Goal: Task Accomplishment & Management: Use online tool/utility

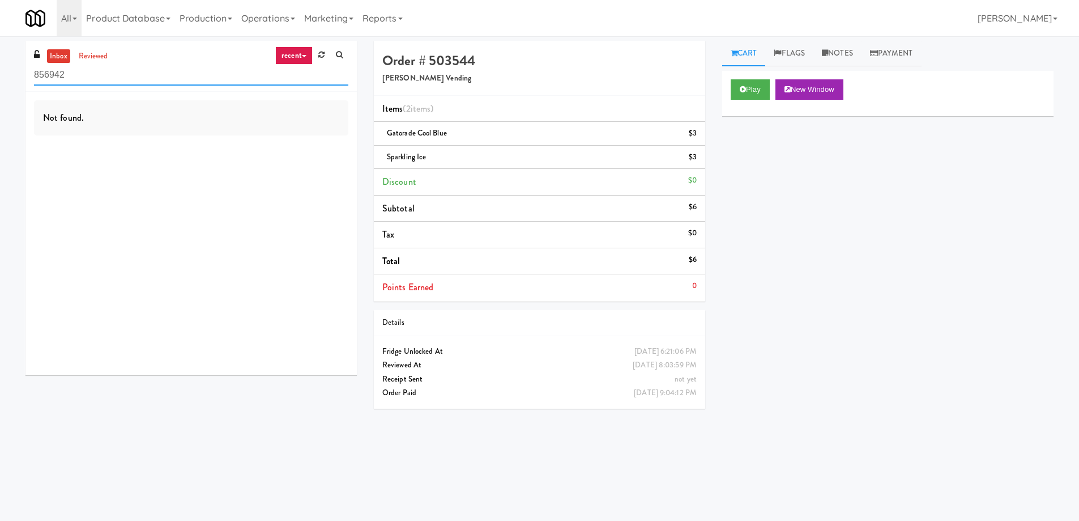
click at [157, 67] on input "856942" at bounding box center [191, 75] width 314 height 21
paste input "Fridge - Building"
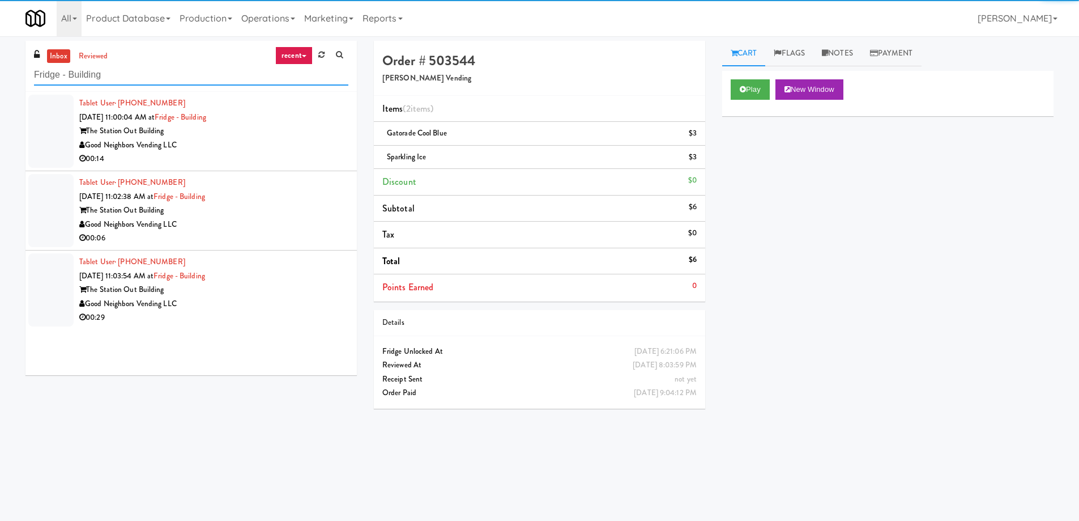
type input "Fridge - Building"
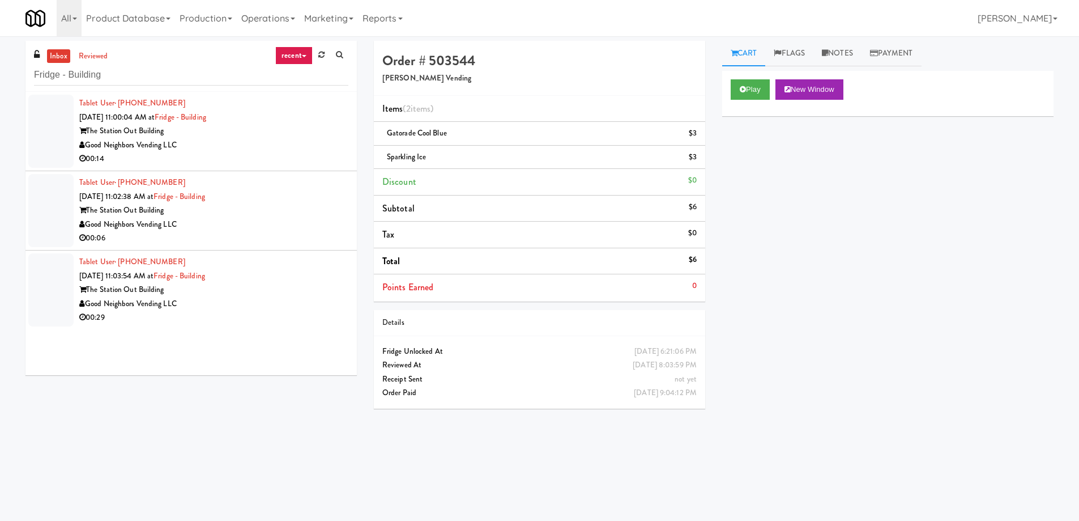
click at [278, 134] on div "The Station Out Building" at bounding box center [213, 131] width 269 height 14
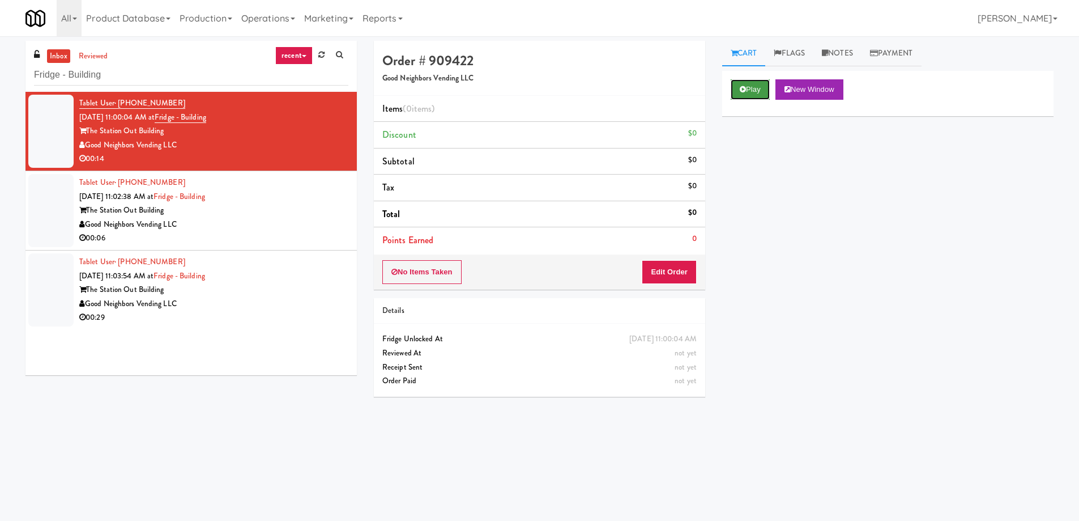
click at [744, 97] on button "Play" at bounding box center [750, 89] width 39 height 20
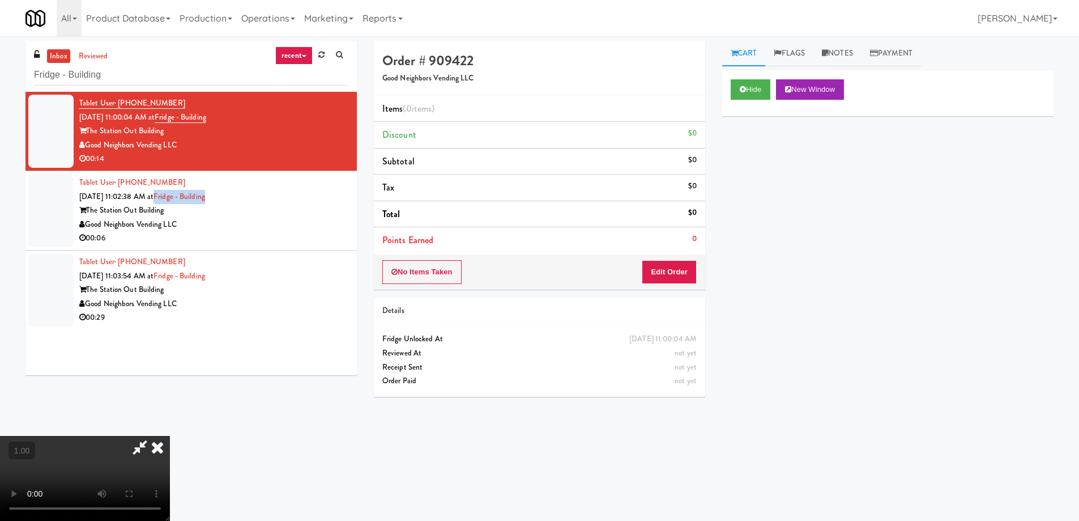
click at [155, 449] on video at bounding box center [85, 478] width 170 height 85
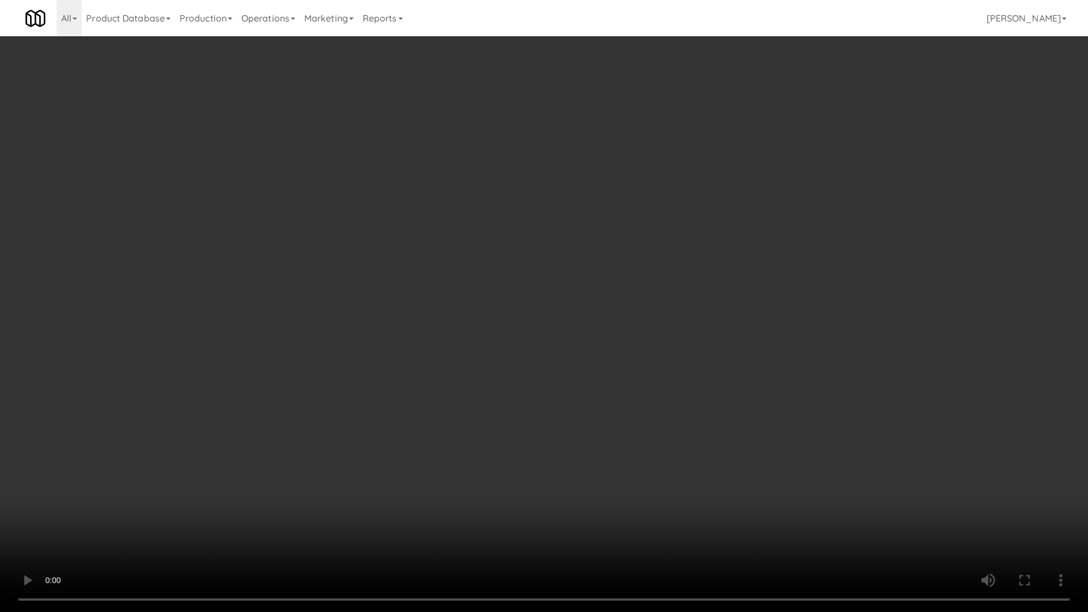
click at [411, 323] on video at bounding box center [544, 306] width 1088 height 612
click at [968, 512] on video at bounding box center [544, 306] width 1088 height 612
click at [711, 450] on video at bounding box center [544, 306] width 1088 height 612
click at [650, 397] on video at bounding box center [544, 306] width 1088 height 612
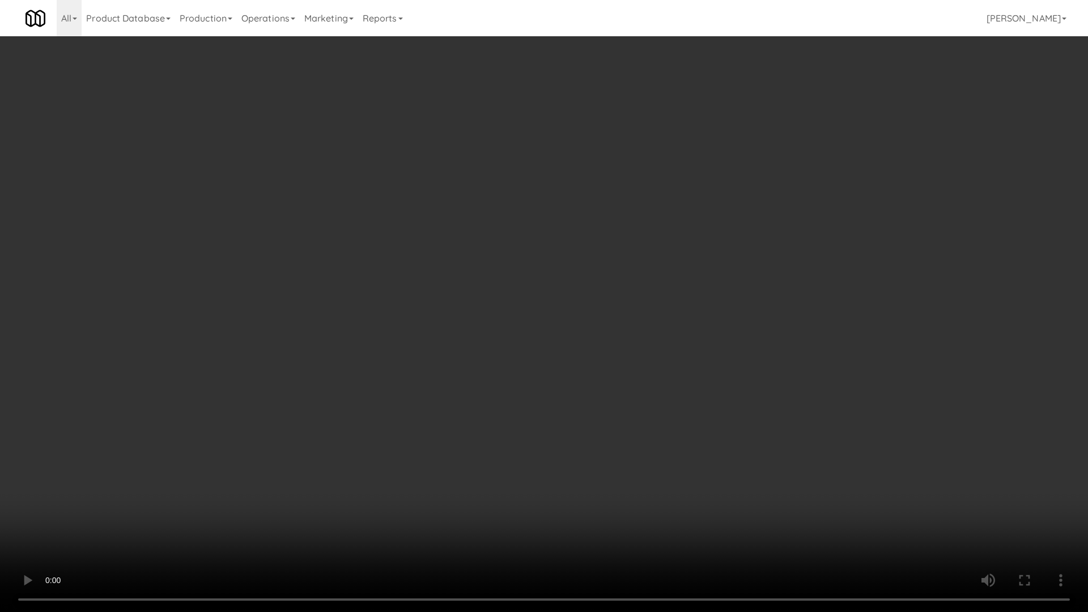
click at [687, 397] on video at bounding box center [544, 306] width 1088 height 612
click at [686, 395] on video at bounding box center [544, 306] width 1088 height 612
click at [685, 394] on video at bounding box center [544, 306] width 1088 height 612
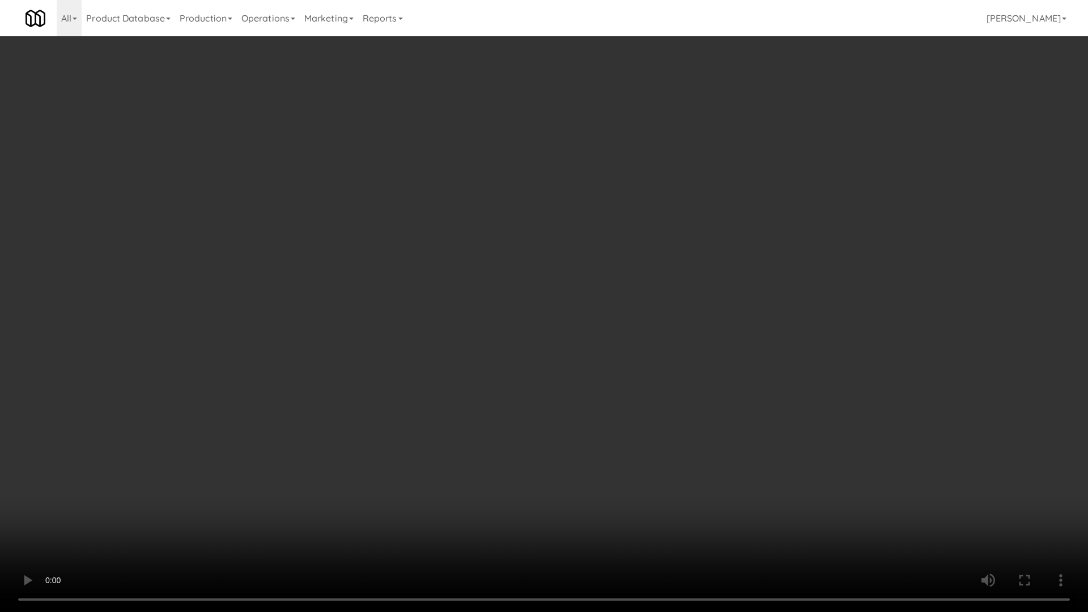
click at [685, 394] on video at bounding box center [544, 306] width 1088 height 612
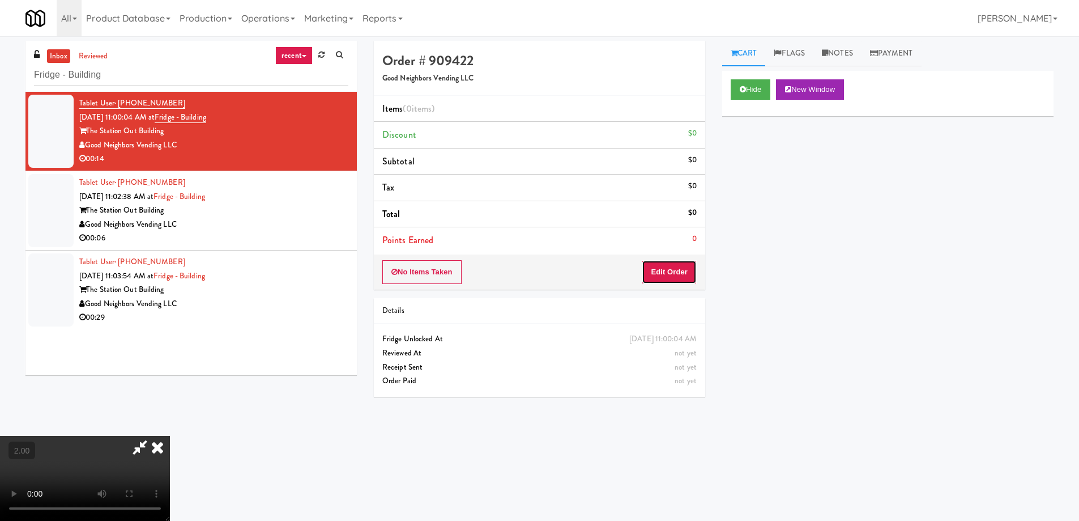
click at [681, 279] on button "Edit Order" at bounding box center [669, 272] width 55 height 24
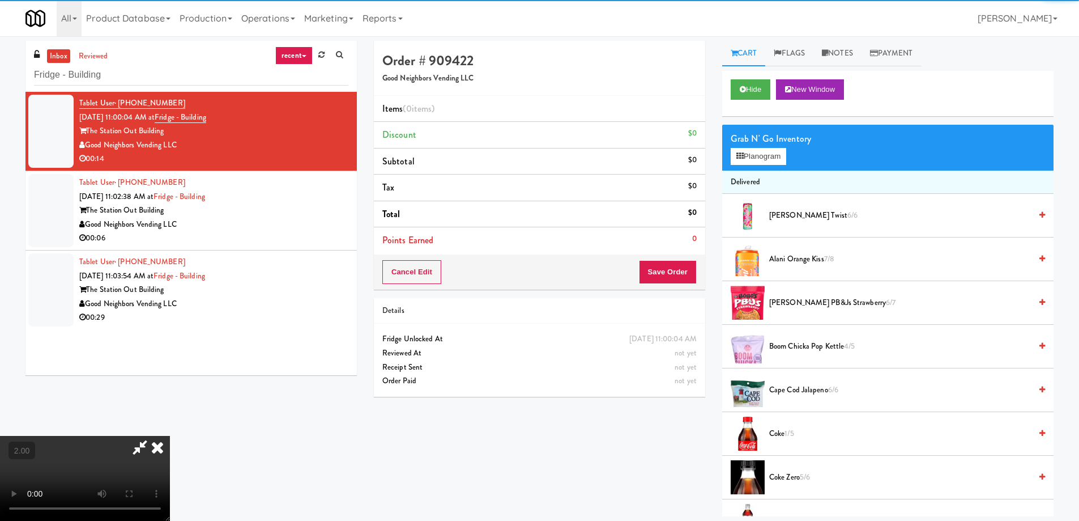
click at [170, 436] on video at bounding box center [85, 478] width 170 height 85
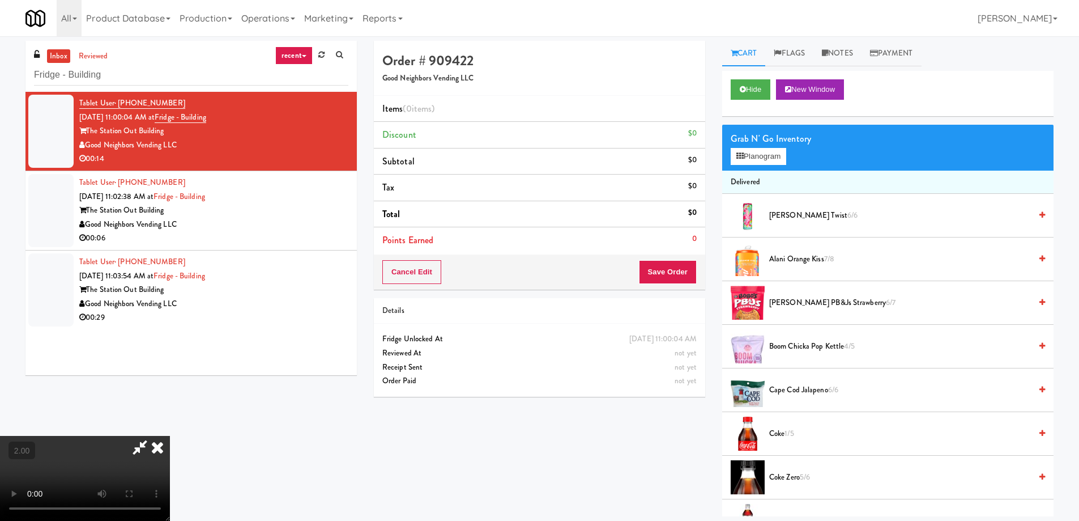
click at [170, 436] on video at bounding box center [85, 478] width 170 height 85
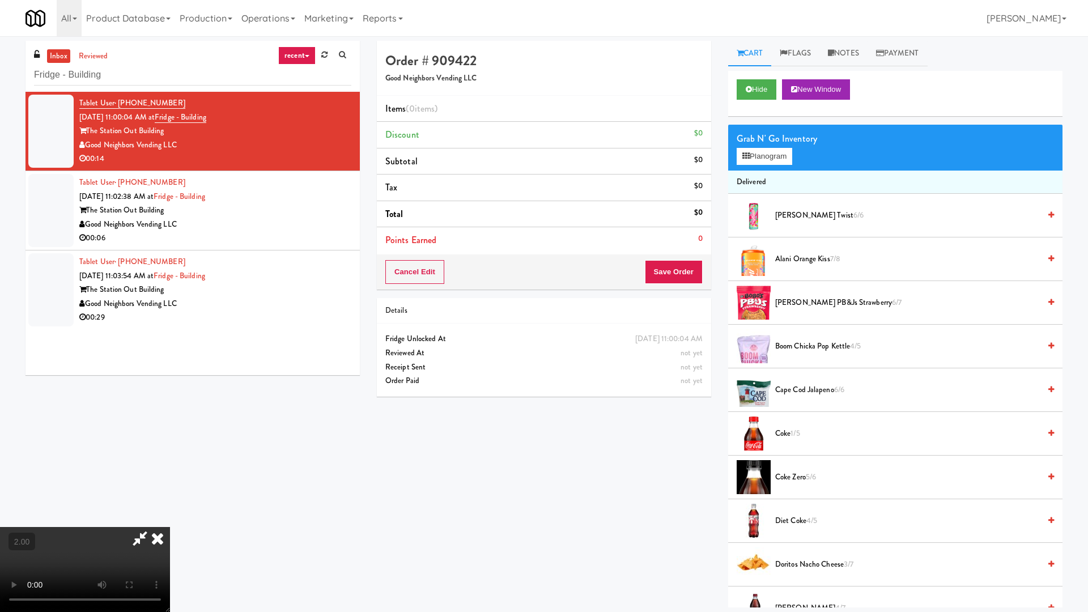
click at [170, 519] on video at bounding box center [85, 569] width 170 height 85
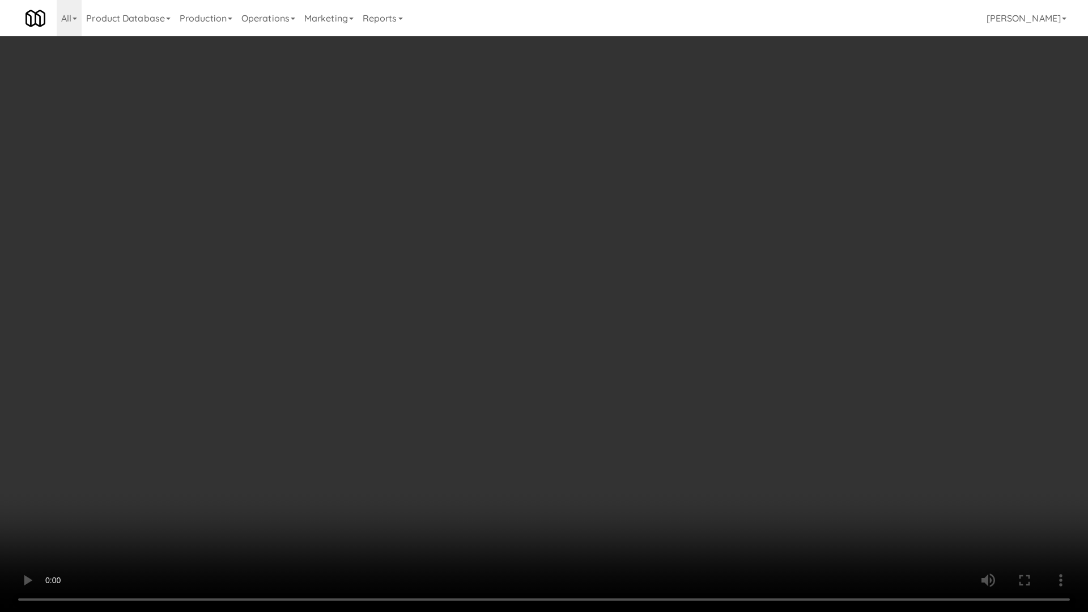
click at [710, 373] on video at bounding box center [544, 306] width 1088 height 612
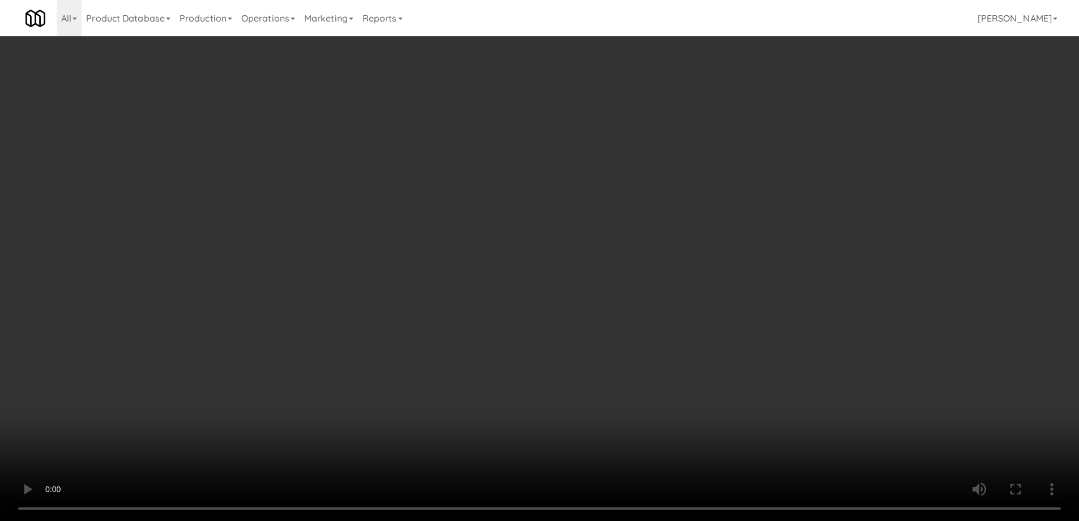
click at [449, 364] on video at bounding box center [539, 260] width 1079 height 521
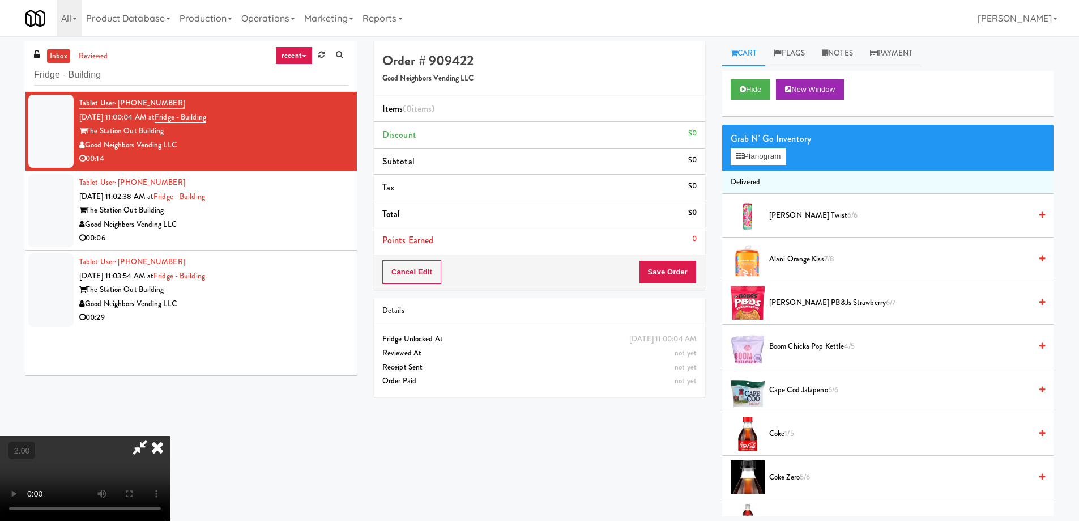
drag, startPoint x: 449, startPoint y: 364, endPoint x: 450, endPoint y: 433, distance: 69.1
click at [170, 436] on video at bounding box center [85, 478] width 170 height 85
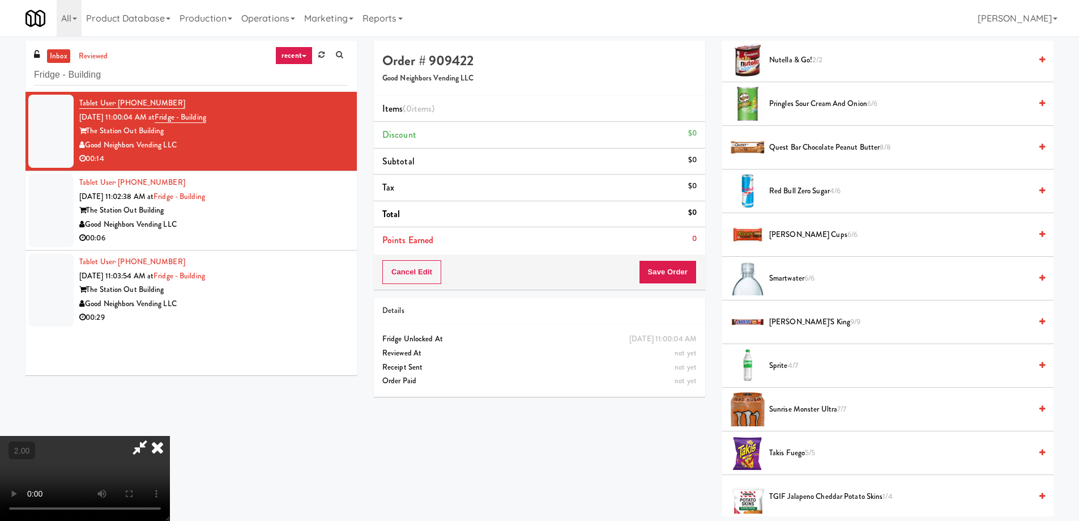
click at [795, 280] on span "Smartwater 6/6" at bounding box center [900, 278] width 262 height 14
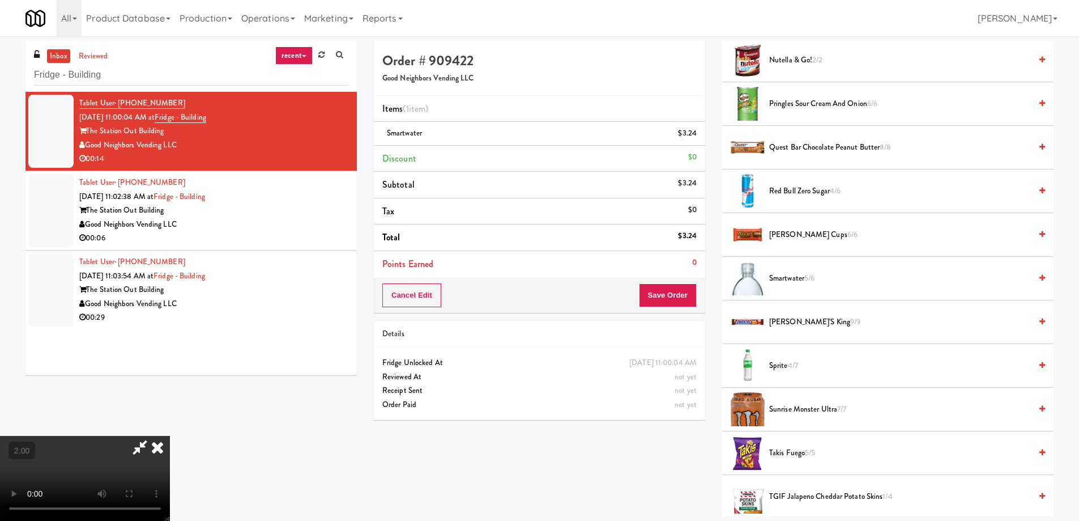
scroll to position [330, 0]
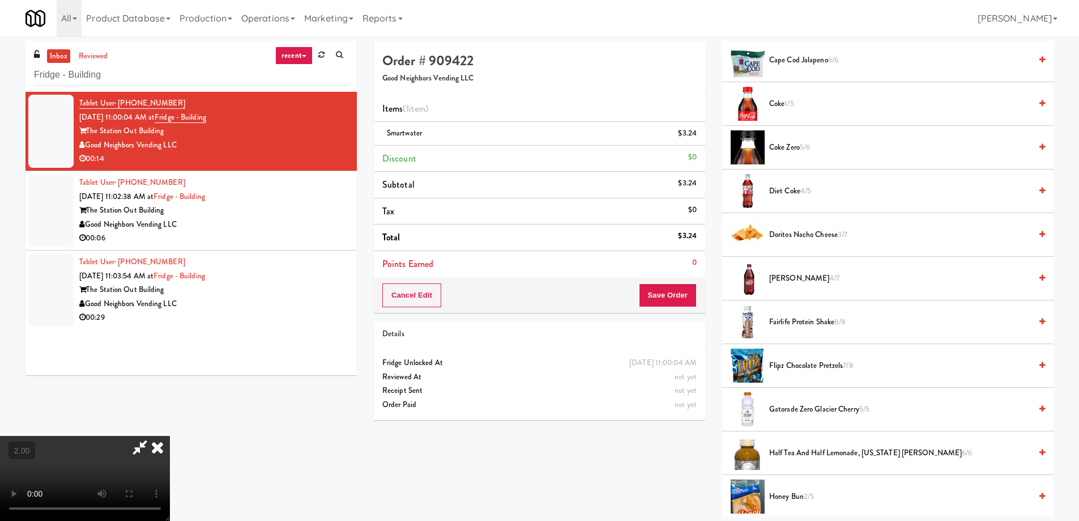
click at [799, 272] on span "[PERSON_NAME] 4/7" at bounding box center [900, 278] width 262 height 14
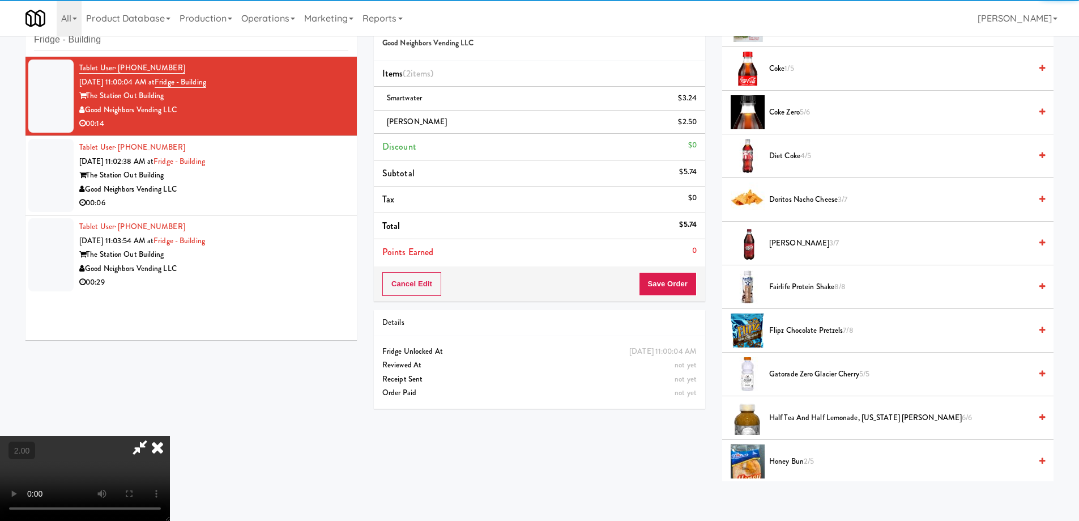
scroll to position [36, 0]
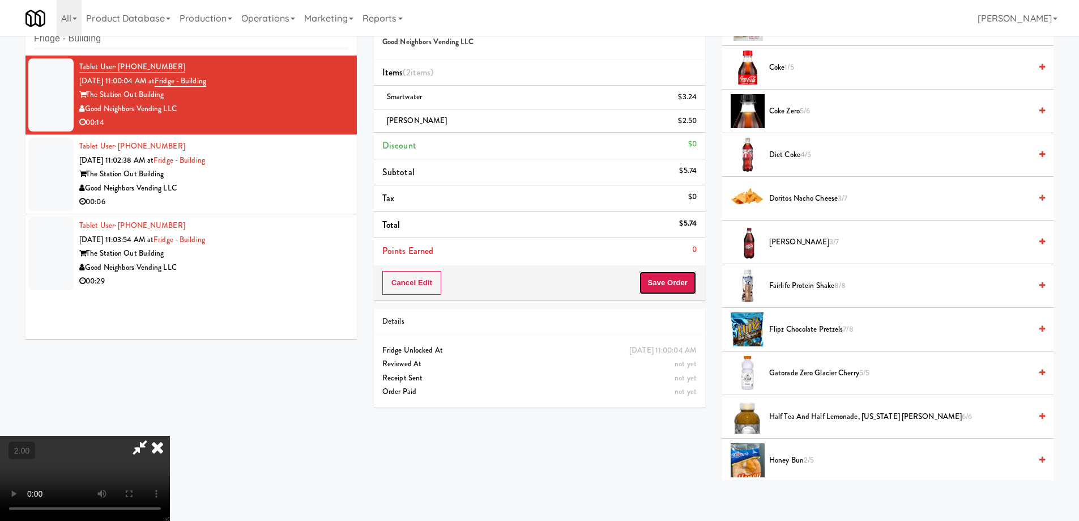
click at [680, 280] on button "Save Order" at bounding box center [668, 283] width 58 height 24
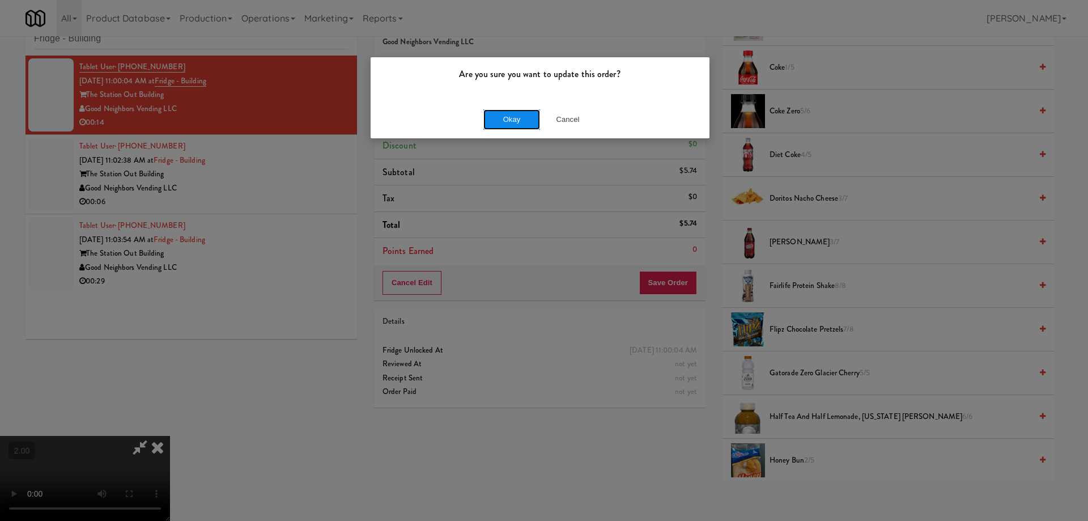
click at [517, 125] on button "Okay" at bounding box center [511, 119] width 57 height 20
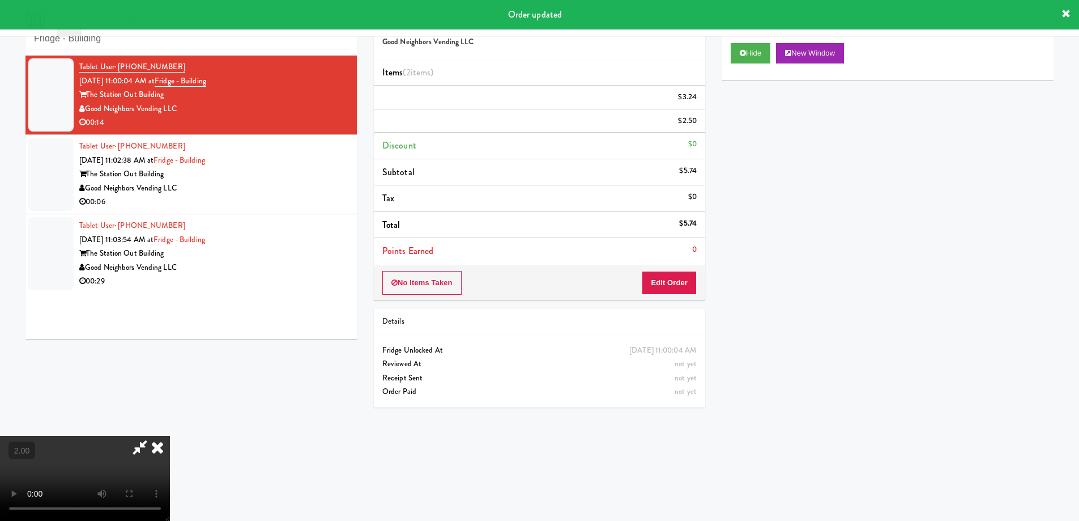
scroll to position [0, 0]
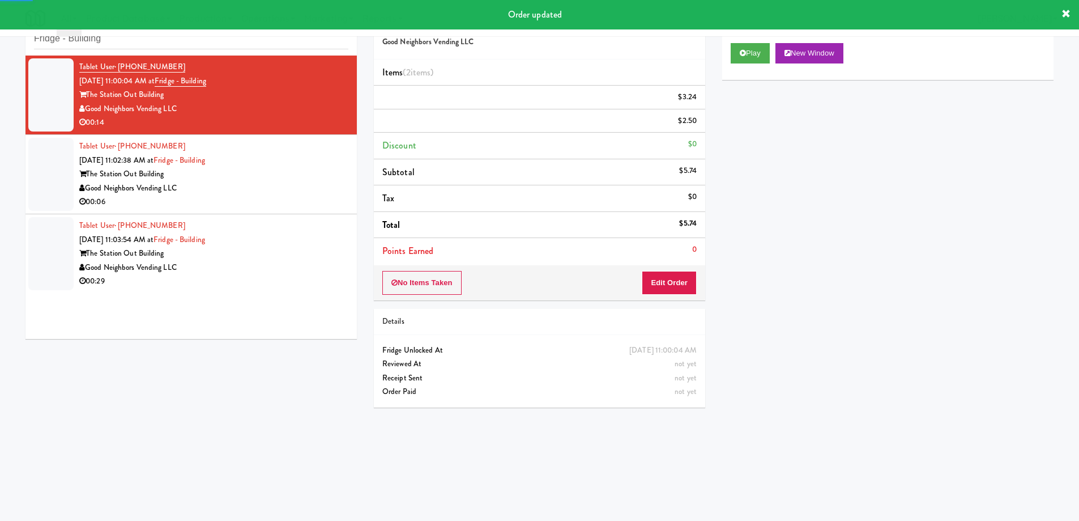
click at [292, 214] on li "Tablet User · (814) 483-1250 [DATE] 11:03:54 AM at [GEOGRAPHIC_DATA] [GEOGRAPHI…" at bounding box center [190, 253] width 331 height 79
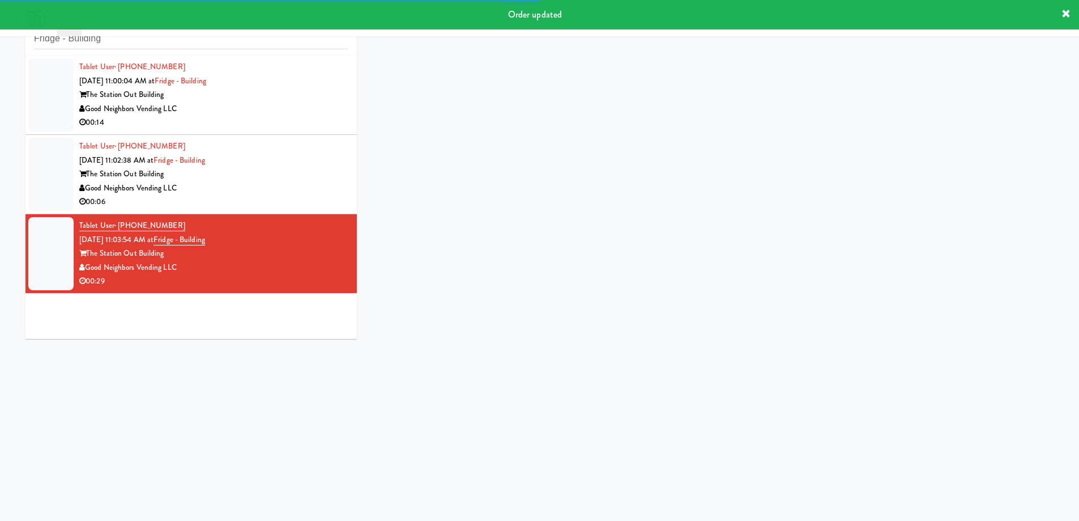
click at [291, 185] on div "Tablet User · (201) 995-3332 [DATE] 11:02:38 AM at [GEOGRAPHIC_DATA] [GEOGRAPHI…" at bounding box center [213, 174] width 269 height 70
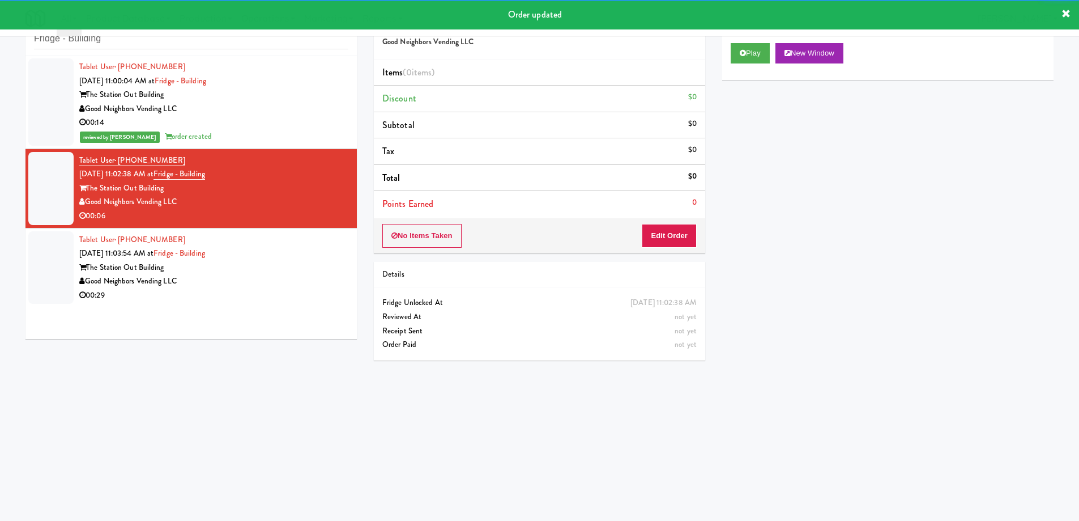
click at [747, 63] on div "Play New Window" at bounding box center [887, 57] width 331 height 45
click at [766, 59] on button "Play" at bounding box center [750, 53] width 39 height 20
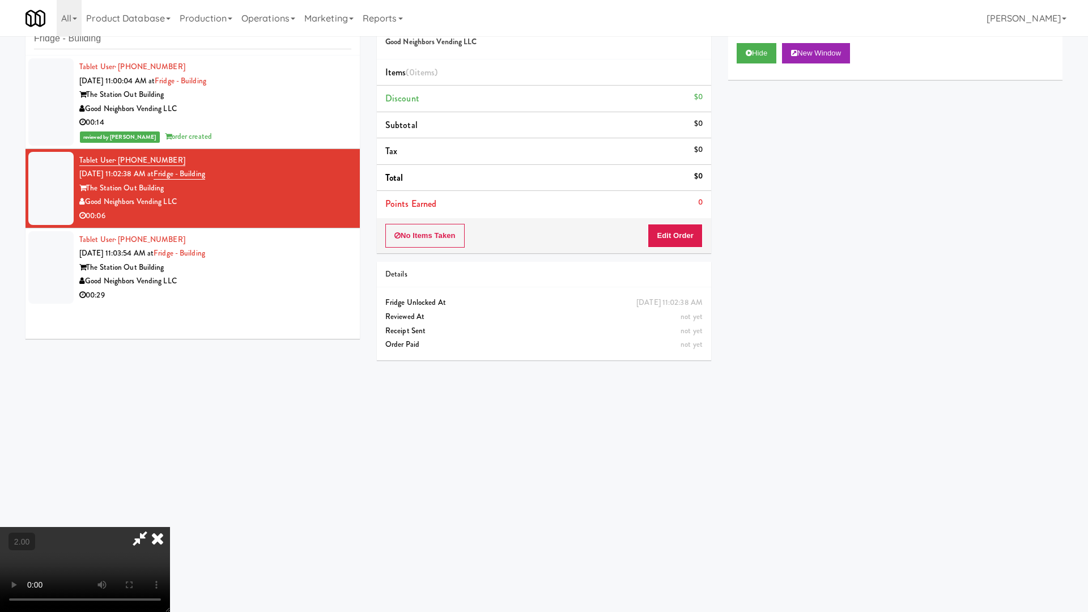
click at [170, 519] on video at bounding box center [85, 569] width 170 height 85
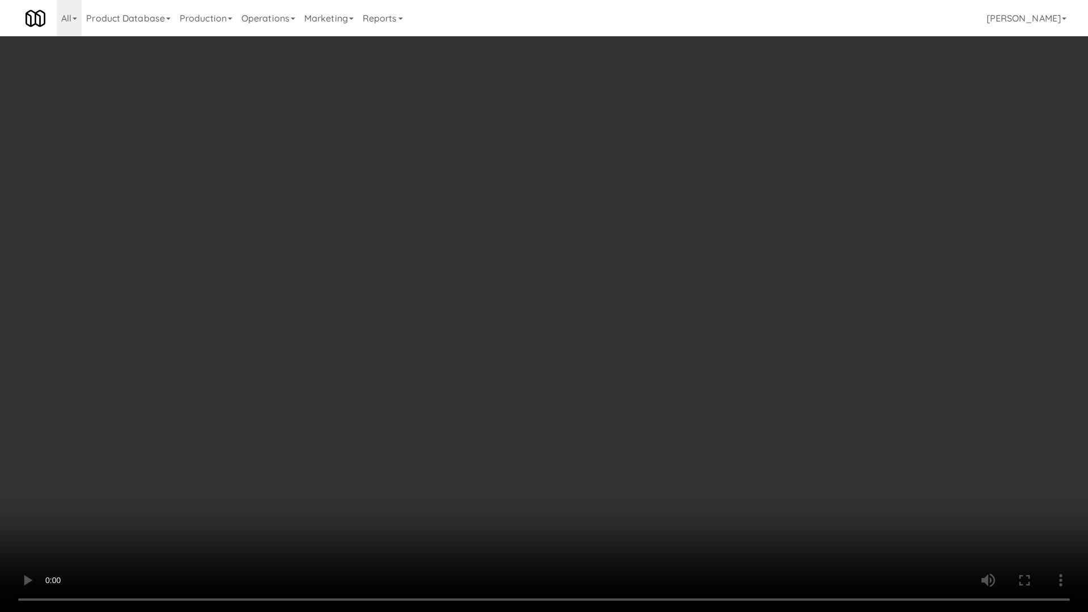
click at [620, 403] on video at bounding box center [544, 306] width 1088 height 612
click at [618, 404] on video at bounding box center [544, 306] width 1088 height 612
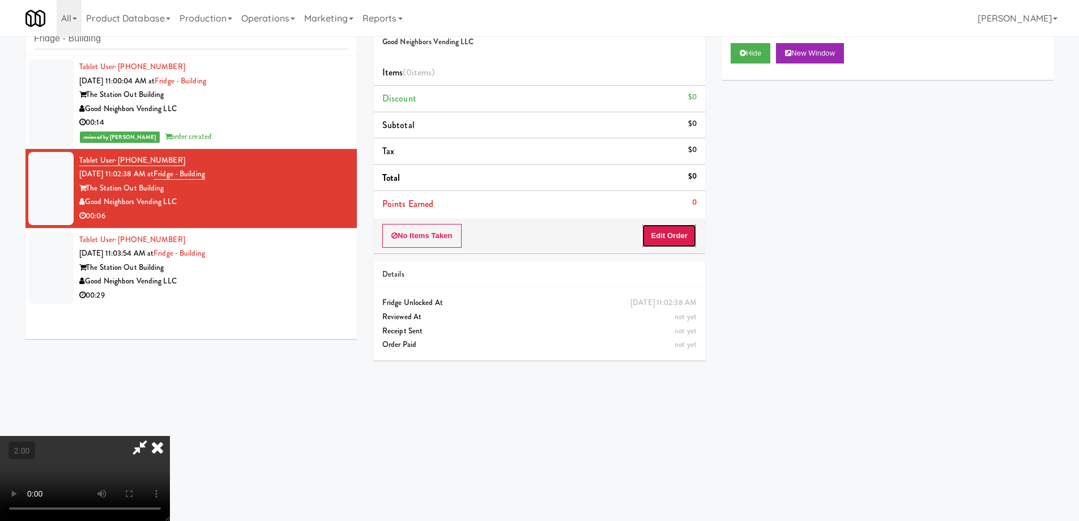
click at [670, 242] on button "Edit Order" at bounding box center [669, 236] width 55 height 24
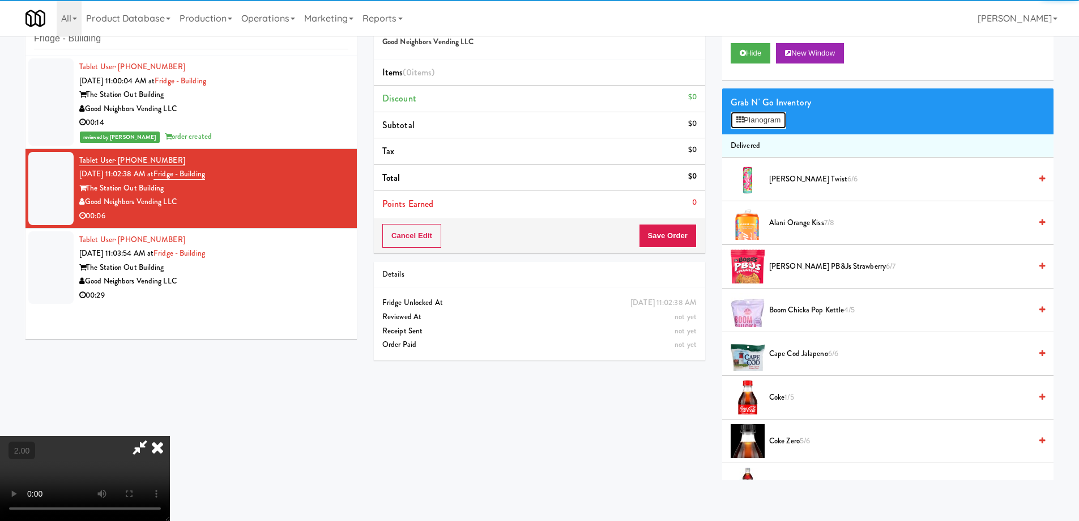
click at [765, 121] on button "Planogram" at bounding box center [759, 120] width 56 height 17
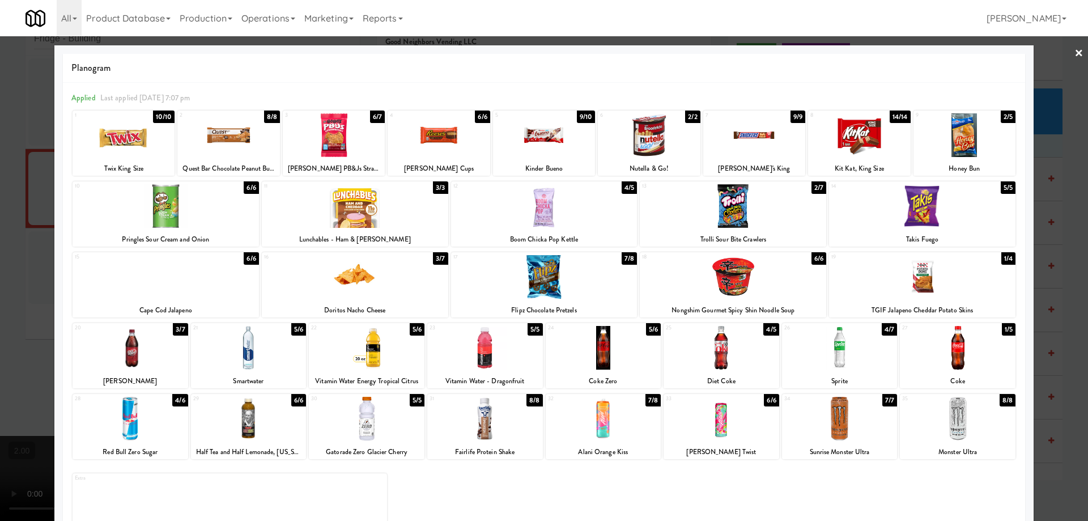
click at [378, 340] on div at bounding box center [367, 348] width 116 height 44
click at [0, 346] on div at bounding box center [544, 260] width 1088 height 521
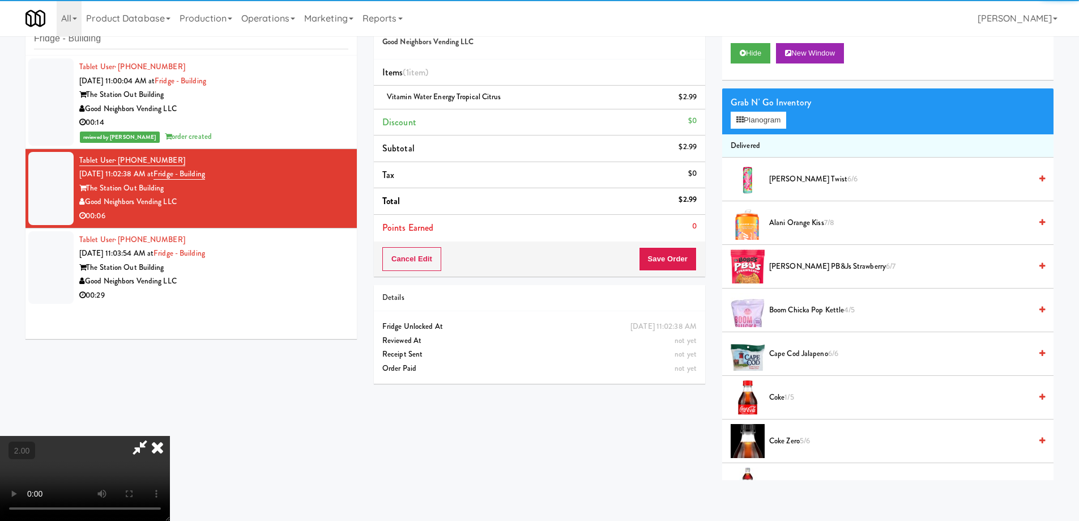
click at [170, 436] on video at bounding box center [85, 478] width 170 height 85
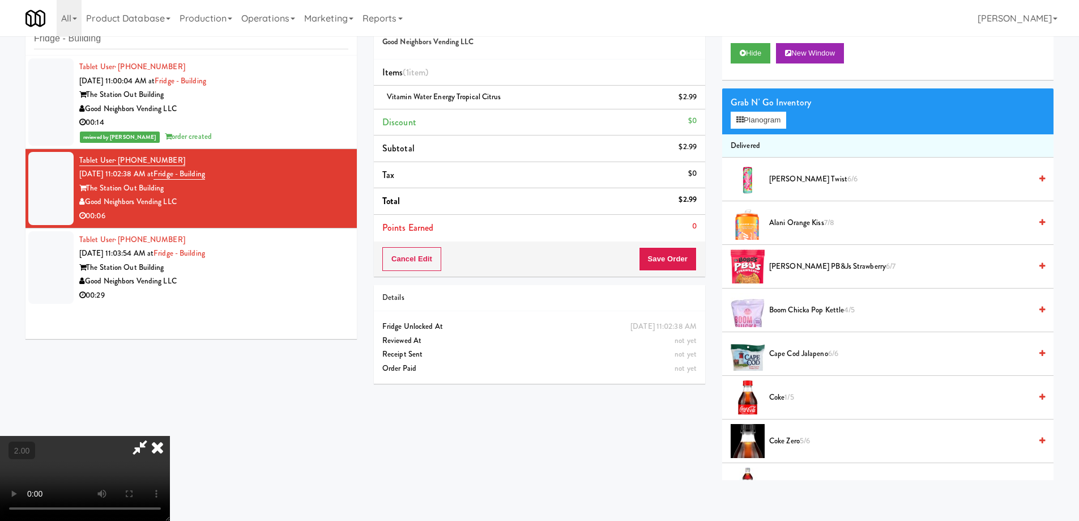
click at [170, 436] on video at bounding box center [85, 478] width 170 height 85
click at [673, 248] on button "Save Order" at bounding box center [668, 259] width 58 height 24
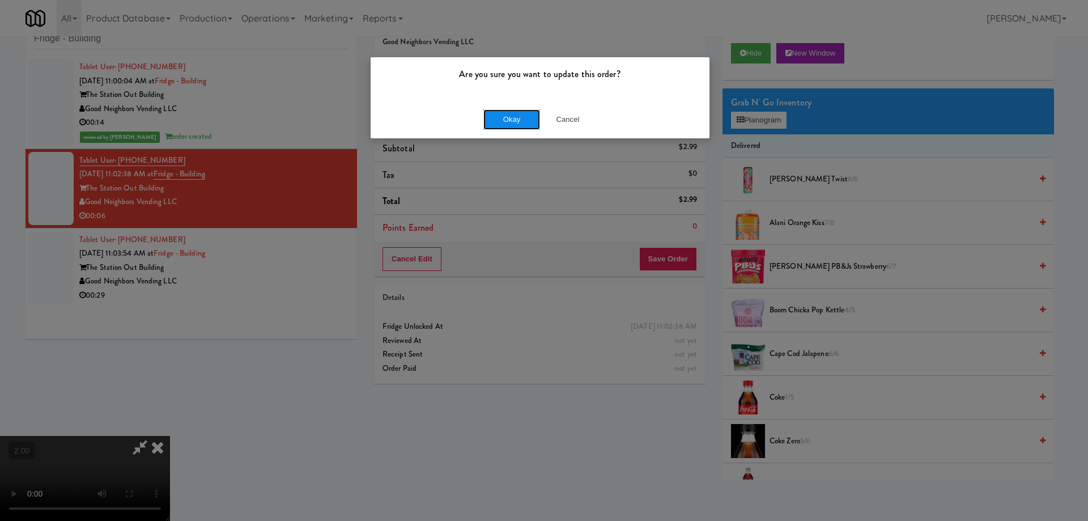
click at [508, 113] on button "Okay" at bounding box center [511, 119] width 57 height 20
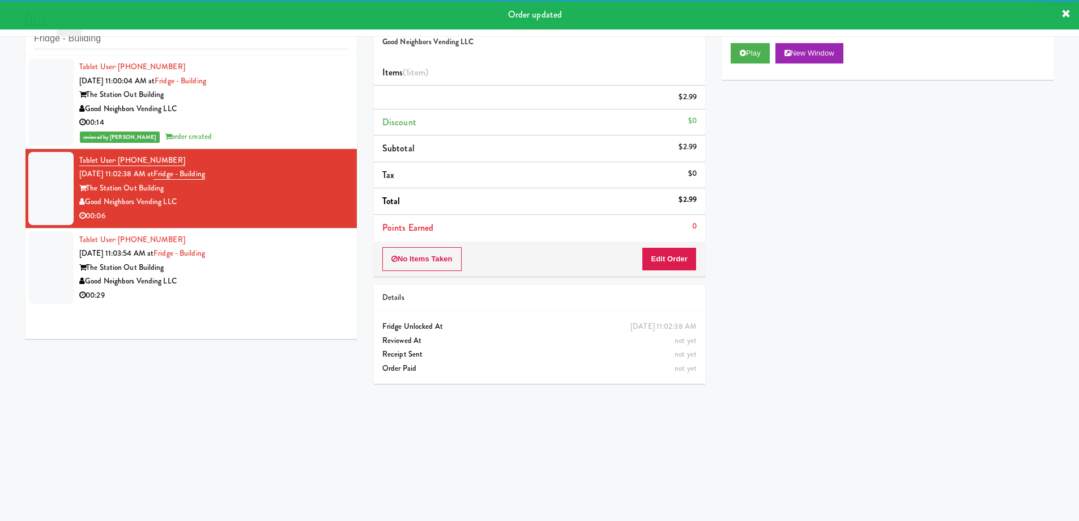
click at [342, 270] on li "Tablet User · (814) 483-1250 [DATE] 11:03:54 AM at [GEOGRAPHIC_DATA] [GEOGRAPHI…" at bounding box center [190, 267] width 331 height 79
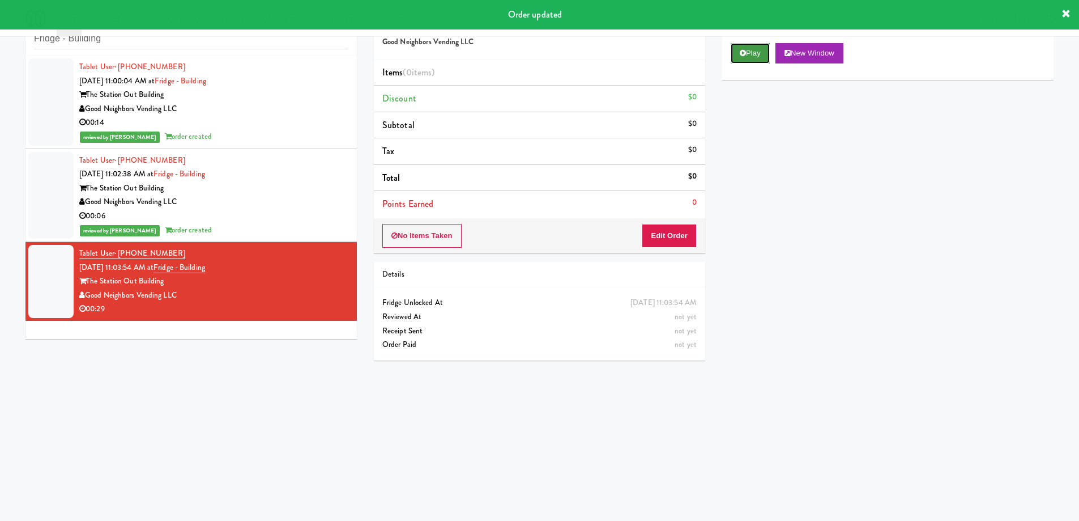
click at [743, 56] on icon at bounding box center [743, 52] width 6 height 7
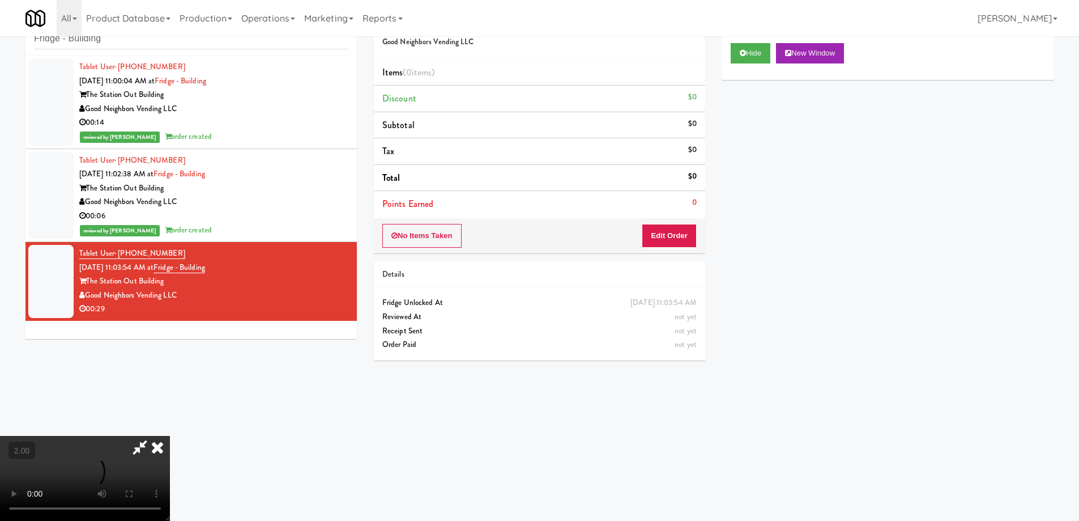
click at [170, 436] on video at bounding box center [85, 478] width 170 height 85
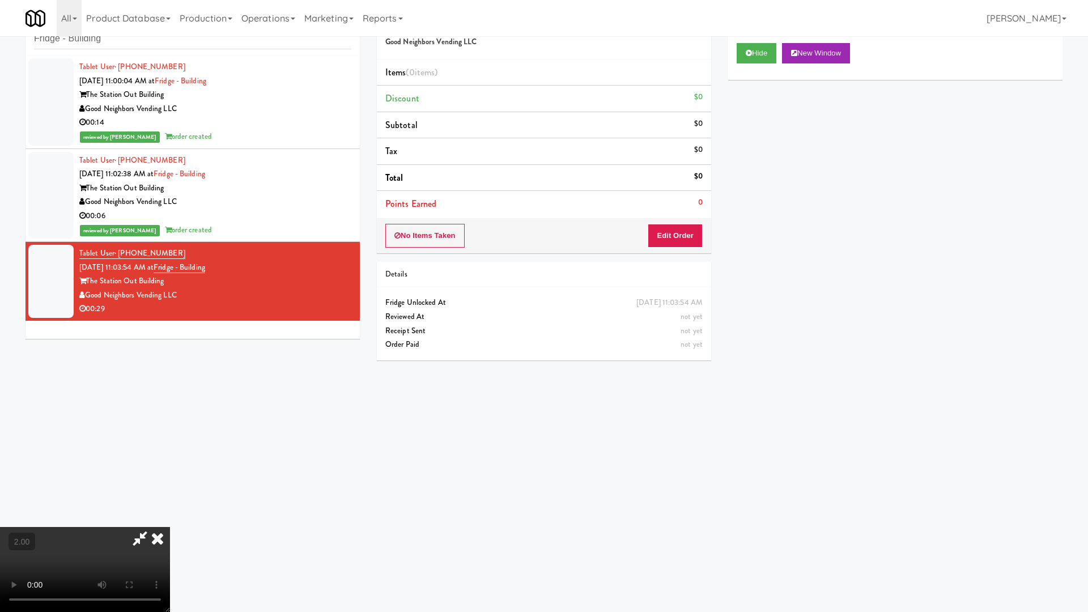
click at [170, 519] on video at bounding box center [85, 569] width 170 height 85
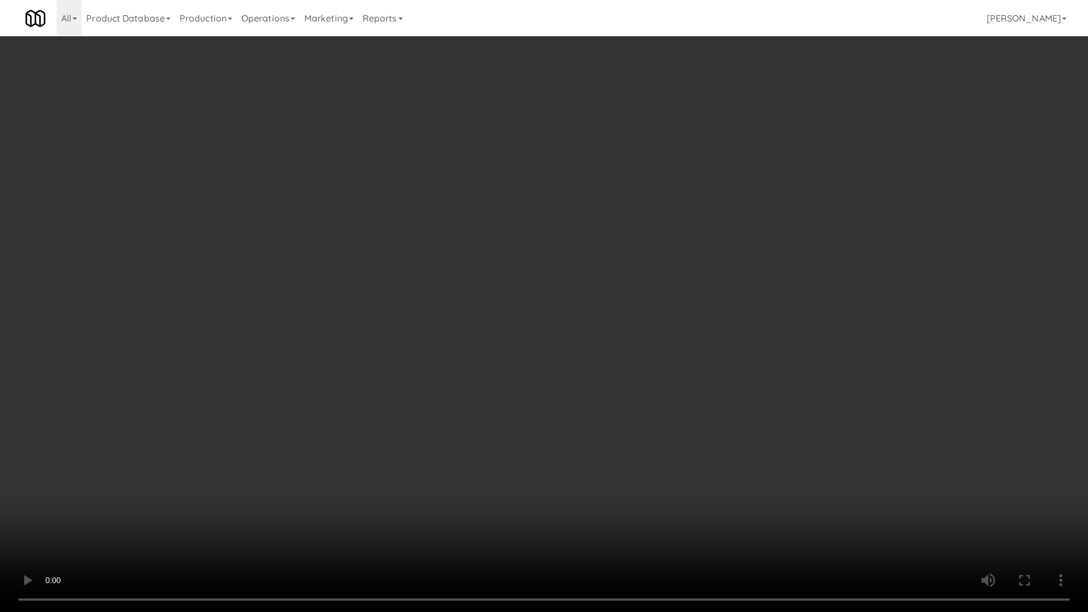
click at [732, 381] on video at bounding box center [544, 306] width 1088 height 612
click at [736, 387] on video at bounding box center [544, 306] width 1088 height 612
click at [672, 367] on video at bounding box center [544, 306] width 1088 height 612
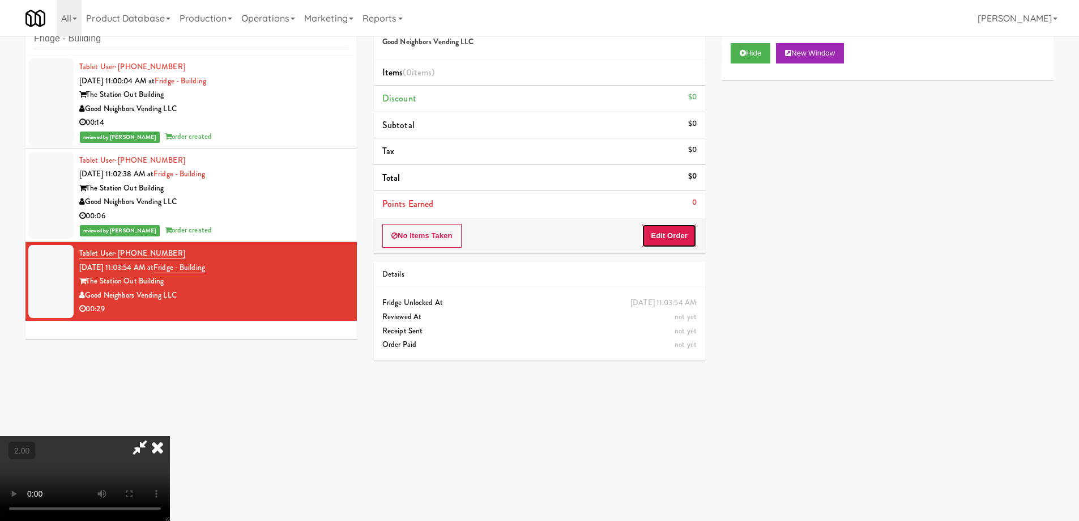
click at [672, 238] on button "Edit Order" at bounding box center [669, 236] width 55 height 24
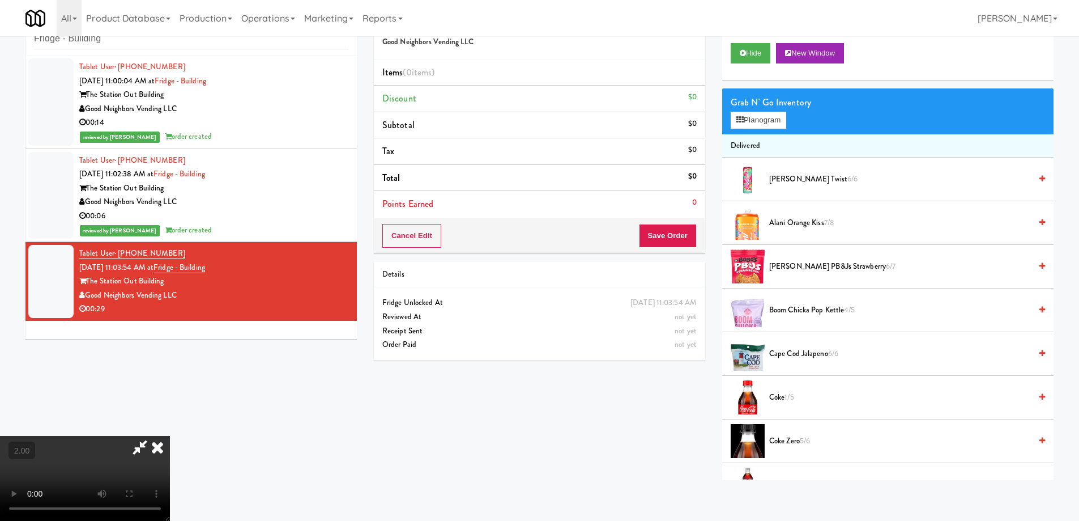
scroll to position [722, 0]
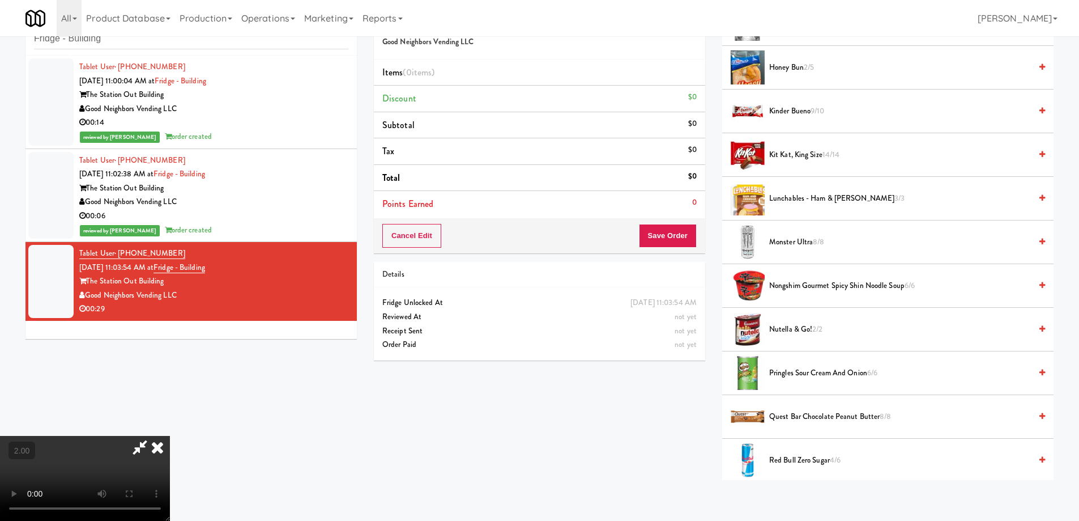
click at [793, 238] on span "Monster Ultra 8/8" at bounding box center [900, 242] width 262 height 14
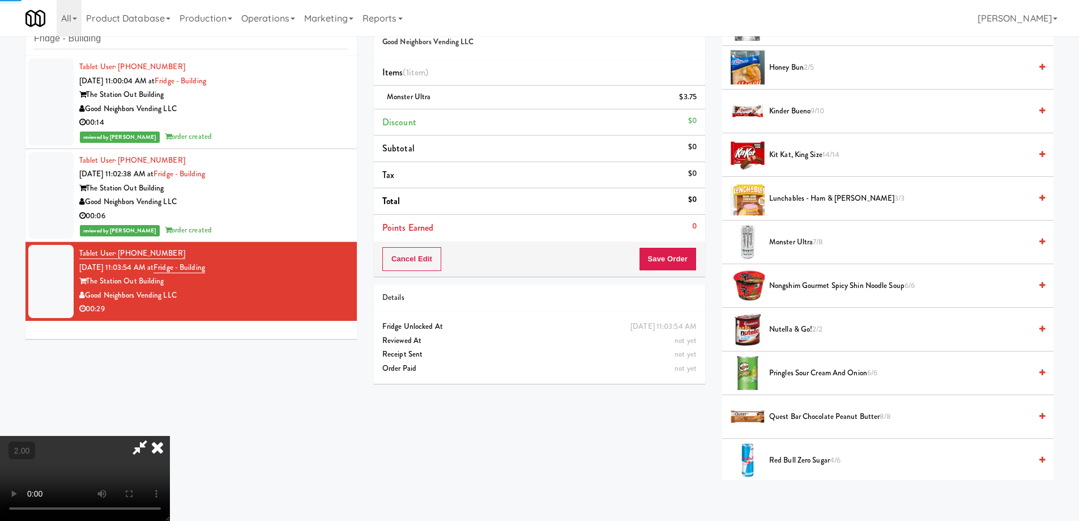
click at [170, 436] on video at bounding box center [85, 478] width 170 height 85
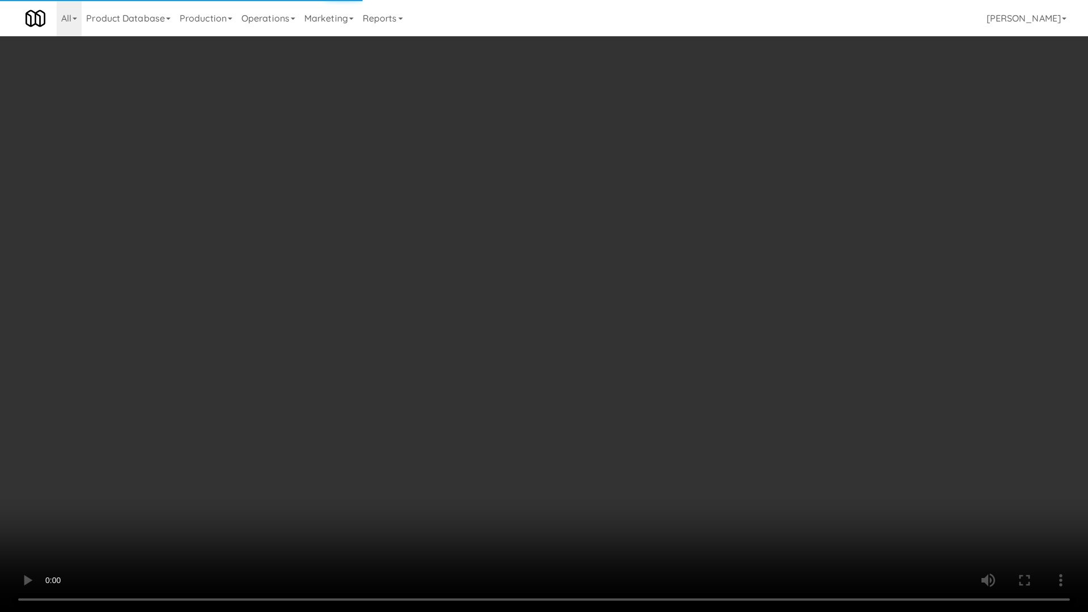
click at [717, 324] on video at bounding box center [544, 306] width 1088 height 612
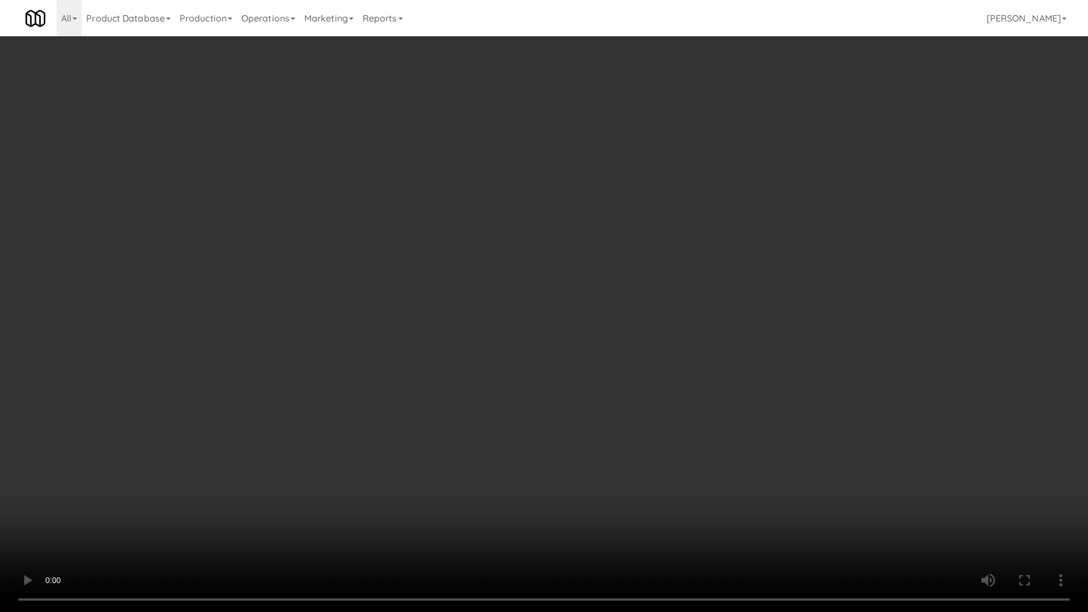
click at [719, 325] on video at bounding box center [544, 306] width 1088 height 612
click at [719, 326] on video at bounding box center [544, 306] width 1088 height 612
click at [720, 331] on video at bounding box center [544, 306] width 1088 height 612
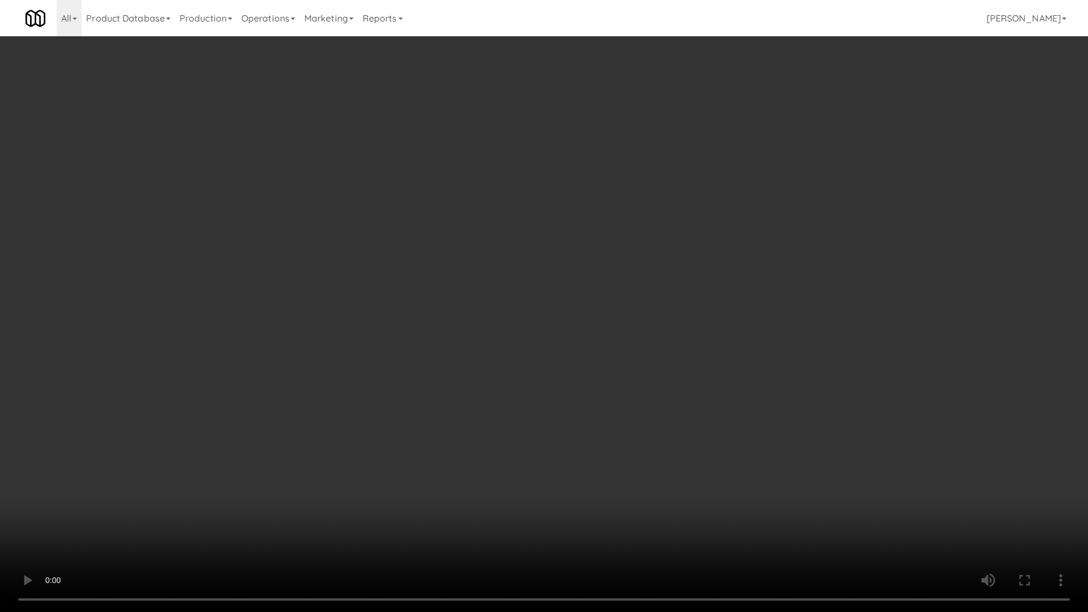
click at [720, 331] on video at bounding box center [544, 306] width 1088 height 612
click at [792, 459] on video at bounding box center [544, 306] width 1088 height 612
click at [693, 432] on video at bounding box center [544, 306] width 1088 height 612
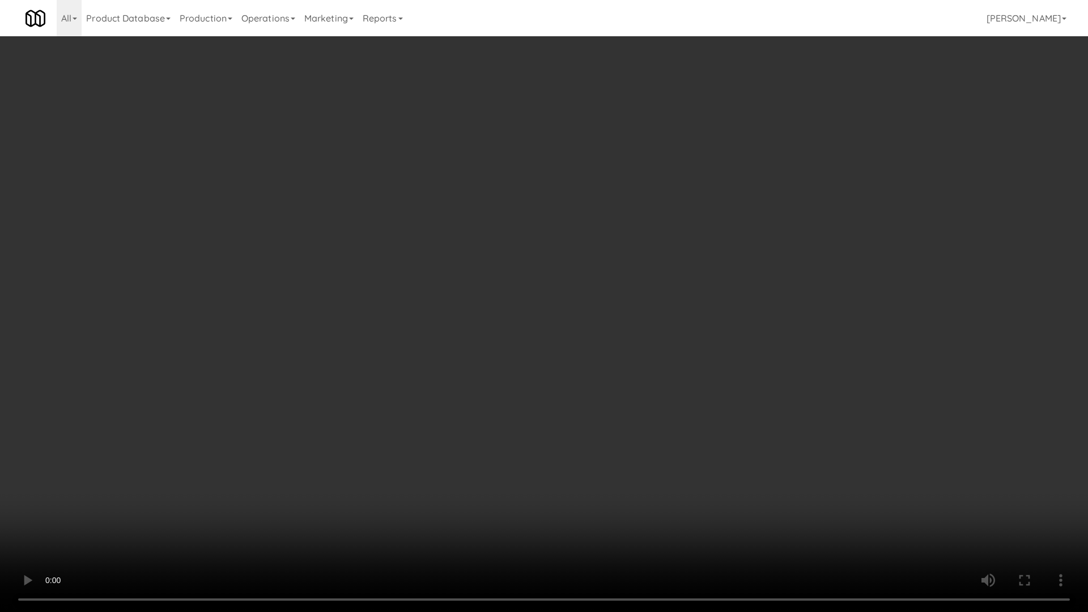
click at [693, 432] on video at bounding box center [544, 306] width 1088 height 612
click at [693, 434] on video at bounding box center [544, 306] width 1088 height 612
click at [695, 444] on video at bounding box center [544, 306] width 1088 height 612
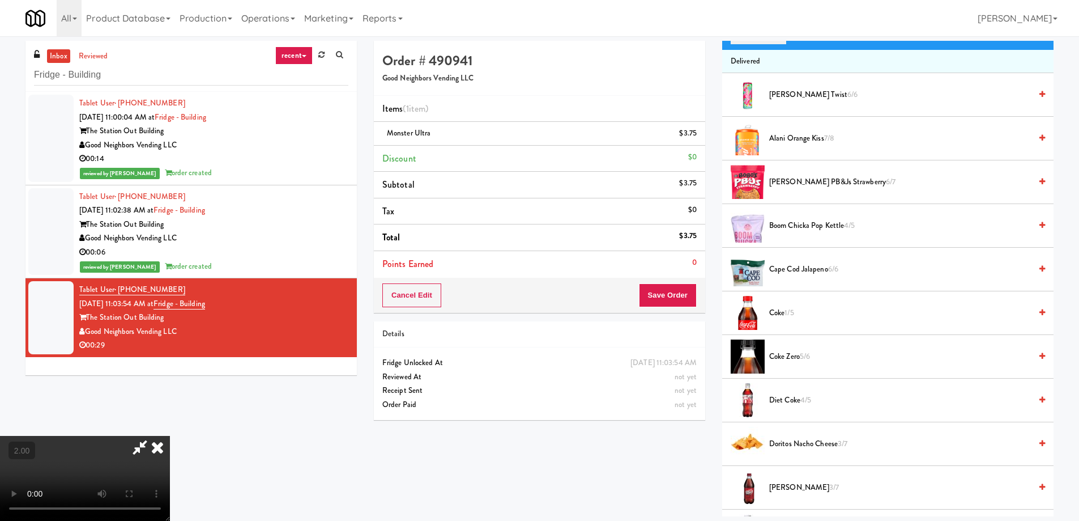
scroll to position [0, 0]
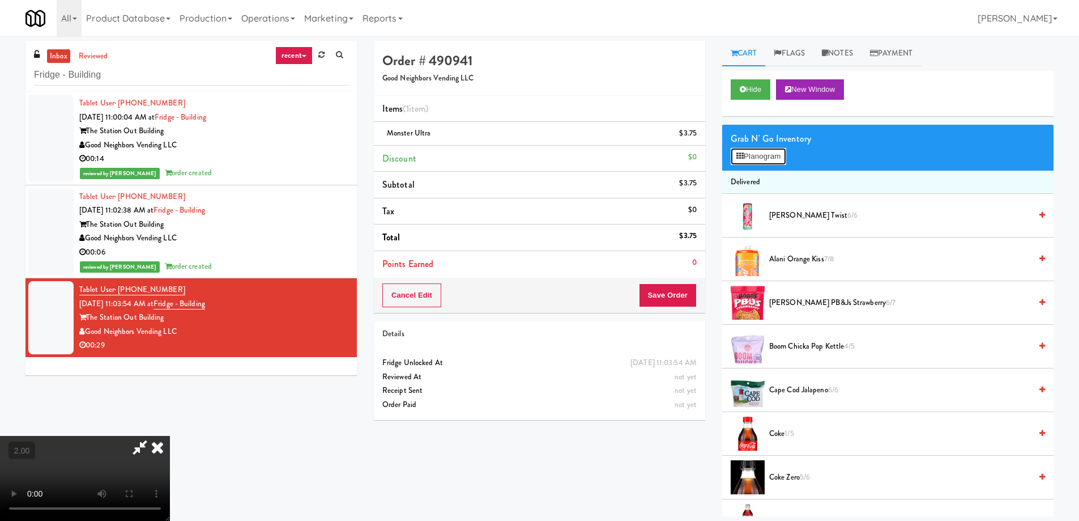
click at [770, 159] on button "Planogram" at bounding box center [759, 156] width 56 height 17
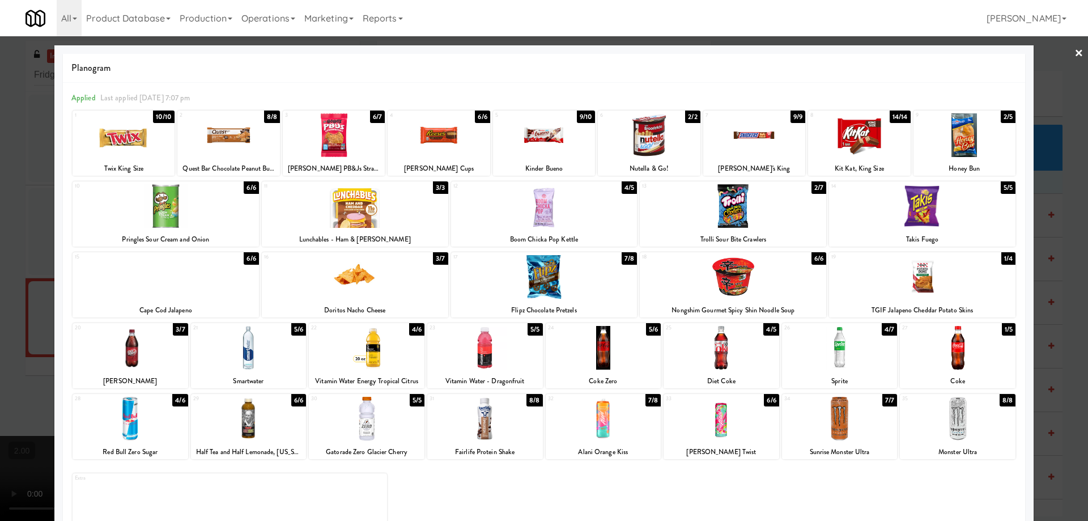
click at [495, 335] on div at bounding box center [485, 348] width 116 height 44
click at [0, 328] on div at bounding box center [544, 260] width 1088 height 521
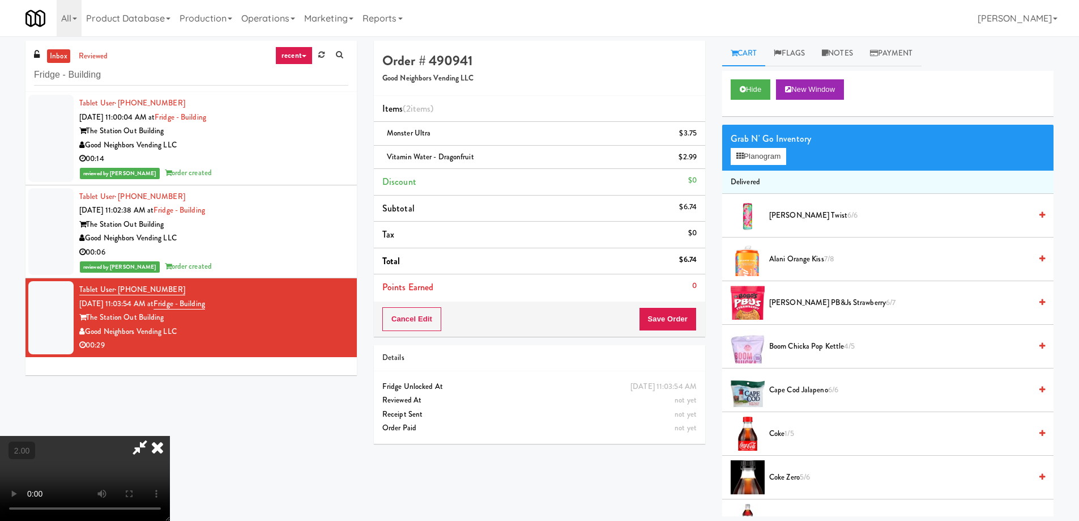
click at [170, 436] on video at bounding box center [85, 478] width 170 height 85
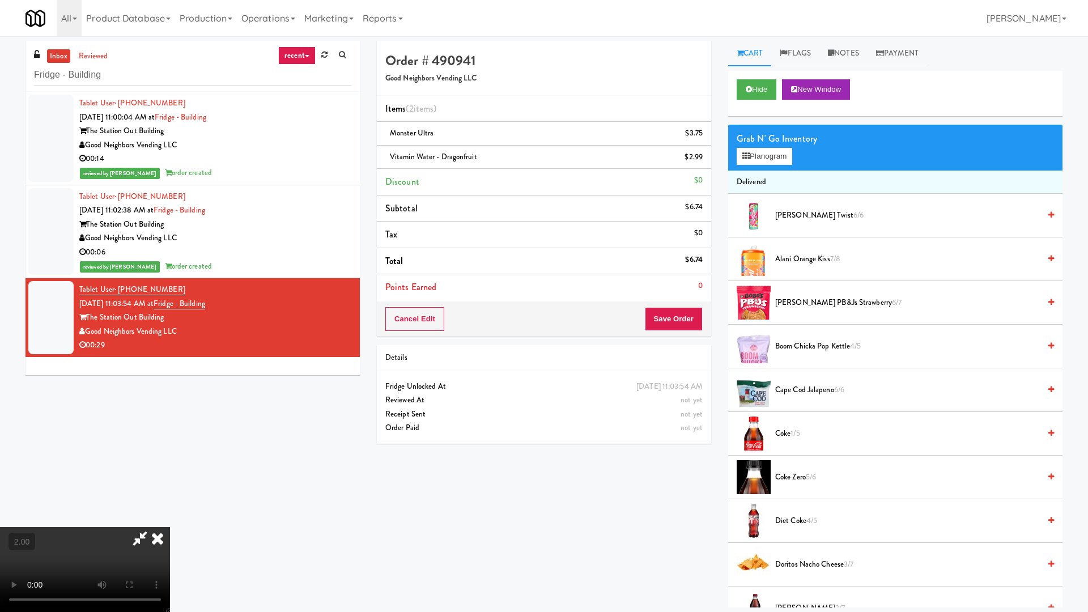
click at [170, 519] on video at bounding box center [85, 569] width 170 height 85
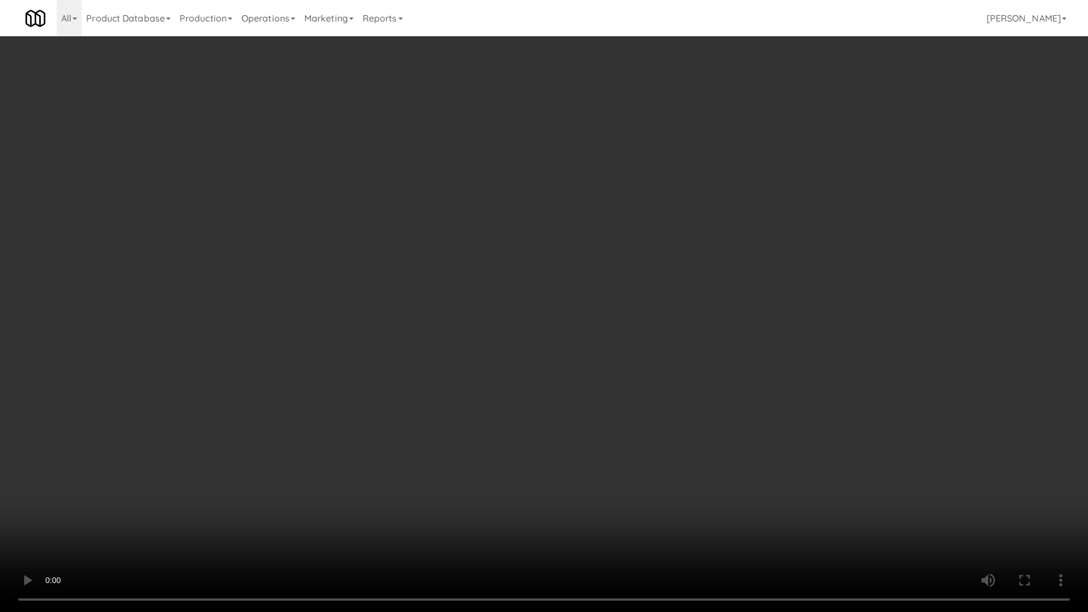
click at [878, 378] on video at bounding box center [544, 306] width 1088 height 612
click at [783, 465] on video at bounding box center [544, 306] width 1088 height 612
click at [787, 447] on video at bounding box center [544, 306] width 1088 height 612
click at [812, 455] on video at bounding box center [544, 306] width 1088 height 612
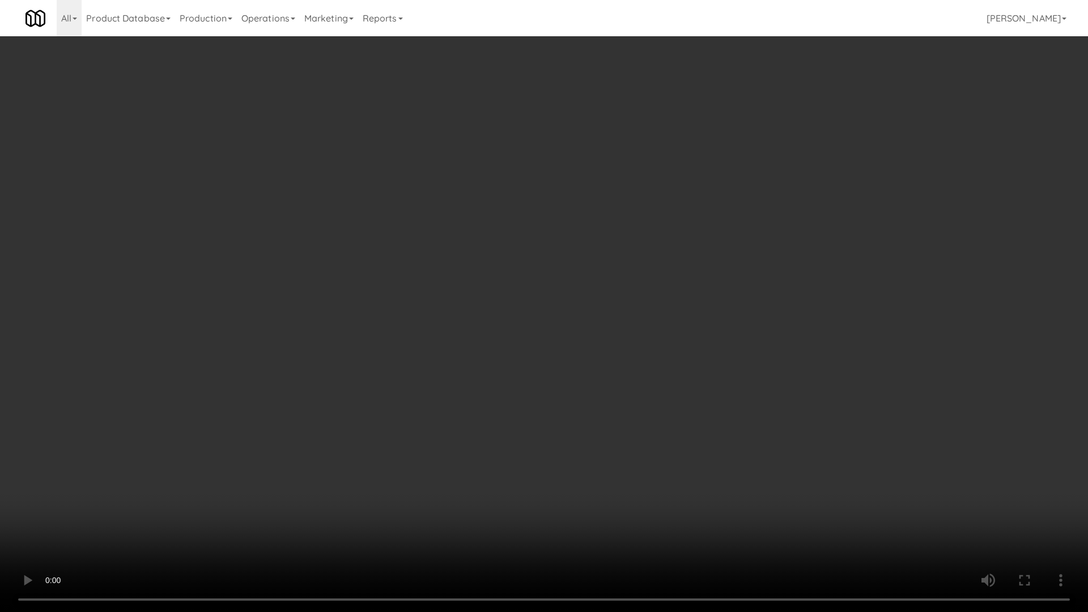
click at [771, 462] on video at bounding box center [544, 306] width 1088 height 612
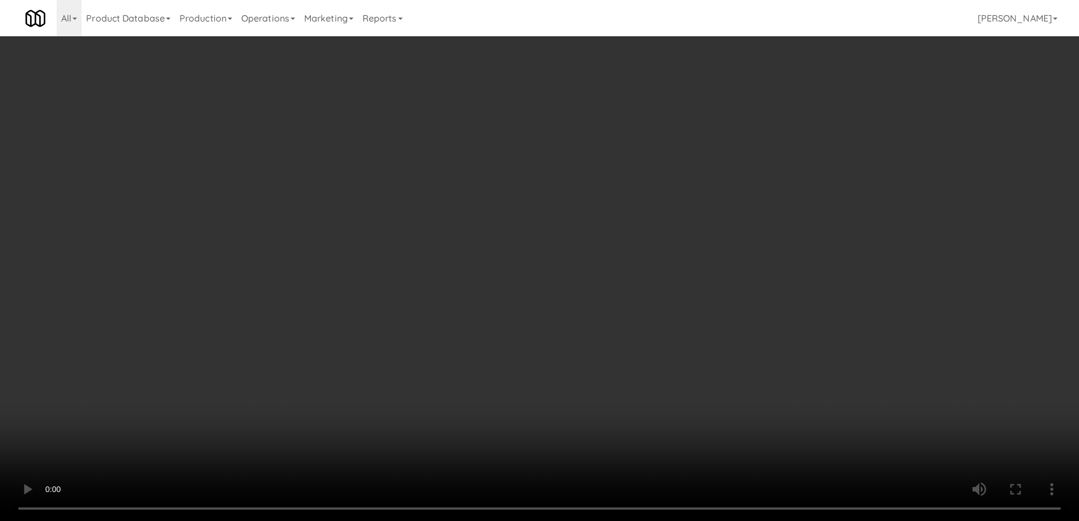
scroll to position [1289, 0]
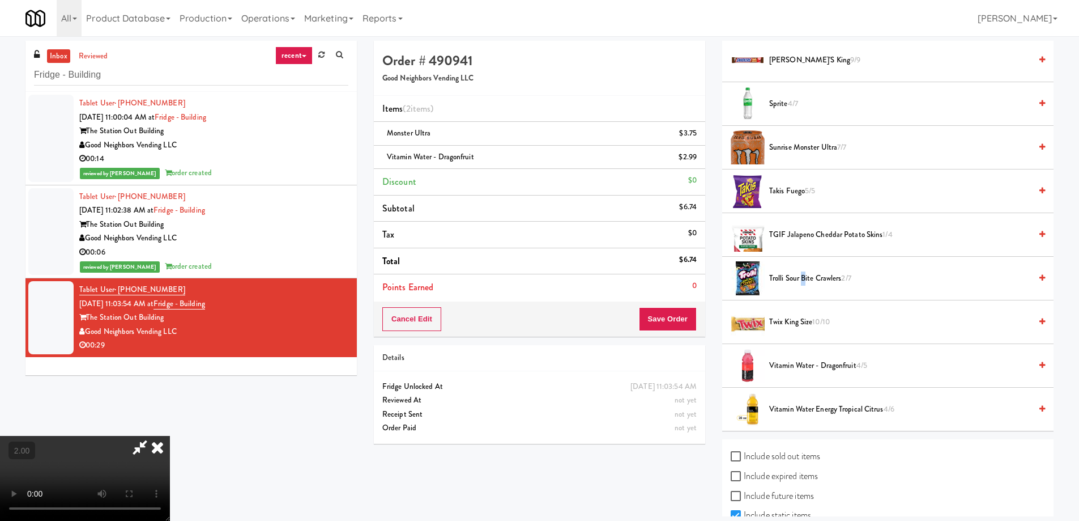
click at [804, 275] on span "Trolli Sour Bite Crawlers 2/7" at bounding box center [900, 278] width 262 height 14
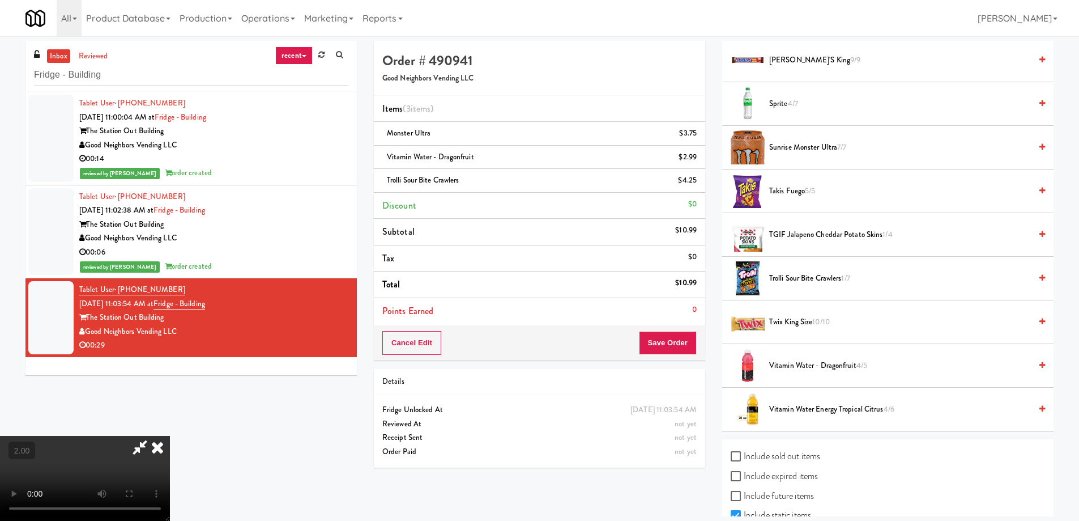
click at [153, 436] on icon at bounding box center [140, 447] width 26 height 23
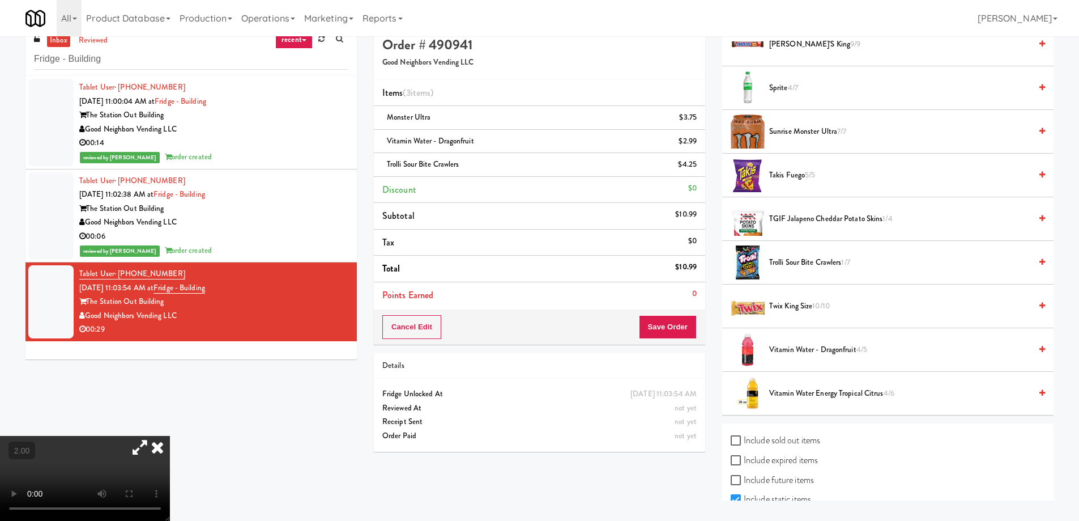
scroll to position [36, 0]
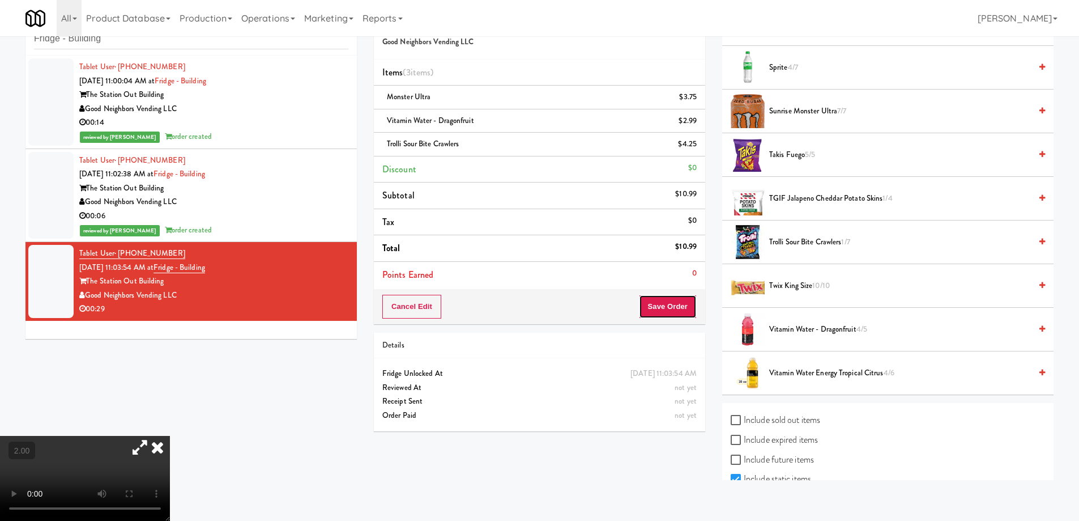
click at [681, 311] on button "Save Order" at bounding box center [668, 307] width 58 height 24
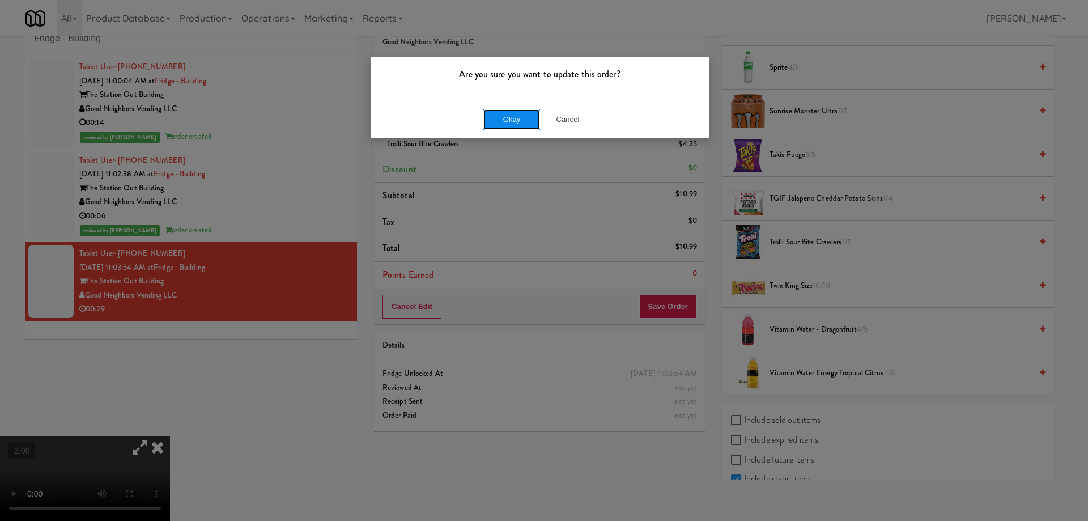
click at [509, 118] on button "Okay" at bounding box center [511, 119] width 57 height 20
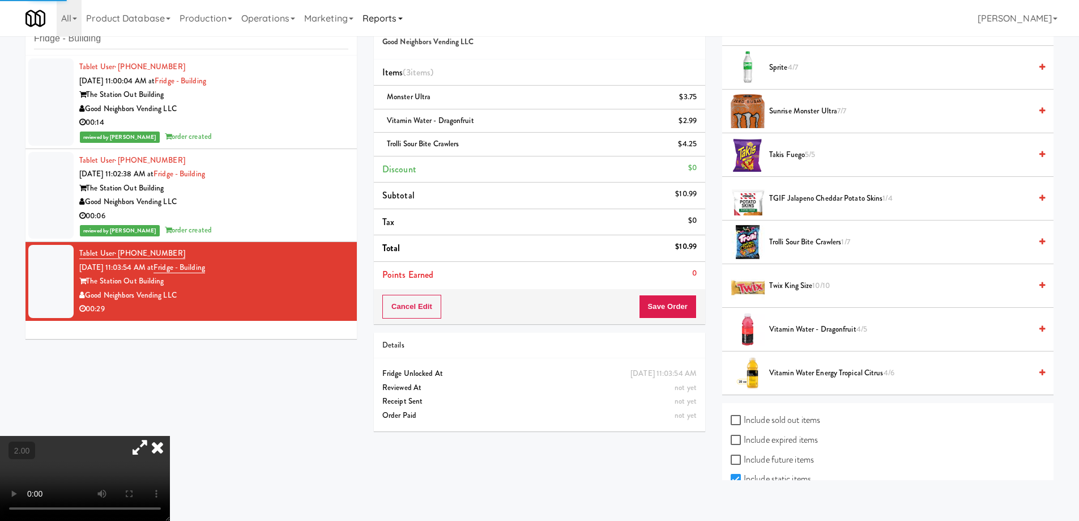
scroll to position [0, 0]
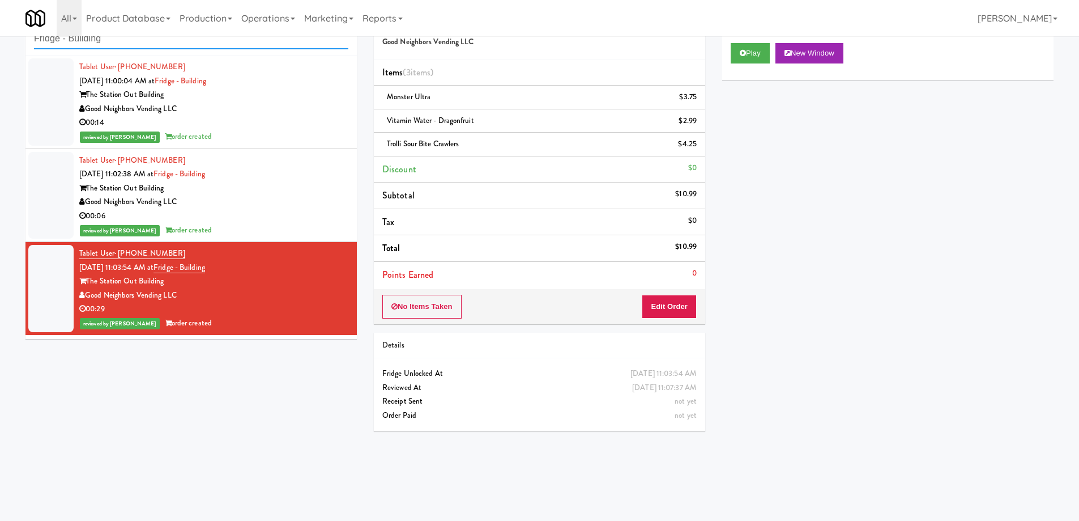
click at [136, 44] on input "Fridge - Building" at bounding box center [191, 38] width 314 height 21
paste input "[PERSON_NAME] River - Ambient - Left"
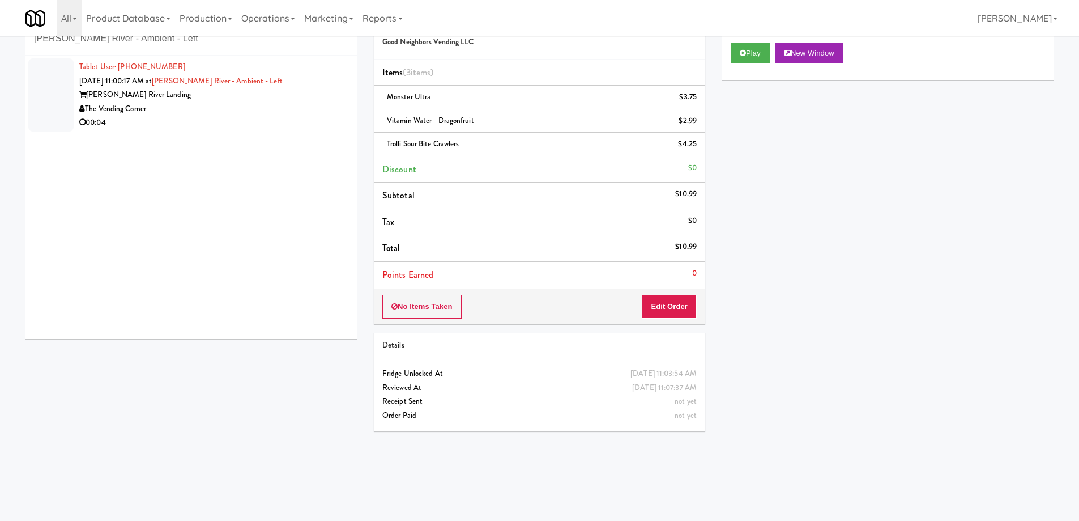
click at [202, 122] on div "00:04" at bounding box center [213, 123] width 269 height 14
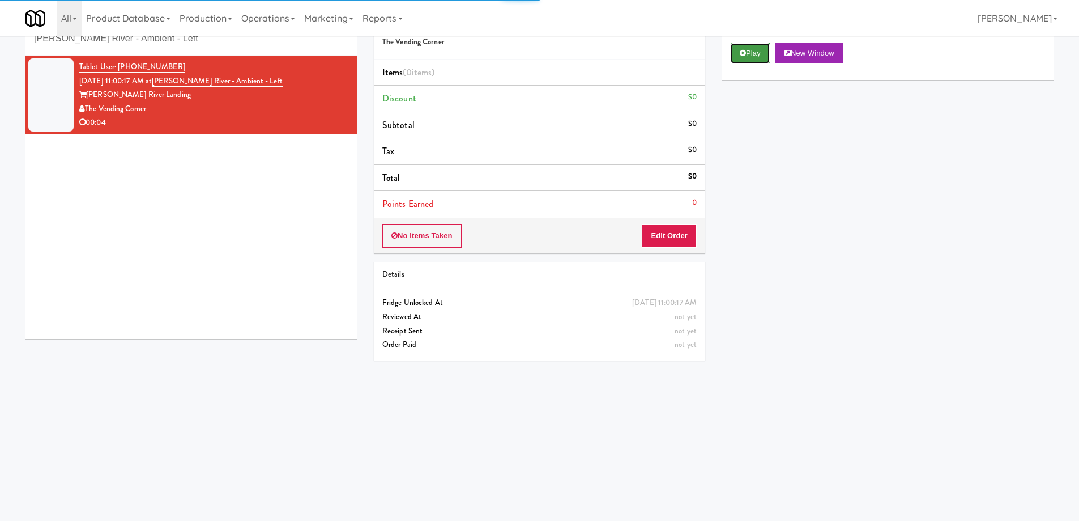
click at [745, 55] on icon at bounding box center [743, 52] width 6 height 7
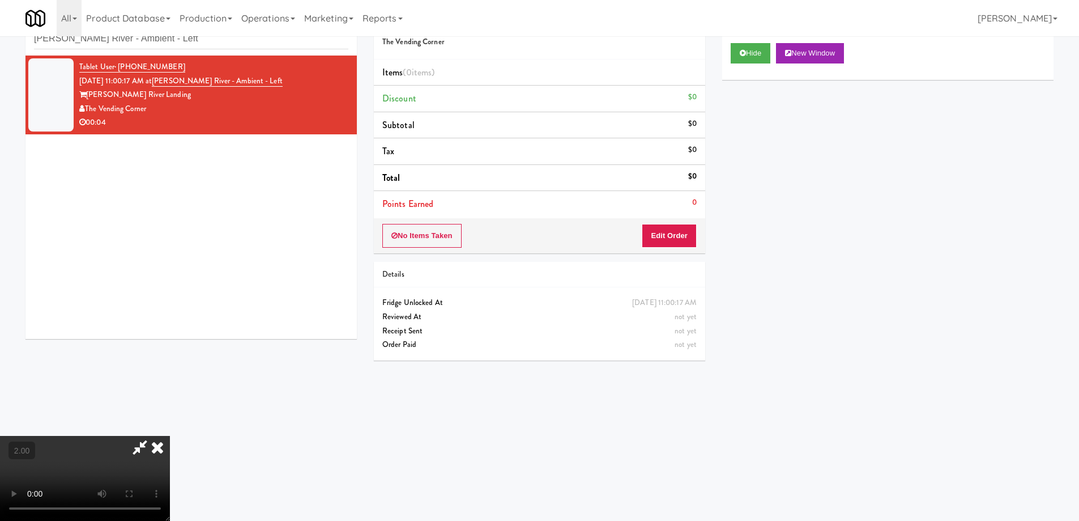
click at [170, 461] on video at bounding box center [85, 478] width 170 height 85
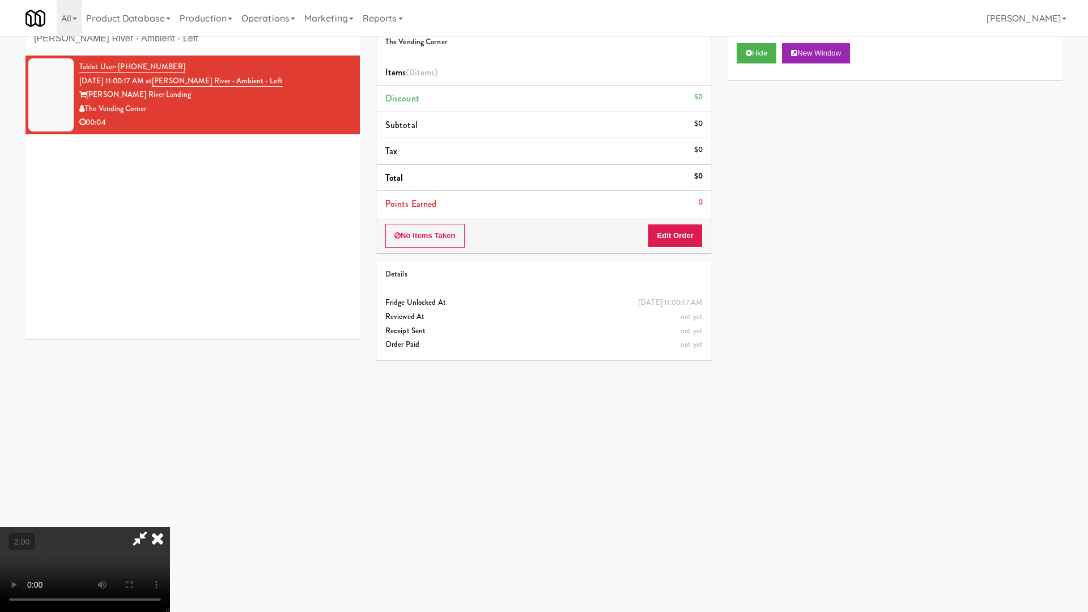
click at [170, 519] on video at bounding box center [85, 569] width 170 height 85
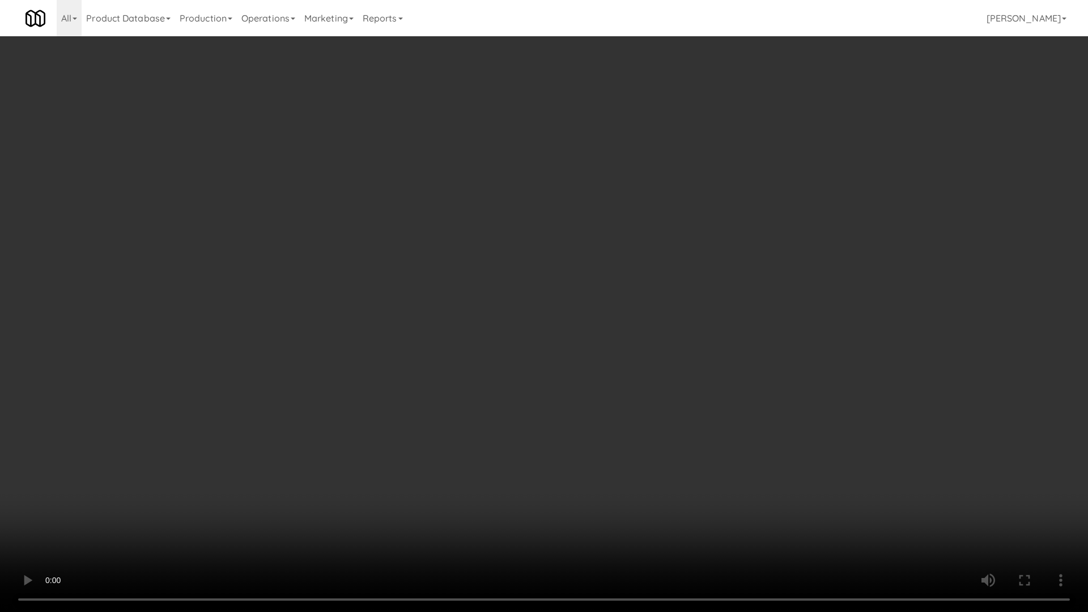
click at [589, 496] on video at bounding box center [544, 306] width 1088 height 612
click at [629, 462] on video at bounding box center [544, 306] width 1088 height 612
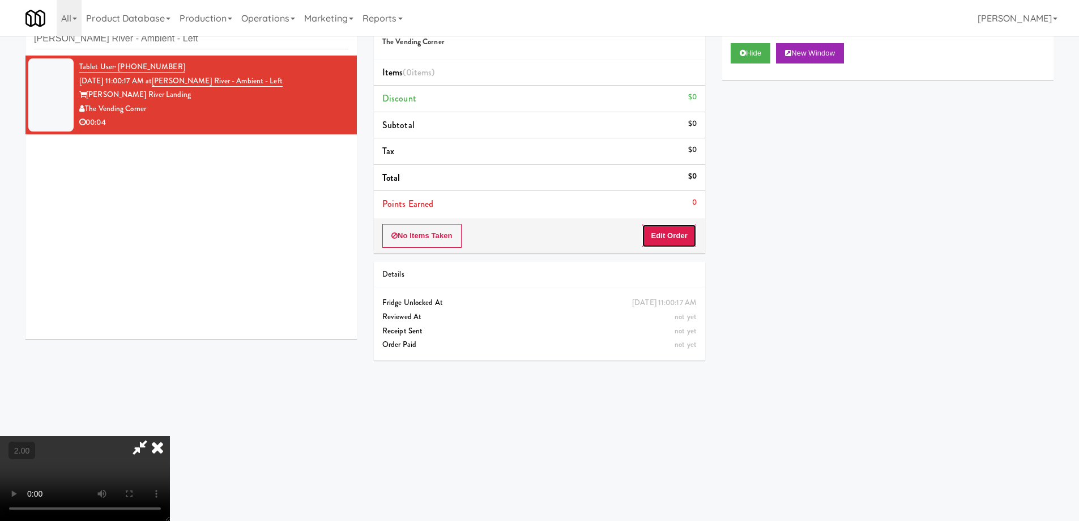
click at [688, 224] on button "Edit Order" at bounding box center [669, 236] width 55 height 24
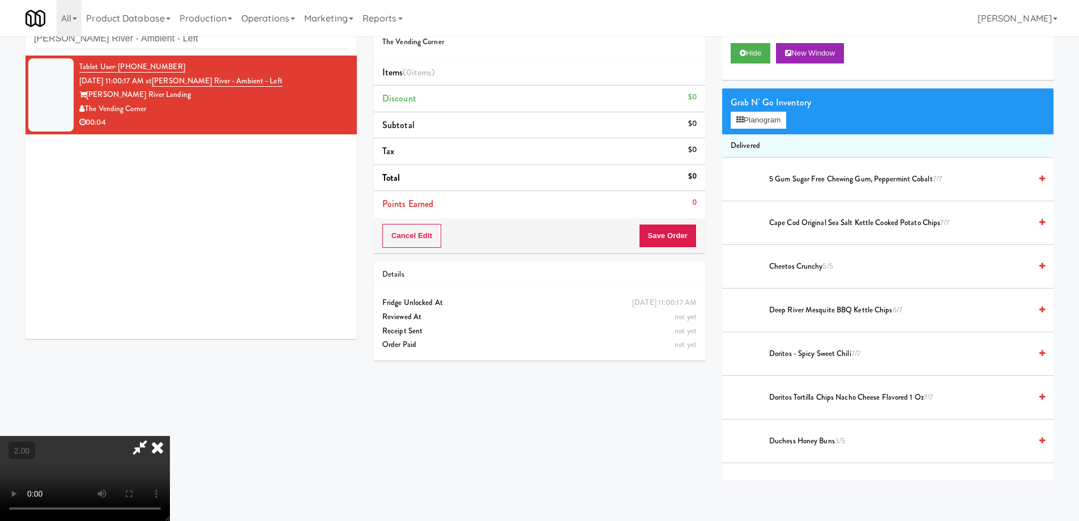
scroll to position [897, 0]
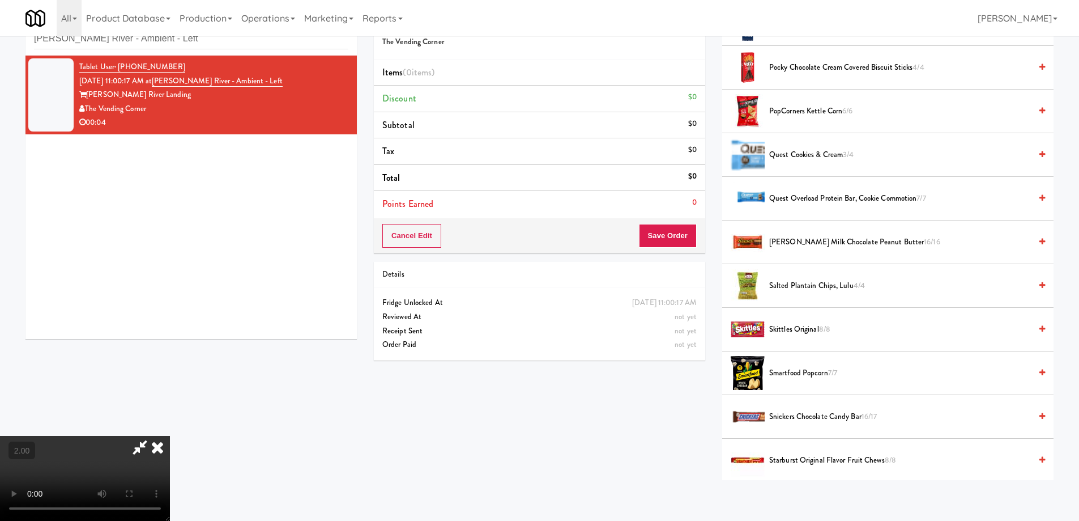
click at [812, 242] on span "[PERSON_NAME] Milk Chocolate Peanut Butter 16/16" at bounding box center [900, 242] width 262 height 14
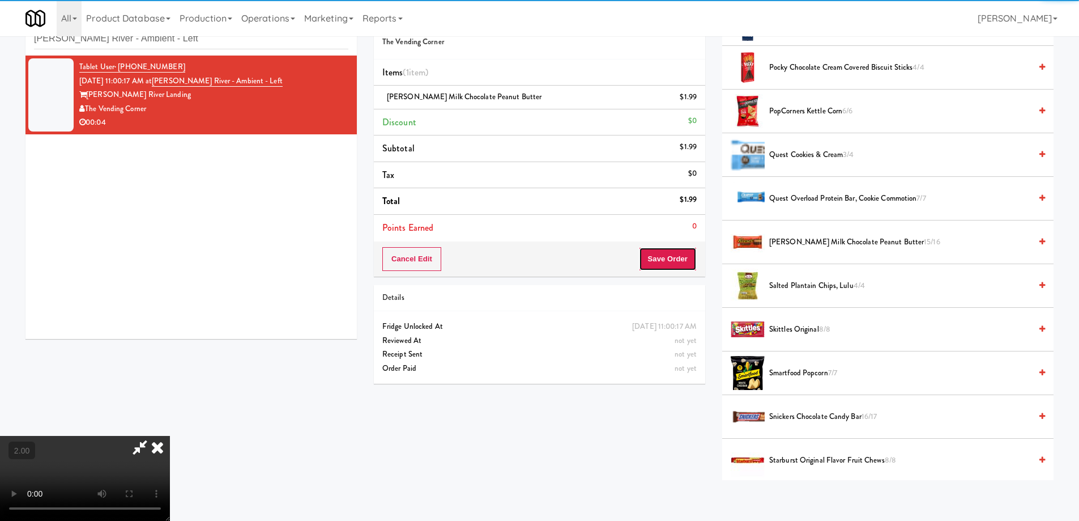
click at [681, 253] on button "Save Order" at bounding box center [668, 259] width 58 height 24
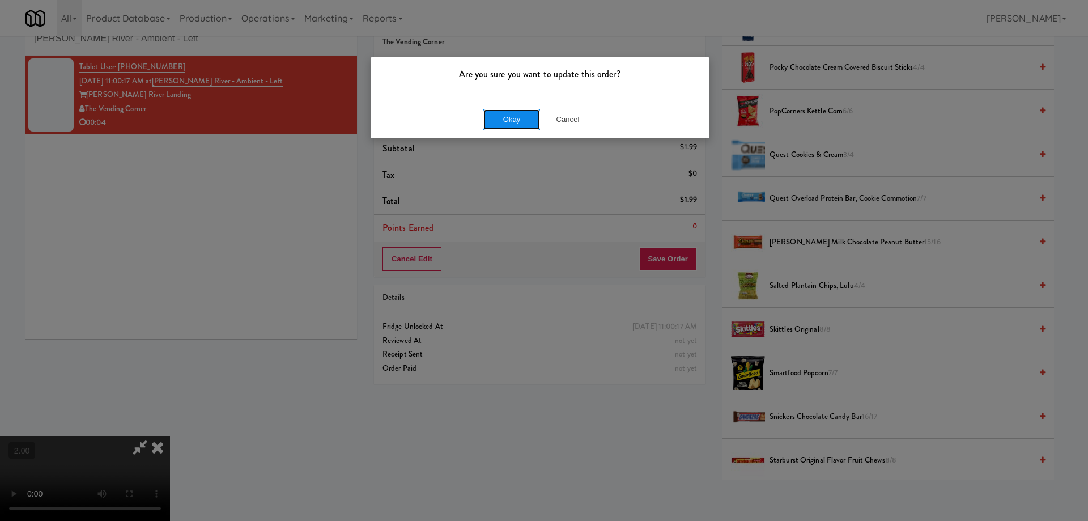
click at [507, 126] on button "Okay" at bounding box center [511, 119] width 57 height 20
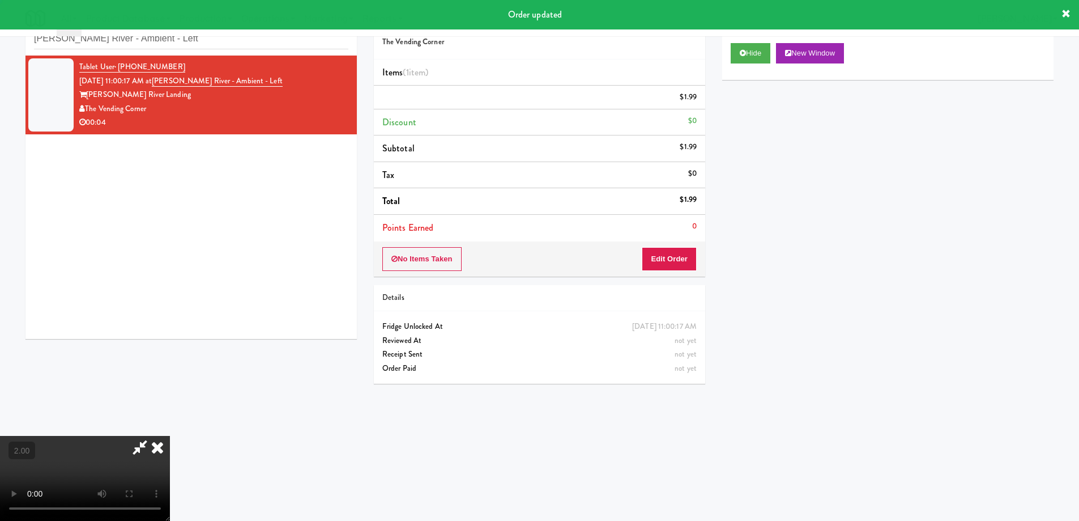
scroll to position [0, 0]
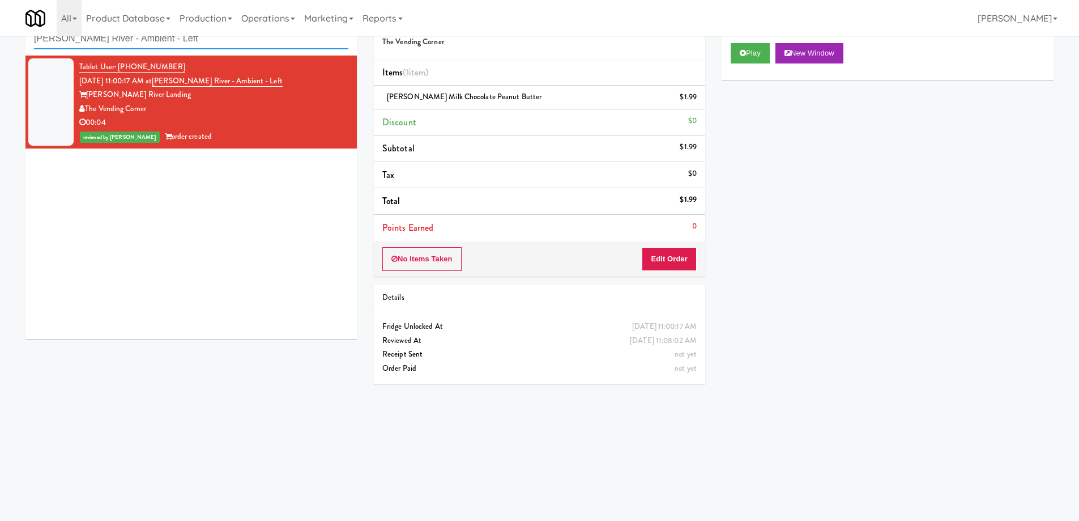
click at [142, 43] on input "[PERSON_NAME] River - Ambient - Left" at bounding box center [191, 38] width 314 height 21
paste input "Uptown 550 Cooler #2"
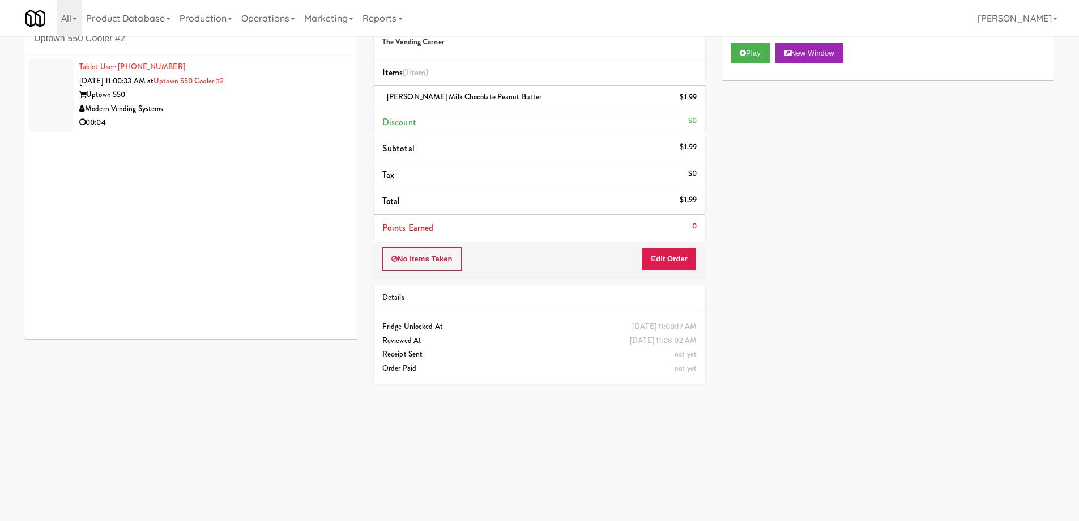
click at [180, 116] on div "00:04" at bounding box center [213, 123] width 269 height 14
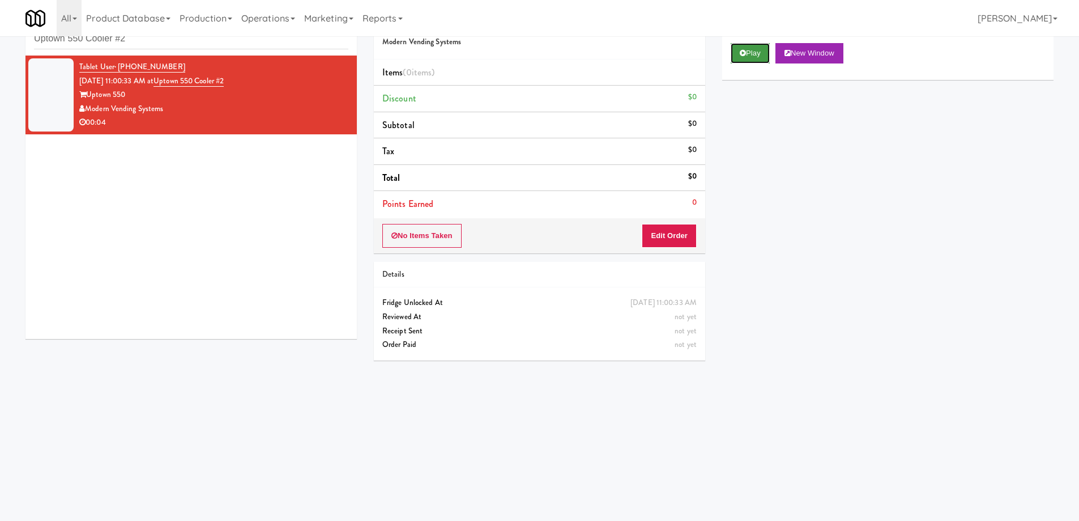
click at [743, 56] on icon at bounding box center [743, 52] width 6 height 7
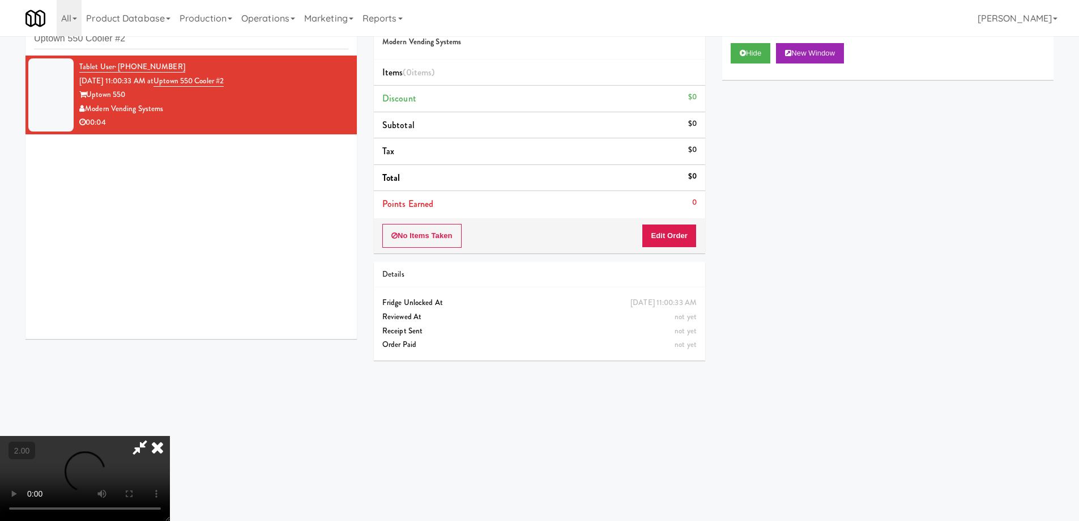
click at [170, 436] on video at bounding box center [85, 478] width 170 height 85
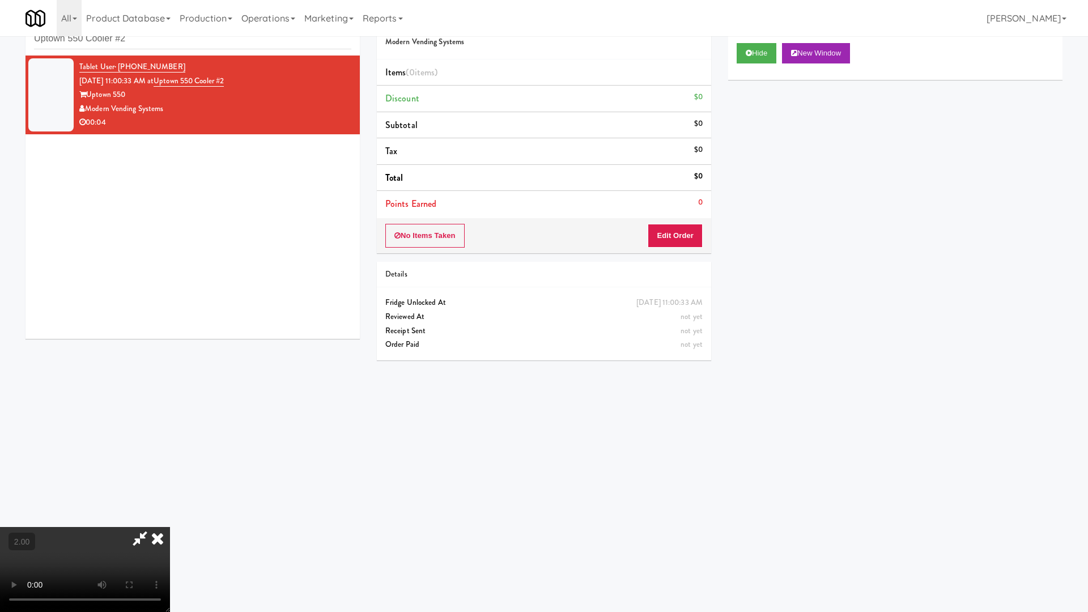
click at [170, 519] on video at bounding box center [85, 569] width 170 height 85
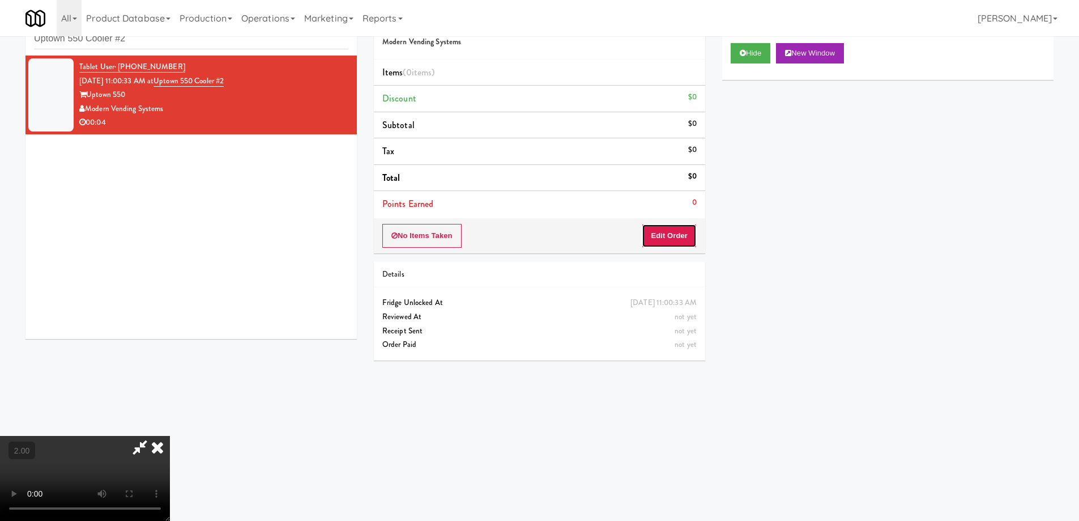
click at [675, 237] on button "Edit Order" at bounding box center [669, 236] width 55 height 24
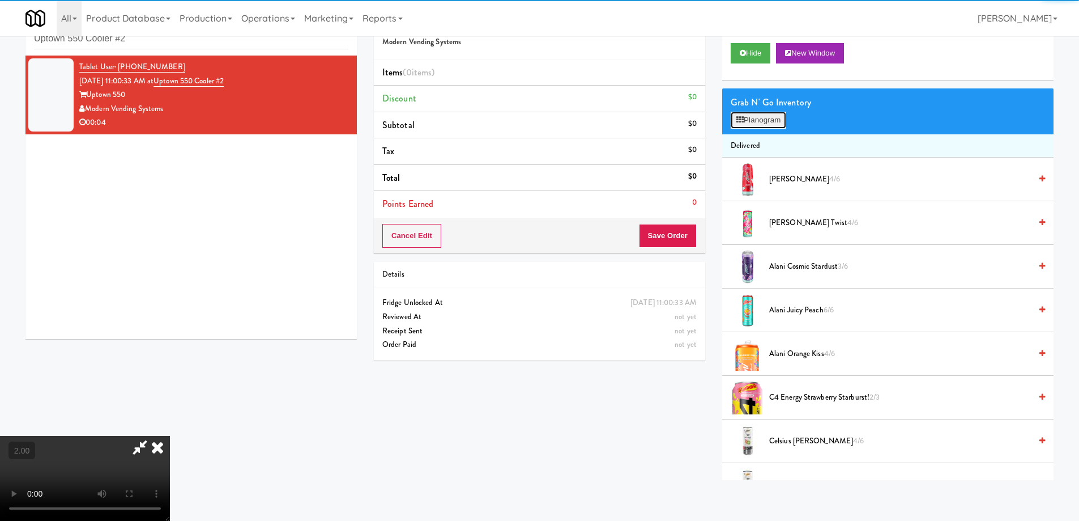
click at [784, 118] on button "Planogram" at bounding box center [759, 120] width 56 height 17
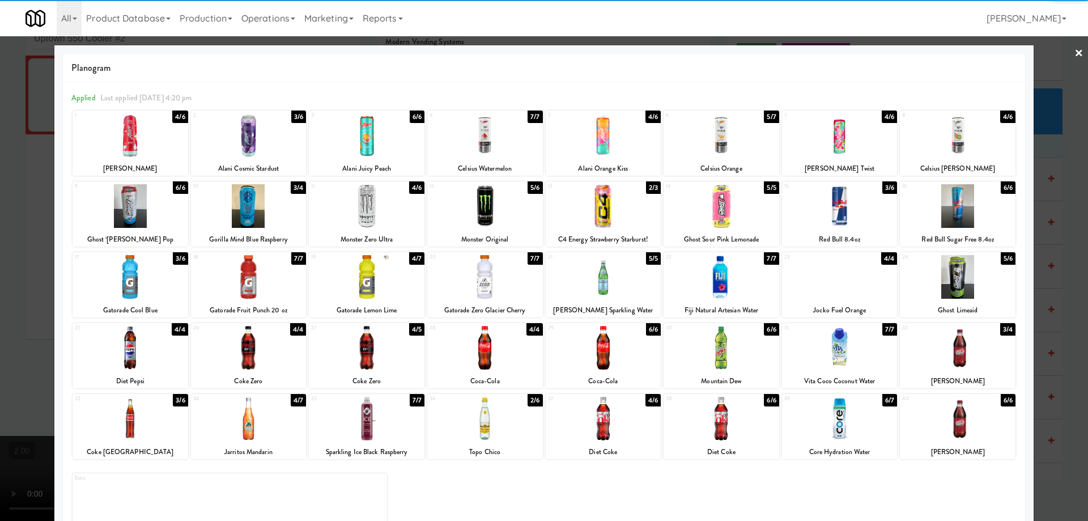
click at [251, 210] on div at bounding box center [249, 206] width 116 height 44
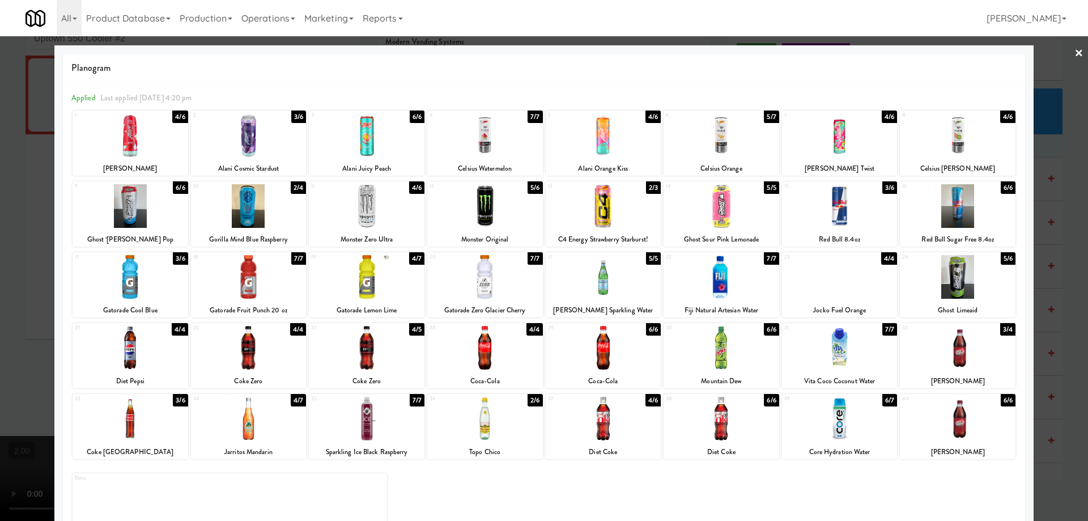
click at [0, 301] on div at bounding box center [544, 260] width 1088 height 521
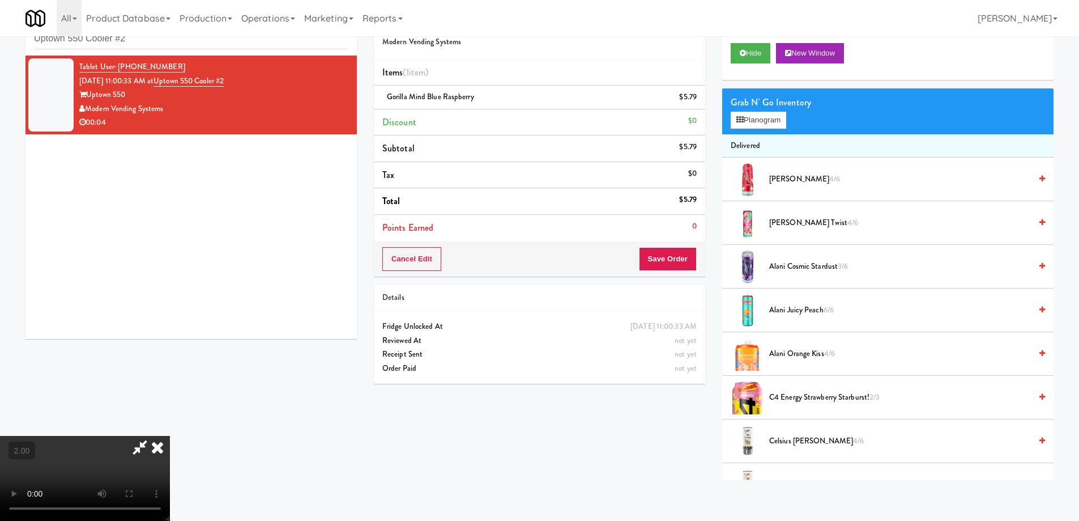
click at [170, 436] on video at bounding box center [85, 478] width 170 height 85
click at [683, 254] on button "Save Order" at bounding box center [668, 259] width 58 height 24
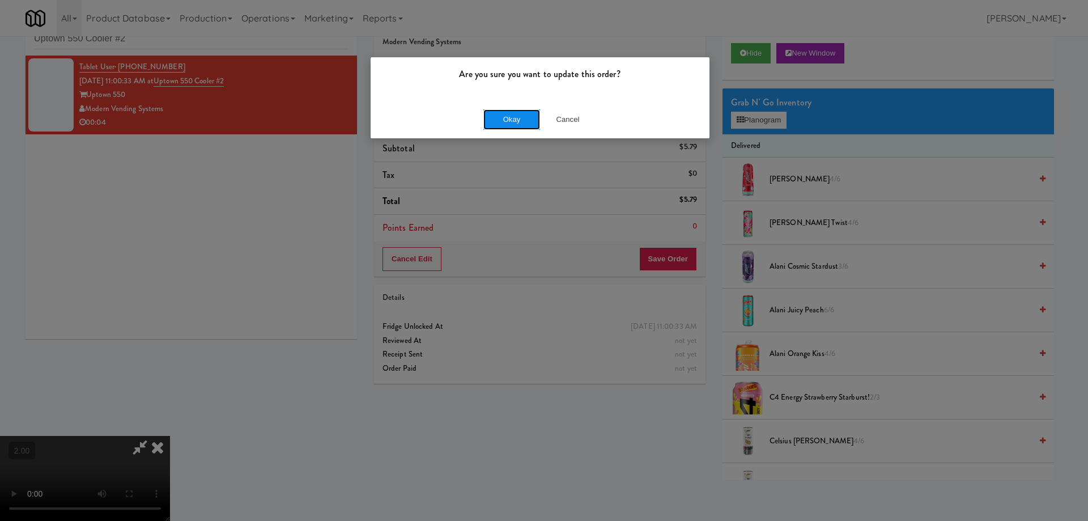
click at [515, 123] on button "Okay" at bounding box center [511, 119] width 57 height 20
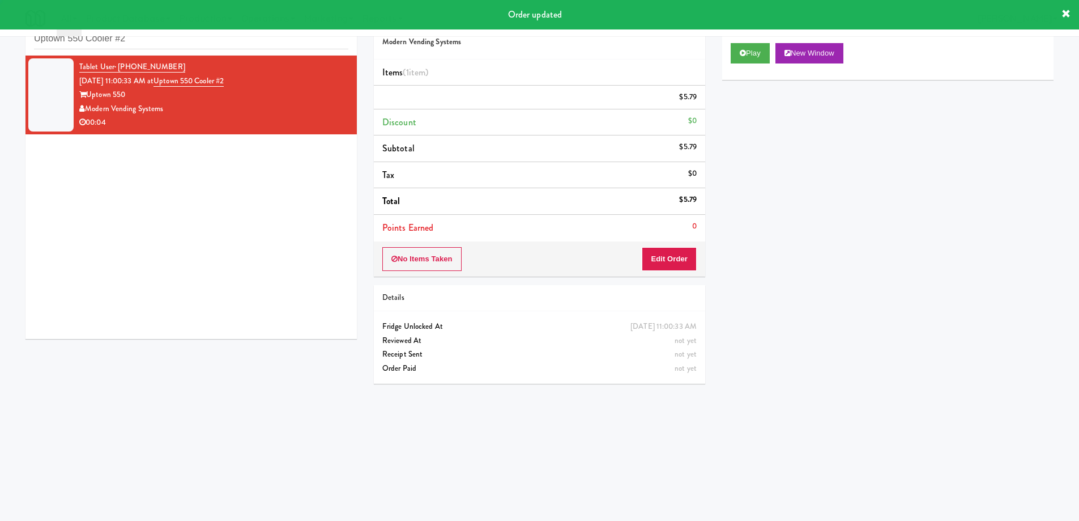
scroll to position [0, 0]
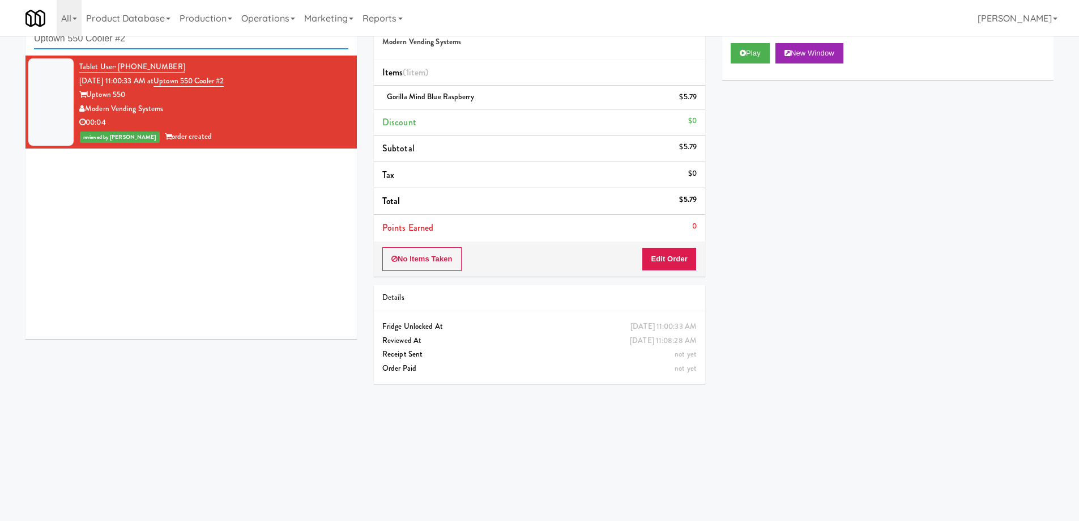
click at [155, 40] on input "Uptown 550 Cooler #2" at bounding box center [191, 38] width 314 height 21
paste input "[PERSON_NAME] - Cooler - Right"
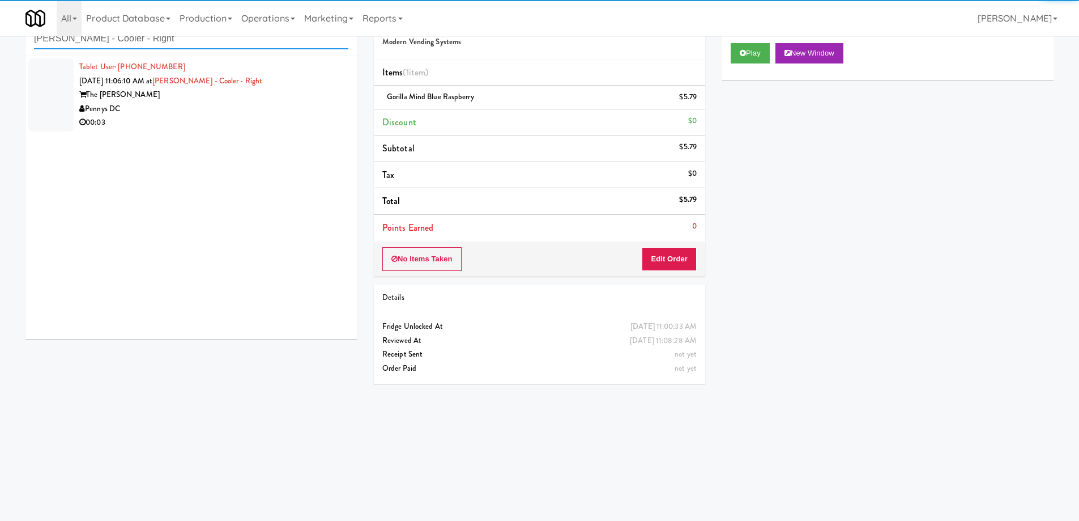
type input "[PERSON_NAME] - Cooler - Right"
click at [225, 115] on div "Pennys DC" at bounding box center [213, 109] width 269 height 14
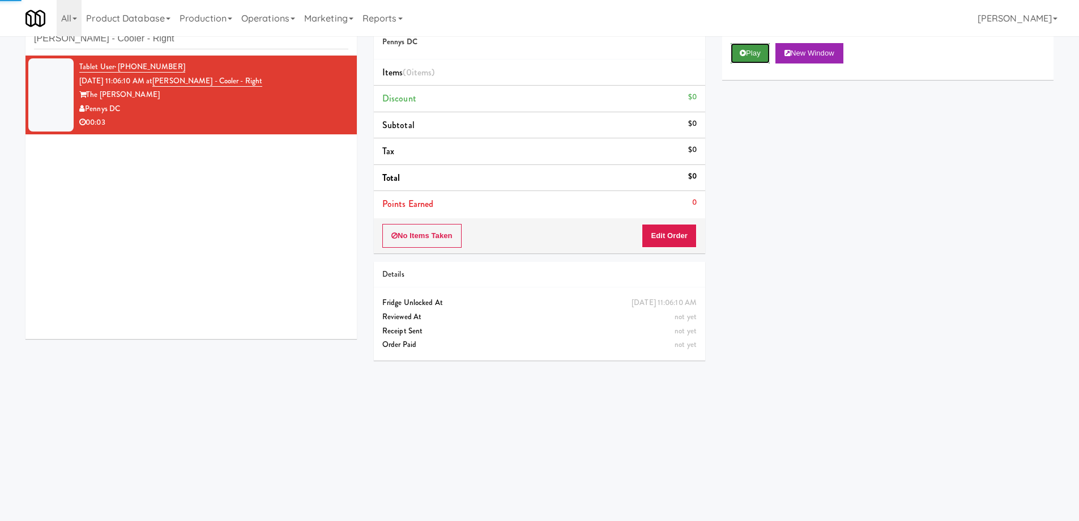
click at [757, 61] on button "Play" at bounding box center [750, 53] width 39 height 20
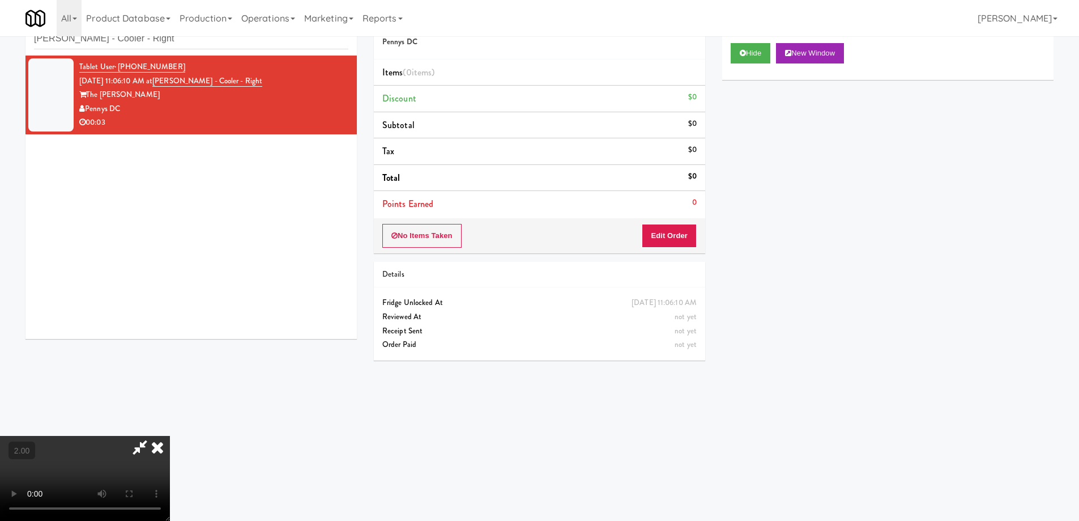
click at [170, 436] on video at bounding box center [85, 478] width 170 height 85
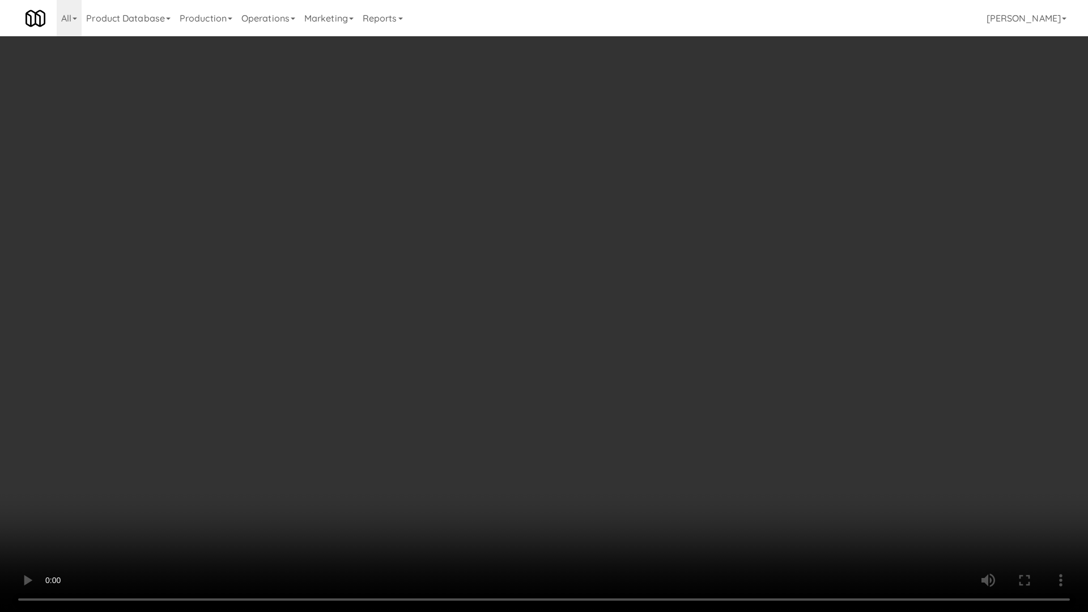
click at [440, 366] on video at bounding box center [544, 306] width 1088 height 612
click at [673, 496] on video at bounding box center [544, 306] width 1088 height 612
click at [647, 421] on video at bounding box center [544, 306] width 1088 height 612
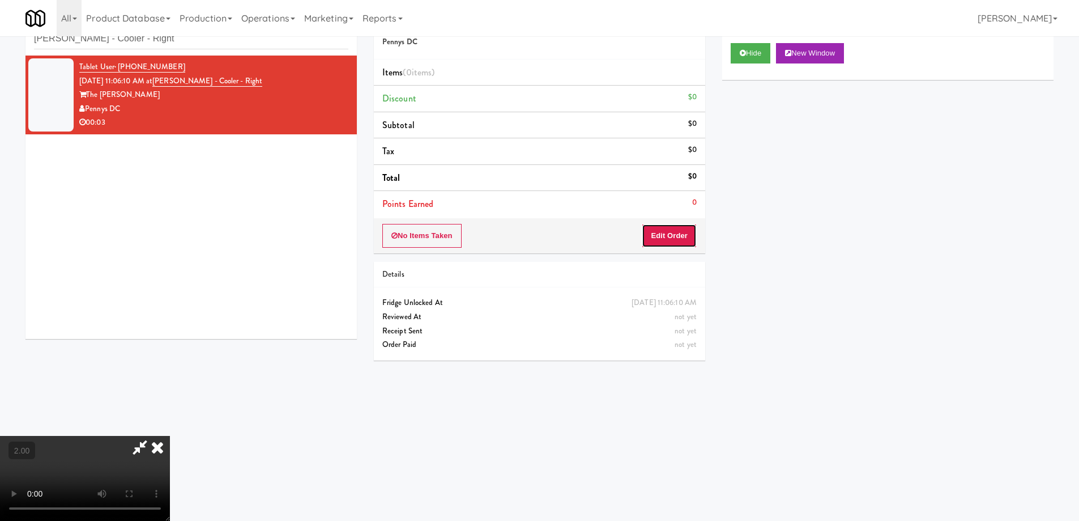
click at [659, 235] on button "Edit Order" at bounding box center [669, 236] width 55 height 24
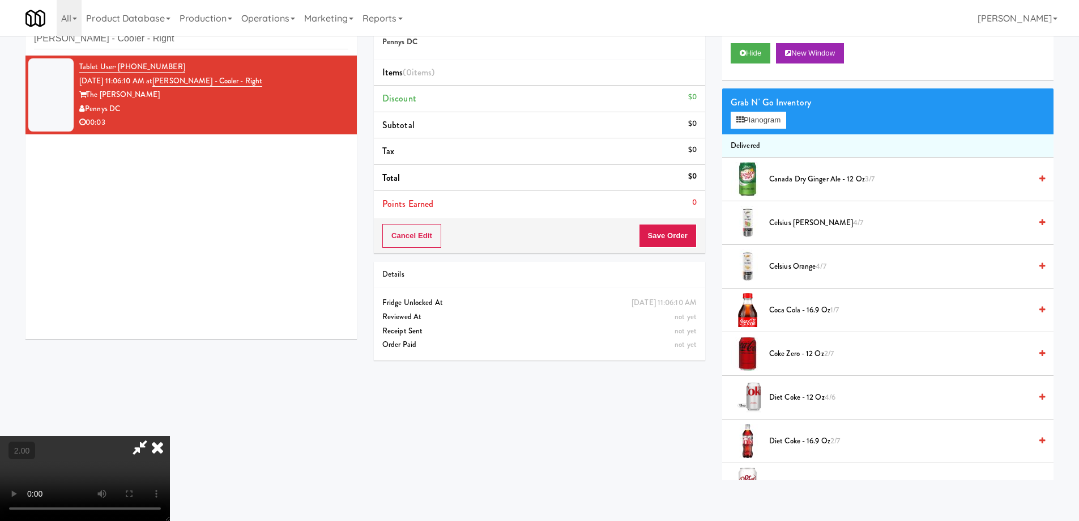
click at [790, 435] on span "Diet Coke - 16.9 oz 2/7" at bounding box center [900, 441] width 262 height 14
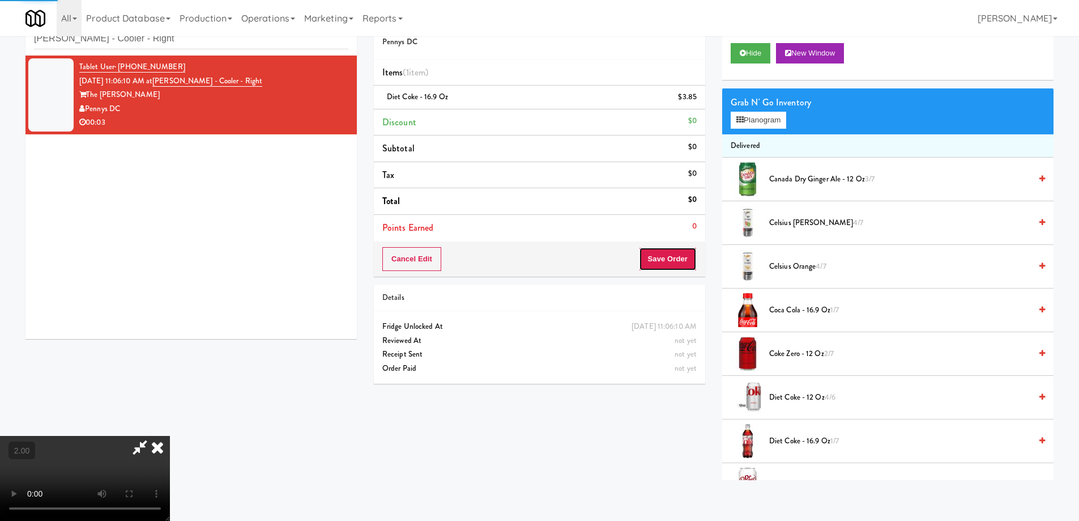
click at [681, 262] on button "Save Order" at bounding box center [668, 259] width 58 height 24
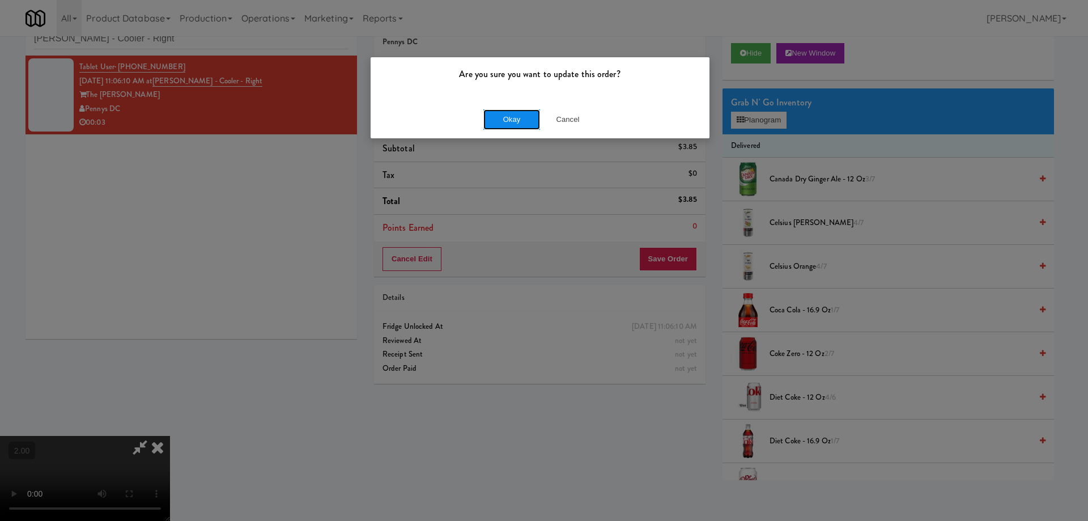
click at [514, 114] on button "Okay" at bounding box center [511, 119] width 57 height 20
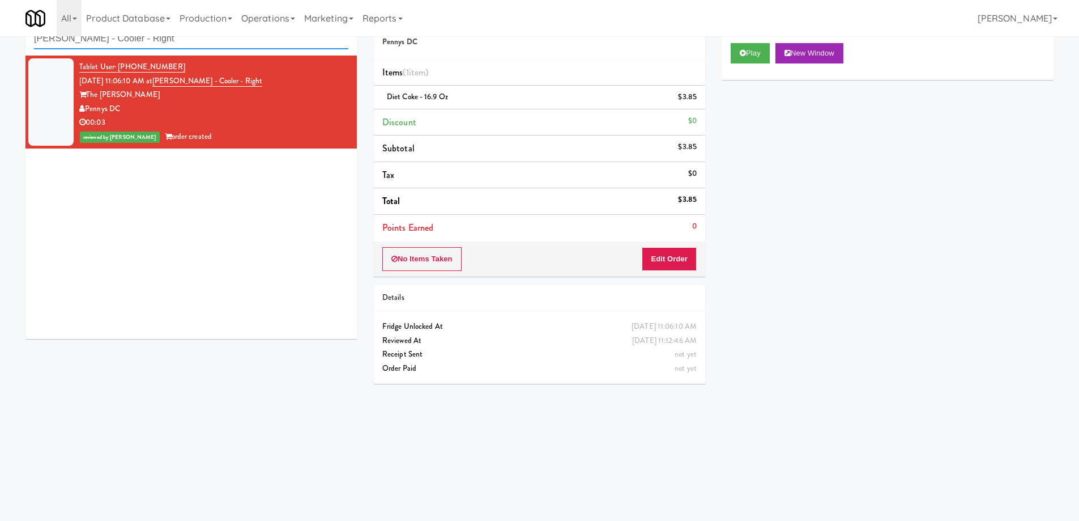
click at [223, 39] on input "[PERSON_NAME] - Cooler - Right" at bounding box center [191, 38] width 314 height 21
paste input "1730 N [PERSON_NAME] - Right - Fridge"
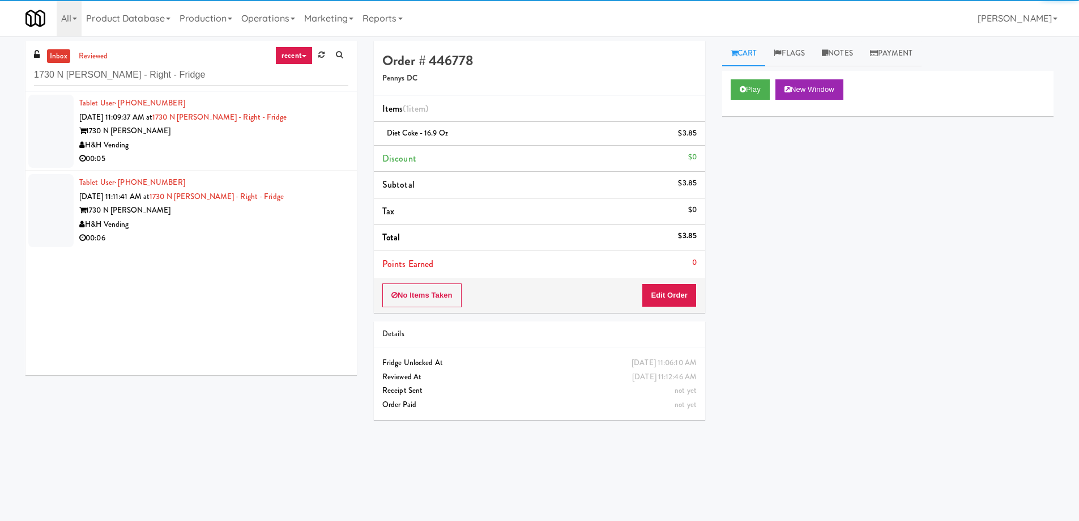
click at [191, 148] on div "H&H Vending" at bounding box center [213, 145] width 269 height 14
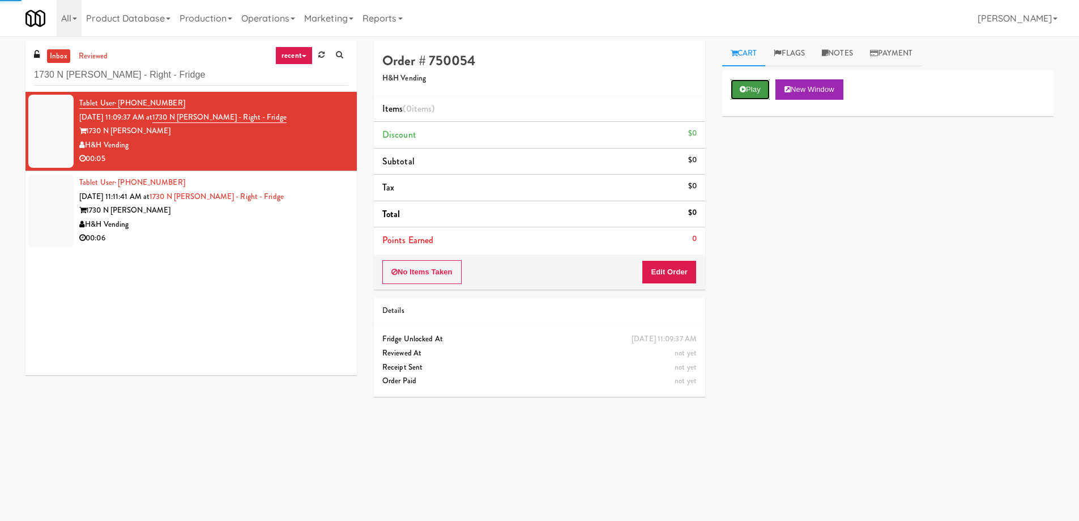
click at [754, 97] on button "Play" at bounding box center [750, 89] width 39 height 20
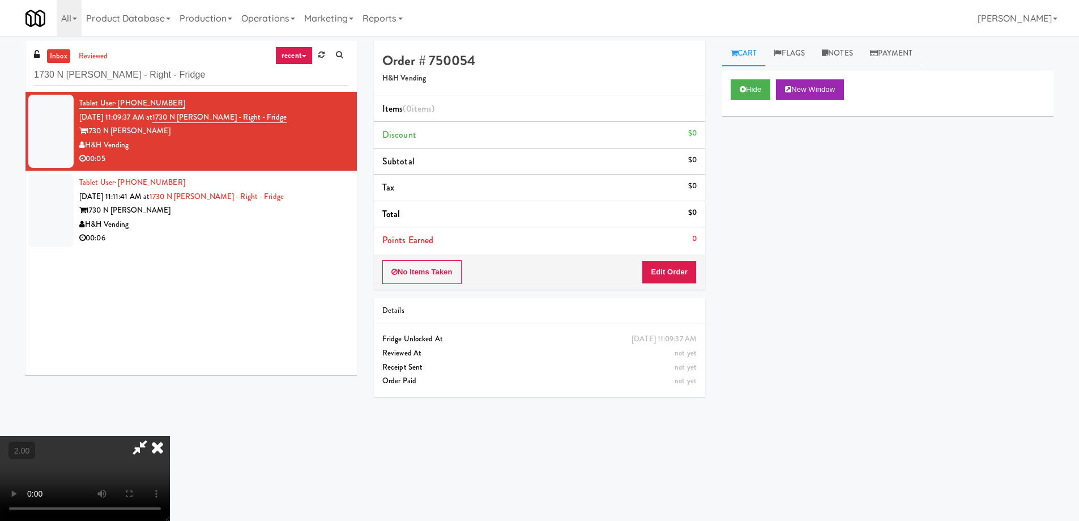
click at [170, 436] on video at bounding box center [85, 478] width 170 height 85
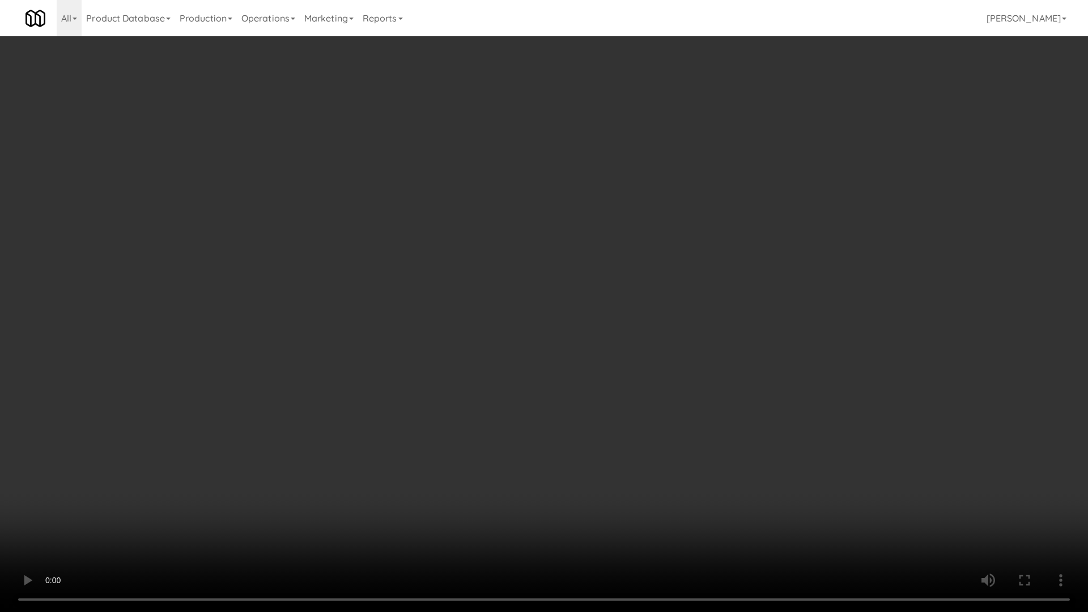
click at [827, 439] on video at bounding box center [544, 306] width 1088 height 612
click at [834, 447] on video at bounding box center [544, 306] width 1088 height 612
click at [834, 450] on video at bounding box center [544, 306] width 1088 height 612
click at [834, 451] on video at bounding box center [544, 306] width 1088 height 612
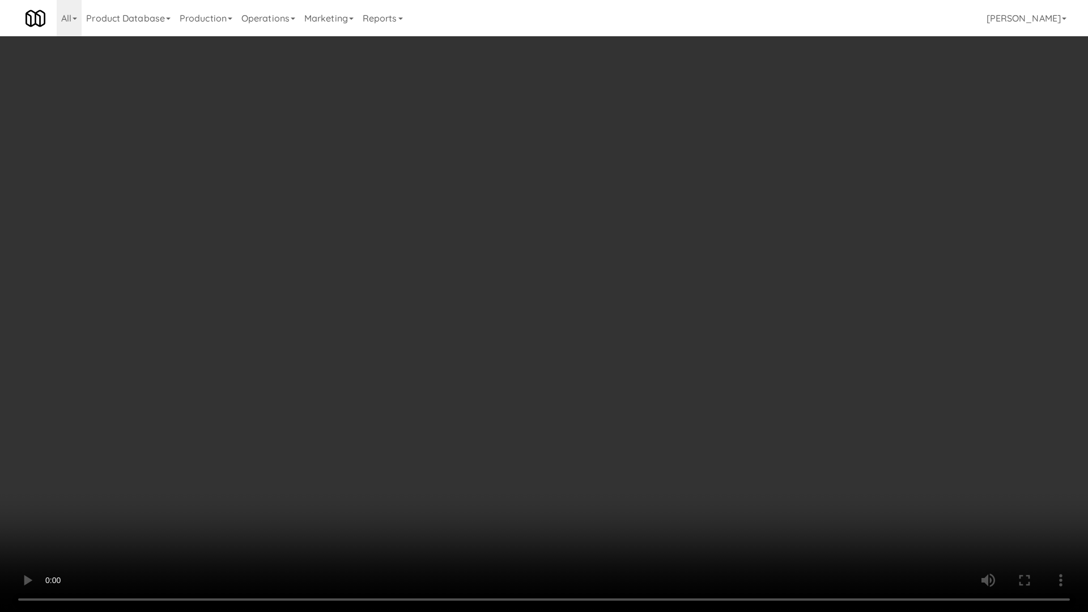
click at [835, 454] on video at bounding box center [544, 306] width 1088 height 612
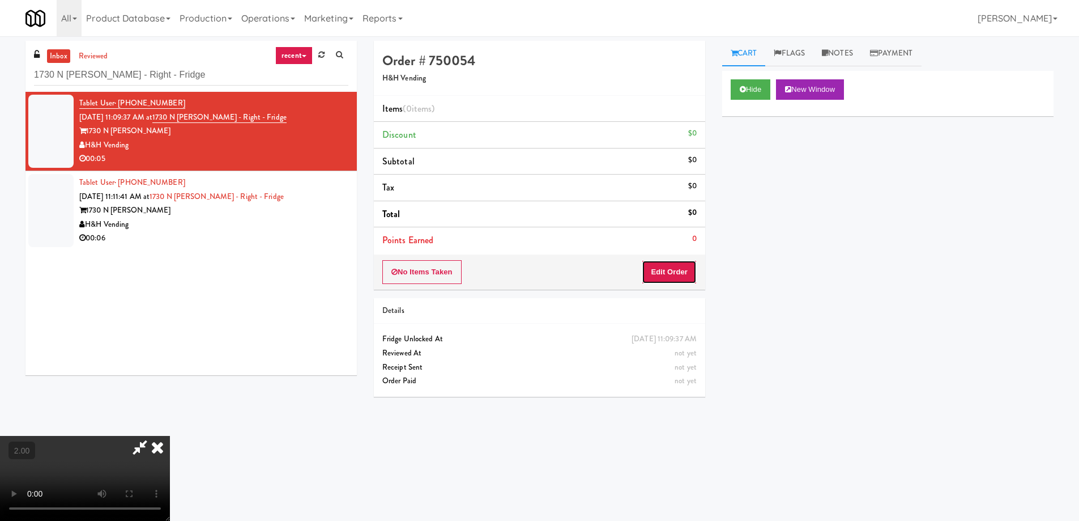
click at [681, 272] on button "Edit Order" at bounding box center [669, 272] width 55 height 24
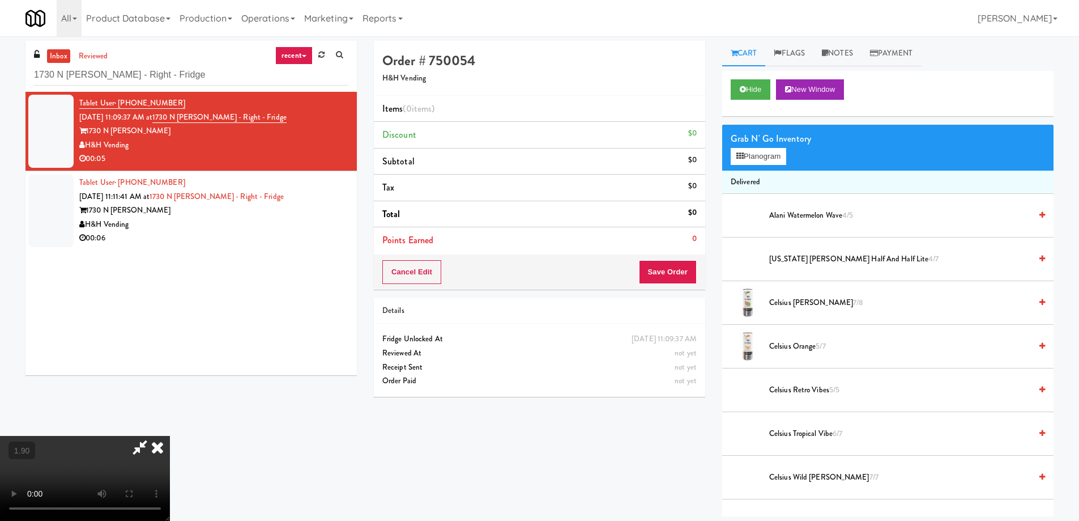
scroll to position [897, 0]
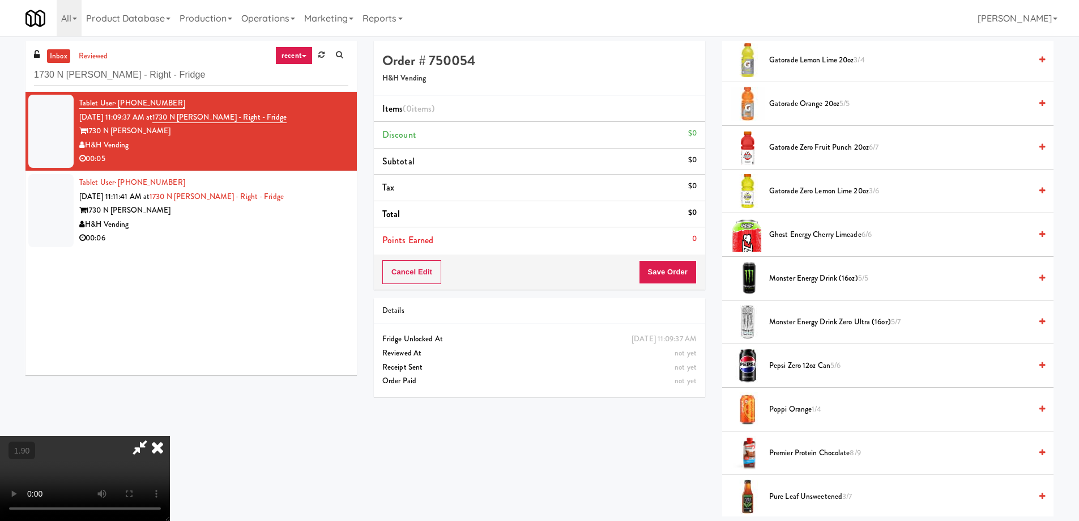
click at [170, 436] on video at bounding box center [85, 478] width 170 height 85
drag, startPoint x: 467, startPoint y: 258, endPoint x: 477, endPoint y: 332, distance: 74.8
click at [170, 436] on video at bounding box center [85, 478] width 170 height 85
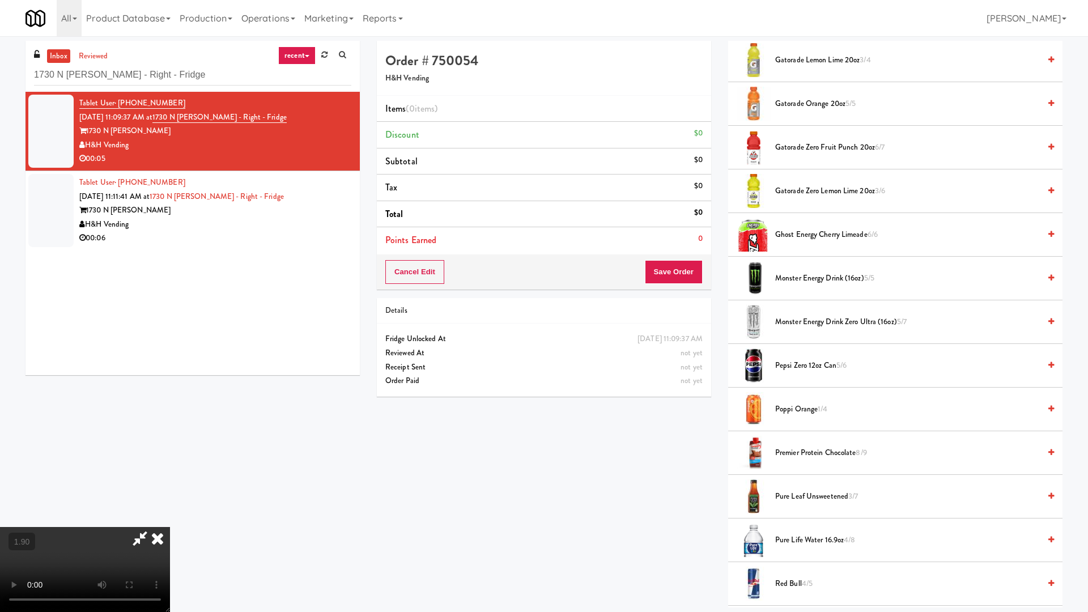
click at [170, 519] on video at bounding box center [85, 569] width 170 height 85
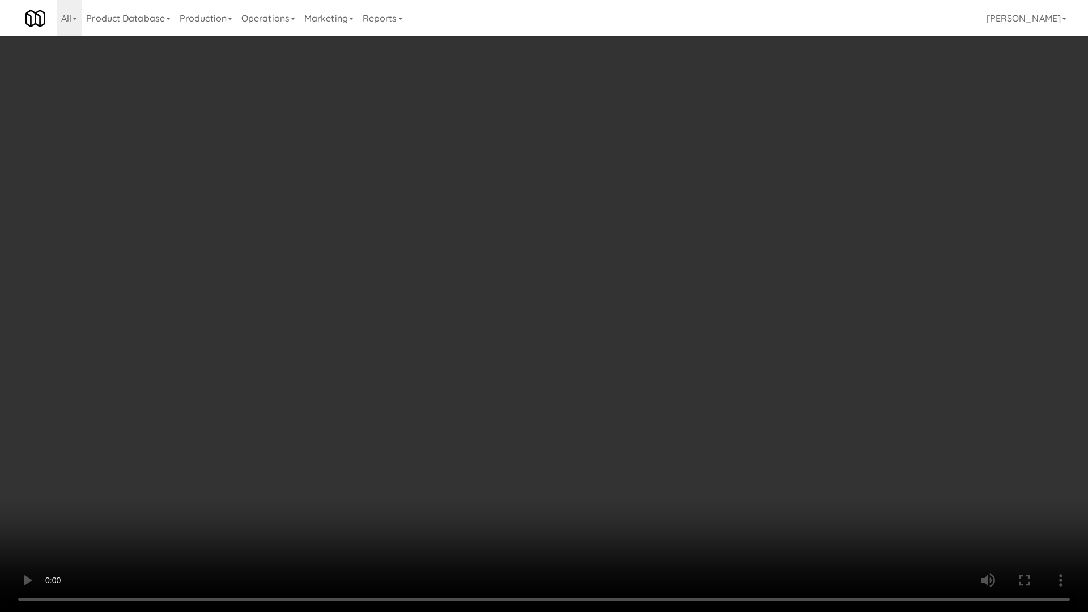
click at [753, 370] on video at bounding box center [544, 306] width 1088 height 612
click at [764, 373] on video at bounding box center [544, 306] width 1088 height 612
click at [775, 376] on video at bounding box center [544, 306] width 1088 height 612
click at [777, 379] on video at bounding box center [544, 306] width 1088 height 612
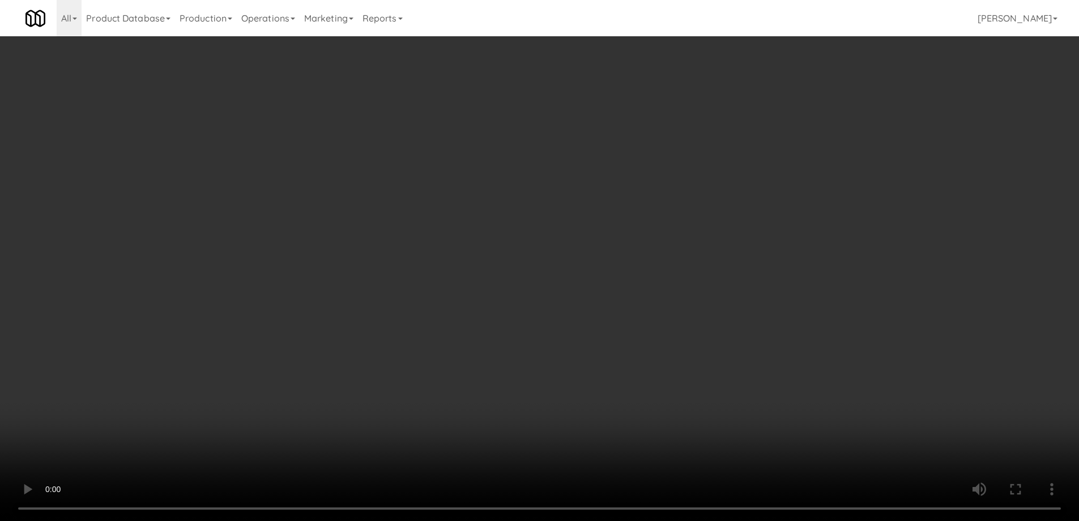
drag, startPoint x: 682, startPoint y: 259, endPoint x: 719, endPoint y: 327, distance: 78.1
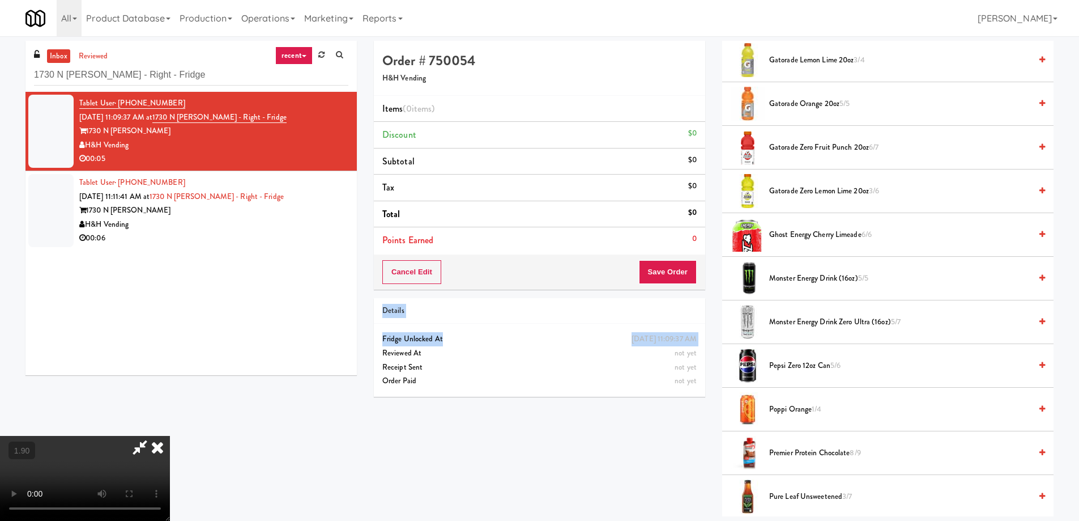
click at [712, 327] on div "Order # 750054 H&H Vending Items (0 items ) Discount $0 Subtotal $0 Tax $0 Tota…" at bounding box center [539, 223] width 348 height 364
click at [816, 321] on span "Monster Energy Drink Zero Ultra (16oz) 5/7" at bounding box center [900, 322] width 262 height 14
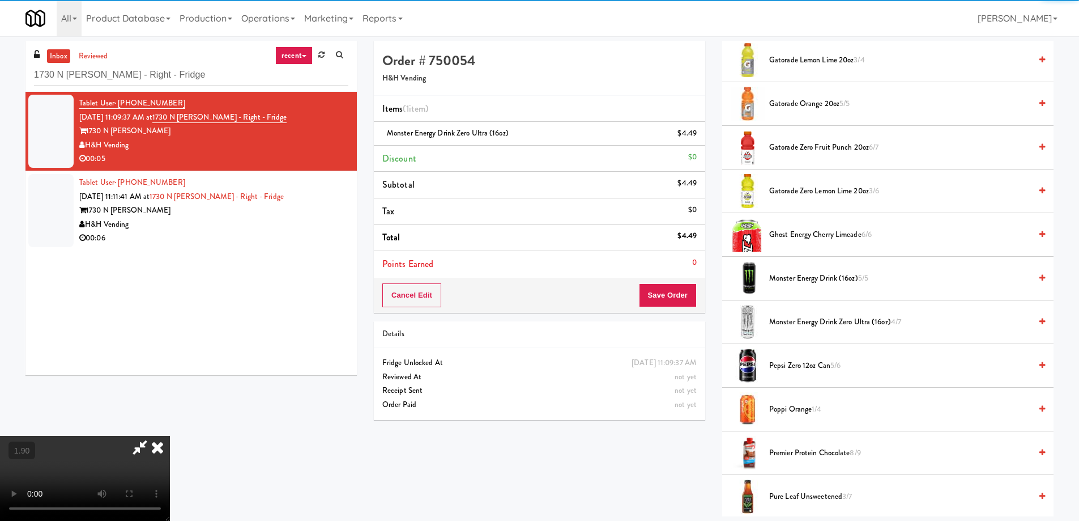
drag, startPoint x: 676, startPoint y: 278, endPoint x: 677, endPoint y: 291, distance: 13.6
click at [677, 291] on div "Cancel Edit Save Order" at bounding box center [539, 295] width 331 height 35
click at [677, 291] on button "Save Order" at bounding box center [668, 295] width 58 height 24
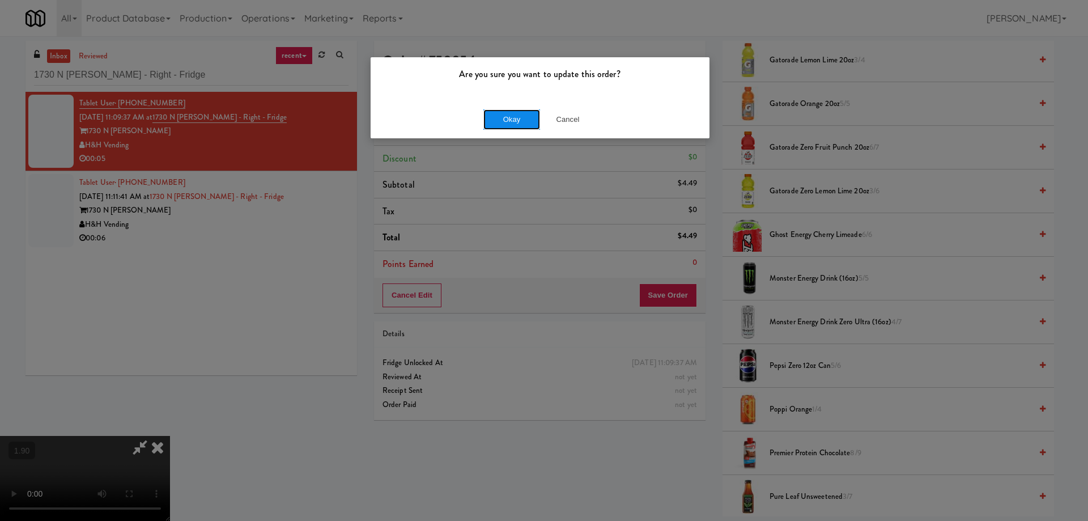
click at [520, 113] on button "Okay" at bounding box center [511, 119] width 57 height 20
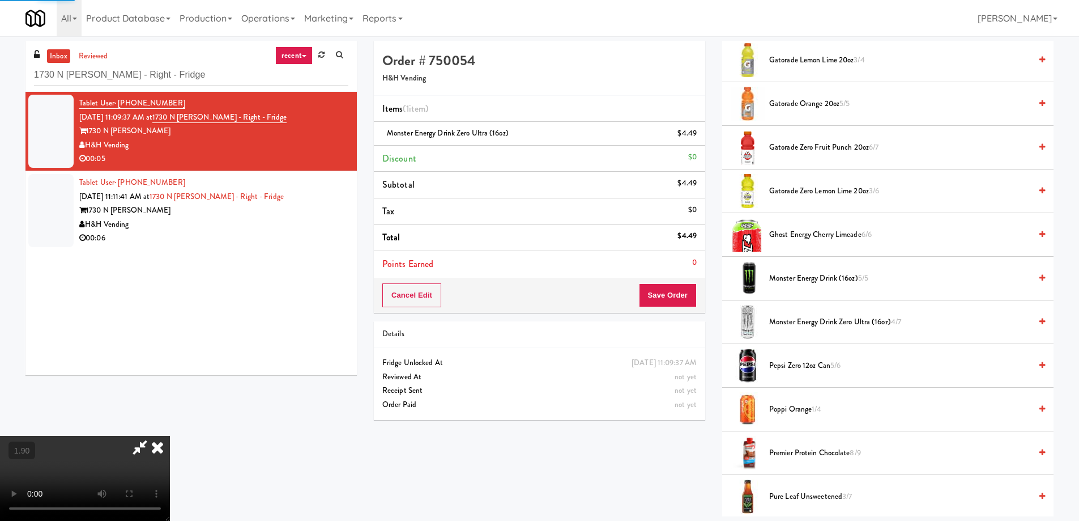
scroll to position [0, 0]
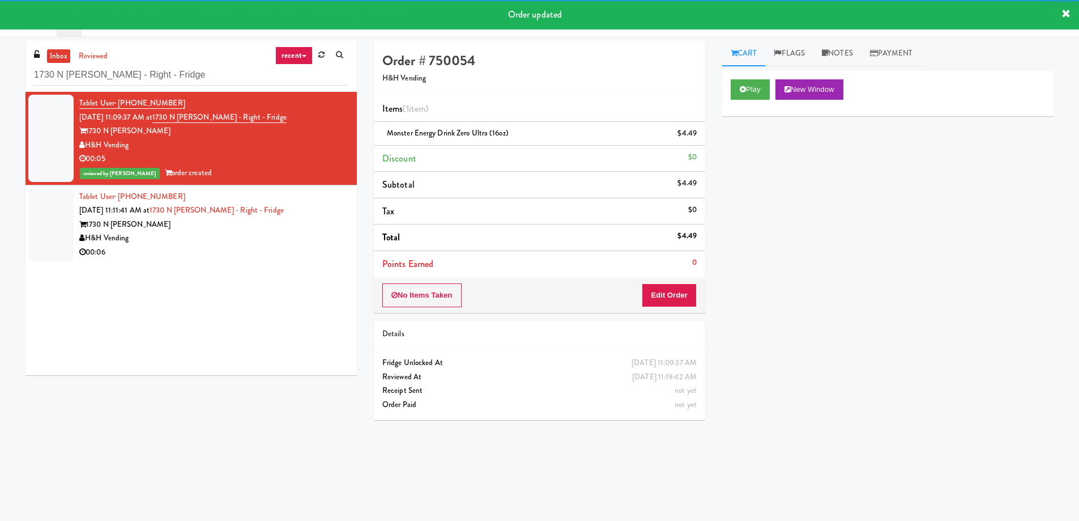
click at [282, 234] on div "H&H Vending" at bounding box center [213, 238] width 269 height 14
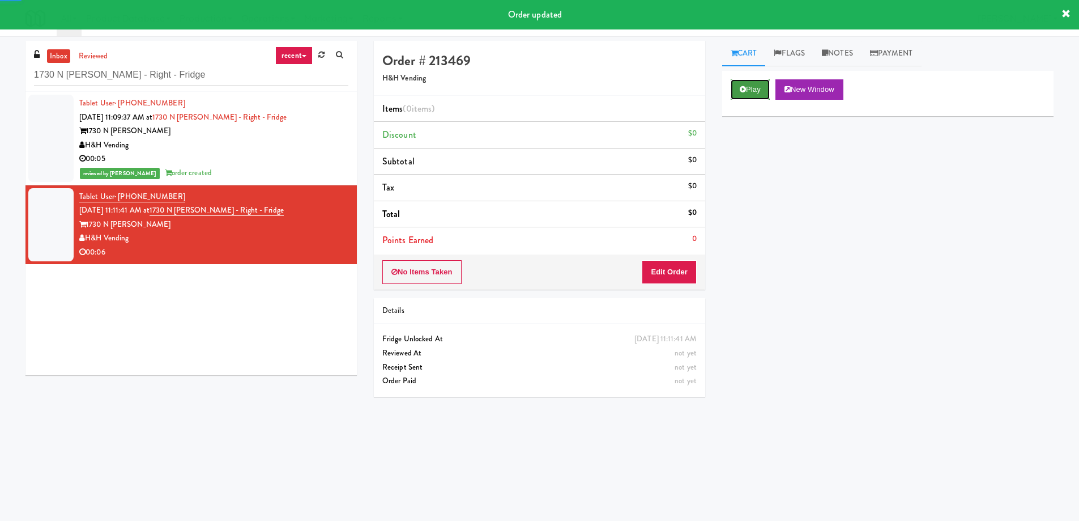
click at [752, 88] on button "Play" at bounding box center [750, 89] width 39 height 20
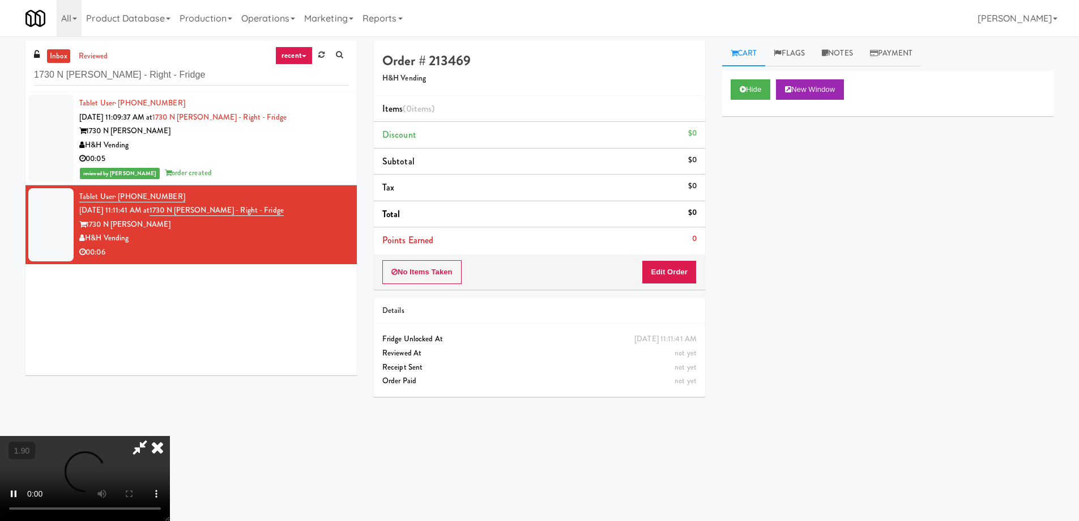
click at [664, 165] on li "Subtotal $0" at bounding box center [539, 161] width 331 height 27
click at [170, 436] on video at bounding box center [85, 478] width 170 height 85
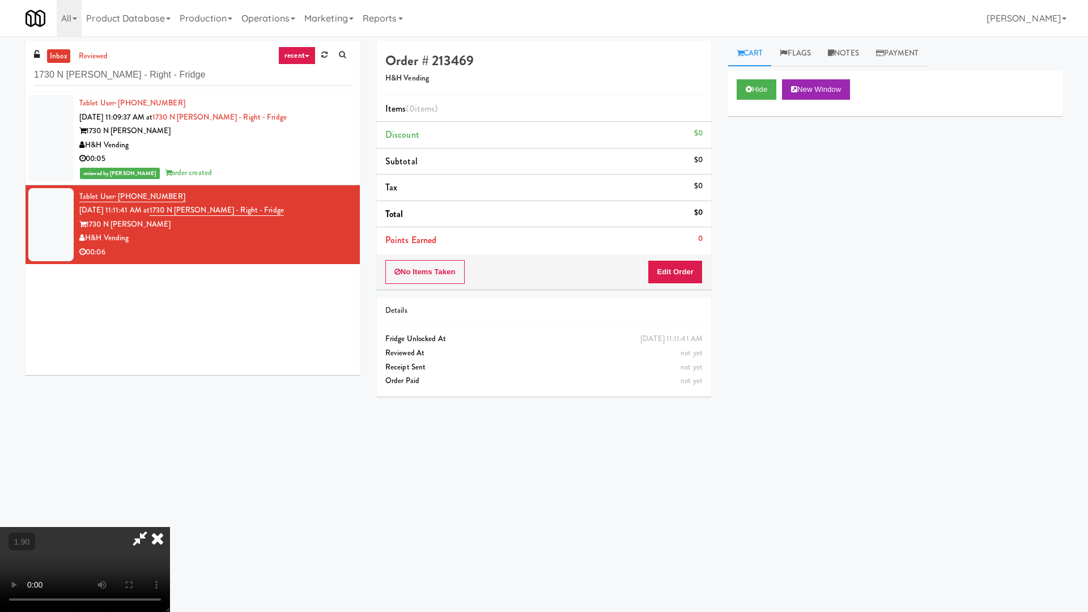
click at [170, 519] on video at bounding box center [85, 569] width 170 height 85
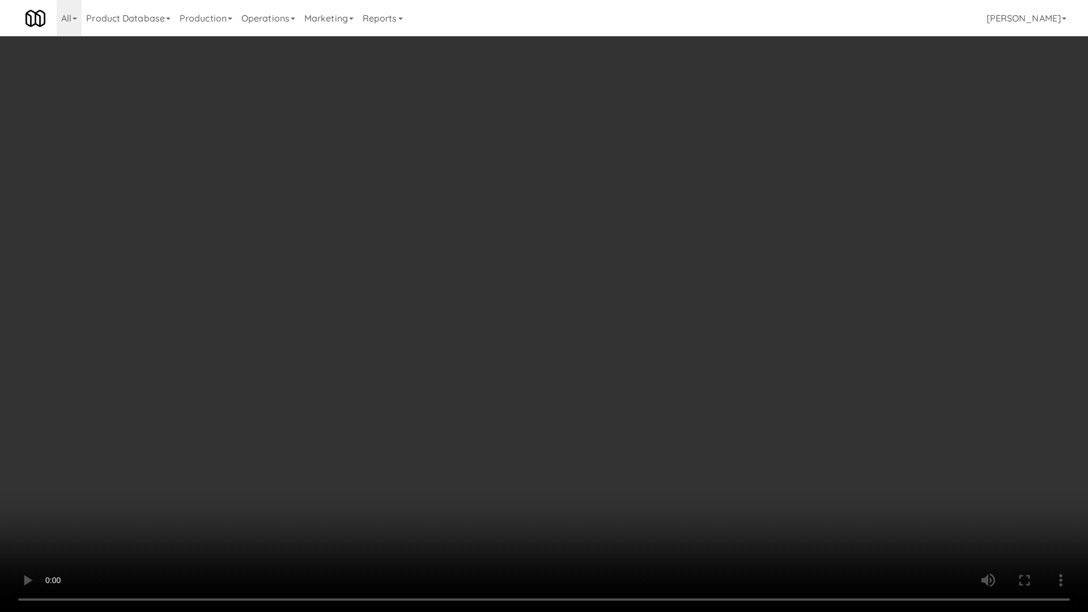
click at [668, 279] on video at bounding box center [544, 306] width 1088 height 612
click at [680, 282] on video at bounding box center [544, 306] width 1088 height 612
click at [682, 283] on video at bounding box center [544, 306] width 1088 height 612
click at [684, 283] on video at bounding box center [544, 306] width 1088 height 612
click at [688, 284] on video at bounding box center [544, 306] width 1088 height 612
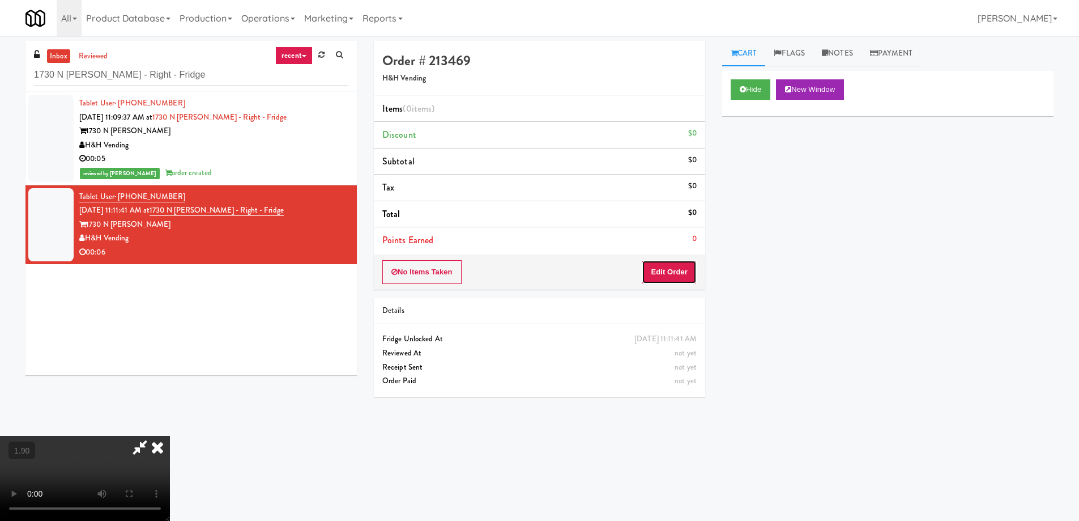
click at [676, 271] on button "Edit Order" at bounding box center [669, 272] width 55 height 24
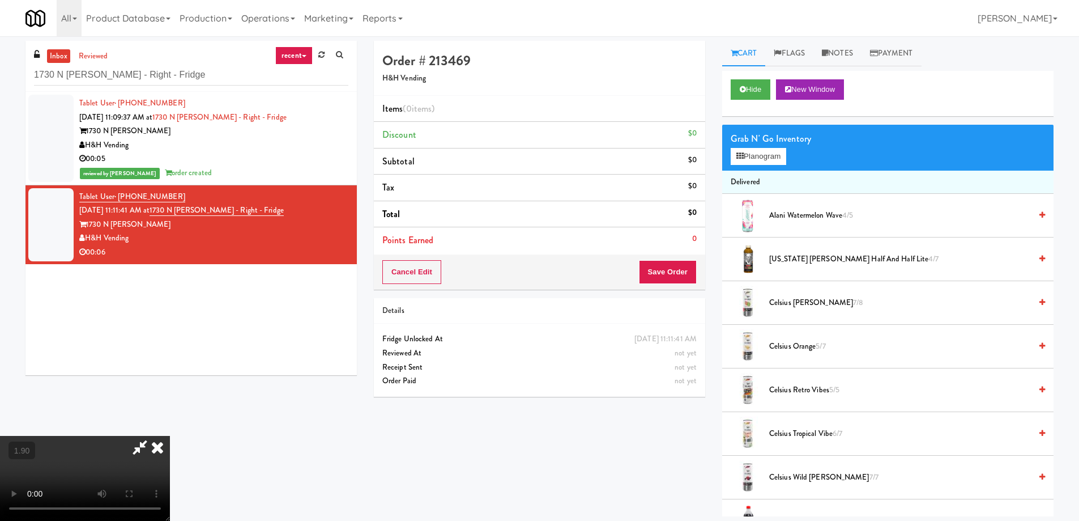
scroll to position [679, 0]
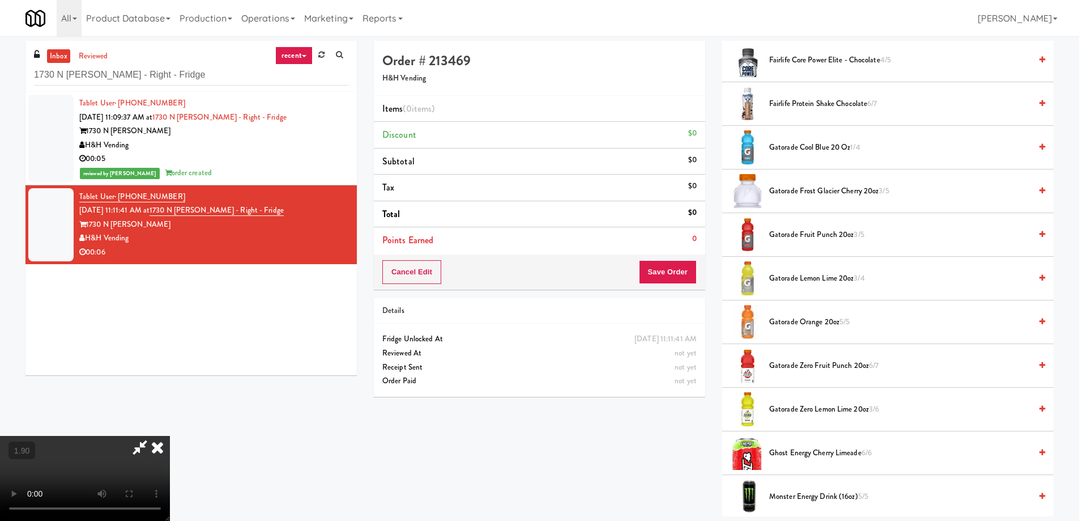
click at [827, 142] on span "Gatorade Cool Blue 20 oz 1/4" at bounding box center [900, 147] width 262 height 14
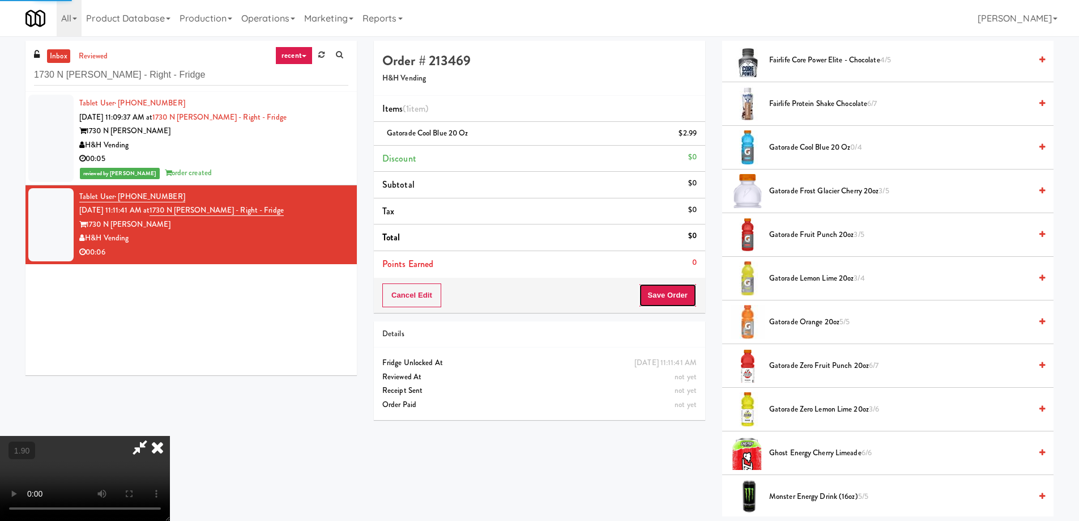
click at [676, 299] on button "Save Order" at bounding box center [668, 295] width 58 height 24
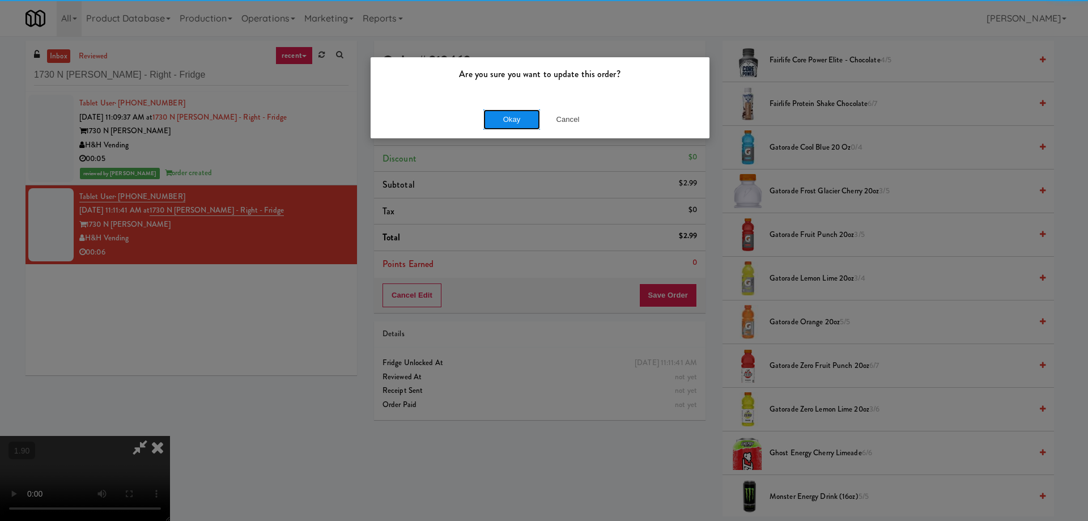
click at [526, 118] on button "Okay" at bounding box center [511, 119] width 57 height 20
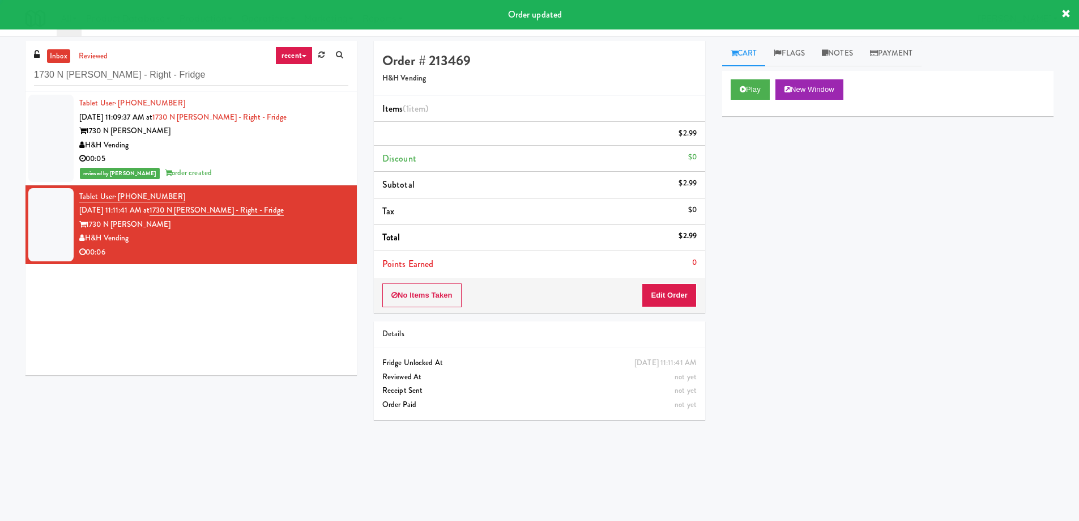
scroll to position [0, 0]
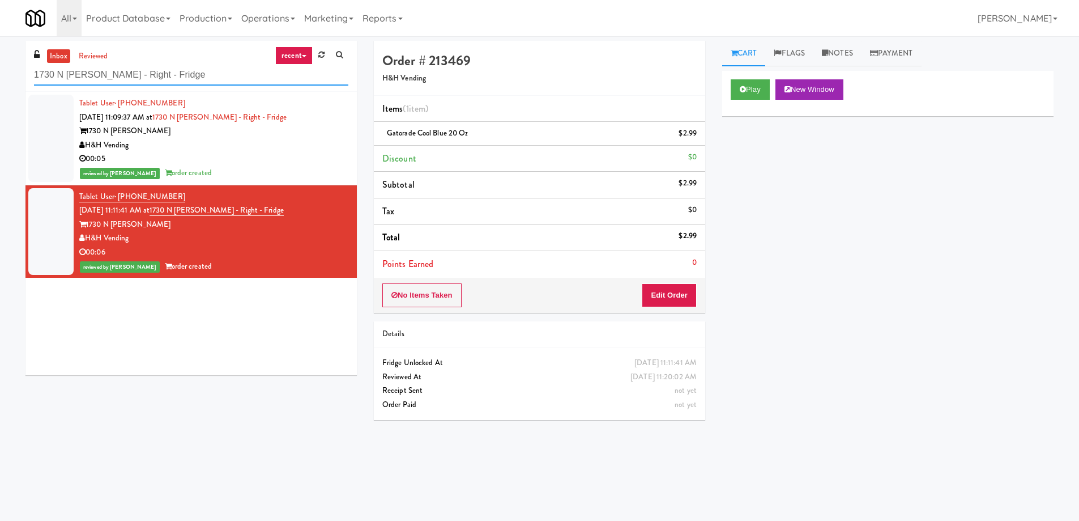
click at [181, 70] on input "1730 N [PERSON_NAME] - Right - Fridge" at bounding box center [191, 75] width 314 height 21
paste input "[PERSON_NAME] - Cooler - Left"
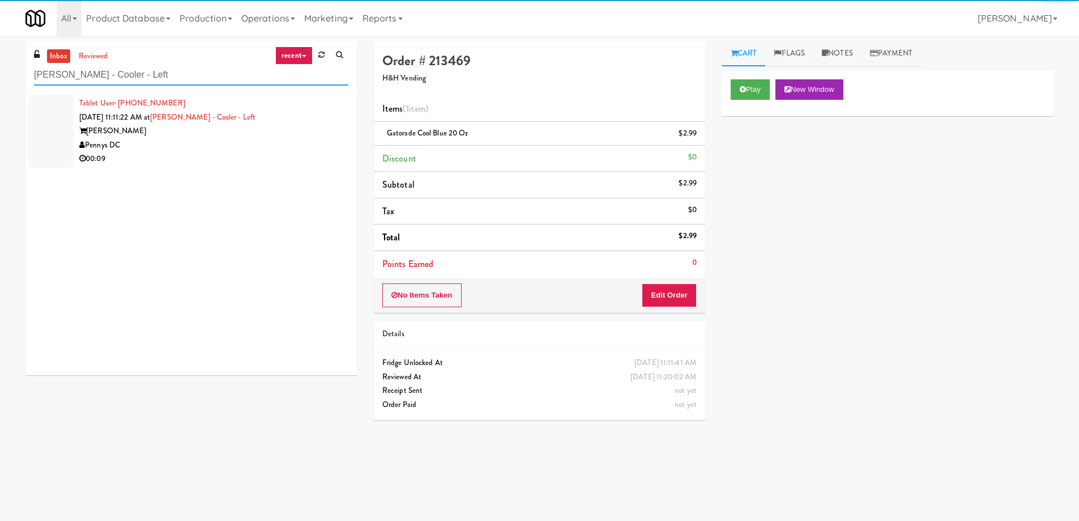
type input "[PERSON_NAME] - Cooler - Left"
click at [225, 152] on div "00:09" at bounding box center [213, 159] width 269 height 14
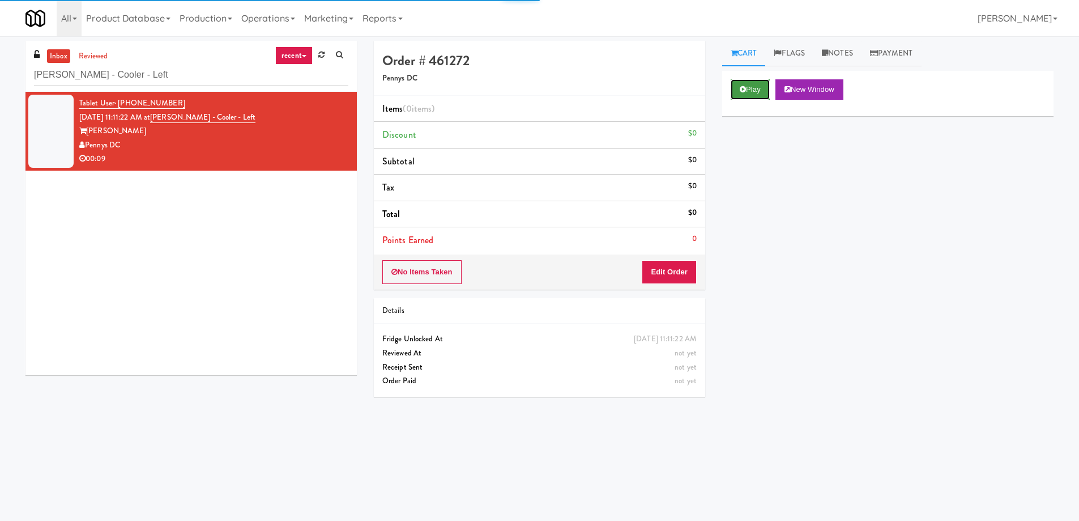
click at [743, 95] on button "Play" at bounding box center [750, 89] width 39 height 20
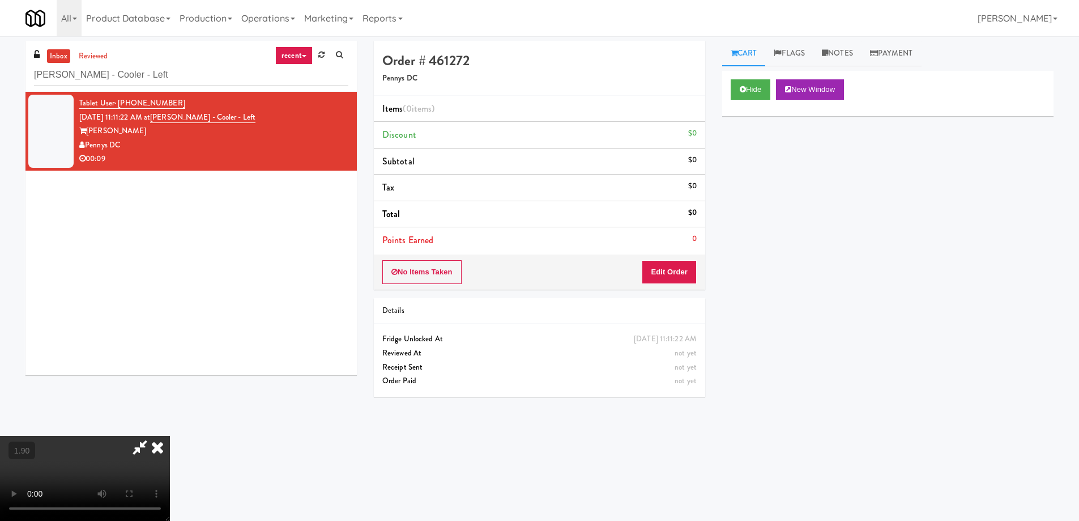
click at [170, 436] on video at bounding box center [85, 478] width 170 height 85
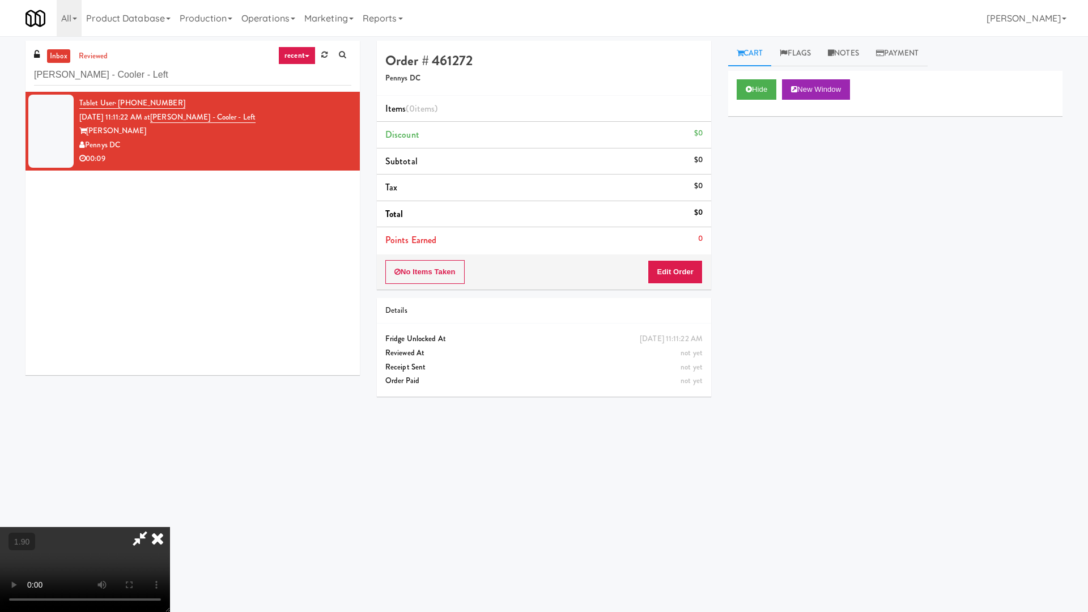
click at [170, 519] on video at bounding box center [85, 569] width 170 height 85
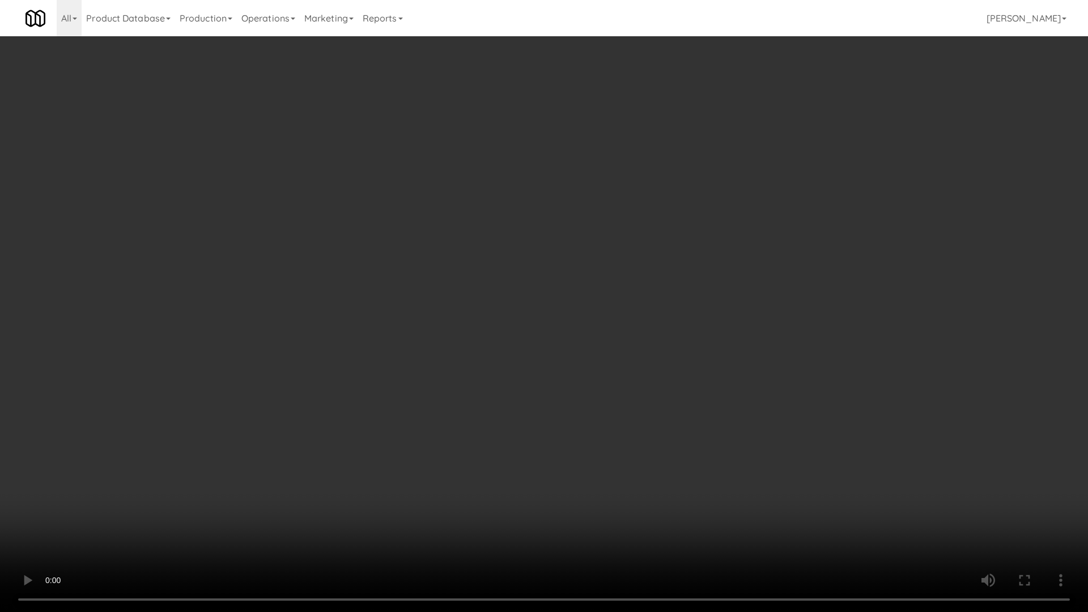
click at [586, 357] on video at bounding box center [544, 306] width 1088 height 612
click at [584, 366] on video at bounding box center [544, 306] width 1088 height 612
click at [583, 370] on video at bounding box center [544, 306] width 1088 height 612
click at [582, 371] on video at bounding box center [544, 306] width 1088 height 612
click at [582, 372] on video at bounding box center [544, 306] width 1088 height 612
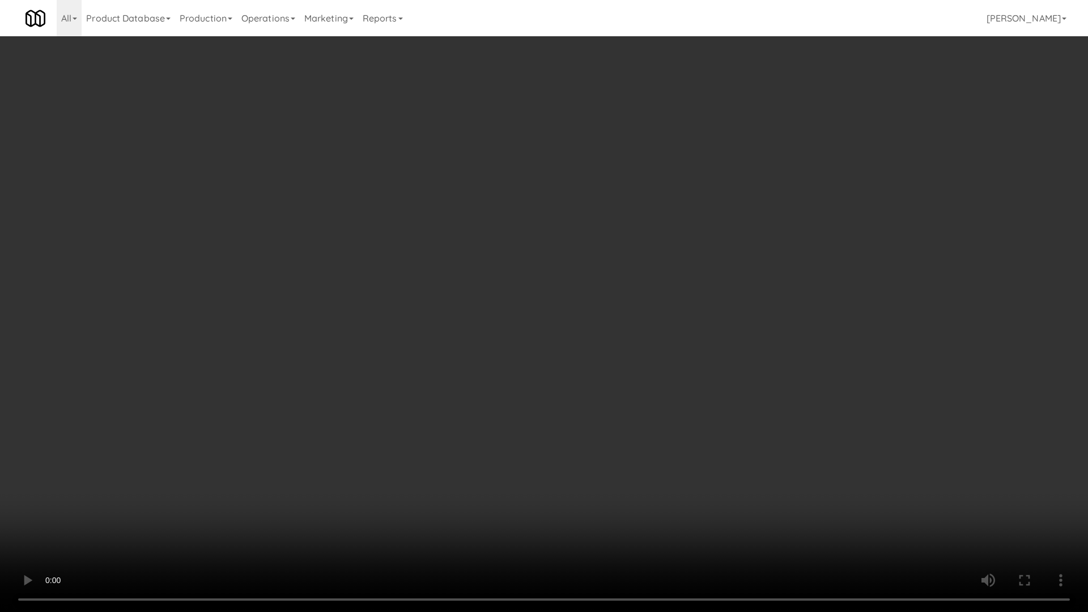
click at [582, 372] on video at bounding box center [544, 306] width 1088 height 612
click at [581, 373] on video at bounding box center [544, 306] width 1088 height 612
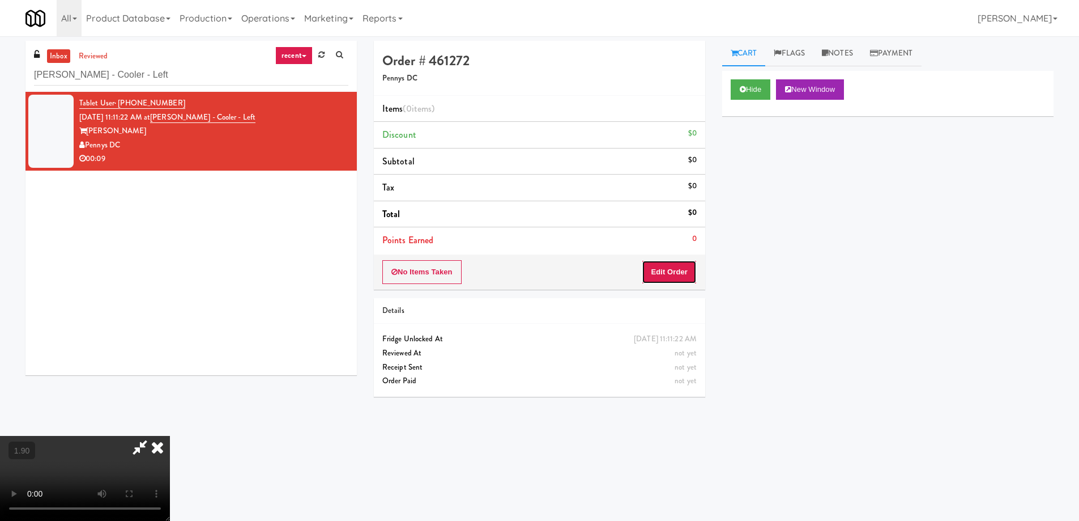
click at [689, 274] on button "Edit Order" at bounding box center [669, 272] width 55 height 24
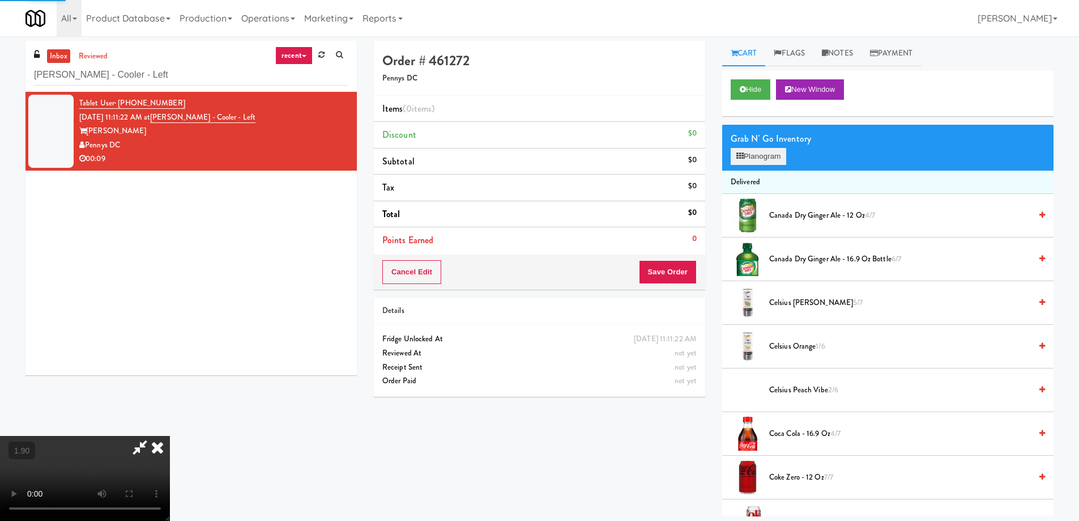
drag, startPoint x: 784, startPoint y: 173, endPoint x: 787, endPoint y: 160, distance: 13.3
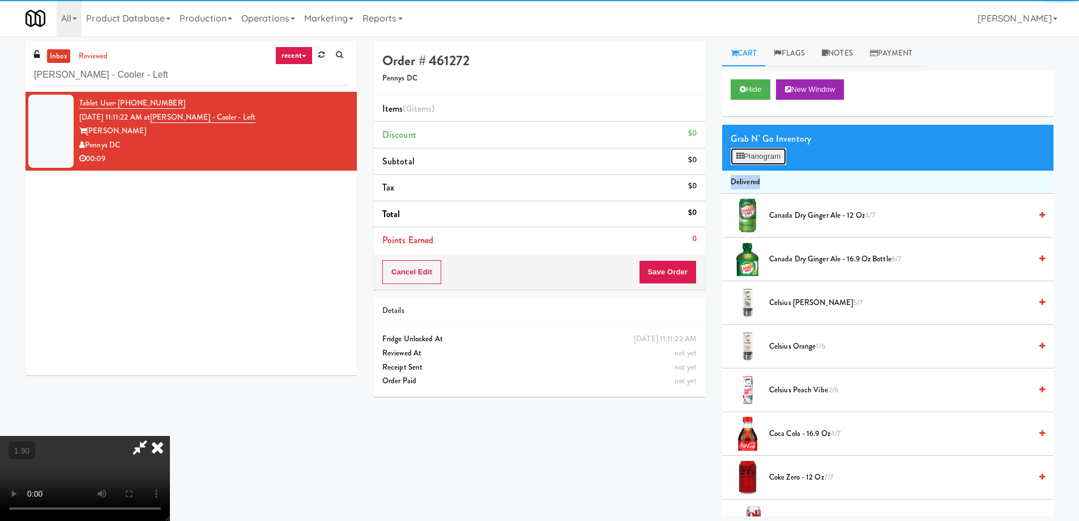
click at [786, 156] on button "Planogram" at bounding box center [759, 156] width 56 height 17
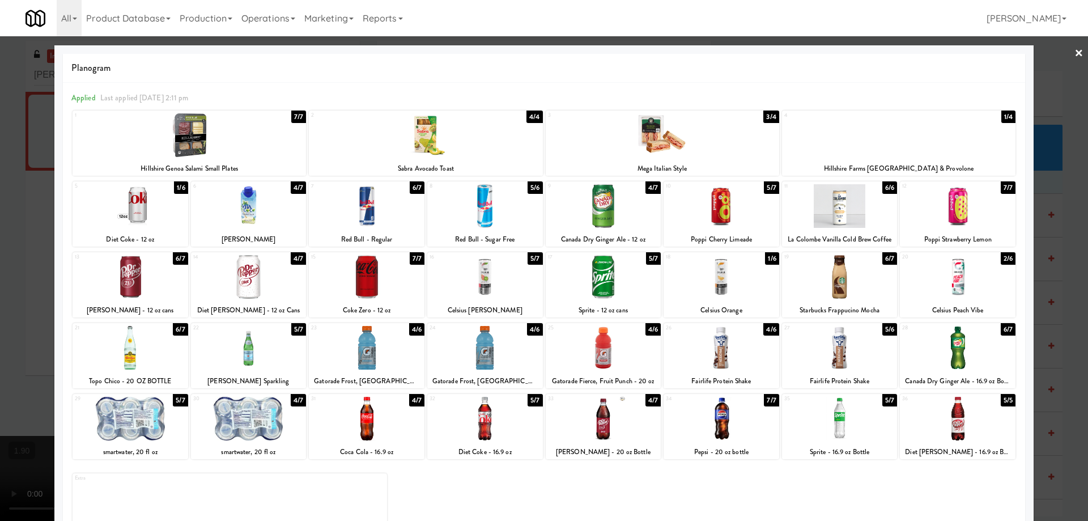
click at [832, 284] on div at bounding box center [840, 277] width 116 height 44
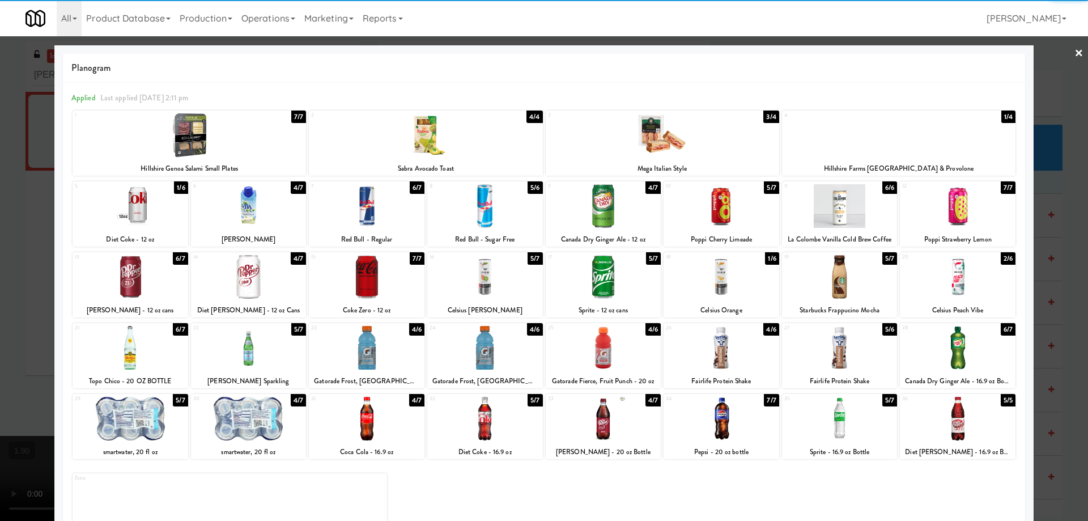
click at [973, 278] on div at bounding box center [957, 277] width 116 height 44
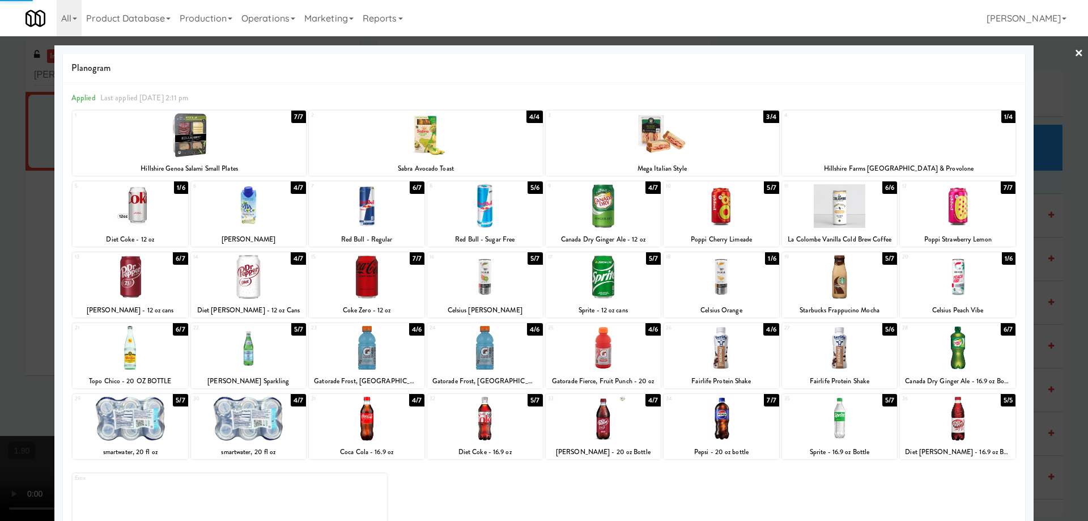
click at [0, 297] on div at bounding box center [544, 260] width 1088 height 521
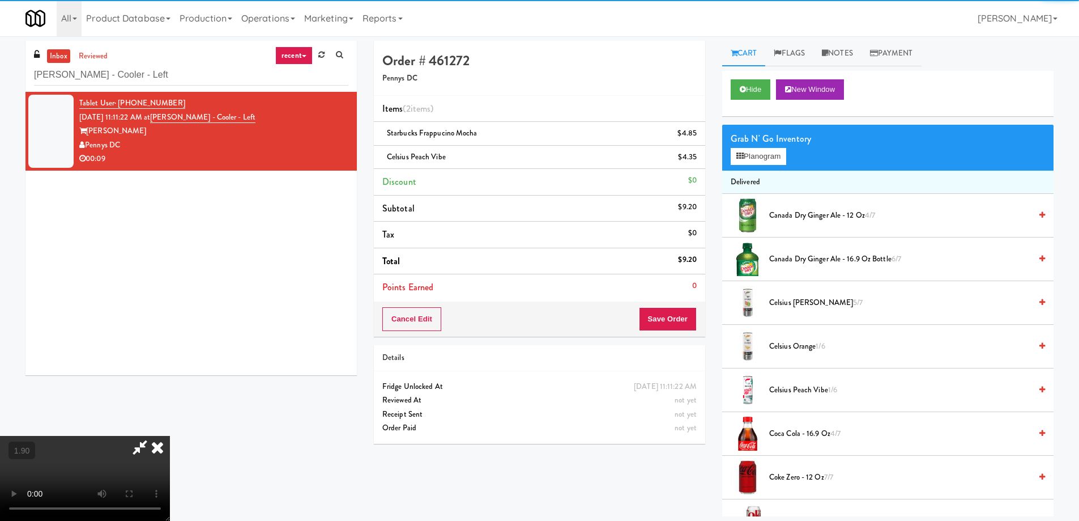
click at [170, 436] on video at bounding box center [85, 478] width 170 height 85
drag, startPoint x: 210, startPoint y: 276, endPoint x: 305, endPoint y: 372, distance: 134.6
click at [170, 436] on video at bounding box center [85, 478] width 170 height 85
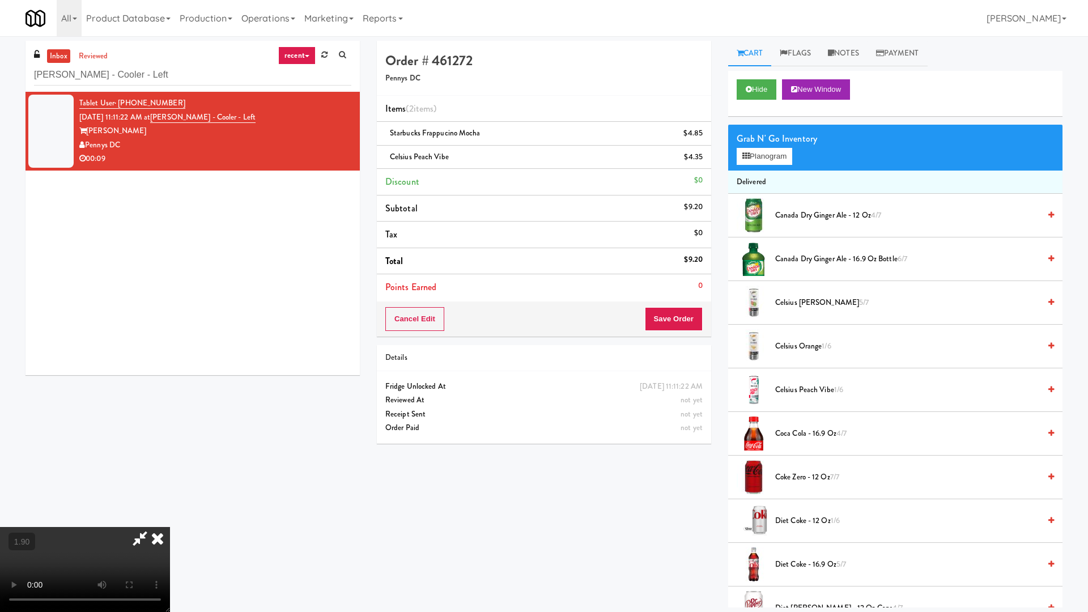
click at [170, 519] on video at bounding box center [85, 569] width 170 height 85
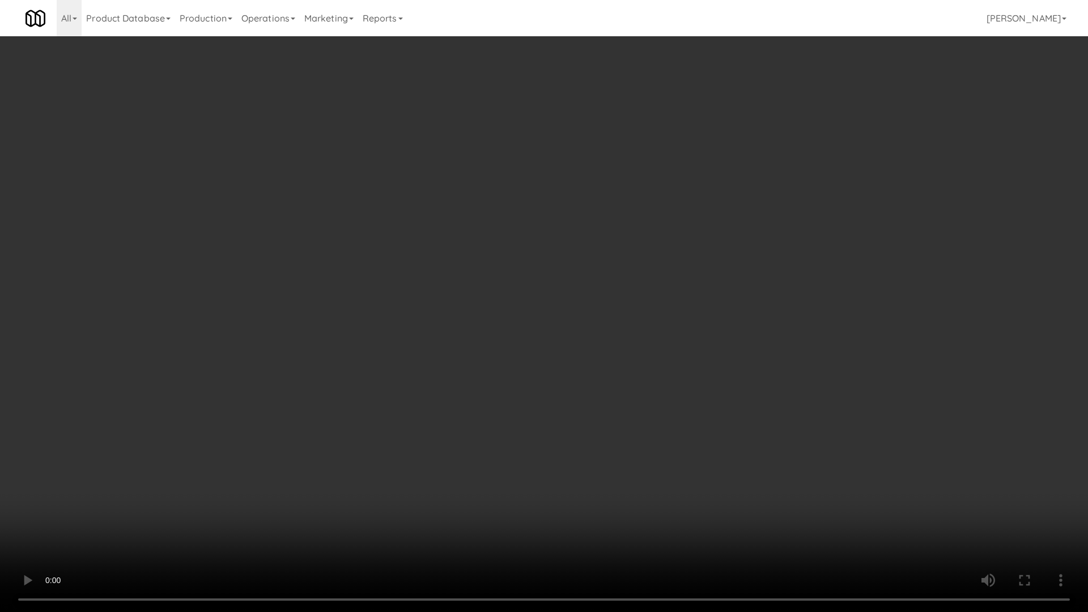
click at [676, 485] on video at bounding box center [544, 306] width 1088 height 612
click at [689, 440] on video at bounding box center [544, 306] width 1088 height 612
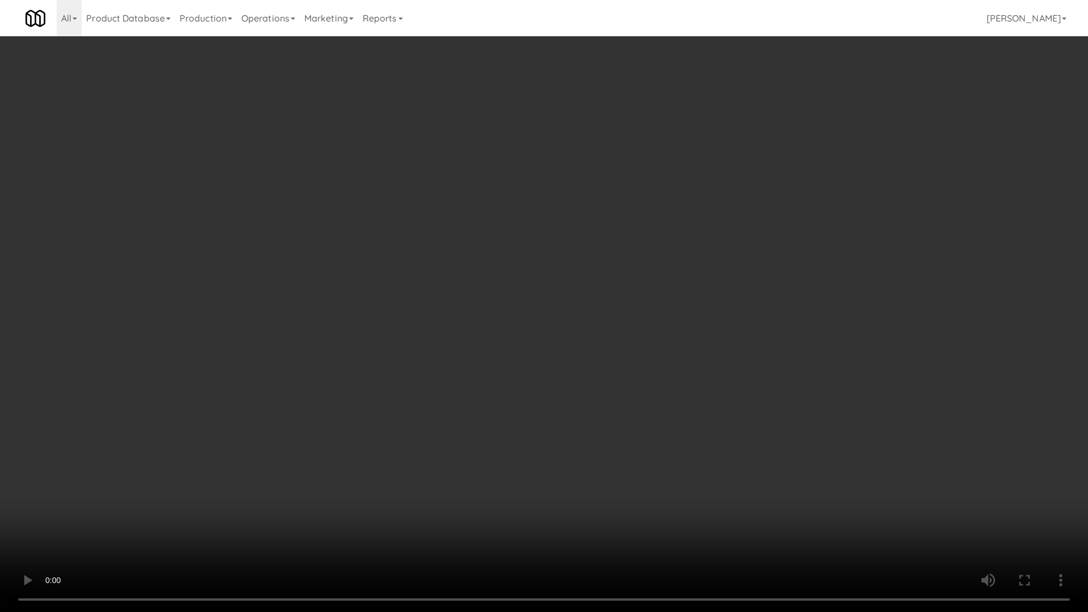
click at [689, 440] on video at bounding box center [544, 306] width 1088 height 612
click at [692, 440] on video at bounding box center [544, 306] width 1088 height 612
click at [659, 457] on video at bounding box center [544, 306] width 1088 height 612
click at [643, 464] on video at bounding box center [544, 306] width 1088 height 612
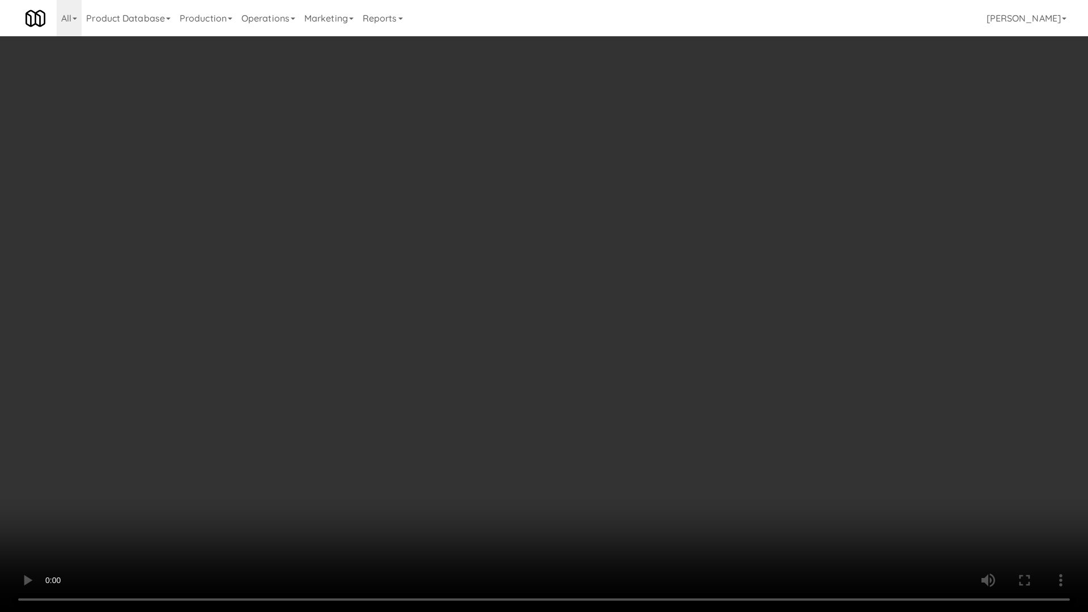
click at [496, 467] on video at bounding box center [544, 306] width 1088 height 612
click at [869, 371] on video at bounding box center [544, 306] width 1088 height 612
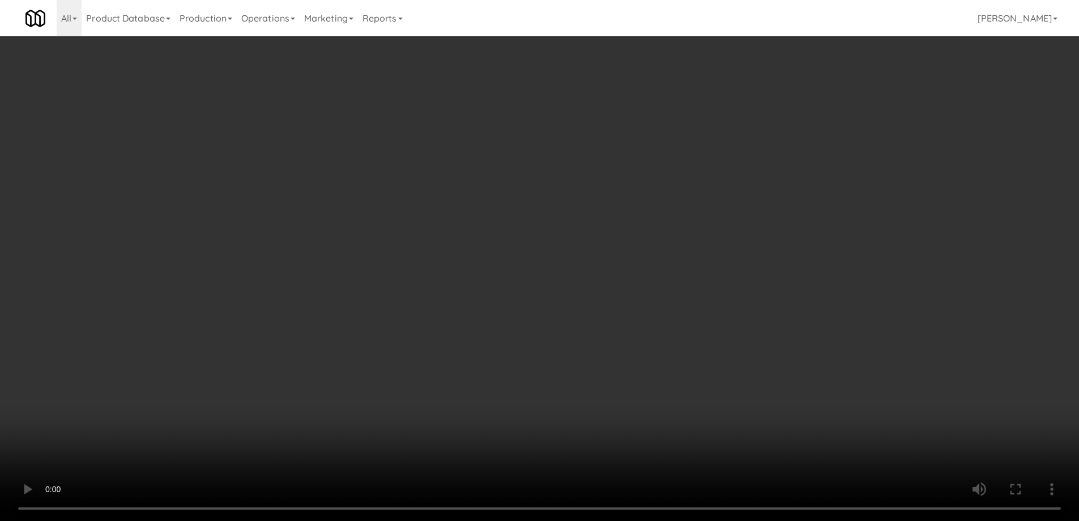
click at [671, 335] on div "Cancel Edit Save Order" at bounding box center [539, 318] width 331 height 35
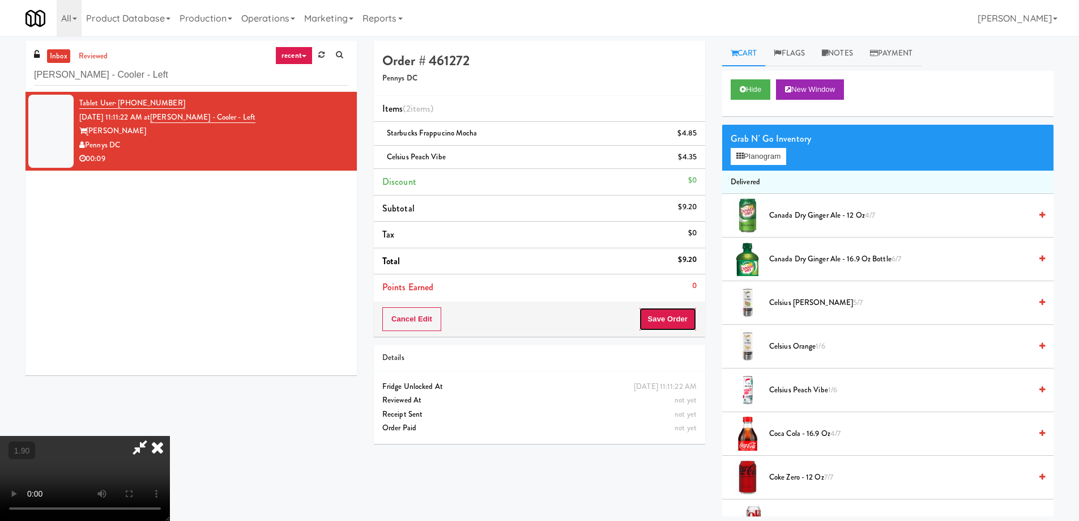
click at [672, 317] on button "Save Order" at bounding box center [668, 319] width 58 height 24
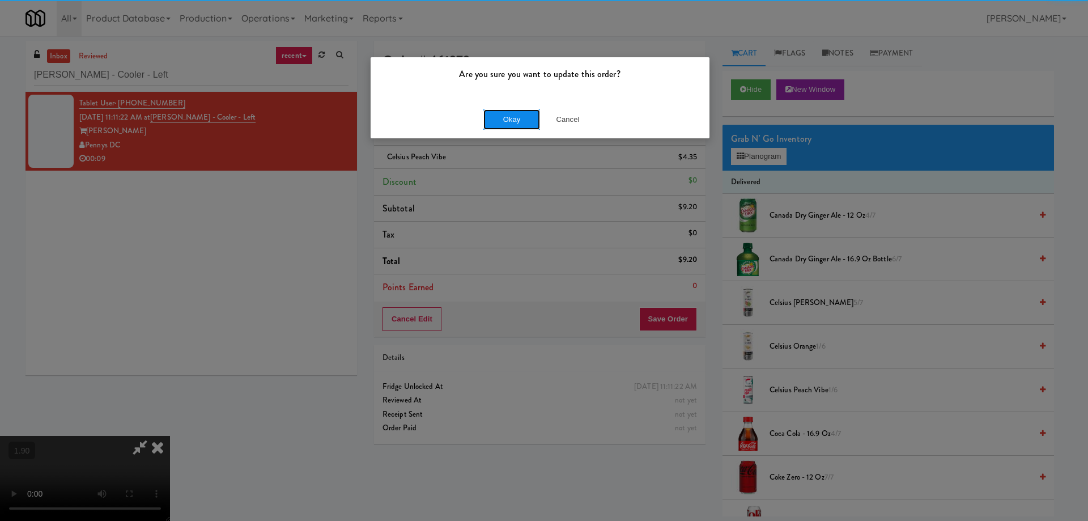
click at [510, 119] on button "Okay" at bounding box center [511, 119] width 57 height 20
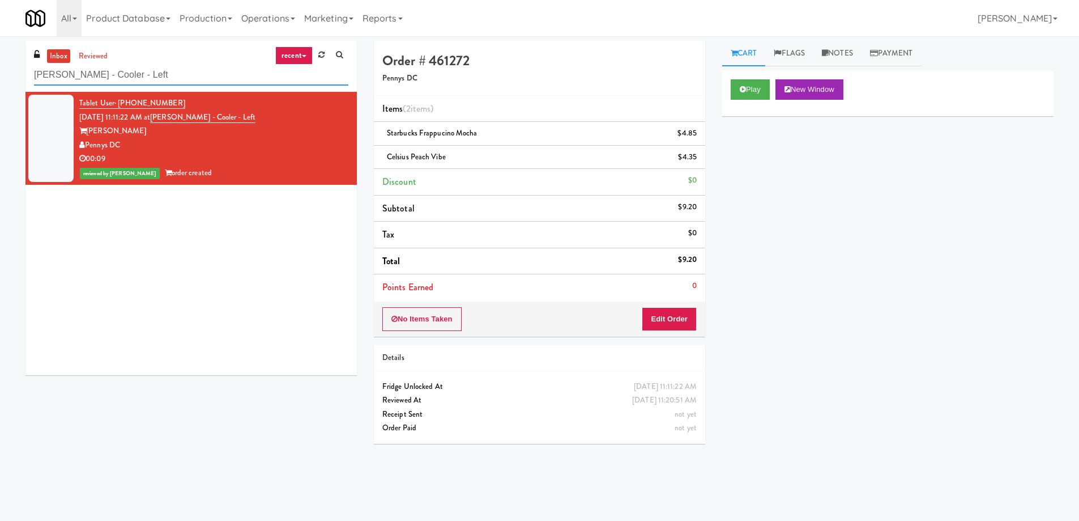
click at [146, 69] on input "[PERSON_NAME] - Cooler - Left" at bounding box center [191, 75] width 314 height 21
paste input "IKEA Burlington Store"
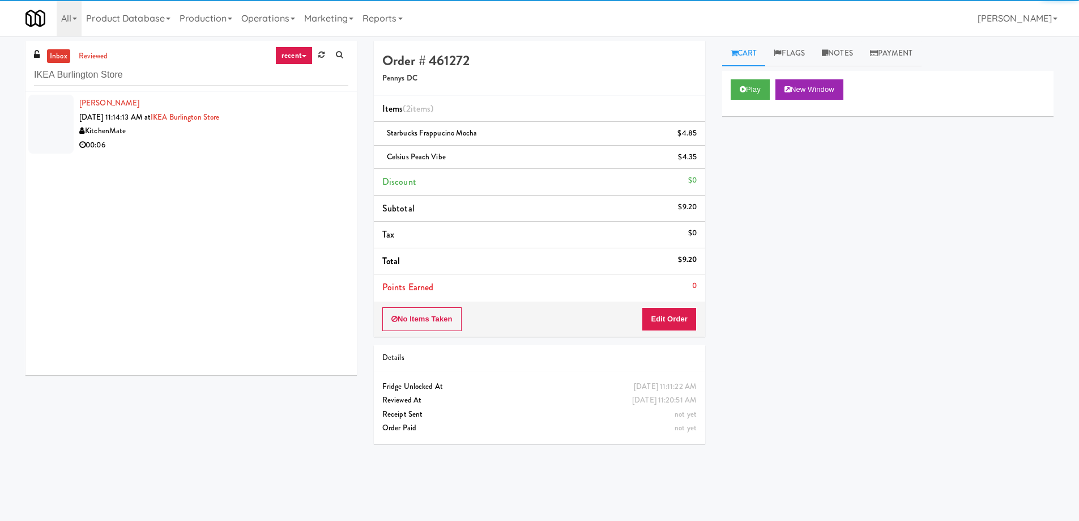
click at [191, 158] on div "[PERSON_NAME] [DATE] 11:14:13 AM at [GEOGRAPHIC_DATA] 00:06" at bounding box center [190, 233] width 331 height 283
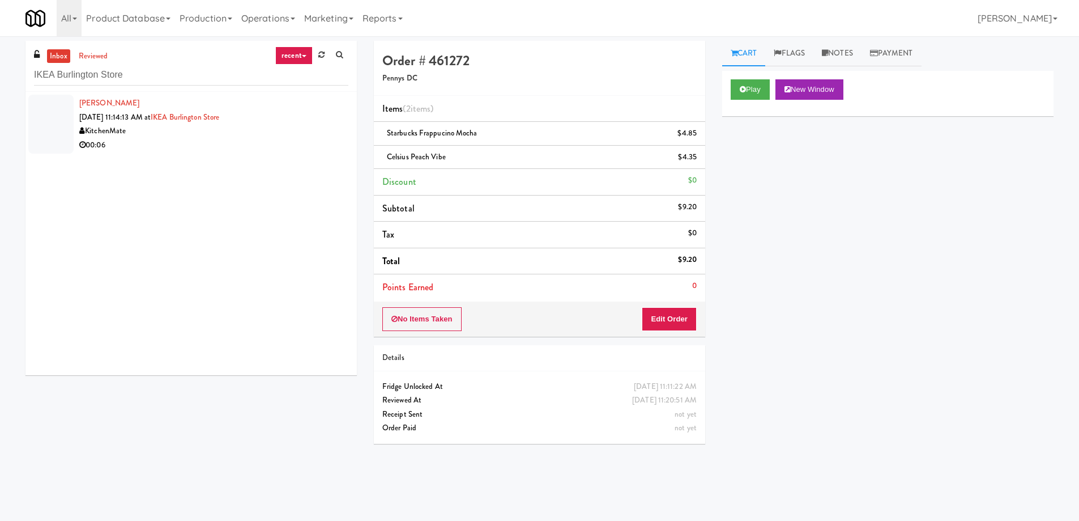
click at [220, 148] on div "00:06" at bounding box center [213, 145] width 269 height 14
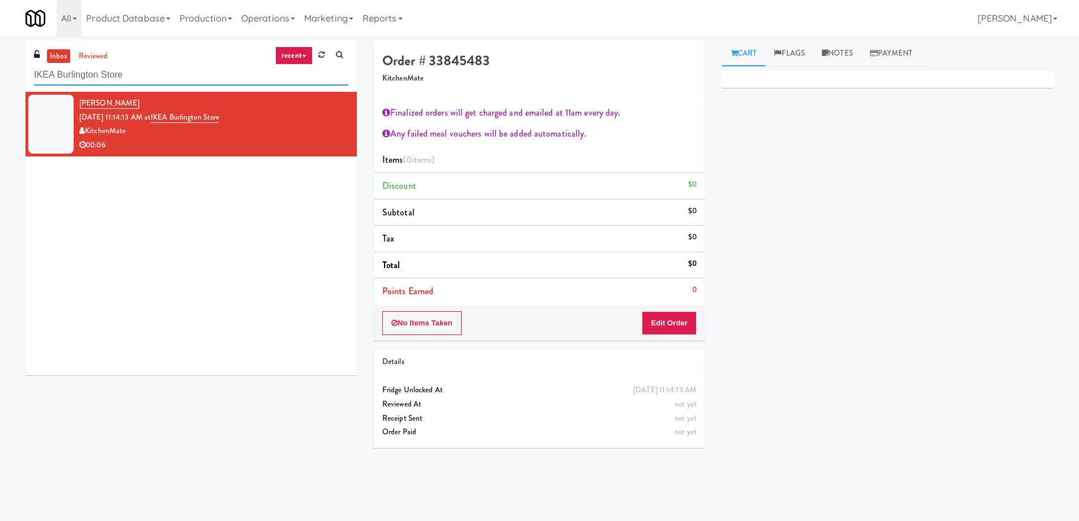
click at [80, 70] on input "IKEA Burlington Store" at bounding box center [191, 75] width 314 height 21
click at [86, 70] on input "IKEA Burlington Store" at bounding box center [191, 75] width 314 height 21
click at [687, 309] on div "No Items Taken Edit Order" at bounding box center [539, 322] width 331 height 35
click at [685, 328] on button "Edit Order" at bounding box center [669, 323] width 55 height 24
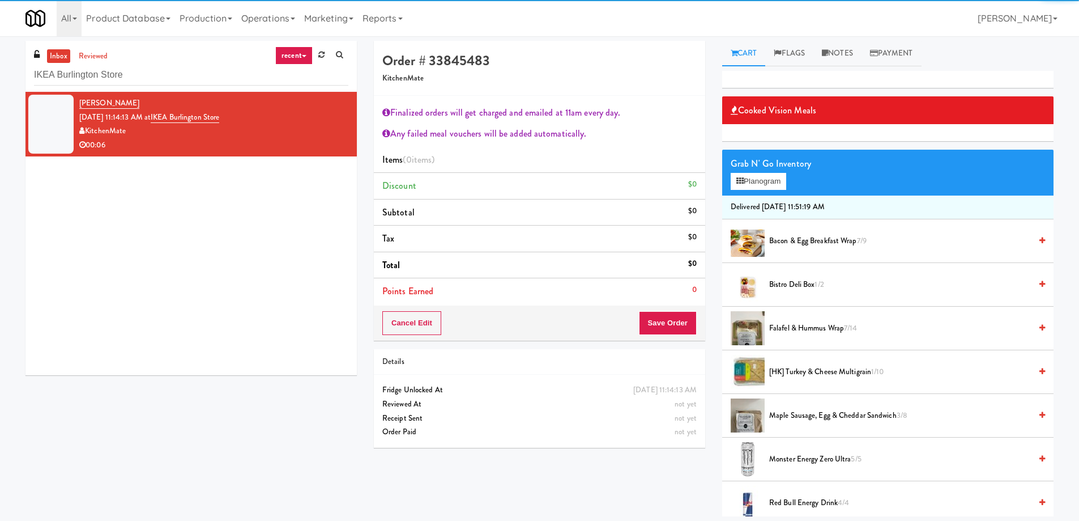
click at [787, 240] on span "Bacon & Egg Breakfast Wrap 7/9" at bounding box center [900, 241] width 262 height 14
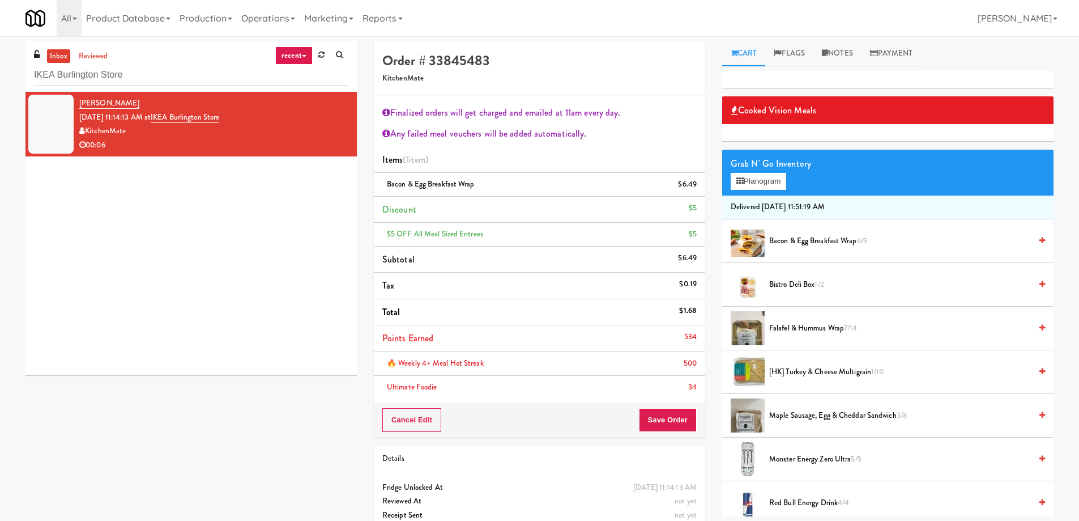
click at [666, 355] on li "🔥 Weekly 4+ Meal Hot Streak 500" at bounding box center [539, 364] width 331 height 24
click at [663, 433] on div "Cancel Edit Save Order" at bounding box center [539, 419] width 331 height 35
click at [661, 422] on button "Save Order" at bounding box center [668, 420] width 58 height 24
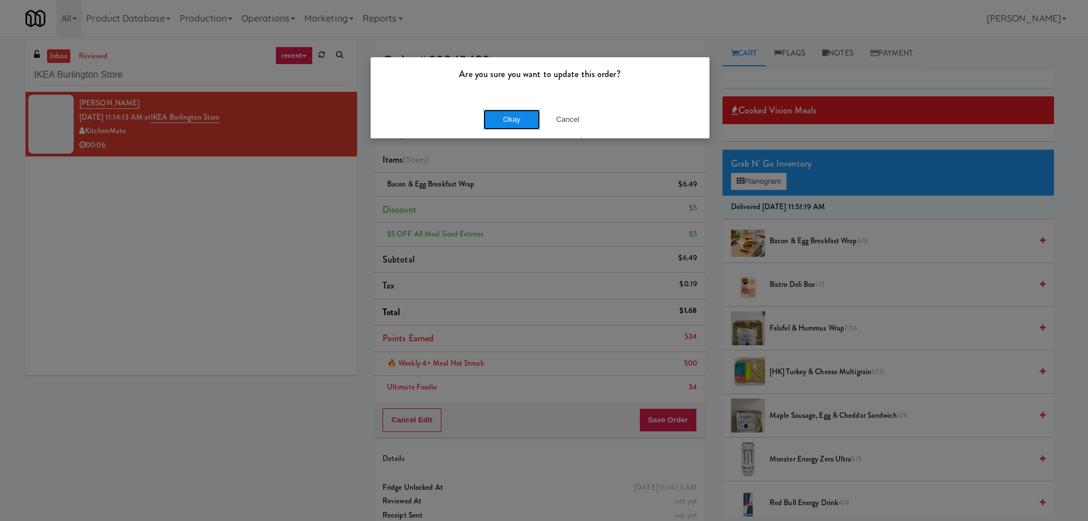
click at [518, 126] on button "Okay" at bounding box center [511, 119] width 57 height 20
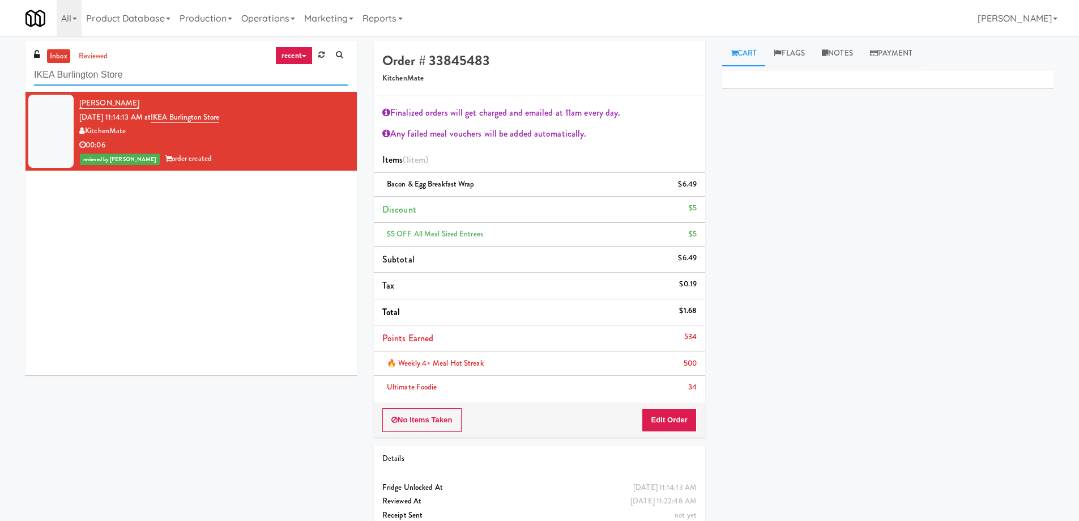
click at [139, 74] on input "IKEA Burlington Store" at bounding box center [191, 75] width 314 height 21
paste input "Rock Solid Reboot 2"
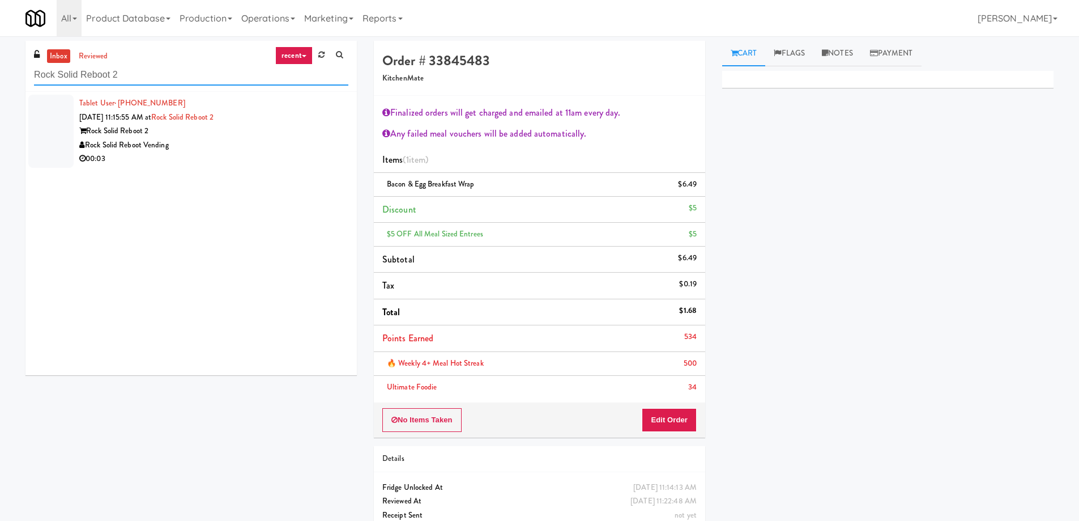
type input "Rock Solid Reboot 2"
click at [234, 146] on div "Rock Solid Reboot Vending" at bounding box center [213, 145] width 269 height 14
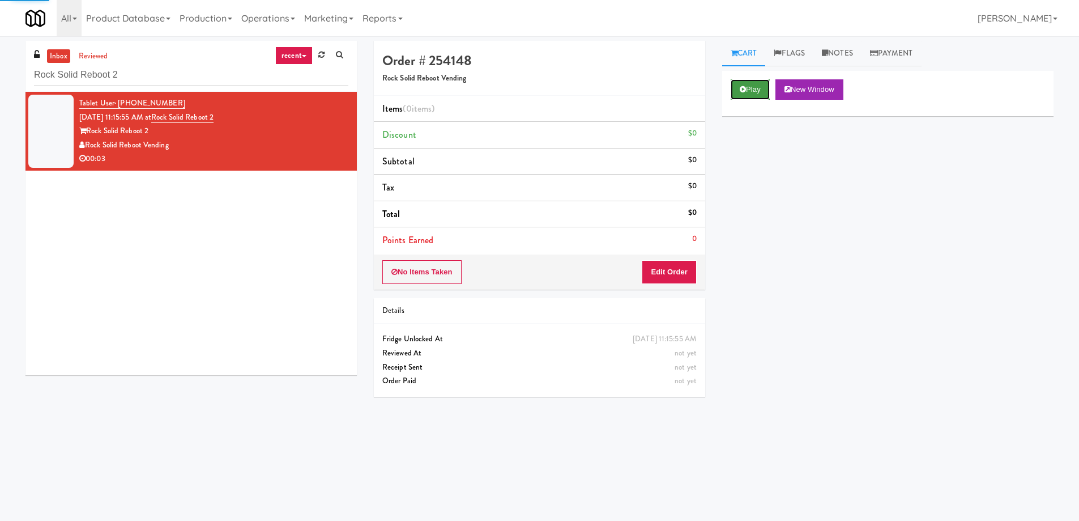
click at [752, 81] on button "Play" at bounding box center [750, 89] width 39 height 20
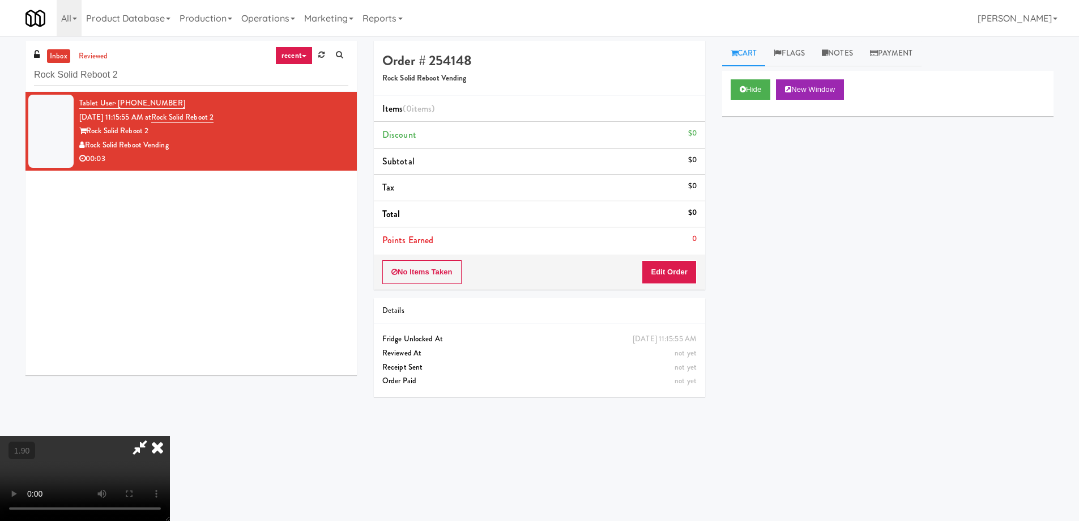
click at [170, 436] on video at bounding box center [85, 478] width 170 height 85
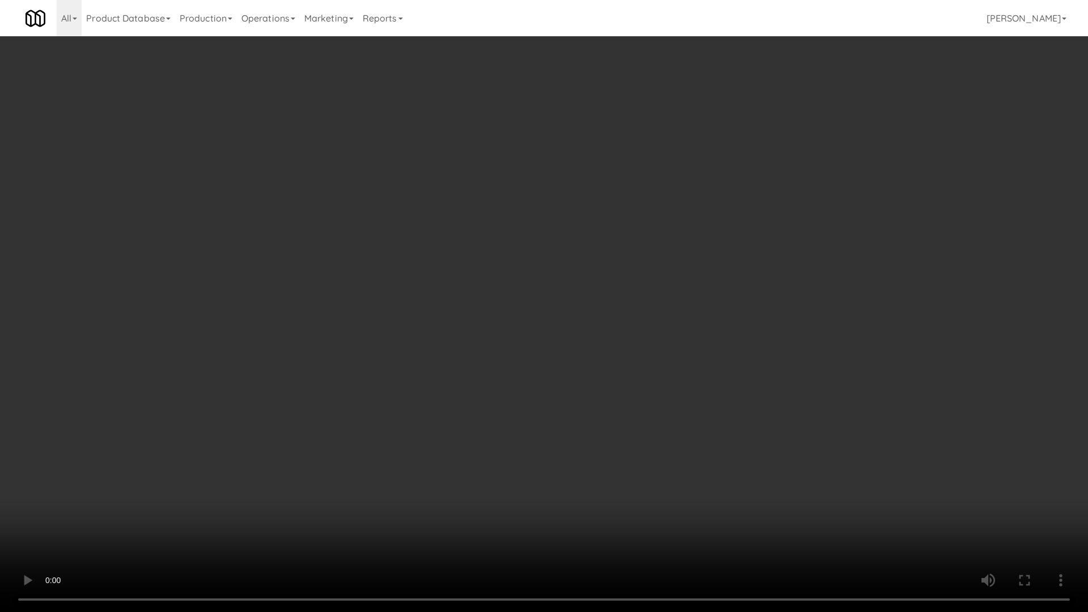
click at [538, 332] on video at bounding box center [544, 306] width 1088 height 612
click at [542, 343] on video at bounding box center [544, 306] width 1088 height 612
click at [660, 371] on video at bounding box center [544, 306] width 1088 height 612
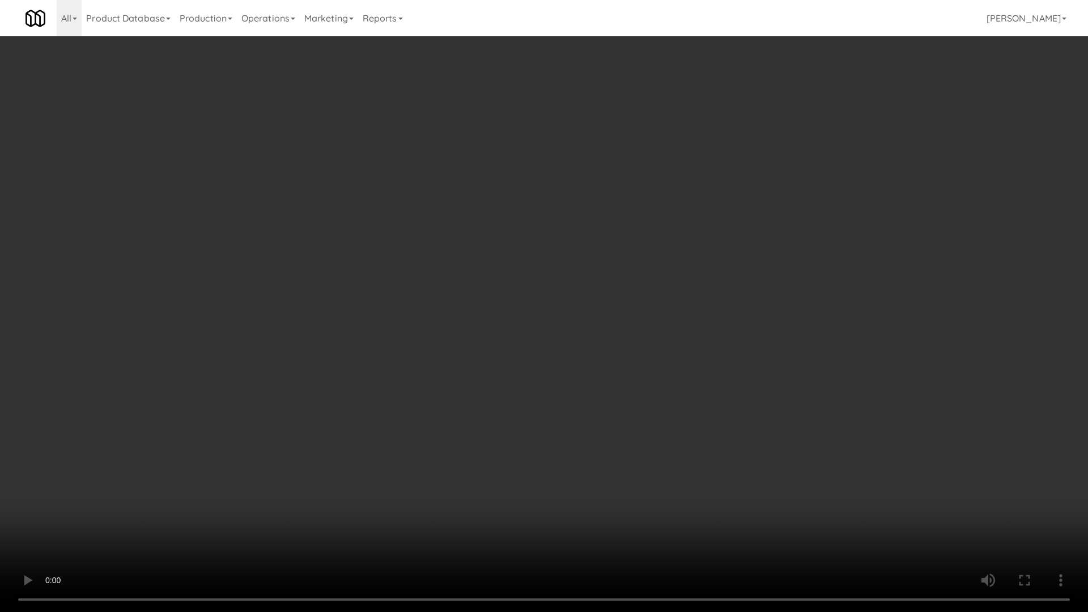
click at [659, 374] on video at bounding box center [544, 306] width 1088 height 612
click at [655, 362] on video at bounding box center [544, 306] width 1088 height 612
click at [654, 356] on video at bounding box center [544, 306] width 1088 height 612
click at [653, 351] on video at bounding box center [544, 306] width 1088 height 612
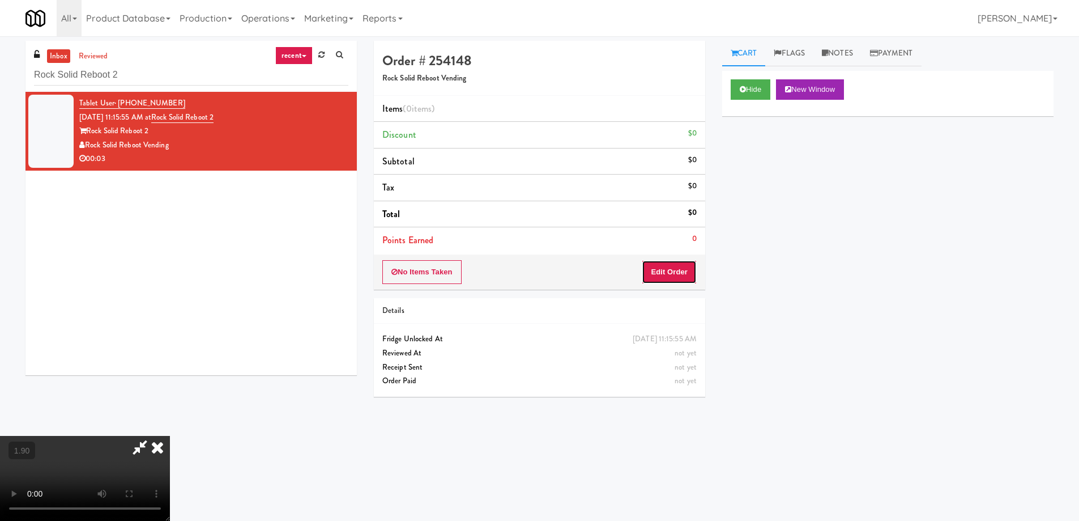
click at [664, 274] on button "Edit Order" at bounding box center [669, 272] width 55 height 24
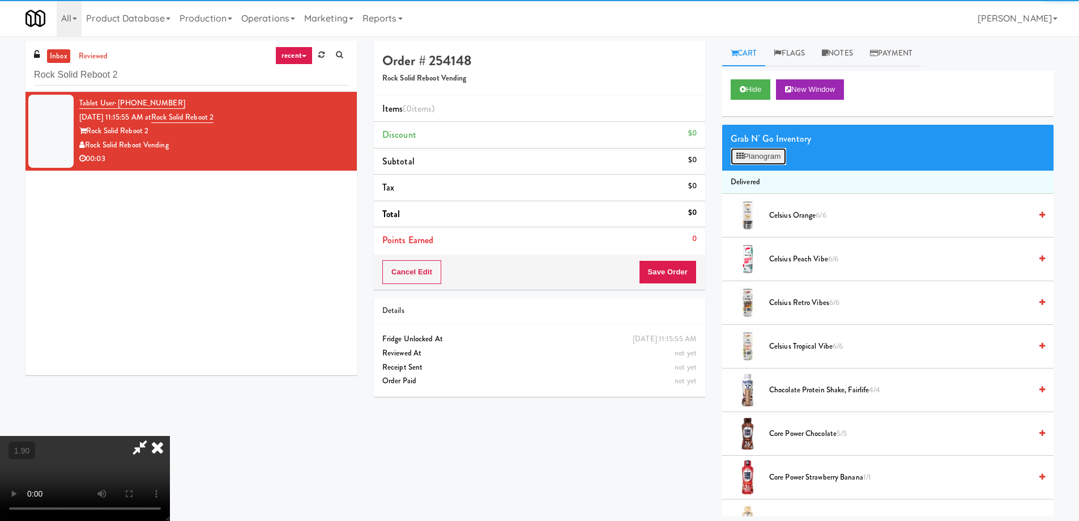
click at [760, 160] on button "Planogram" at bounding box center [759, 156] width 56 height 17
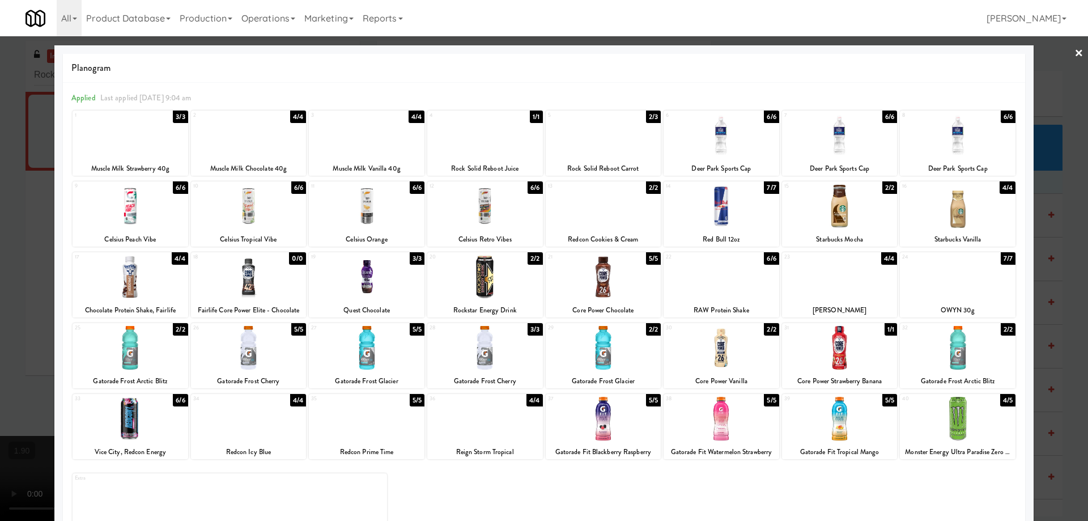
click at [141, 214] on div at bounding box center [131, 206] width 116 height 44
click at [0, 276] on div at bounding box center [544, 260] width 1088 height 521
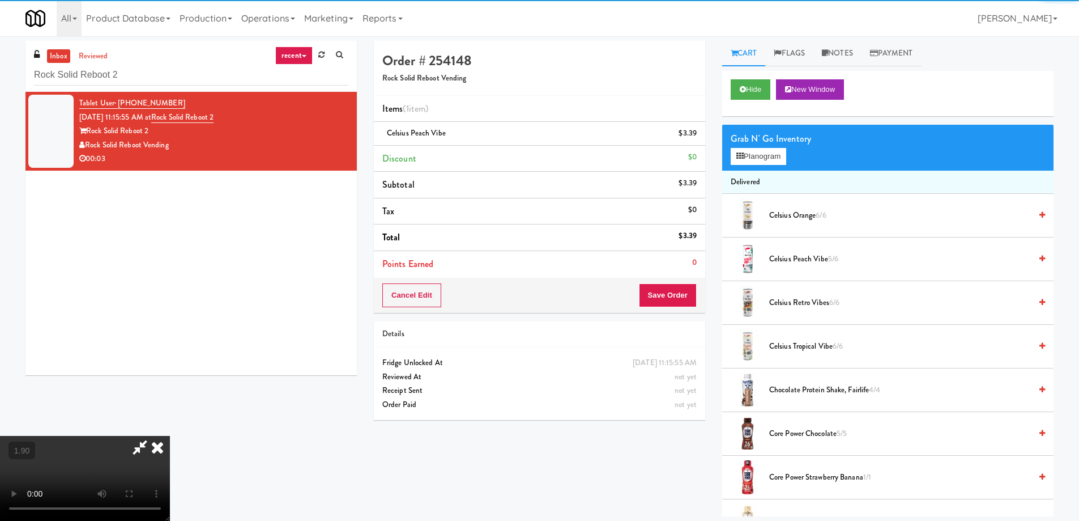
click at [170, 436] on video at bounding box center [85, 478] width 170 height 85
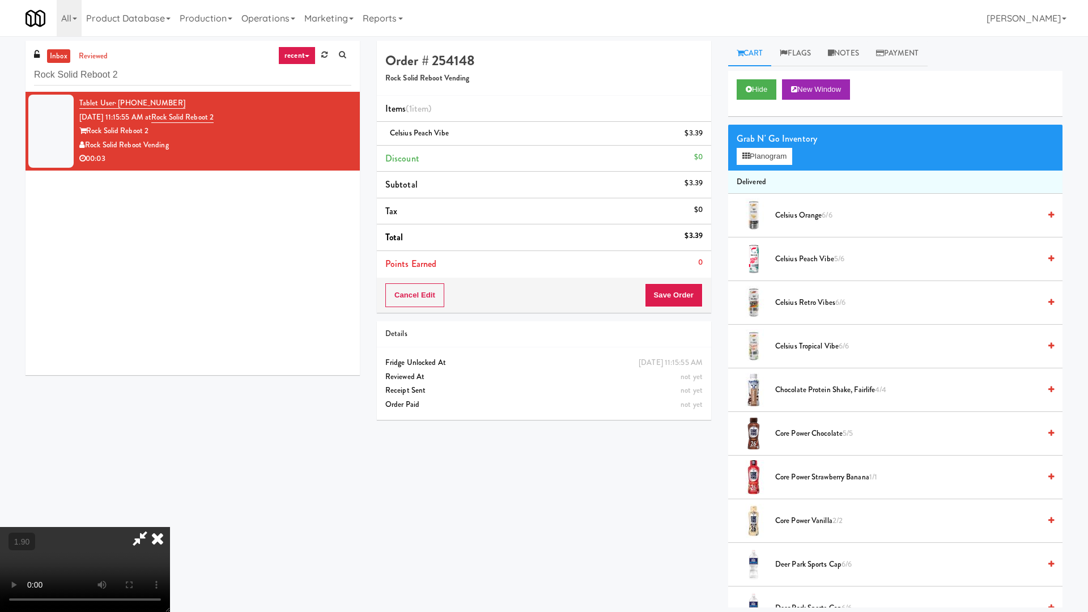
click at [170, 519] on video at bounding box center [85, 569] width 170 height 85
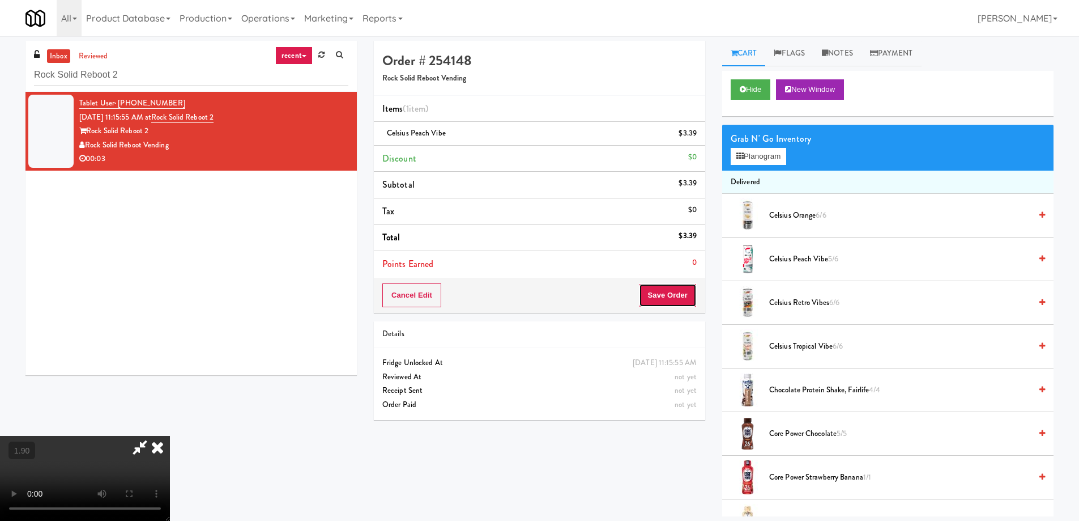
click at [692, 304] on button "Save Order" at bounding box center [668, 295] width 58 height 24
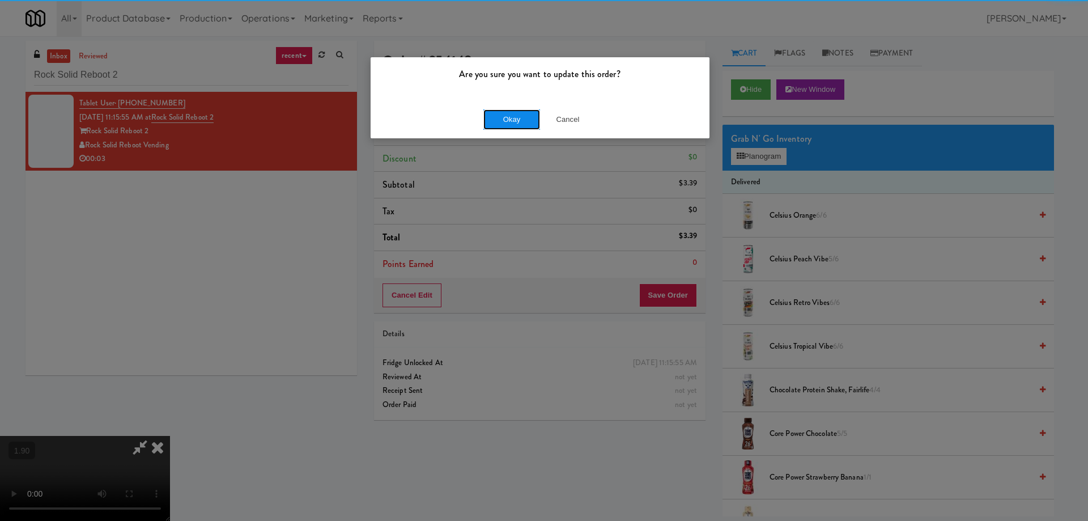
click at [501, 110] on button "Okay" at bounding box center [511, 119] width 57 height 20
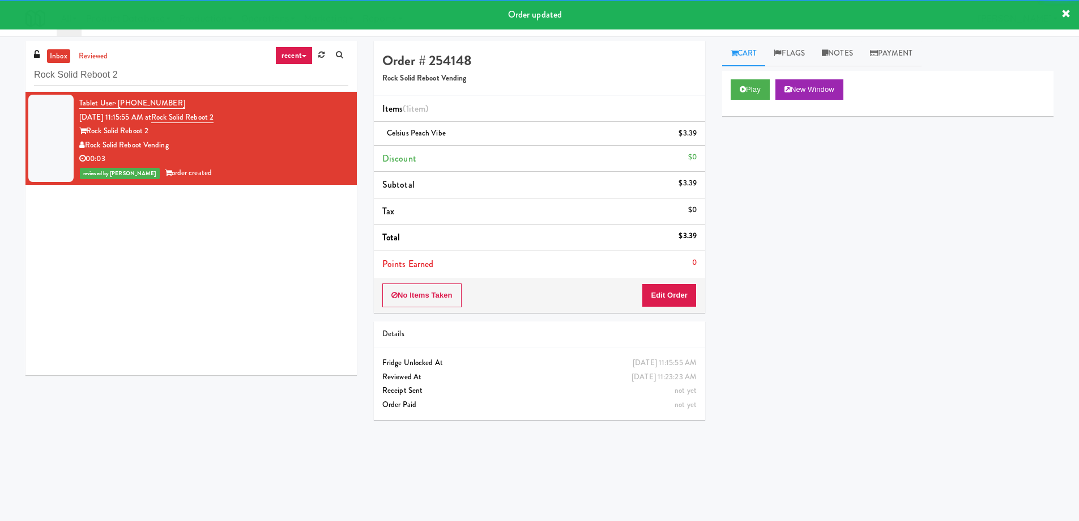
click at [260, 209] on div "Tablet User · (301) 646-0080 [DATE] 11:15:55 AM at Rock Solid Reboot 2 Rock Sol…" at bounding box center [190, 233] width 331 height 283
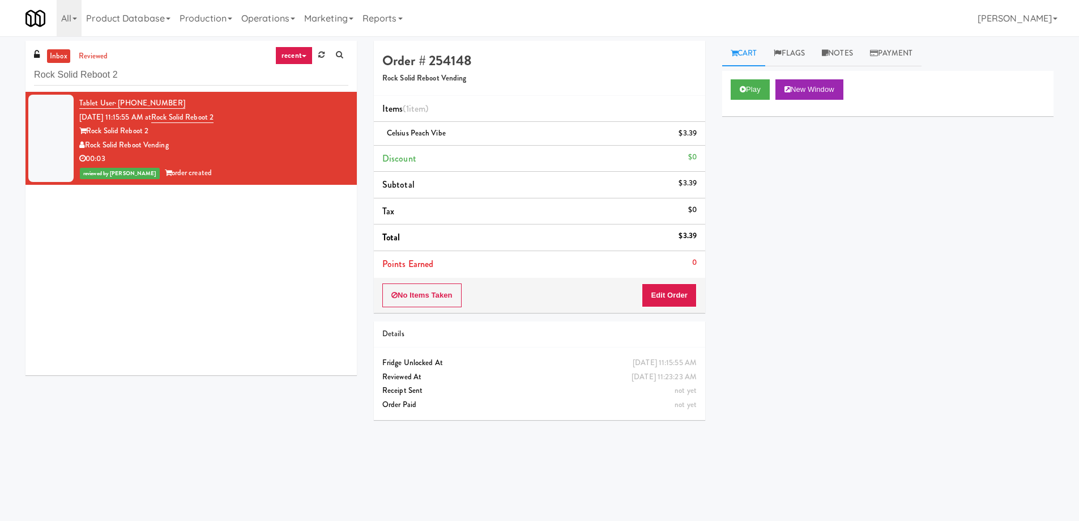
click at [242, 222] on div "Tablet User · (301) 646-0080 [DATE] 11:15:55 AM at Rock Solid Reboot 2 Rock Sol…" at bounding box center [190, 233] width 331 height 283
click at [161, 75] on input "Rock Solid Reboot 2" at bounding box center [191, 75] width 314 height 21
paste input "[GEOGRAPHIC_DATA]-Cooler"
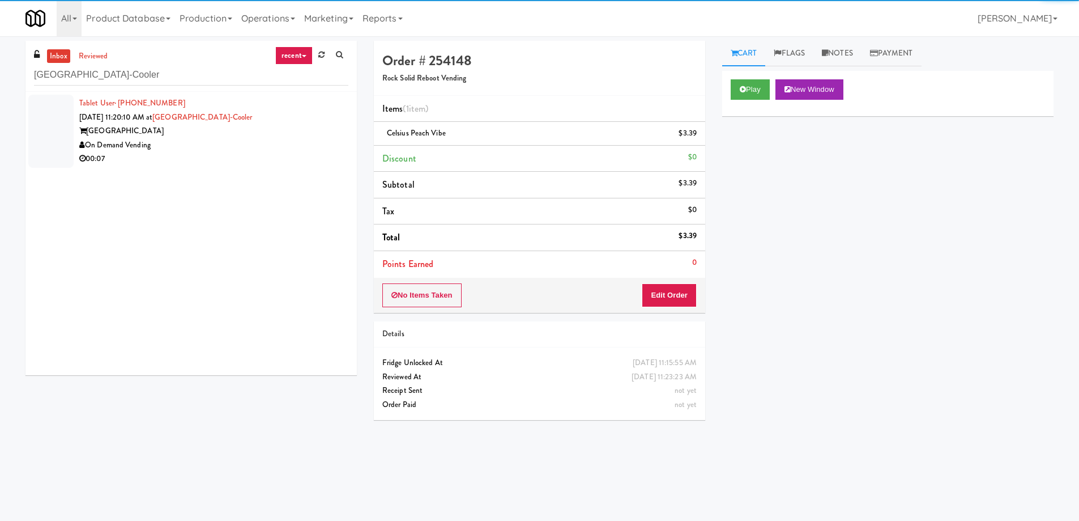
click at [197, 147] on div "On Demand Vending" at bounding box center [213, 145] width 269 height 14
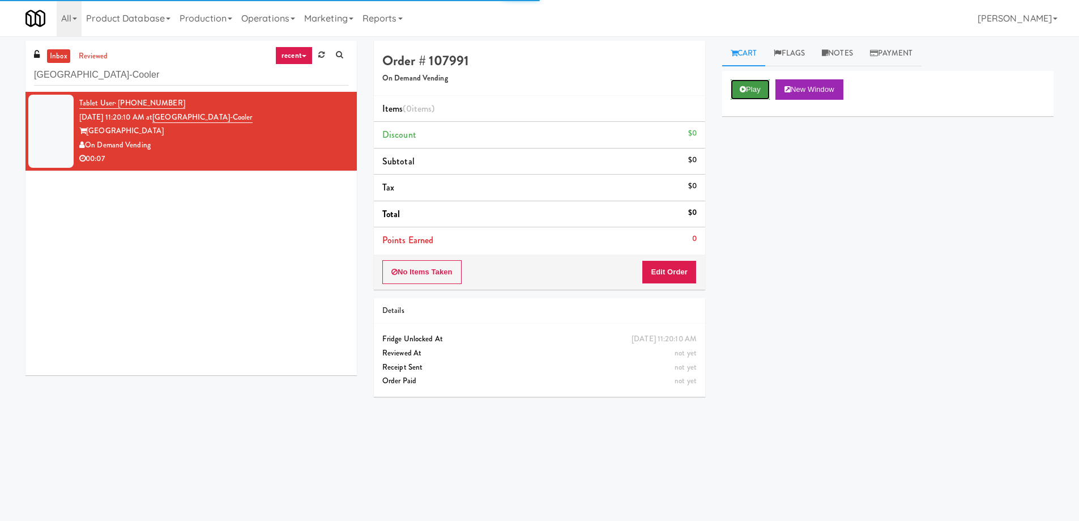
click at [754, 94] on button "Play" at bounding box center [750, 89] width 39 height 20
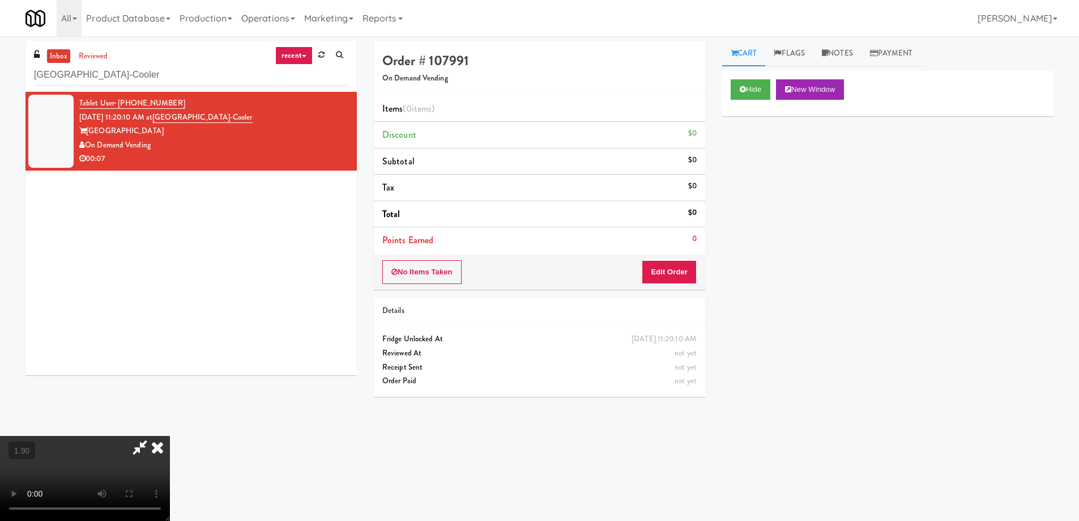
click at [170, 436] on video at bounding box center [85, 478] width 170 height 85
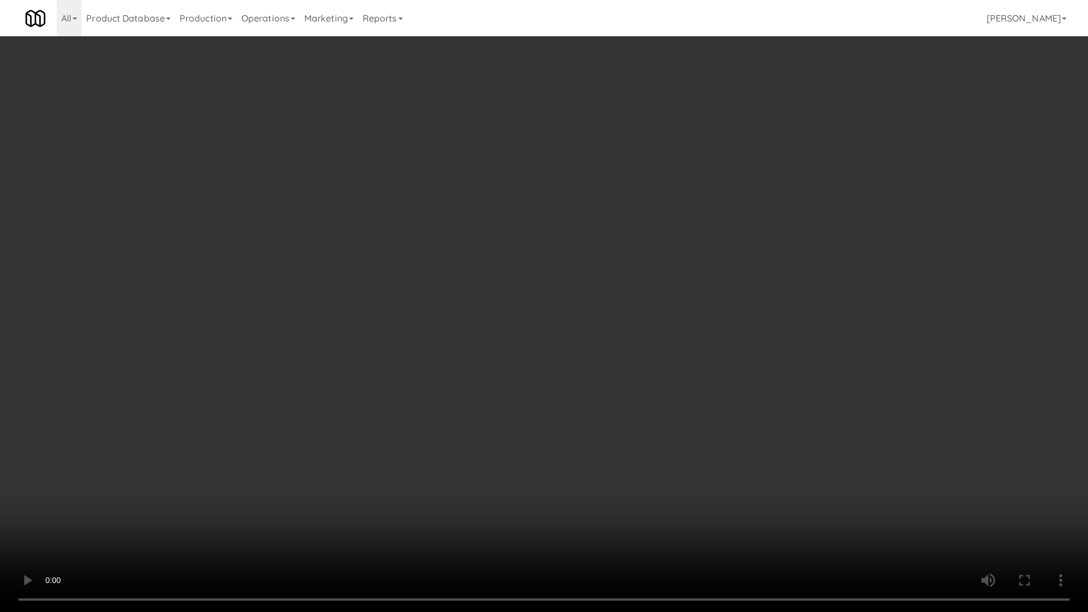
click at [636, 408] on video at bounding box center [544, 306] width 1088 height 612
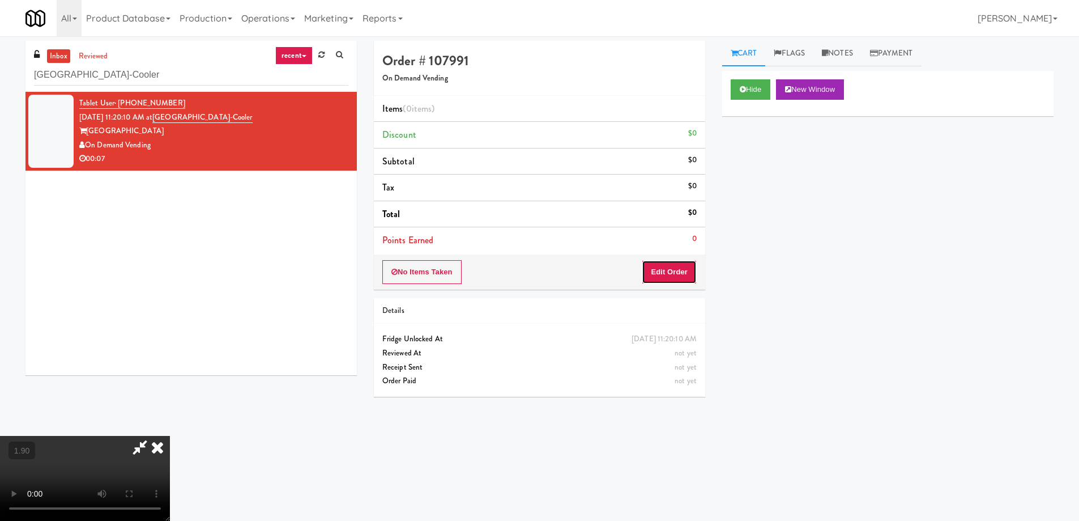
click at [680, 268] on button "Edit Order" at bounding box center [669, 272] width 55 height 24
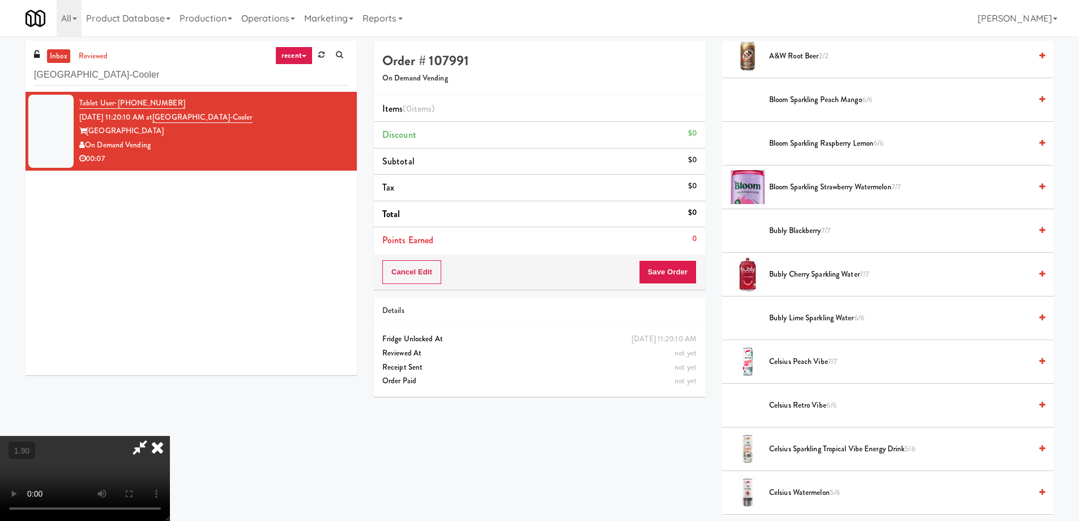
scroll to position [283, 0]
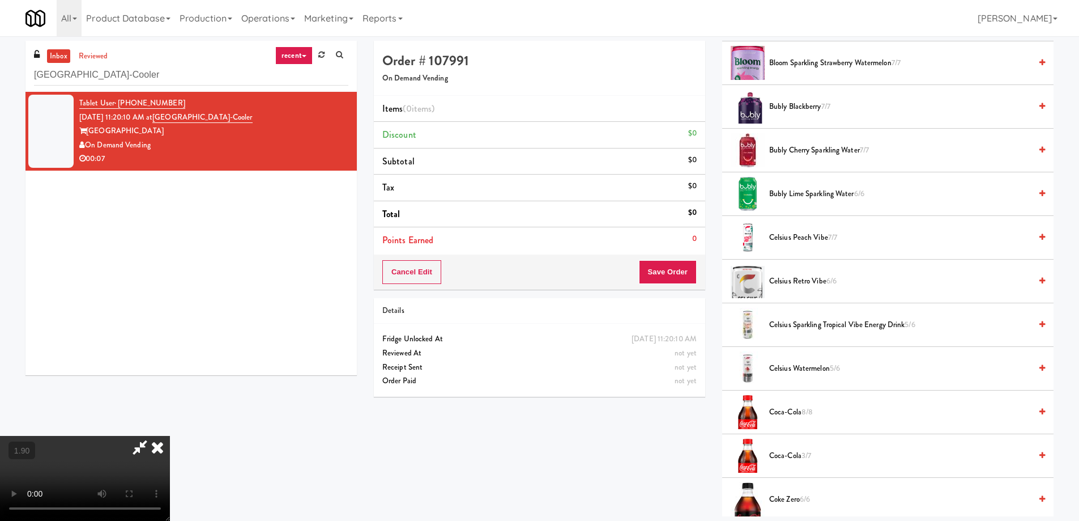
click at [792, 408] on span "Coca-Cola 8/8" at bounding box center [900, 412] width 262 height 14
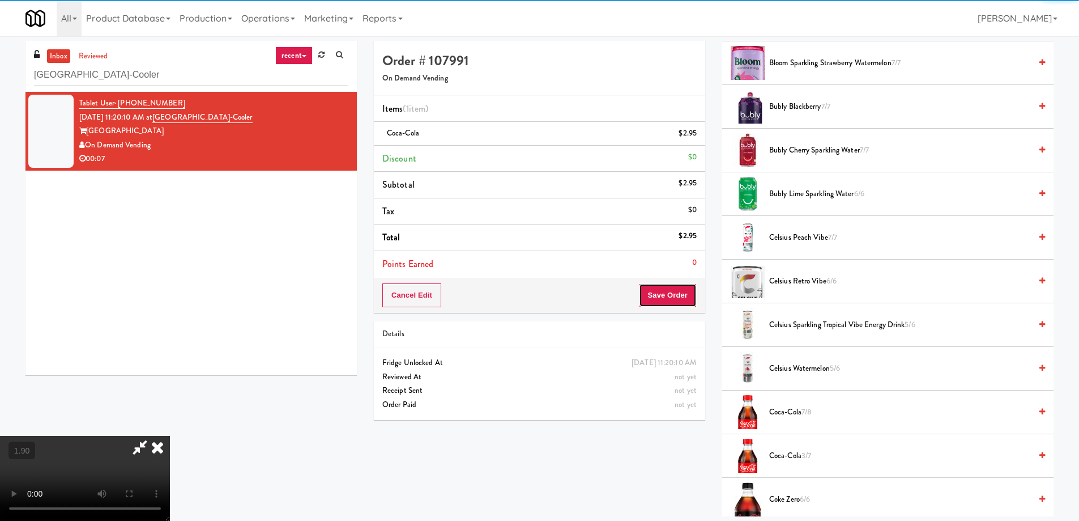
click at [680, 297] on button "Save Order" at bounding box center [668, 295] width 58 height 24
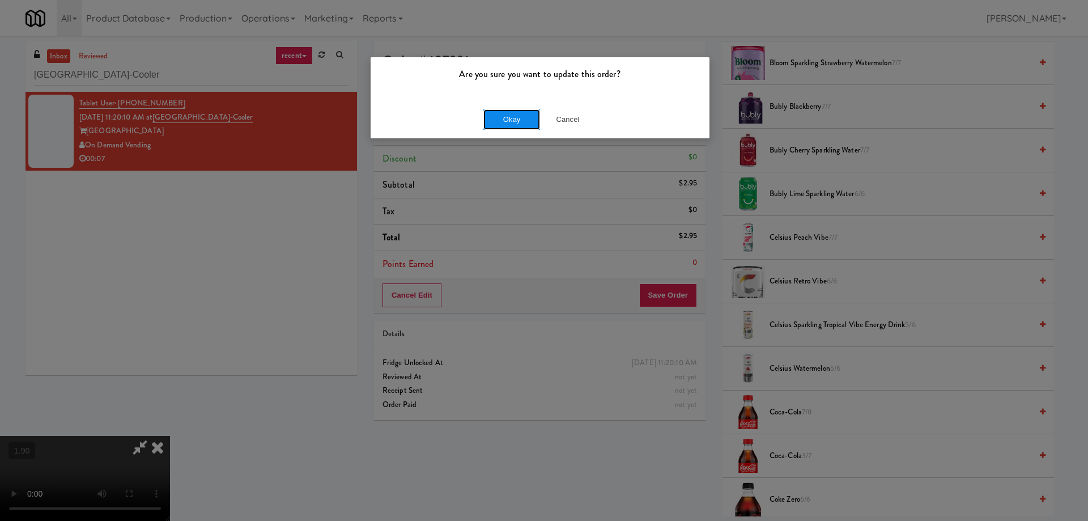
click at [510, 115] on button "Okay" at bounding box center [511, 119] width 57 height 20
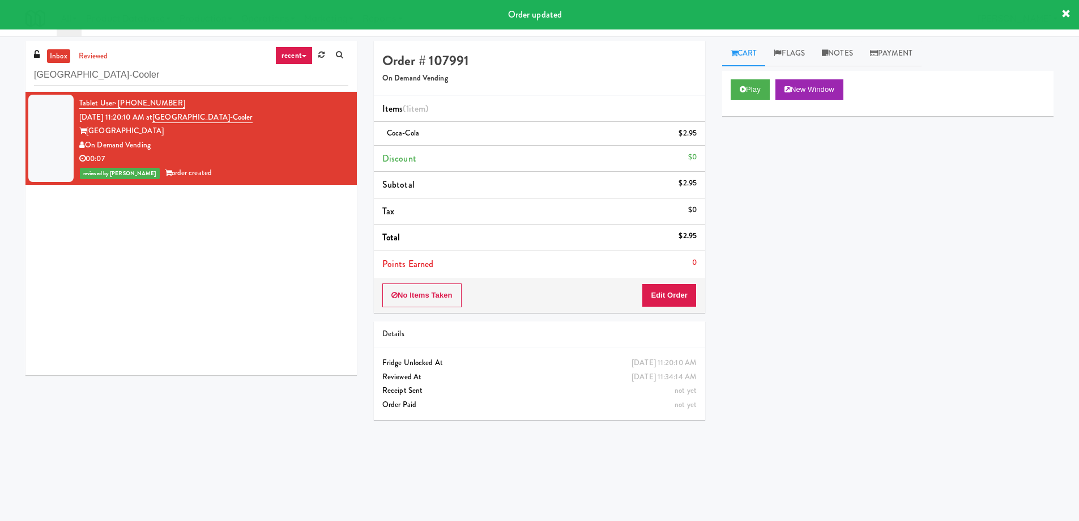
scroll to position [0, 0]
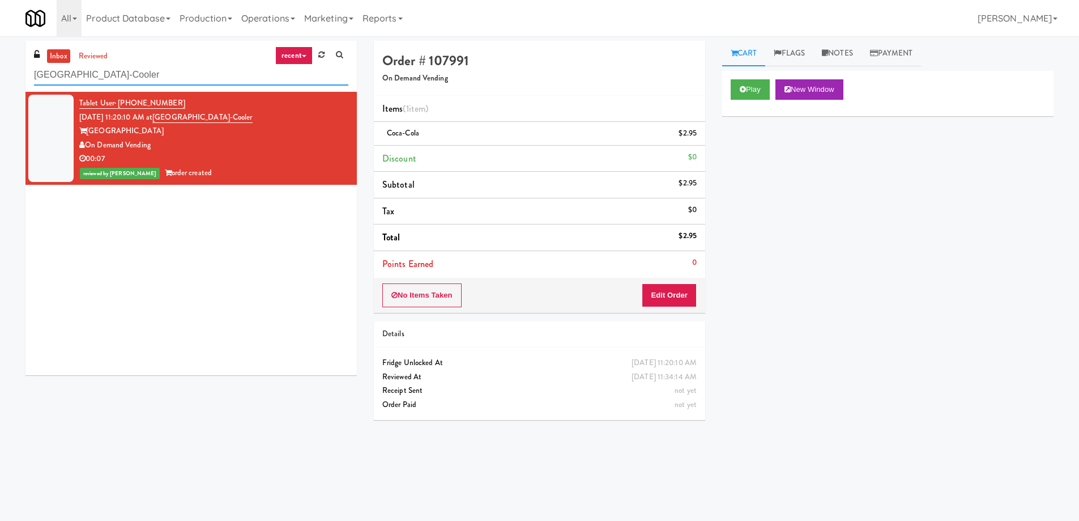
click at [156, 76] on input "[GEOGRAPHIC_DATA]-Cooler" at bounding box center [191, 75] width 314 height 21
paste input "[PERSON_NAME] [PERSON_NAME][GEOGRAPHIC_DATA] -"
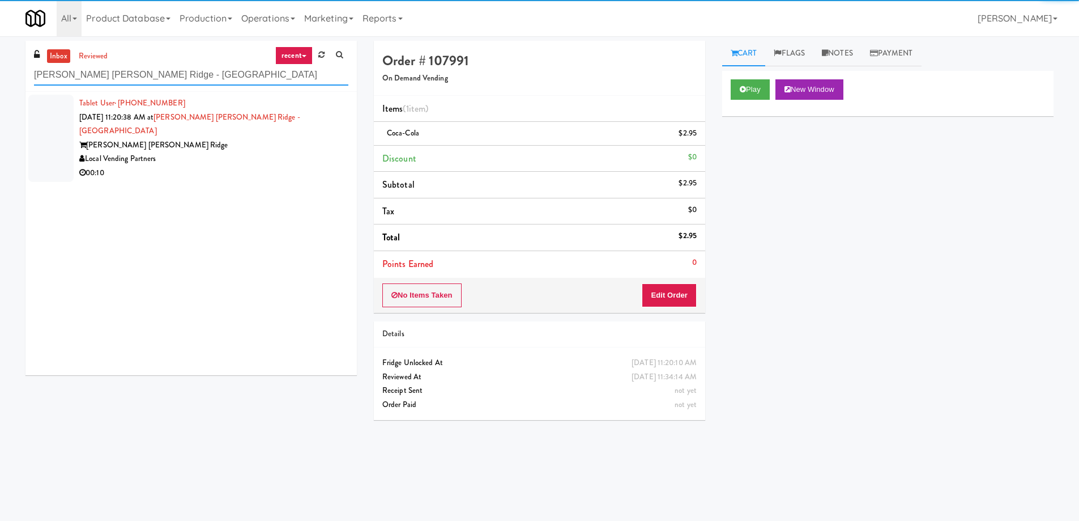
type input "[PERSON_NAME] [PERSON_NAME] Ridge - [GEOGRAPHIC_DATA]"
click at [241, 152] on div "Local Vending Partners" at bounding box center [213, 159] width 269 height 14
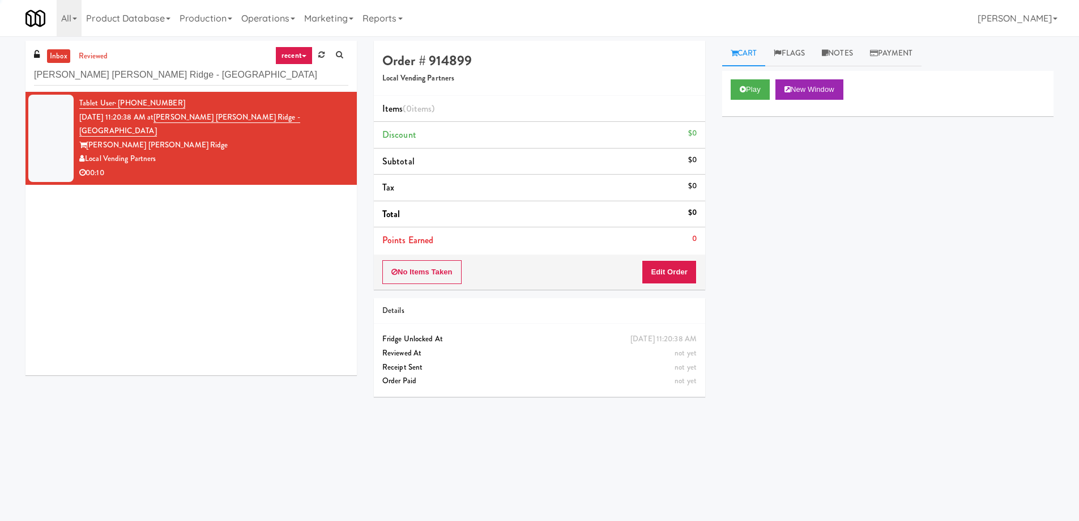
click at [745, 104] on div "Play New Window" at bounding box center [887, 93] width 331 height 45
click at [760, 90] on button "Play" at bounding box center [750, 89] width 39 height 20
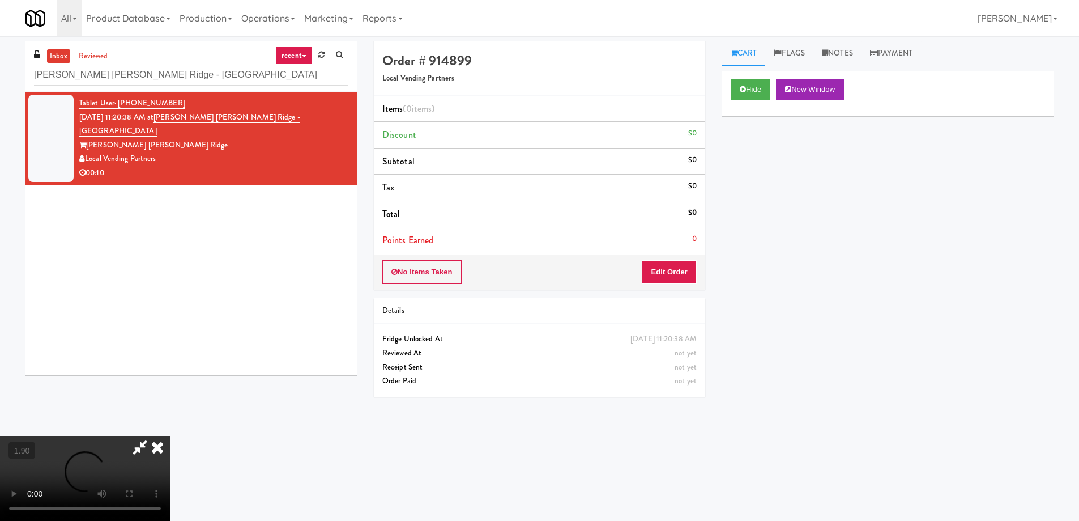
click at [170, 436] on video at bounding box center [85, 478] width 170 height 85
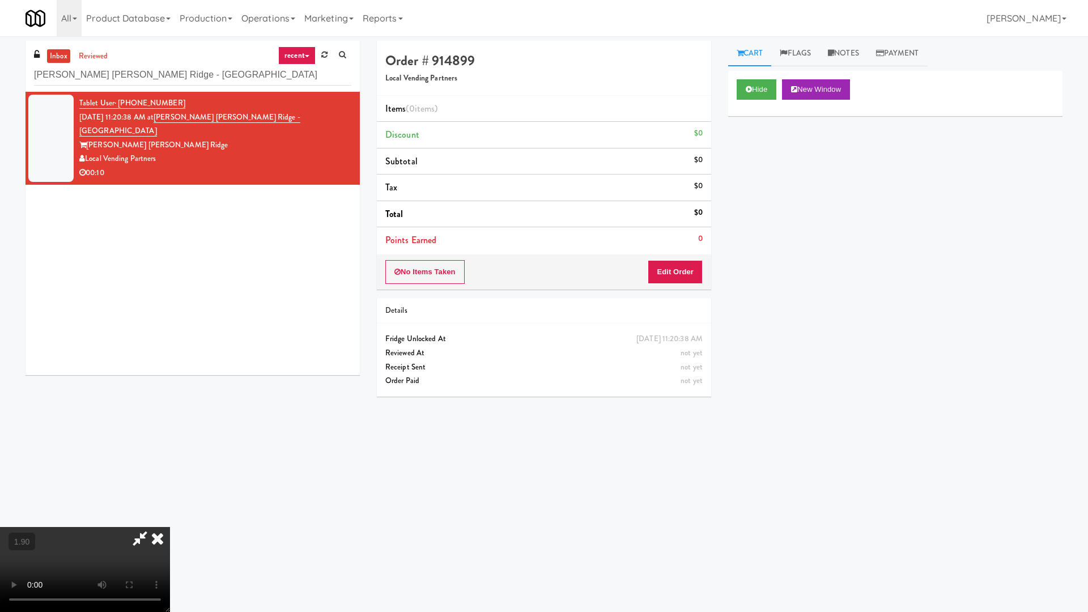
click at [170, 519] on video at bounding box center [85, 569] width 170 height 85
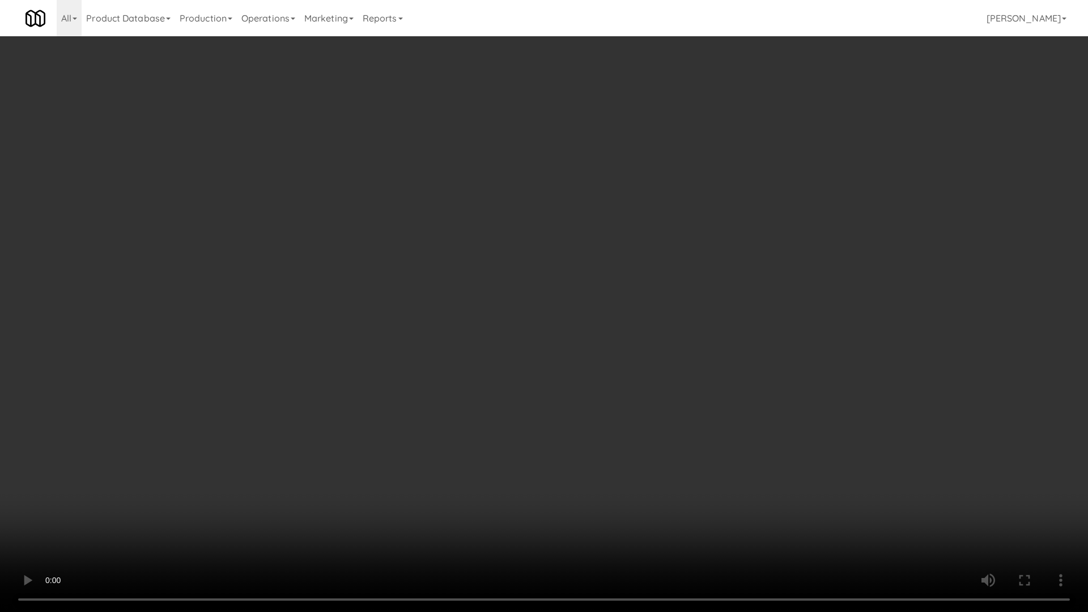
click at [638, 366] on video at bounding box center [544, 306] width 1088 height 612
click at [644, 368] on video at bounding box center [544, 306] width 1088 height 612
click at [647, 369] on video at bounding box center [544, 306] width 1088 height 612
click at [653, 379] on video at bounding box center [544, 306] width 1088 height 612
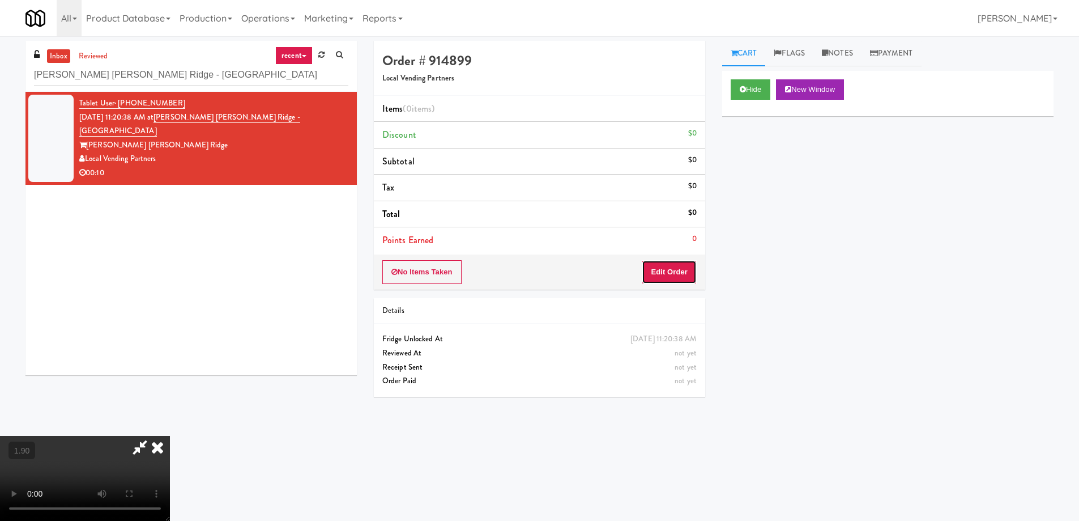
click at [686, 266] on button "Edit Order" at bounding box center [669, 272] width 55 height 24
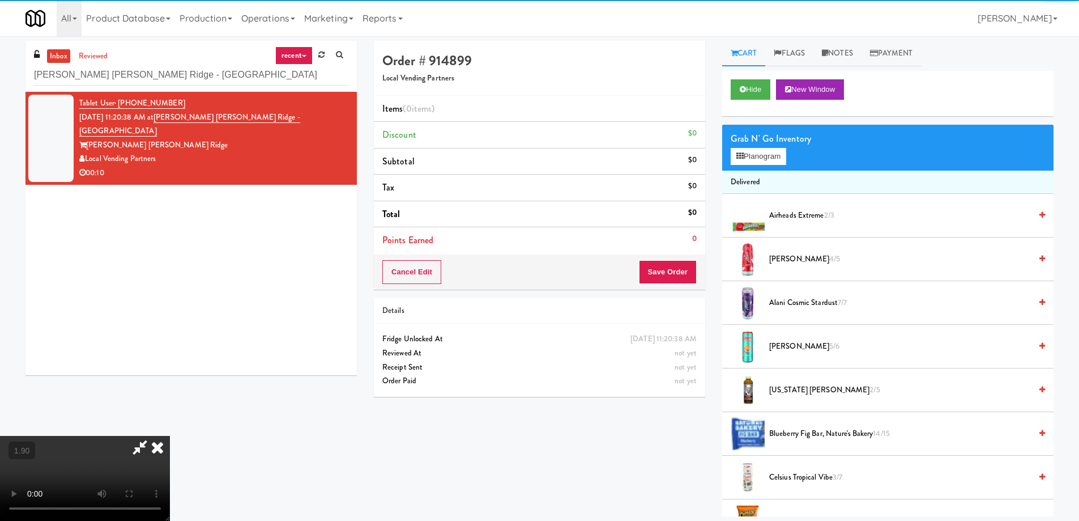
click at [170, 436] on video at bounding box center [85, 478] width 170 height 85
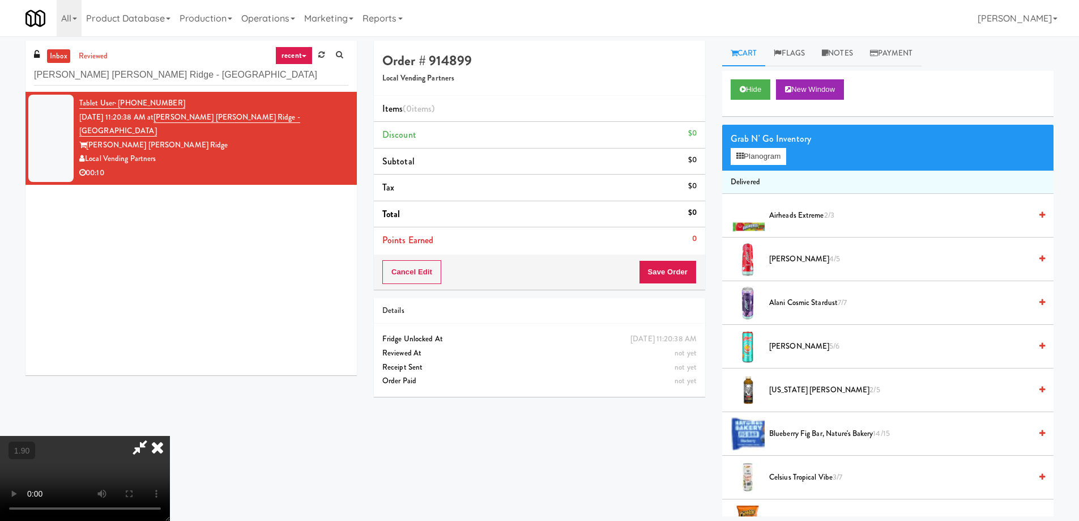
click at [170, 436] on video at bounding box center [85, 478] width 170 height 85
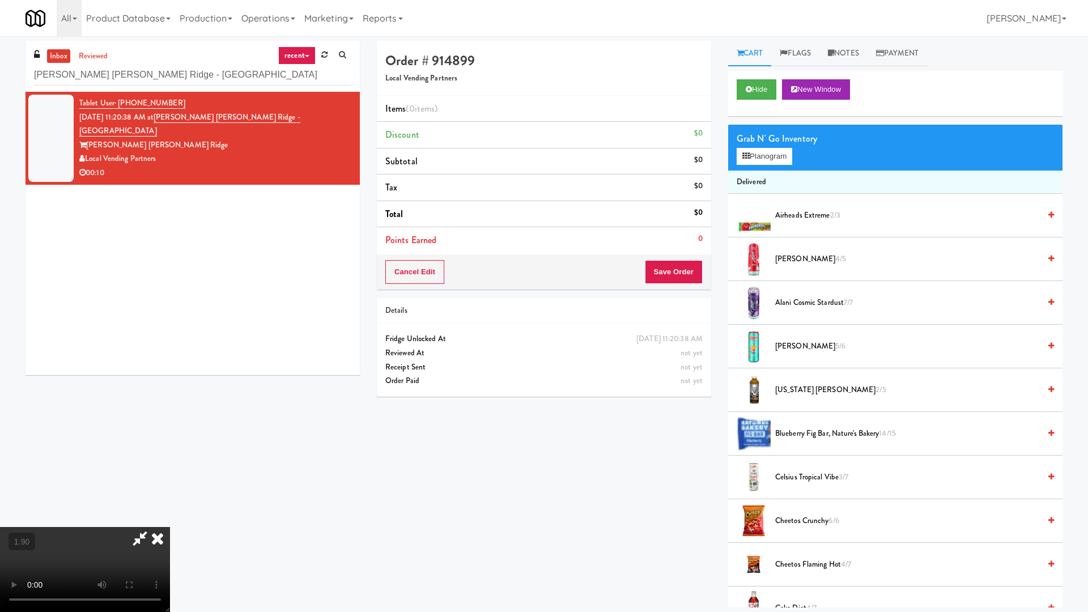
click at [170, 519] on video at bounding box center [85, 569] width 170 height 85
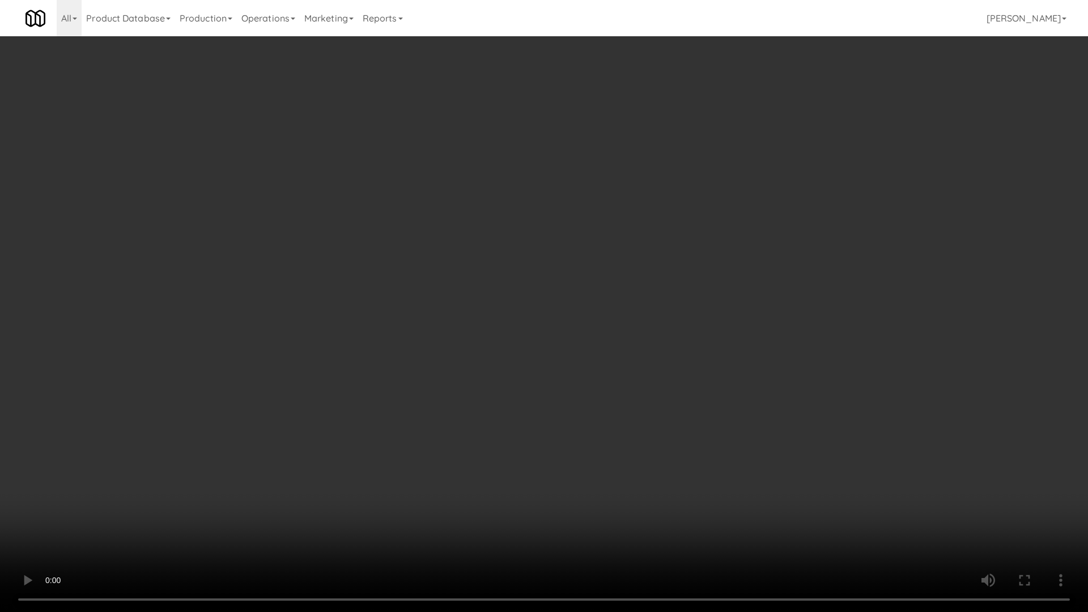
click at [653, 400] on video at bounding box center [544, 306] width 1088 height 612
click at [660, 404] on video at bounding box center [544, 306] width 1088 height 612
click at [660, 406] on video at bounding box center [544, 306] width 1088 height 612
click at [660, 407] on video at bounding box center [544, 306] width 1088 height 612
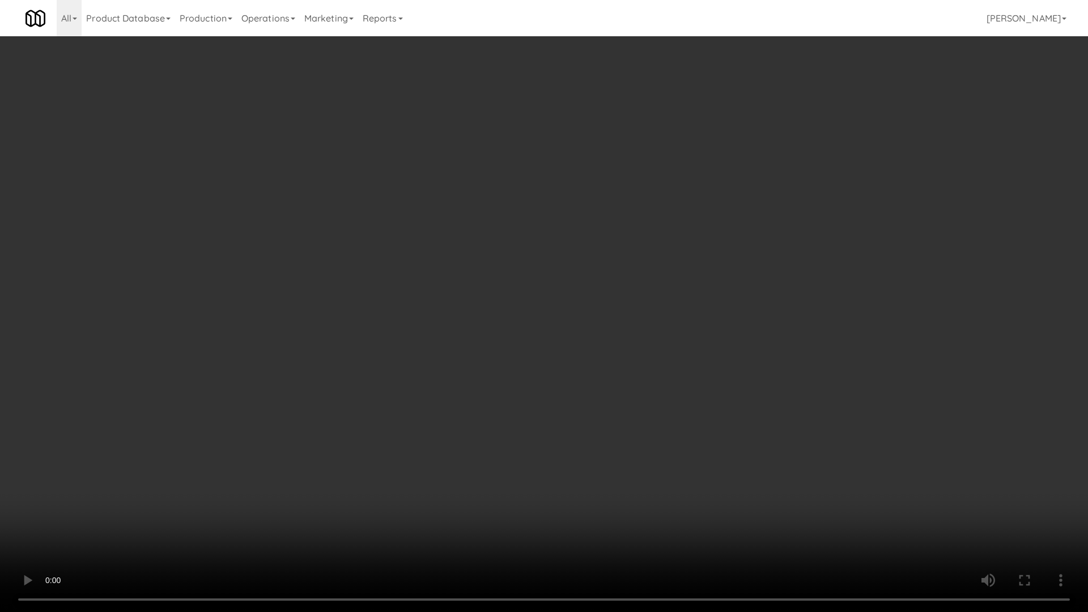
click at [768, 471] on video at bounding box center [544, 306] width 1088 height 612
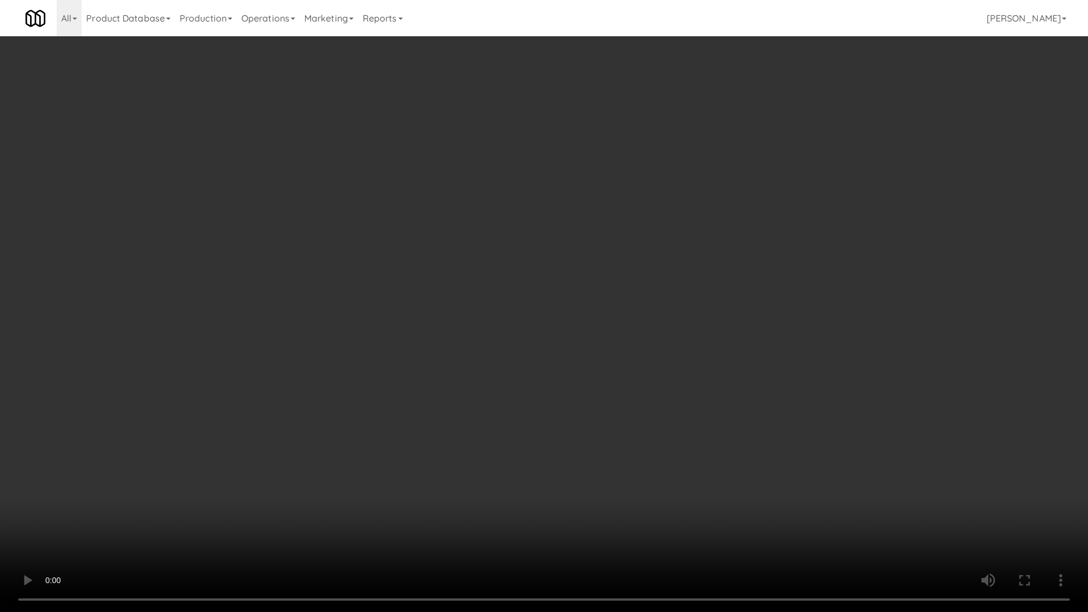
click at [767, 471] on video at bounding box center [544, 306] width 1088 height 612
click at [766, 471] on video at bounding box center [544, 306] width 1088 height 612
click at [765, 471] on video at bounding box center [544, 306] width 1088 height 612
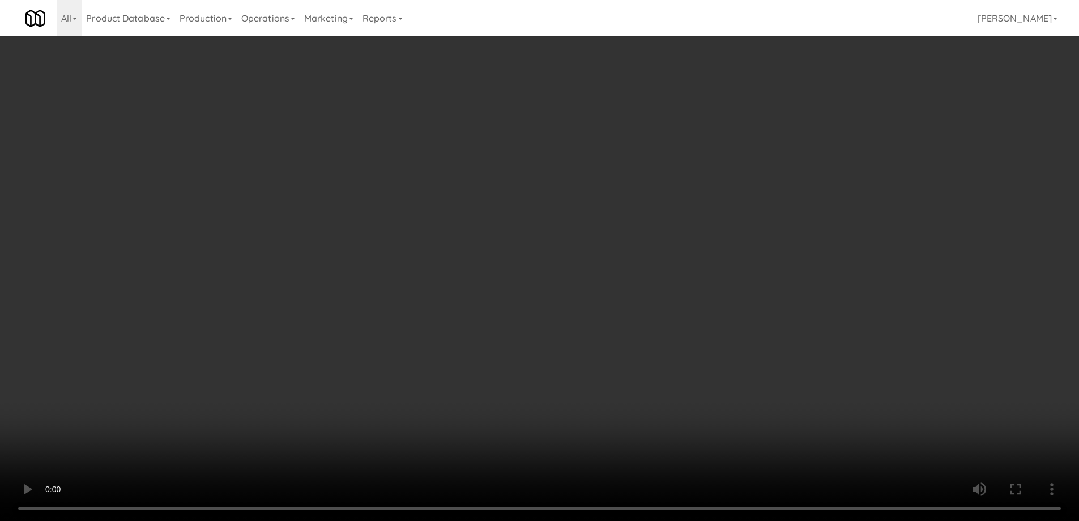
scroll to position [1027, 0]
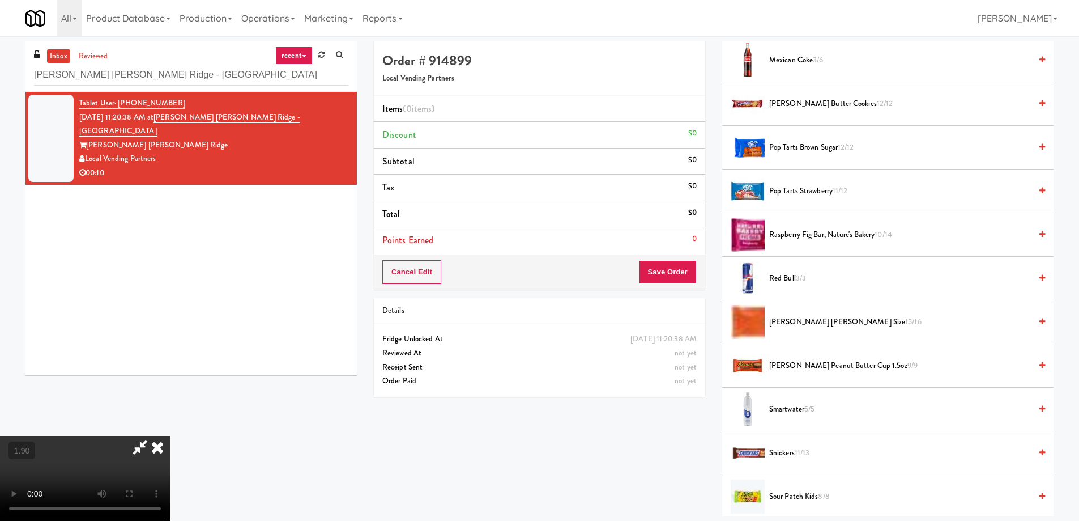
click at [791, 276] on span "Red Bull 3/3" at bounding box center [900, 278] width 262 height 14
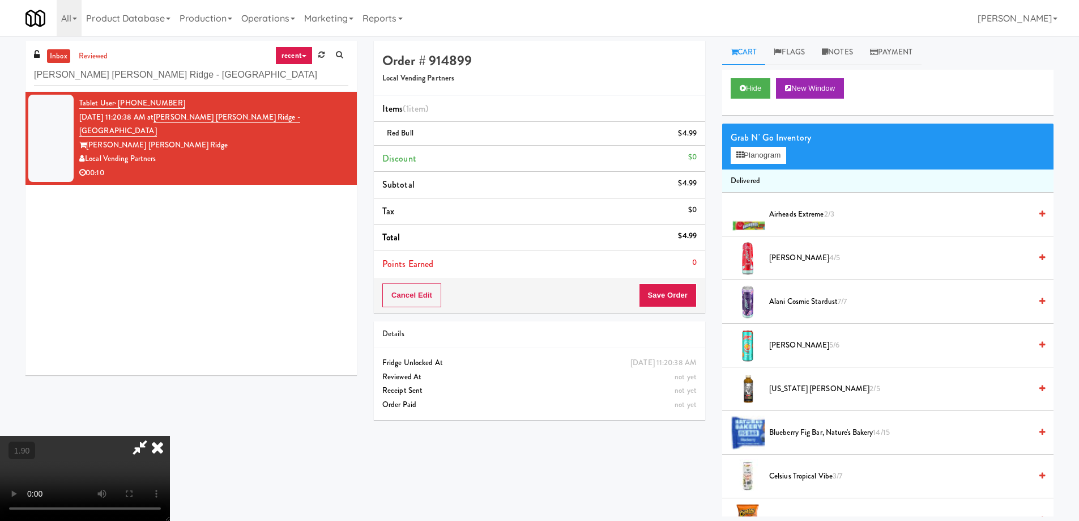
scroll to position [0, 0]
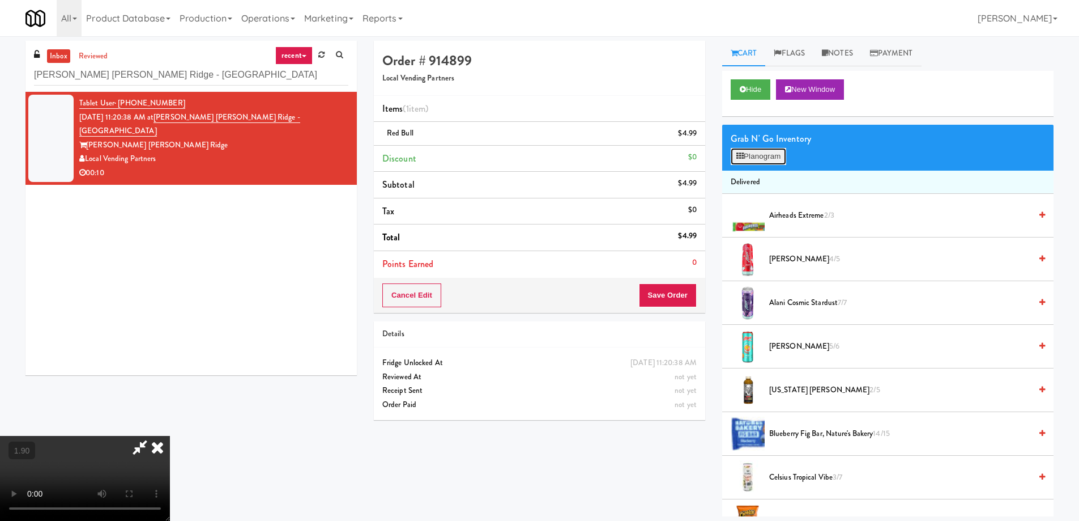
click at [757, 161] on button "Planogram" at bounding box center [759, 156] width 56 height 17
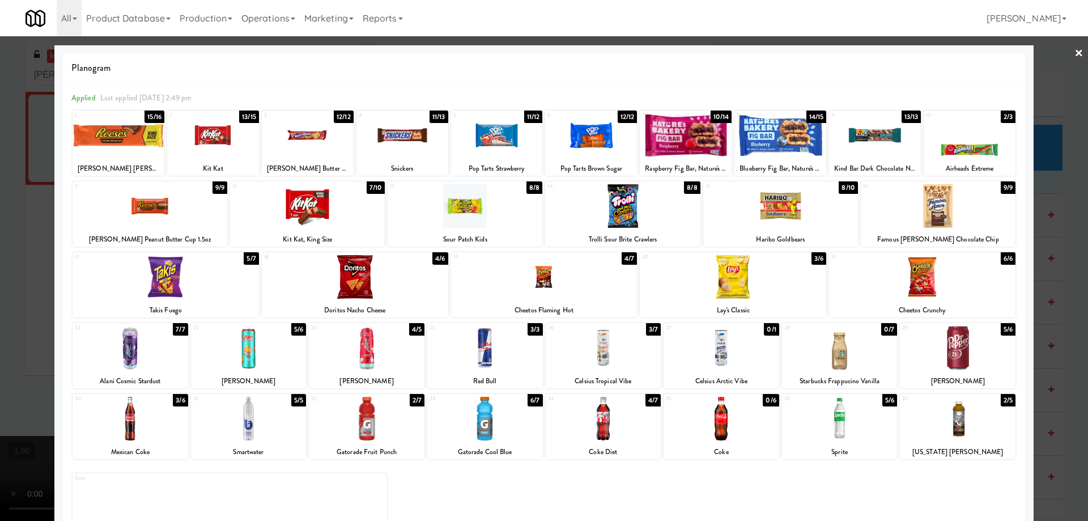
click at [859, 133] on div at bounding box center [875, 135] width 92 height 44
click at [867, 131] on div at bounding box center [875, 135] width 92 height 44
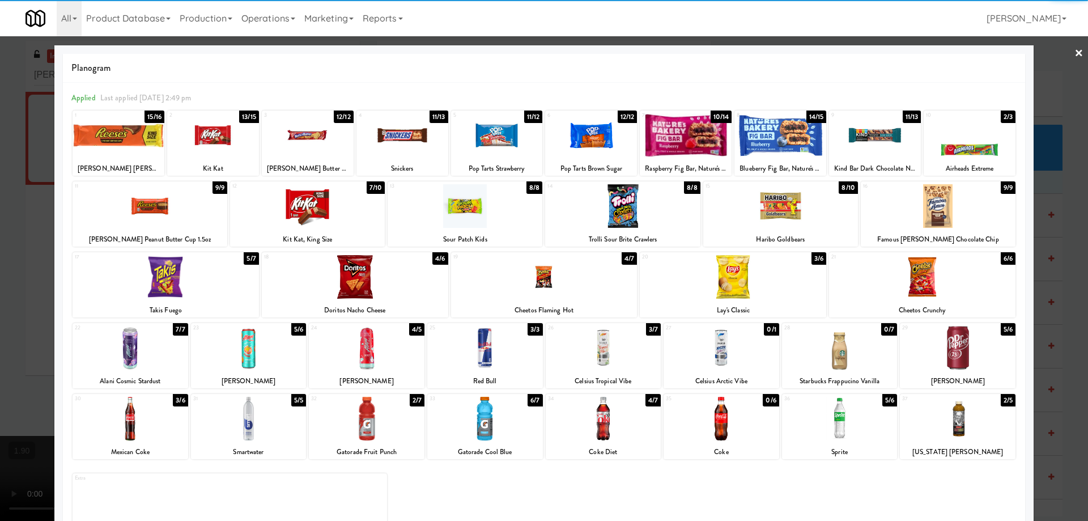
click at [0, 304] on div at bounding box center [544, 260] width 1088 height 521
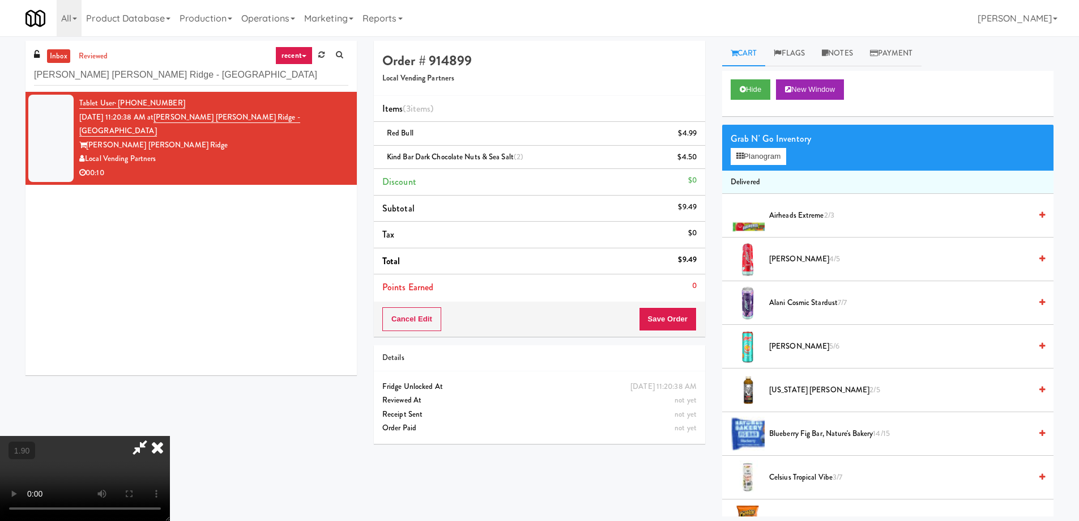
click at [153, 436] on icon at bounding box center [140, 447] width 26 height 23
click at [695, 156] on link at bounding box center [695, 162] width 10 height 14
click at [170, 436] on video at bounding box center [85, 478] width 170 height 85
click at [666, 319] on button "Save Order" at bounding box center [668, 319] width 58 height 24
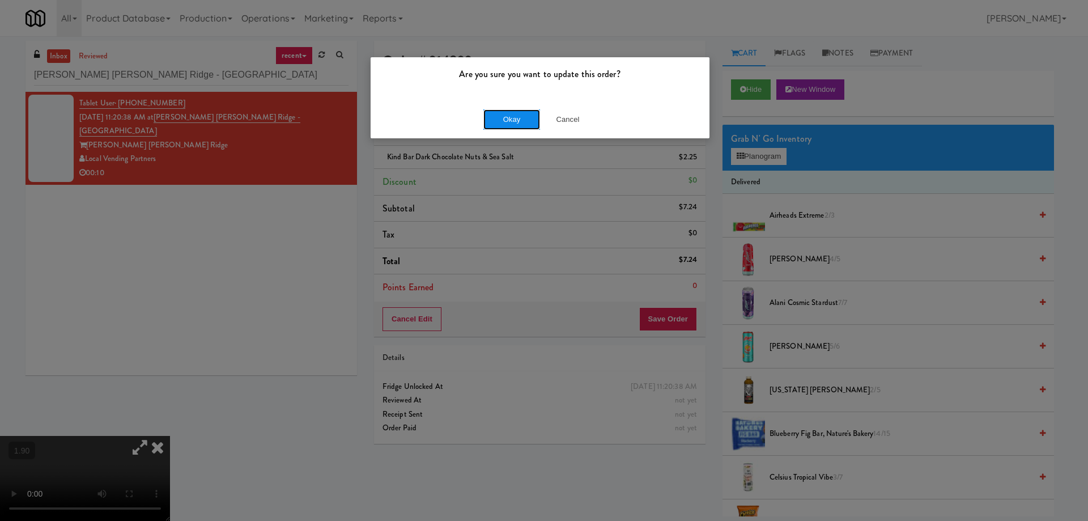
click at [500, 117] on button "Okay" at bounding box center [511, 119] width 57 height 20
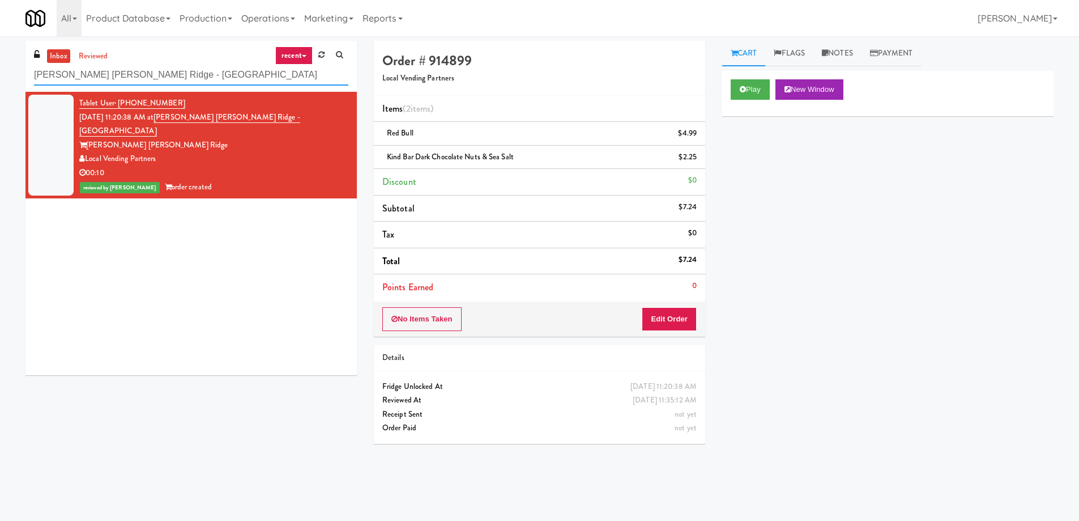
click at [217, 66] on input "[PERSON_NAME] [PERSON_NAME] Ridge - [GEOGRAPHIC_DATA]" at bounding box center [191, 75] width 314 height 21
paste input "1333 S Wabash - Left - Fridge"
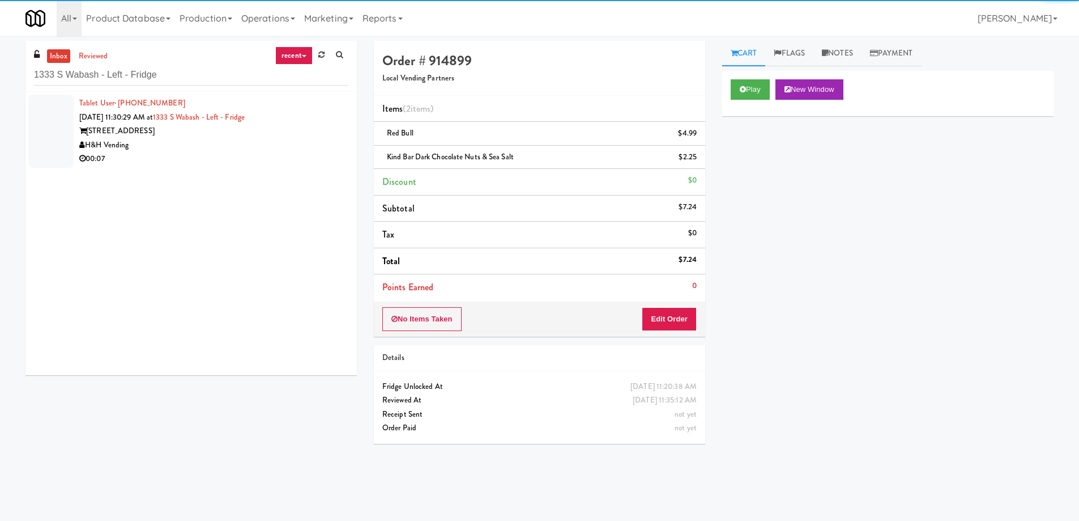
click at [211, 131] on div "[STREET_ADDRESS]" at bounding box center [213, 131] width 269 height 14
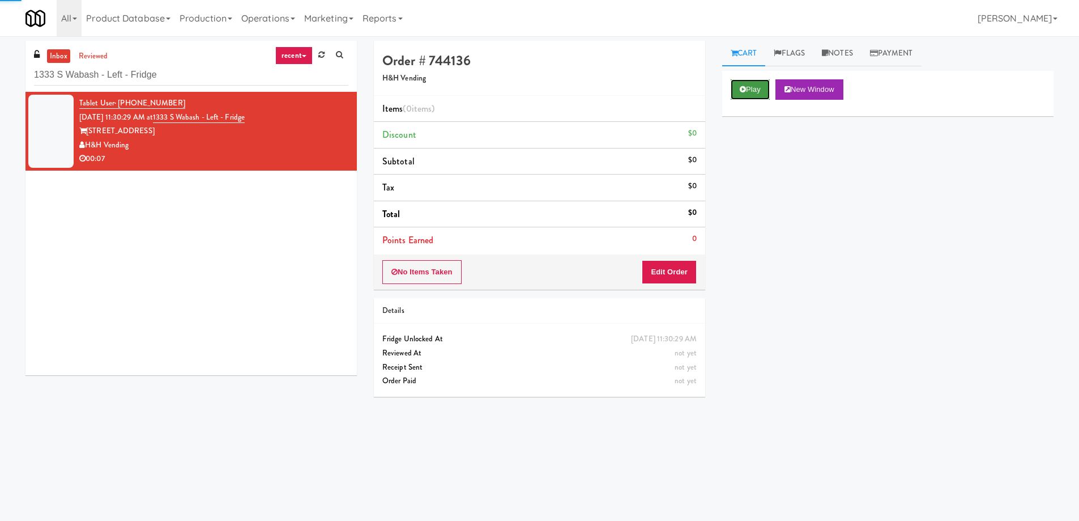
click at [760, 97] on button "Play" at bounding box center [750, 89] width 39 height 20
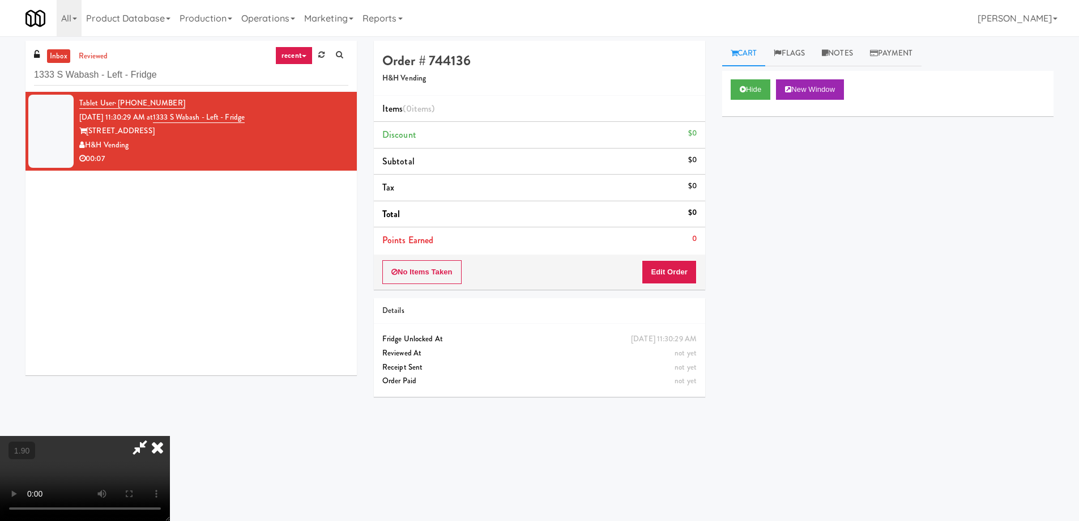
click at [170, 436] on video at bounding box center [85, 478] width 170 height 85
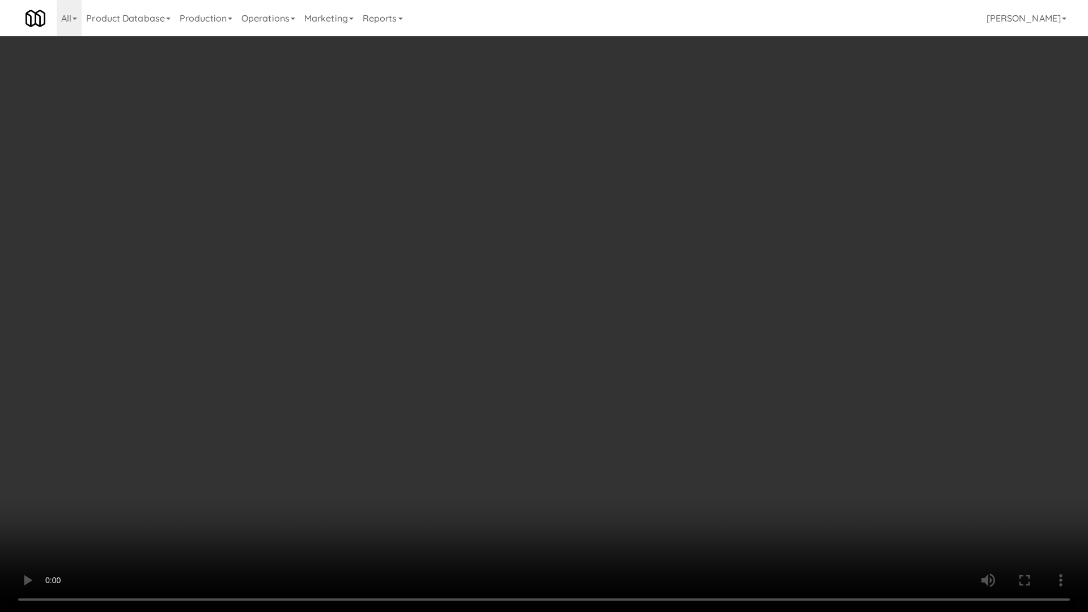
click at [524, 500] on video at bounding box center [544, 306] width 1088 height 612
click at [548, 477] on video at bounding box center [544, 306] width 1088 height 612
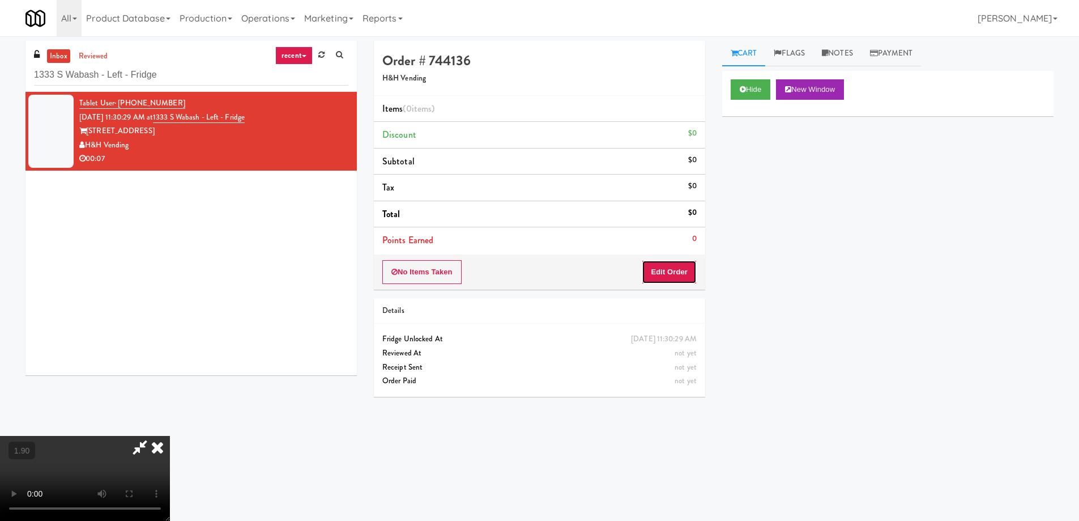
click at [656, 276] on button "Edit Order" at bounding box center [669, 272] width 55 height 24
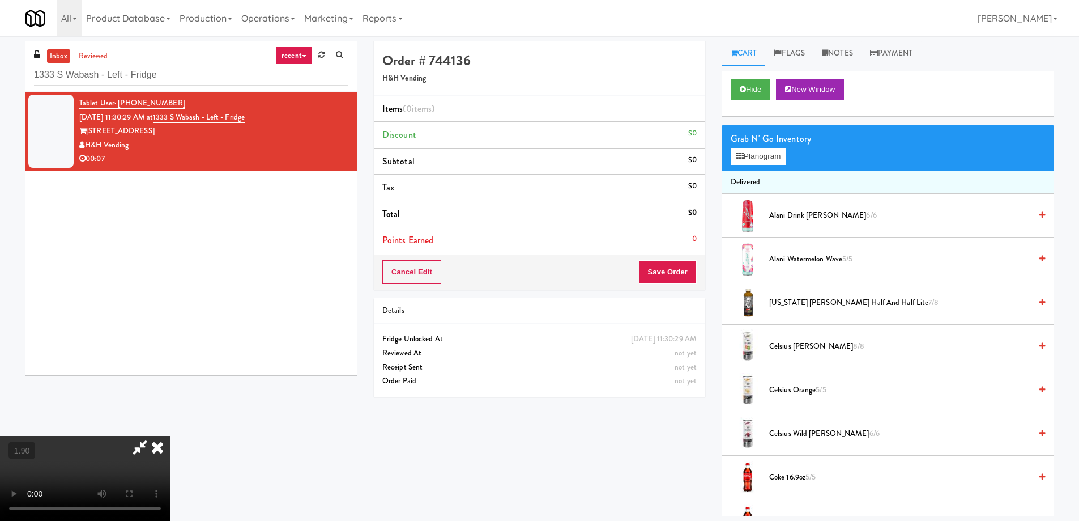
scroll to position [1420, 0]
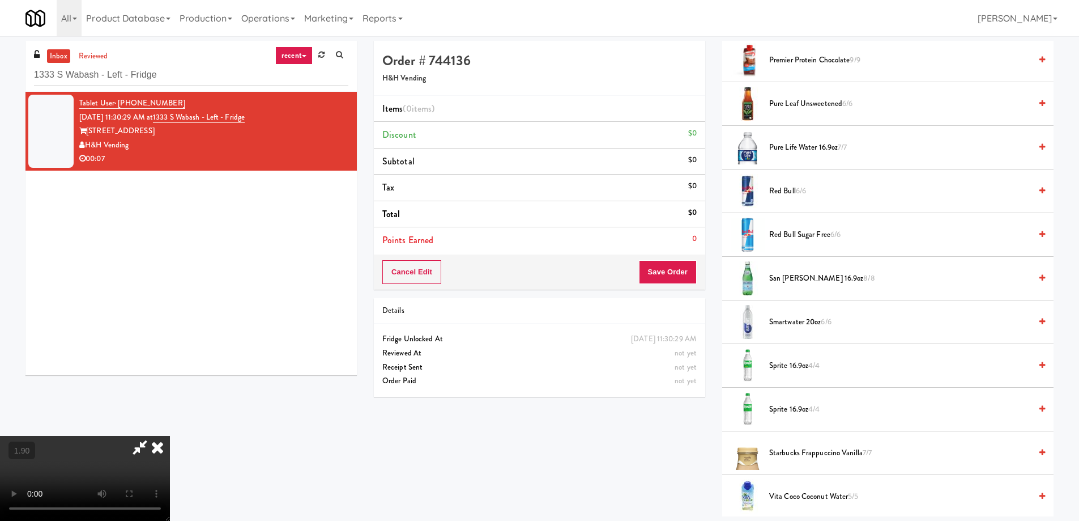
click at [833, 278] on span "San [PERSON_NAME] 16.9oz 8/8" at bounding box center [900, 278] width 262 height 14
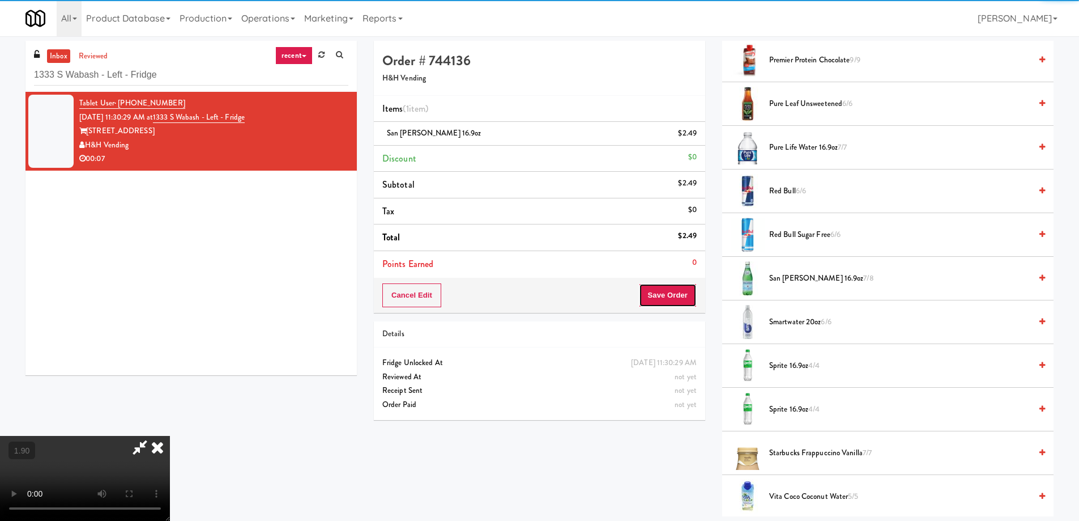
click at [681, 289] on button "Save Order" at bounding box center [668, 295] width 58 height 24
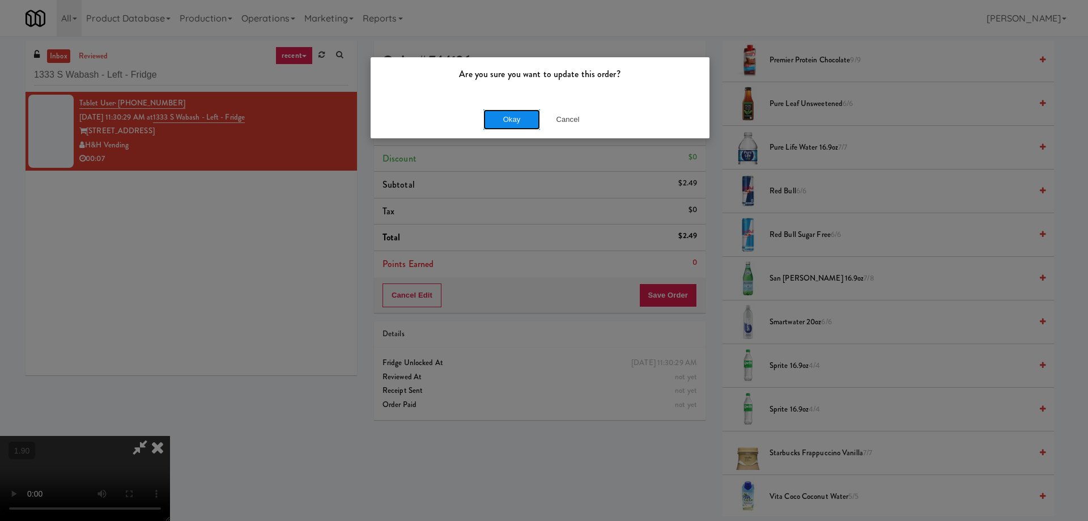
click at [525, 122] on button "Okay" at bounding box center [511, 119] width 57 height 20
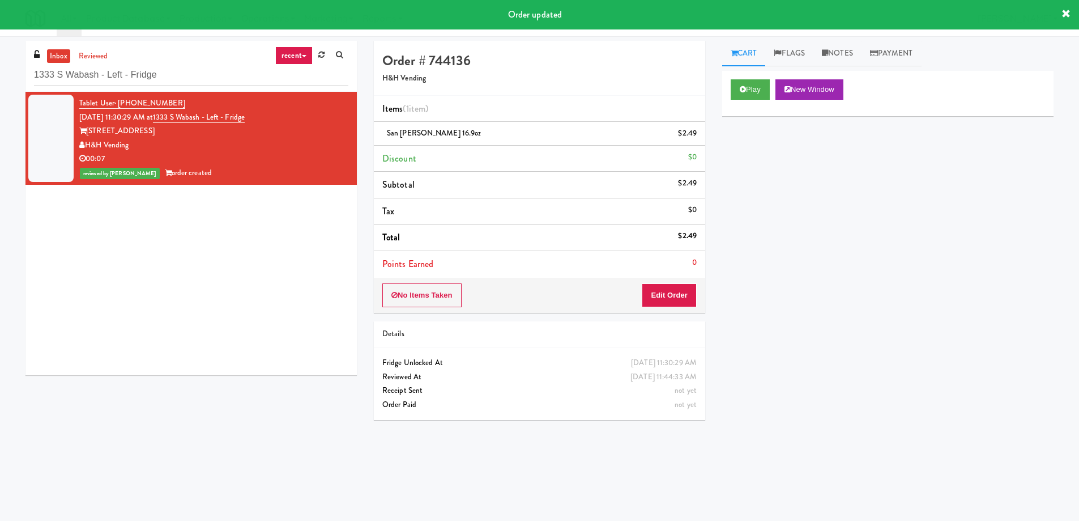
scroll to position [0, 0]
click at [170, 76] on input "1333 S Wabash - Left - Fridge" at bounding box center [191, 75] width 314 height 21
paste input "Crossing West - Ambient - Left"
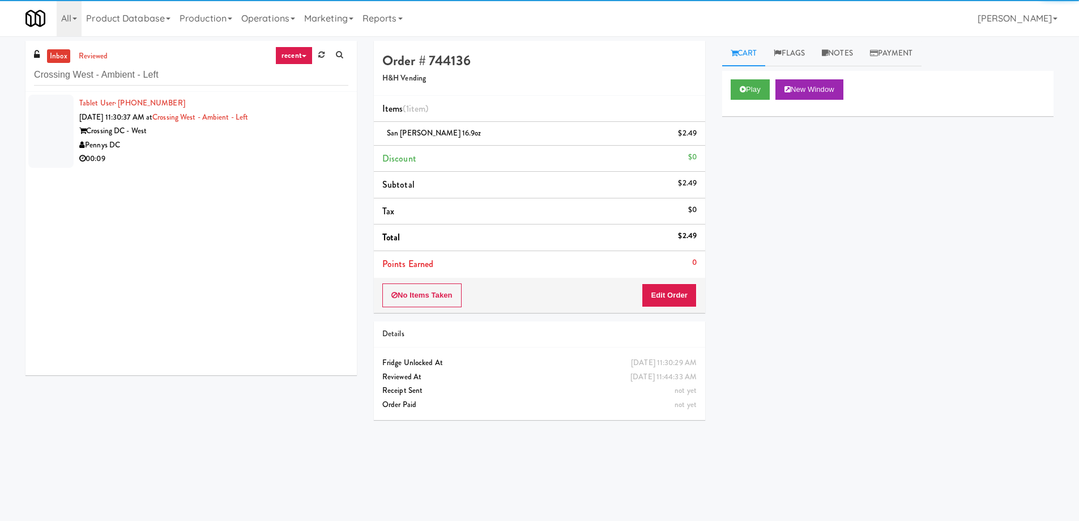
click at [198, 150] on div "Pennys DC" at bounding box center [213, 145] width 269 height 14
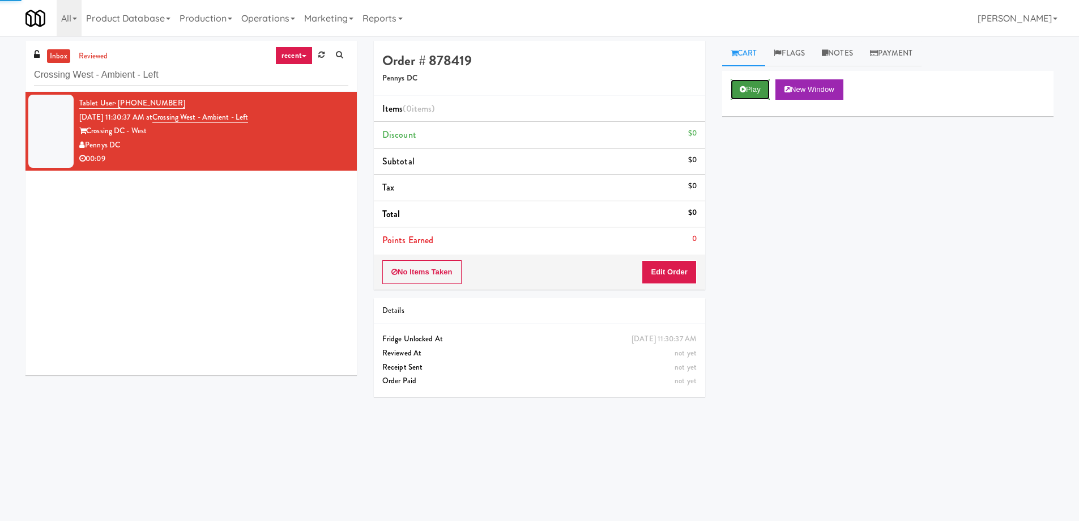
click at [760, 89] on button "Play" at bounding box center [750, 89] width 39 height 20
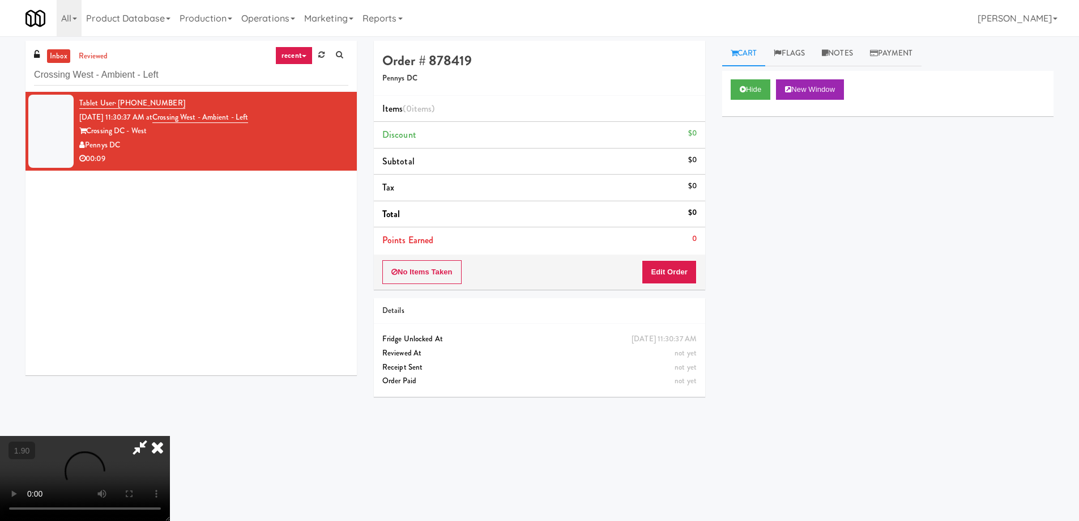
click at [170, 436] on video at bounding box center [85, 478] width 170 height 85
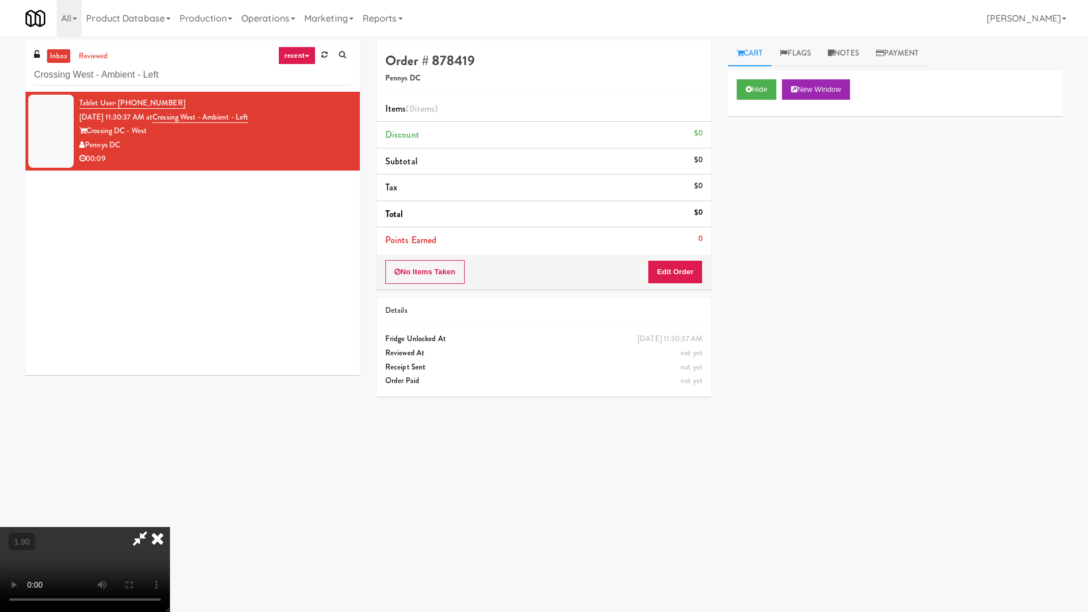
click at [170, 519] on video at bounding box center [85, 569] width 170 height 85
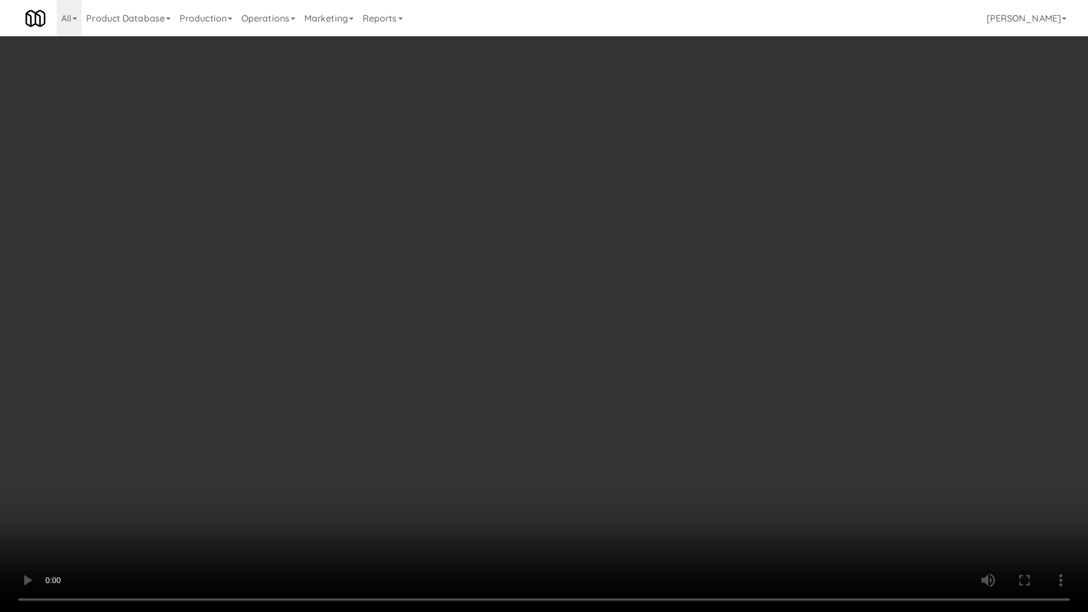
click at [511, 336] on video at bounding box center [544, 306] width 1088 height 612
click at [523, 360] on video at bounding box center [544, 306] width 1088 height 612
click at [525, 365] on video at bounding box center [544, 306] width 1088 height 612
click at [527, 373] on video at bounding box center [544, 306] width 1088 height 612
click at [527, 381] on video at bounding box center [544, 306] width 1088 height 612
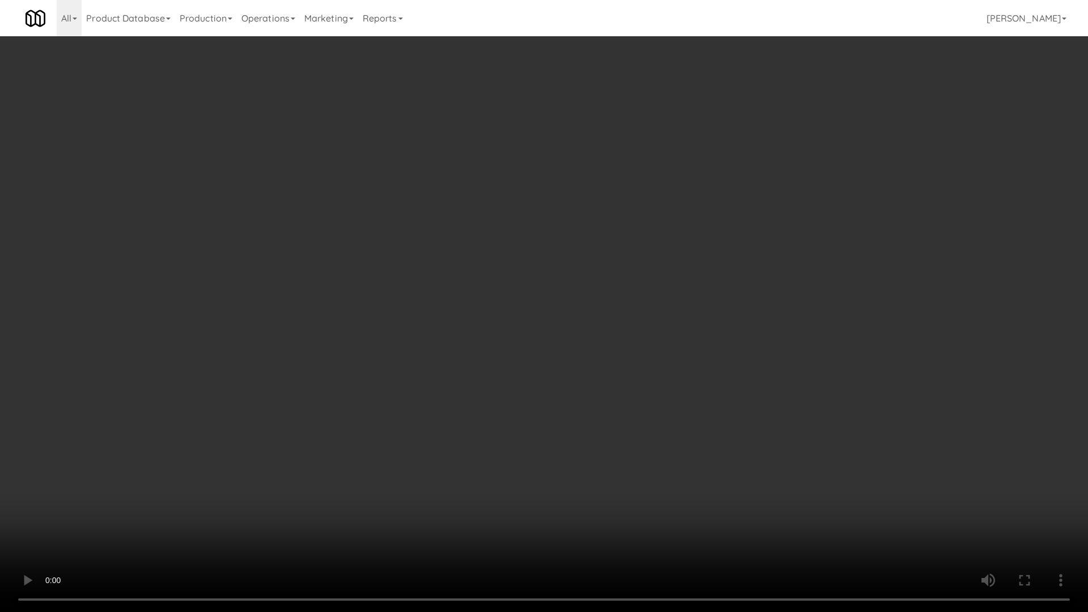
click at [528, 385] on video at bounding box center [544, 306] width 1088 height 612
click at [543, 437] on video at bounding box center [544, 306] width 1088 height 612
click at [546, 437] on video at bounding box center [544, 306] width 1088 height 612
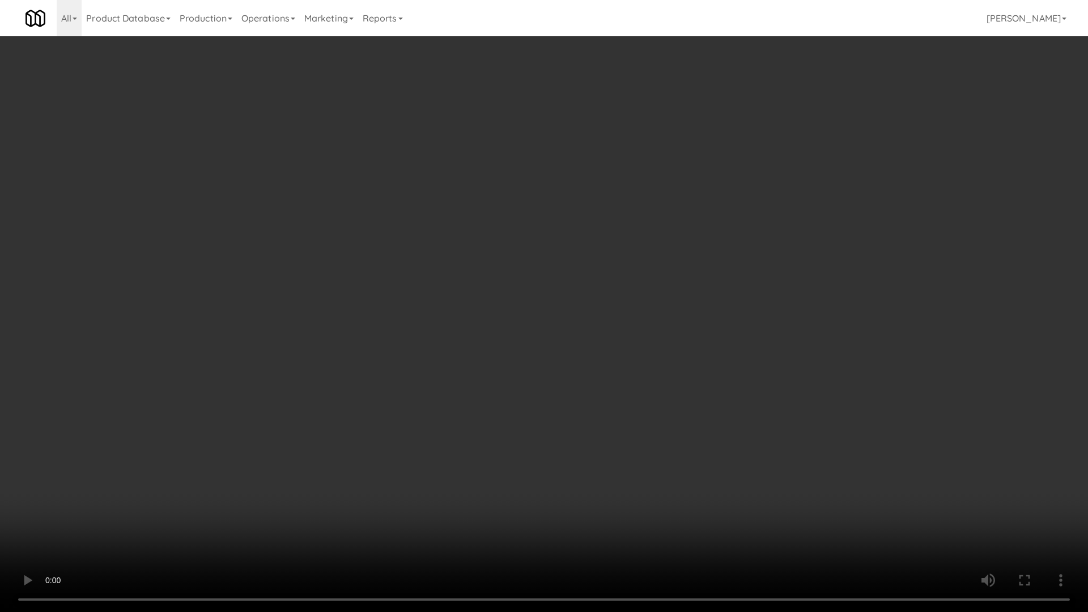
click at [545, 437] on video at bounding box center [544, 306] width 1088 height 612
click at [543, 438] on video at bounding box center [544, 306] width 1088 height 612
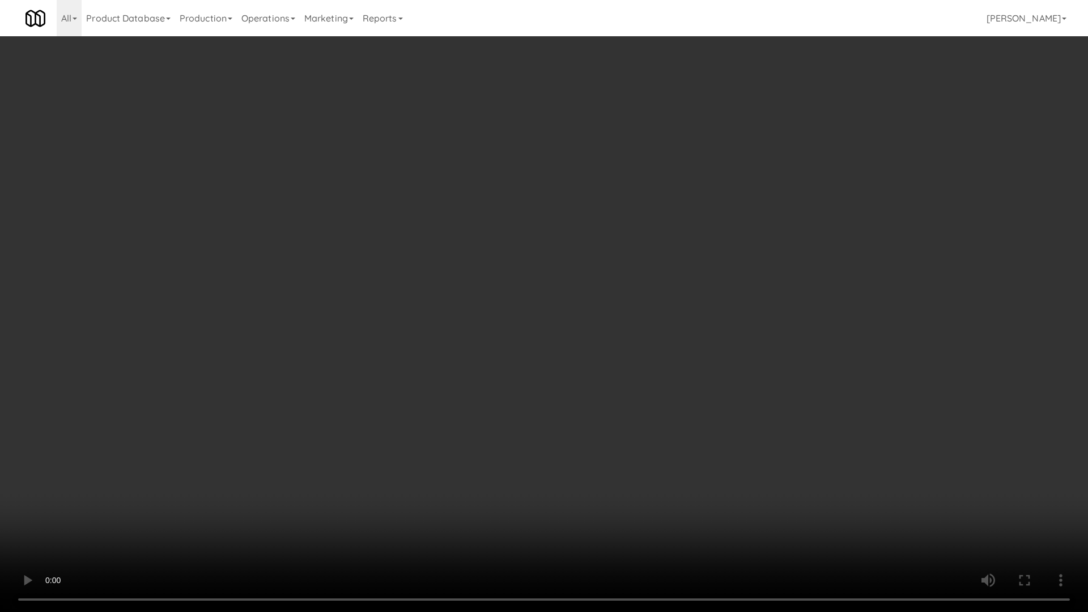
click at [543, 438] on video at bounding box center [544, 306] width 1088 height 612
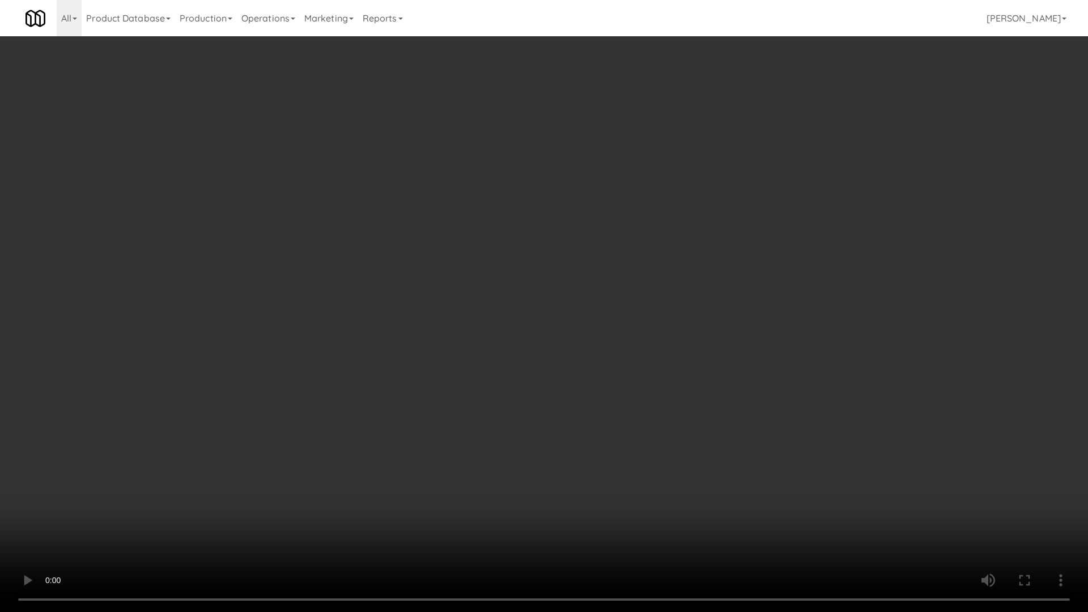
click at [543, 438] on video at bounding box center [544, 306] width 1088 height 612
click at [543, 439] on video at bounding box center [544, 306] width 1088 height 612
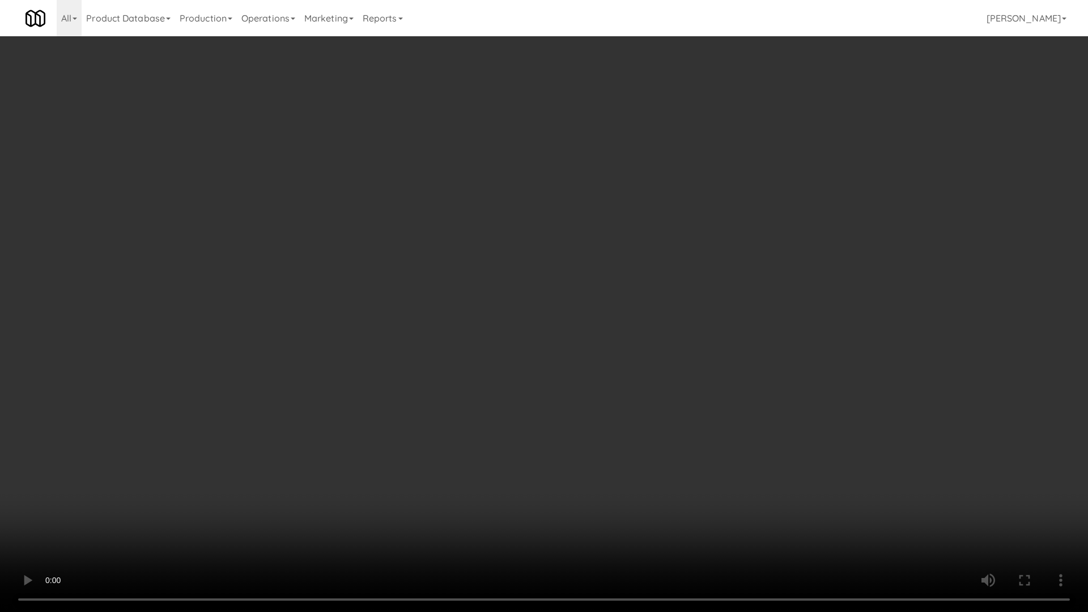
click at [543, 439] on video at bounding box center [544, 306] width 1088 height 612
click at [543, 440] on video at bounding box center [544, 306] width 1088 height 612
click at [543, 434] on video at bounding box center [544, 306] width 1088 height 612
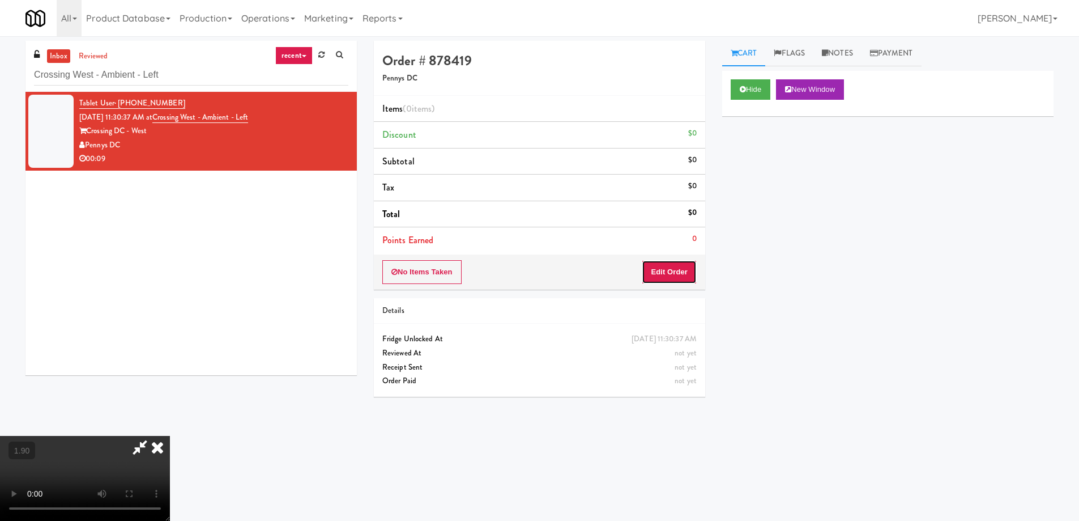
click at [681, 275] on button "Edit Order" at bounding box center [669, 272] width 55 height 24
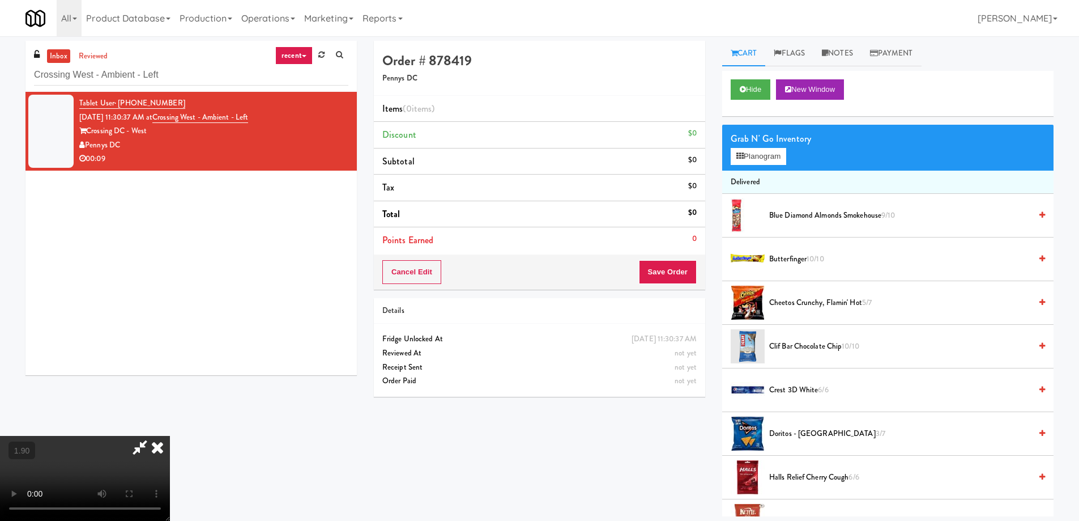
click at [792, 434] on span "Doritos - Cool Ranch 3/7" at bounding box center [900, 434] width 262 height 14
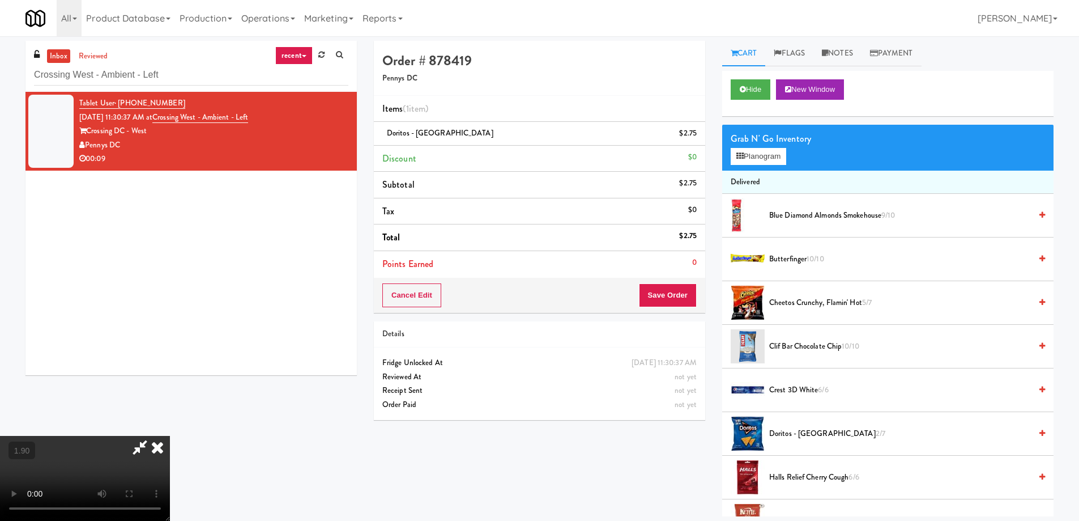
scroll to position [461, 0]
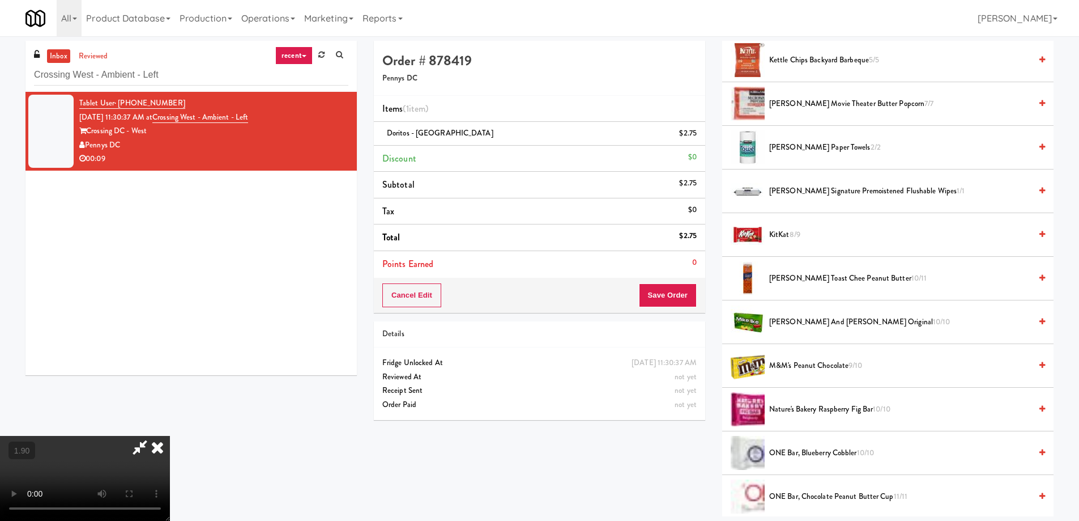
click at [803, 274] on span "[PERSON_NAME] Toast Chee Peanut Butter 10/11" at bounding box center [900, 278] width 262 height 14
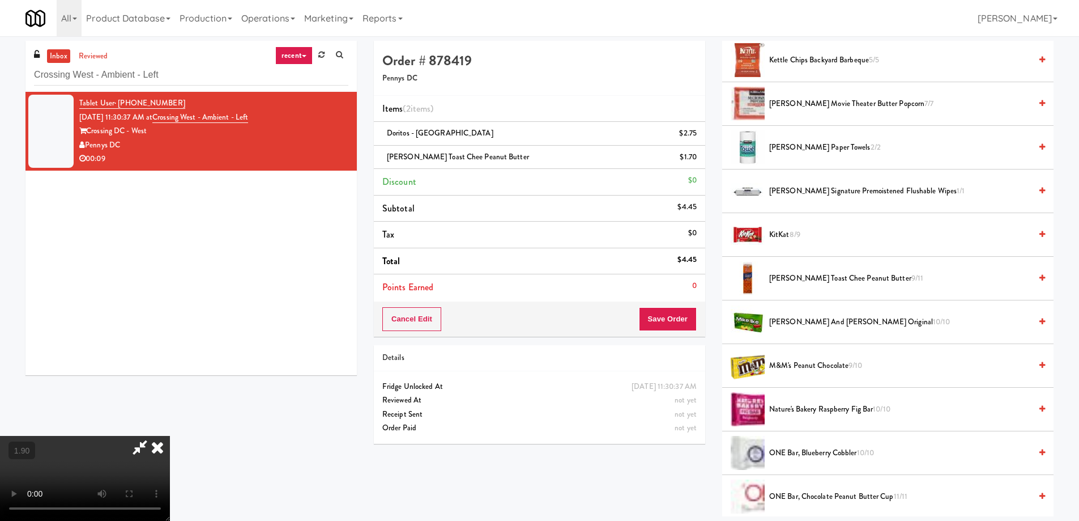
click at [170, 436] on video at bounding box center [85, 478] width 170 height 85
click at [654, 326] on button "Save Order" at bounding box center [668, 319] width 58 height 24
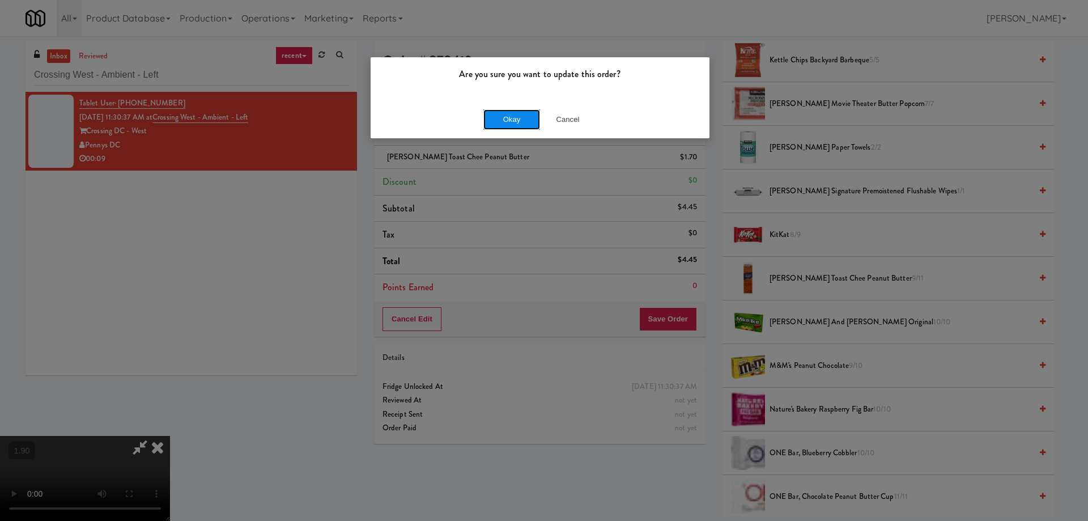
click at [509, 127] on button "Okay" at bounding box center [511, 119] width 57 height 20
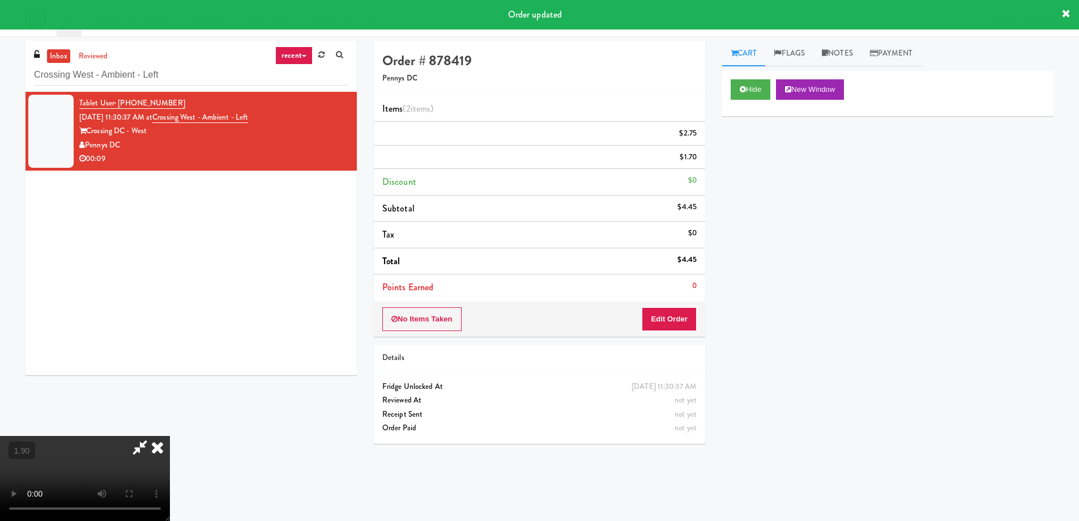
scroll to position [0, 0]
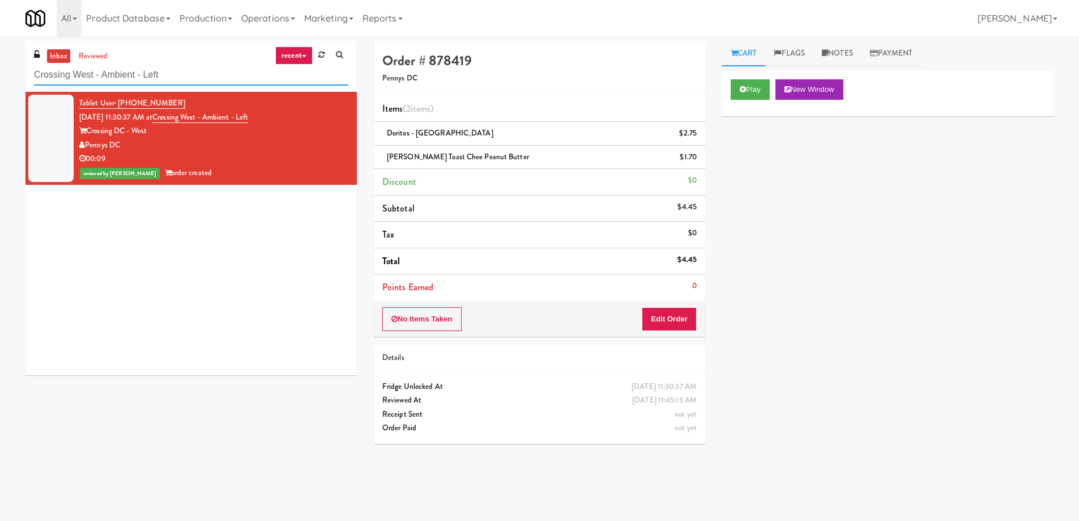
click at [156, 68] on input "Crossing West - Ambient - Left" at bounding box center [191, 75] width 314 height 21
paste input "[PERSON_NAME] Tower Fridge"
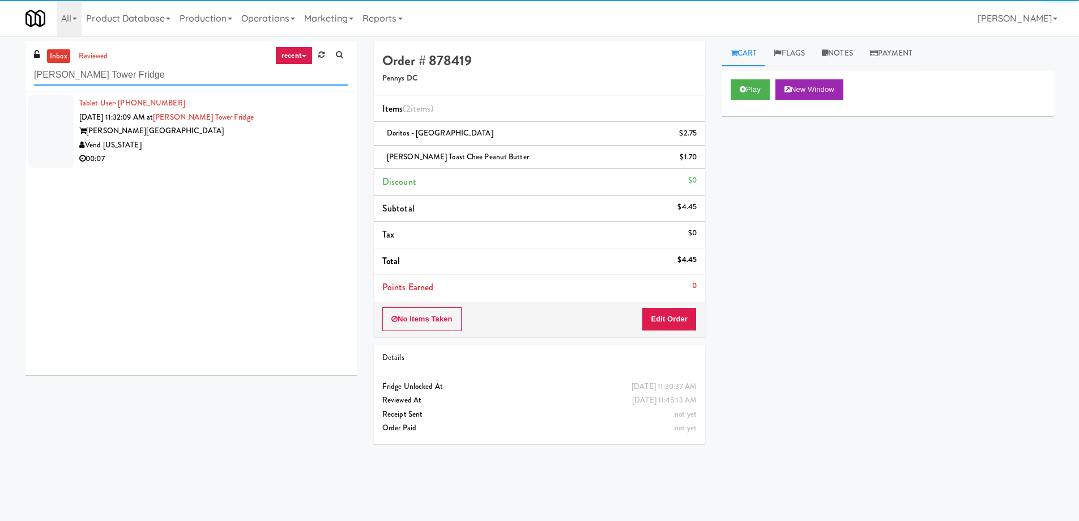
type input "[PERSON_NAME] Tower Fridge"
drag, startPoint x: 227, startPoint y: 135, endPoint x: 227, endPoint y: 144, distance: 9.6
click at [227, 135] on div "[PERSON_NAME][GEOGRAPHIC_DATA]" at bounding box center [213, 131] width 269 height 14
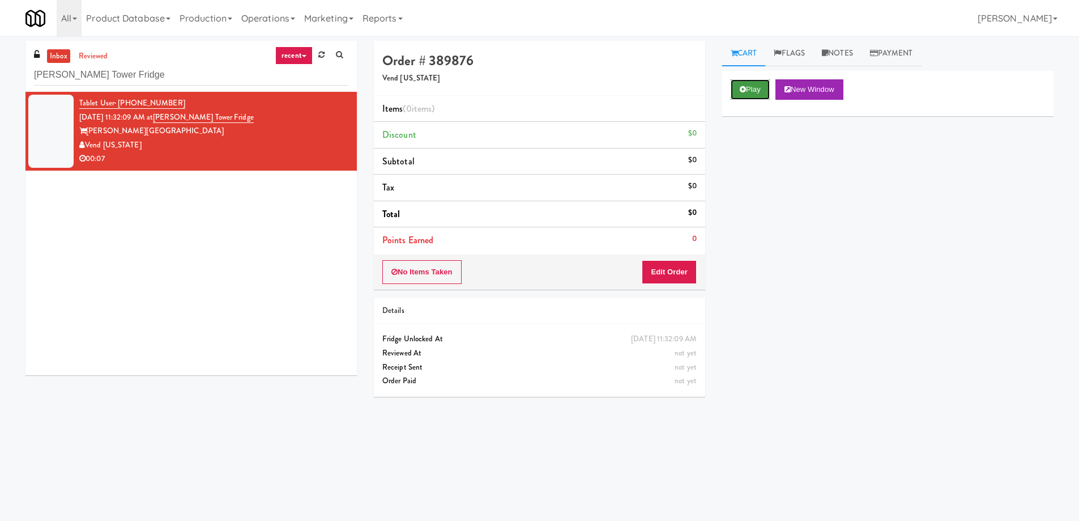
click at [762, 96] on button "Play" at bounding box center [750, 89] width 39 height 20
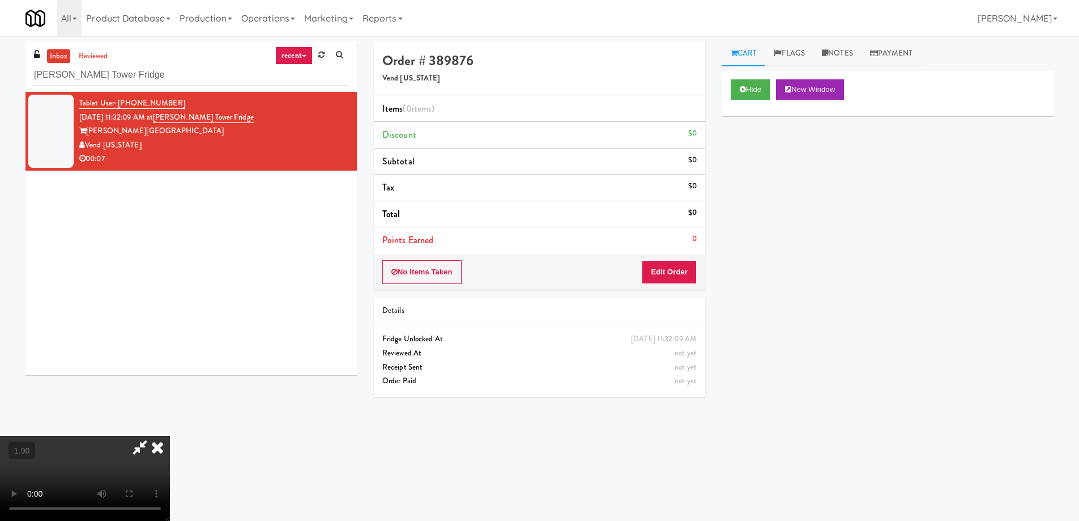
click at [721, 231] on div "Cart Flags Notes Payment Hide New Window Primary Flag Clear Flag if unable to d…" at bounding box center [888, 268] width 348 height 455
drag, startPoint x: 721, startPoint y: 231, endPoint x: 827, endPoint y: 212, distance: 107.5
click at [723, 231] on div "Cart Flags Notes Payment Hide New Window Primary Flag Clear Flag if unable to d…" at bounding box center [888, 268] width 348 height 455
click at [170, 436] on video at bounding box center [85, 478] width 170 height 85
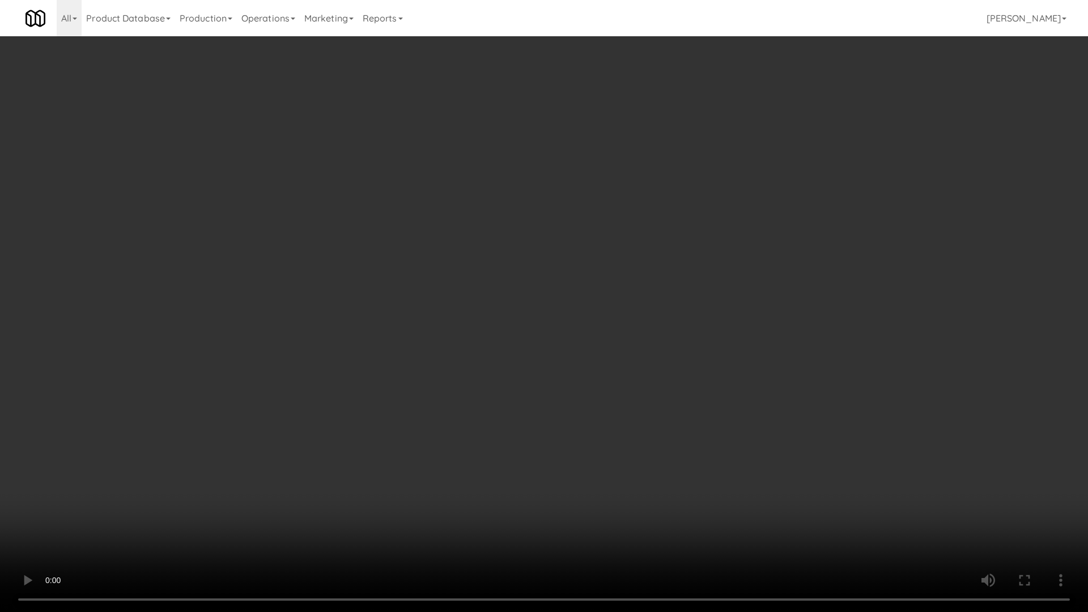
click at [630, 420] on video at bounding box center [544, 306] width 1088 height 612
click at [672, 420] on video at bounding box center [544, 306] width 1088 height 612
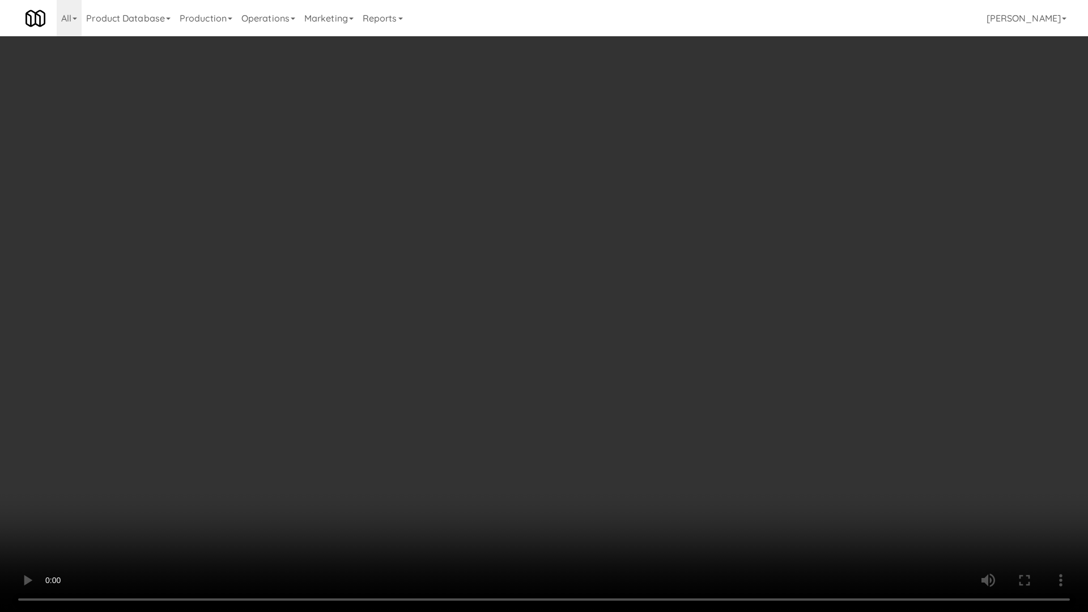
click at [672, 420] on video at bounding box center [544, 306] width 1088 height 612
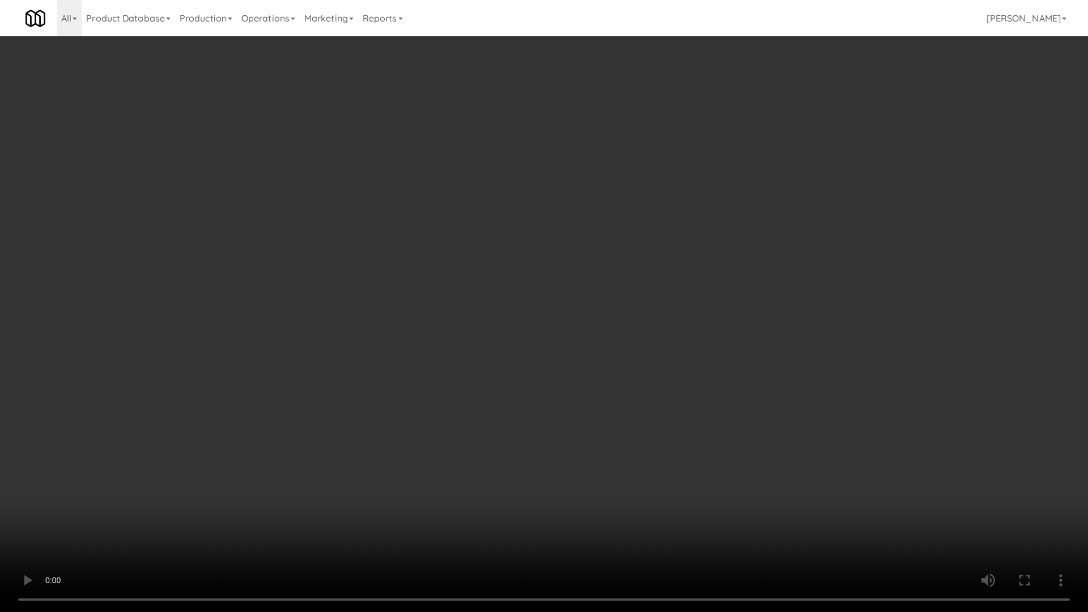
click at [672, 420] on video at bounding box center [544, 306] width 1088 height 612
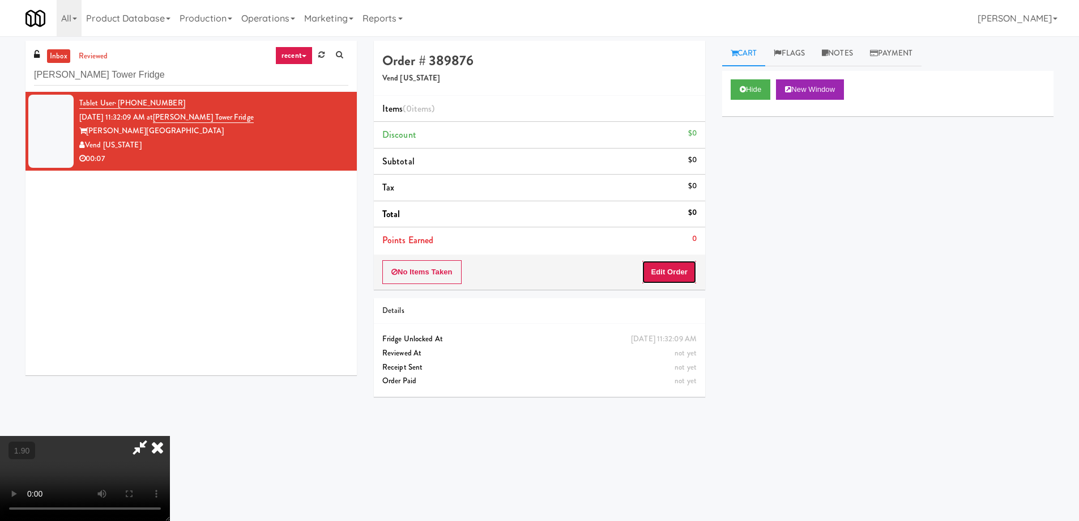
click at [668, 277] on button "Edit Order" at bounding box center [669, 272] width 55 height 24
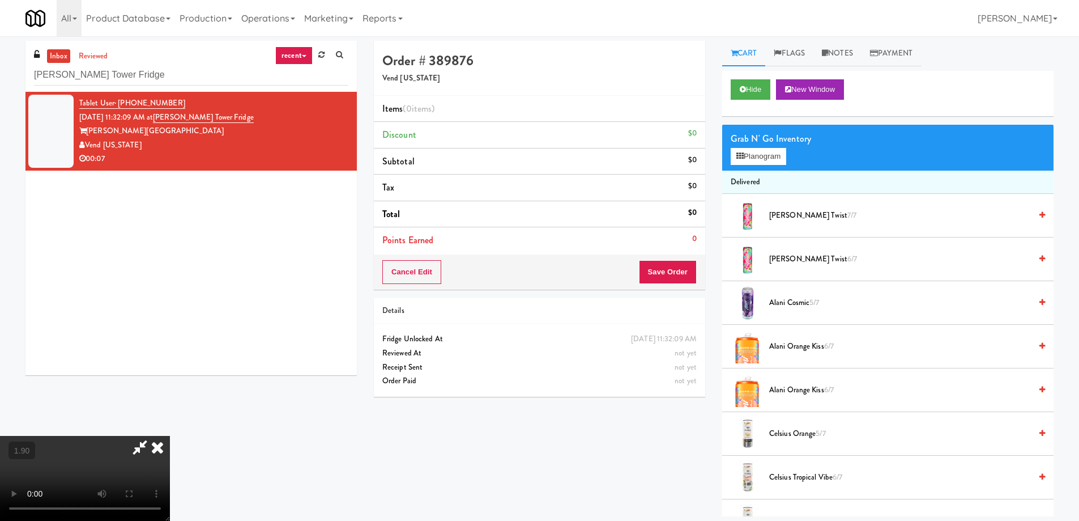
scroll to position [1420, 0]
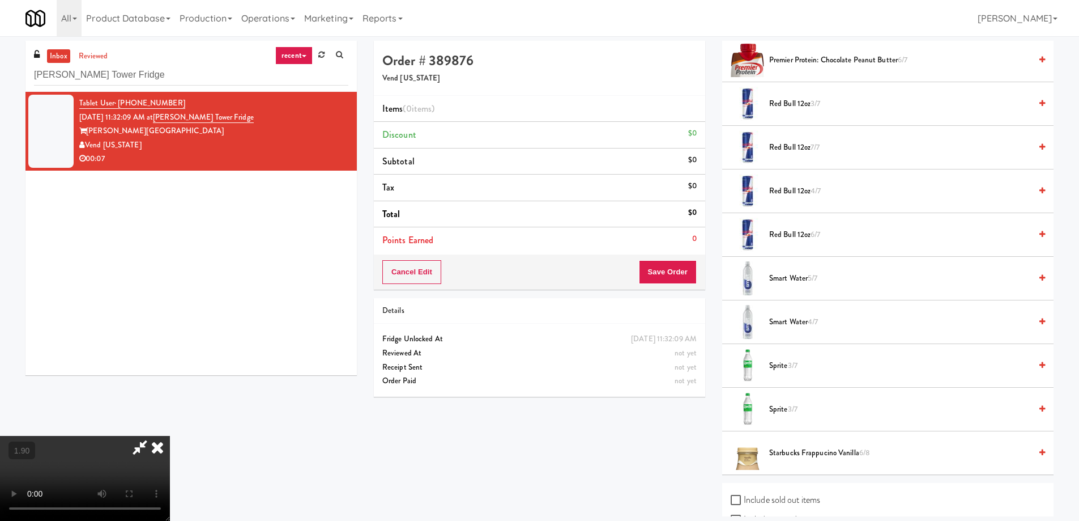
click at [803, 272] on span "Smart Water 5/7" at bounding box center [900, 278] width 262 height 14
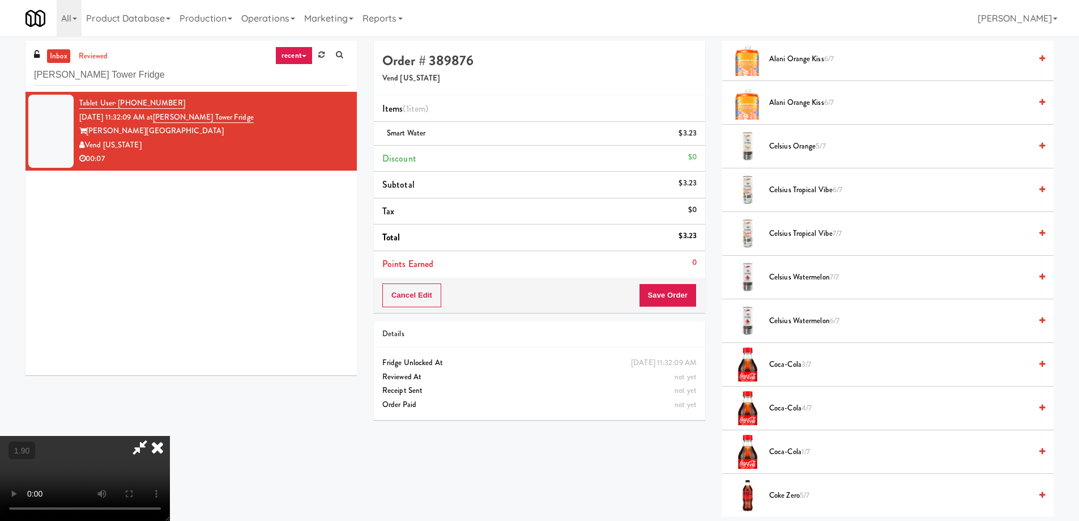
scroll to position [61, 0]
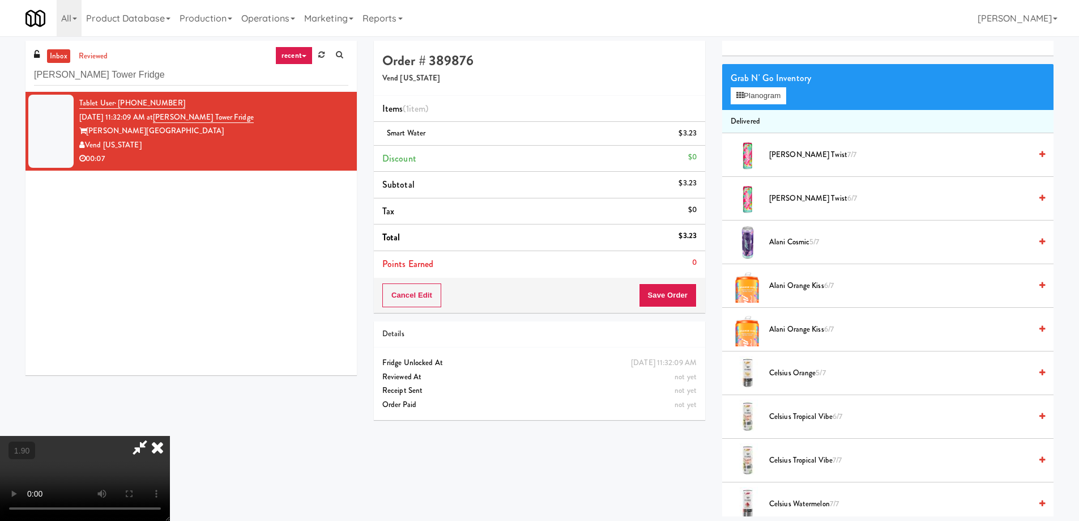
click at [801, 284] on span "Alani Orange Kiss 6/7" at bounding box center [900, 286] width 262 height 14
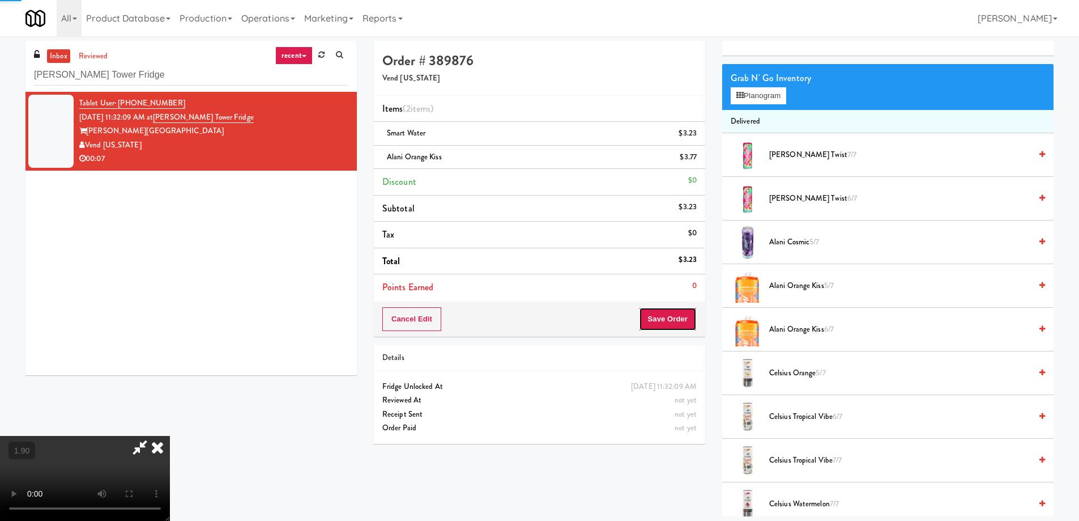
click at [673, 330] on button "Save Order" at bounding box center [668, 319] width 58 height 24
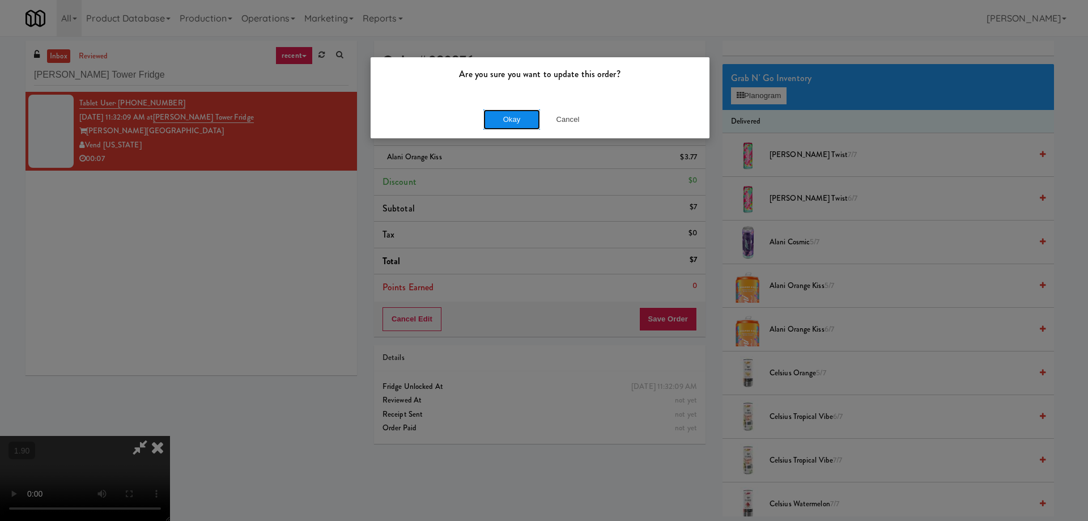
click at [523, 117] on button "Okay" at bounding box center [511, 119] width 57 height 20
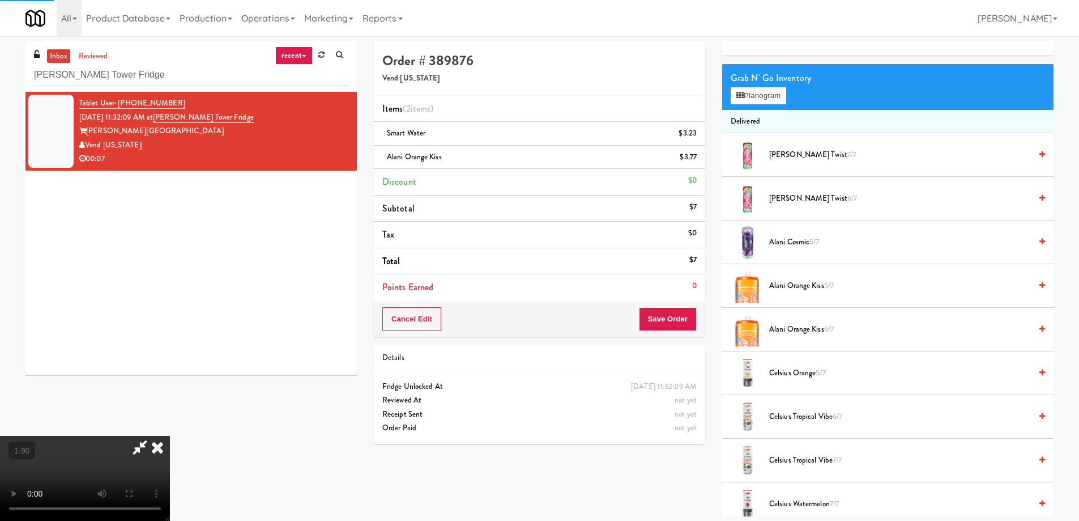
scroll to position [0, 0]
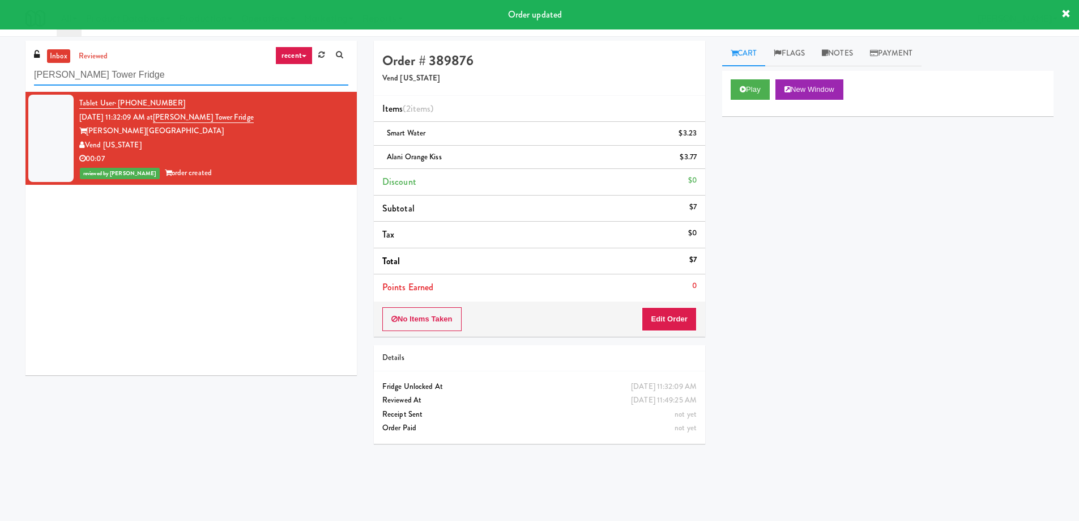
click at [147, 73] on input "[PERSON_NAME] Tower Fridge" at bounding box center [191, 75] width 314 height 21
click at [147, 74] on input "[PERSON_NAME] Tower Fridge" at bounding box center [191, 75] width 314 height 21
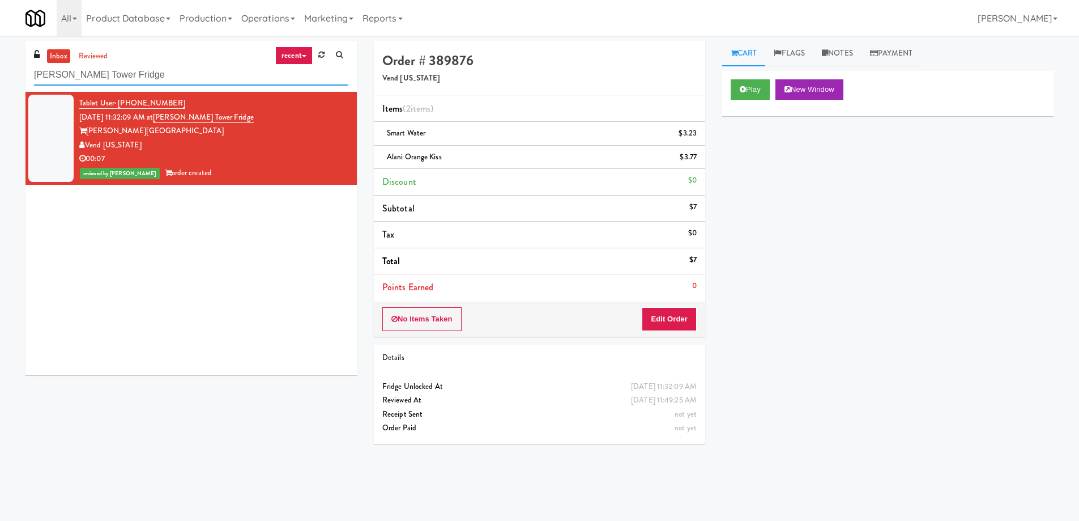
click at [147, 74] on input "[PERSON_NAME] Tower Fridge" at bounding box center [191, 75] width 314 height 21
paste input "Revela 1 - Cooler - Left"
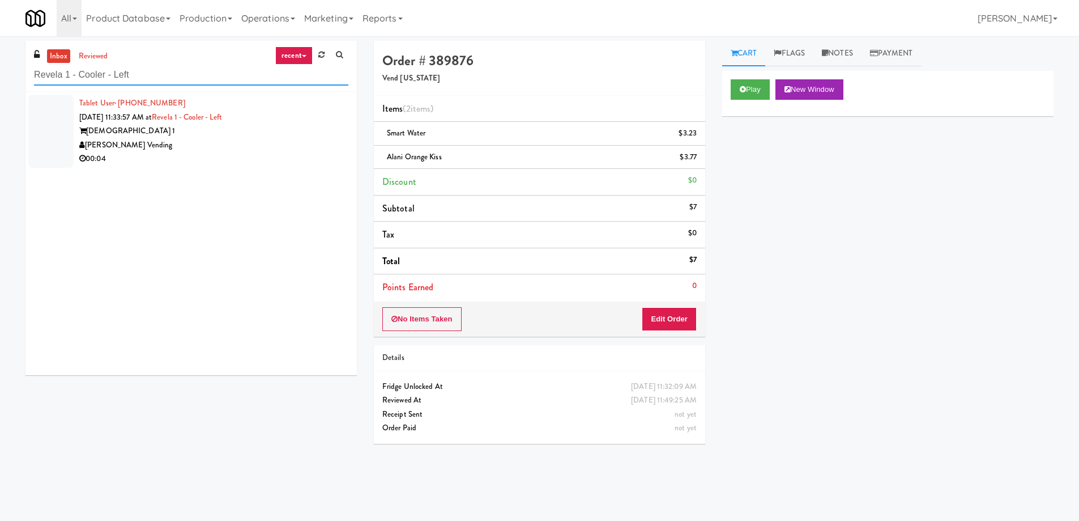
type input "Revela 1 - Cooler - Left"
click at [168, 133] on div "[DEMOGRAPHIC_DATA] 1" at bounding box center [213, 131] width 269 height 14
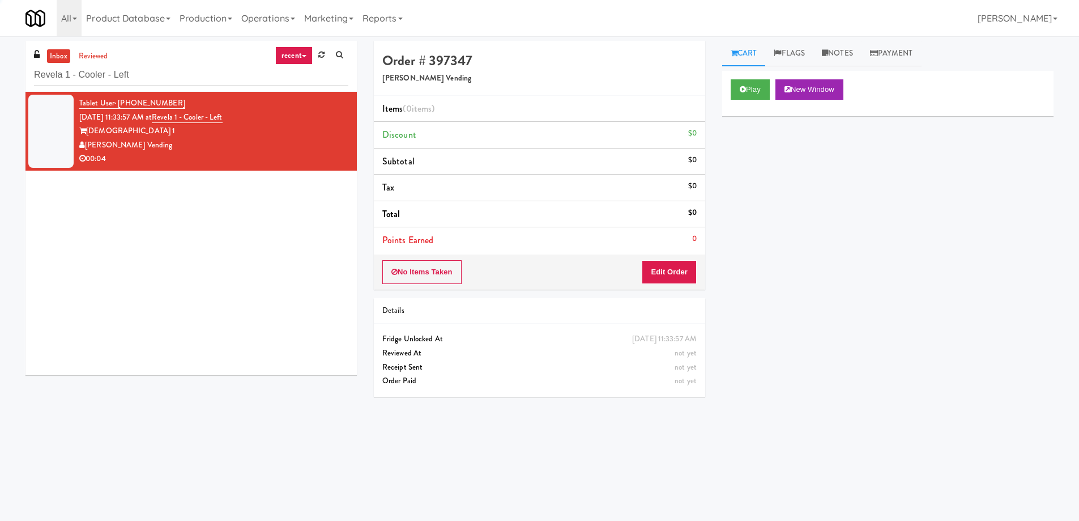
click at [762, 100] on div "Play New Window" at bounding box center [887, 93] width 331 height 45
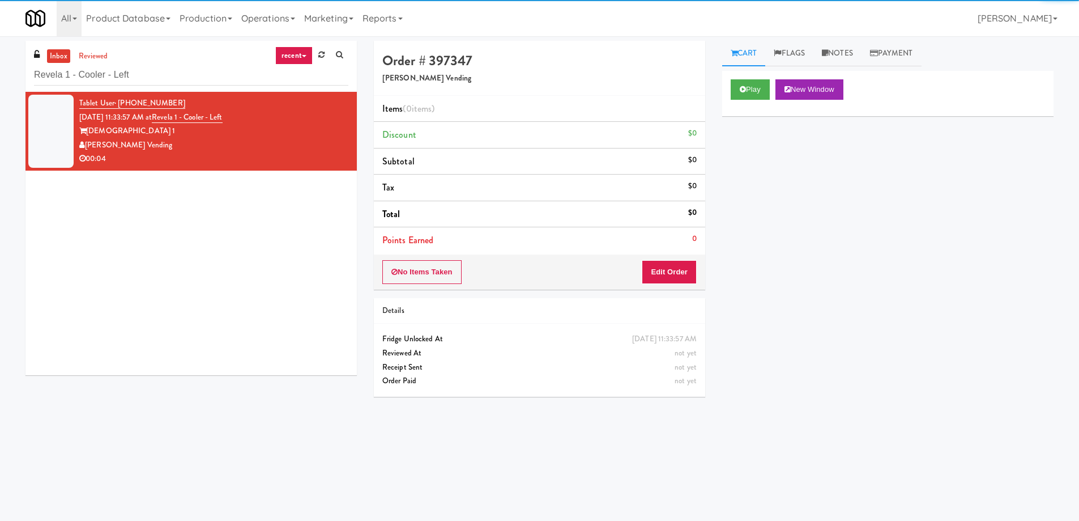
click at [762, 100] on div "Play New Window" at bounding box center [887, 93] width 331 height 45
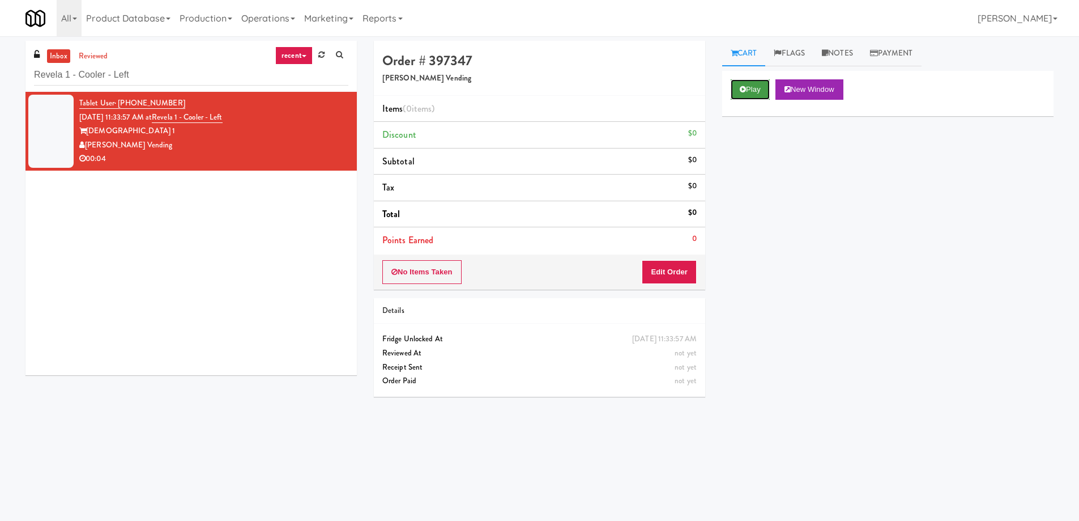
click at [762, 95] on button "Play" at bounding box center [750, 89] width 39 height 20
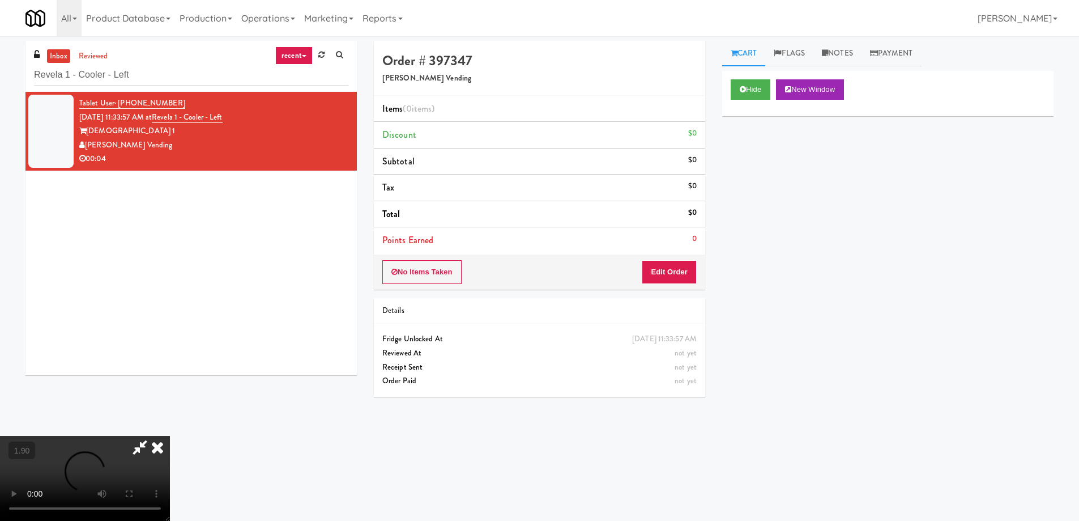
click at [170, 436] on video at bounding box center [85, 478] width 170 height 85
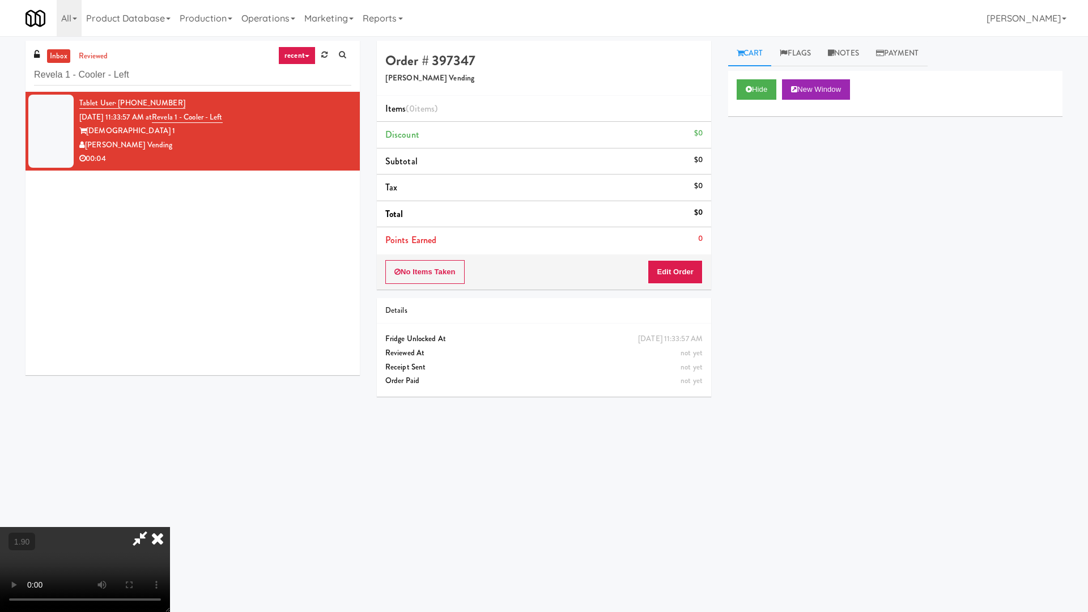
click at [170, 519] on video at bounding box center [85, 569] width 170 height 85
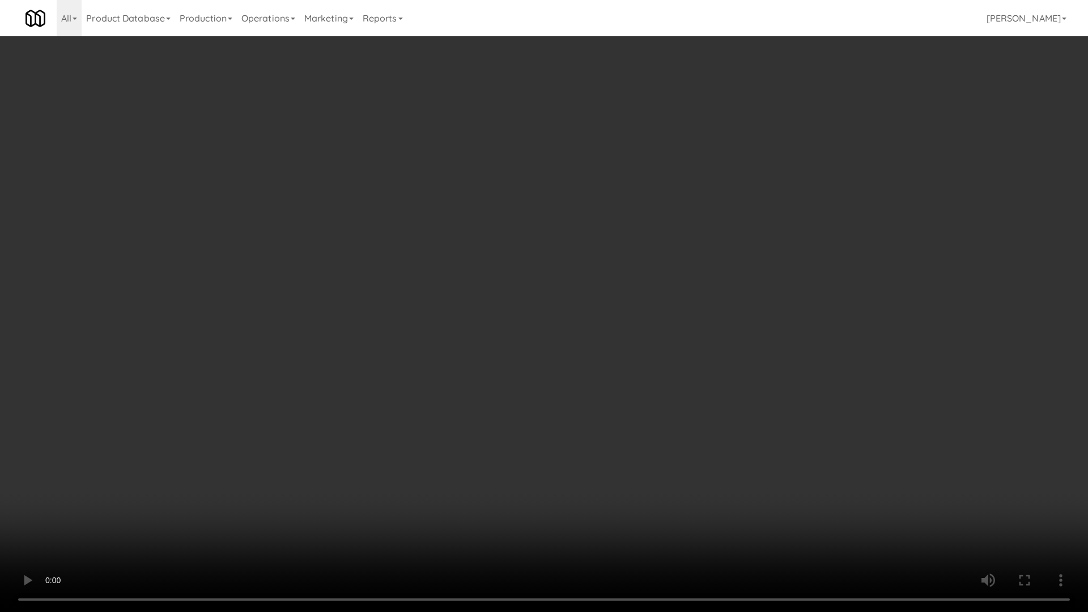
click at [690, 419] on video at bounding box center [544, 306] width 1088 height 612
click at [727, 415] on video at bounding box center [544, 306] width 1088 height 612
click at [693, 416] on video at bounding box center [544, 306] width 1088 height 612
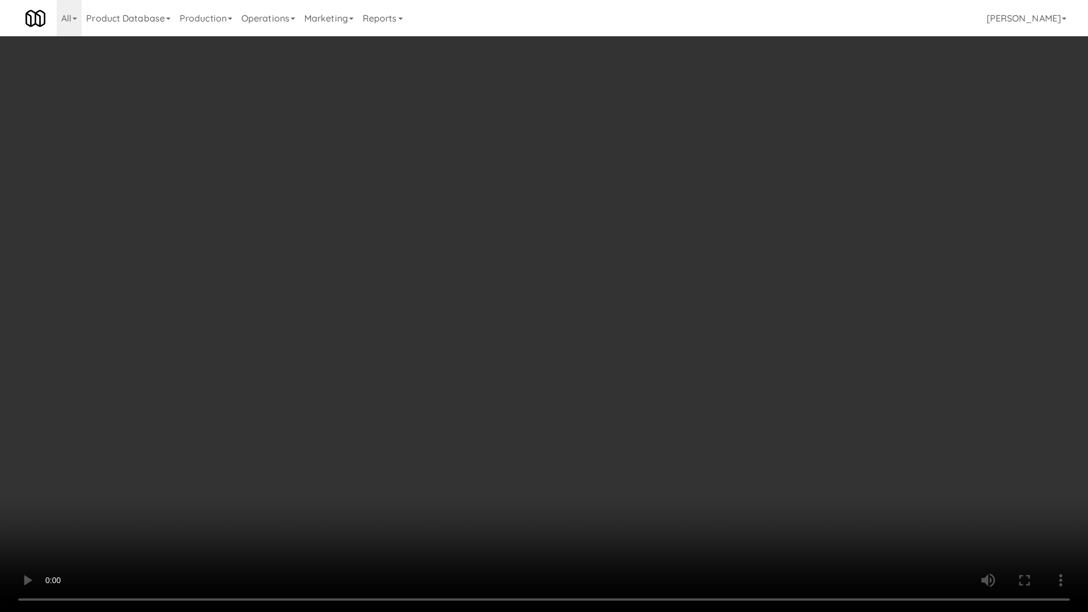
click at [693, 416] on video at bounding box center [544, 306] width 1088 height 612
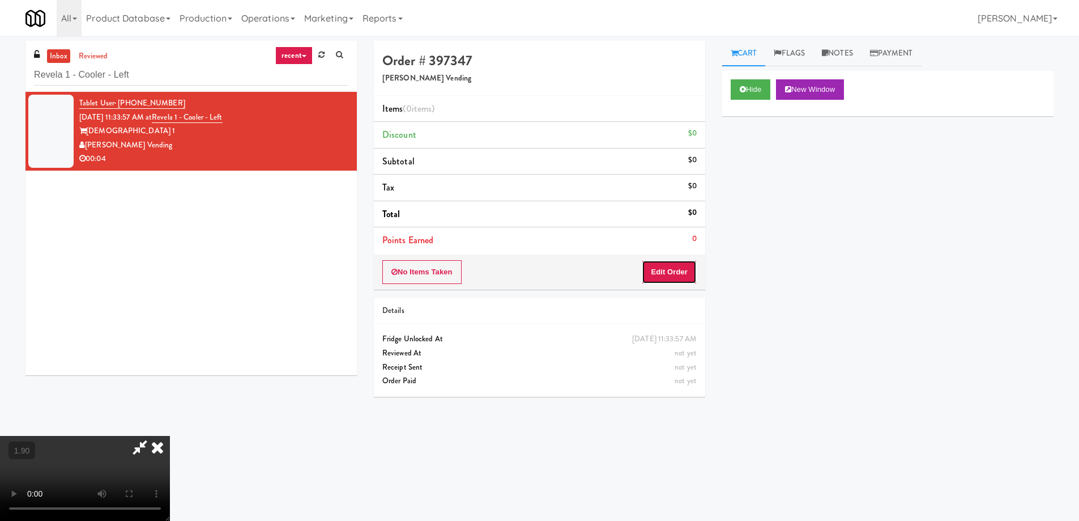
click at [664, 261] on button "Edit Order" at bounding box center [669, 272] width 55 height 24
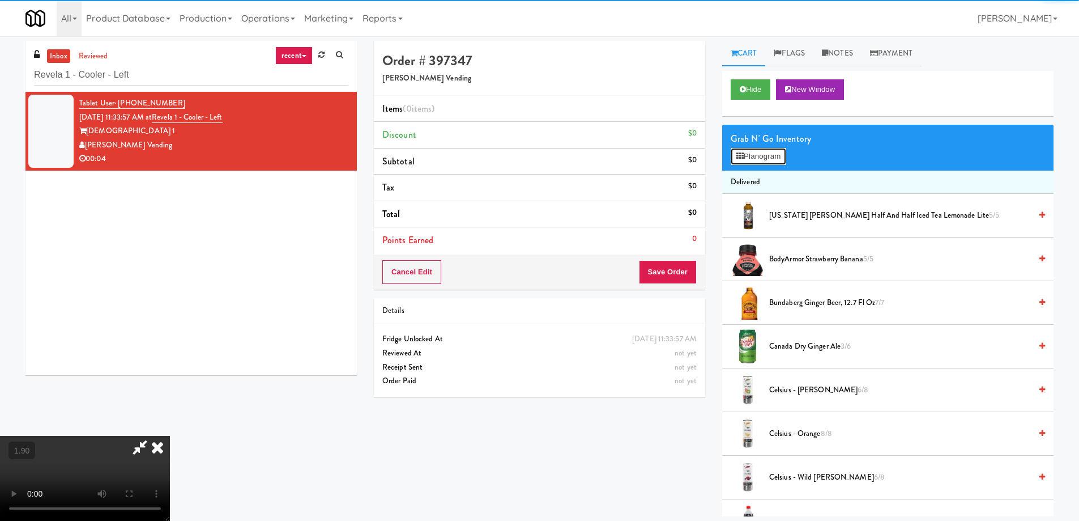
click at [768, 152] on button "Planogram" at bounding box center [759, 156] width 56 height 17
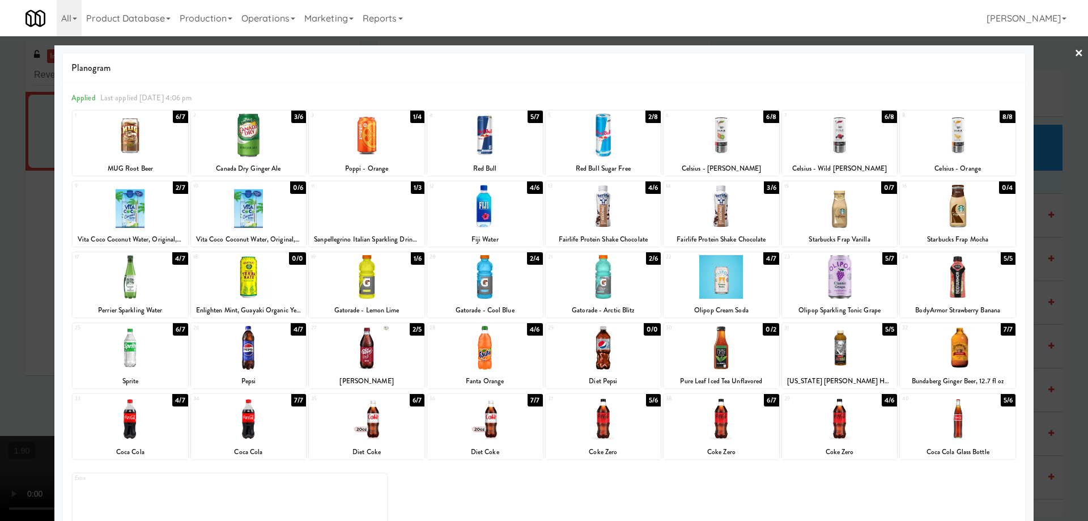
click at [376, 208] on div at bounding box center [367, 206] width 116 height 44
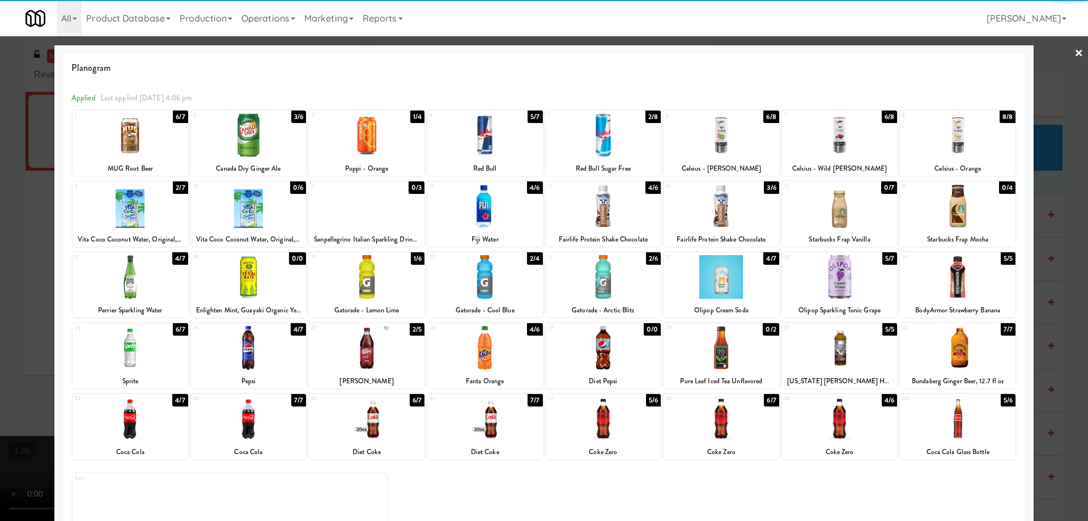
click at [0, 255] on div at bounding box center [544, 260] width 1088 height 521
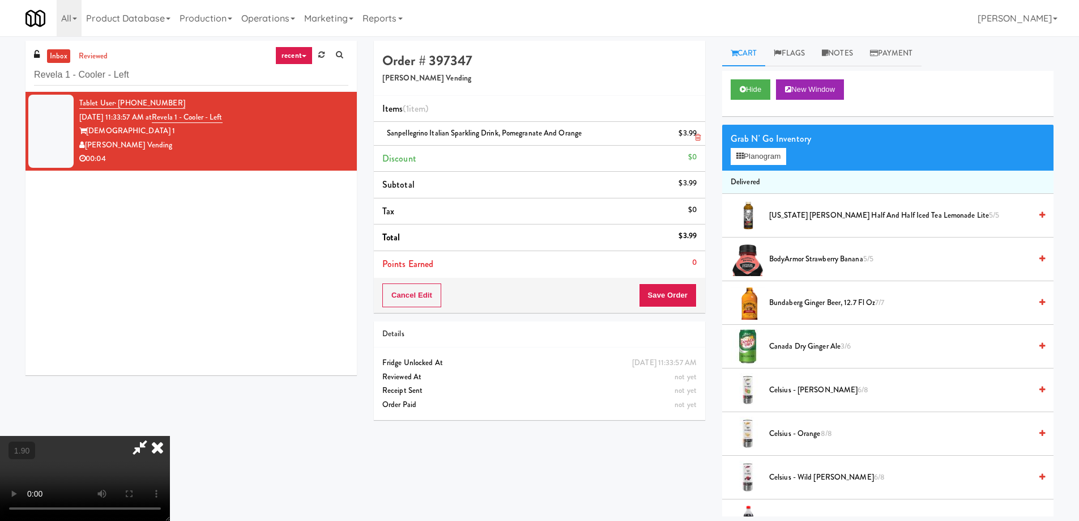
click at [440, 129] on span "Sanpellegrino Italian Sparkling Drink, Pomegranate and Orange" at bounding box center [484, 132] width 195 height 11
copy span "Sanpellegrino Italian Sparkling Drink, Pomegranate and Orange"
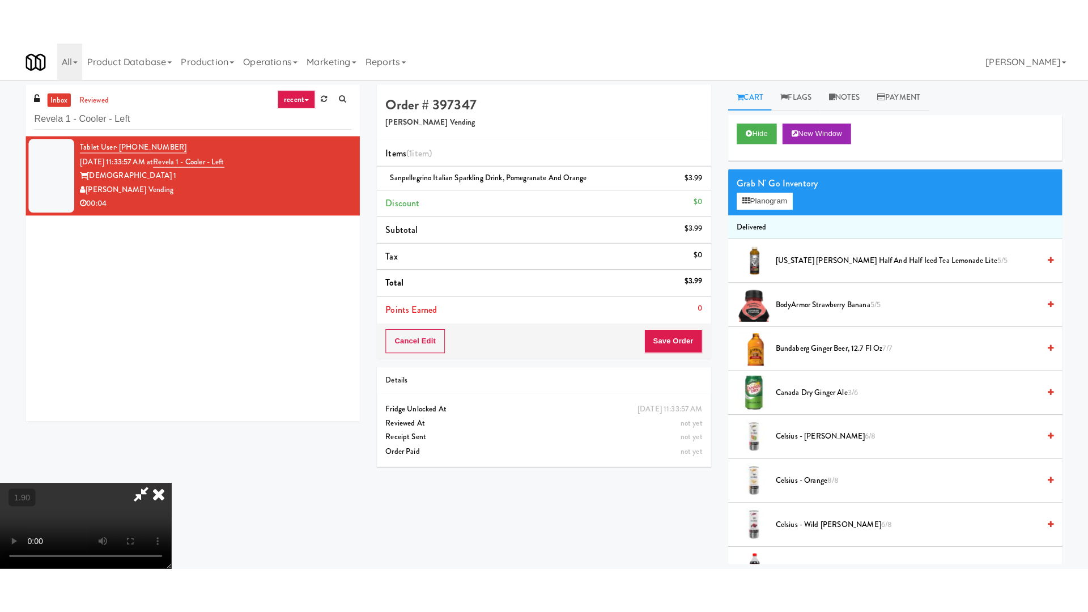
scroll to position [1289, 0]
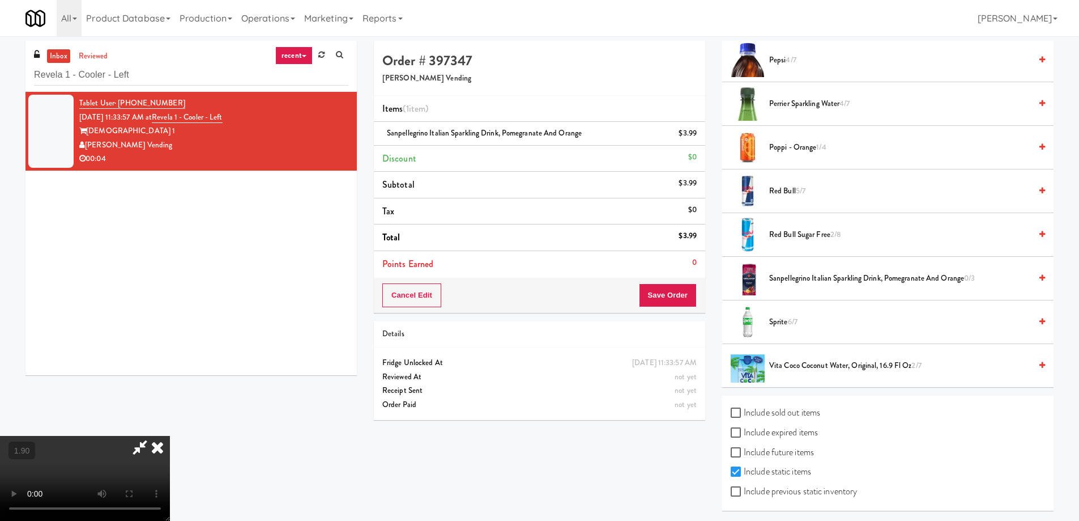
click at [170, 436] on video at bounding box center [85, 478] width 170 height 85
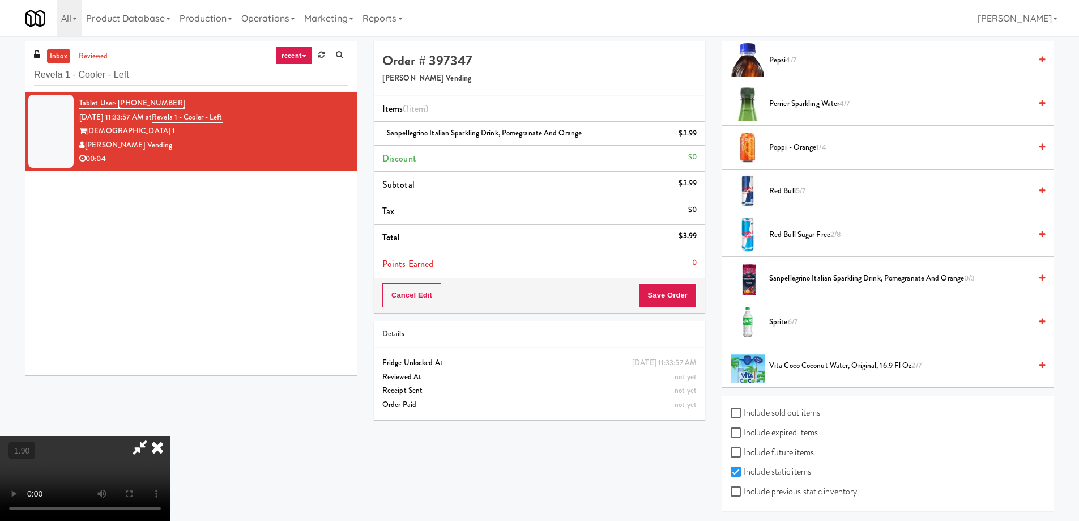
click at [170, 436] on video at bounding box center [85, 478] width 170 height 85
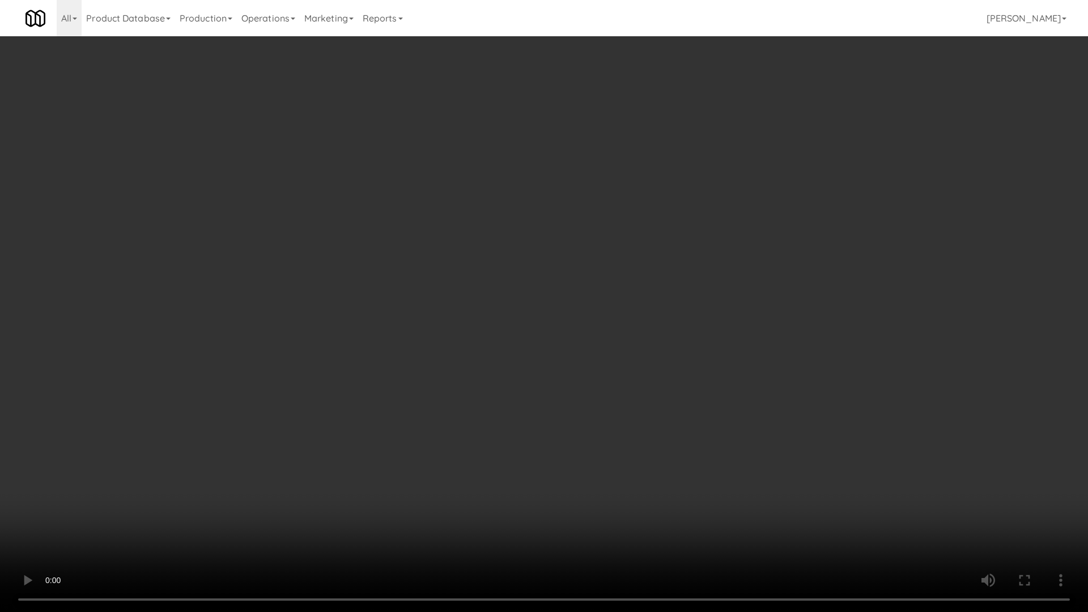
click at [781, 468] on video at bounding box center [544, 306] width 1088 height 612
click at [776, 467] on video at bounding box center [544, 306] width 1088 height 612
click at [741, 510] on video at bounding box center [544, 306] width 1088 height 612
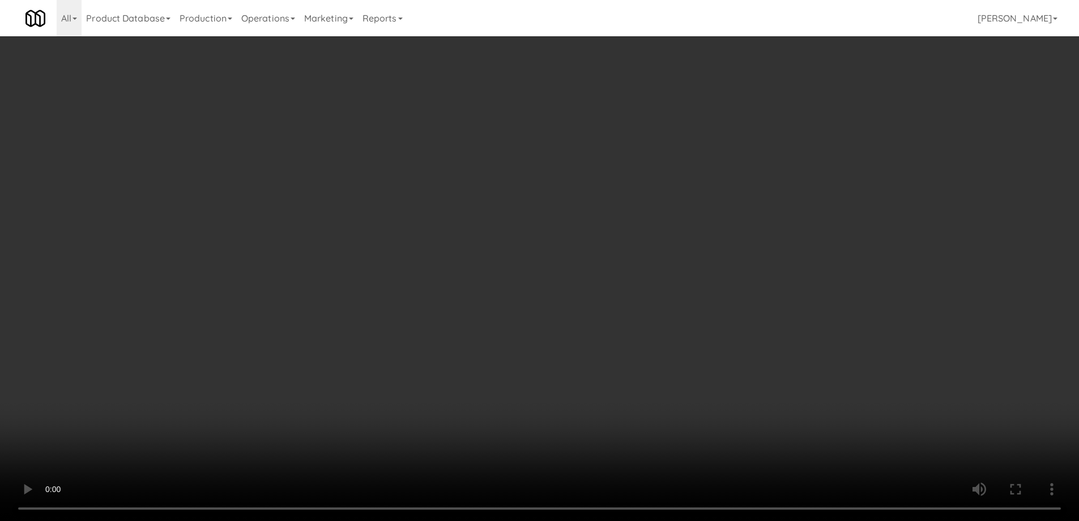
scroll to position [809, 0]
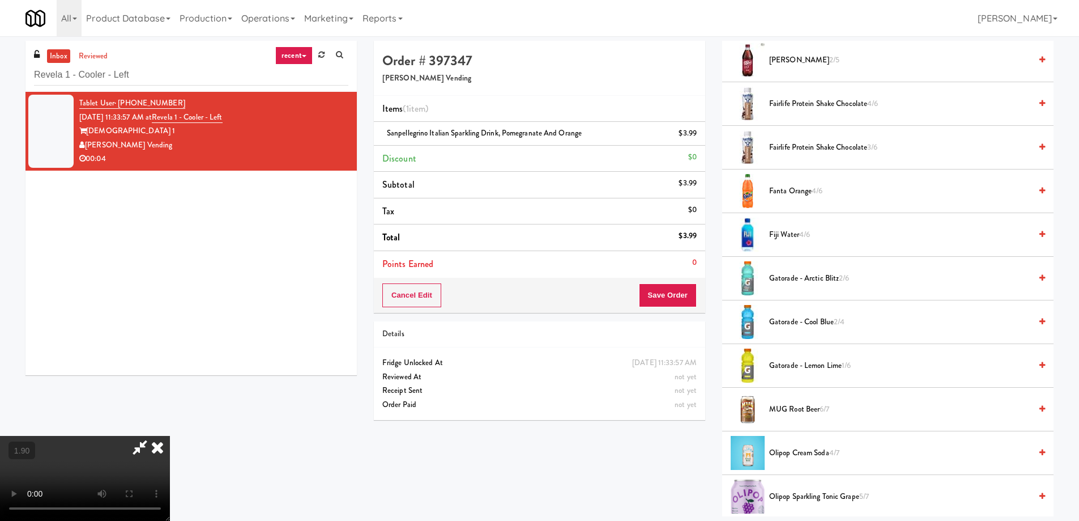
click at [832, 363] on span "Gatorade - Lemon Lime 1/6" at bounding box center [900, 366] width 262 height 14
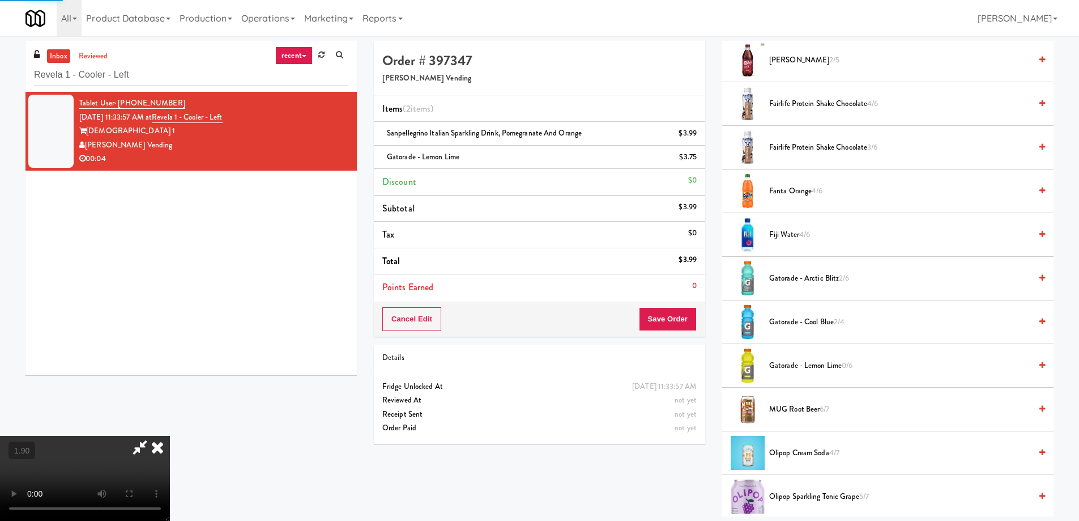
click at [170, 436] on video at bounding box center [85, 478] width 170 height 85
click at [687, 304] on div "Cancel Edit Save Order" at bounding box center [539, 318] width 331 height 35
click at [683, 315] on button "Save Order" at bounding box center [668, 319] width 58 height 24
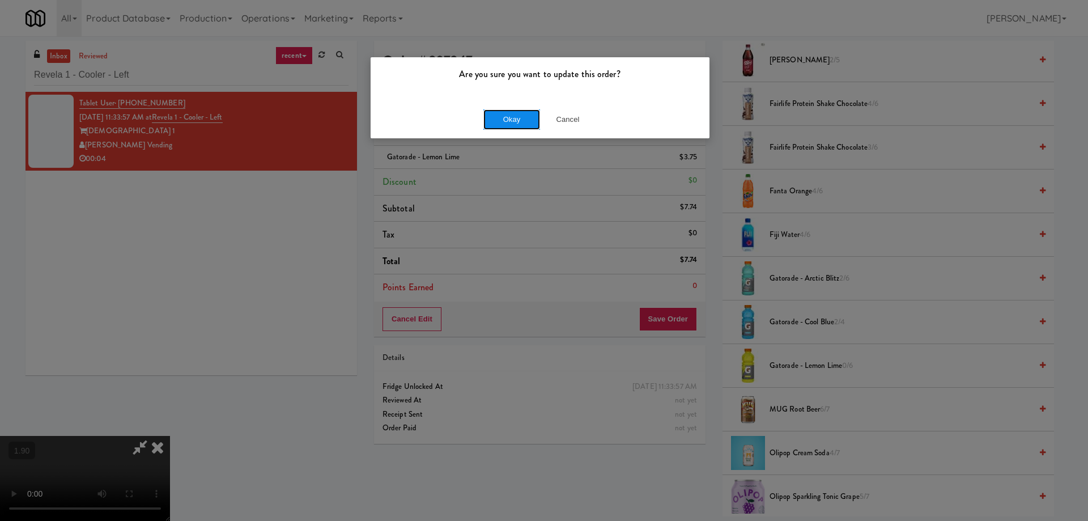
click at [492, 121] on button "Okay" at bounding box center [511, 119] width 57 height 20
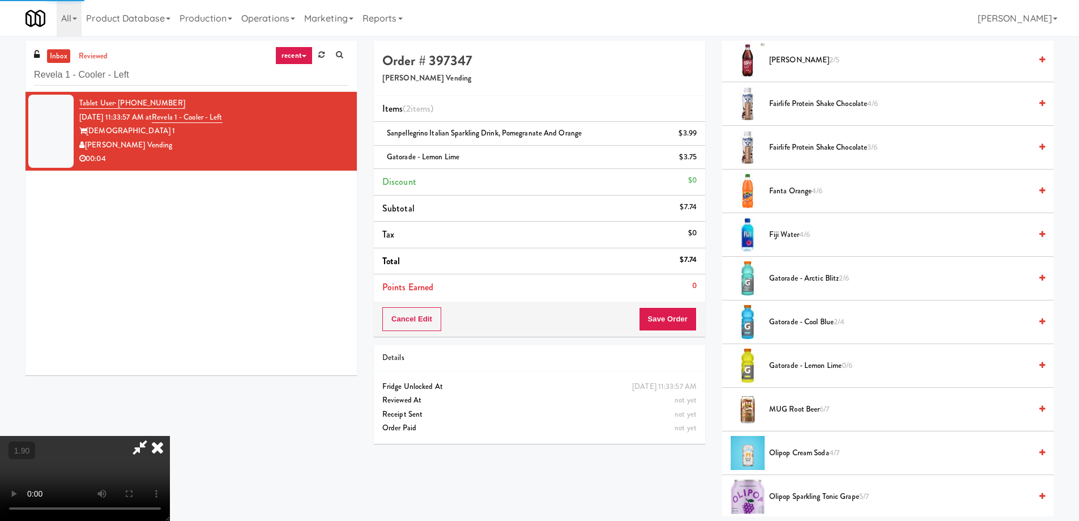
scroll to position [0, 0]
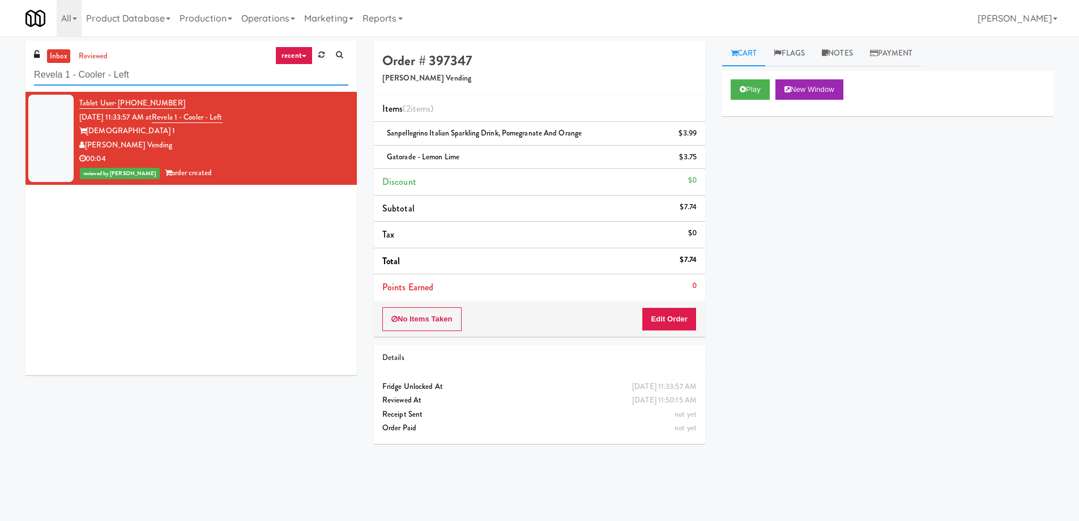
click at [178, 70] on input "Revela 1 - Cooler - Left" at bounding box center [191, 75] width 314 height 21
paste input "Union24 - Combo - (Big Lobby)"
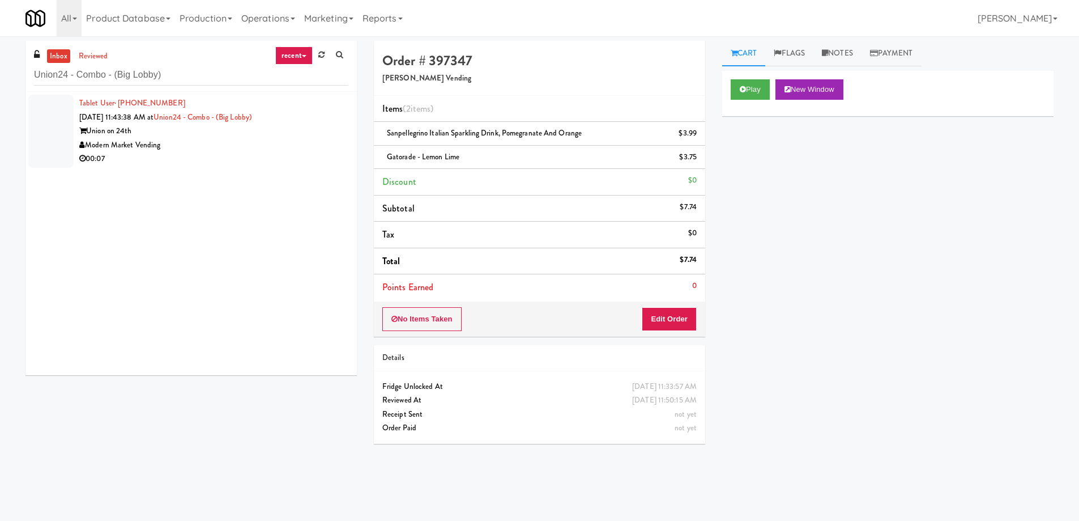
click at [206, 146] on div "Modern Market Vending" at bounding box center [213, 145] width 269 height 14
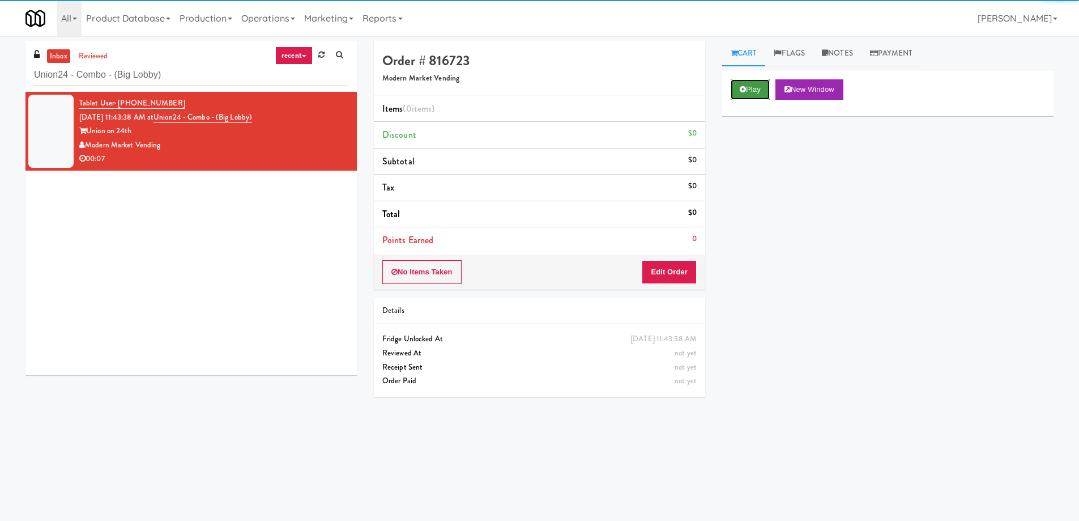
click at [744, 96] on button "Play" at bounding box center [750, 89] width 39 height 20
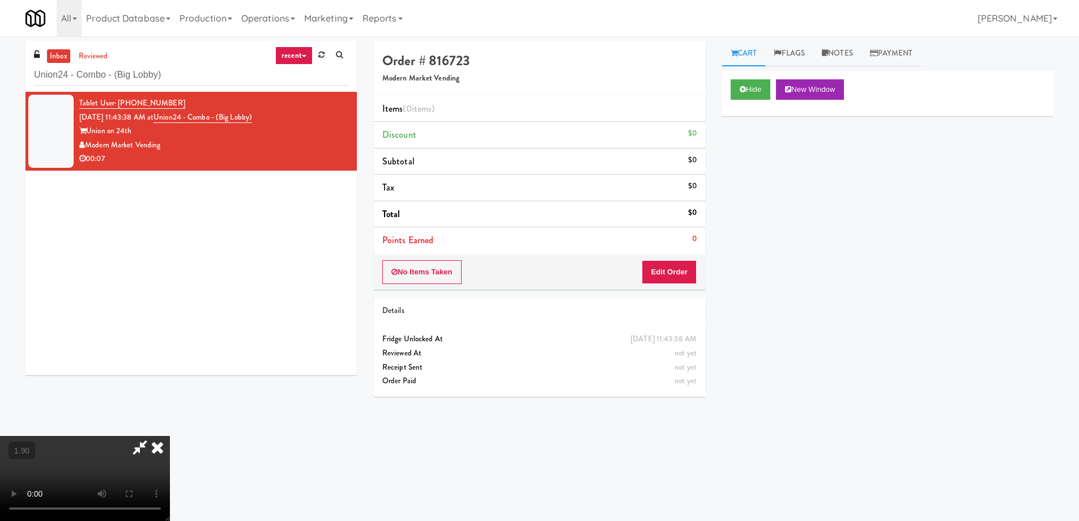
click at [170, 436] on video at bounding box center [85, 478] width 170 height 85
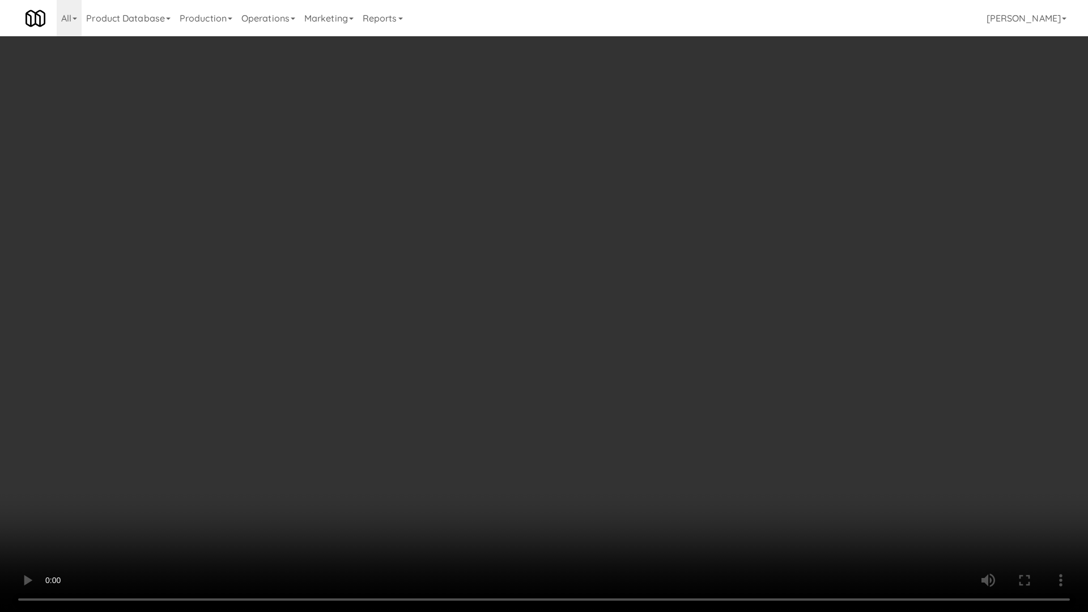
click at [519, 429] on video at bounding box center [544, 306] width 1088 height 612
click at [533, 427] on video at bounding box center [544, 306] width 1088 height 612
click at [535, 425] on video at bounding box center [544, 306] width 1088 height 612
click at [562, 425] on video at bounding box center [544, 306] width 1088 height 612
click at [562, 421] on video at bounding box center [544, 306] width 1088 height 612
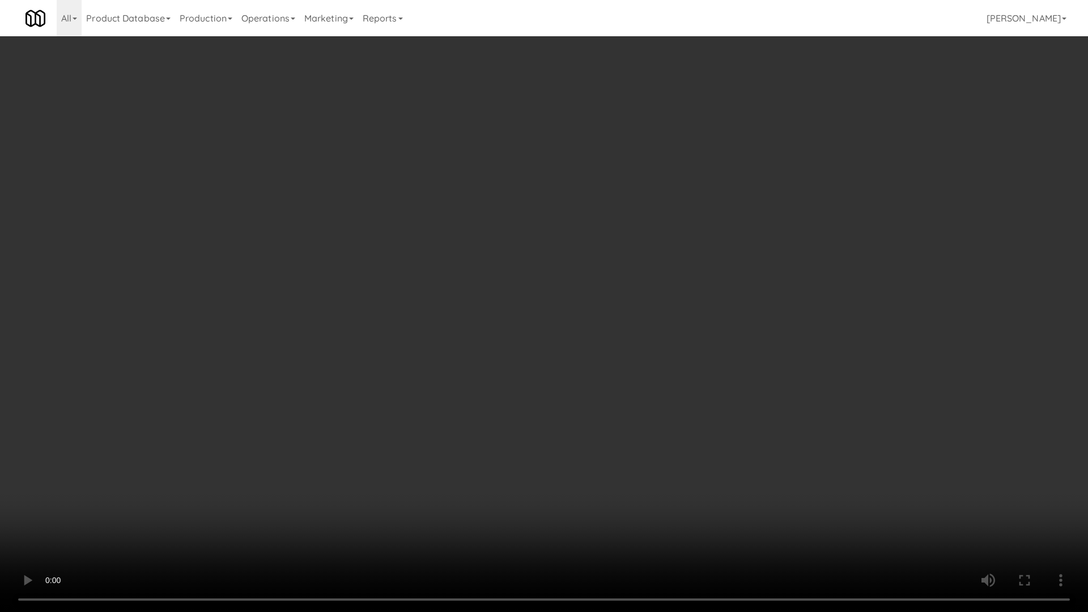
click at [579, 428] on video at bounding box center [544, 306] width 1088 height 612
click at [577, 428] on video at bounding box center [544, 306] width 1088 height 612
click at [602, 444] on video at bounding box center [544, 306] width 1088 height 612
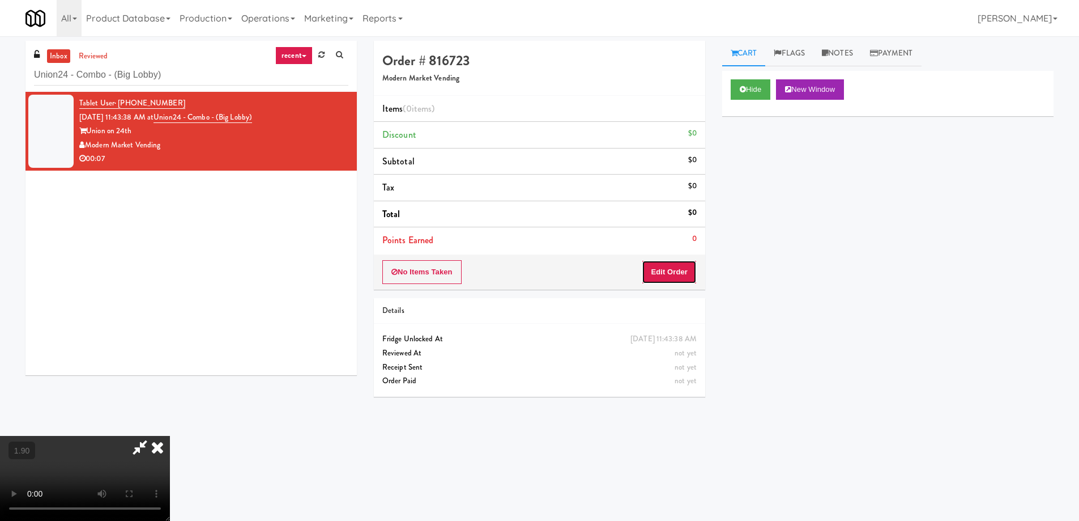
click at [667, 266] on button "Edit Order" at bounding box center [669, 272] width 55 height 24
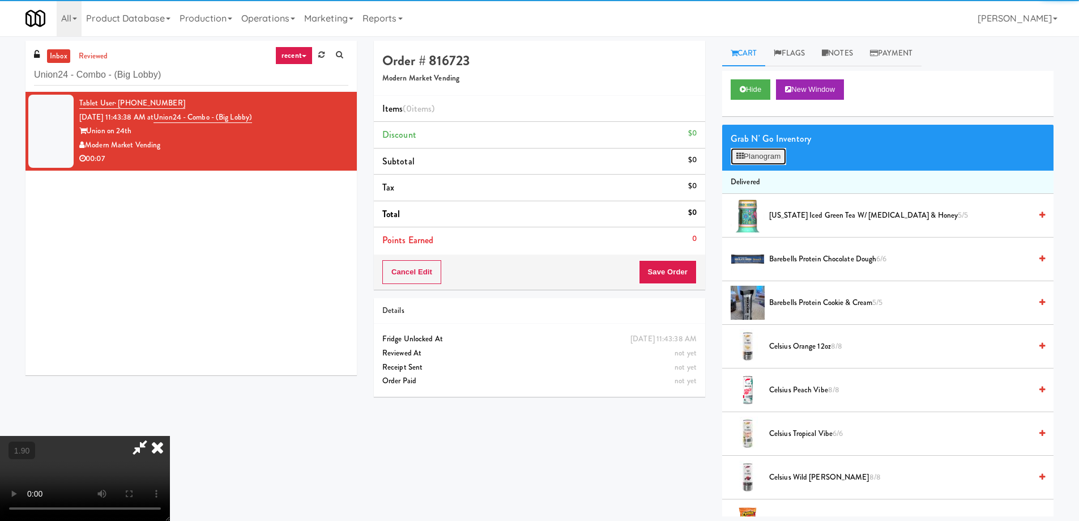
click at [775, 155] on button "Planogram" at bounding box center [759, 156] width 56 height 17
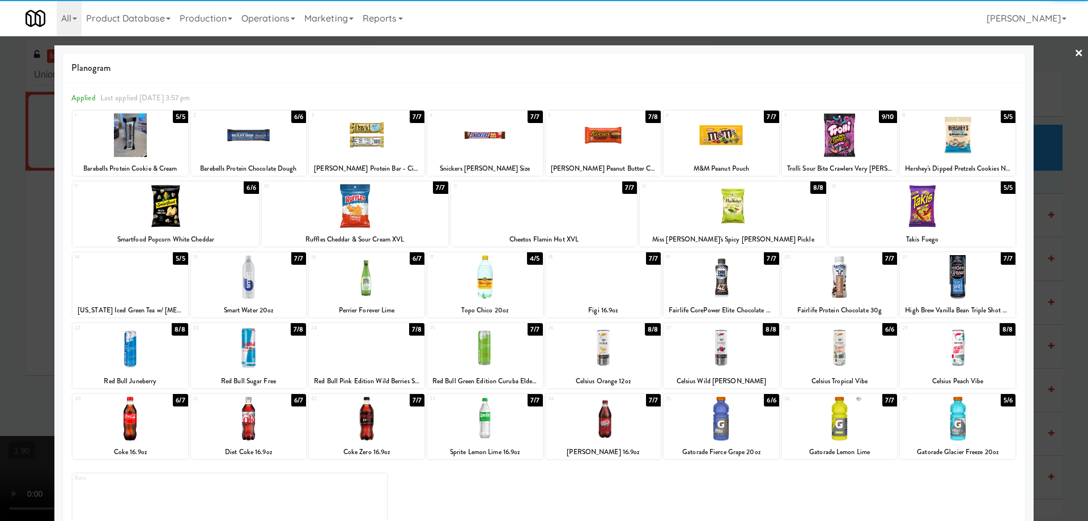
click at [134, 349] on div at bounding box center [131, 348] width 116 height 44
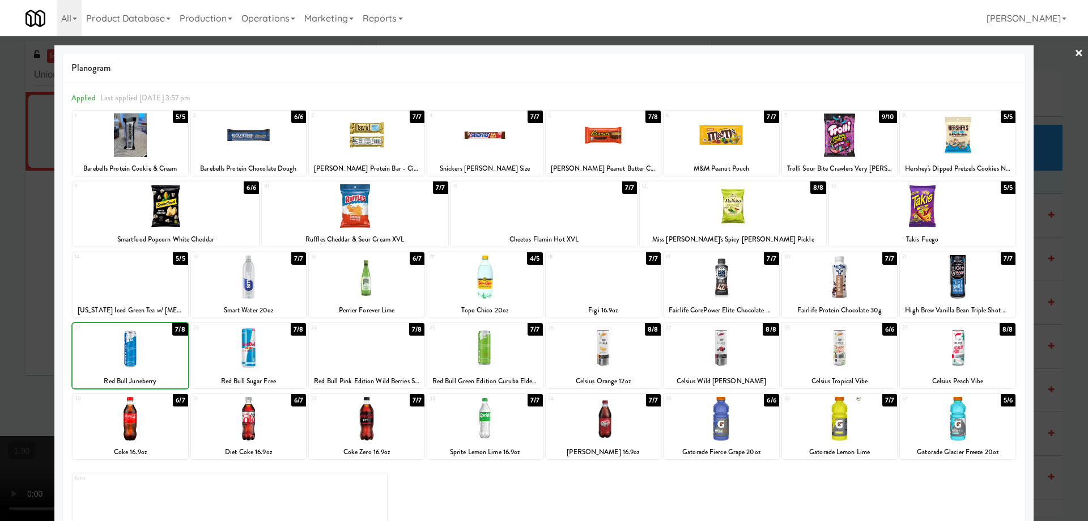
click at [152, 346] on div at bounding box center [131, 348] width 116 height 44
click at [0, 354] on div at bounding box center [544, 260] width 1088 height 521
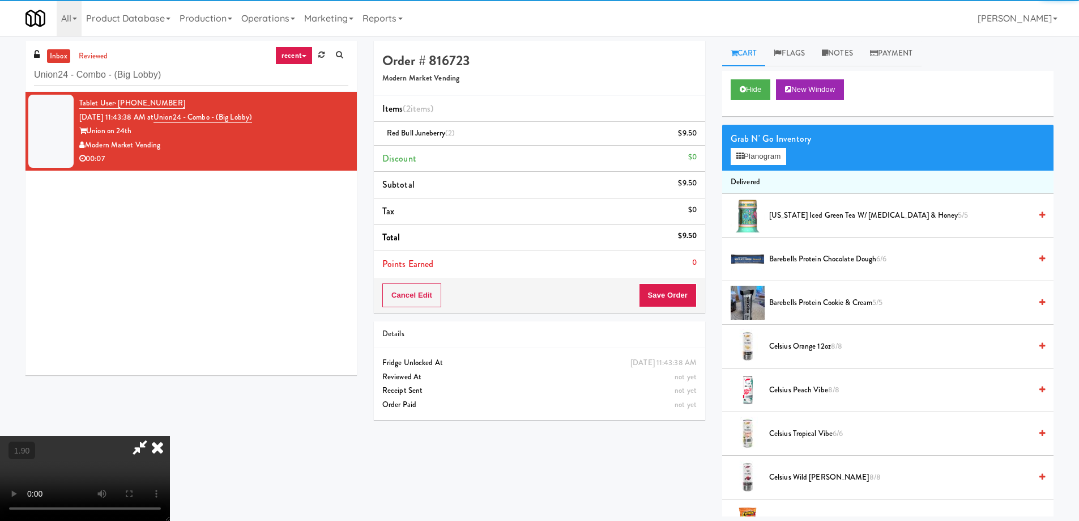
scroll to position [190, 0]
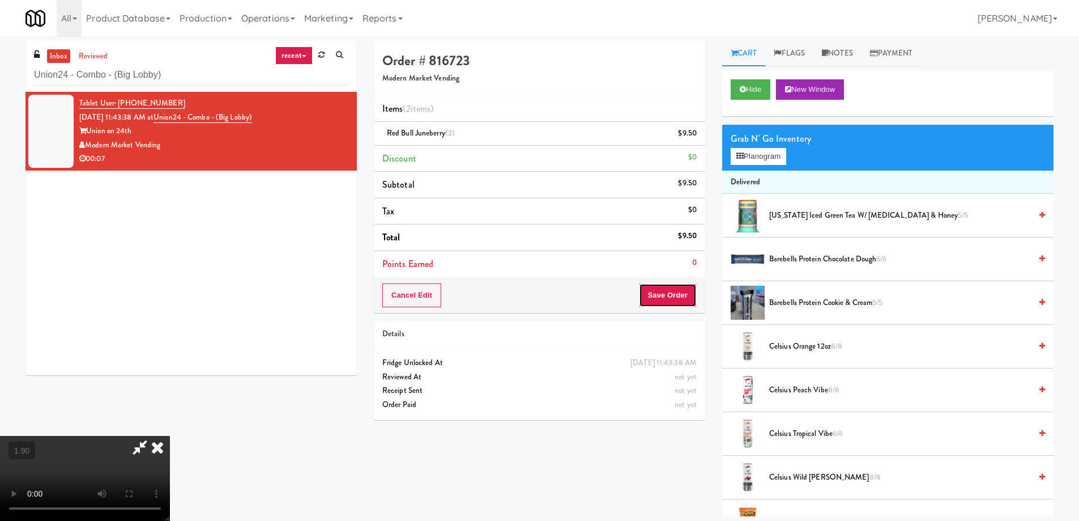
click at [678, 292] on button "Save Order" at bounding box center [668, 295] width 58 height 24
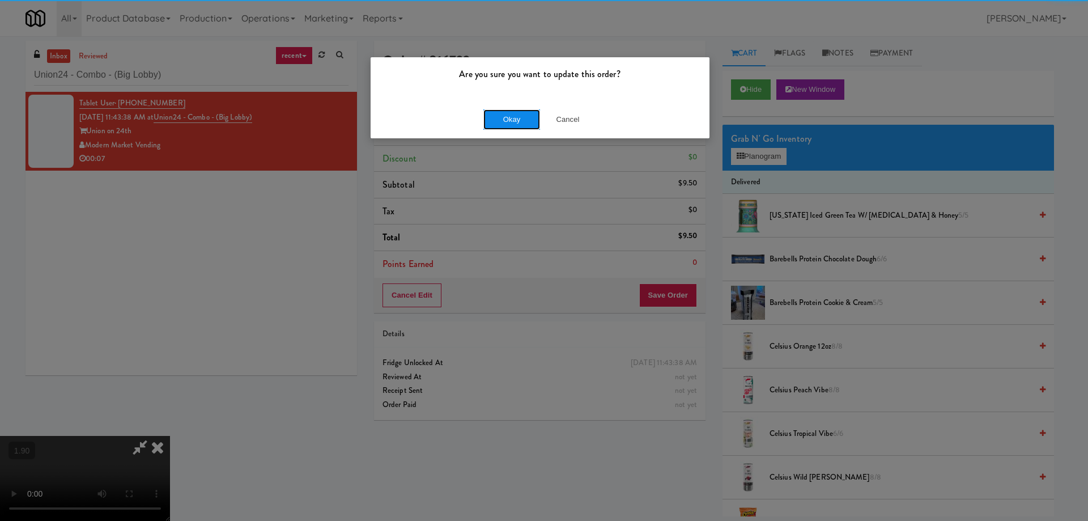
click at [515, 117] on button "Okay" at bounding box center [511, 119] width 57 height 20
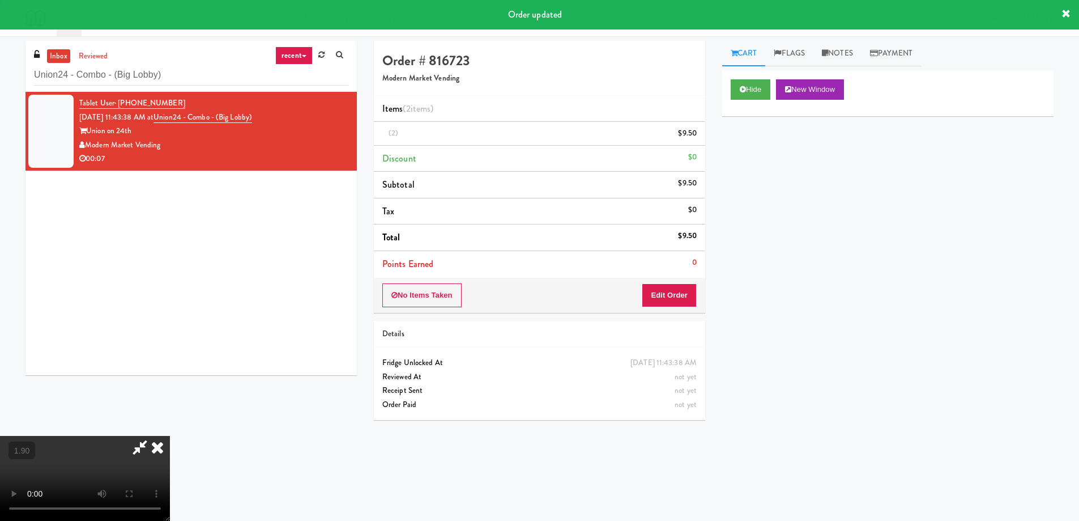
scroll to position [0, 0]
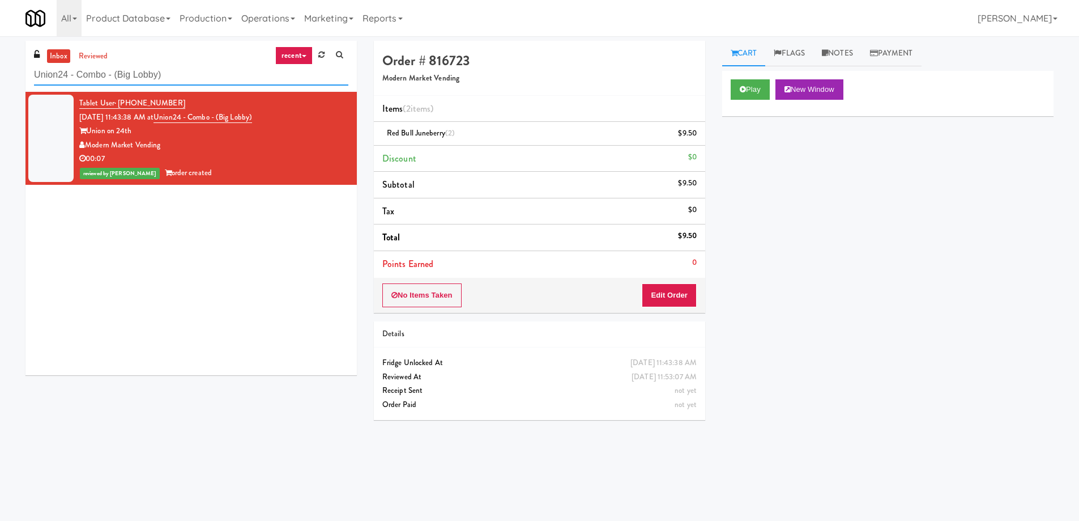
click at [158, 83] on input "Union24 - Combo - (Big Lobby)" at bounding box center [191, 75] width 314 height 21
paste input "[GEOGRAPHIC_DATA]"
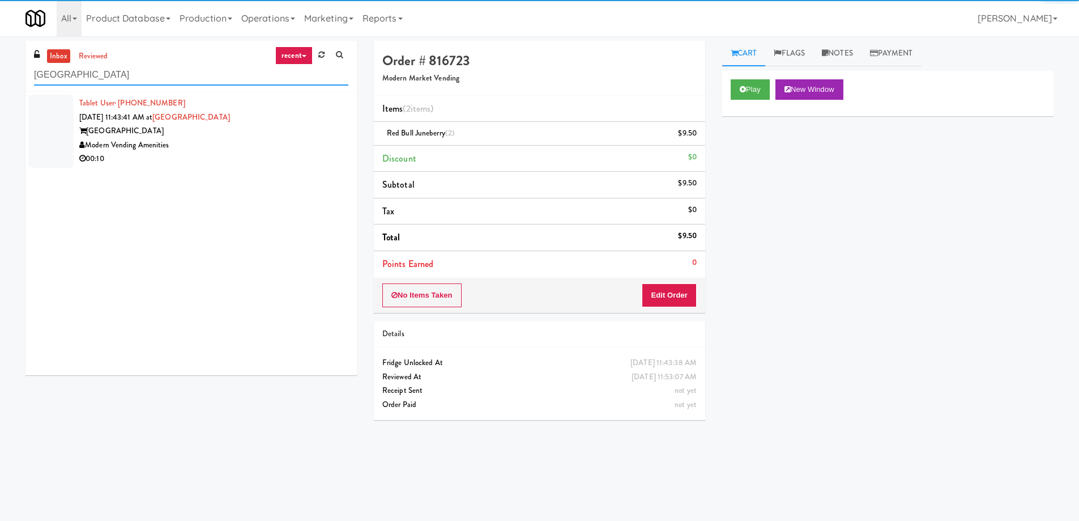
type input "[GEOGRAPHIC_DATA]"
click at [203, 148] on div "Modern Vending Amenities" at bounding box center [213, 145] width 269 height 14
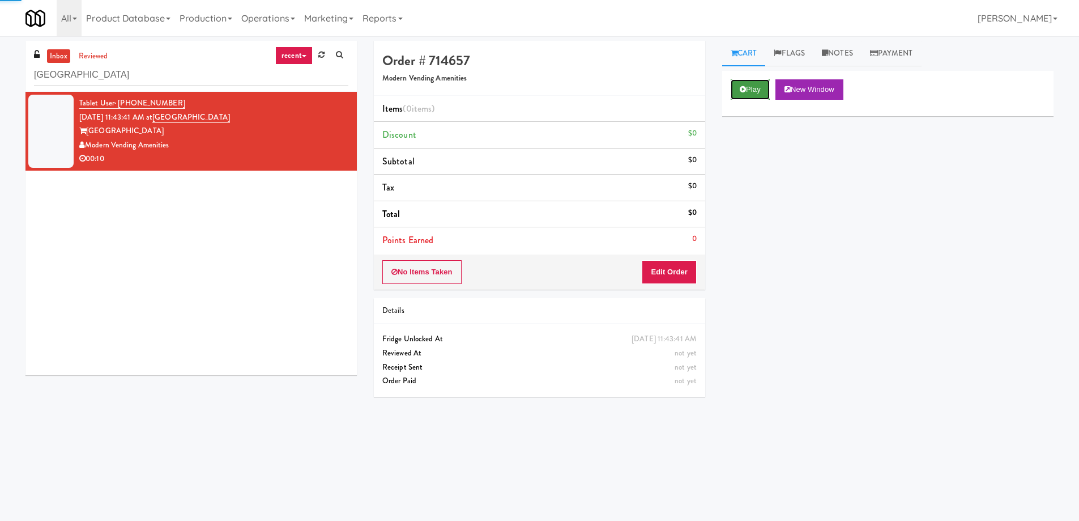
click at [739, 86] on button "Play" at bounding box center [750, 89] width 39 height 20
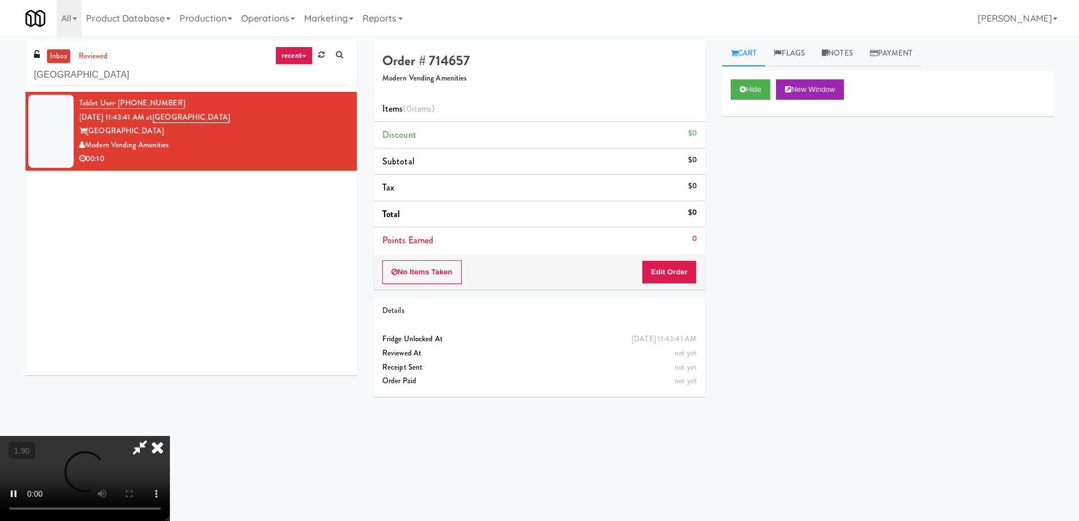
click at [170, 436] on video at bounding box center [85, 478] width 170 height 85
drag, startPoint x: 550, startPoint y: 341, endPoint x: 548, endPoint y: 408, distance: 67.4
click at [170, 436] on video at bounding box center [85, 478] width 170 height 85
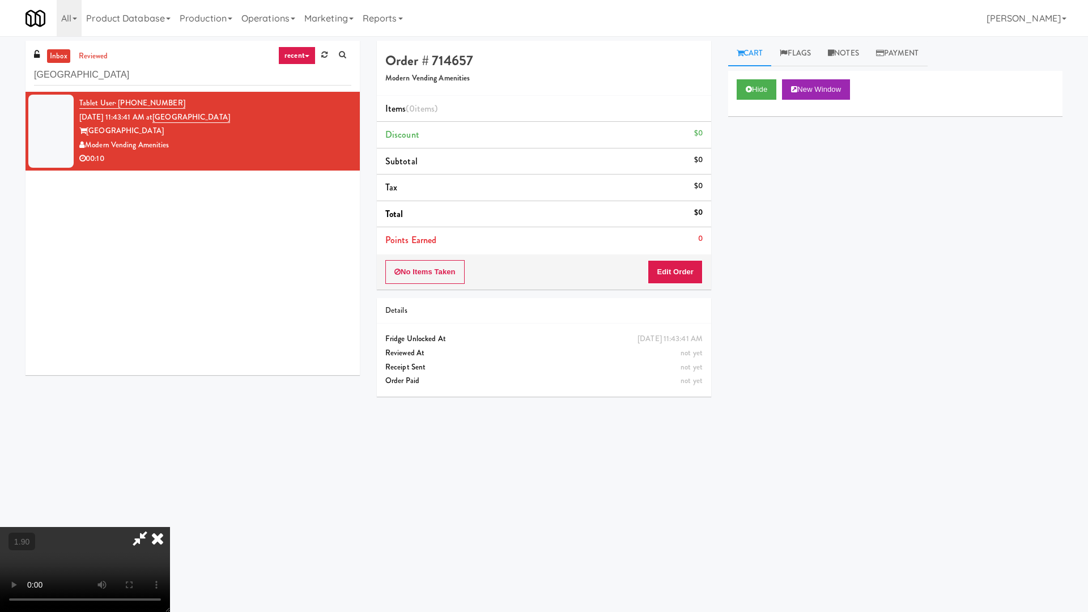
click at [170, 519] on video at bounding box center [85, 569] width 170 height 85
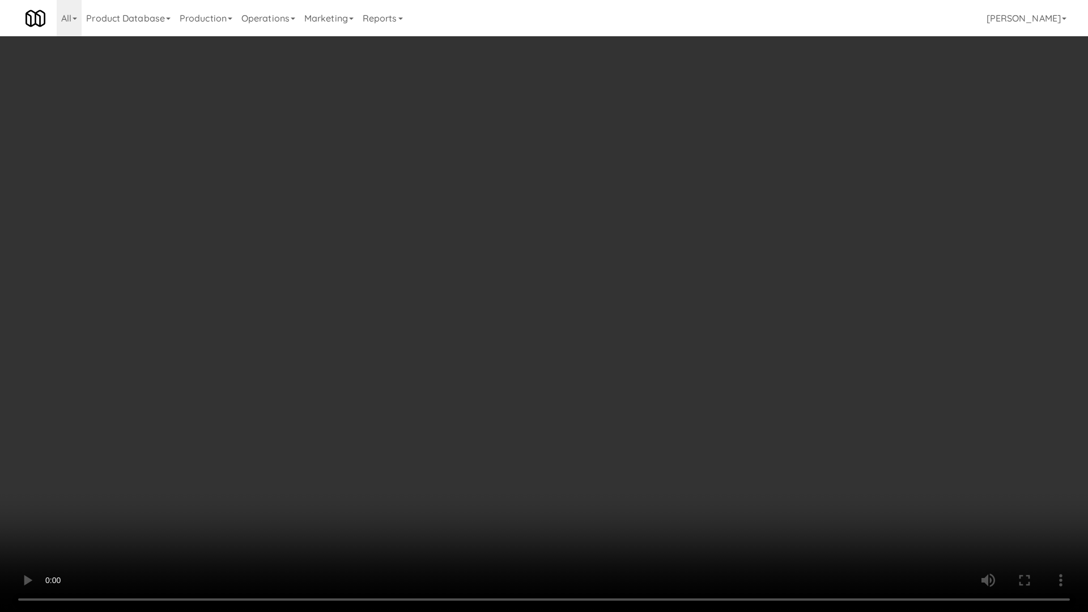
click at [548, 408] on video at bounding box center [544, 306] width 1088 height 612
click at [551, 410] on video at bounding box center [544, 306] width 1088 height 612
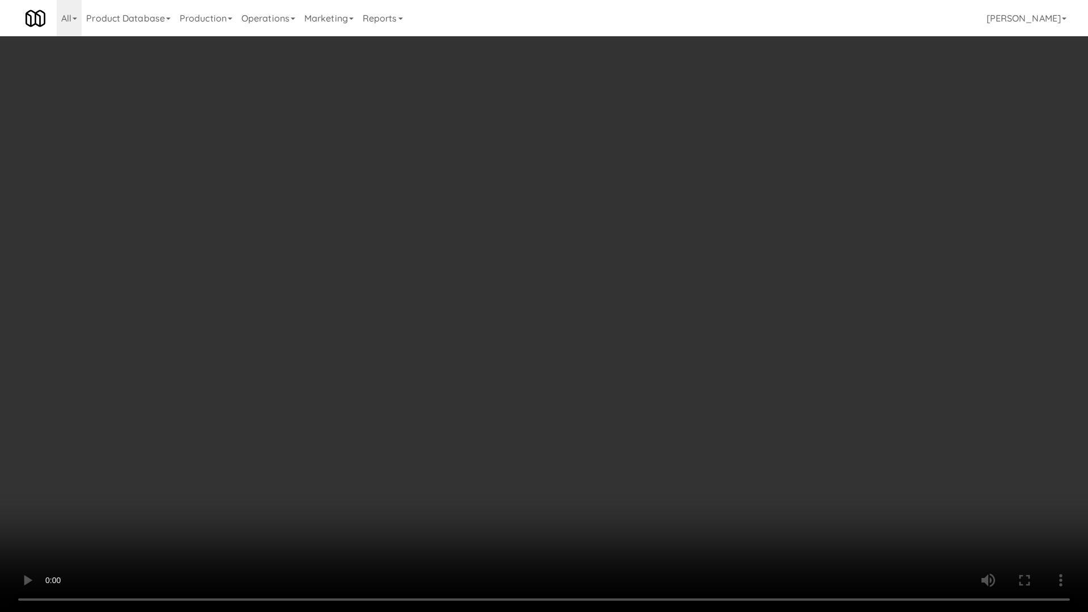
click at [551, 412] on video at bounding box center [544, 306] width 1088 height 612
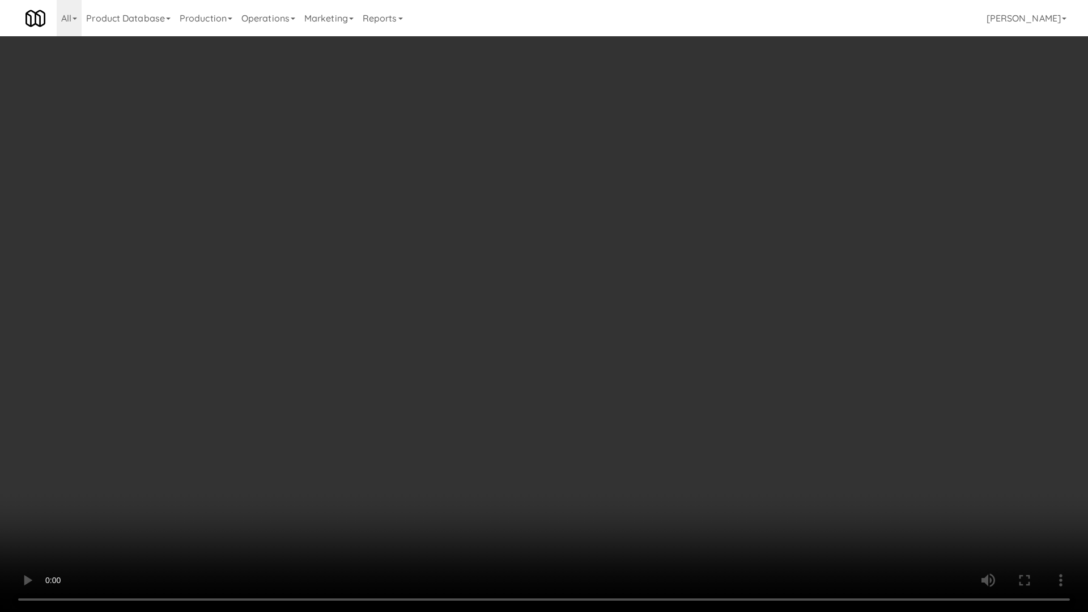
click at [551, 412] on video at bounding box center [544, 306] width 1088 height 612
click at [551, 413] on video at bounding box center [544, 306] width 1088 height 612
click at [549, 415] on video at bounding box center [544, 306] width 1088 height 612
click at [548, 417] on video at bounding box center [544, 306] width 1088 height 612
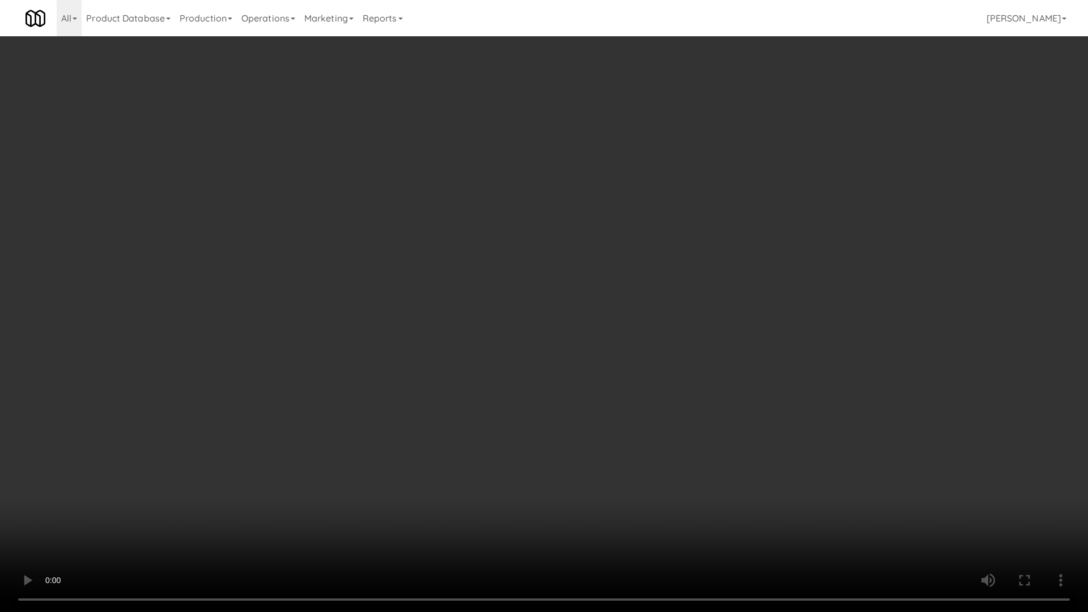
click at [547, 418] on video at bounding box center [544, 306] width 1088 height 612
click at [547, 419] on video at bounding box center [544, 306] width 1088 height 612
click at [546, 420] on video at bounding box center [544, 306] width 1088 height 612
click at [543, 424] on video at bounding box center [544, 306] width 1088 height 612
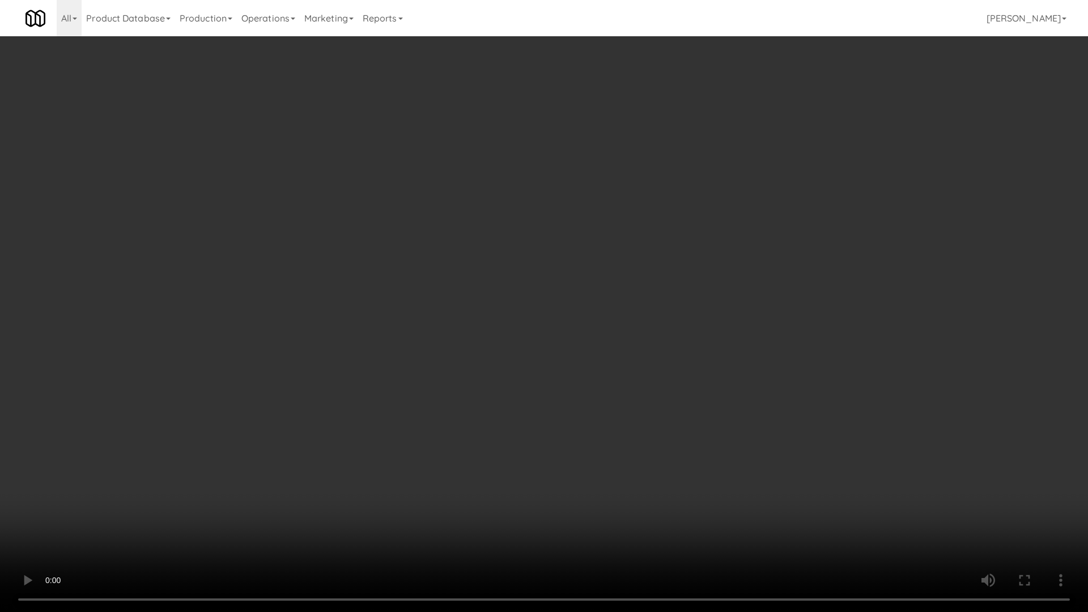
click at [543, 424] on video at bounding box center [544, 306] width 1088 height 612
click at [543, 428] on video at bounding box center [544, 306] width 1088 height 612
click at [543, 429] on video at bounding box center [544, 306] width 1088 height 612
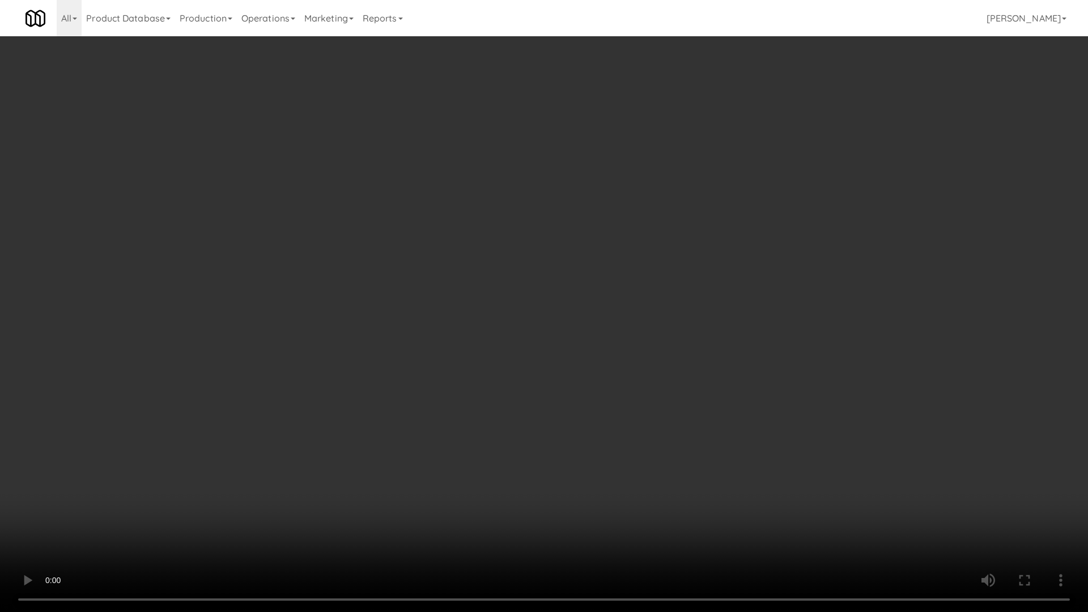
click at [543, 430] on video at bounding box center [544, 306] width 1088 height 612
click at [634, 411] on video at bounding box center [544, 306] width 1088 height 612
click at [624, 393] on video at bounding box center [544, 306] width 1088 height 612
click at [583, 446] on video at bounding box center [544, 306] width 1088 height 612
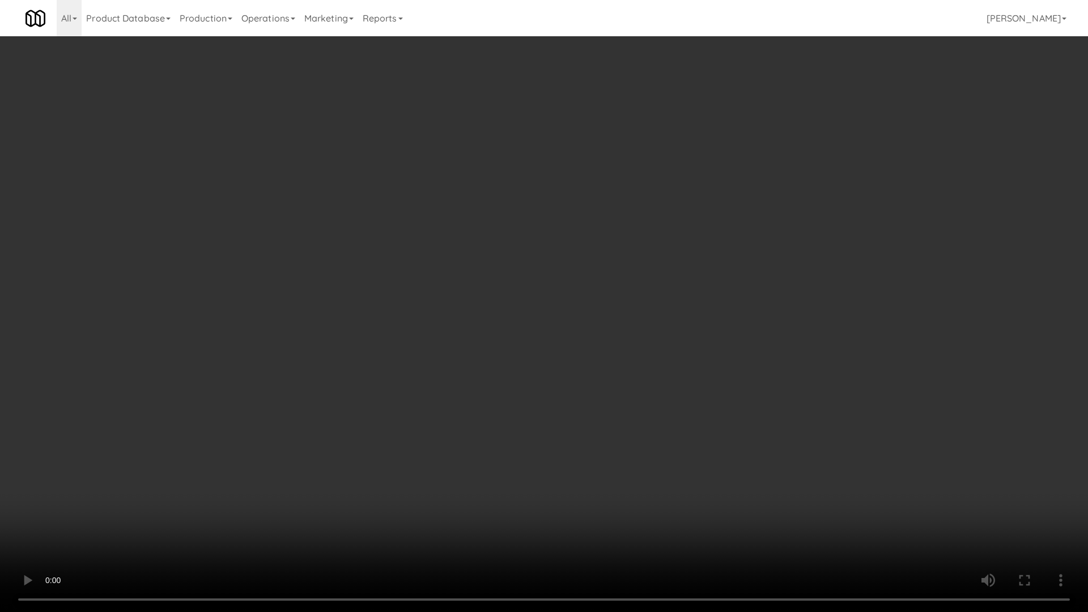
click at [587, 447] on video at bounding box center [544, 306] width 1088 height 612
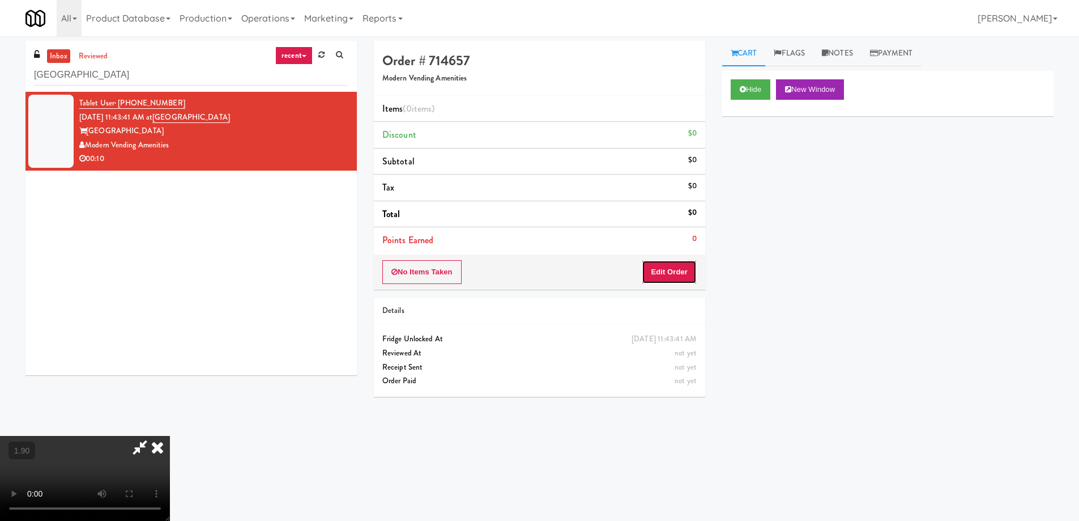
click at [675, 267] on button "Edit Order" at bounding box center [669, 272] width 55 height 24
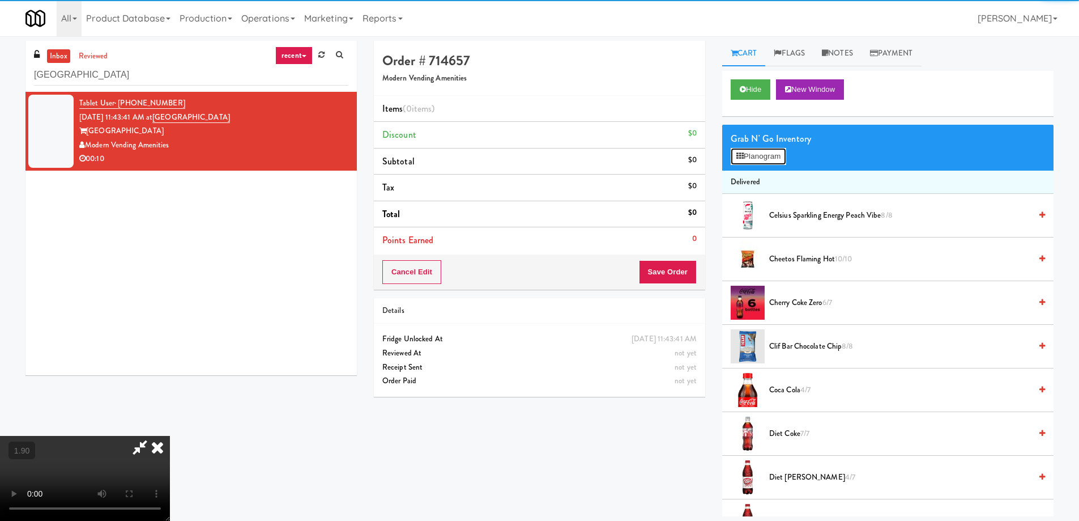
click at [776, 157] on button "Planogram" at bounding box center [759, 156] width 56 height 17
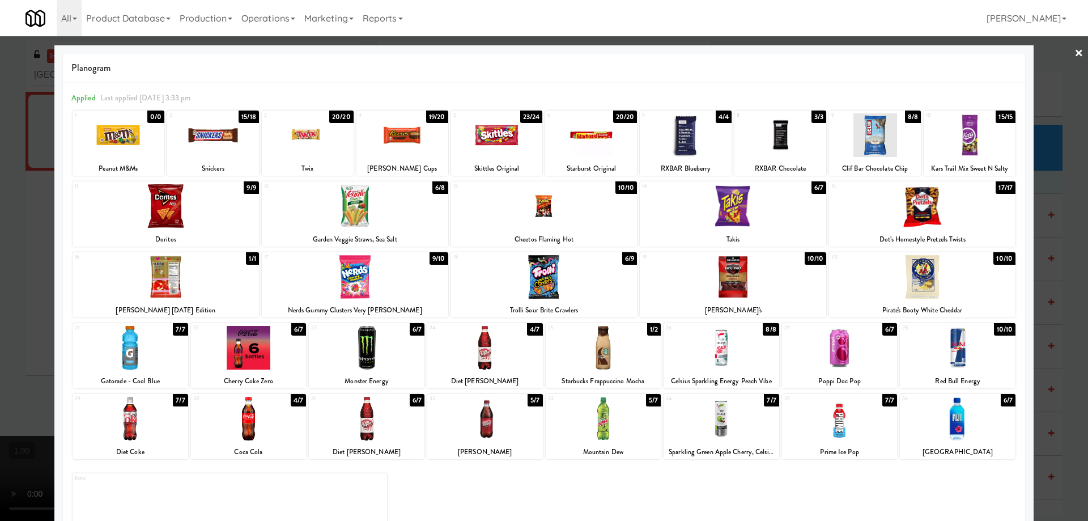
click at [369, 427] on div at bounding box center [367, 418] width 116 height 44
click at [376, 426] on div at bounding box center [367, 418] width 116 height 44
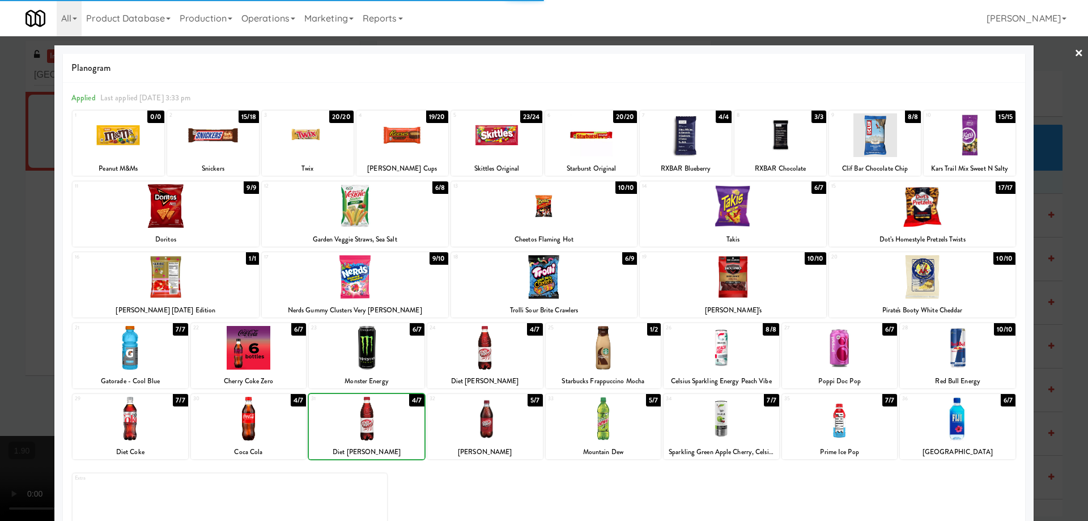
click at [376, 426] on div at bounding box center [367, 418] width 116 height 44
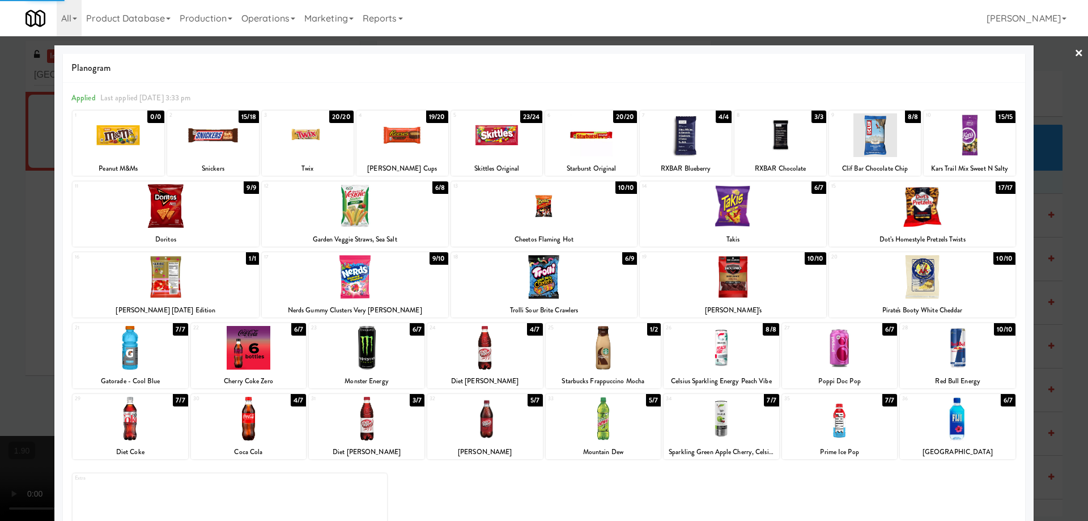
click at [494, 361] on div at bounding box center [485, 348] width 116 height 44
click at [0, 351] on div at bounding box center [544, 260] width 1088 height 521
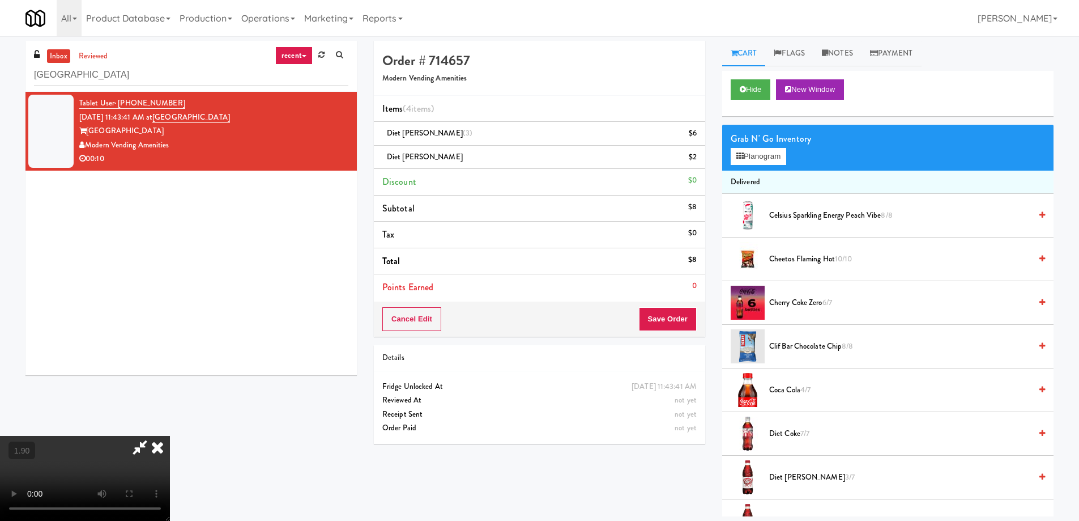
scroll to position [36, 0]
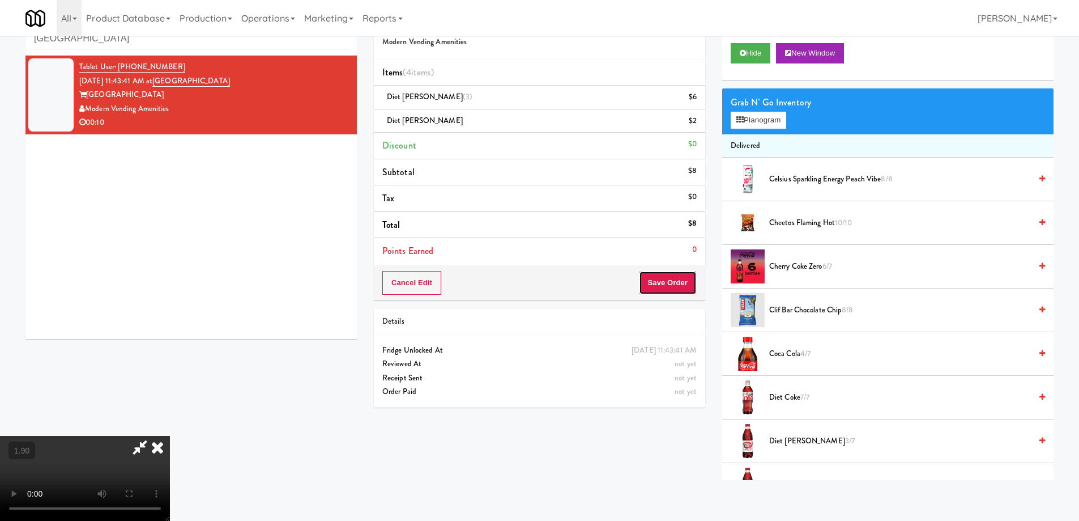
click at [675, 272] on button "Save Order" at bounding box center [668, 283] width 58 height 24
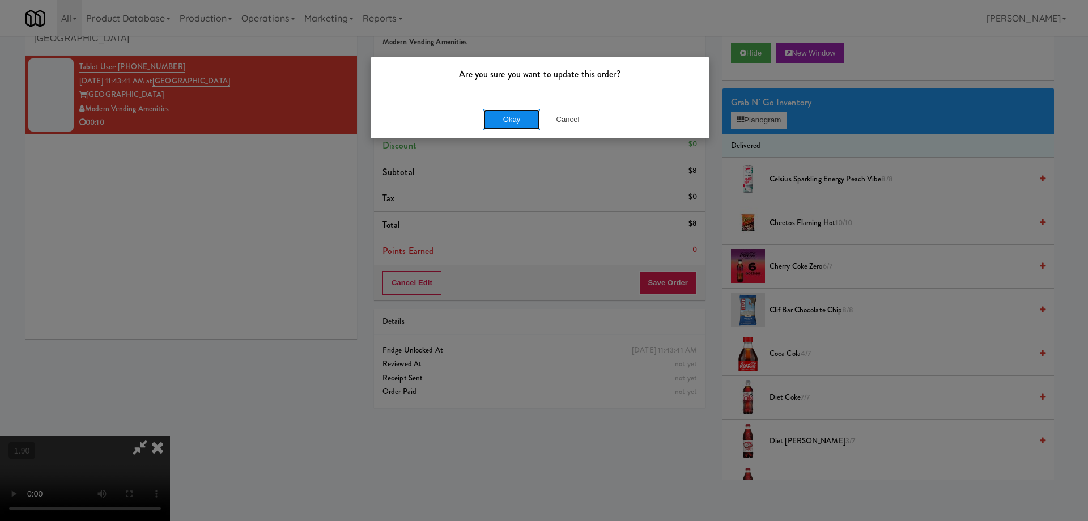
click at [521, 123] on button "Okay" at bounding box center [511, 119] width 57 height 20
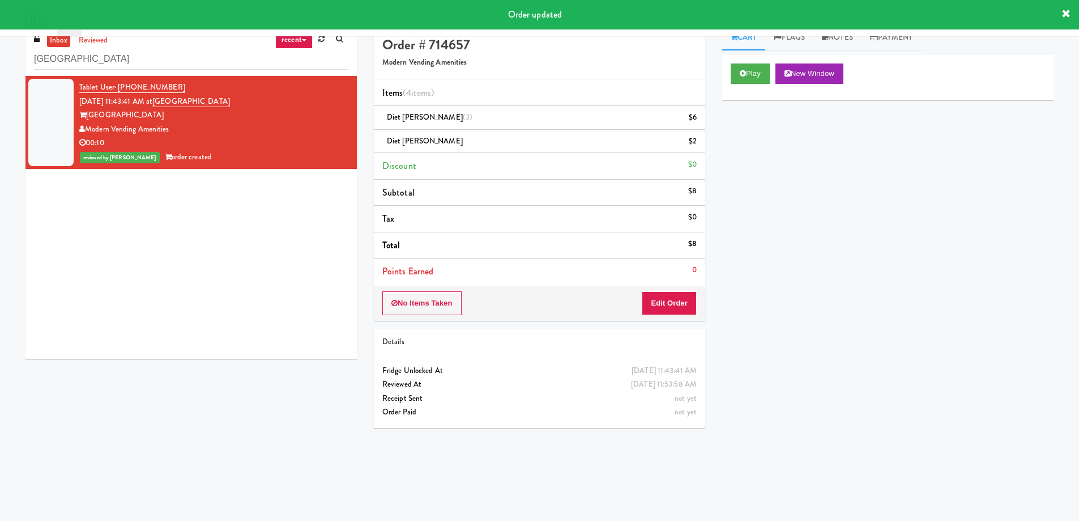
scroll to position [0, 0]
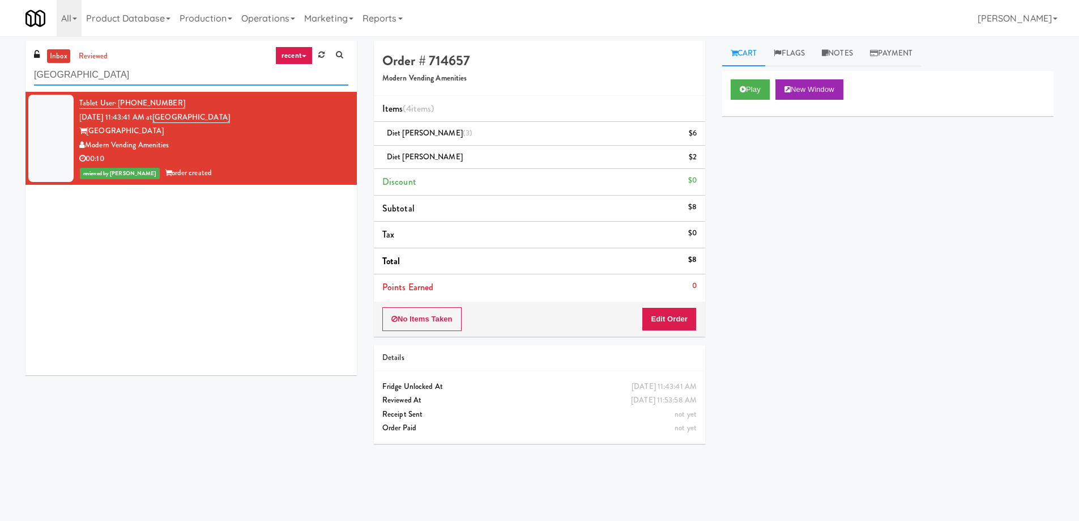
click at [139, 75] on input "[GEOGRAPHIC_DATA]" at bounding box center [191, 75] width 314 height 21
paste input "Park on First - Mailroom 2 - Cooler"
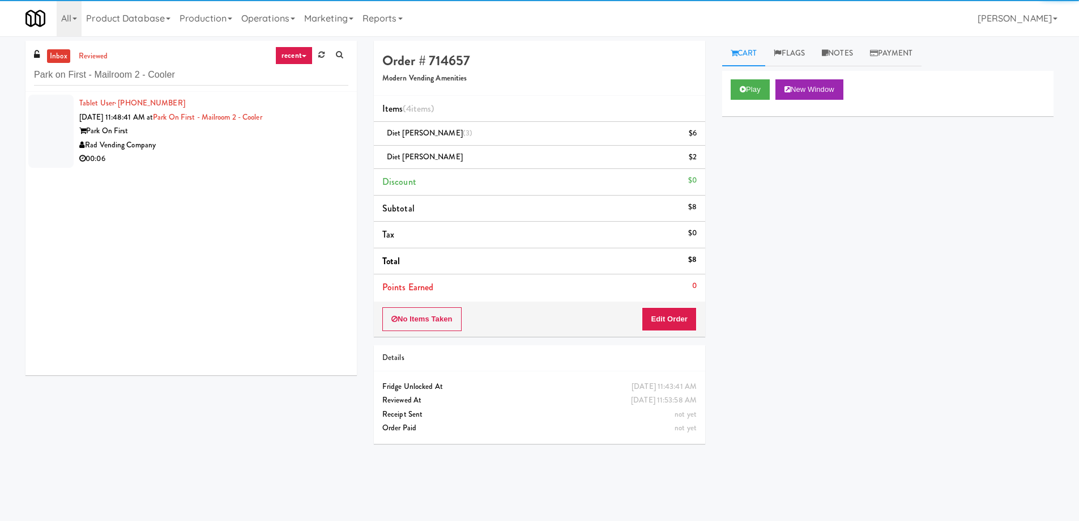
click at [210, 136] on div "Park On First" at bounding box center [213, 131] width 269 height 14
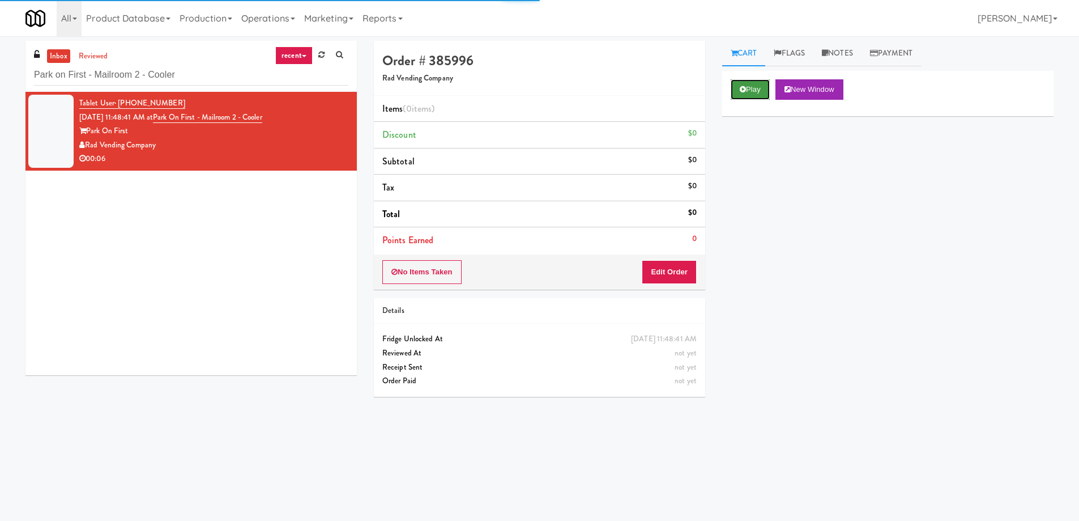
click at [745, 90] on icon at bounding box center [743, 89] width 6 height 7
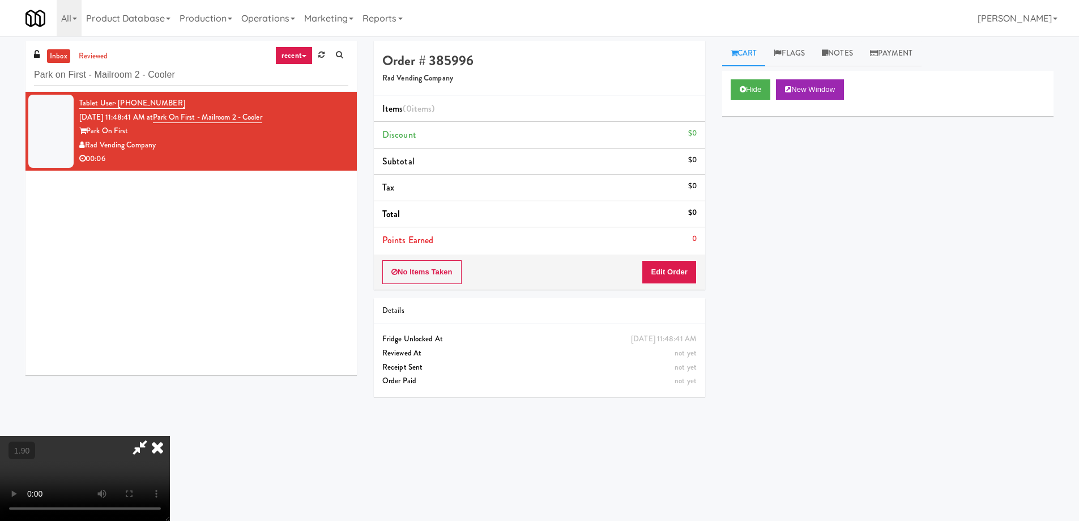
click at [170, 436] on video at bounding box center [85, 478] width 170 height 85
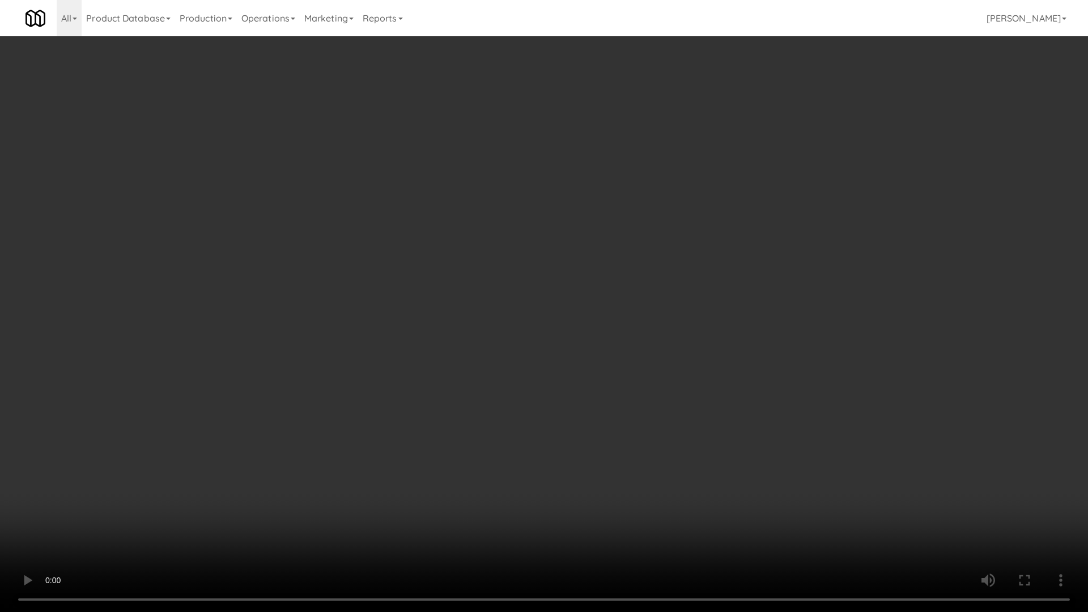
click at [545, 357] on video at bounding box center [544, 306] width 1088 height 612
click at [626, 352] on video at bounding box center [544, 306] width 1088 height 612
click at [641, 352] on video at bounding box center [544, 306] width 1088 height 612
click at [646, 356] on video at bounding box center [544, 306] width 1088 height 612
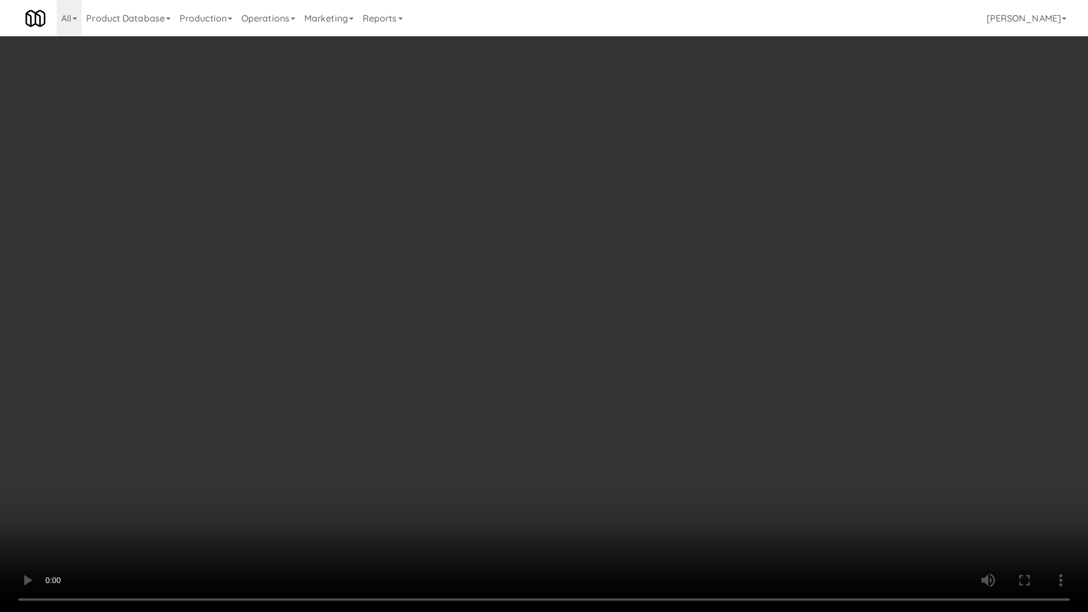
click at [650, 368] on video at bounding box center [544, 306] width 1088 height 612
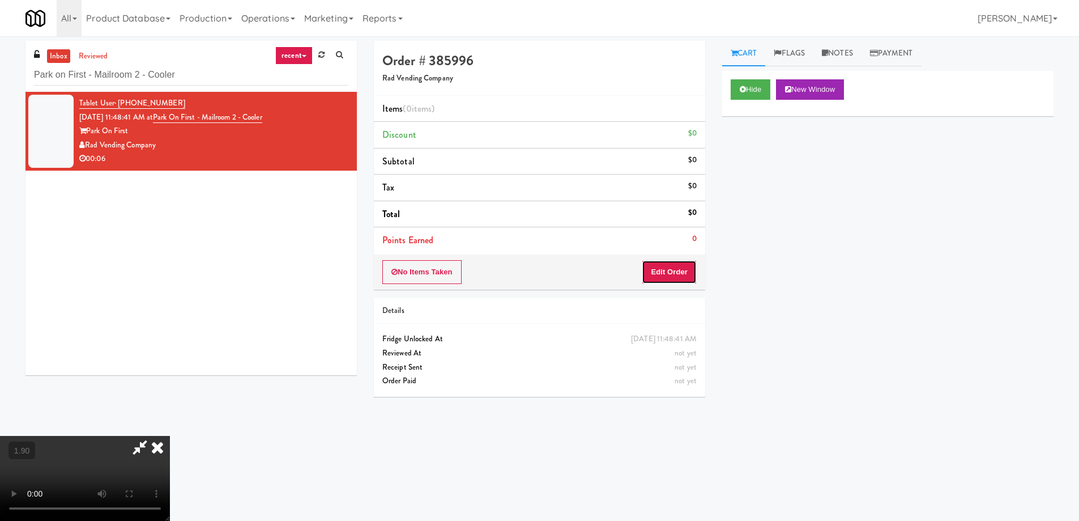
click at [662, 273] on button "Edit Order" at bounding box center [669, 272] width 55 height 24
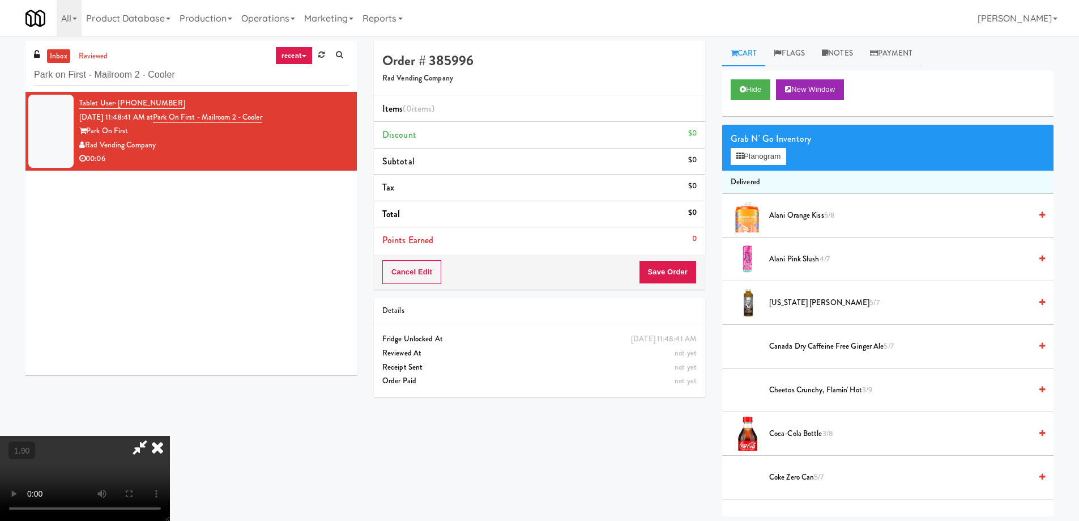
scroll to position [1292, 0]
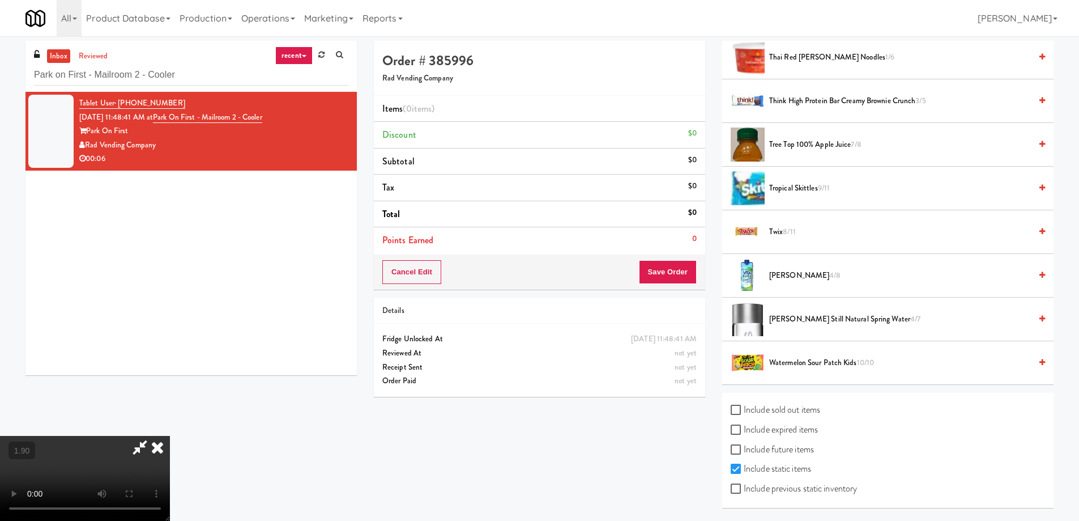
click at [823, 319] on span "[PERSON_NAME] Still Natural Spring Water 4/7" at bounding box center [900, 319] width 262 height 14
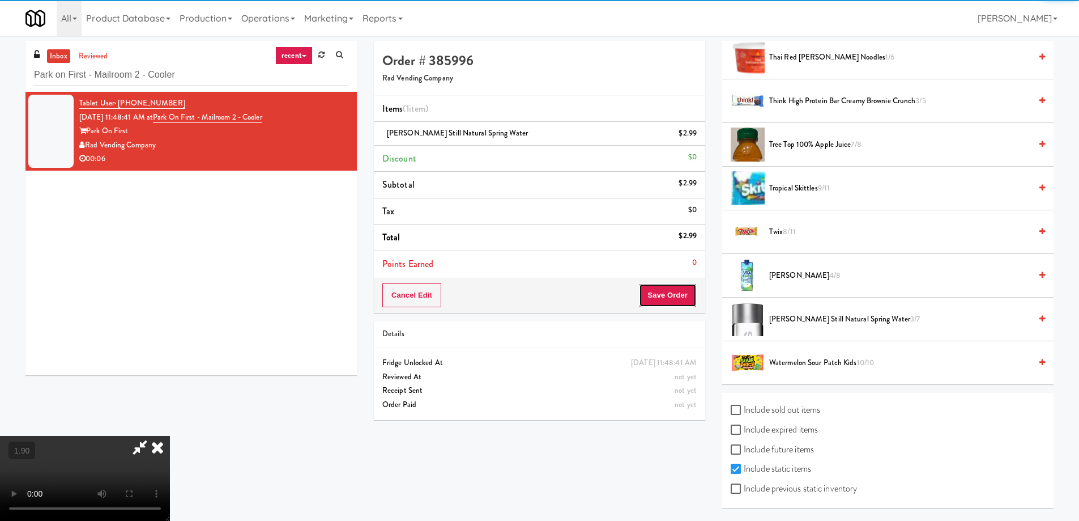
click at [672, 303] on button "Save Order" at bounding box center [668, 295] width 58 height 24
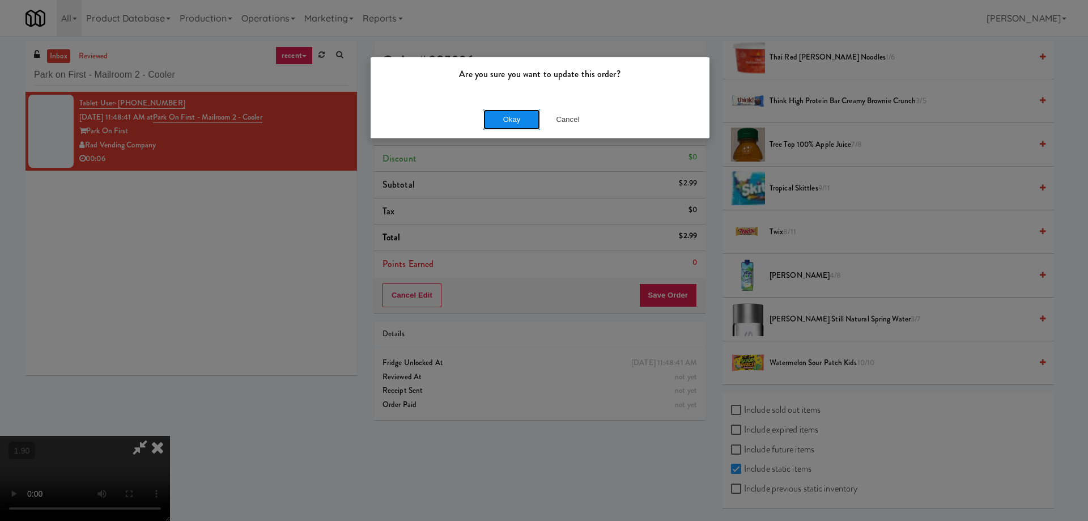
click at [530, 126] on button "Okay" at bounding box center [511, 119] width 57 height 20
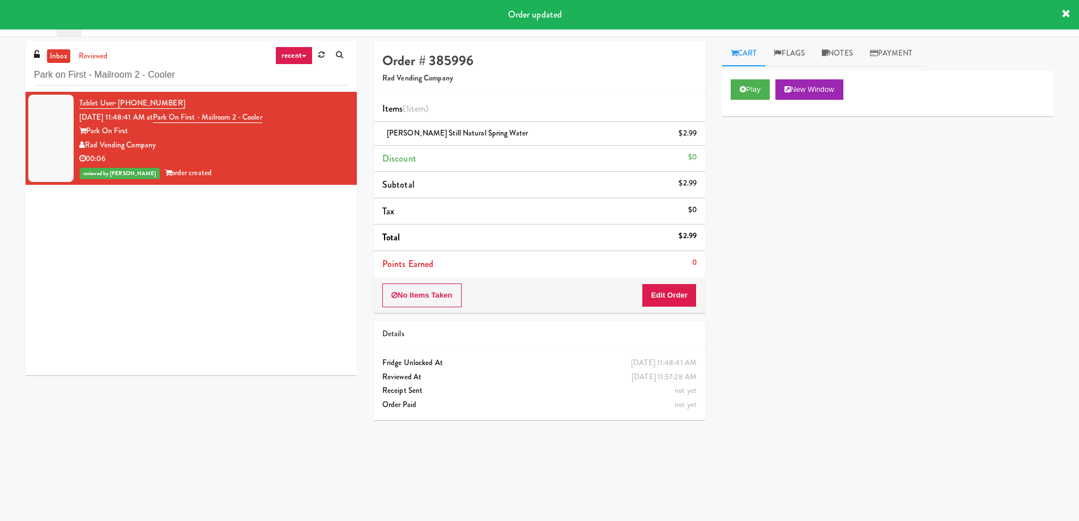
scroll to position [0, 0]
click at [91, 68] on input "Park on First - Mailroom 2 - Cooler" at bounding box center [191, 75] width 314 height 21
paste input "Glasshouse Pittsburgh Pantry"
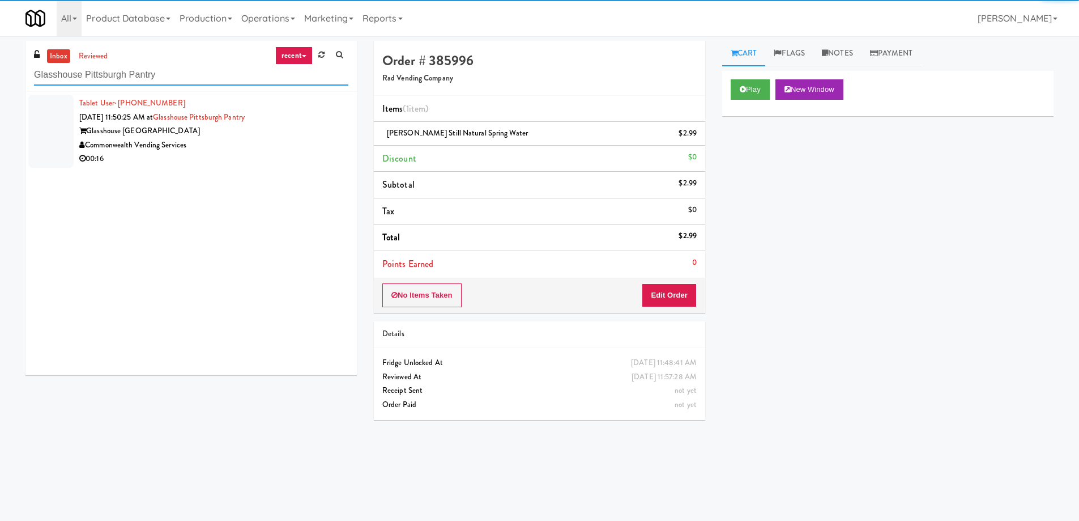
type input "Glasshouse Pittsburgh Pantry"
click at [237, 143] on div "Commonwealth Vending Services" at bounding box center [213, 145] width 269 height 14
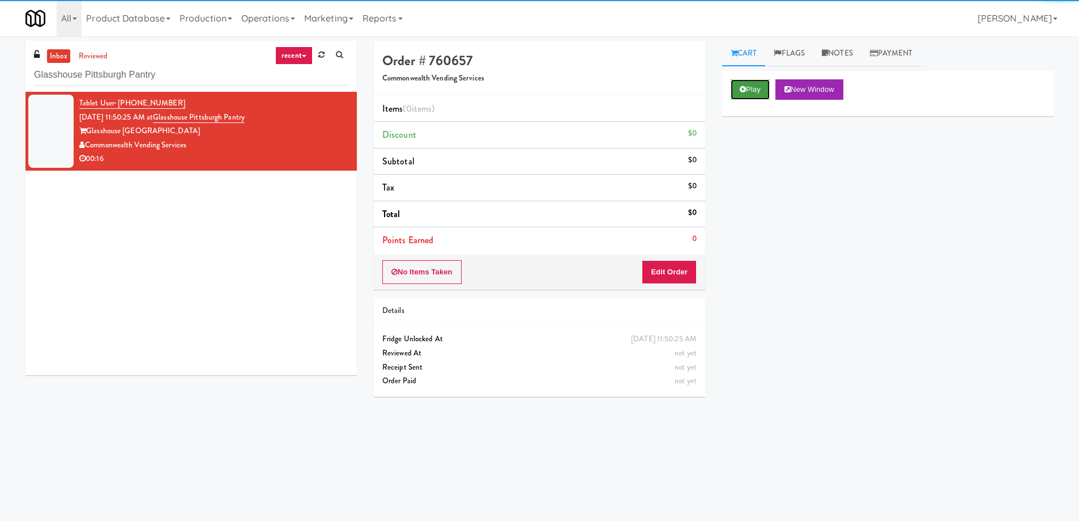
click at [749, 92] on button "Play" at bounding box center [750, 89] width 39 height 20
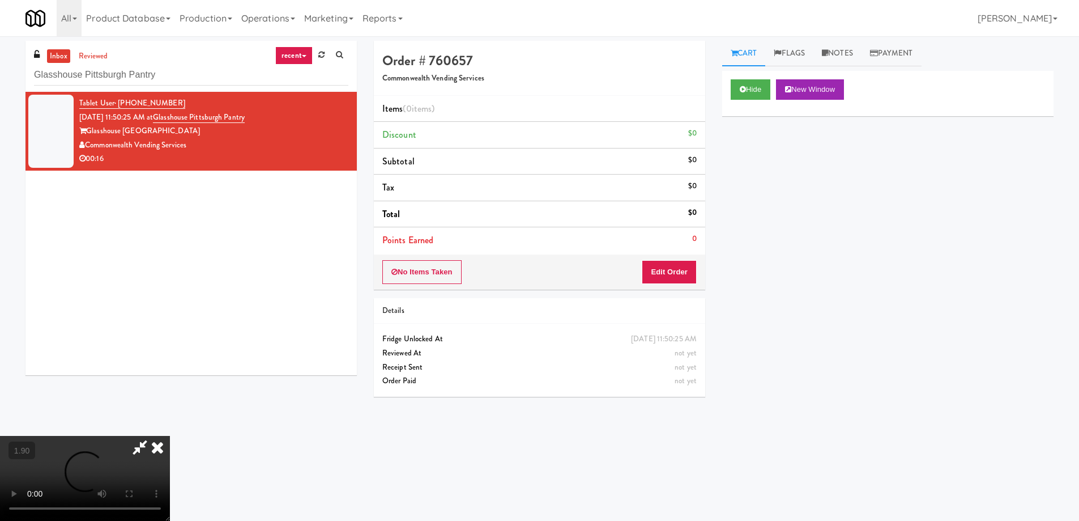
click at [170, 436] on video at bounding box center [85, 478] width 170 height 85
drag, startPoint x: 387, startPoint y: 374, endPoint x: 378, endPoint y: 447, distance: 73.7
click at [170, 436] on video at bounding box center [85, 478] width 170 height 85
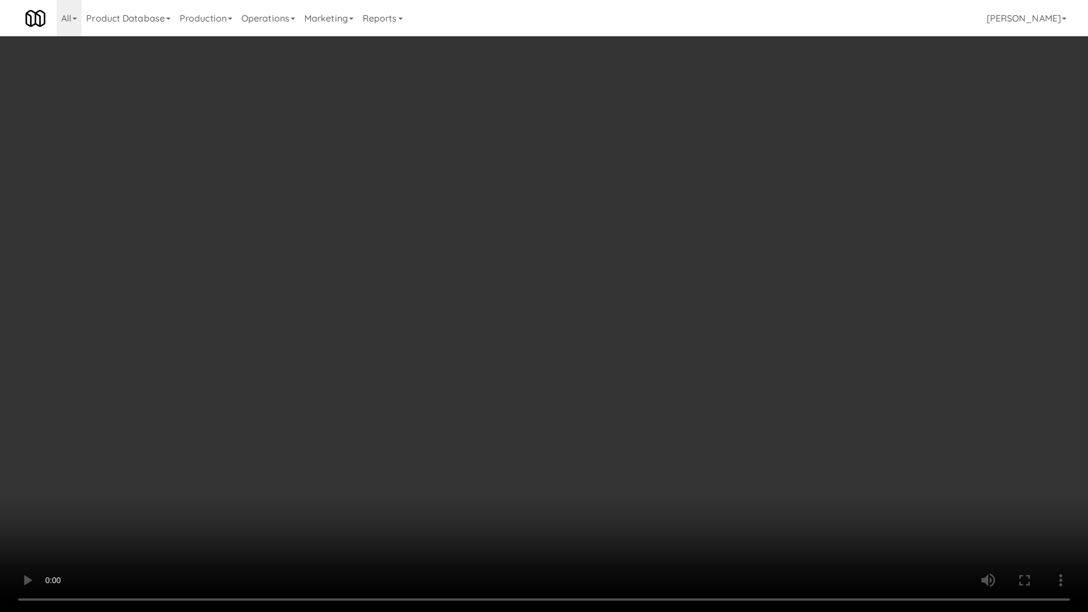
click at [707, 370] on video at bounding box center [544, 306] width 1088 height 612
click at [701, 374] on video at bounding box center [544, 306] width 1088 height 612
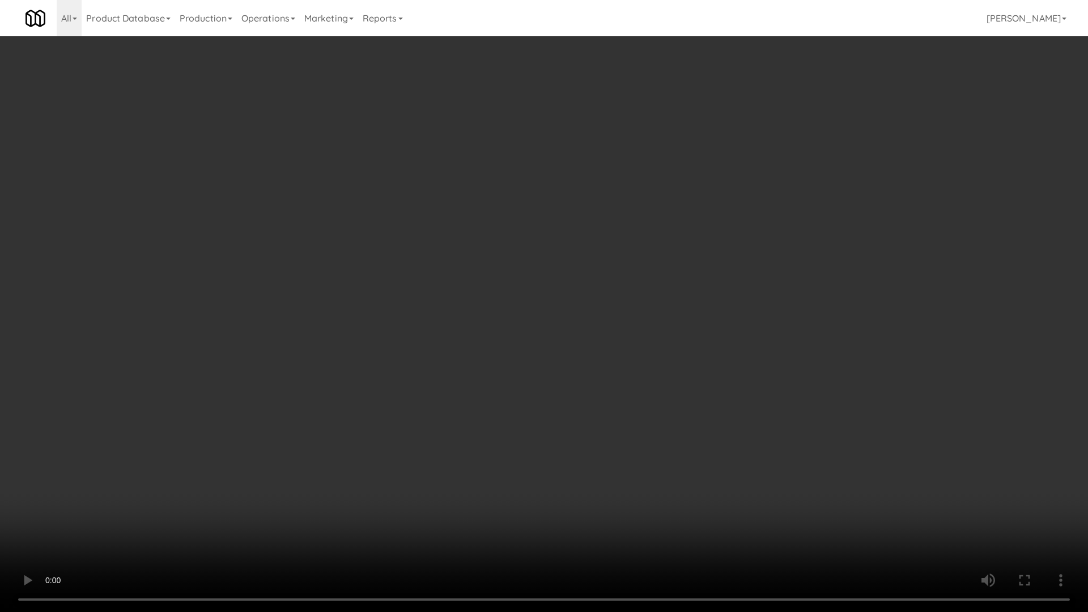
click at [701, 374] on video at bounding box center [544, 306] width 1088 height 612
click at [696, 383] on video at bounding box center [544, 306] width 1088 height 612
click at [697, 382] on video at bounding box center [544, 306] width 1088 height 612
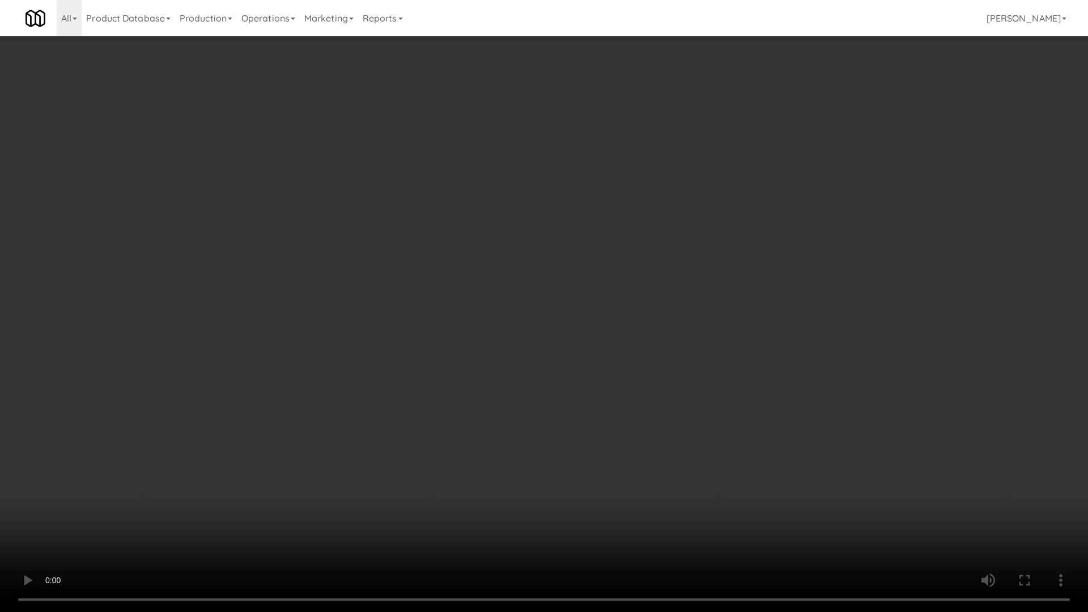
click at [696, 383] on video at bounding box center [544, 306] width 1088 height 612
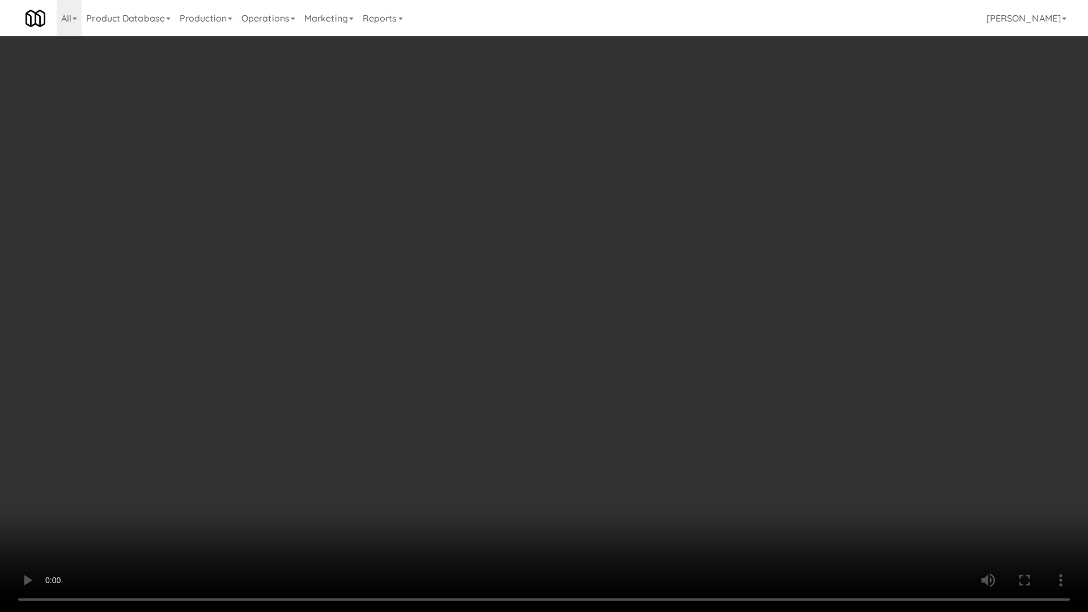
click at [696, 383] on video at bounding box center [544, 306] width 1088 height 612
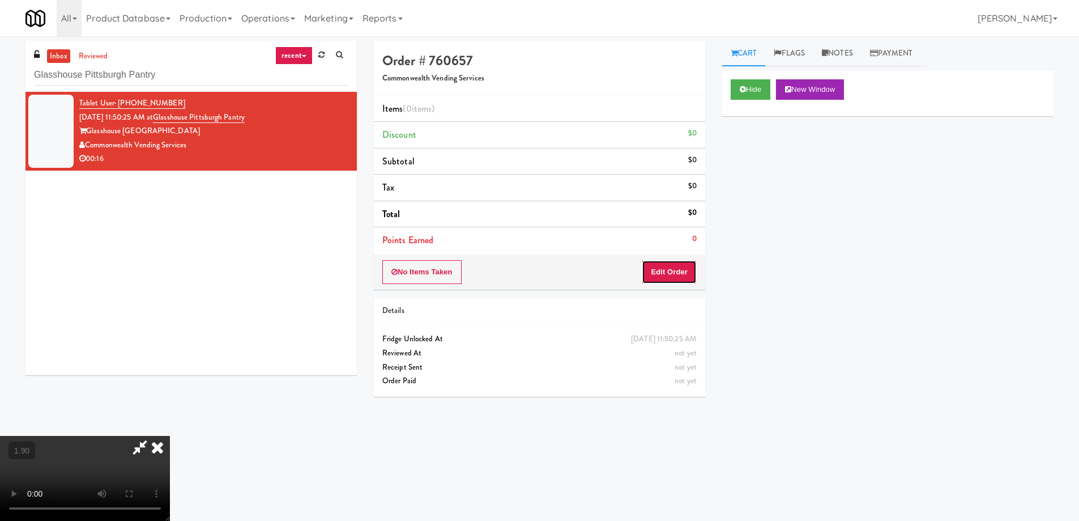
click at [680, 274] on button "Edit Order" at bounding box center [669, 272] width 55 height 24
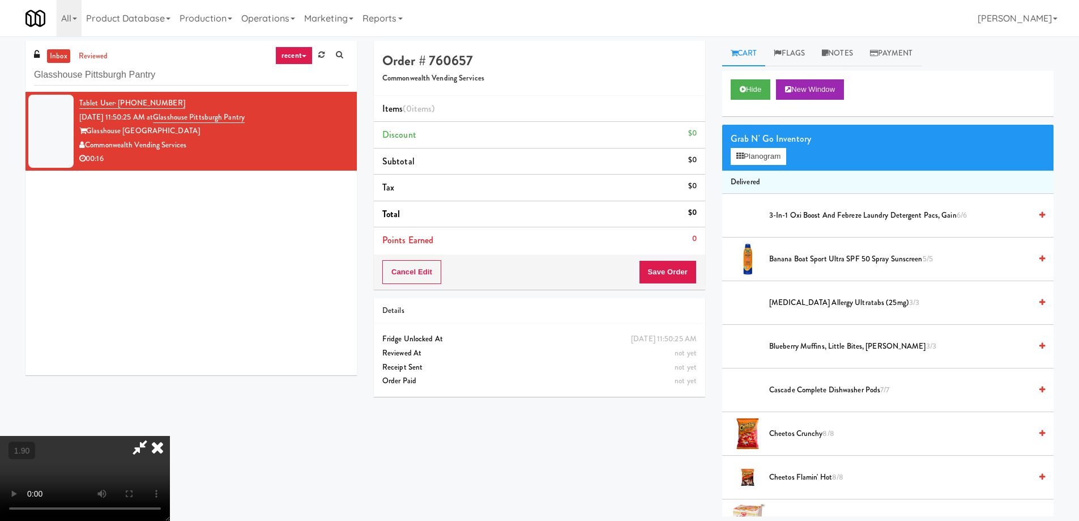
scroll to position [635, 0]
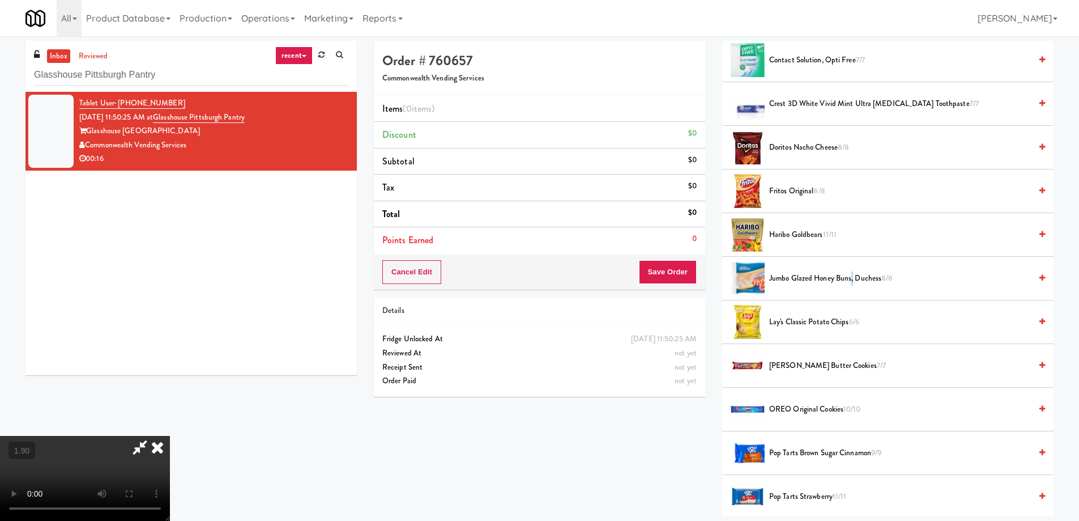
click at [852, 283] on span "Jumbo Glazed Honey Buns, Duchess 8/8" at bounding box center [900, 278] width 262 height 14
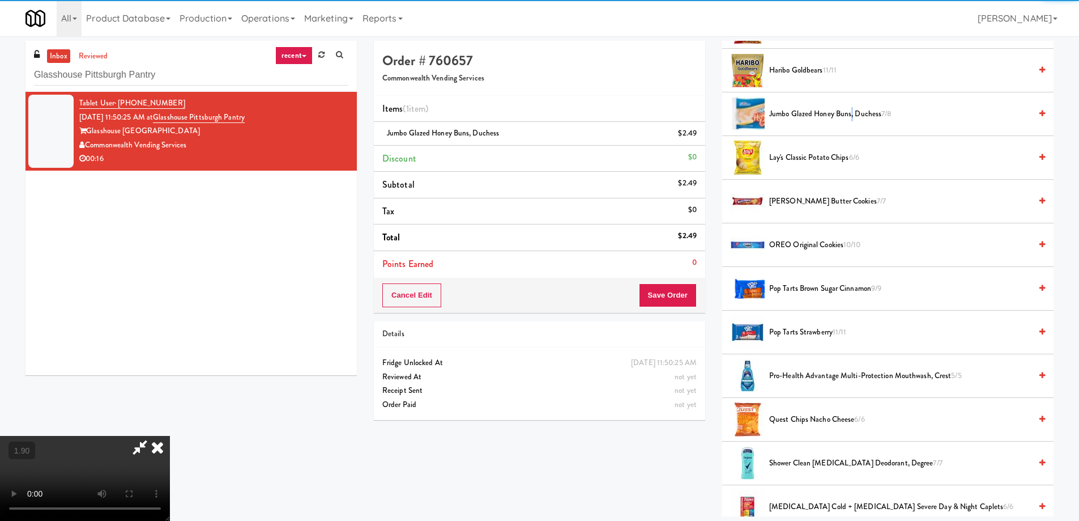
scroll to position [805, 0]
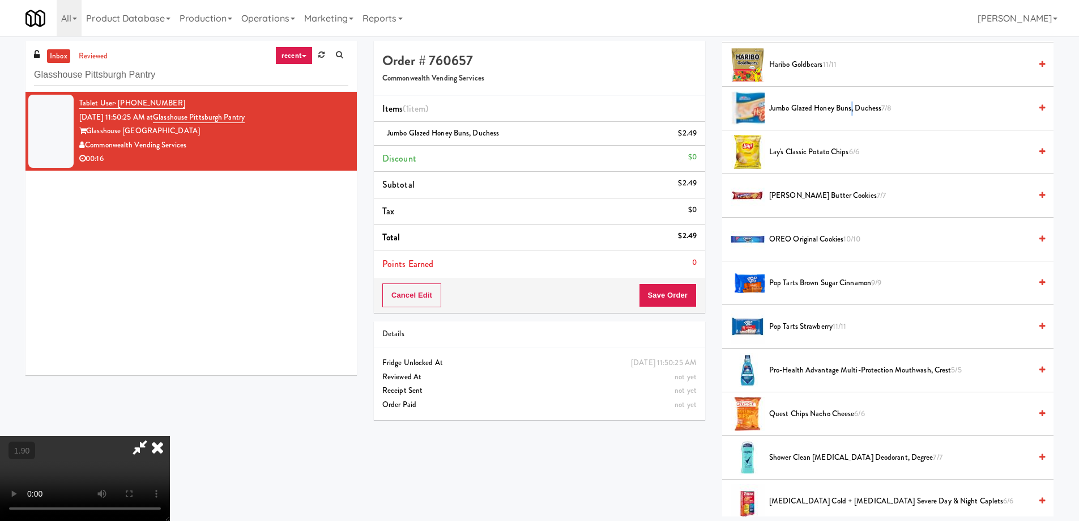
click at [170, 436] on video at bounding box center [85, 478] width 170 height 85
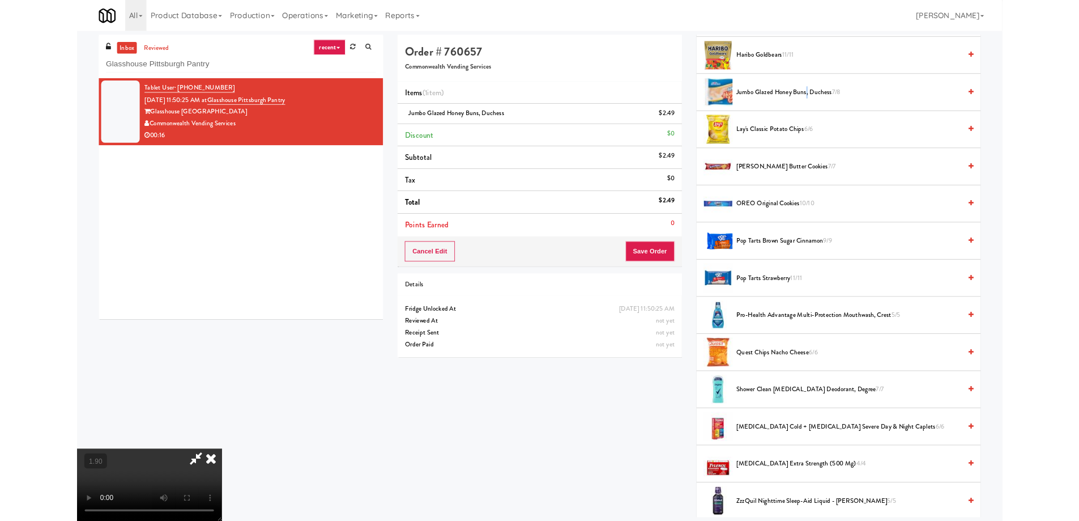
scroll to position [23, 0]
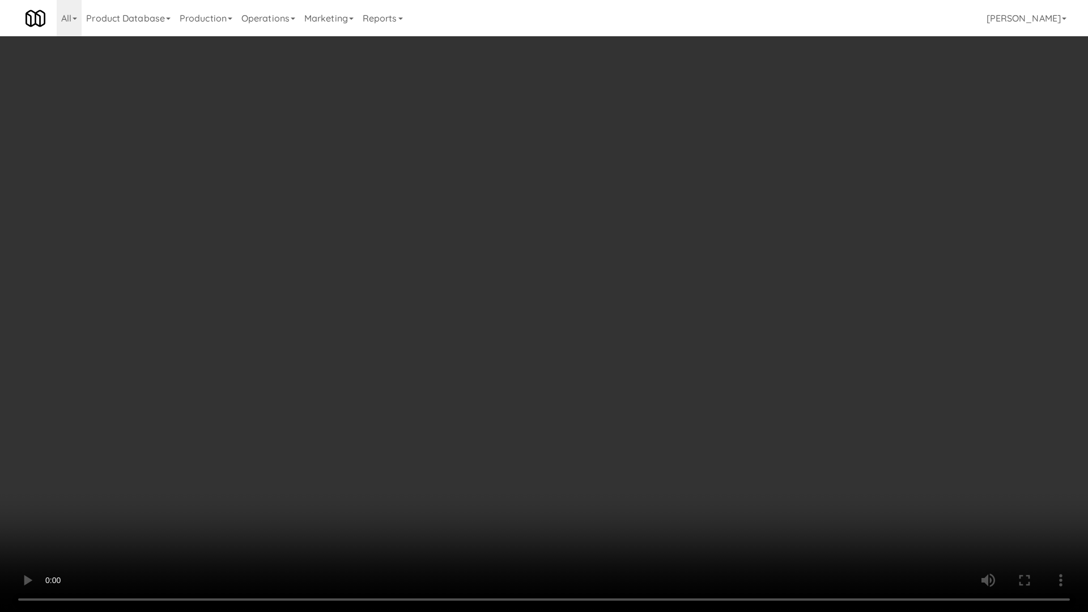
click at [706, 468] on video at bounding box center [544, 306] width 1088 height 612
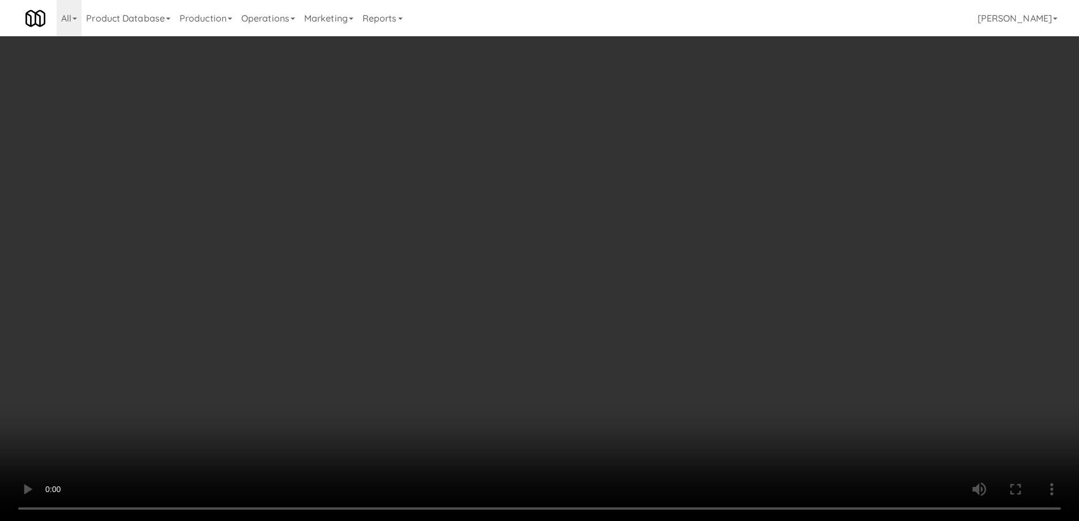
scroll to position [0, 0]
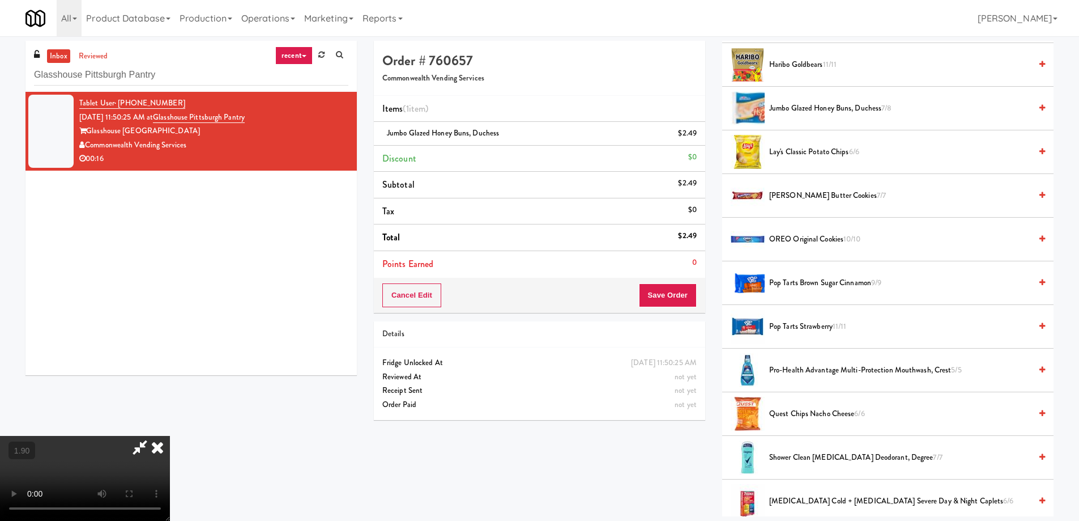
click at [153, 436] on icon at bounding box center [140, 447] width 26 height 23
click at [670, 302] on button "Save Order" at bounding box center [668, 295] width 58 height 24
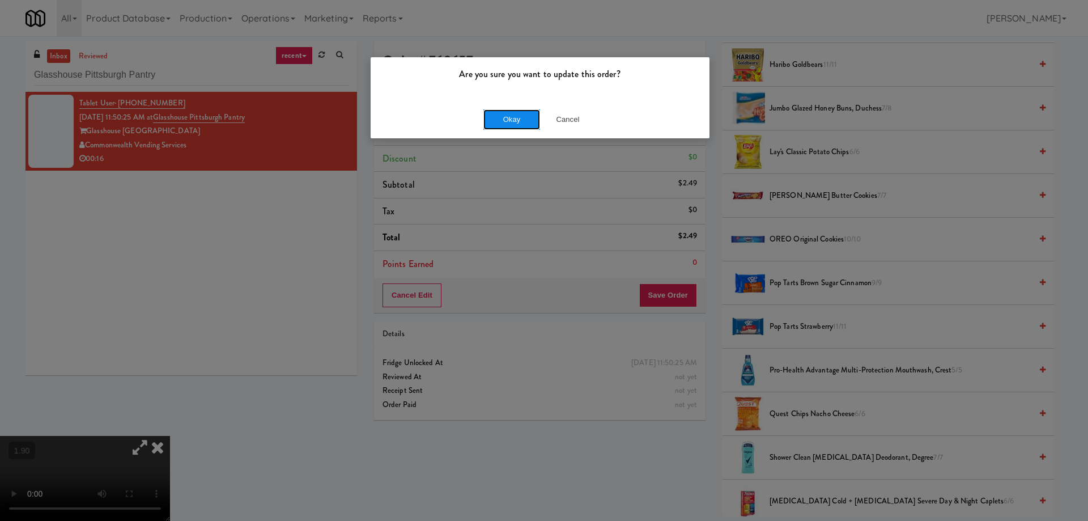
click at [509, 121] on button "Okay" at bounding box center [511, 119] width 57 height 20
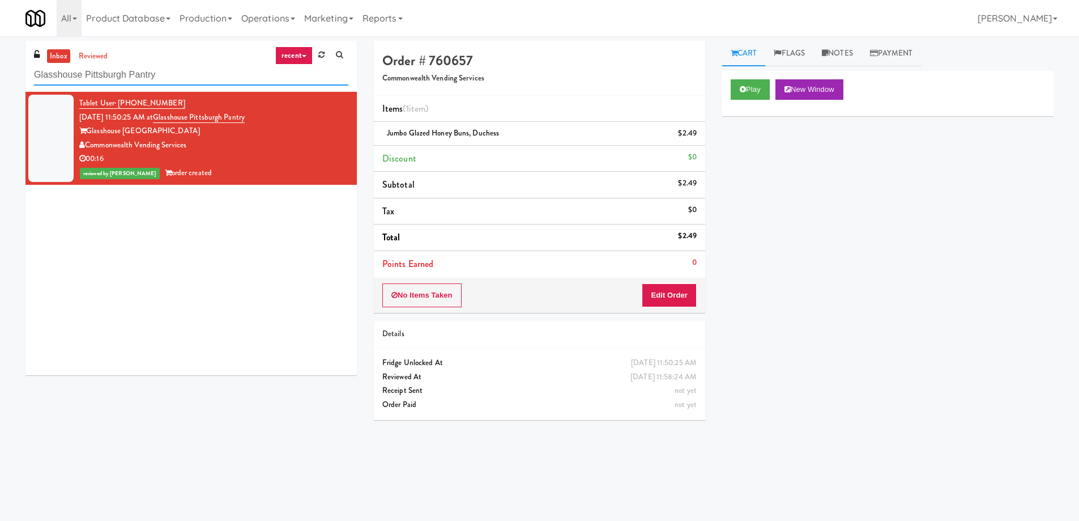
click at [131, 73] on input "Glasshouse Pittsburgh Pantry" at bounding box center [191, 75] width 314 height 21
paste input "Fine - Employee Lounge-Cooler-Right"
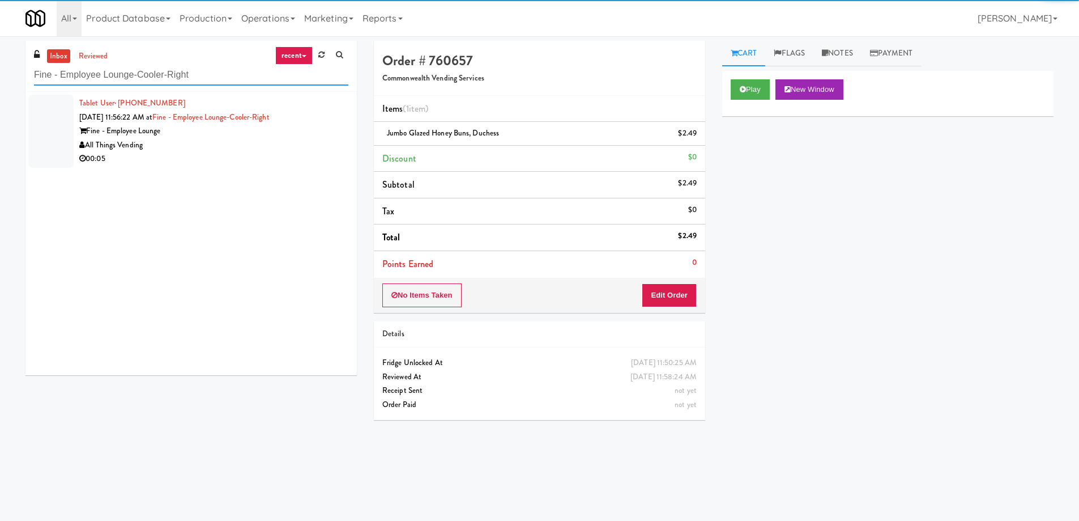
type input "Fine - Employee Lounge-Cooler-Right"
click at [229, 144] on div "All Things Vending" at bounding box center [213, 145] width 269 height 14
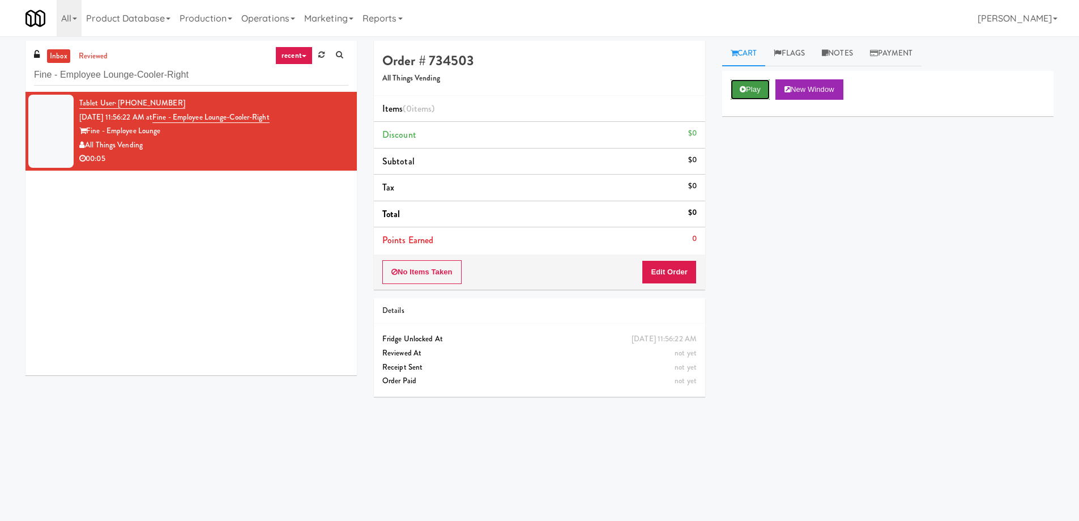
click at [748, 92] on button "Play" at bounding box center [750, 89] width 39 height 20
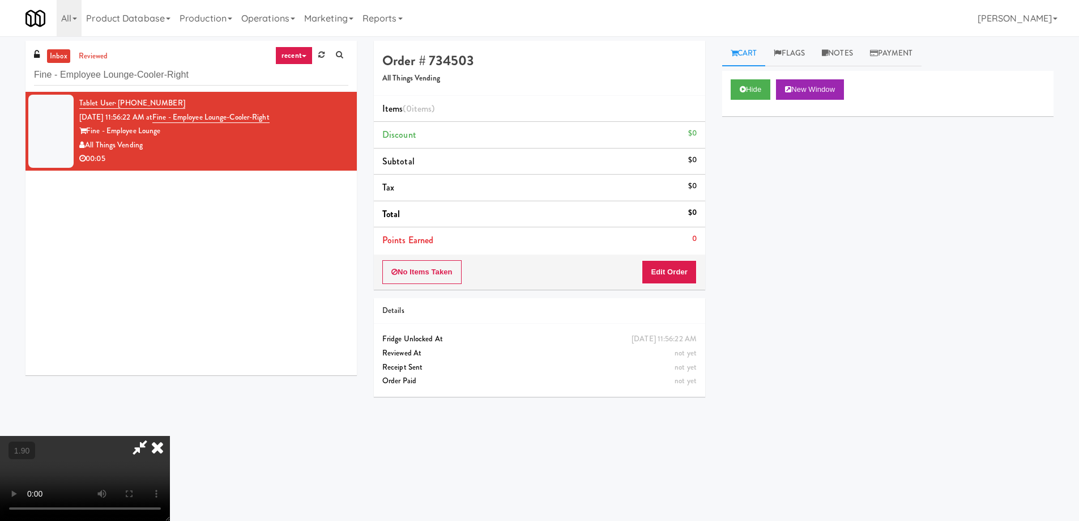
click at [170, 436] on video at bounding box center [85, 478] width 170 height 85
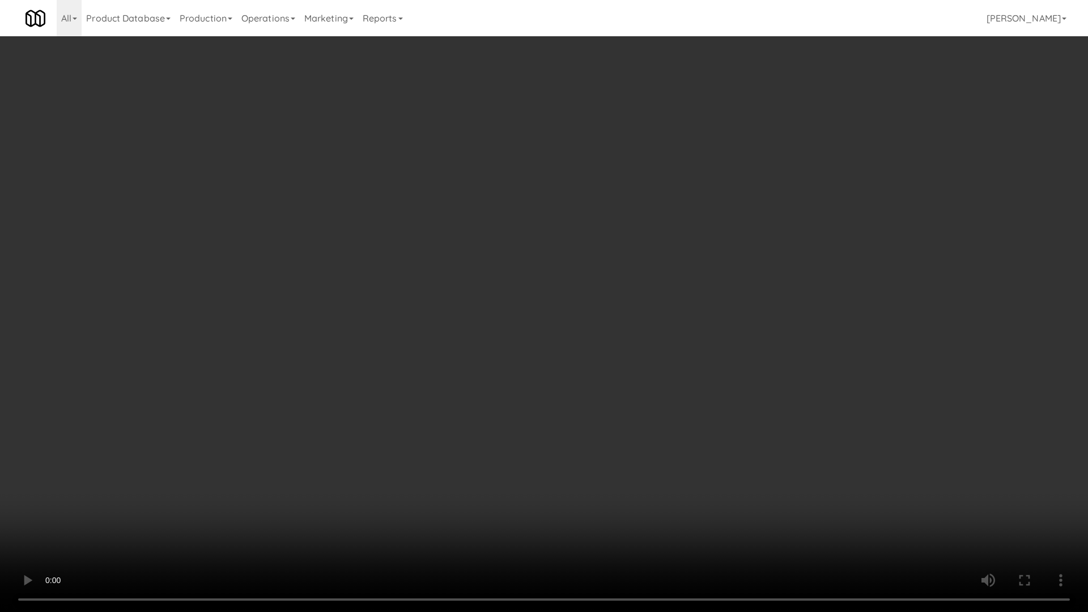
click at [589, 453] on video at bounding box center [544, 306] width 1088 height 612
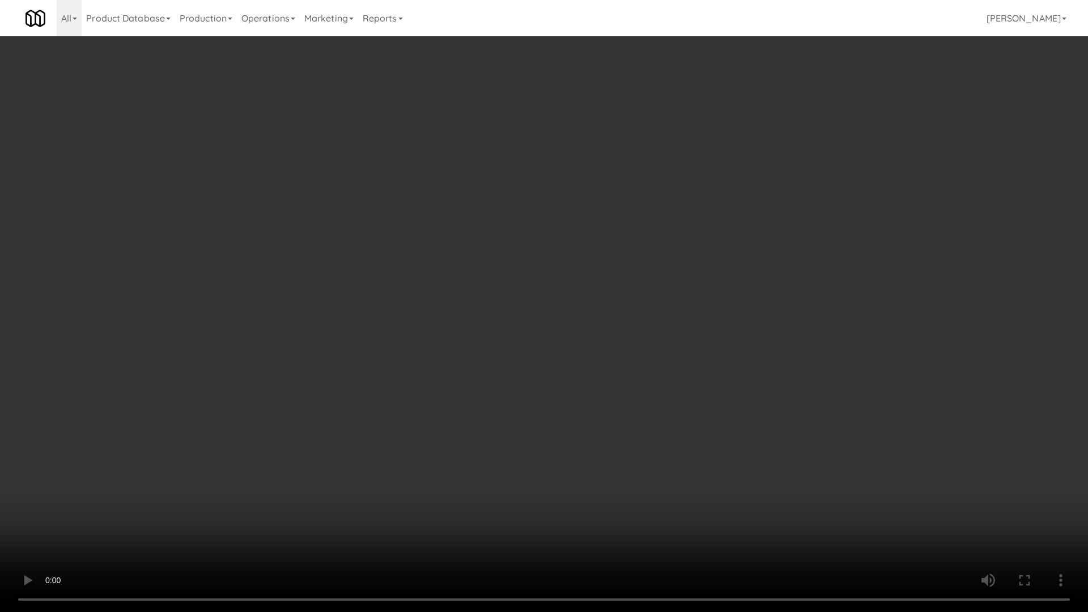
click at [588, 452] on video at bounding box center [544, 306] width 1088 height 612
click at [671, 349] on video at bounding box center [544, 306] width 1088 height 612
click at [672, 347] on video at bounding box center [544, 306] width 1088 height 612
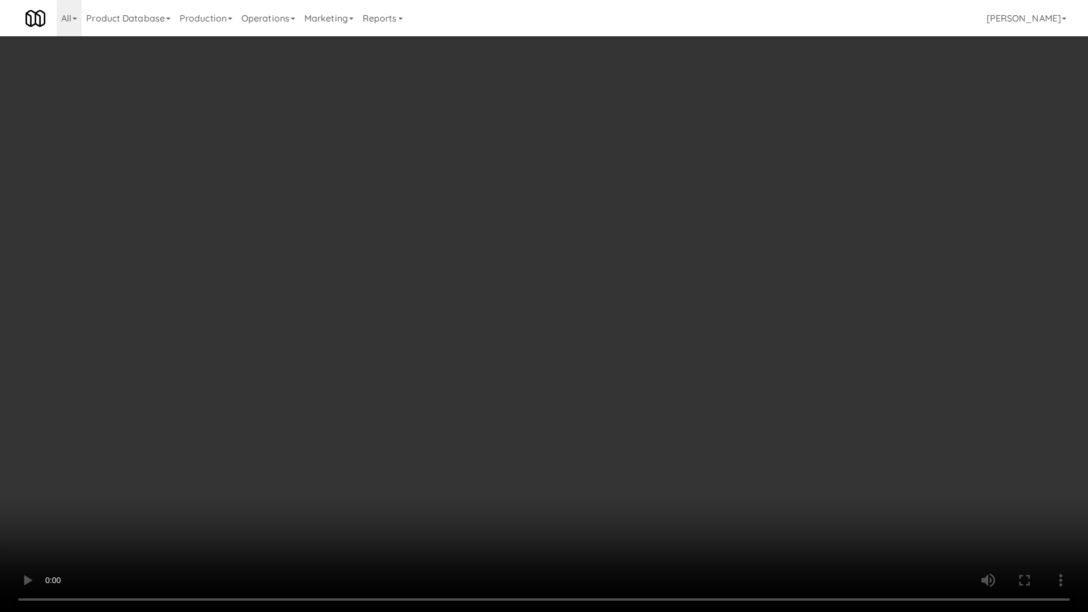
click at [672, 347] on video at bounding box center [544, 306] width 1088 height 612
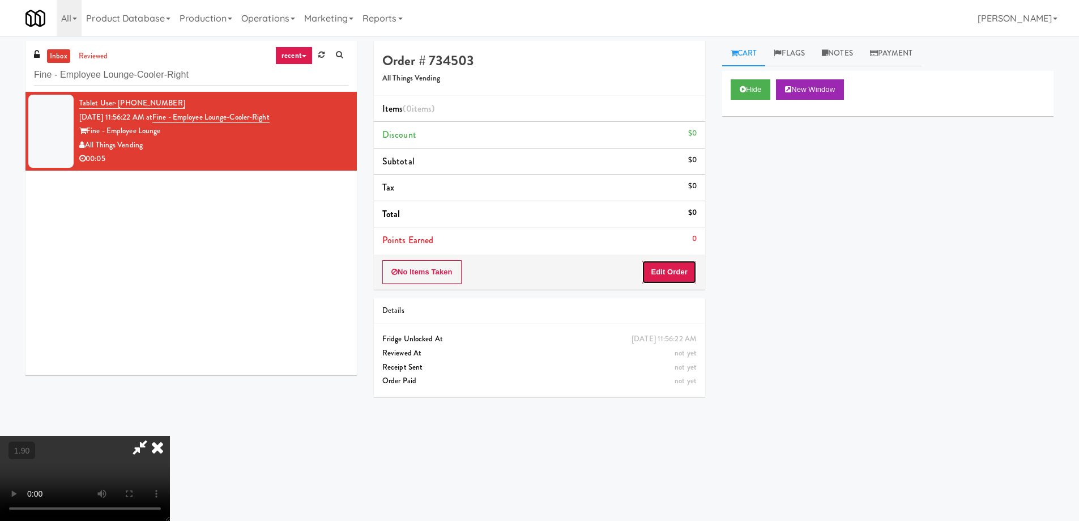
click at [673, 272] on button "Edit Order" at bounding box center [669, 272] width 55 height 24
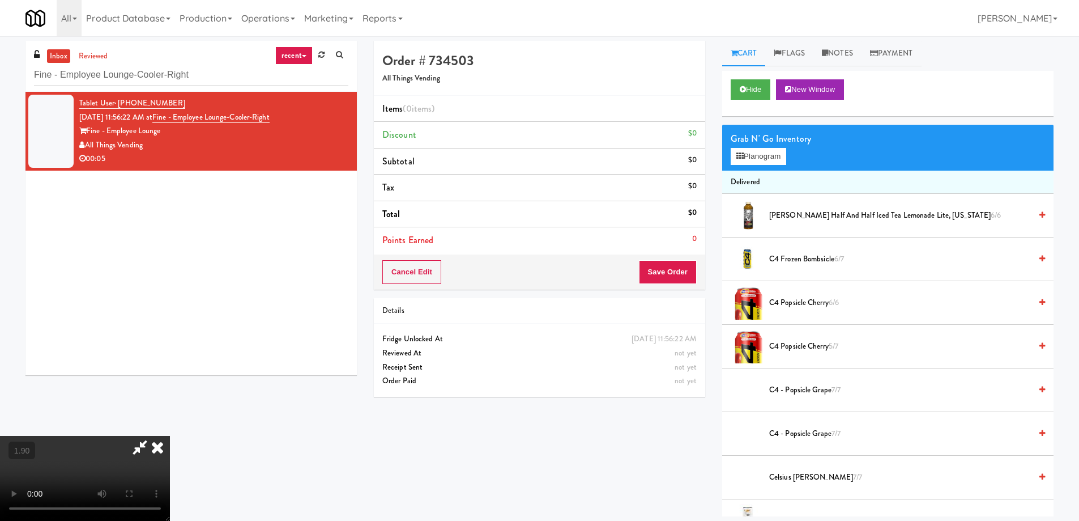
scroll to position [1466, 0]
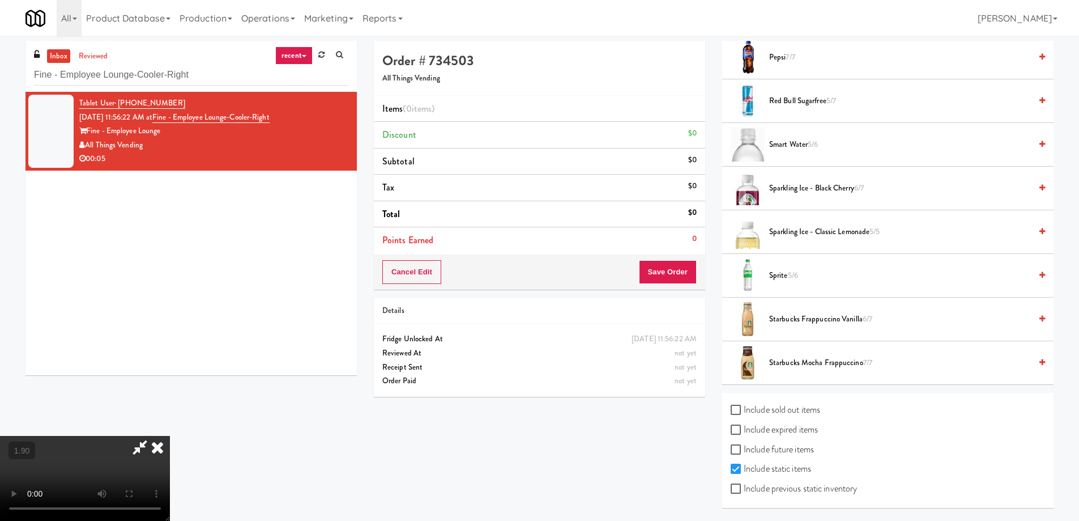
click at [828, 367] on span "Starbucks Mocha Frappuccino 7/7" at bounding box center [900, 363] width 262 height 14
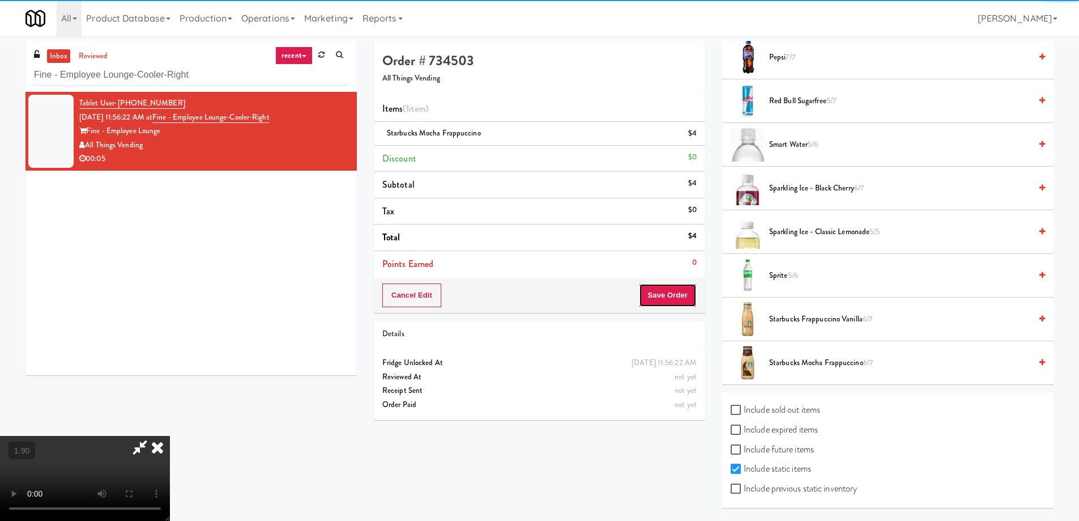
click at [674, 302] on button "Save Order" at bounding box center [668, 295] width 58 height 24
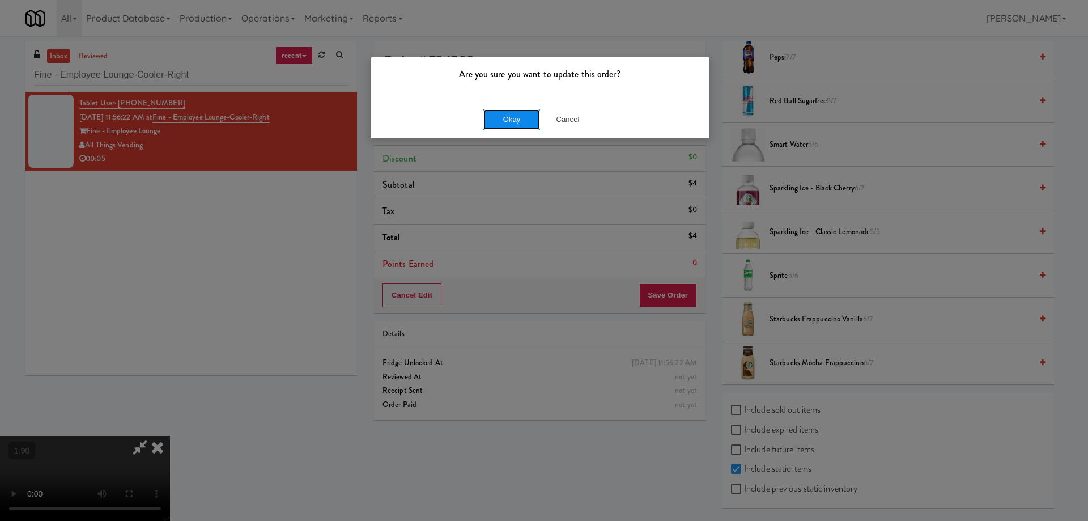
click at [509, 121] on button "Okay" at bounding box center [511, 119] width 57 height 20
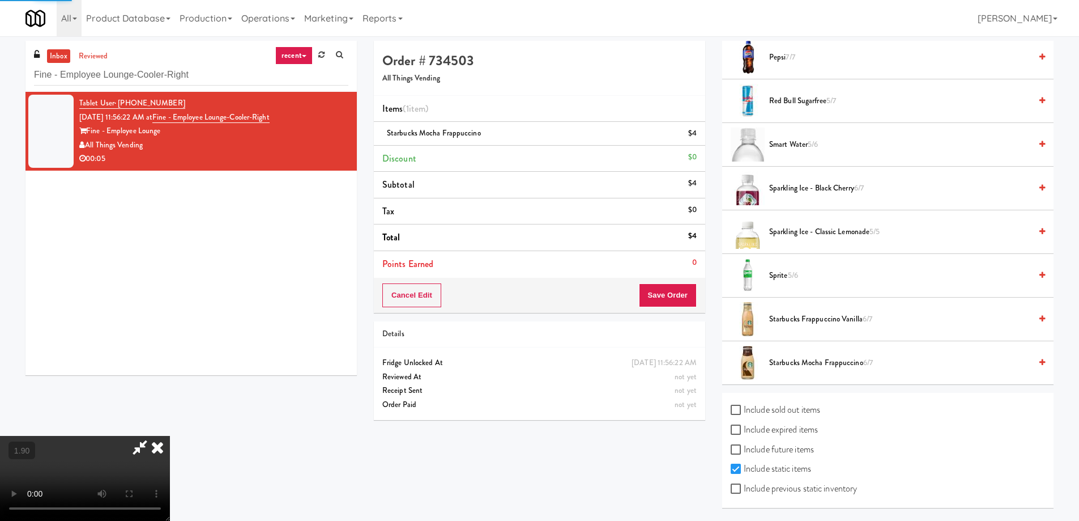
scroll to position [0, 0]
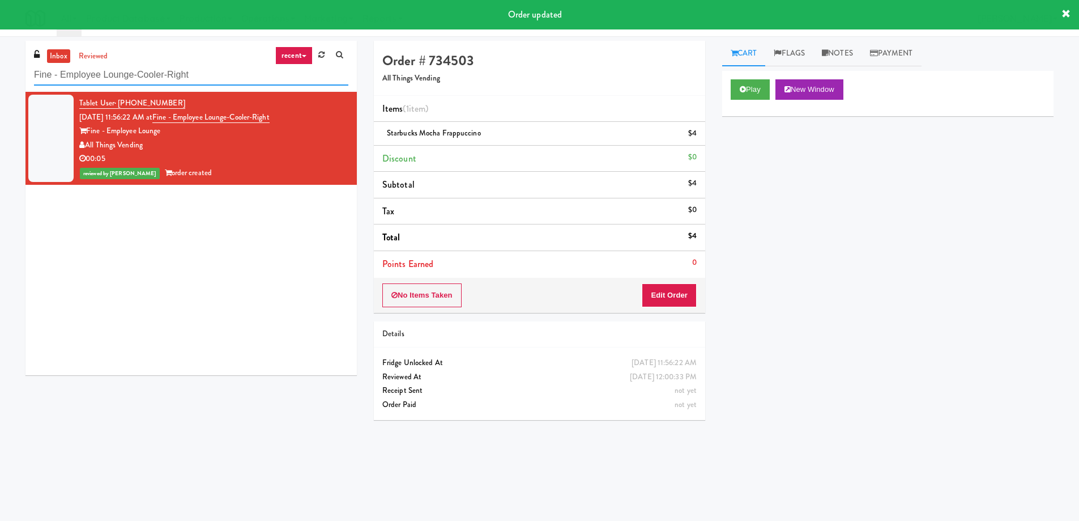
click at [142, 74] on input "Fine - Employee Lounge-Cooler-Right" at bounding box center [191, 75] width 314 height 21
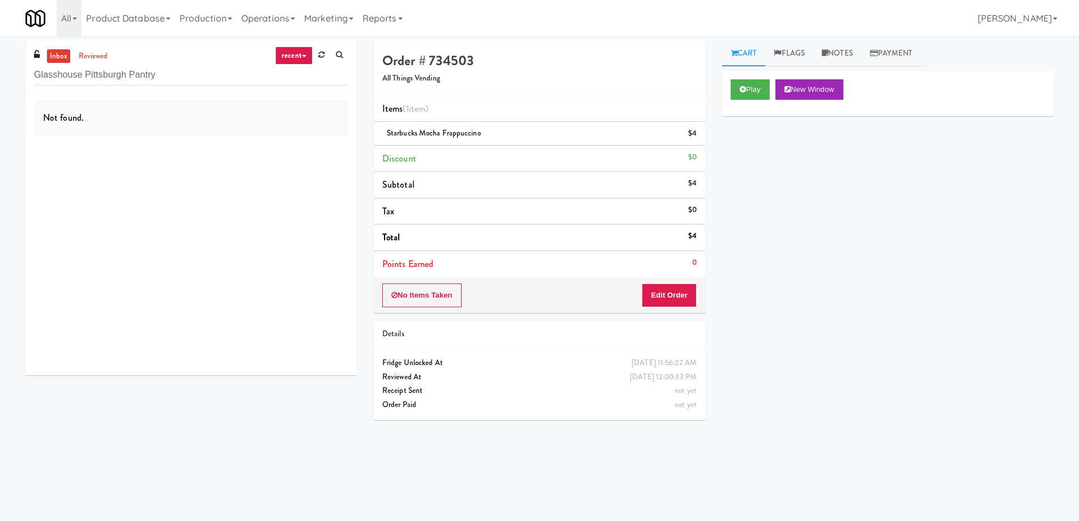
drag, startPoint x: 109, startPoint y: 46, endPoint x: 96, endPoint y: 48, distance: 13.1
click at [96, 48] on div "inbox reviewed recent all unclear take inventory issue suspicious failed recent…" at bounding box center [190, 66] width 331 height 51
click at [94, 49] on link "reviewed" at bounding box center [93, 56] width 35 height 14
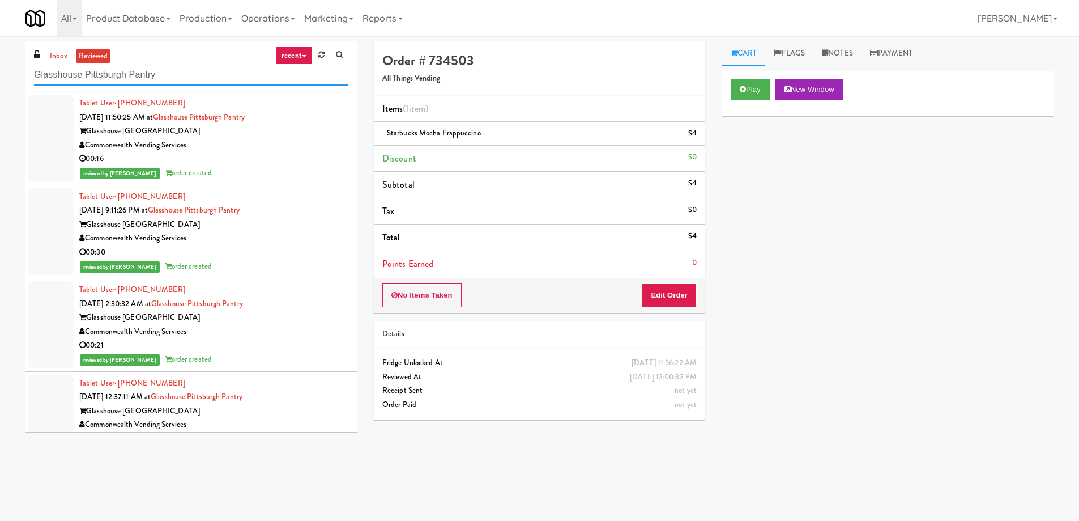
click at [214, 70] on input "Glasshouse Pittsburgh Pantry" at bounding box center [191, 75] width 314 height 21
click at [308, 135] on div "Glasshouse [GEOGRAPHIC_DATA]" at bounding box center [213, 131] width 269 height 14
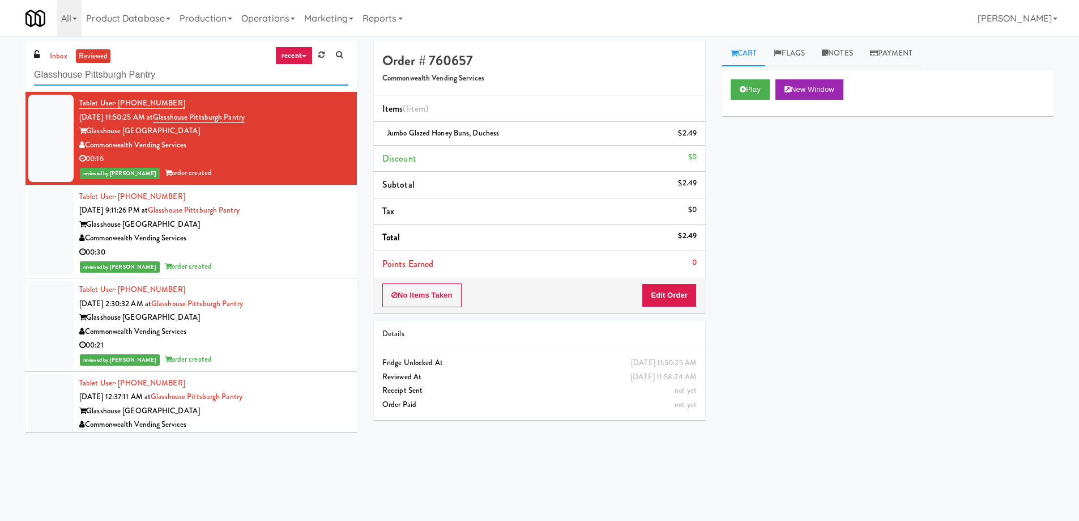
click at [190, 75] on input "Glasshouse Pittsburgh Pantry" at bounding box center [191, 75] width 314 height 21
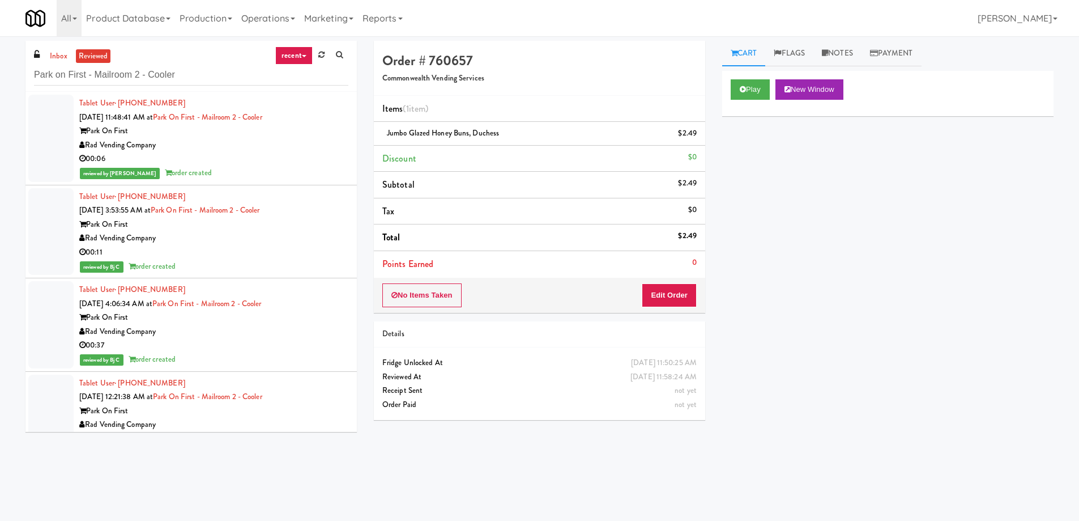
click at [285, 164] on div "00:06" at bounding box center [213, 159] width 269 height 14
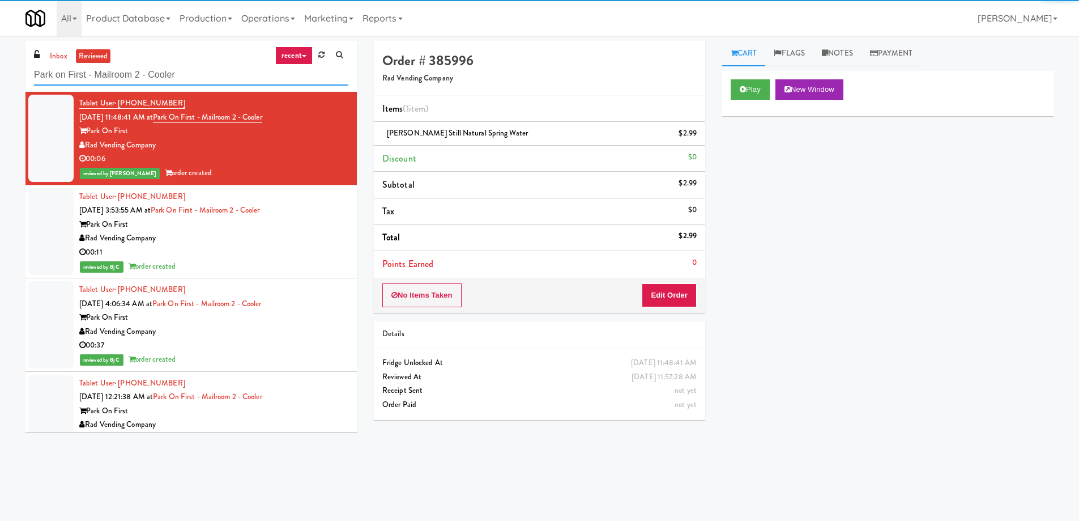
click at [182, 76] on input "Park on First - Mailroom 2 - Cooler" at bounding box center [191, 75] width 314 height 21
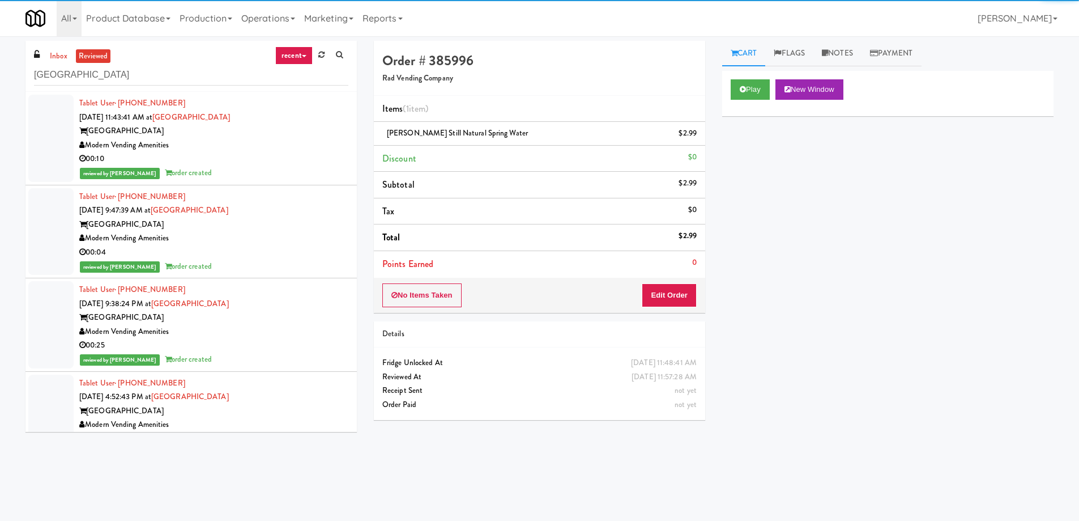
click at [309, 147] on div "Modern Vending Amenities" at bounding box center [213, 145] width 269 height 14
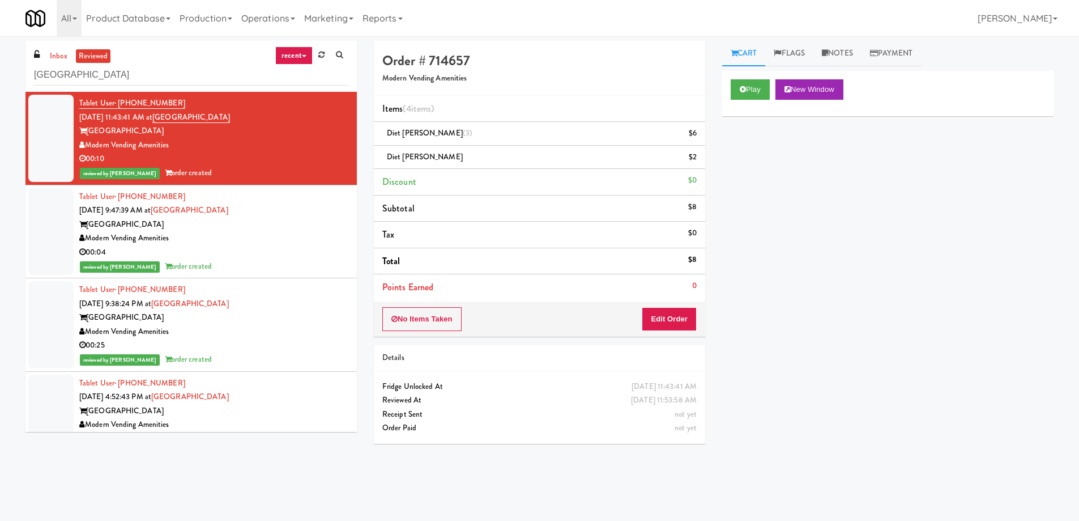
click at [226, 58] on div "inbox reviewed recent all unclear take inventory issue suspicious failed recent…" at bounding box center [190, 66] width 331 height 51
click at [218, 71] on input "[GEOGRAPHIC_DATA]" at bounding box center [191, 75] width 314 height 21
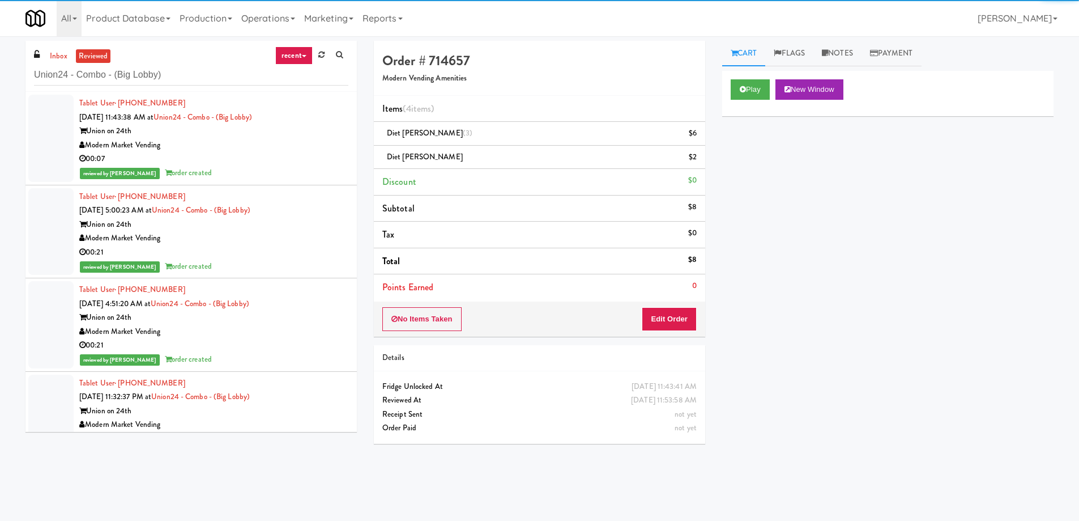
click at [296, 140] on div "Modern Market Vending" at bounding box center [213, 145] width 269 height 14
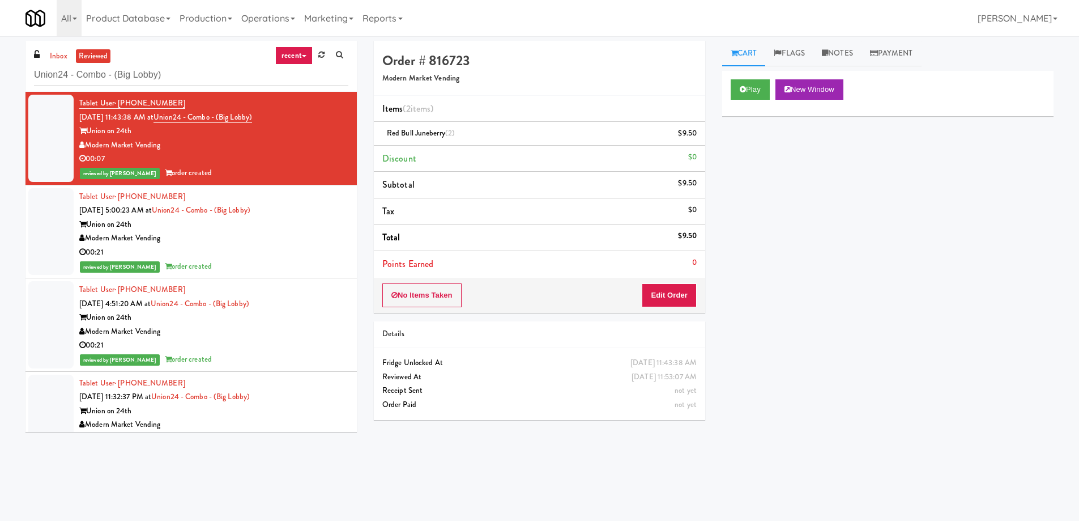
click at [223, 86] on div "inbox reviewed recent all unclear take inventory issue suspicious failed recent…" at bounding box center [190, 66] width 331 height 51
click at [218, 73] on input "Union24 - Combo - (Big Lobby)" at bounding box center [191, 75] width 314 height 21
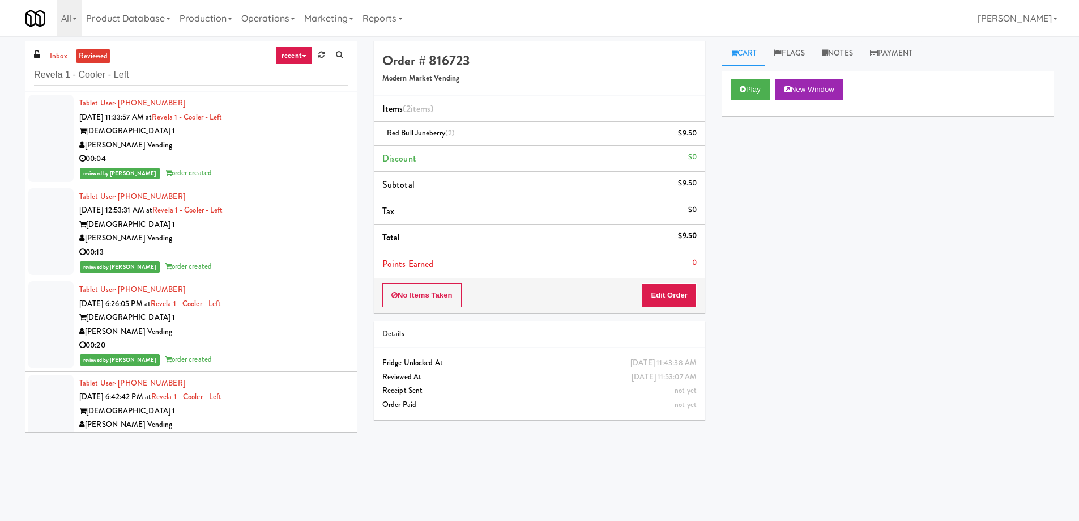
click at [283, 138] on div "[PERSON_NAME] Vending" at bounding box center [213, 145] width 269 height 14
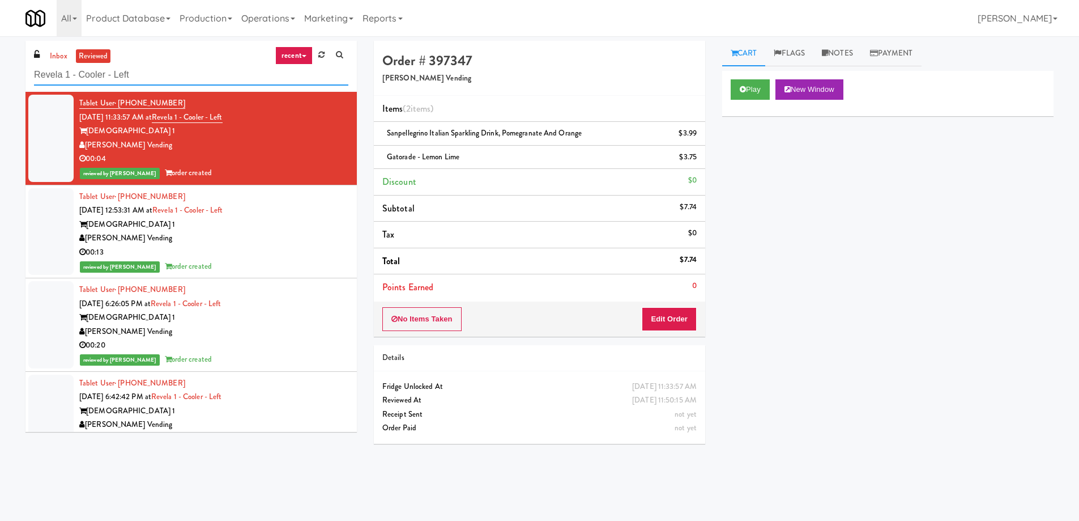
click at [232, 74] on input "Revela 1 - Cooler - Left" at bounding box center [191, 75] width 314 height 21
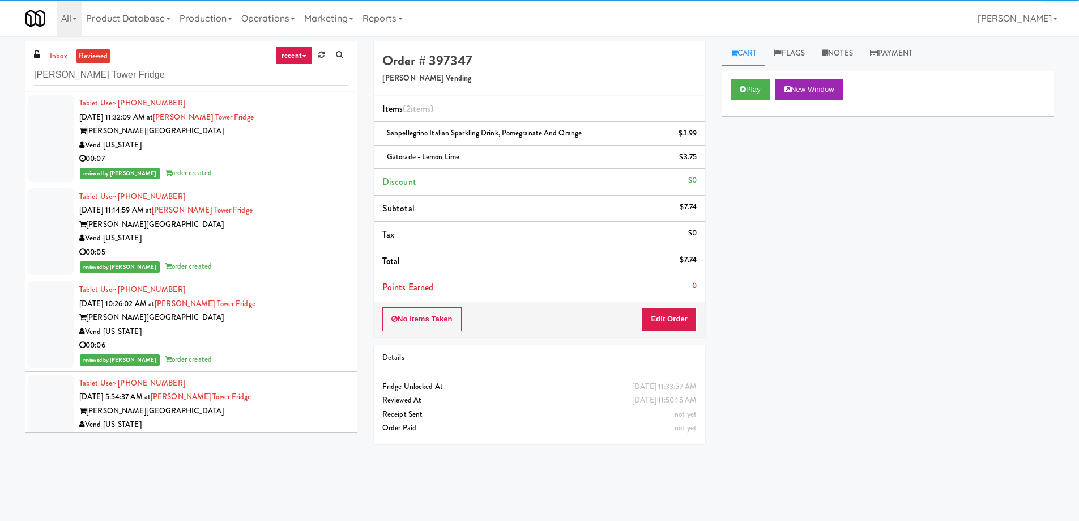
click at [295, 137] on div "[PERSON_NAME][GEOGRAPHIC_DATA]" at bounding box center [213, 131] width 269 height 14
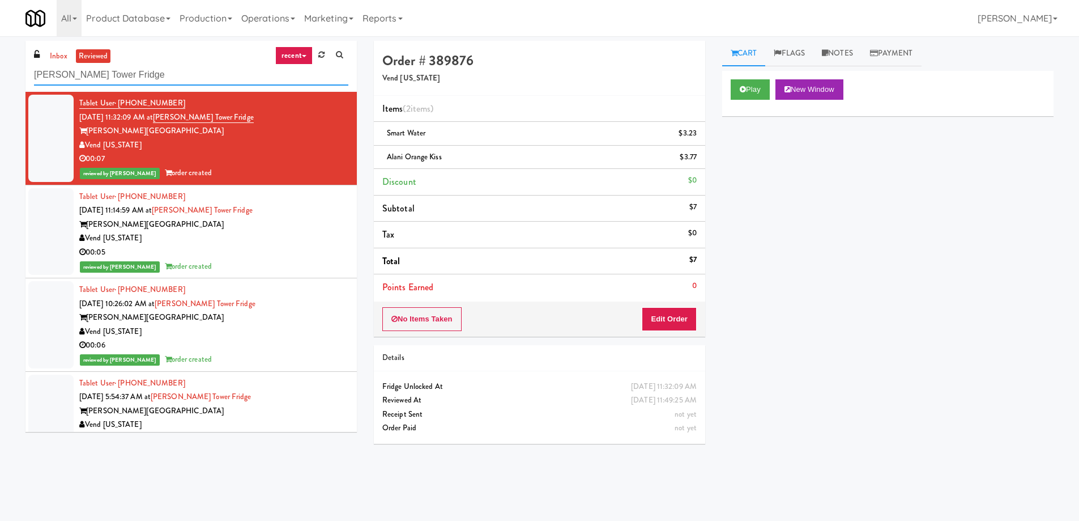
click at [207, 68] on input "[PERSON_NAME] Tower Fridge" at bounding box center [191, 75] width 314 height 21
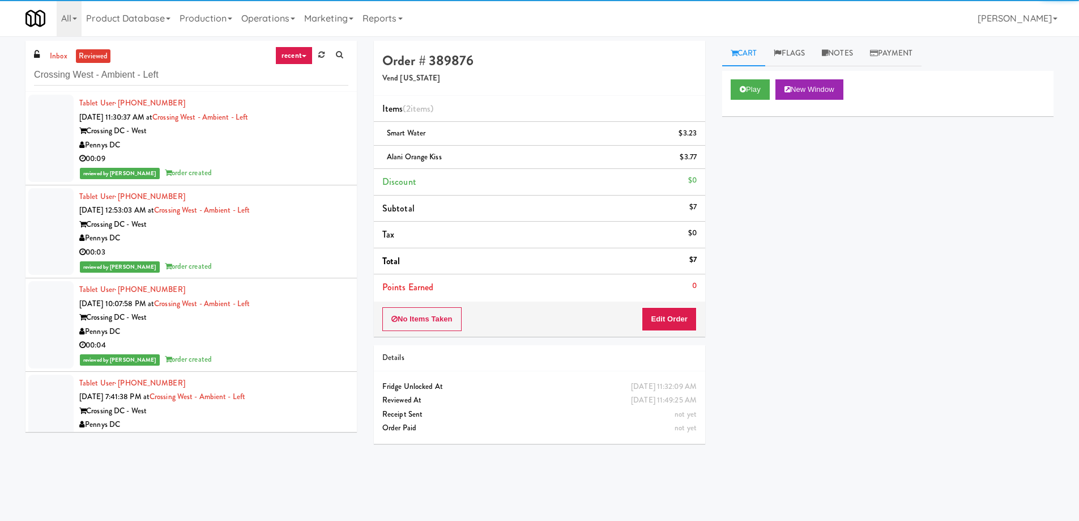
click at [309, 132] on div "Crossing DC - West" at bounding box center [213, 131] width 269 height 14
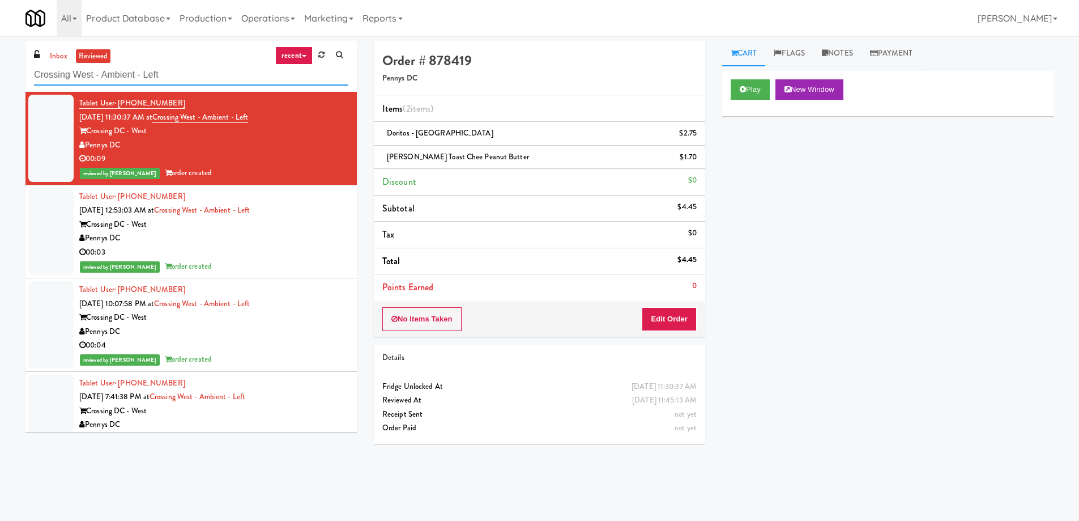
click at [201, 79] on input "Crossing West - Ambient - Left" at bounding box center [191, 75] width 314 height 21
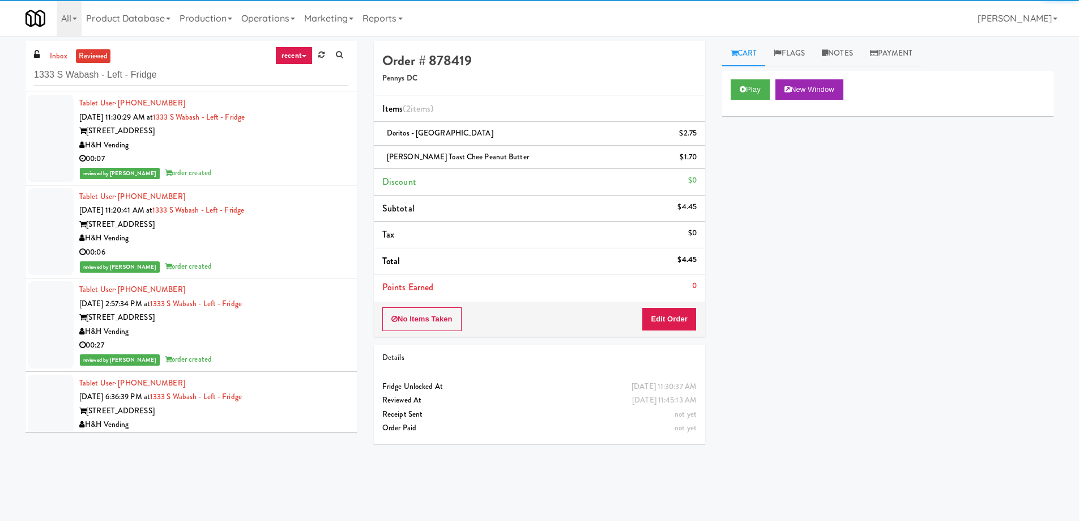
click at [269, 152] on div "00:07" at bounding box center [213, 159] width 269 height 14
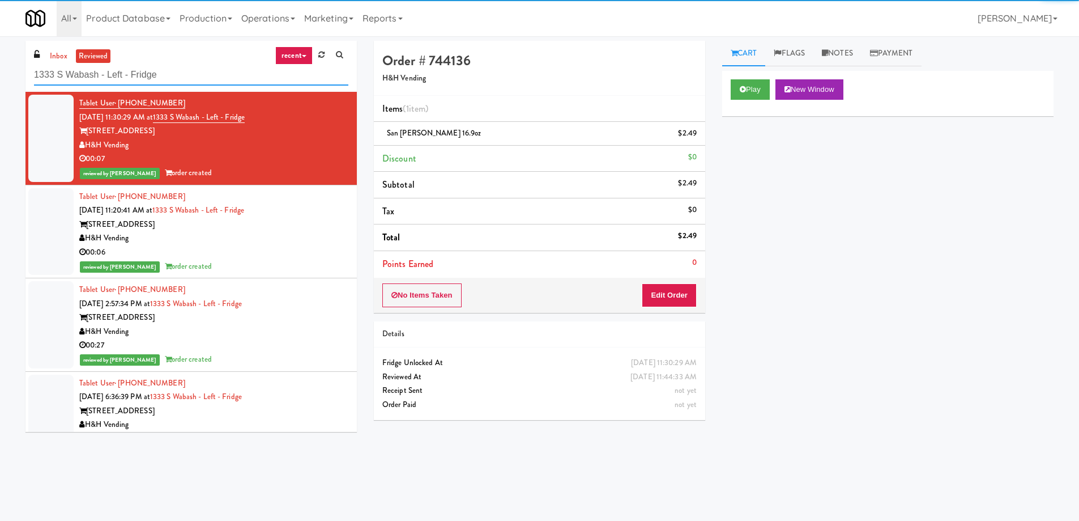
click at [211, 80] on input "1333 S Wabash - Left - Fridge" at bounding box center [191, 75] width 314 height 21
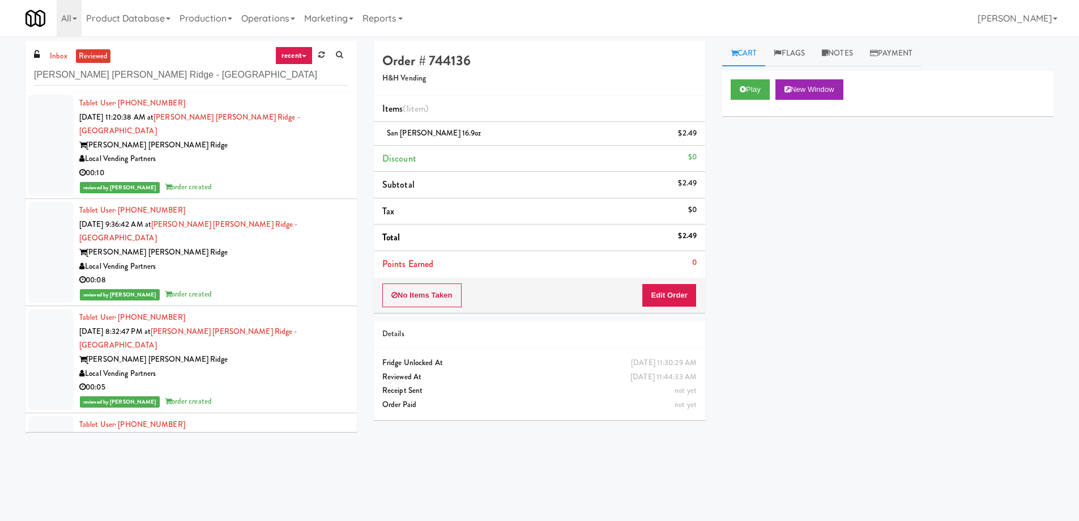
click at [289, 166] on div "00:10" at bounding box center [213, 173] width 269 height 14
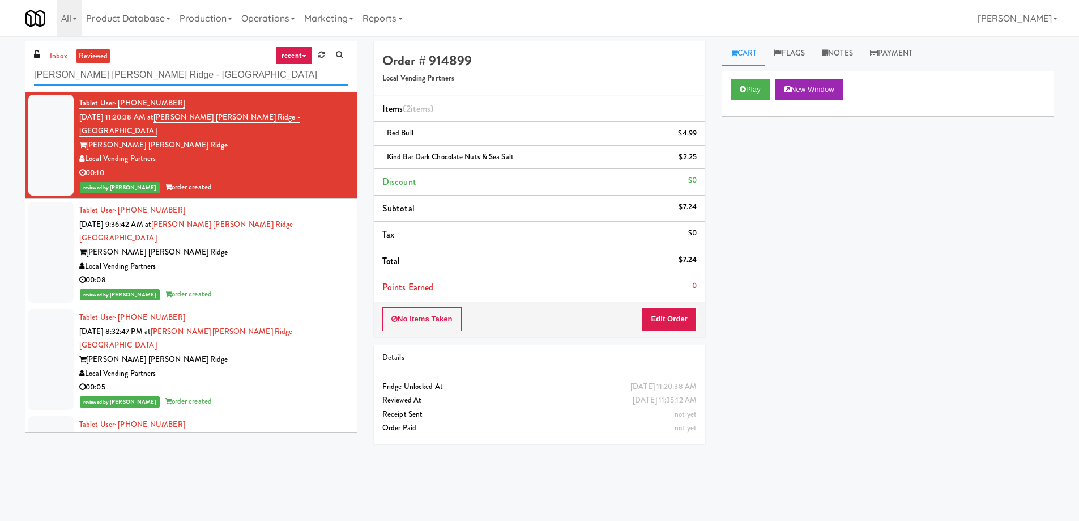
click at [168, 73] on input "[PERSON_NAME] [PERSON_NAME] Ridge - [GEOGRAPHIC_DATA]" at bounding box center [191, 75] width 314 height 21
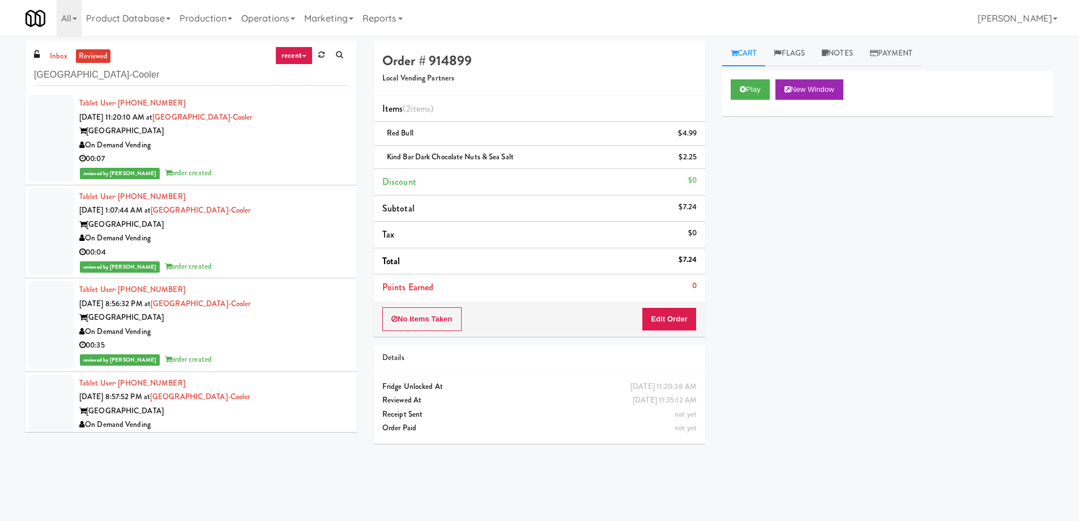
click at [275, 145] on div "On Demand Vending" at bounding box center [213, 145] width 269 height 14
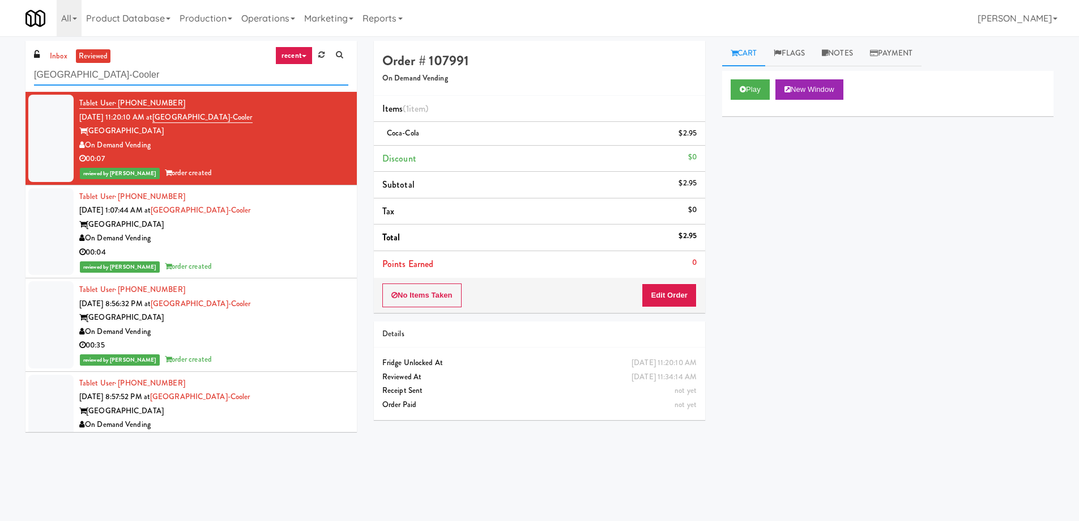
click at [207, 81] on input "[GEOGRAPHIC_DATA]-Cooler" at bounding box center [191, 75] width 314 height 21
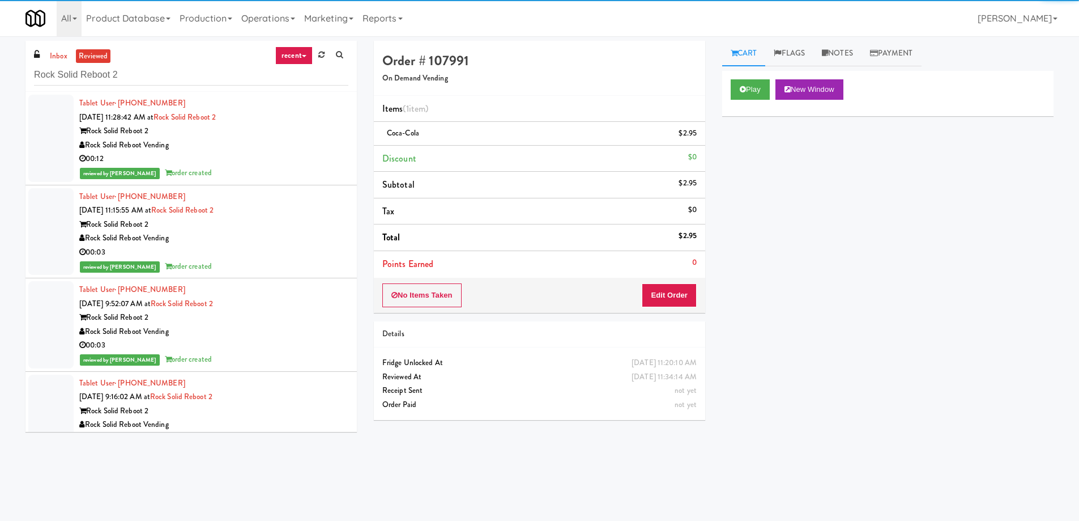
click at [277, 146] on div "Rock Solid Reboot Vending" at bounding box center [213, 145] width 269 height 14
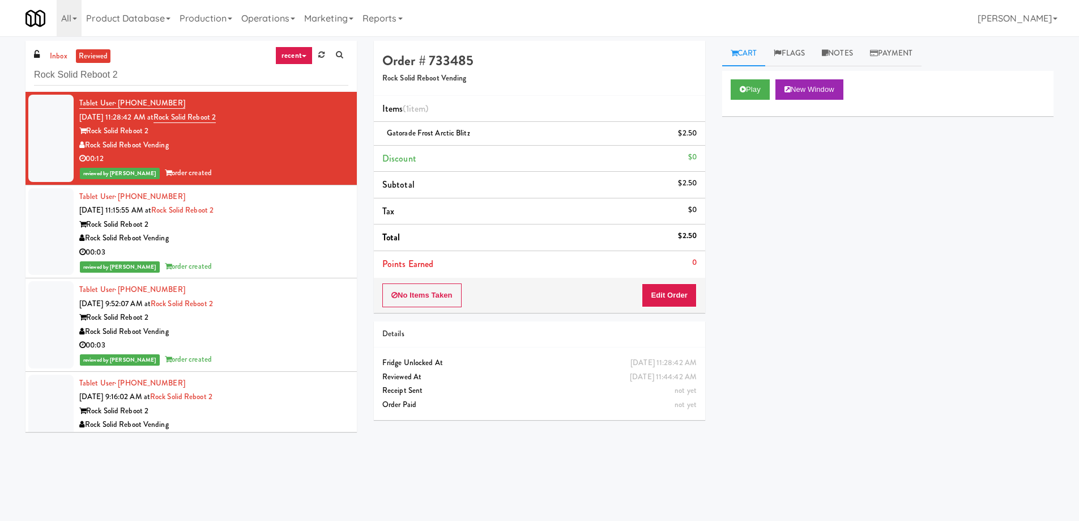
click at [154, 57] on div "inbox reviewed recent all unclear take inventory issue suspicious failed recent…" at bounding box center [190, 66] width 331 height 51
click at [153, 69] on input "Rock Solid Reboot 2" at bounding box center [191, 75] width 314 height 21
click at [245, 209] on div "Tablet User · (301) 646-0080 [DATE] 11:15:55 AM at Rock Solid Reboot 2 Rock Sol…" at bounding box center [213, 232] width 269 height 84
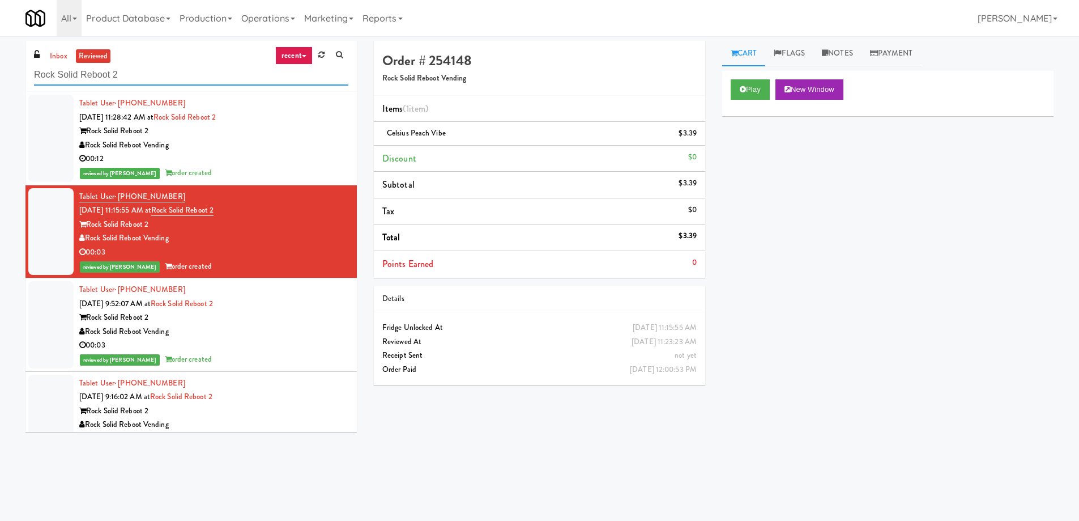
click at [220, 71] on input "Rock Solid Reboot 2" at bounding box center [191, 75] width 314 height 21
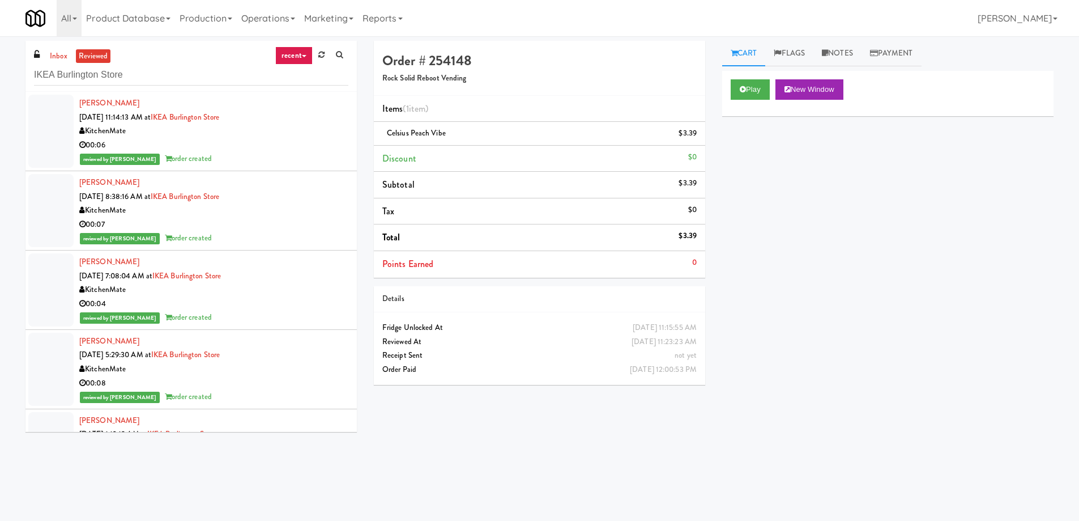
click at [285, 133] on div "KitchenMate" at bounding box center [213, 131] width 269 height 14
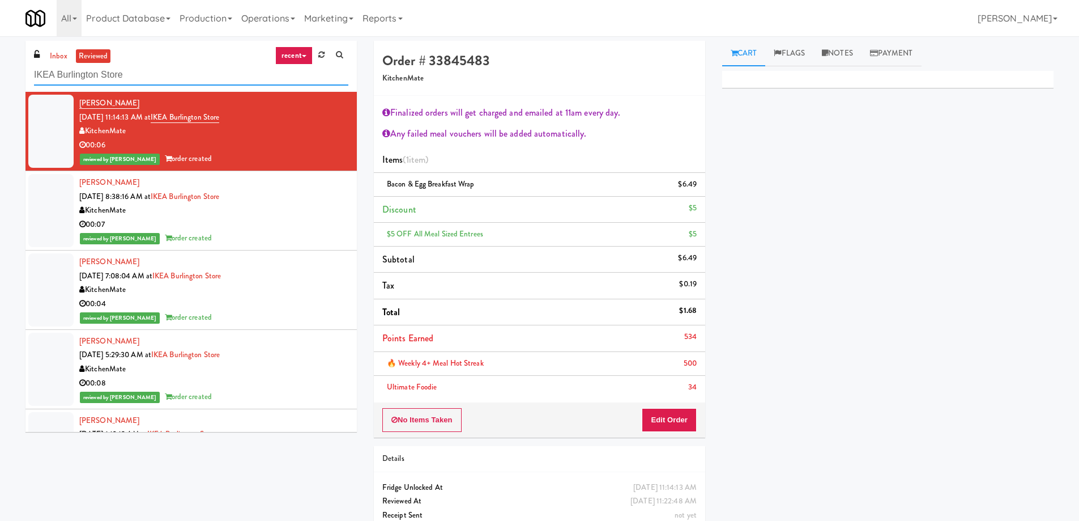
click at [193, 66] on input "IKEA Burlington Store" at bounding box center [191, 75] width 314 height 21
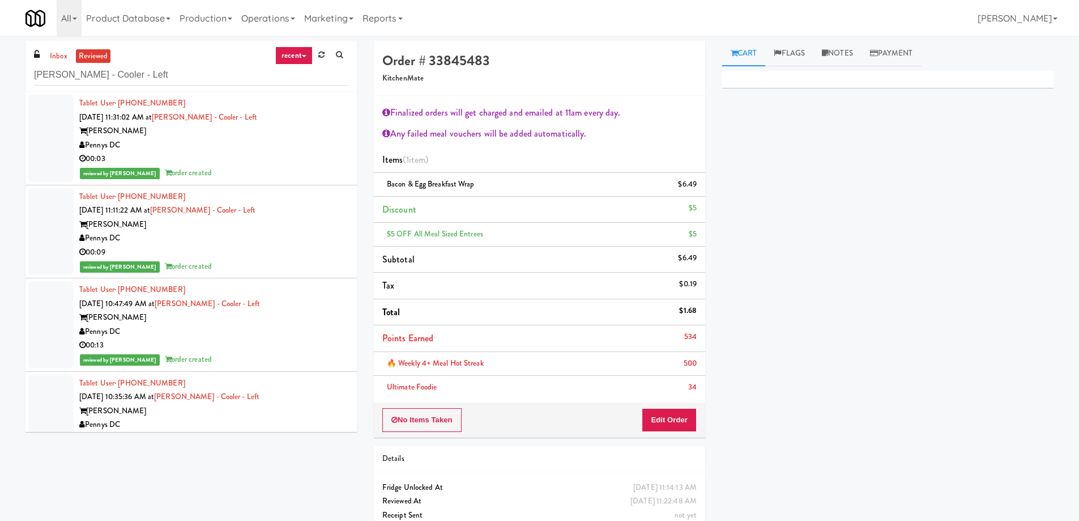
click at [283, 151] on div "Pennys DC" at bounding box center [213, 145] width 269 height 14
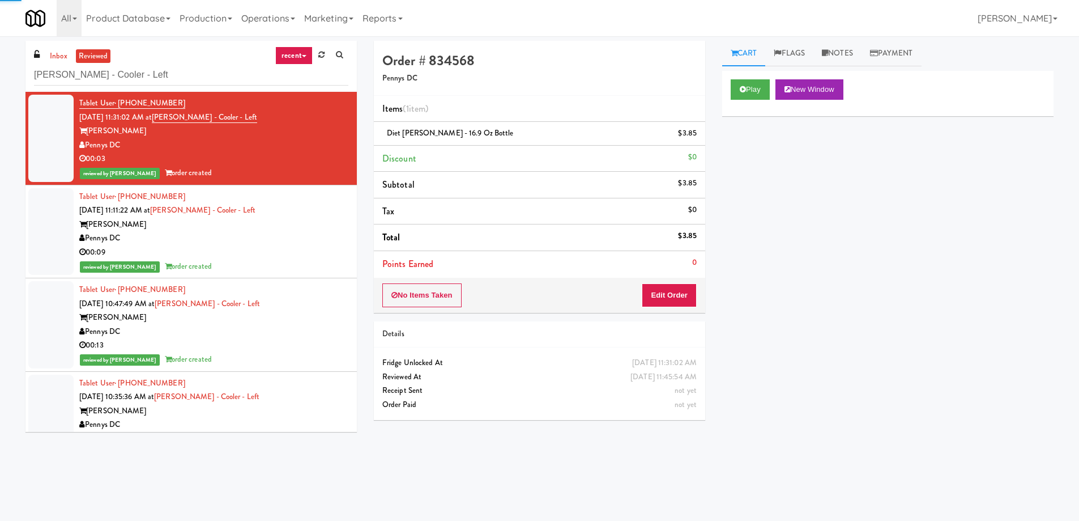
click at [284, 237] on div "Pennys DC" at bounding box center [213, 238] width 269 height 14
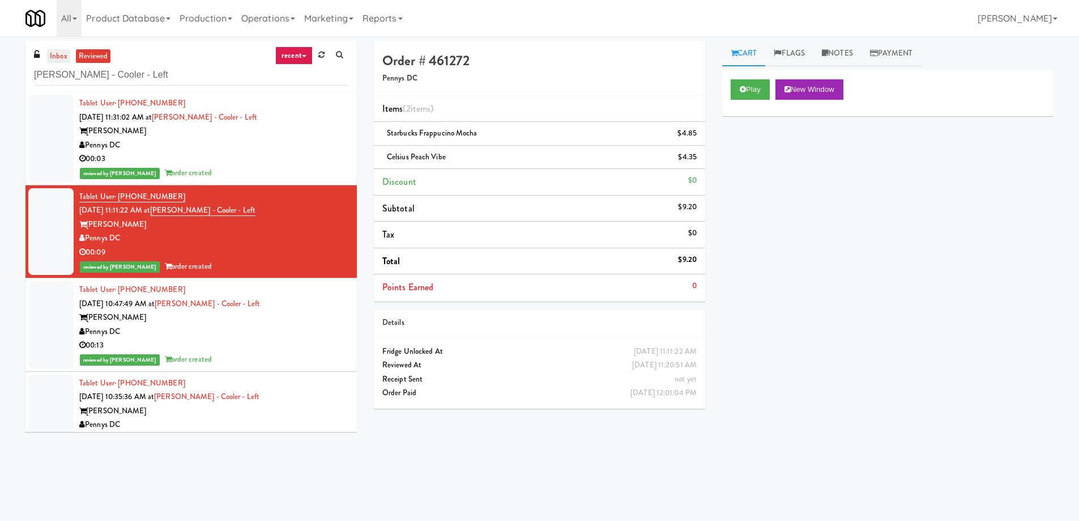
click at [60, 53] on link "inbox" at bounding box center [58, 56] width 23 height 14
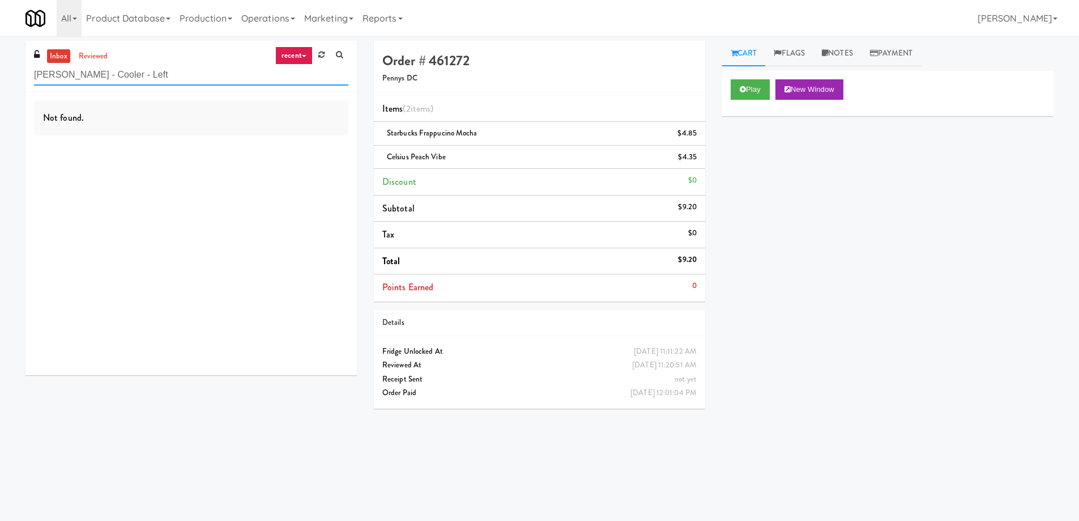
click at [127, 75] on input "[PERSON_NAME] - Cooler - Left" at bounding box center [191, 75] width 314 height 21
paste input "Rock Solid Reboot (Right)"
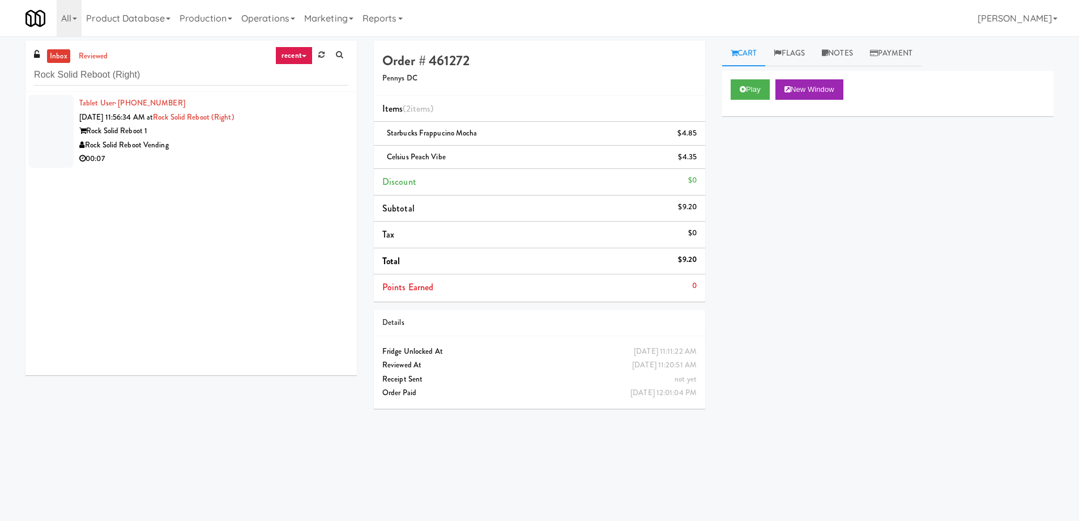
click at [228, 155] on div "00:07" at bounding box center [213, 159] width 269 height 14
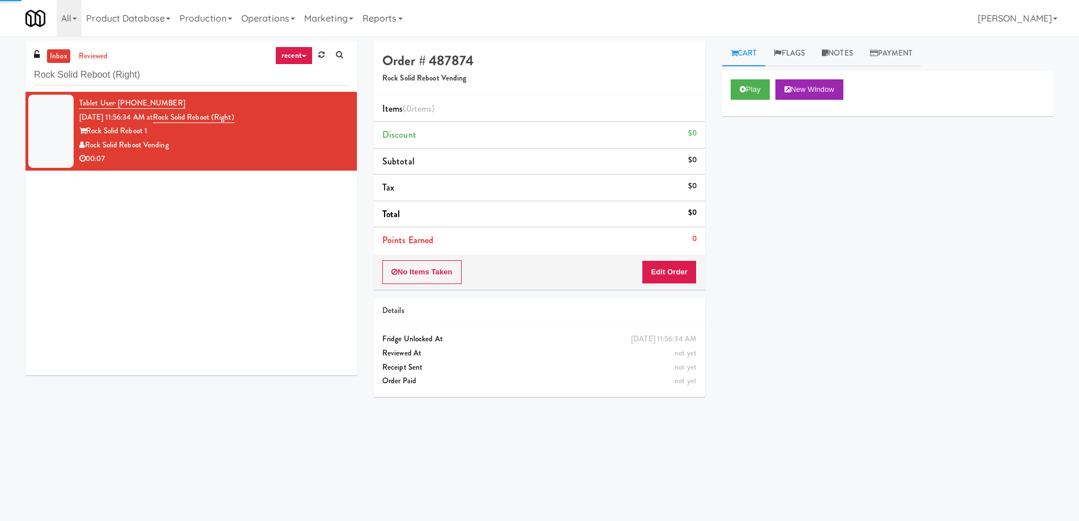
click at [758, 78] on div "Play New Window" at bounding box center [887, 93] width 331 height 45
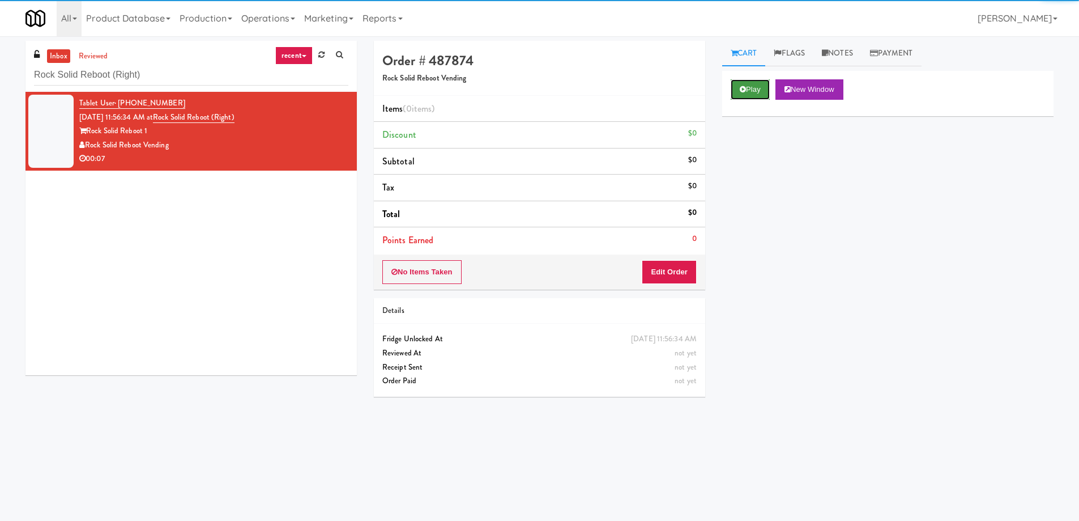
click at [761, 94] on button "Play" at bounding box center [750, 89] width 39 height 20
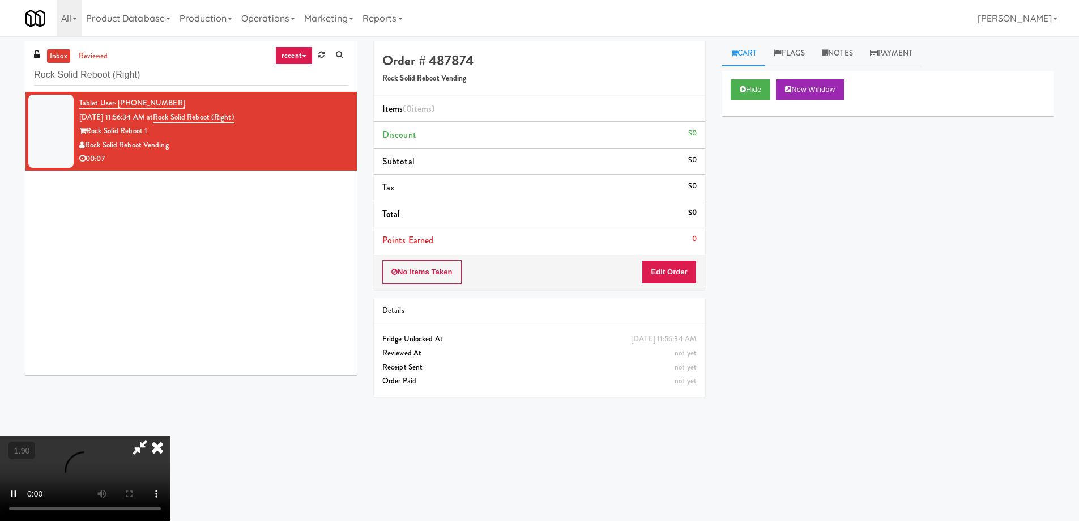
click at [170, 436] on video at bounding box center [85, 478] width 170 height 85
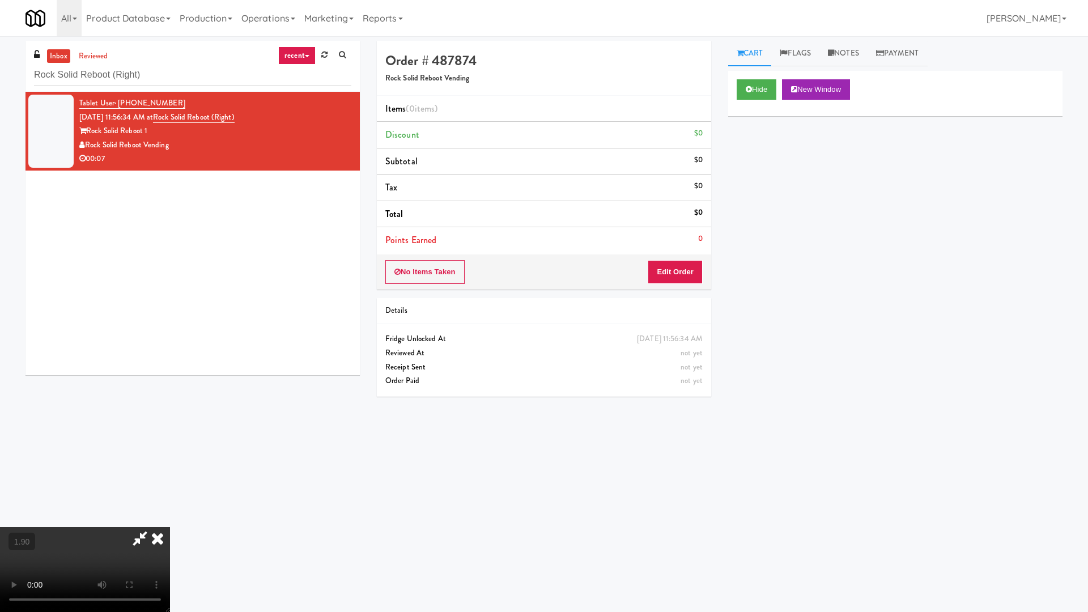
click at [170, 519] on video at bounding box center [85, 569] width 170 height 85
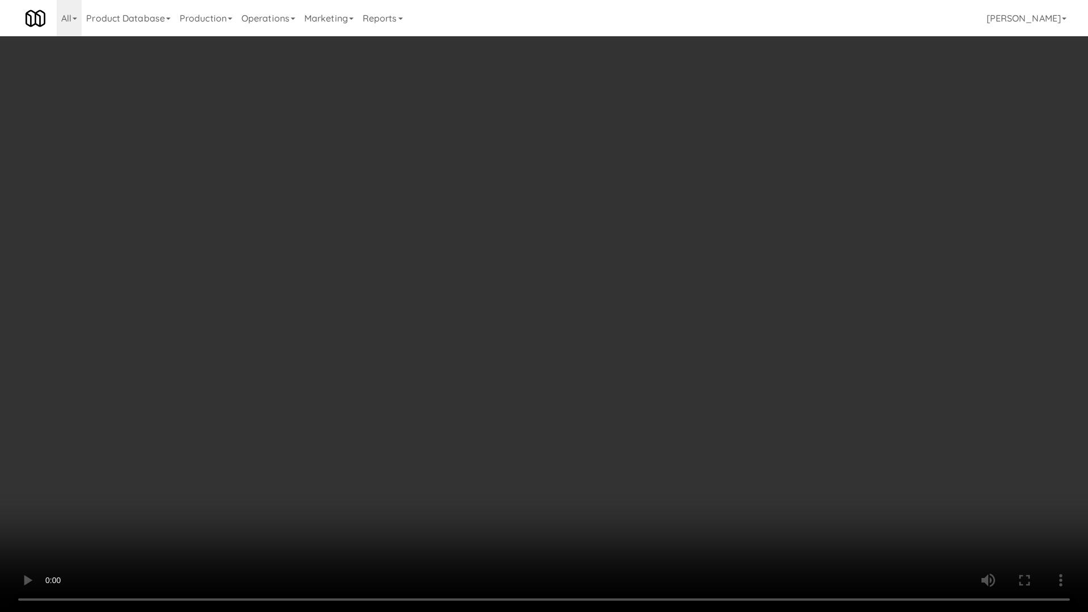
click at [633, 391] on video at bounding box center [544, 306] width 1088 height 612
click at [634, 391] on video at bounding box center [544, 306] width 1088 height 612
click at [635, 392] on video at bounding box center [544, 306] width 1088 height 612
click at [641, 393] on video at bounding box center [544, 306] width 1088 height 612
click at [646, 395] on video at bounding box center [544, 306] width 1088 height 612
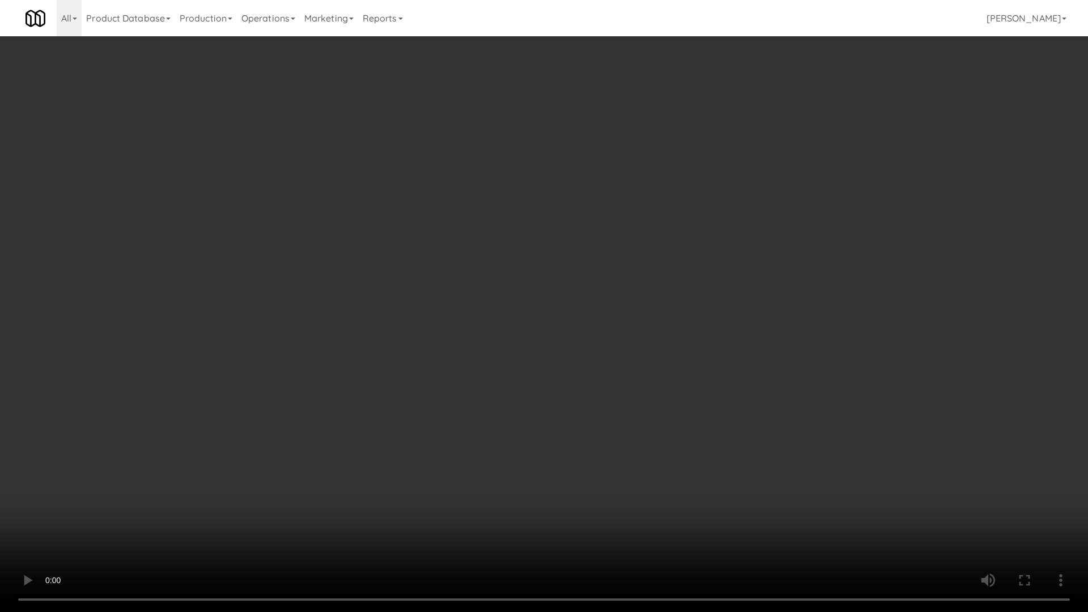
click at [650, 396] on video at bounding box center [544, 306] width 1088 height 612
click at [651, 396] on video at bounding box center [544, 306] width 1088 height 612
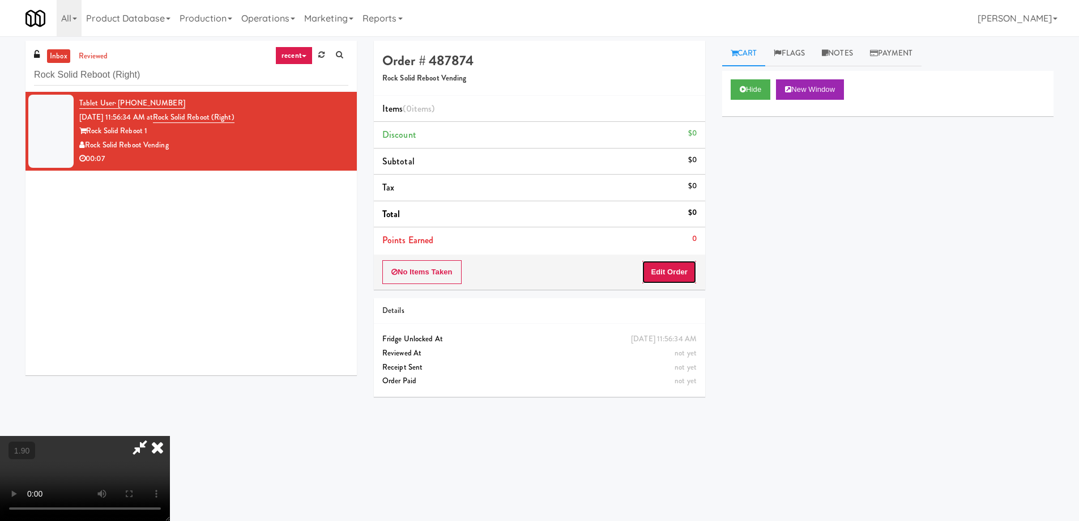
click at [679, 270] on button "Edit Order" at bounding box center [669, 272] width 55 height 24
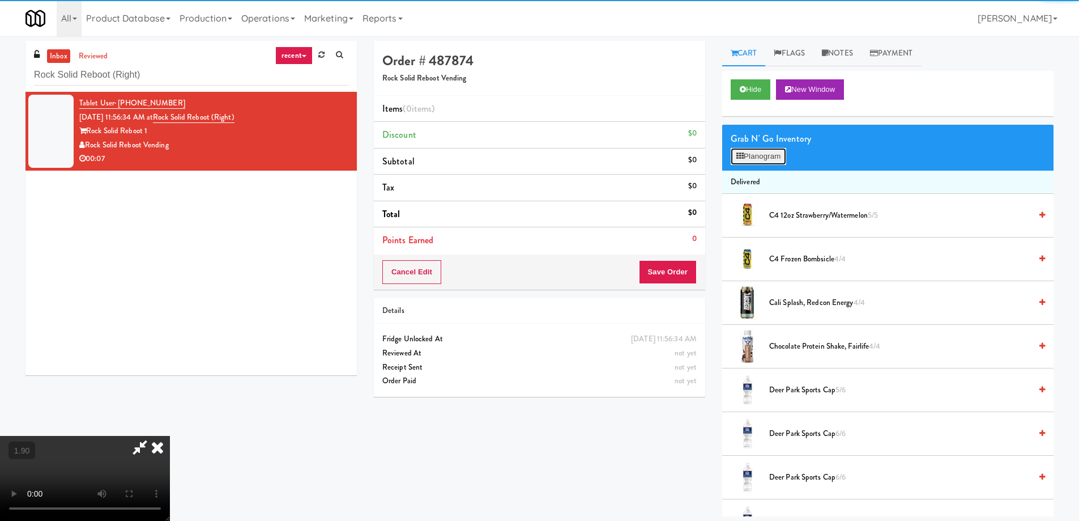
click at [772, 159] on button "Planogram" at bounding box center [759, 156] width 56 height 17
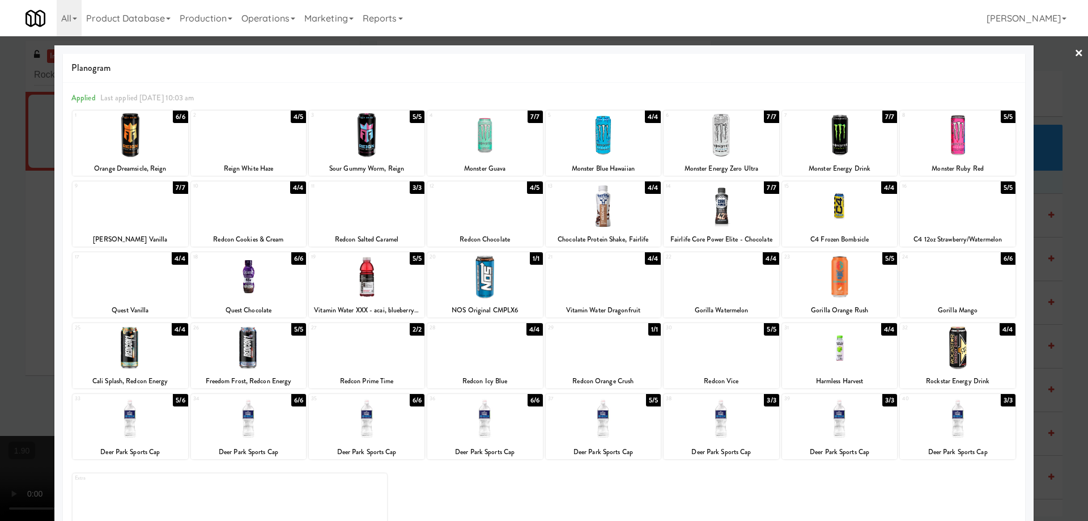
click at [497, 362] on div at bounding box center [485, 348] width 116 height 44
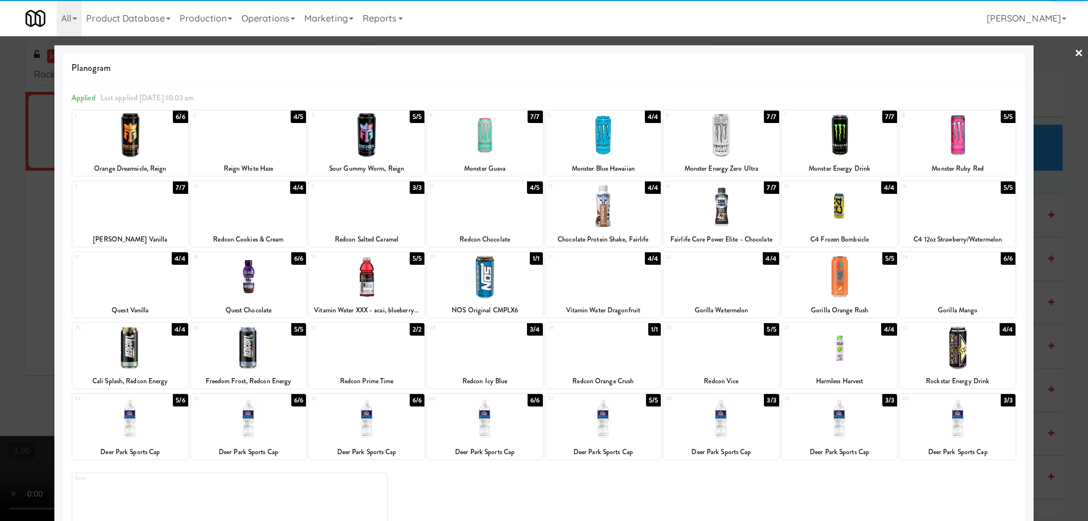
click at [0, 323] on div at bounding box center [544, 260] width 1088 height 521
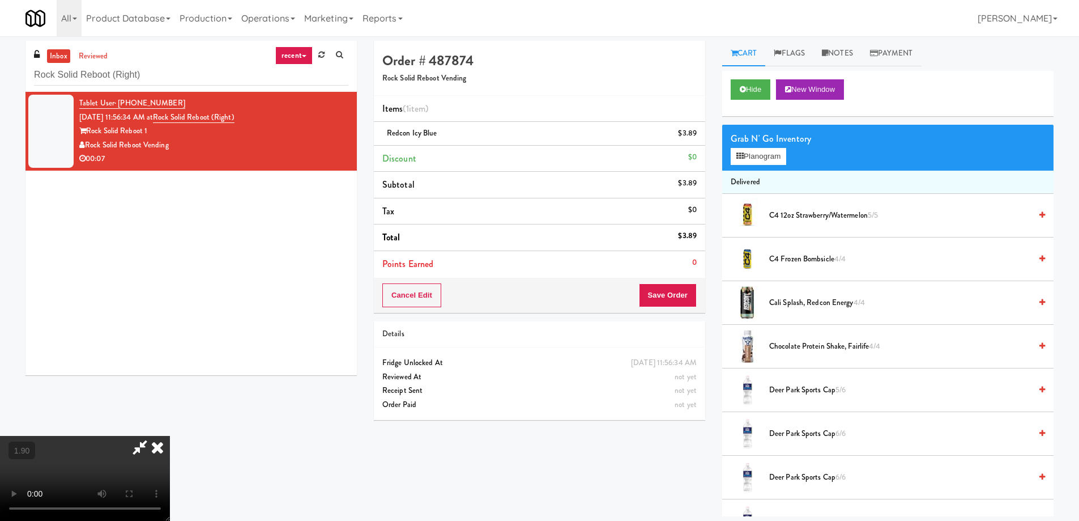
click at [153, 436] on icon at bounding box center [140, 447] width 26 height 23
click at [477, 131] on div "Redcon Icy Blue $3.89" at bounding box center [539, 133] width 314 height 14
copy span "Redcon Icy Blue"
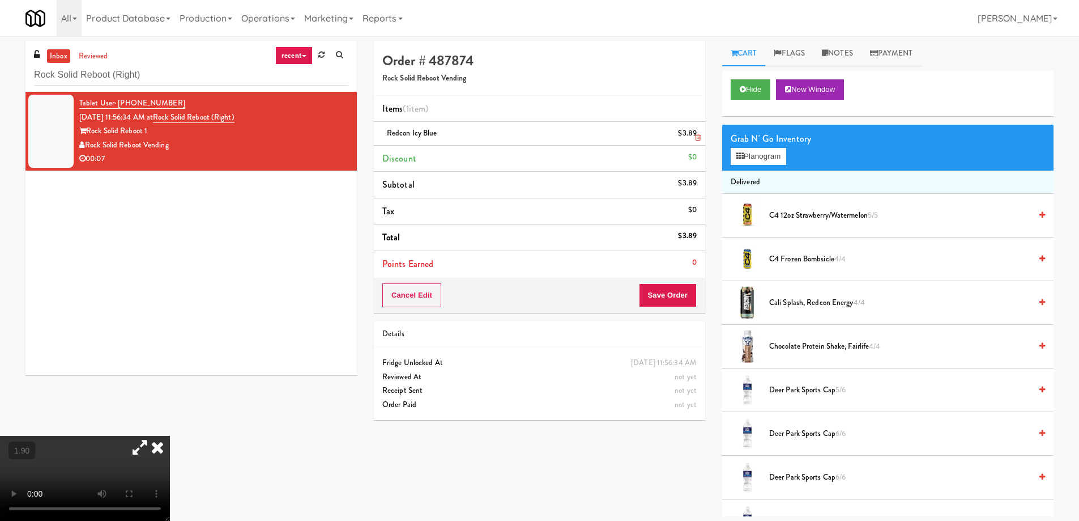
scroll to position [1246, 0]
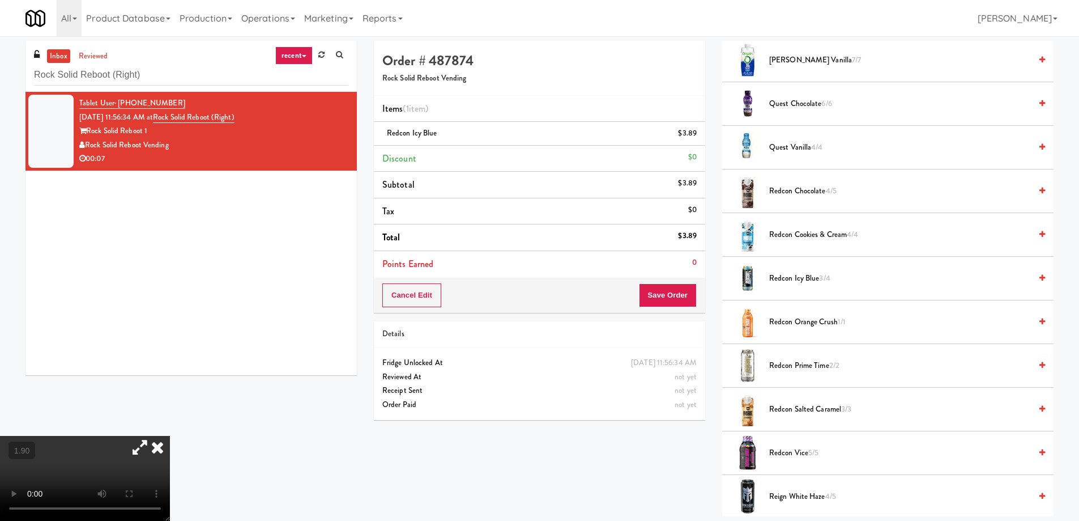
click at [118, 436] on video at bounding box center [85, 478] width 170 height 85
click at [665, 291] on button "Save Order" at bounding box center [668, 295] width 58 height 24
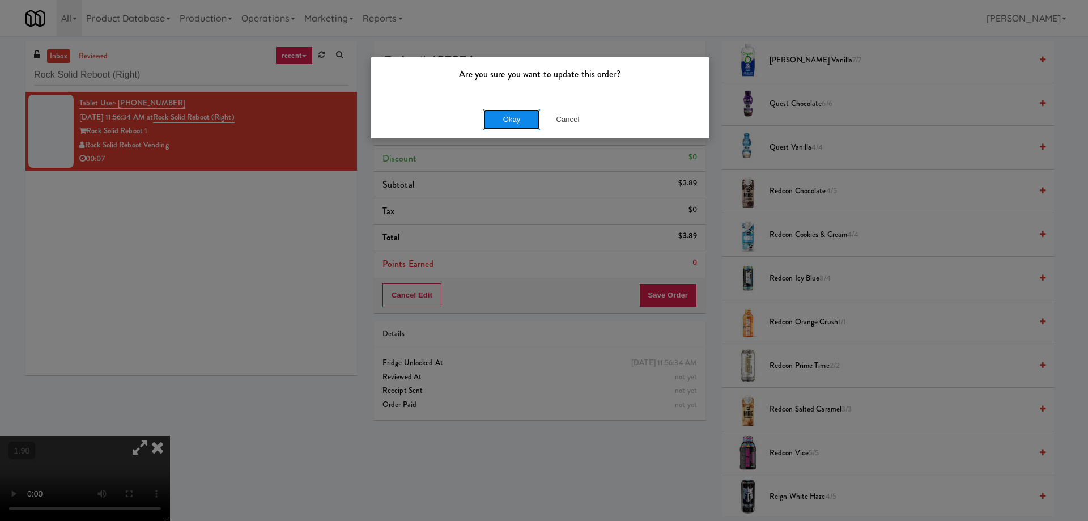
click at [502, 119] on button "Okay" at bounding box center [511, 119] width 57 height 20
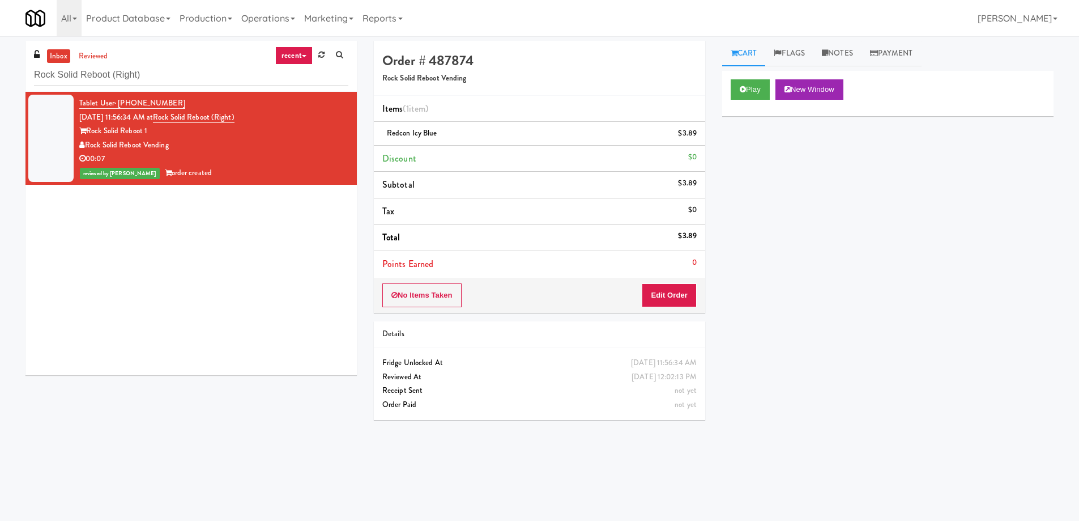
scroll to position [0, 0]
click at [174, 76] on input "Rock Solid Reboot (Right)" at bounding box center [191, 75] width 314 height 21
paste input "Lef"
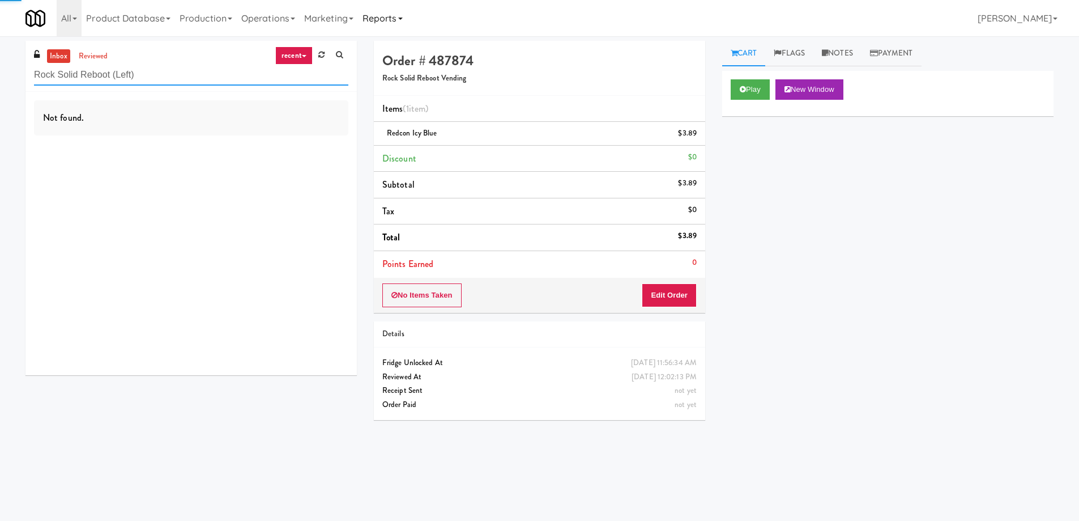
type input "Rock Solid Reboot (Left)"
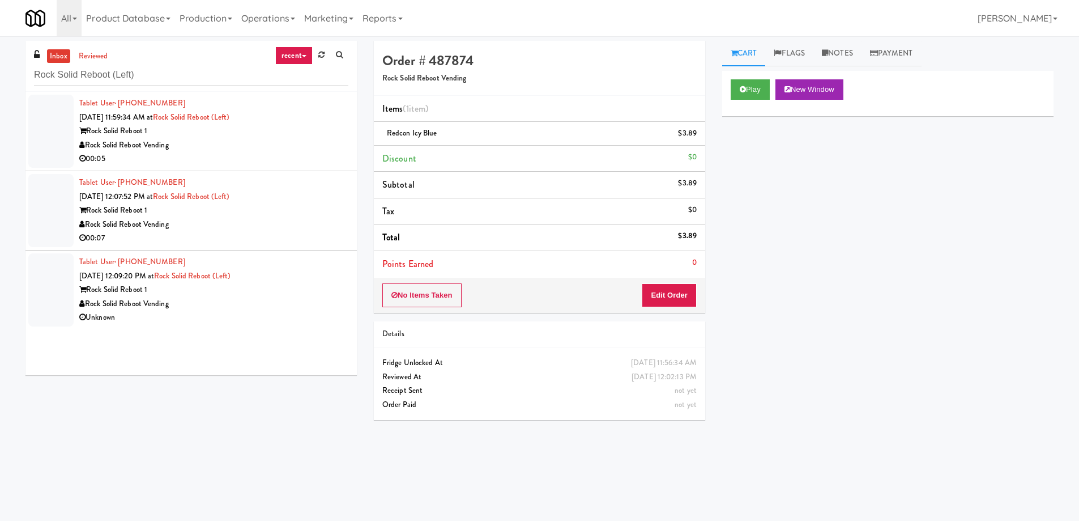
click at [293, 138] on div "Rock Solid Reboot Vending" at bounding box center [213, 145] width 269 height 14
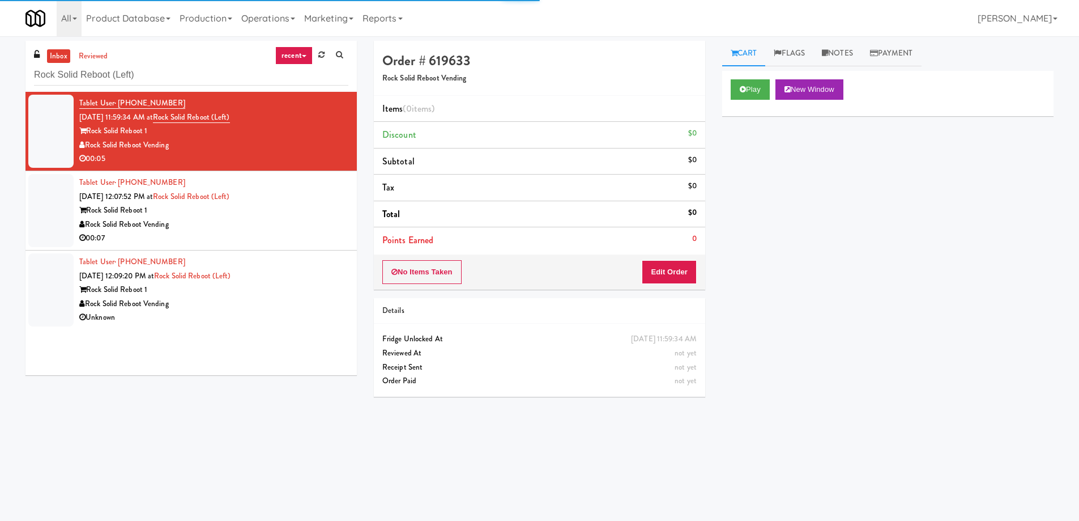
click at [773, 86] on div "Play New Window" at bounding box center [888, 89] width 314 height 20
click at [748, 86] on button "Play" at bounding box center [750, 89] width 39 height 20
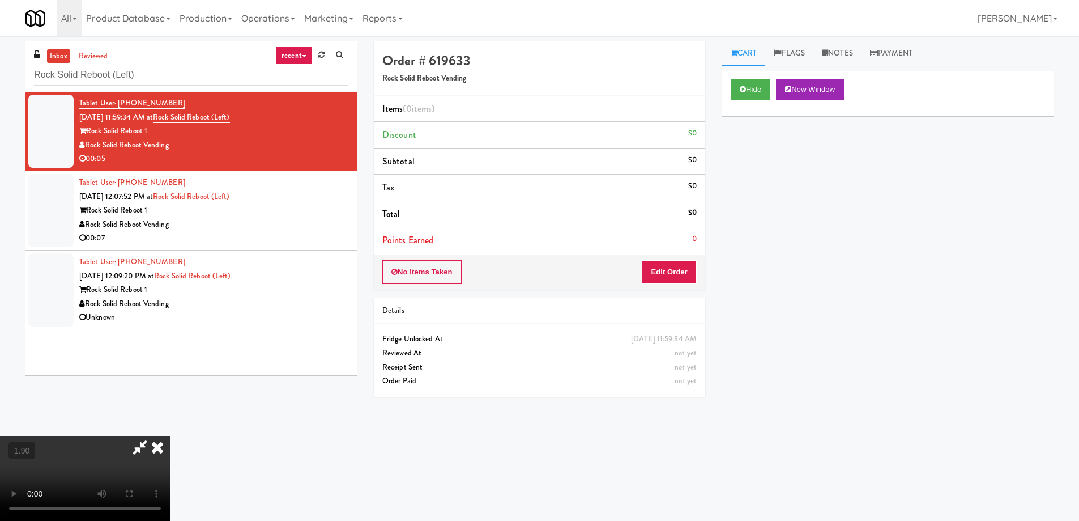
click at [170, 436] on video at bounding box center [85, 478] width 170 height 85
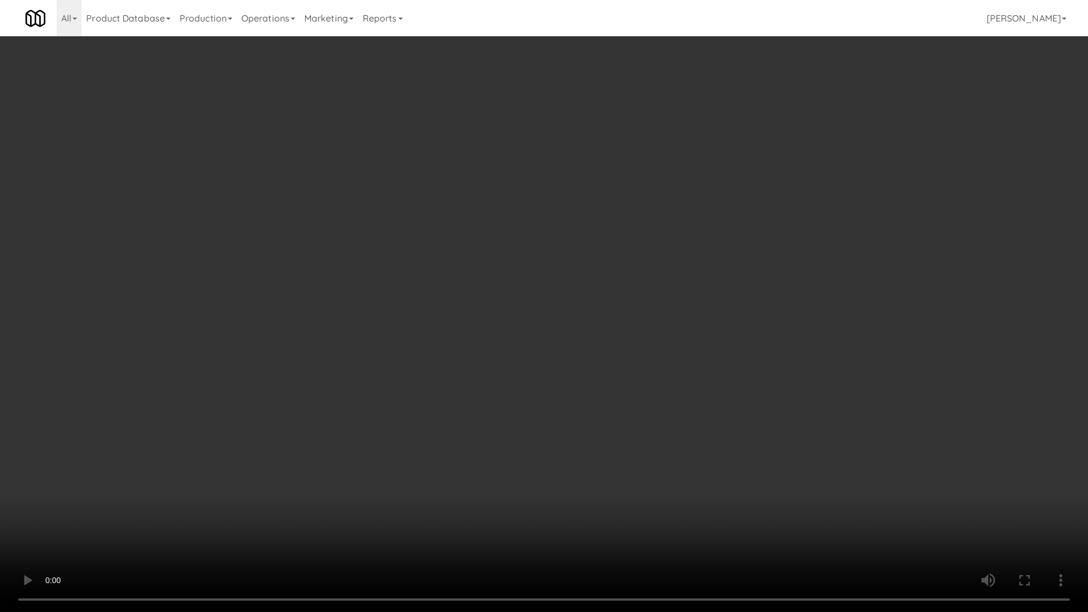
click at [580, 446] on video at bounding box center [544, 306] width 1088 height 612
click at [619, 431] on video at bounding box center [544, 306] width 1088 height 612
click at [617, 434] on video at bounding box center [544, 306] width 1088 height 612
click at [613, 438] on video at bounding box center [544, 306] width 1088 height 612
click at [612, 438] on video at bounding box center [544, 306] width 1088 height 612
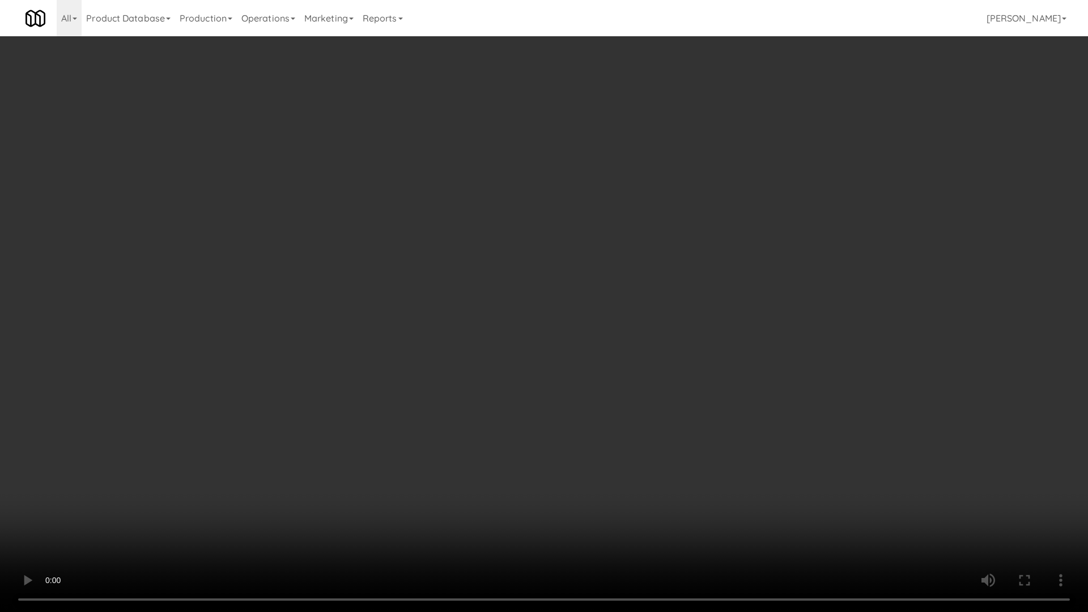
click at [612, 439] on video at bounding box center [544, 306] width 1088 height 612
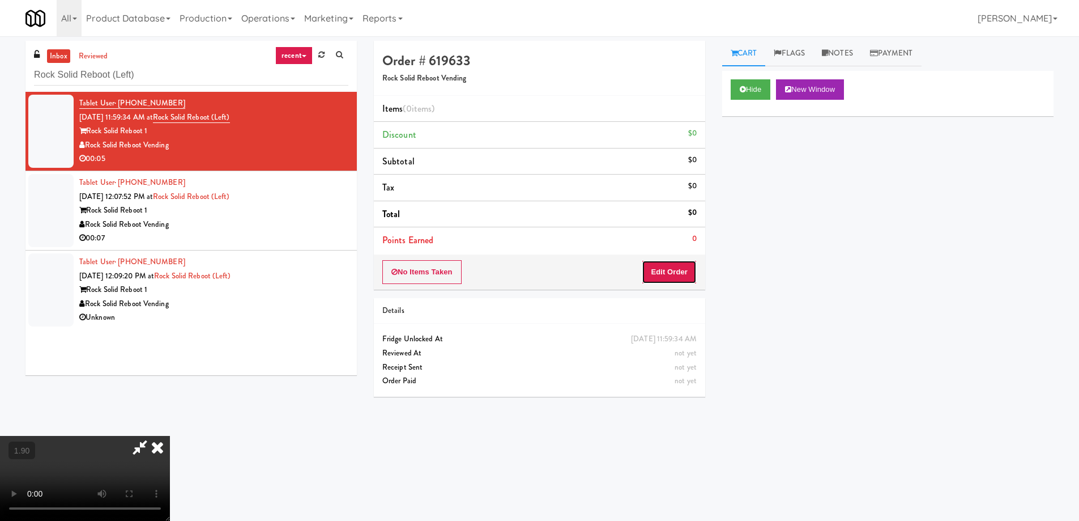
click at [662, 270] on button "Edit Order" at bounding box center [669, 272] width 55 height 24
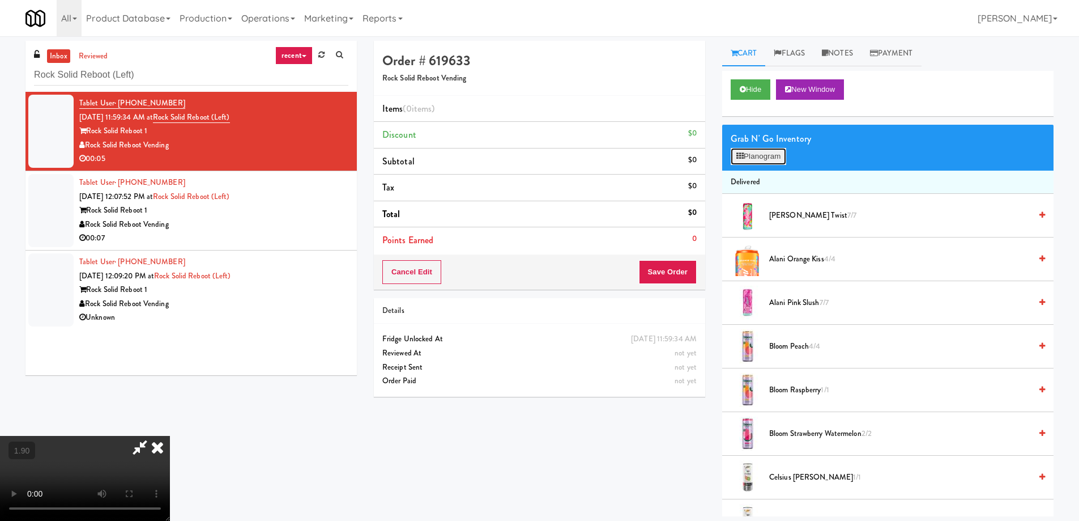
click at [769, 155] on button "Planogram" at bounding box center [759, 156] width 56 height 17
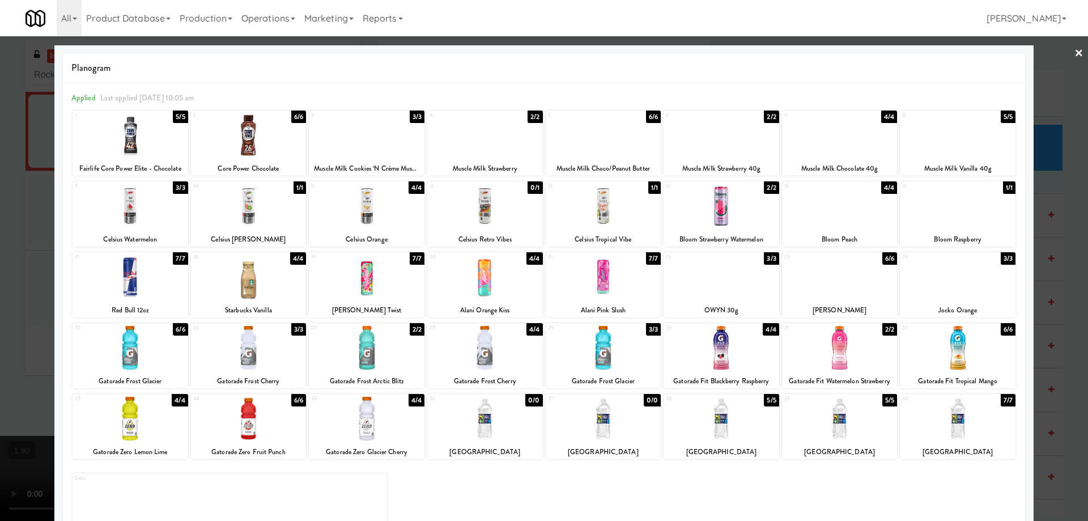
click at [596, 207] on div at bounding box center [603, 206] width 116 height 44
click at [0, 387] on div at bounding box center [544, 260] width 1088 height 521
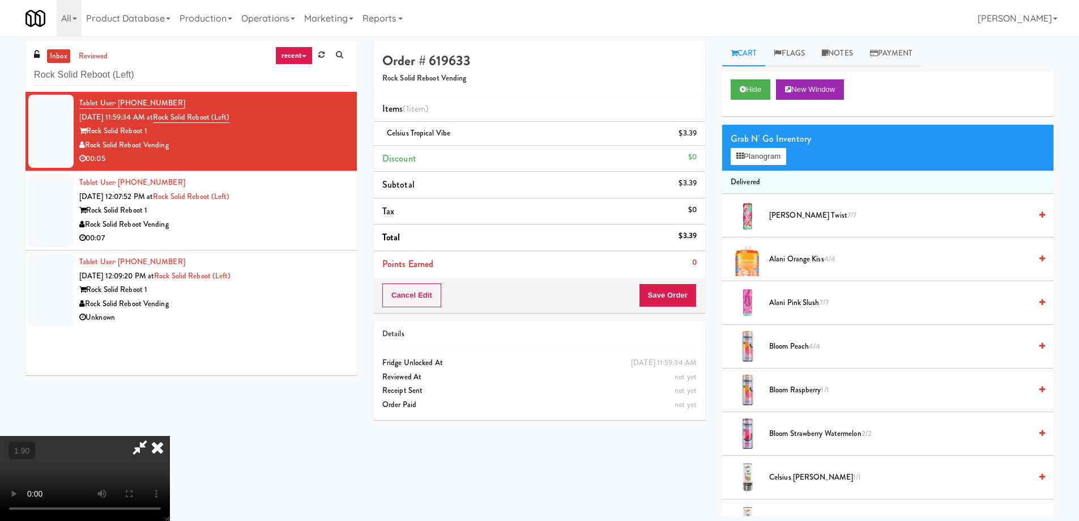
click at [170, 436] on video at bounding box center [85, 478] width 170 height 85
click at [153, 436] on icon at bounding box center [140, 447] width 26 height 23
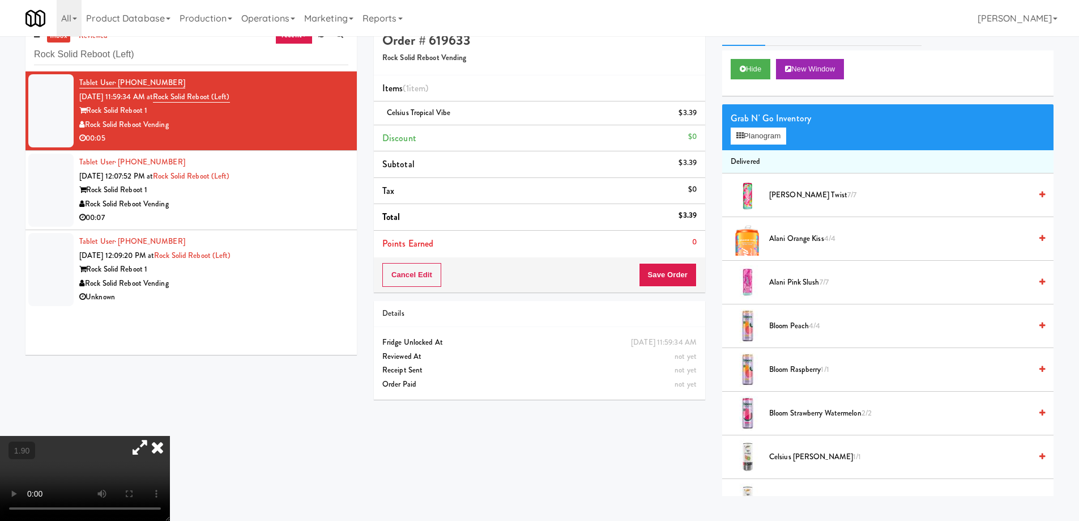
scroll to position [36, 0]
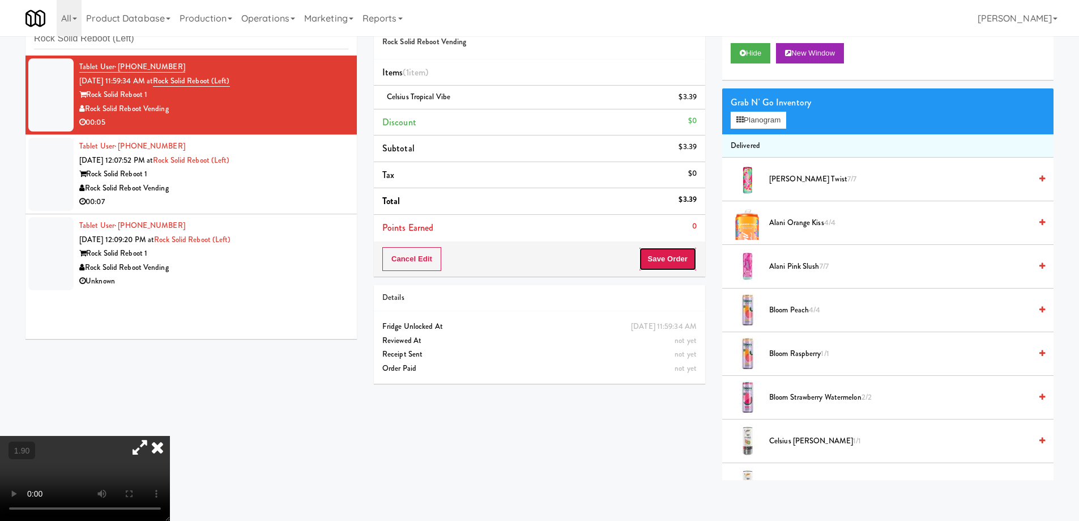
click at [671, 259] on button "Save Order" at bounding box center [668, 259] width 58 height 24
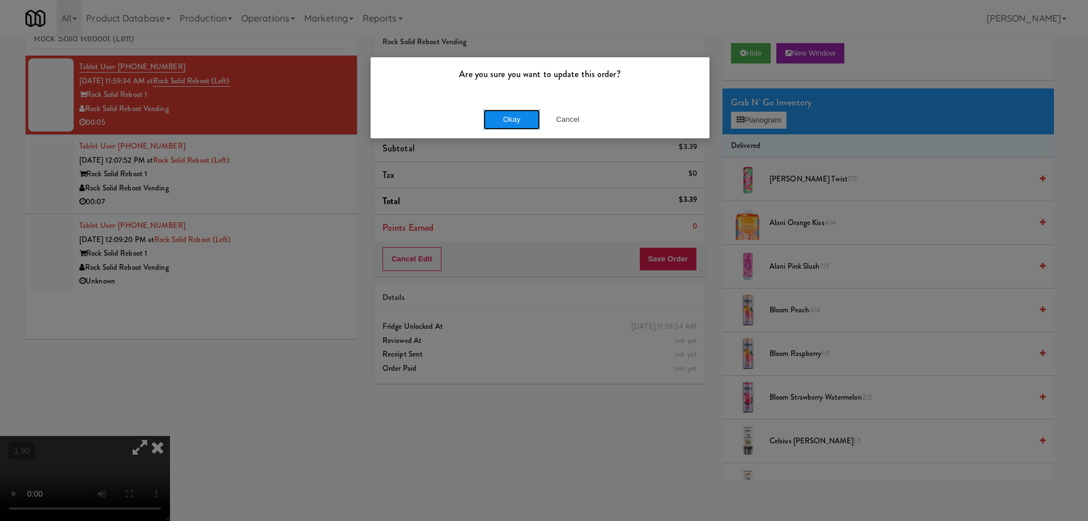
drag, startPoint x: 513, startPoint y: 120, endPoint x: 511, endPoint y: 127, distance: 7.6
click at [511, 127] on button "Okay" at bounding box center [511, 119] width 57 height 20
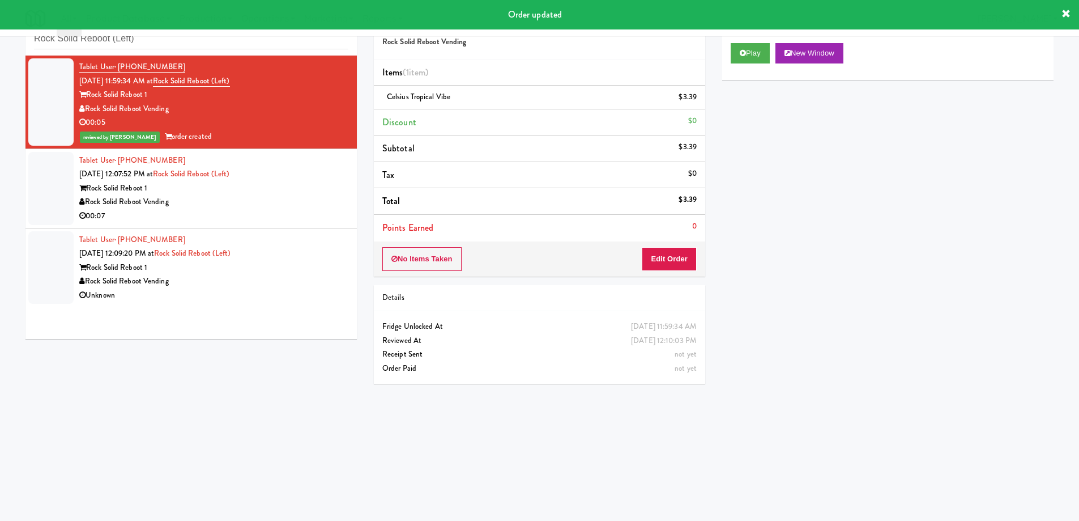
click at [322, 193] on div "Rock Solid Reboot 1" at bounding box center [213, 188] width 269 height 14
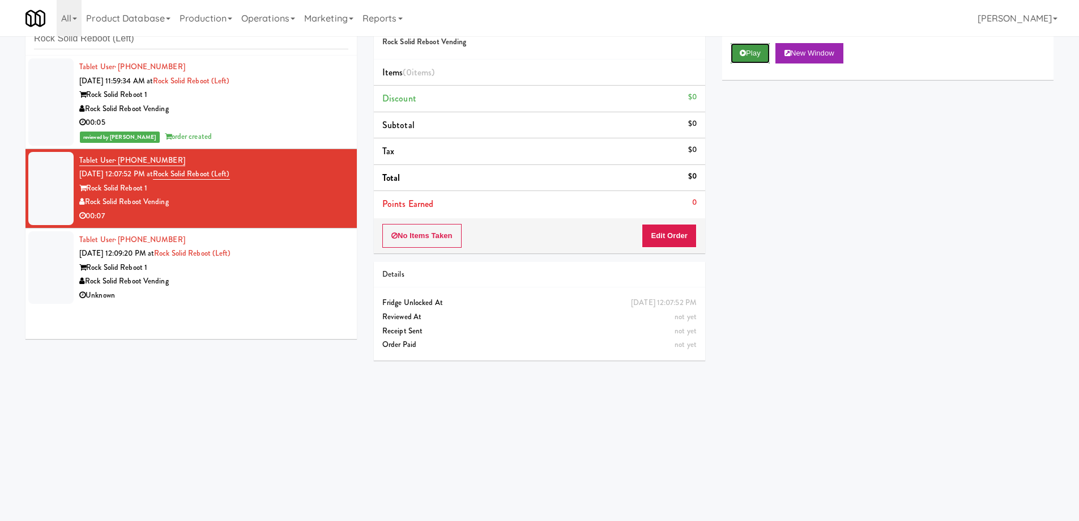
click at [745, 48] on button "Play" at bounding box center [750, 53] width 39 height 20
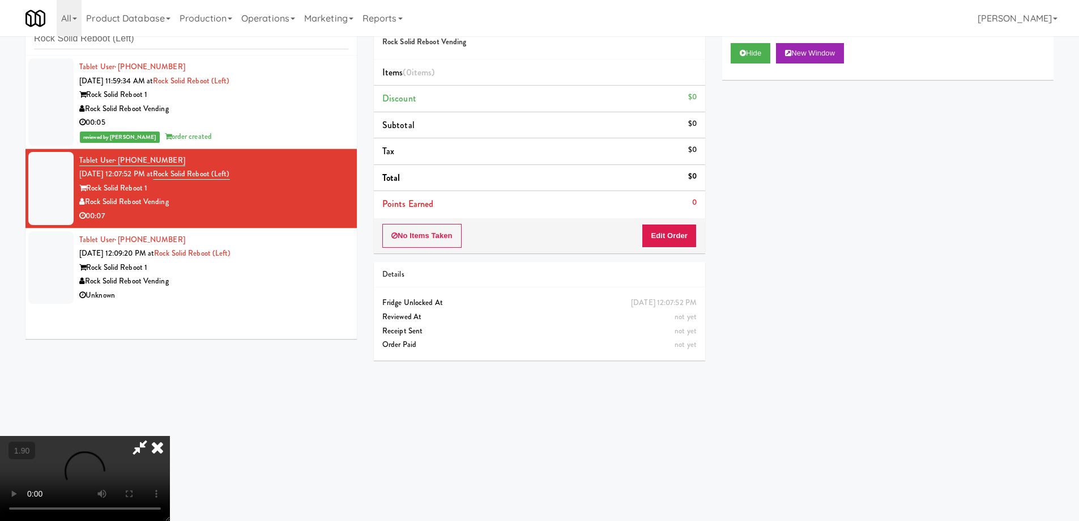
click at [170, 436] on video at bounding box center [85, 478] width 170 height 85
drag, startPoint x: 298, startPoint y: 313, endPoint x: 298, endPoint y: 383, distance: 70.8
click at [170, 436] on video at bounding box center [85, 478] width 170 height 85
click at [678, 240] on button "Edit Order" at bounding box center [669, 236] width 55 height 24
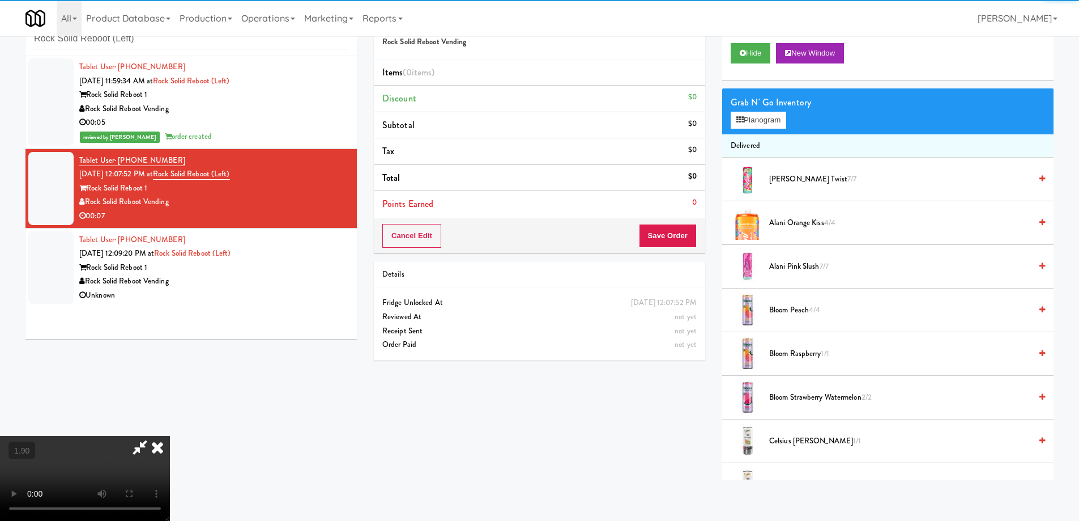
scroll to position [897, 0]
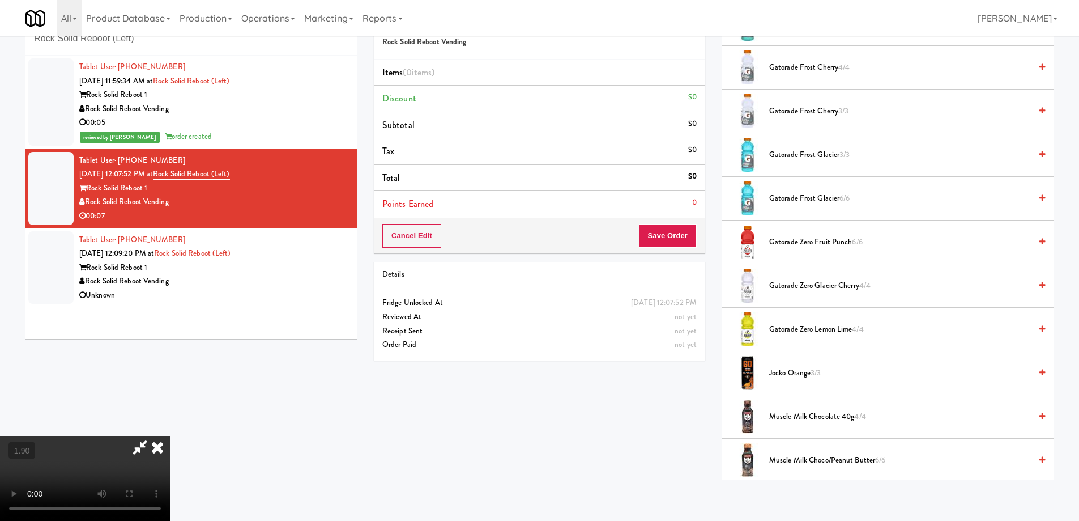
click at [811, 243] on span "Gatorade Zero Fruit Punch 6/6" at bounding box center [900, 242] width 262 height 14
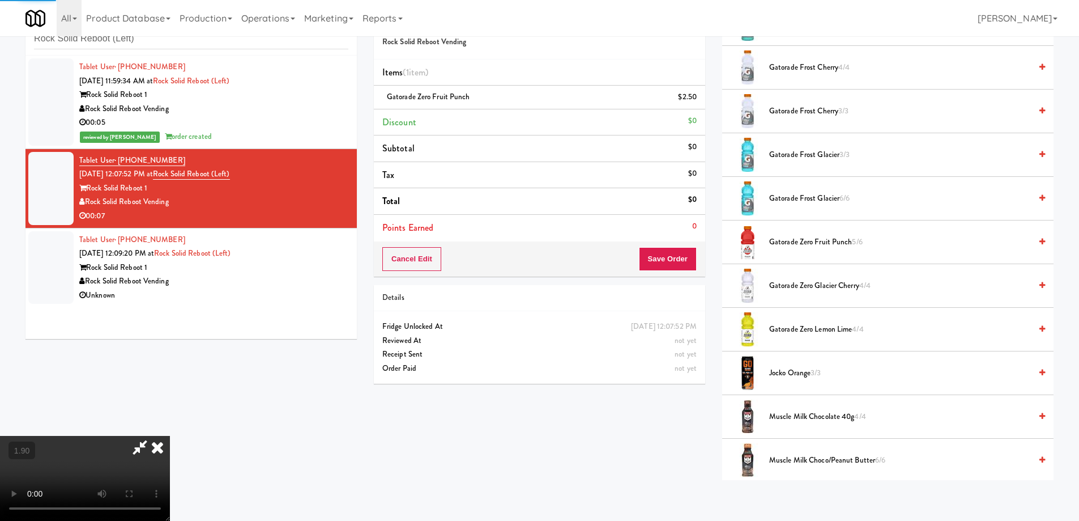
click at [698, 267] on div "Cancel Edit Save Order" at bounding box center [539, 258] width 331 height 35
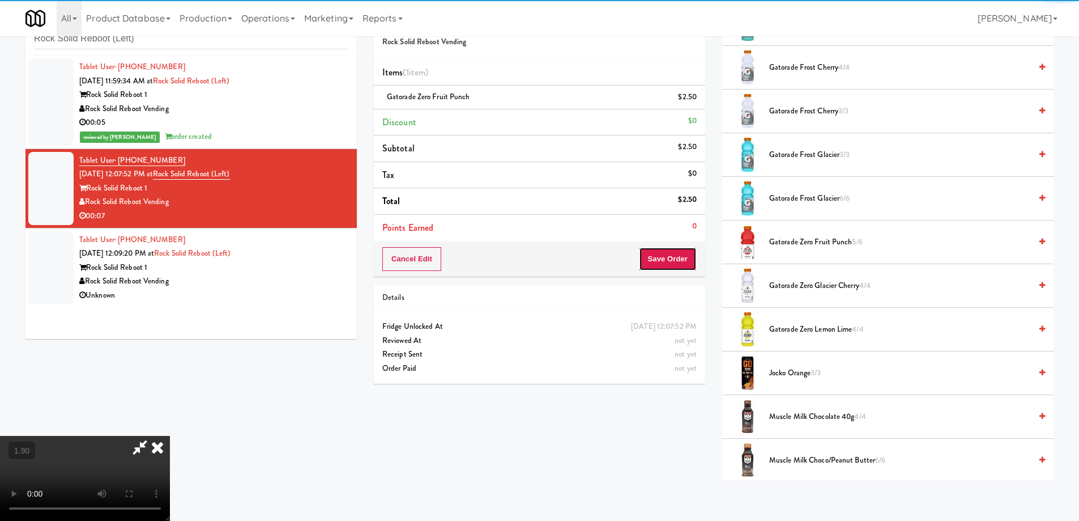
click at [691, 265] on button "Save Order" at bounding box center [668, 259] width 58 height 24
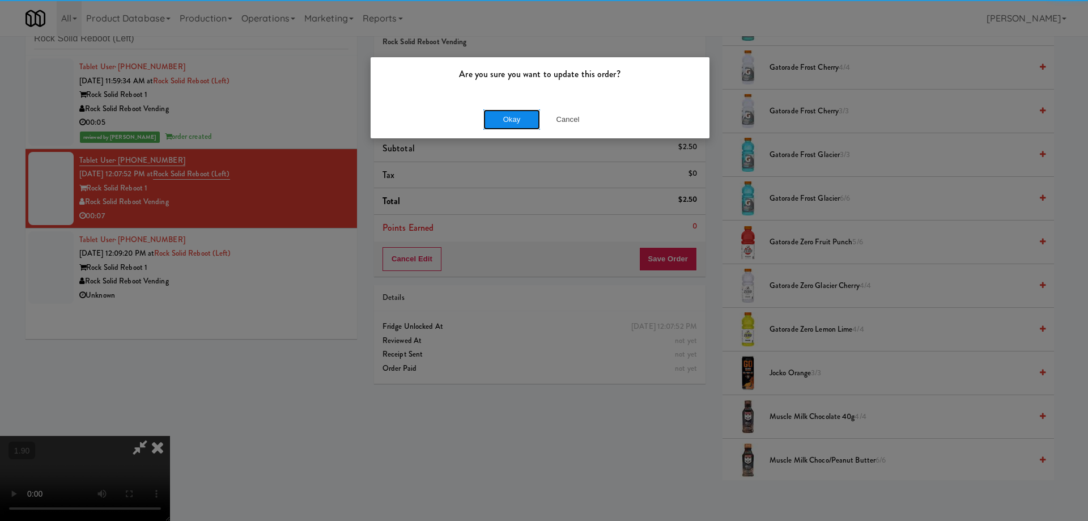
click at [494, 124] on button "Okay" at bounding box center [511, 119] width 57 height 20
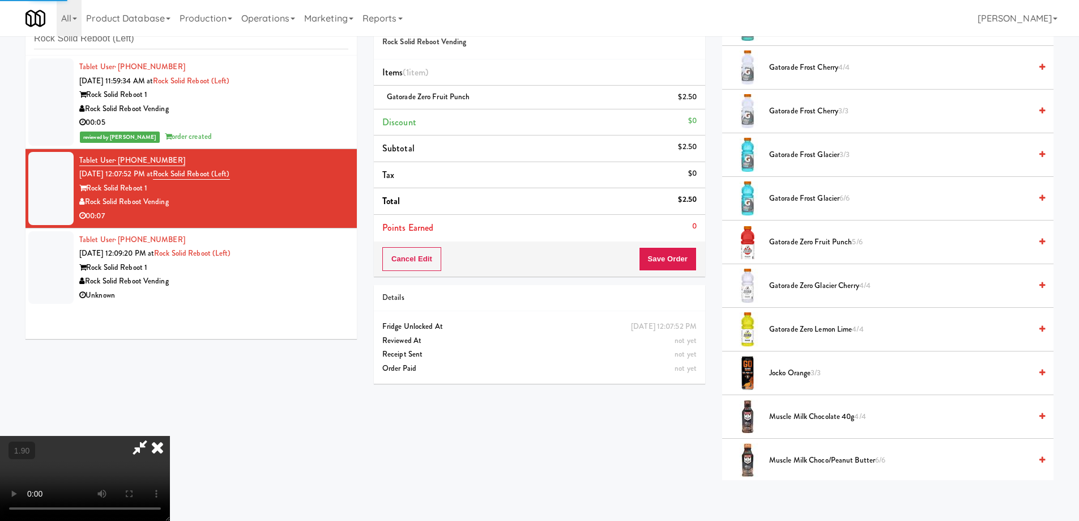
scroll to position [0, 0]
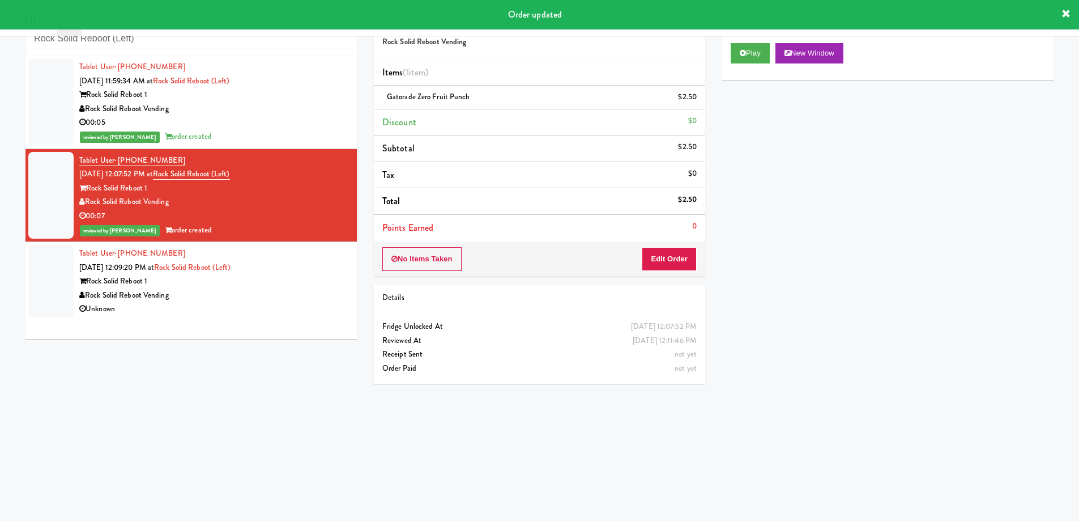
click at [291, 284] on div "Rock Solid Reboot 1" at bounding box center [213, 281] width 269 height 14
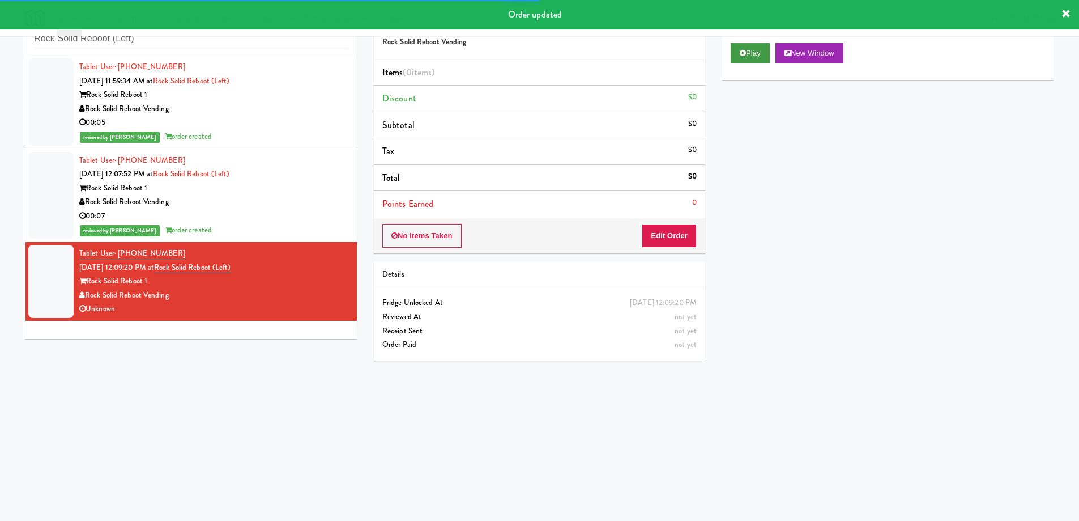
click at [761, 63] on div "Play New Window" at bounding box center [887, 57] width 331 height 45
click at [760, 60] on button "Play" at bounding box center [750, 53] width 39 height 20
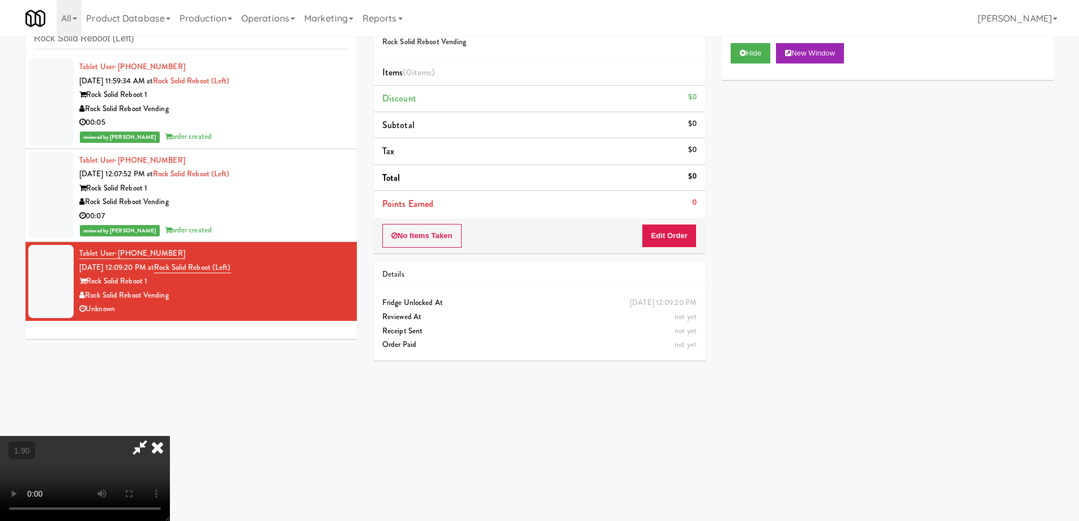
click at [170, 436] on video at bounding box center [85, 478] width 170 height 85
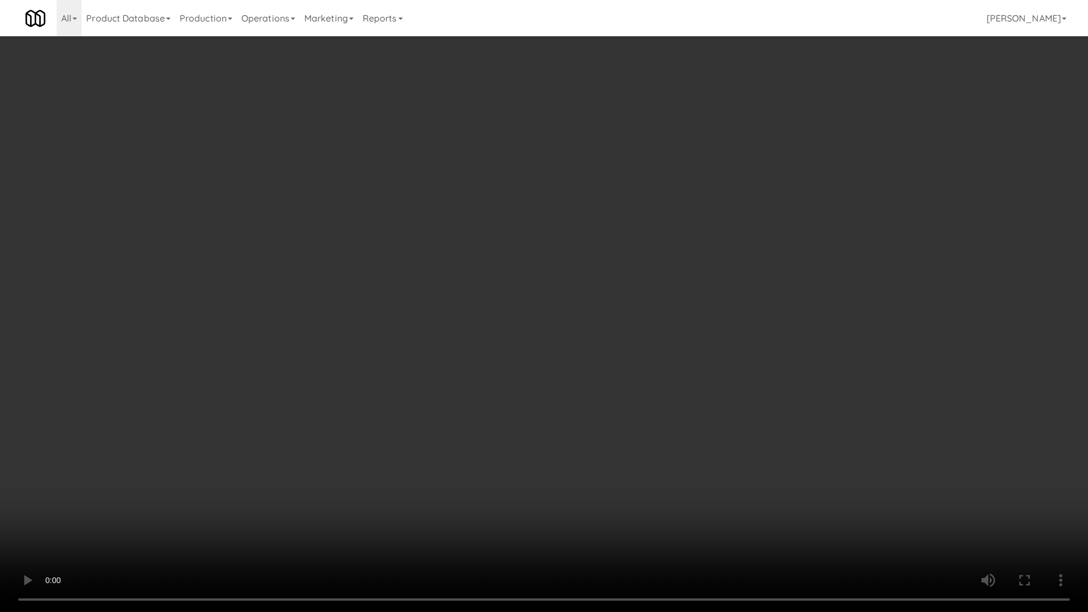
click at [526, 482] on video at bounding box center [544, 306] width 1088 height 612
click at [506, 443] on video at bounding box center [544, 306] width 1088 height 612
click at [527, 451] on video at bounding box center [544, 306] width 1088 height 612
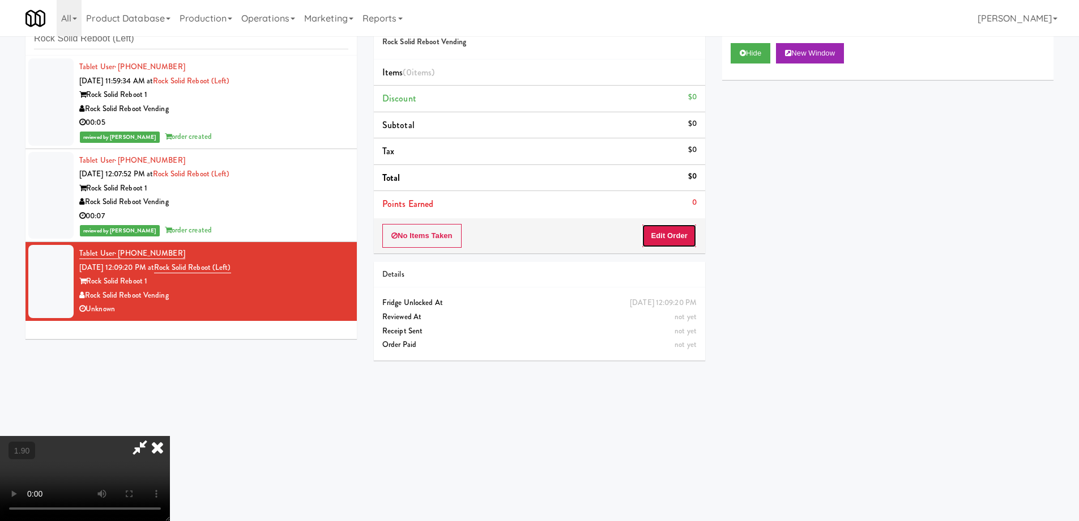
click at [673, 234] on button "Edit Order" at bounding box center [669, 236] width 55 height 24
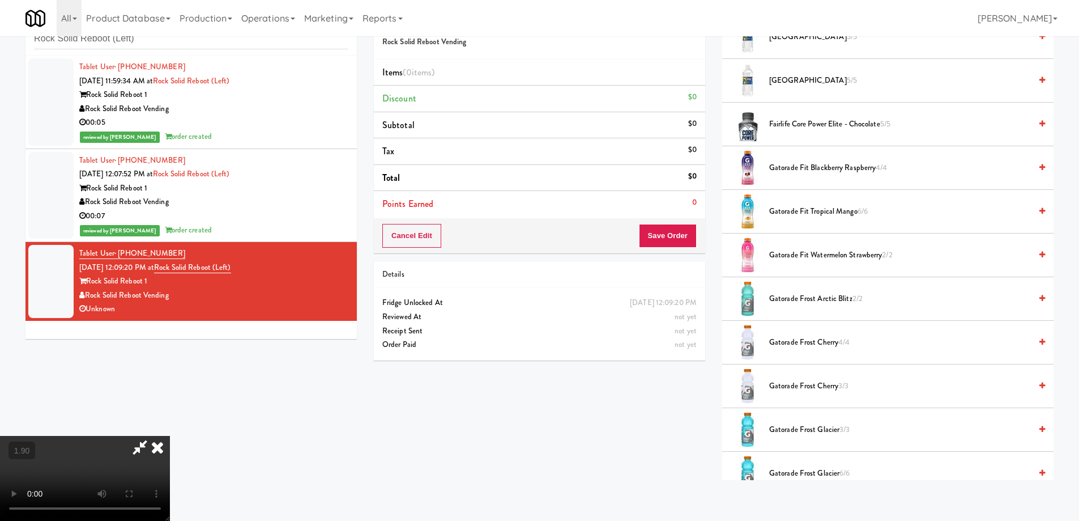
scroll to position [623, 0]
click at [799, 299] on span "Gatorade Frost Arctic Blitz 2/2" at bounding box center [900, 298] width 262 height 14
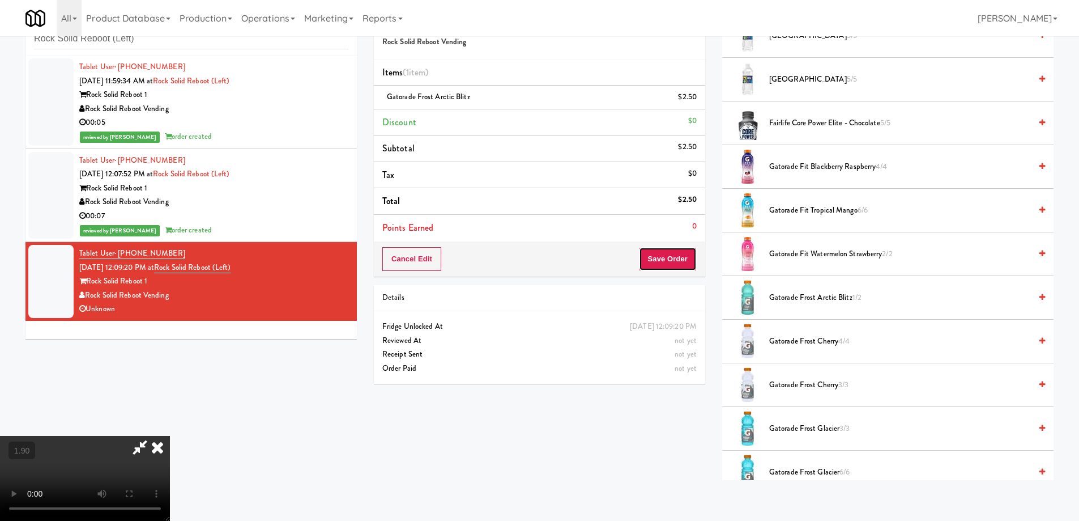
click at [676, 261] on button "Save Order" at bounding box center [668, 259] width 58 height 24
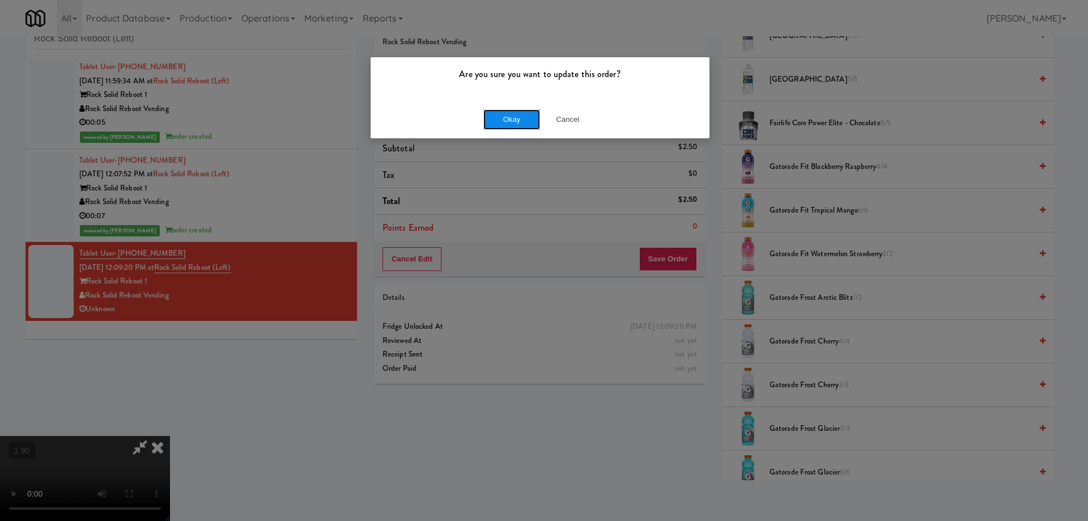
click at [511, 123] on button "Okay" at bounding box center [511, 119] width 57 height 20
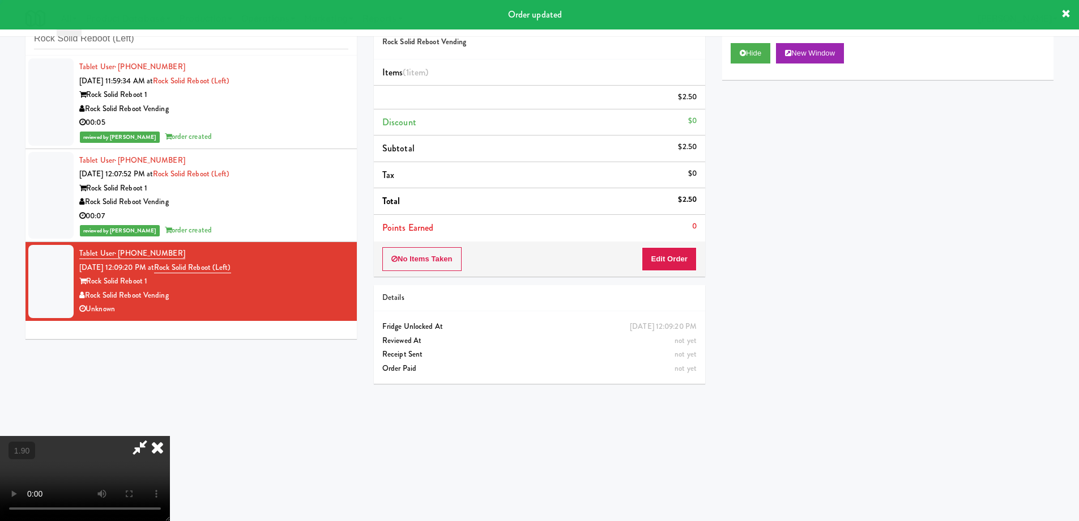
scroll to position [0, 0]
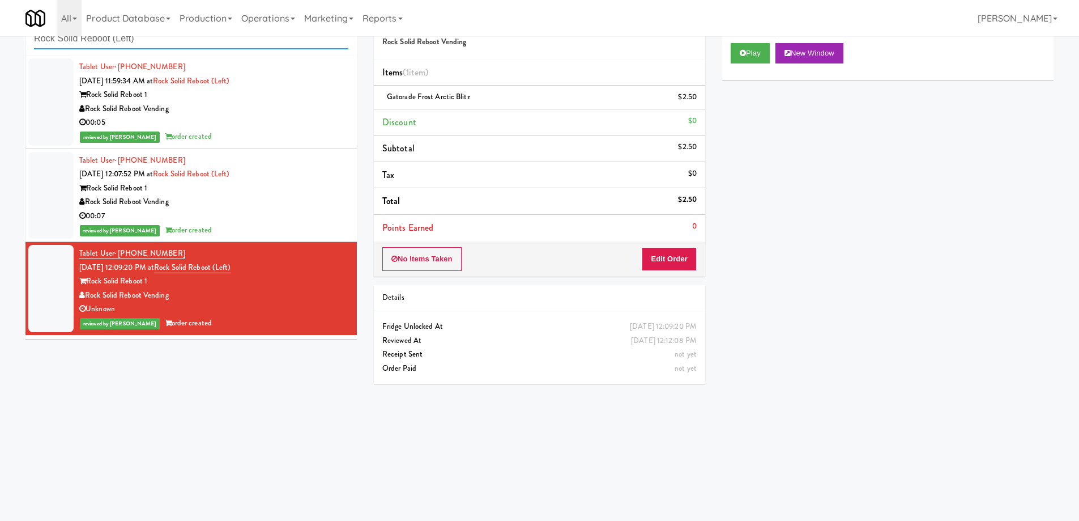
click at [172, 42] on input "Rock Solid Reboot (Left)" at bounding box center [191, 38] width 314 height 21
paste input "Link - Combo Cooler"
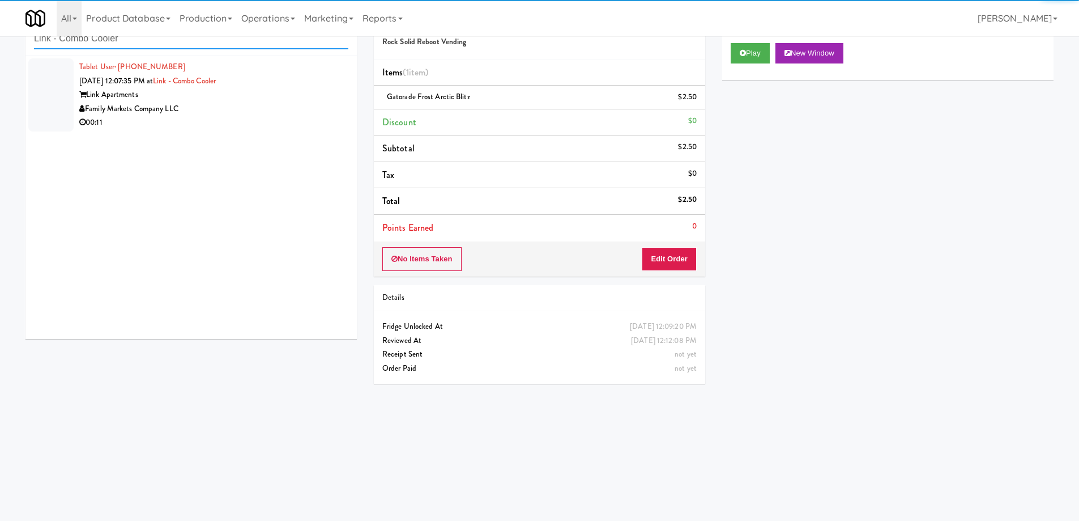
type input "Link - Combo Cooler"
click at [291, 129] on div "00:11" at bounding box center [213, 123] width 269 height 14
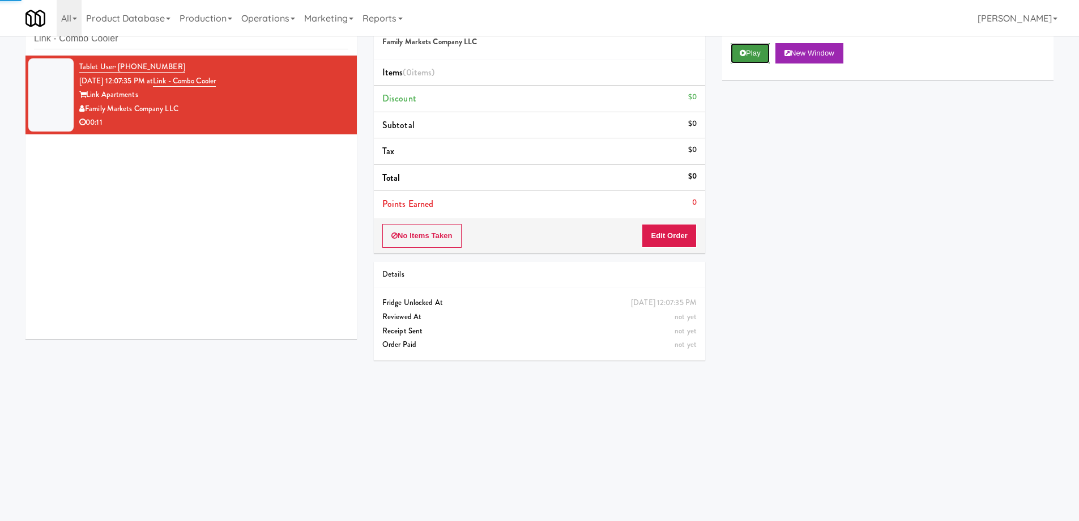
click at [747, 54] on button "Play" at bounding box center [750, 53] width 39 height 20
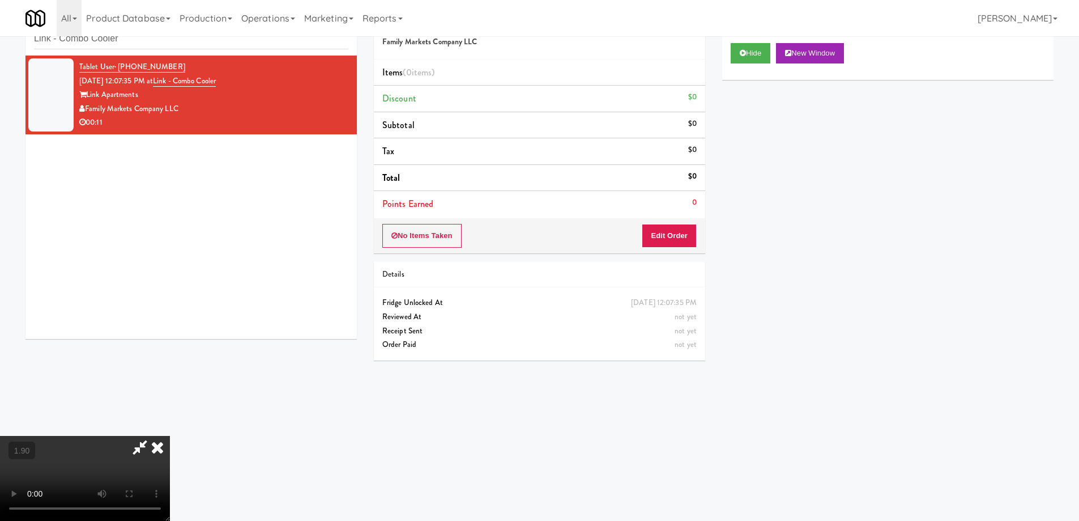
click at [170, 436] on video at bounding box center [85, 478] width 170 height 85
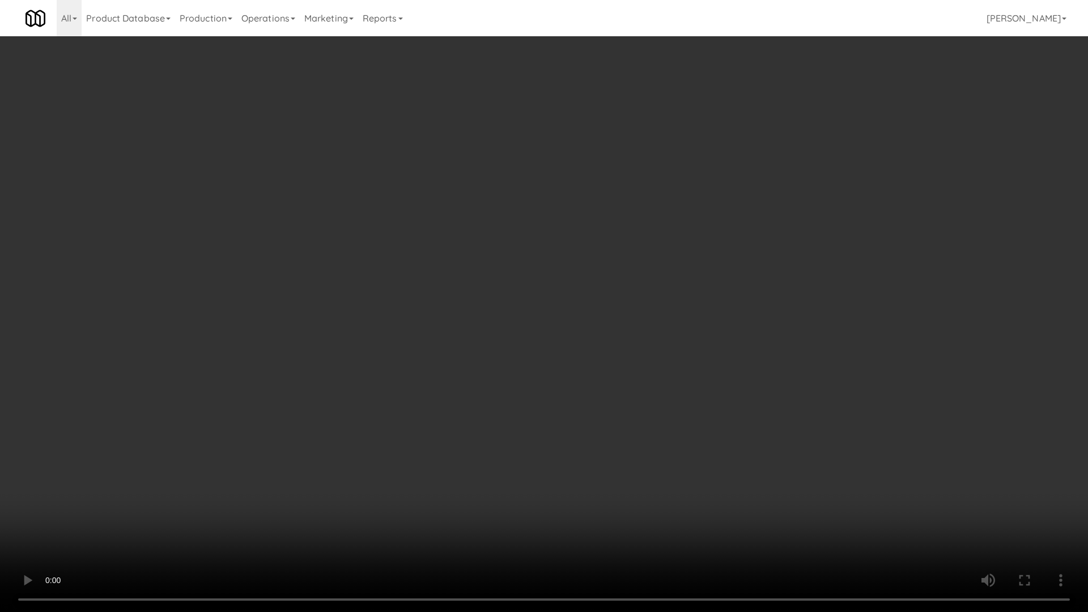
click at [314, 505] on video at bounding box center [544, 306] width 1088 height 612
click at [457, 385] on video at bounding box center [544, 306] width 1088 height 612
click at [482, 386] on video at bounding box center [544, 306] width 1088 height 612
click at [593, 375] on video at bounding box center [544, 306] width 1088 height 612
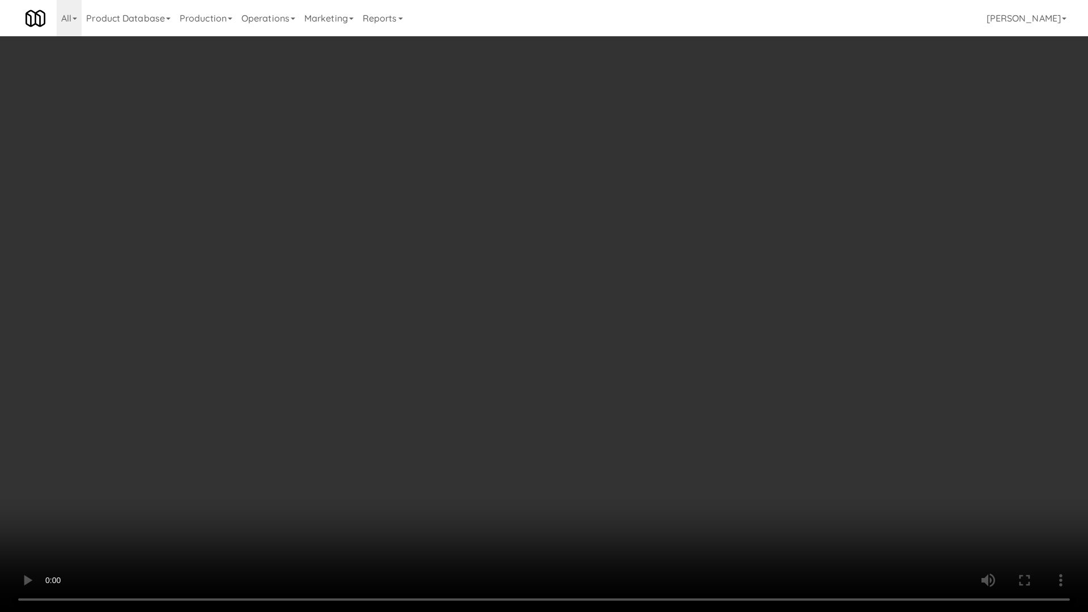
click at [593, 375] on video at bounding box center [544, 306] width 1088 height 612
click at [587, 374] on video at bounding box center [544, 306] width 1088 height 612
click at [637, 295] on video at bounding box center [544, 306] width 1088 height 612
click at [565, 492] on video at bounding box center [544, 306] width 1088 height 612
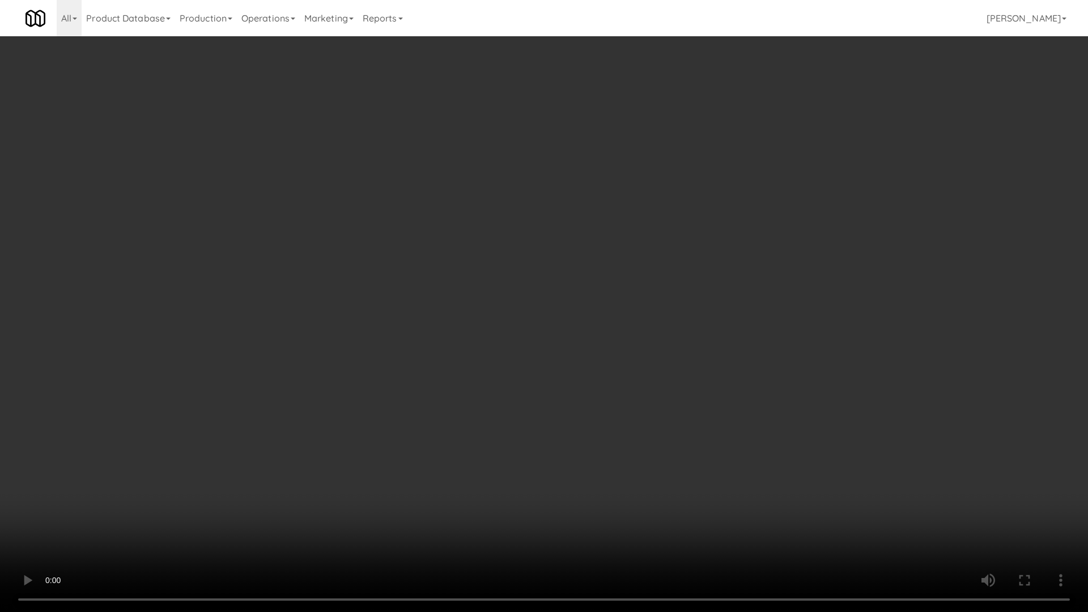
click at [553, 451] on video at bounding box center [544, 306] width 1088 height 612
click at [709, 462] on video at bounding box center [544, 306] width 1088 height 612
click at [730, 387] on video at bounding box center [544, 306] width 1088 height 612
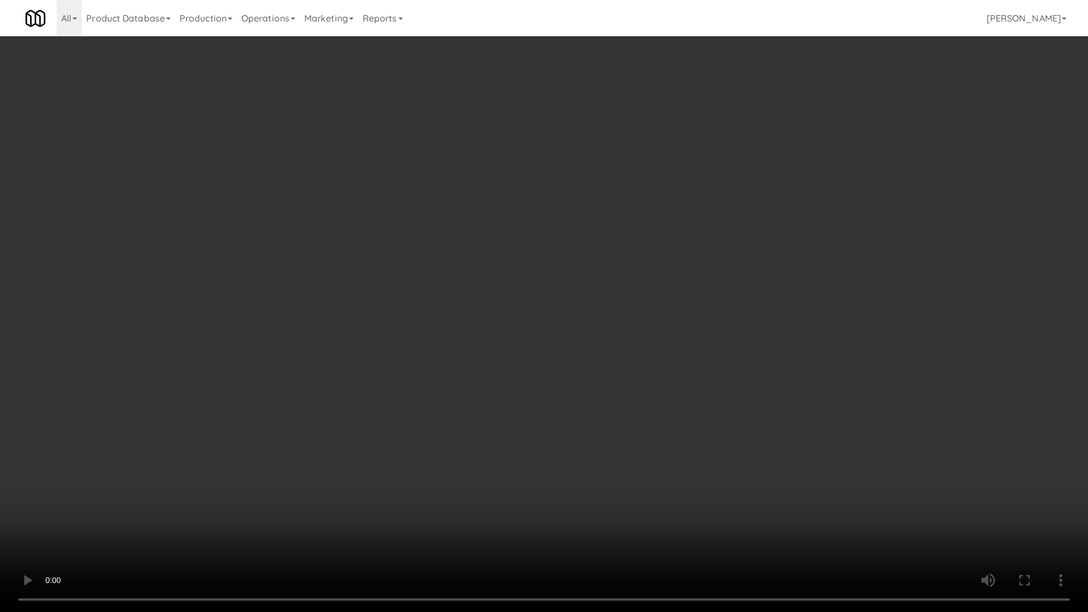
click at [730, 387] on video at bounding box center [544, 306] width 1088 height 612
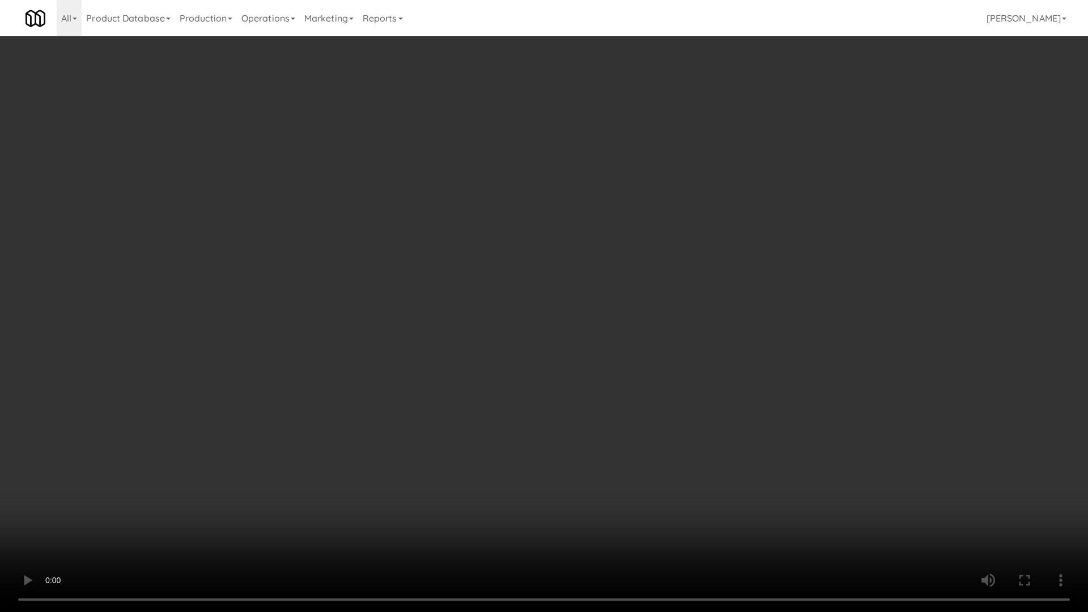
click at [730, 387] on video at bounding box center [544, 306] width 1088 height 612
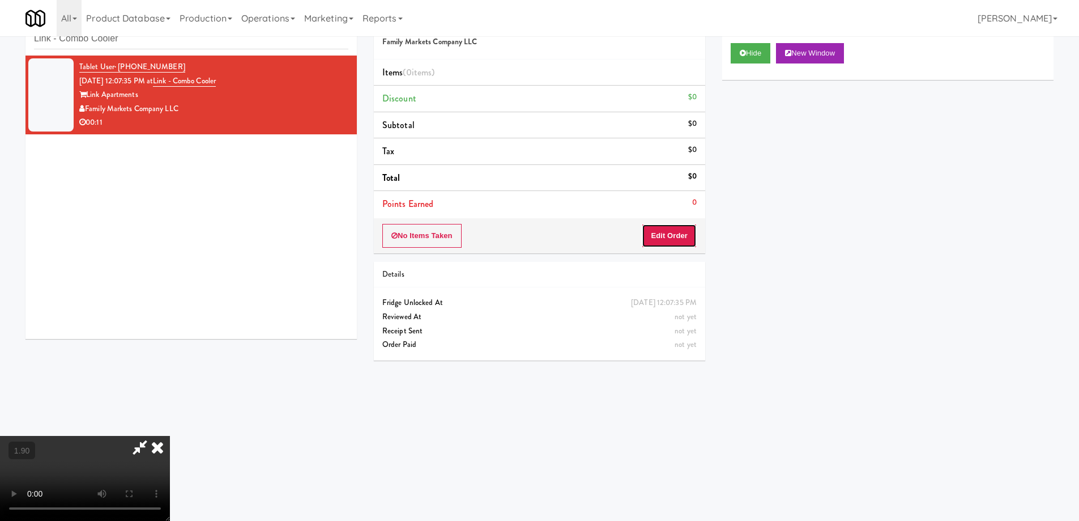
click at [679, 231] on button "Edit Order" at bounding box center [669, 236] width 55 height 24
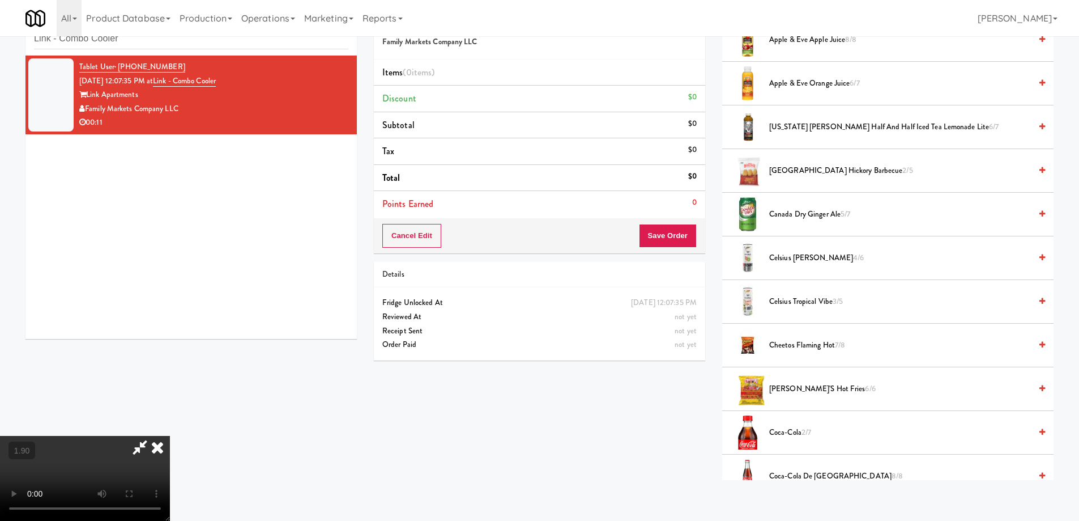
click at [805, 218] on span "Canada Dry Ginger Ale 5/7" at bounding box center [900, 214] width 262 height 14
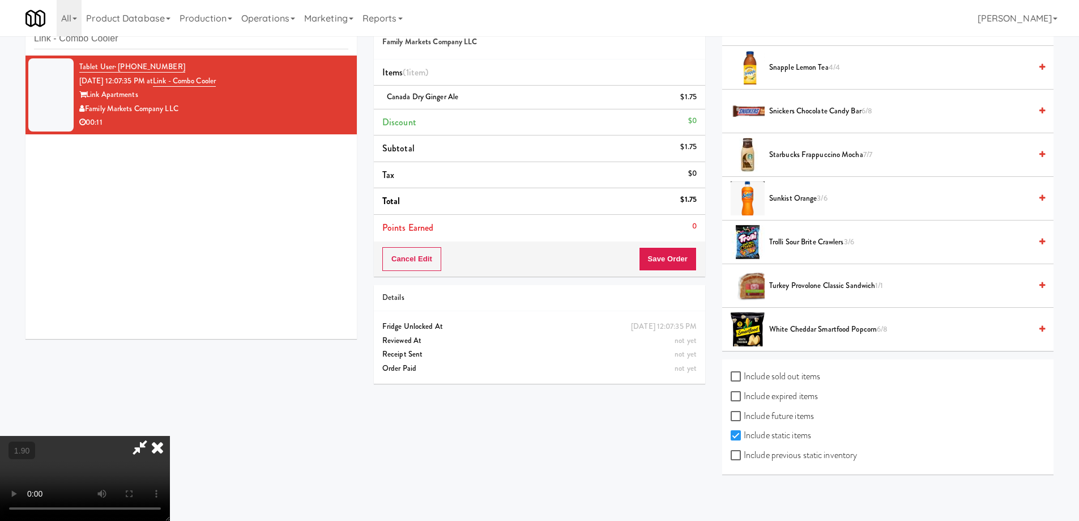
scroll to position [1161, 0]
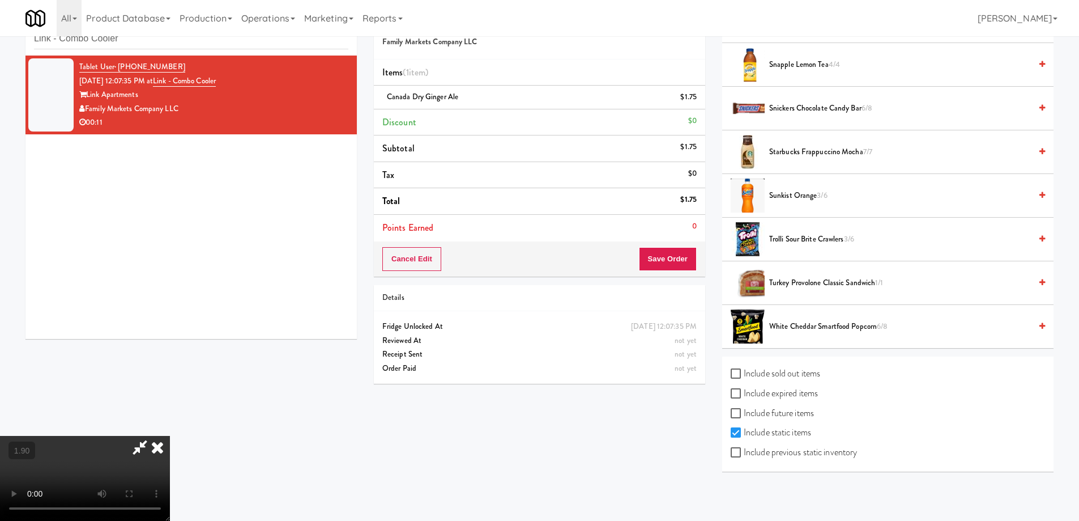
click at [797, 246] on li "Trolli Sour Brite Crawlers 3/6" at bounding box center [887, 240] width 331 height 44
click at [797, 234] on span "Trolli Sour Brite Crawlers 3/6" at bounding box center [900, 239] width 262 height 14
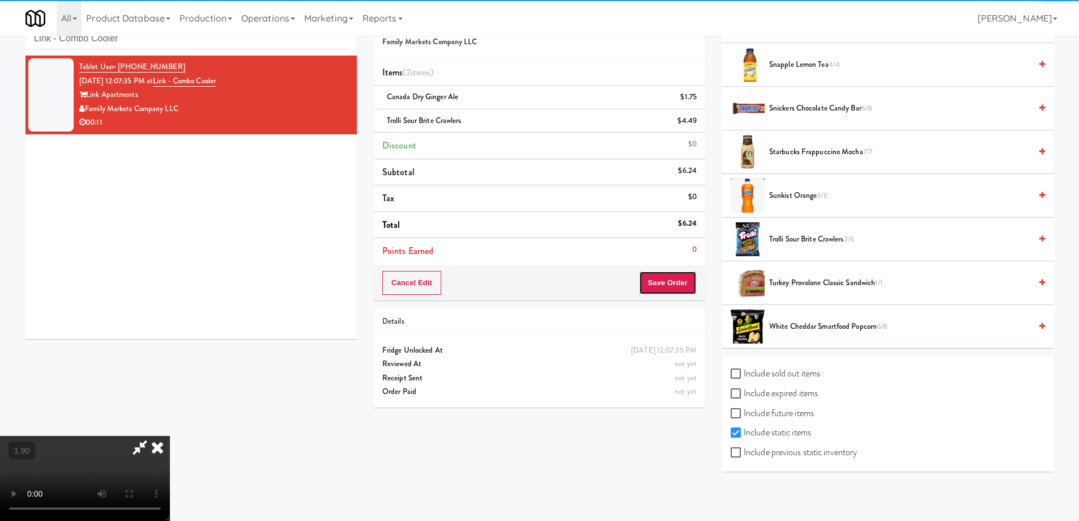
click at [660, 280] on button "Save Order" at bounding box center [668, 283] width 58 height 24
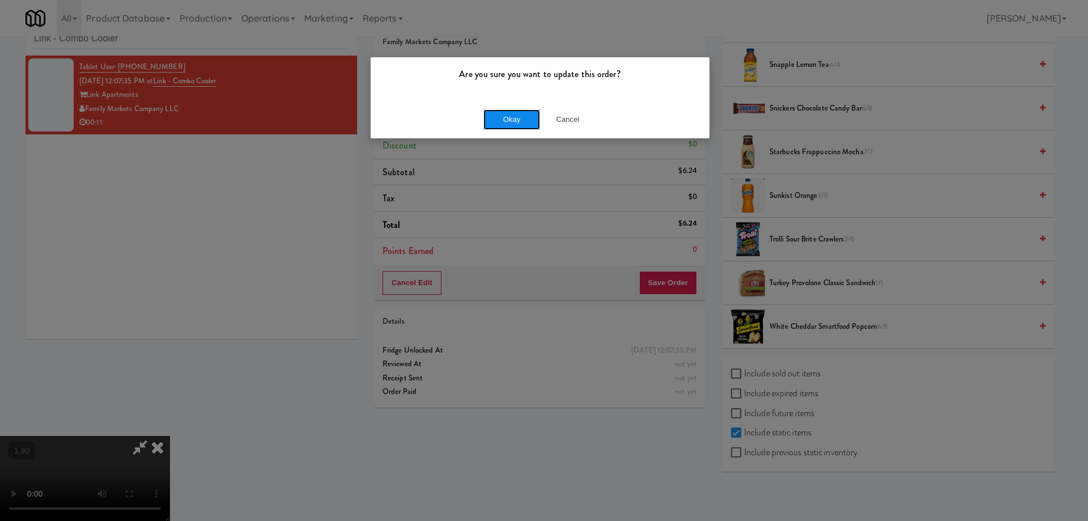
click at [533, 124] on button "Okay" at bounding box center [511, 119] width 57 height 20
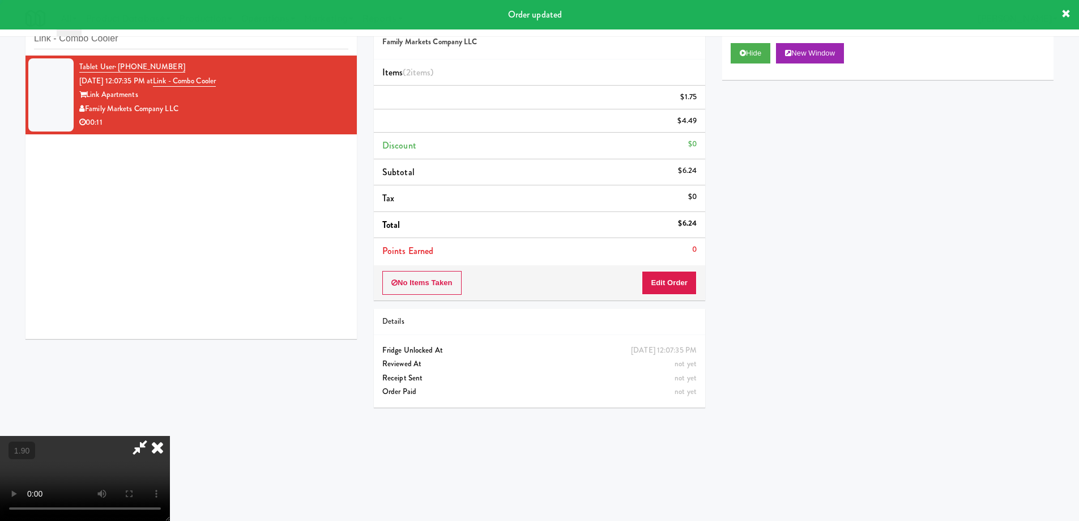
scroll to position [0, 0]
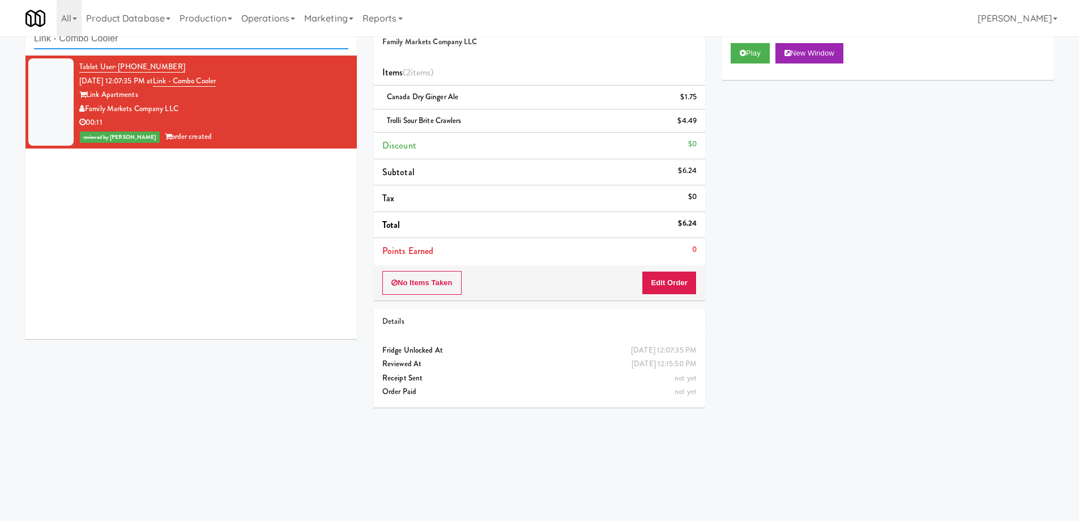
click at [138, 41] on input "Link - Combo Cooler" at bounding box center [191, 38] width 314 height 21
paste input "1900 [US_STATE] Ct - Lobby"
type input "1900 [US_STATE] Ct - Lobby"
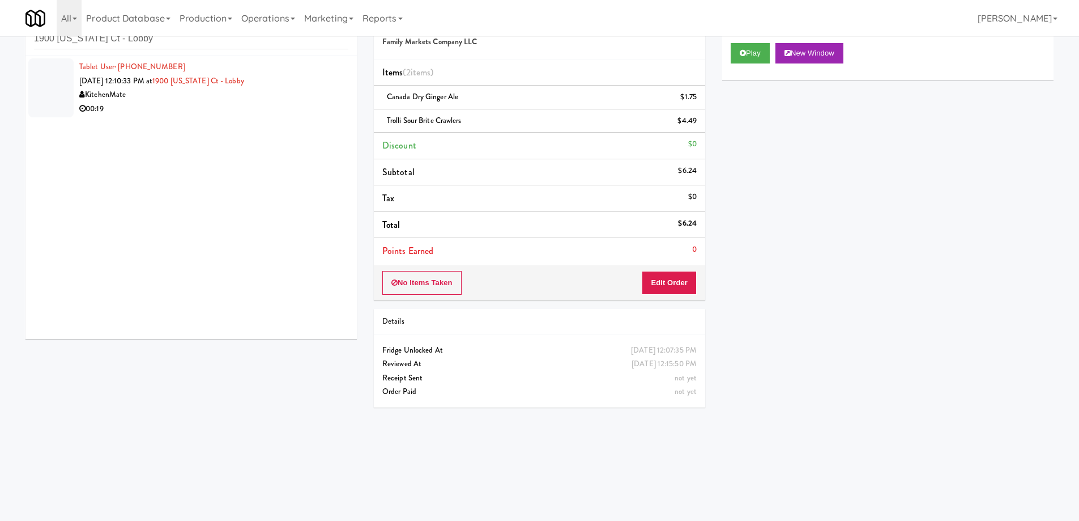
click at [220, 103] on div "00:19" at bounding box center [213, 109] width 269 height 14
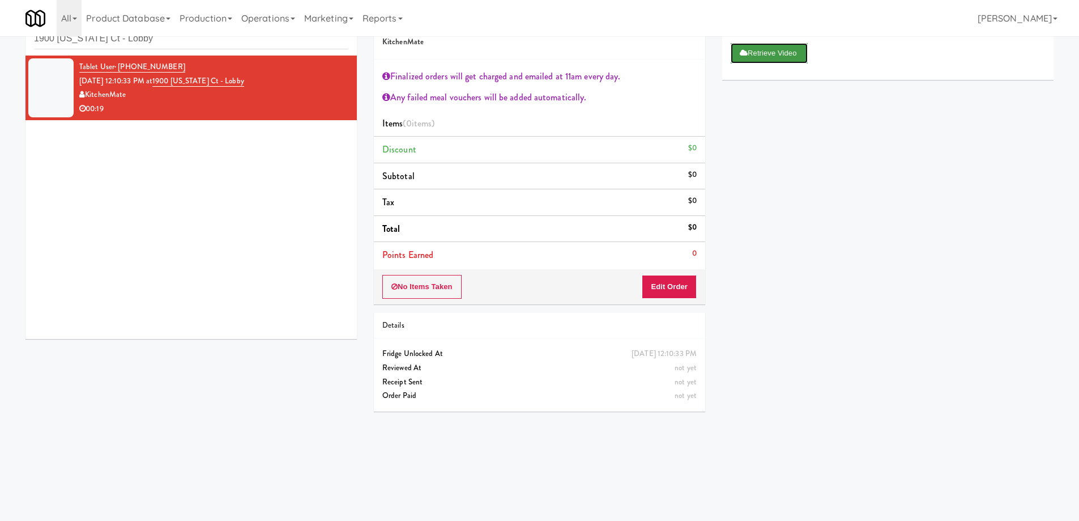
click at [766, 52] on button "Retrieve Video" at bounding box center [769, 53] width 77 height 20
click at [749, 66] on div "Play New Window" at bounding box center [887, 57] width 331 height 45
click at [753, 59] on button "Play" at bounding box center [750, 53] width 39 height 20
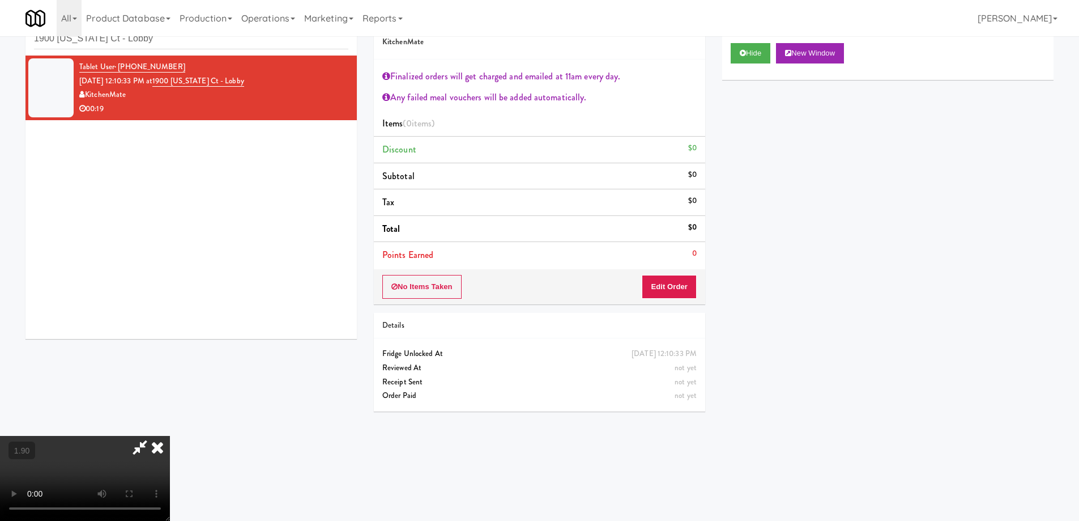
click at [170, 436] on video at bounding box center [85, 478] width 170 height 85
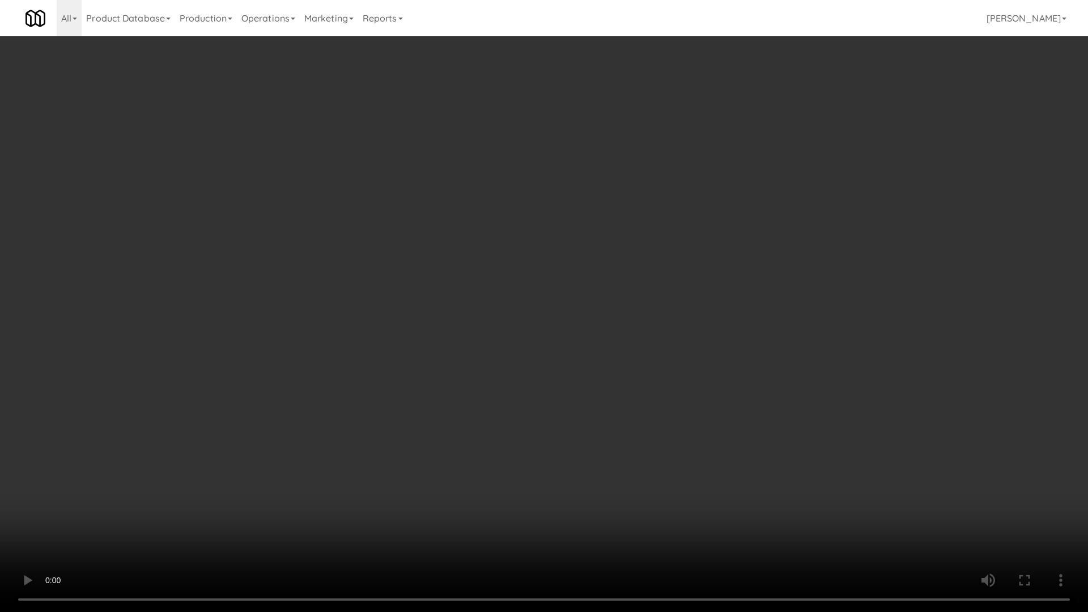
click at [690, 380] on video at bounding box center [544, 306] width 1088 height 612
click at [677, 474] on video at bounding box center [544, 306] width 1088 height 612
click at [713, 359] on video at bounding box center [544, 306] width 1088 height 612
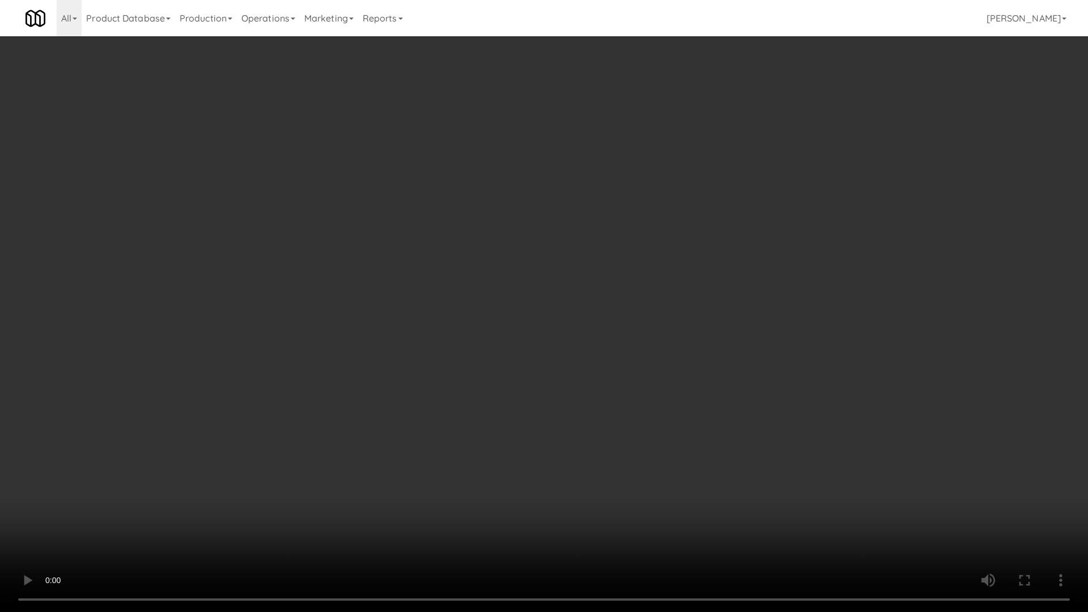
click at [713, 359] on video at bounding box center [544, 306] width 1088 height 612
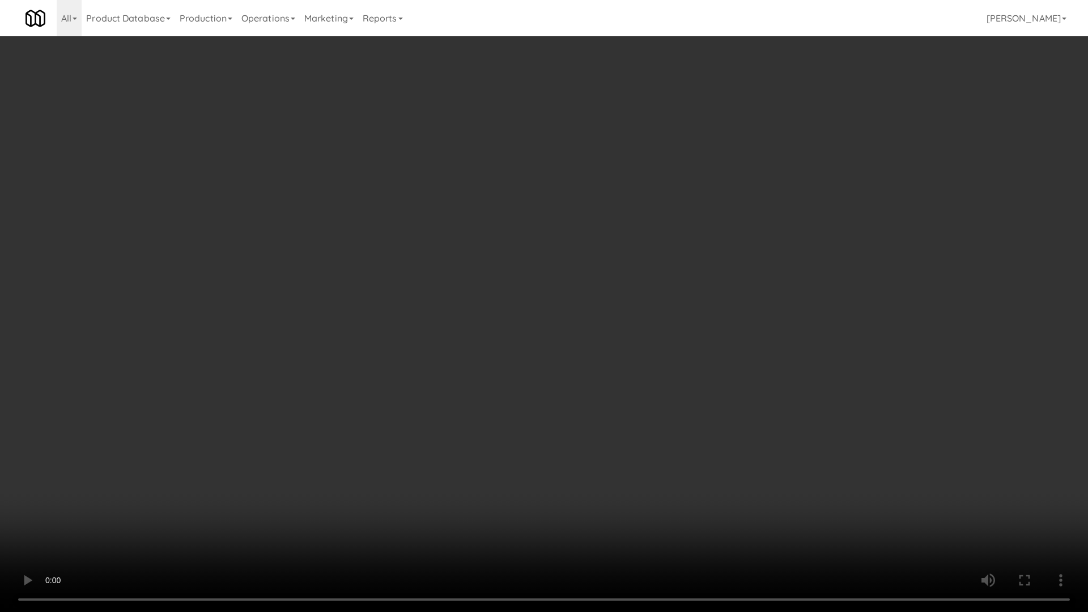
click at [713, 359] on video at bounding box center [544, 306] width 1088 height 612
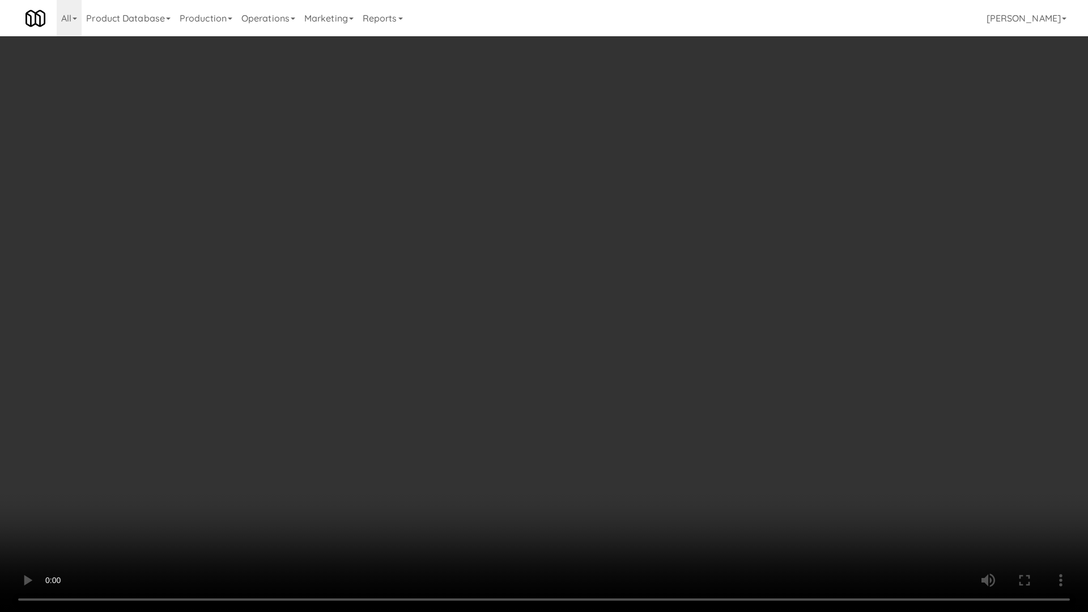
click at [713, 359] on video at bounding box center [544, 306] width 1088 height 612
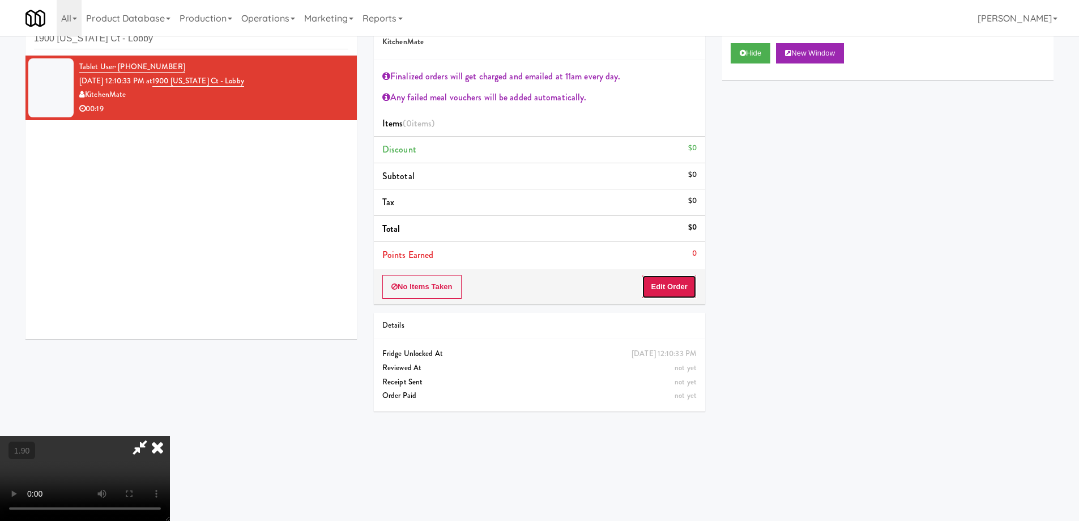
click at [686, 284] on button "Edit Order" at bounding box center [669, 287] width 55 height 24
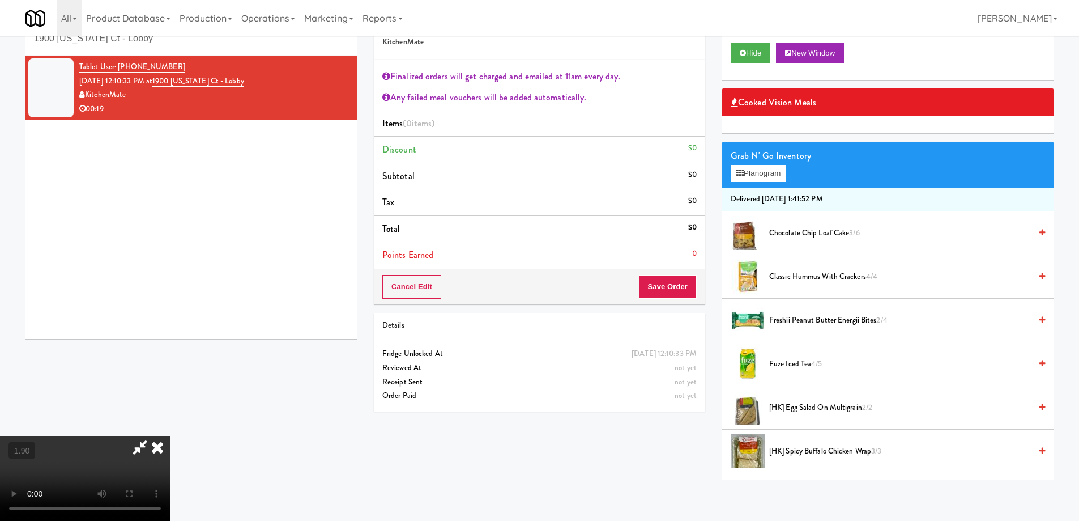
click at [170, 436] on video at bounding box center [85, 478] width 170 height 85
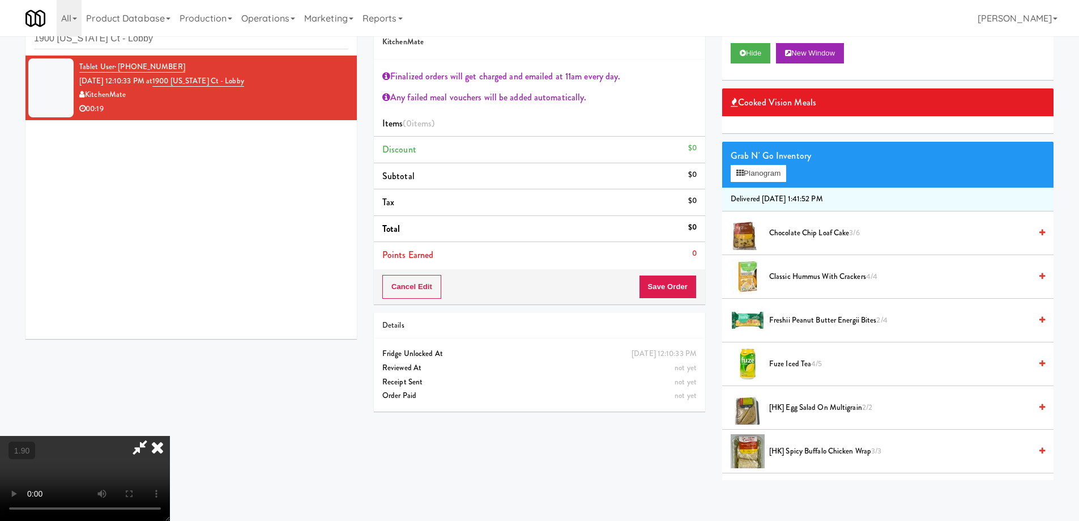
click at [170, 436] on video at bounding box center [85, 478] width 170 height 85
click at [756, 180] on button "Planogram" at bounding box center [759, 173] width 56 height 17
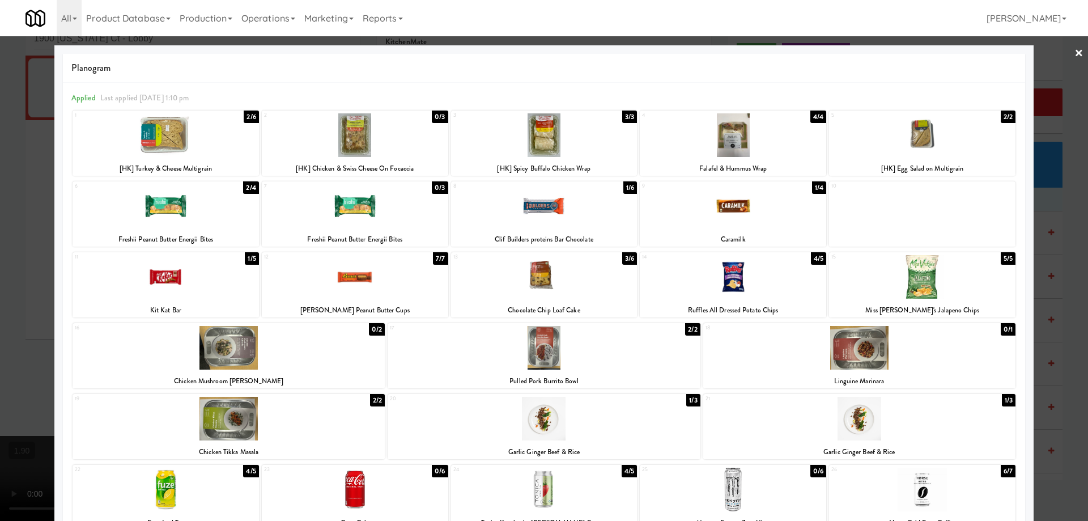
click at [0, 262] on div at bounding box center [544, 260] width 1088 height 521
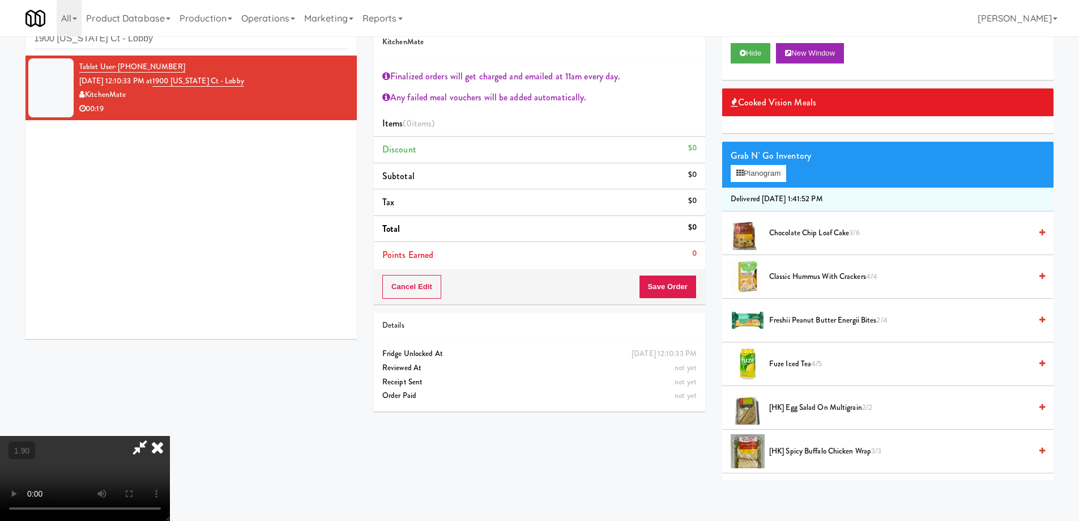
click at [170, 436] on video at bounding box center [85, 478] width 170 height 85
click at [786, 230] on span "Chocolate Chip Loaf Cake 3/6" at bounding box center [900, 233] width 262 height 14
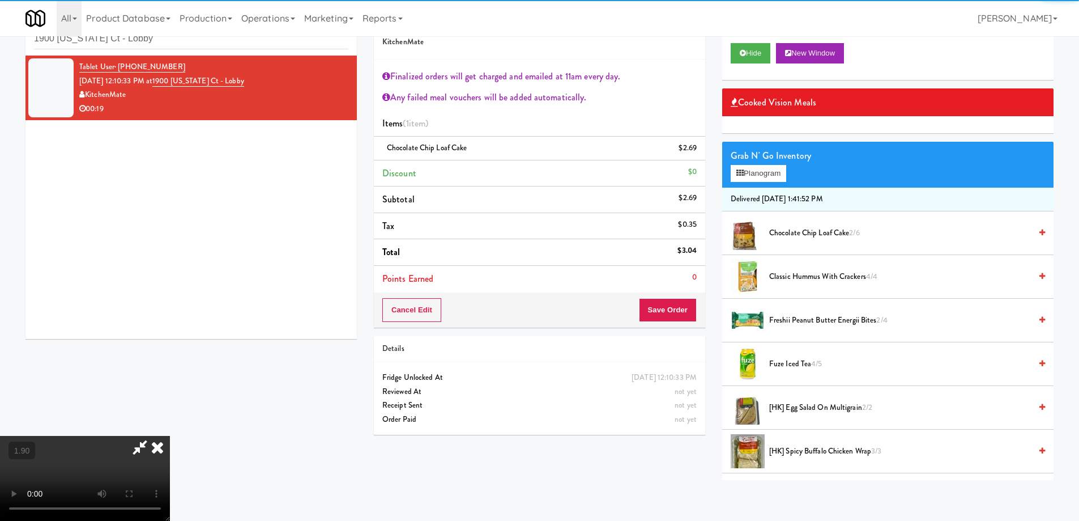
click at [803, 233] on span "Chocolate Chip Loaf Cake 2/6" at bounding box center [900, 233] width 262 height 14
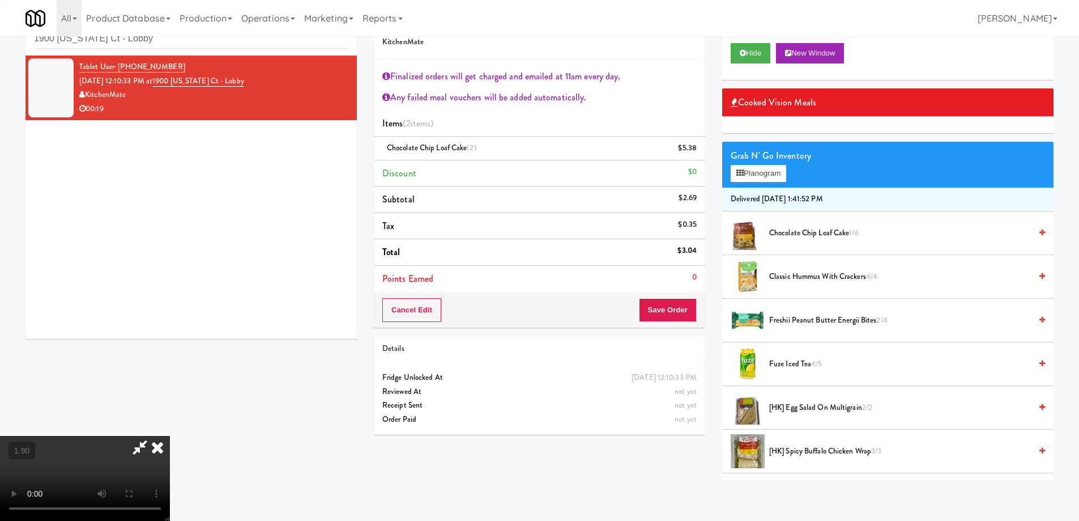
click at [809, 232] on span "Chocolate Chip Loaf Cake 1/6" at bounding box center [900, 233] width 262 height 14
click at [170, 436] on video at bounding box center [85, 478] width 170 height 85
click at [674, 309] on button "Save Order" at bounding box center [668, 310] width 58 height 24
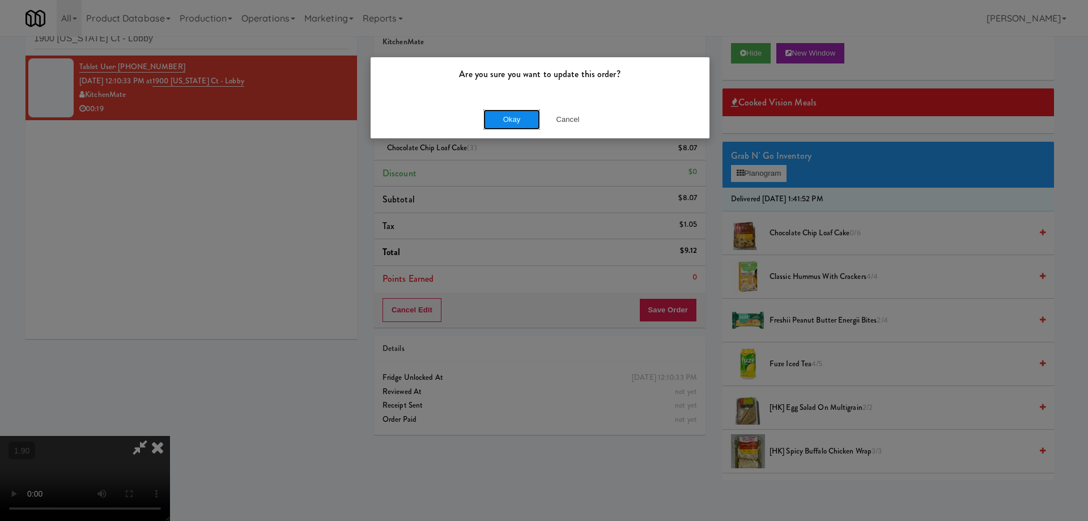
click at [514, 118] on button "Okay" at bounding box center [511, 119] width 57 height 20
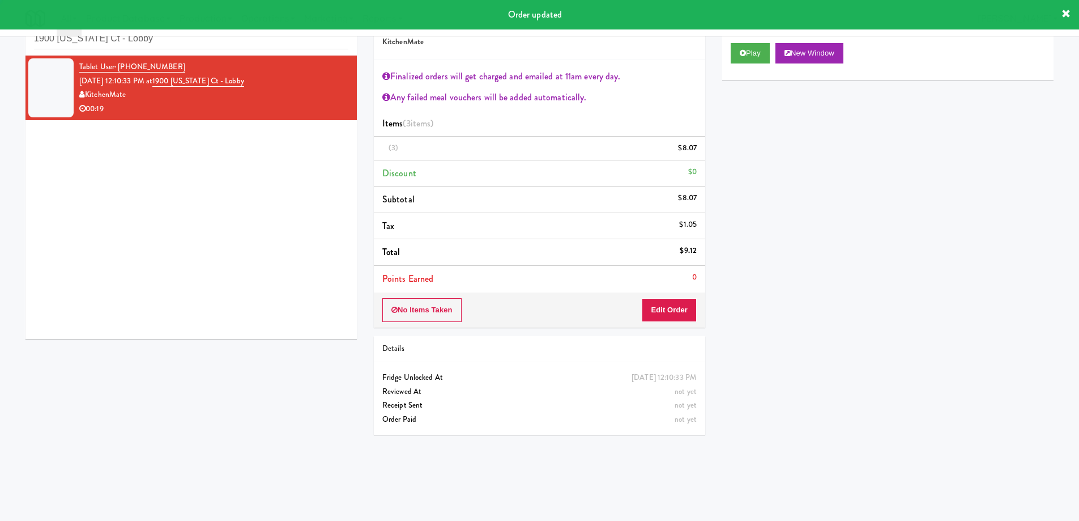
scroll to position [0, 0]
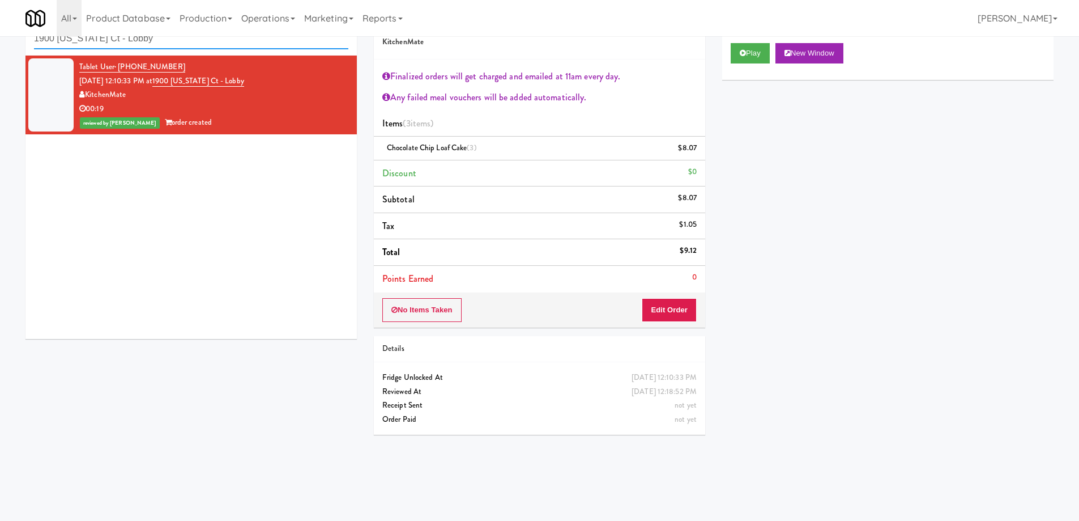
click at [180, 41] on input "1900 [US_STATE] Ct - Lobby" at bounding box center [191, 38] width 314 height 21
paste input "(Snack & Drink) EWR 6-TB-2ND FLOOR-PRIVATE"
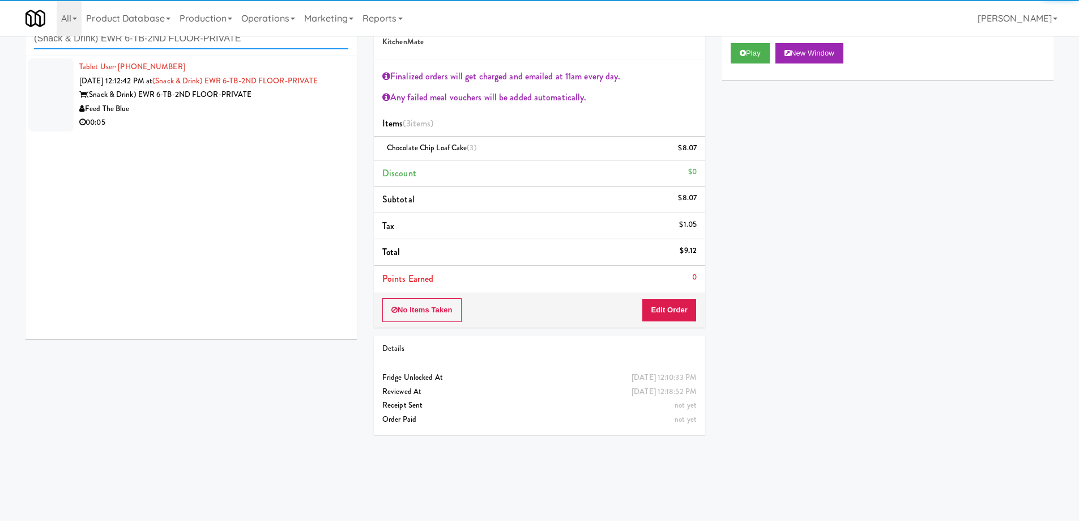
type input "(Snack & Drink) EWR 6-TB-2ND FLOOR-PRIVATE"
click at [218, 112] on div "Feed The Blue" at bounding box center [213, 109] width 269 height 14
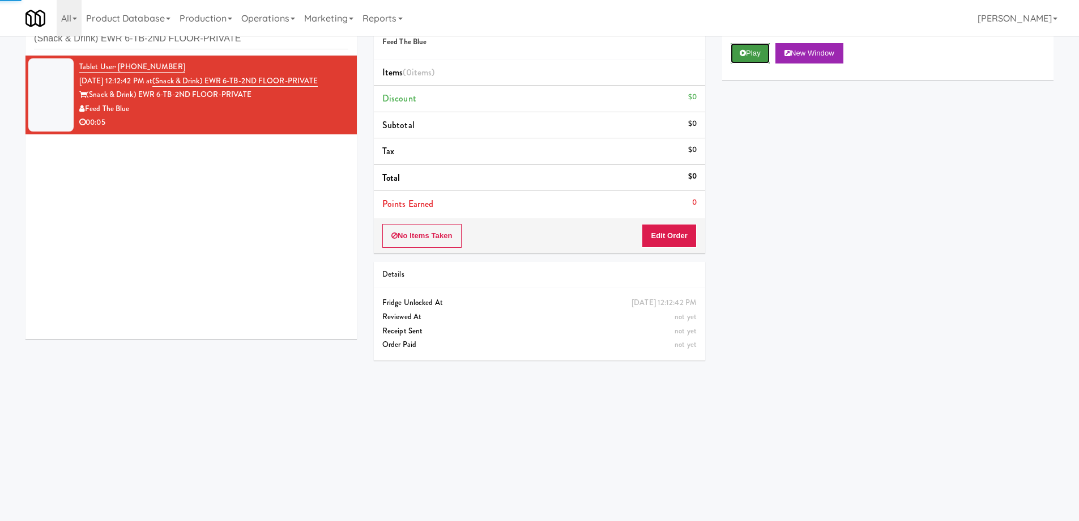
click at [758, 54] on button "Play" at bounding box center [750, 53] width 39 height 20
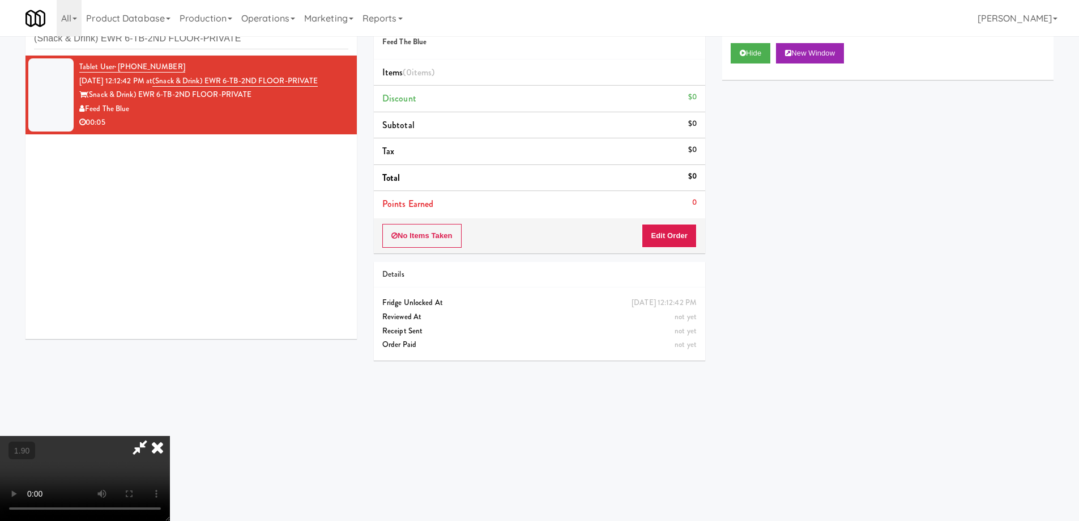
click at [170, 436] on video at bounding box center [85, 478] width 170 height 85
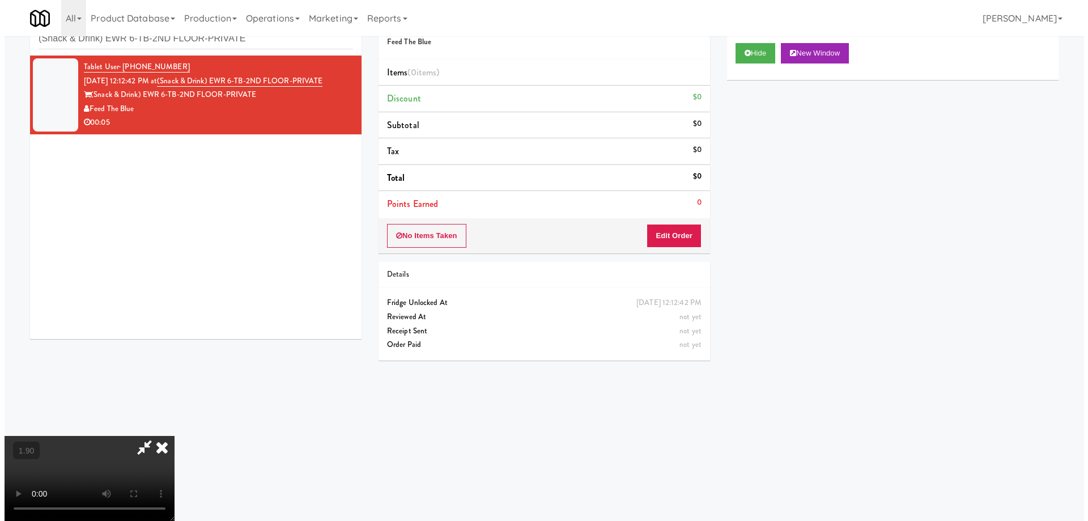
scroll to position [23, 0]
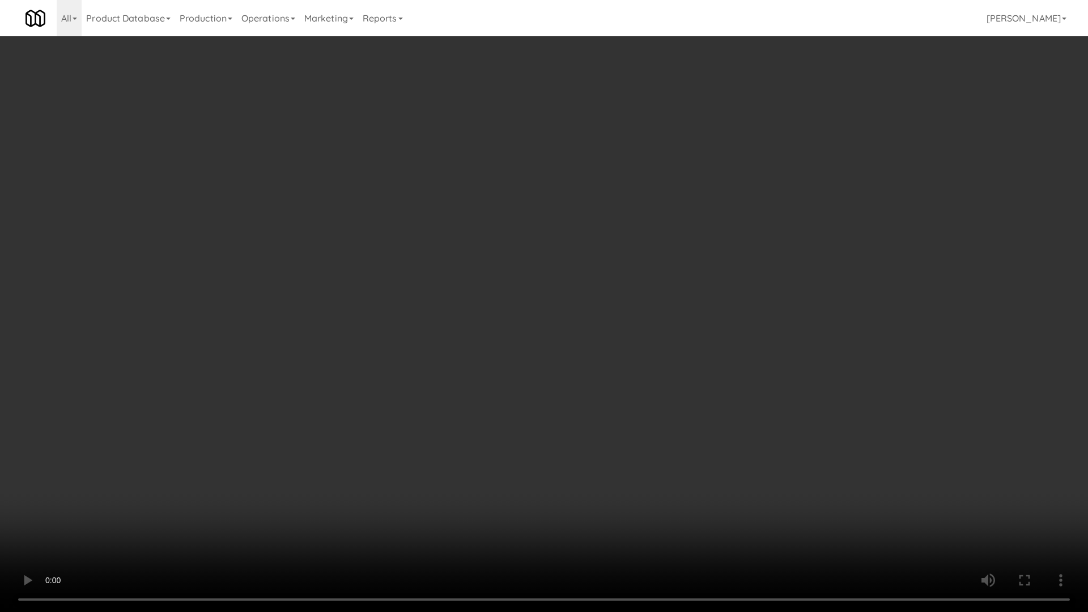
click at [694, 394] on video at bounding box center [544, 306] width 1088 height 612
click at [720, 396] on video at bounding box center [544, 306] width 1088 height 612
click at [720, 397] on video at bounding box center [544, 306] width 1088 height 612
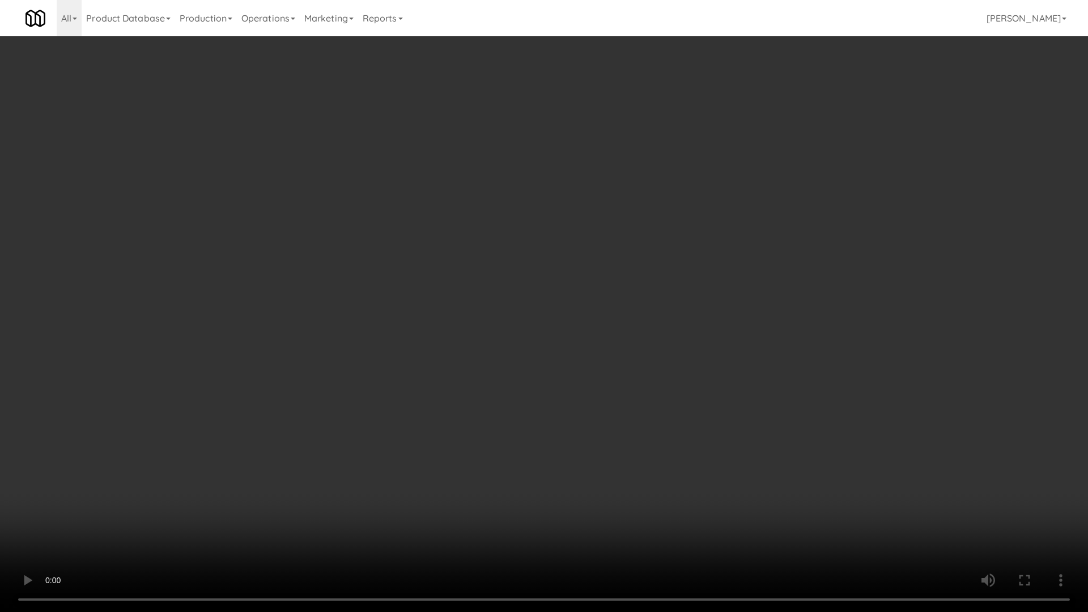
click at [720, 400] on video at bounding box center [544, 306] width 1088 height 612
click at [720, 402] on video at bounding box center [544, 306] width 1088 height 612
click at [721, 405] on video at bounding box center [544, 306] width 1088 height 612
click at [721, 407] on video at bounding box center [544, 306] width 1088 height 612
click at [792, 484] on video at bounding box center [544, 306] width 1088 height 612
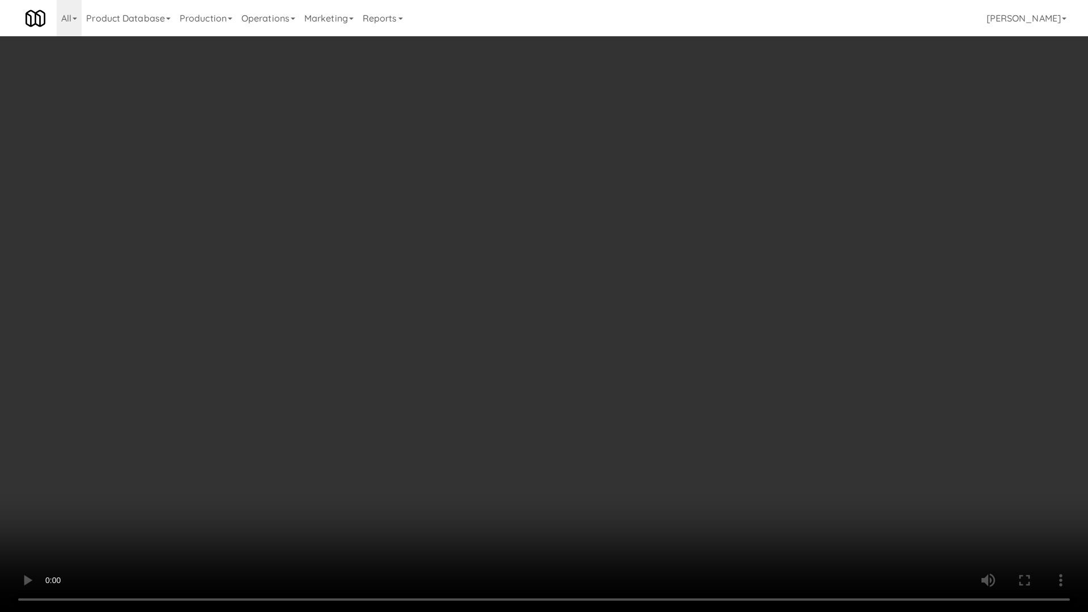
click at [792, 484] on video at bounding box center [544, 306] width 1088 height 612
click at [779, 452] on video at bounding box center [544, 306] width 1088 height 612
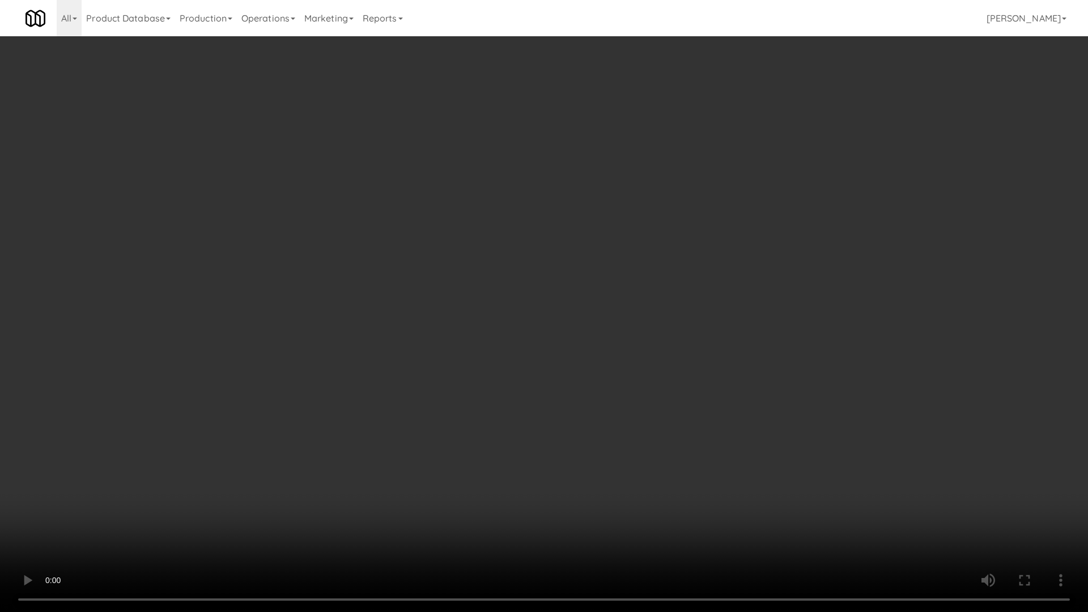
click at [779, 452] on video at bounding box center [544, 306] width 1088 height 612
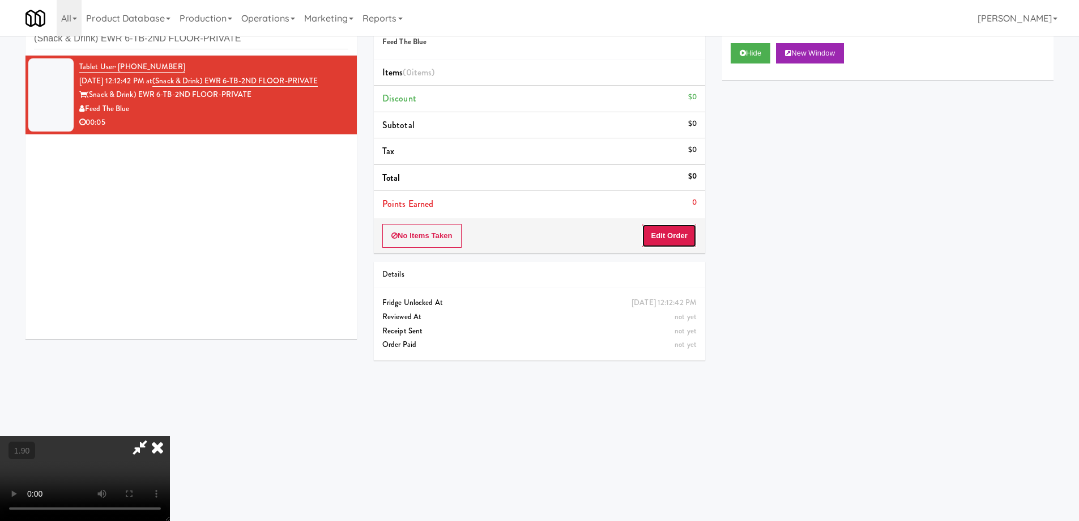
click at [681, 242] on button "Edit Order" at bounding box center [669, 236] width 55 height 24
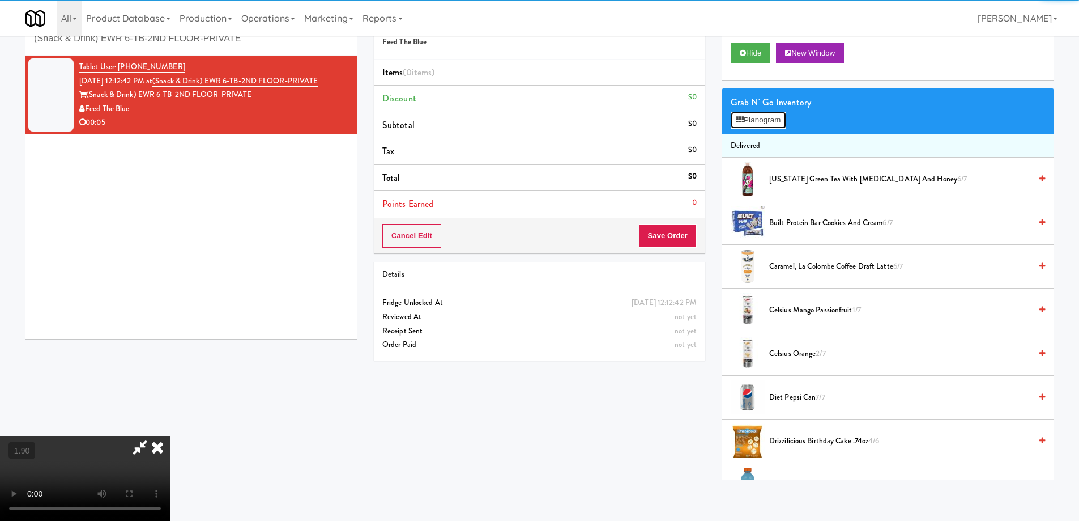
click at [778, 112] on button "Planogram" at bounding box center [759, 120] width 56 height 17
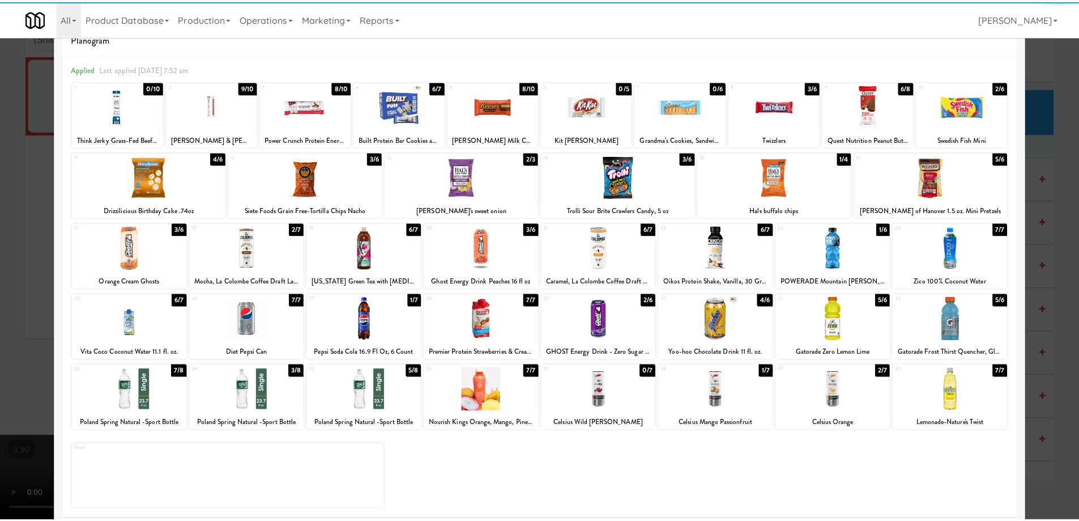
scroll to position [36, 0]
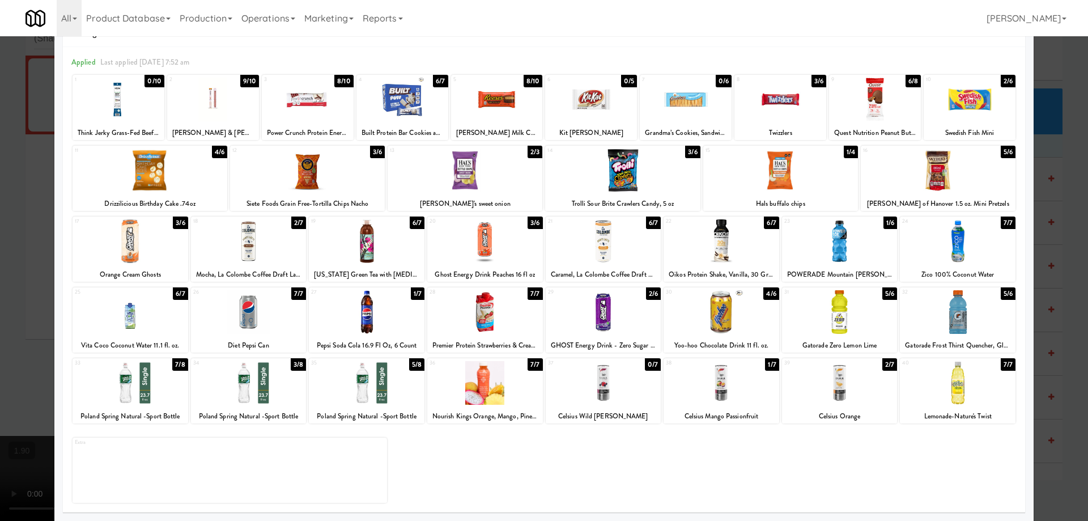
click at [732, 380] on div at bounding box center [721, 383] width 116 height 44
click at [0, 331] on div at bounding box center [544, 260] width 1088 height 521
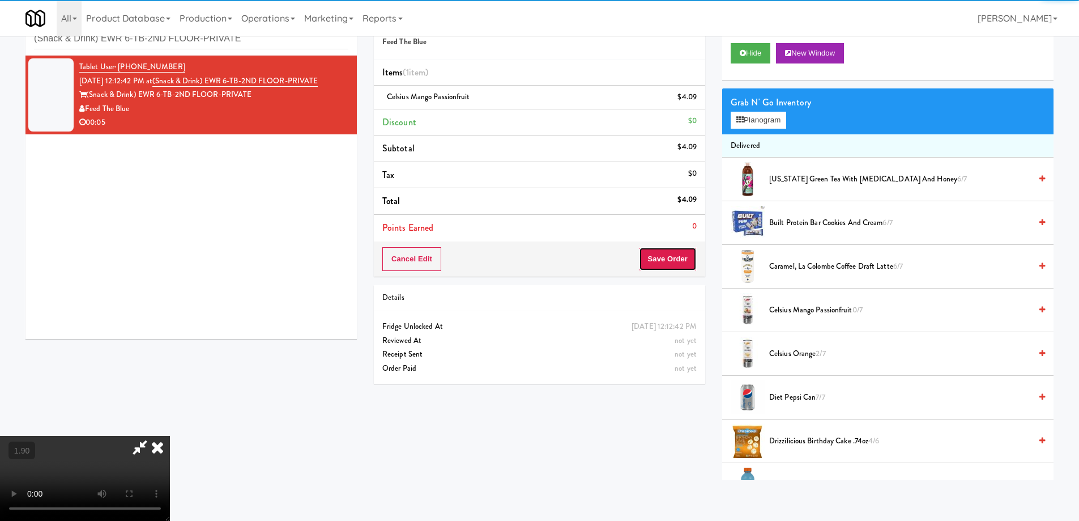
click at [659, 254] on button "Save Order" at bounding box center [668, 259] width 58 height 24
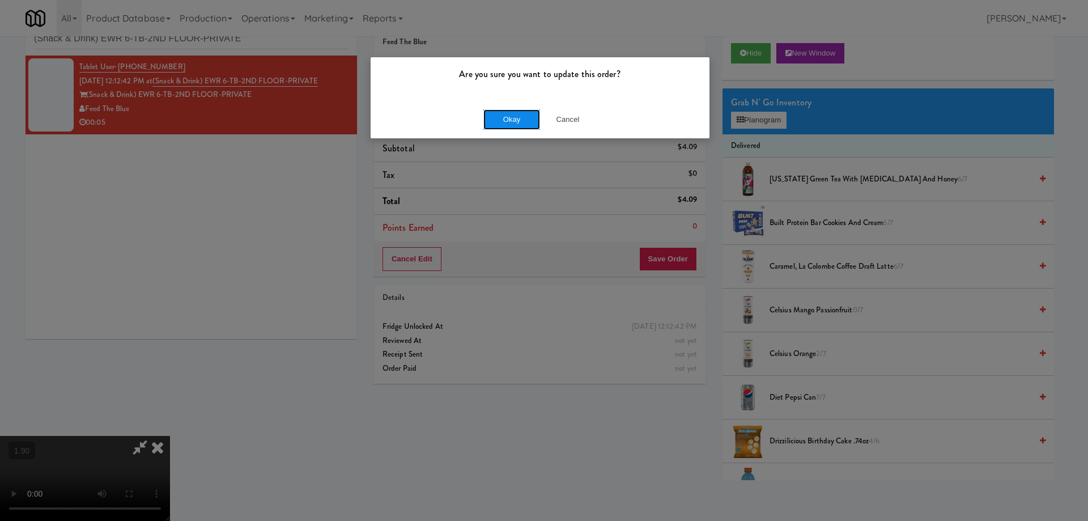
click at [489, 110] on button "Okay" at bounding box center [511, 119] width 57 height 20
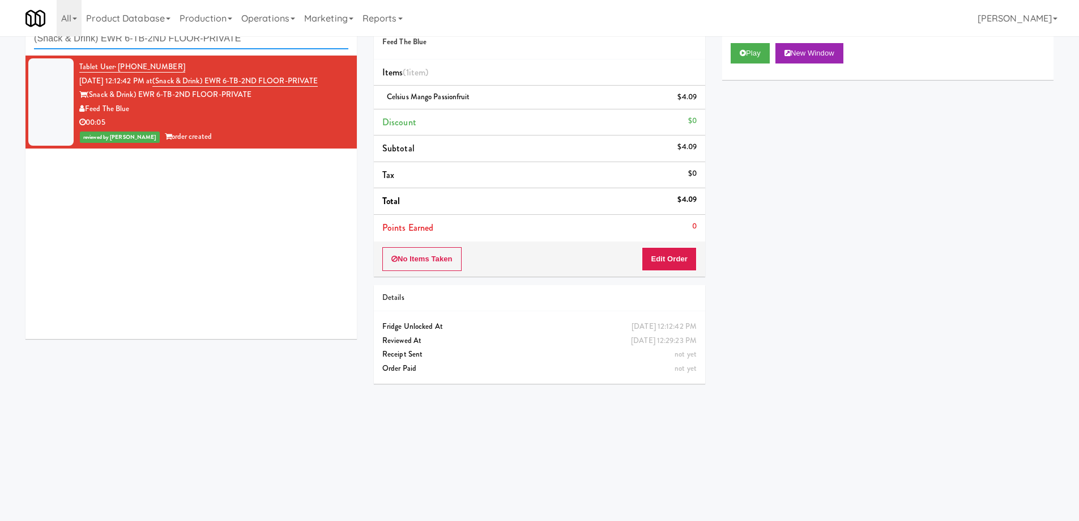
click at [185, 42] on input "(Snack & Drink) EWR 6-TB-2ND FLOOR-PRIVATE" at bounding box center [191, 38] width 314 height 21
paste input "Avant HP - Cooler - Middle"
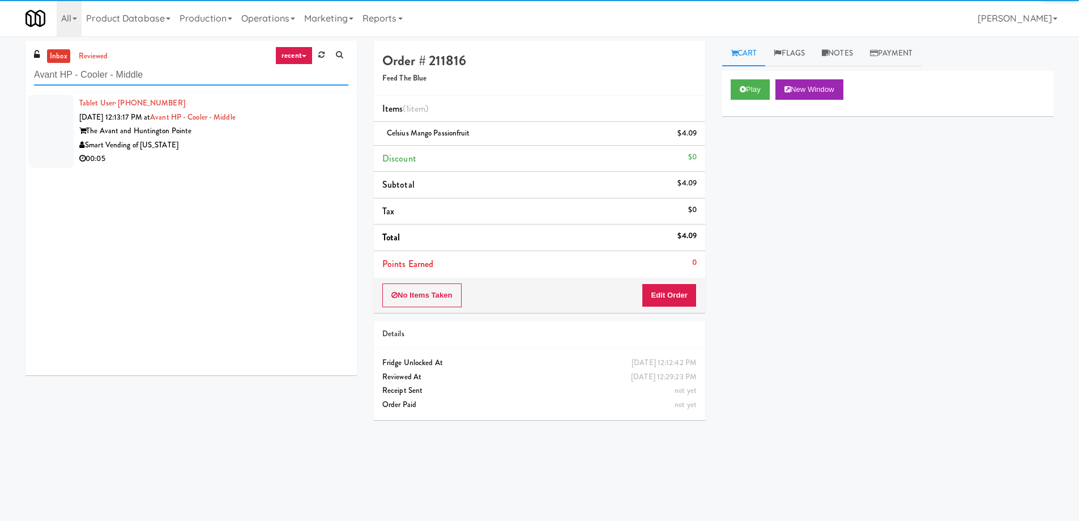
type input "Avant HP - Cooler - Middle"
click at [275, 139] on div "Smart Vending of [US_STATE]" at bounding box center [213, 145] width 269 height 14
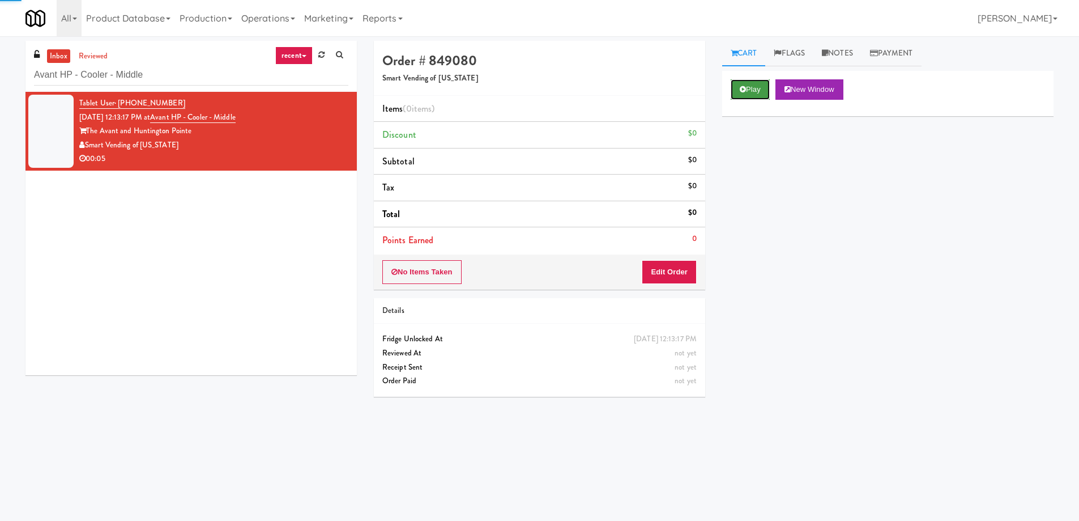
click at [745, 83] on button "Play" at bounding box center [750, 89] width 39 height 20
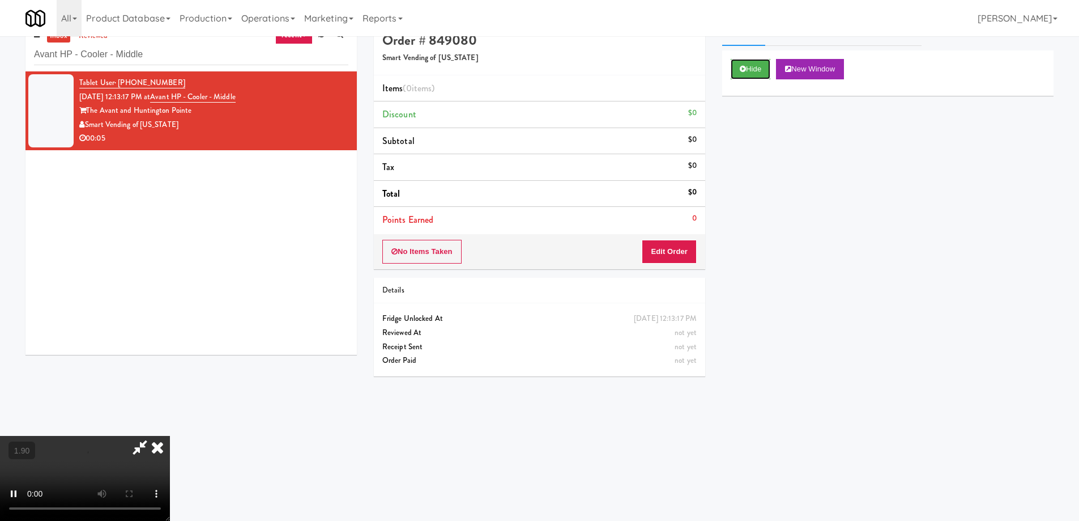
scroll to position [36, 0]
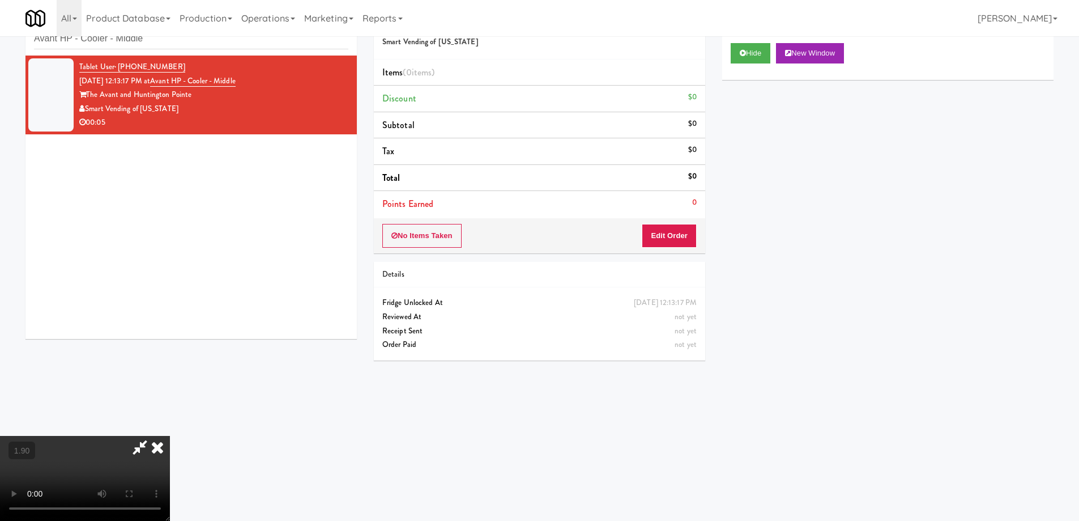
click at [170, 436] on video at bounding box center [85, 478] width 170 height 85
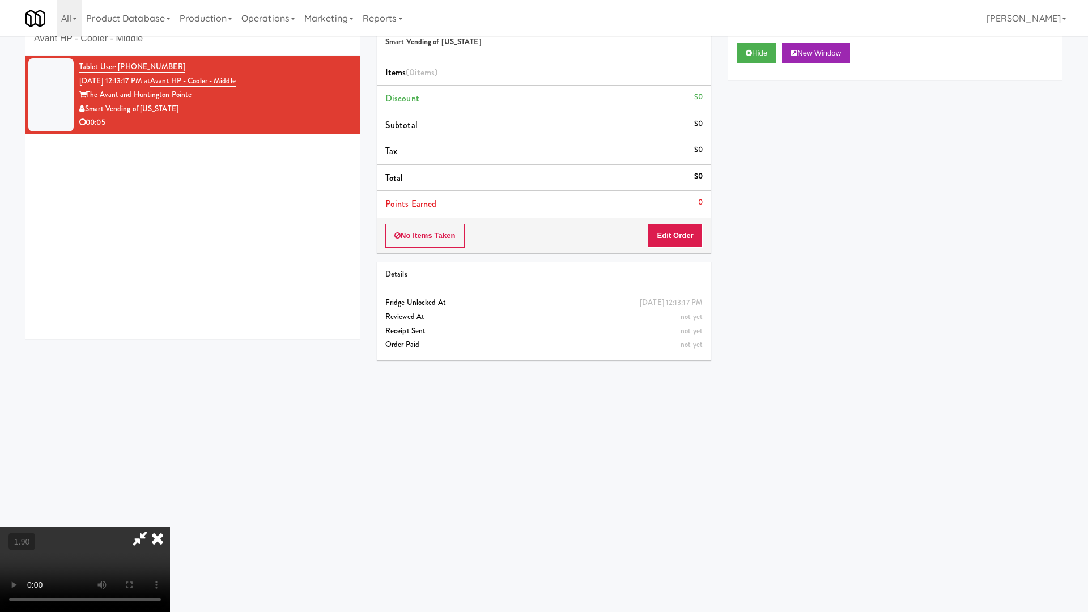
click at [170, 519] on video at bounding box center [85, 569] width 170 height 85
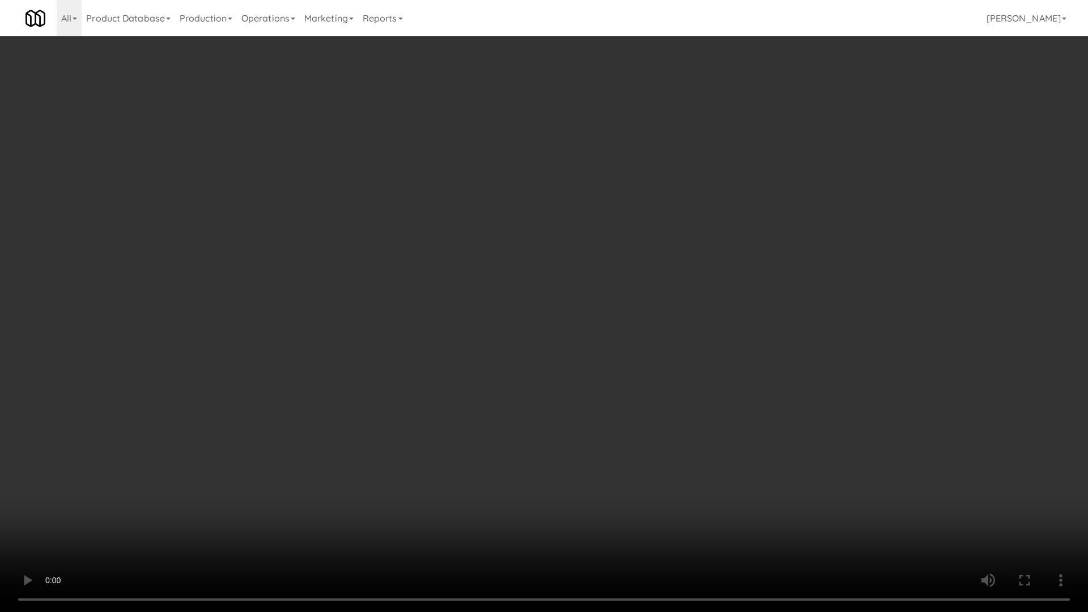
click at [600, 361] on video at bounding box center [544, 306] width 1088 height 612
click at [612, 180] on video at bounding box center [544, 306] width 1088 height 612
click at [610, 191] on video at bounding box center [544, 306] width 1088 height 612
click at [610, 195] on video at bounding box center [544, 306] width 1088 height 612
click at [609, 202] on video at bounding box center [544, 306] width 1088 height 612
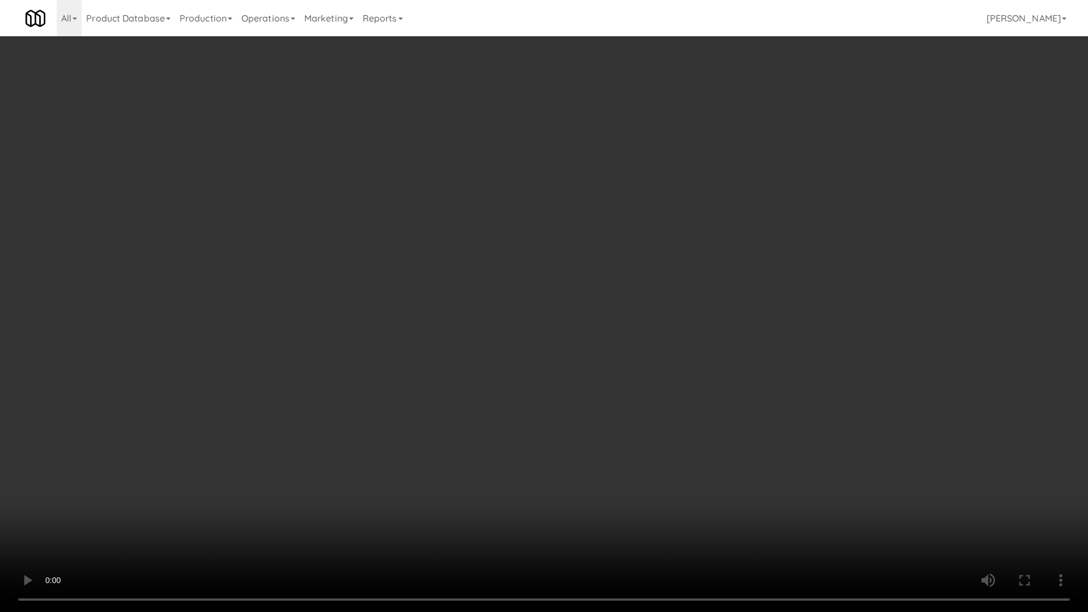
click at [608, 211] on video at bounding box center [544, 306] width 1088 height 612
click at [607, 214] on video at bounding box center [544, 306] width 1088 height 612
click at [691, 234] on video at bounding box center [544, 306] width 1088 height 612
click at [686, 426] on video at bounding box center [544, 306] width 1088 height 612
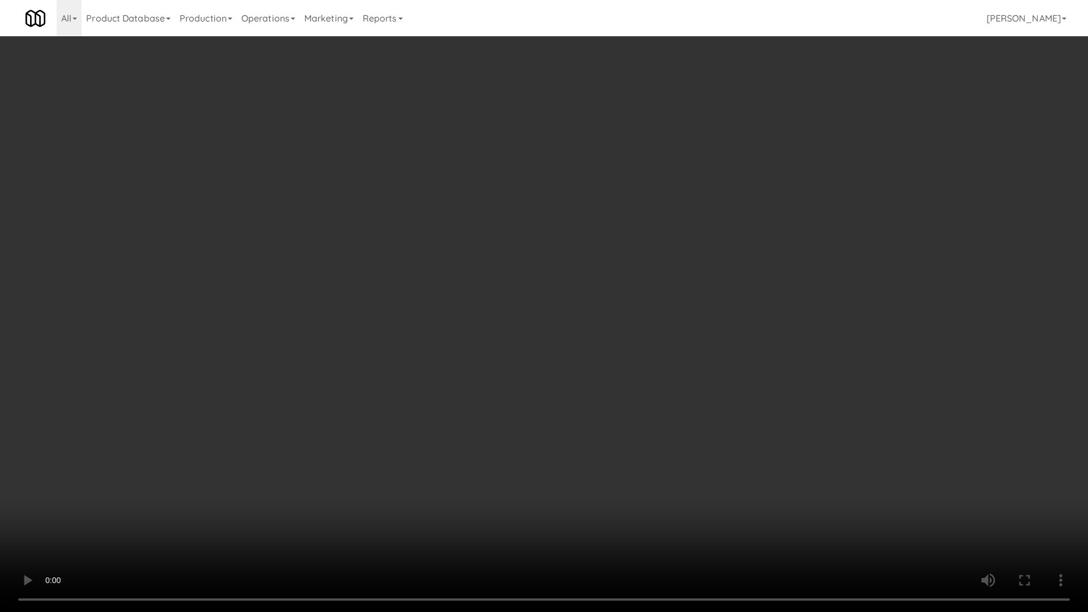
click at [691, 418] on video at bounding box center [544, 306] width 1088 height 612
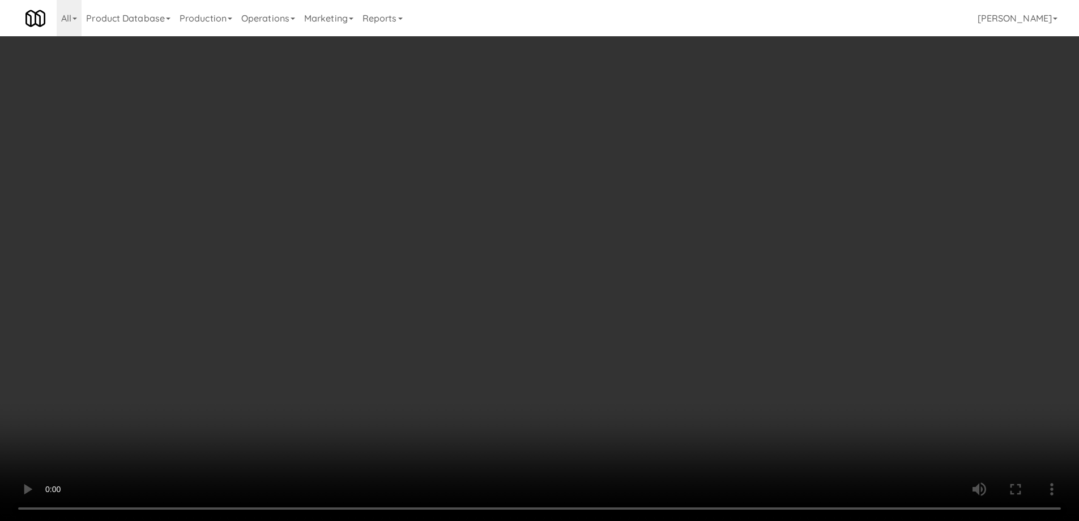
drag, startPoint x: 470, startPoint y: 456, endPoint x: 398, endPoint y: 520, distance: 95.9
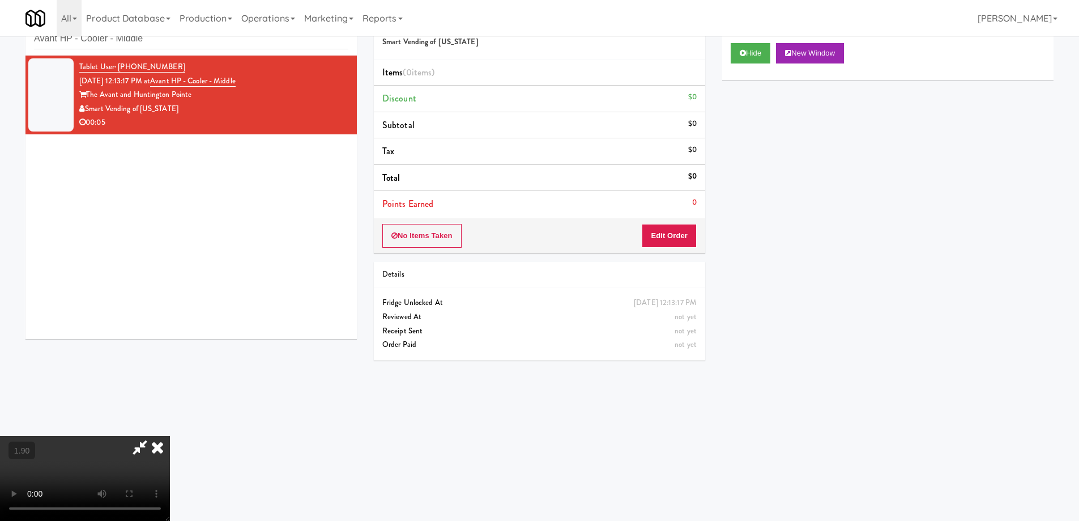
click at [170, 463] on video at bounding box center [85, 478] width 170 height 85
click at [170, 436] on video at bounding box center [85, 478] width 170 height 85
click at [675, 227] on button "Edit Order" at bounding box center [669, 236] width 55 height 24
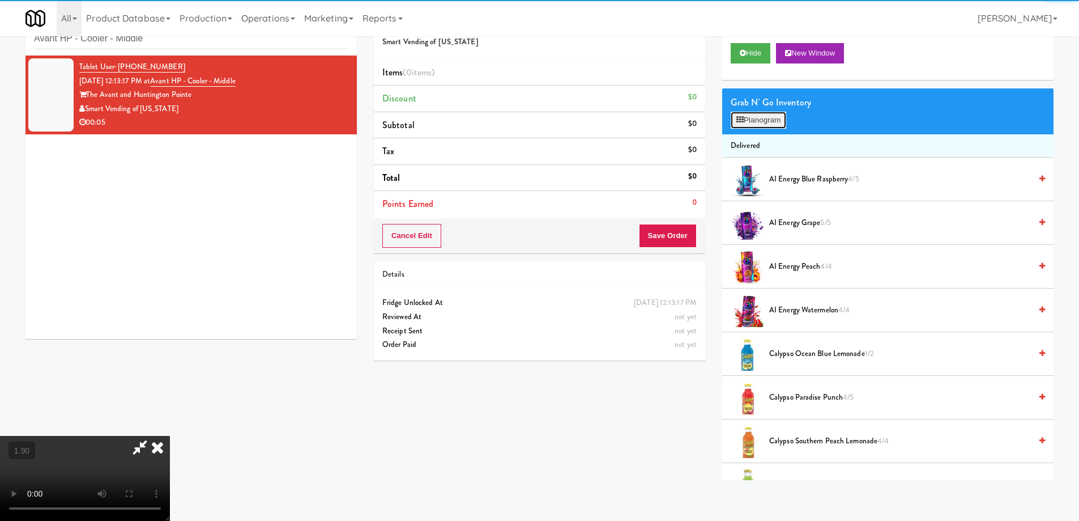
click at [781, 124] on button "Planogram" at bounding box center [759, 120] width 56 height 17
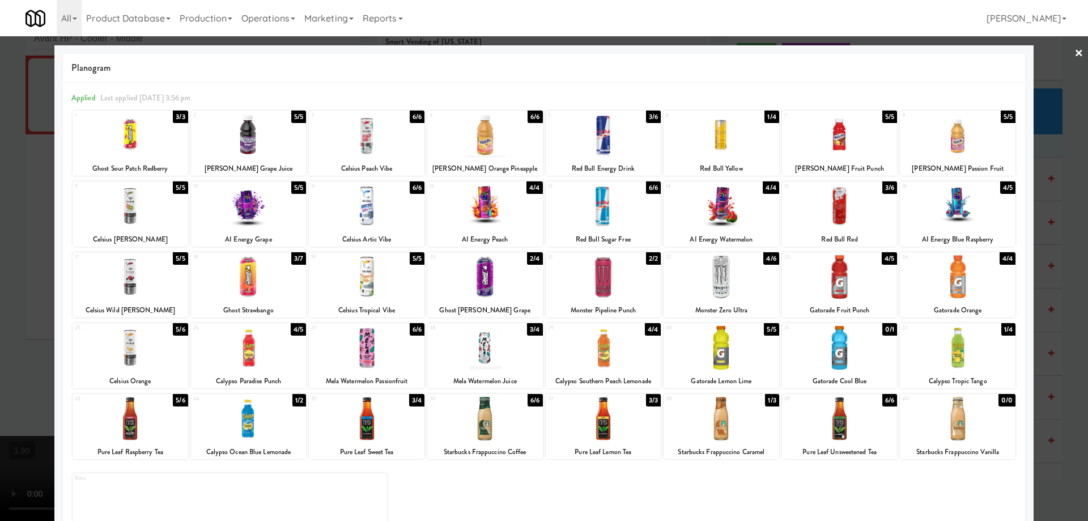
click at [846, 219] on div at bounding box center [840, 206] width 116 height 44
click at [0, 300] on div at bounding box center [544, 260] width 1088 height 521
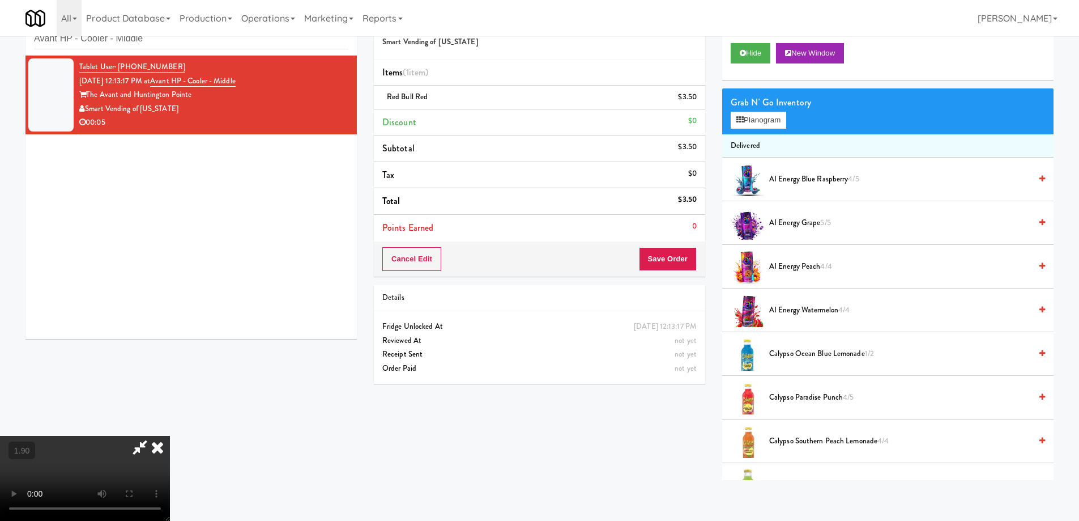
click at [170, 446] on video at bounding box center [85, 478] width 170 height 85
click at [680, 260] on button "Save Order" at bounding box center [668, 259] width 58 height 24
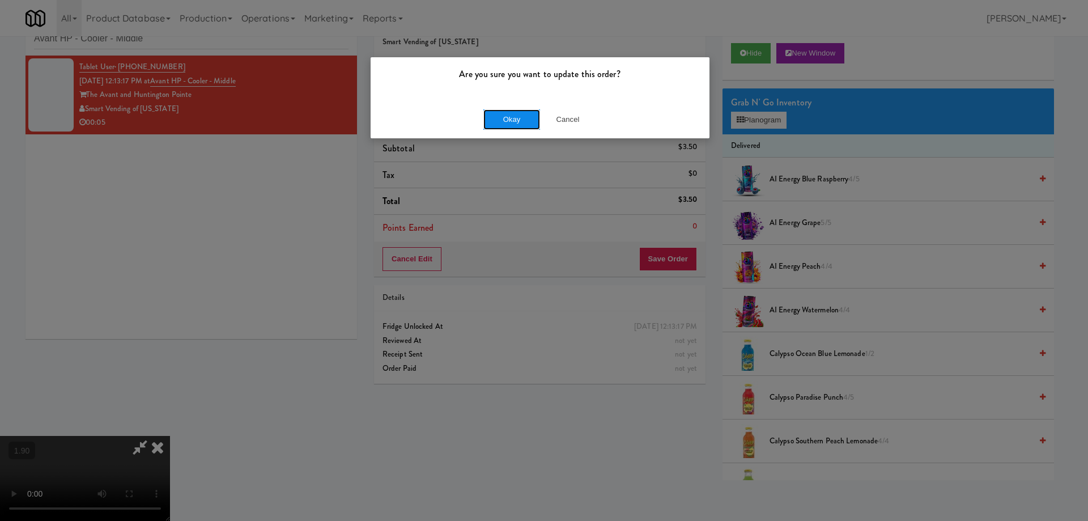
click at [517, 117] on button "Okay" at bounding box center [511, 119] width 57 height 20
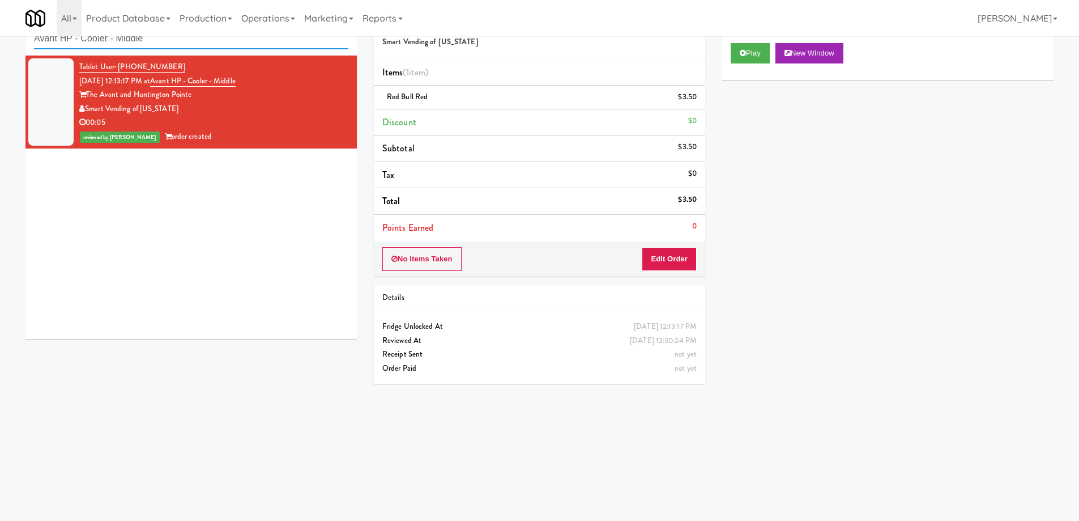
click at [150, 48] on input "Avant HP - Cooler - Middle" at bounding box center [191, 38] width 314 height 21
paste input "Peabody - Cooler"
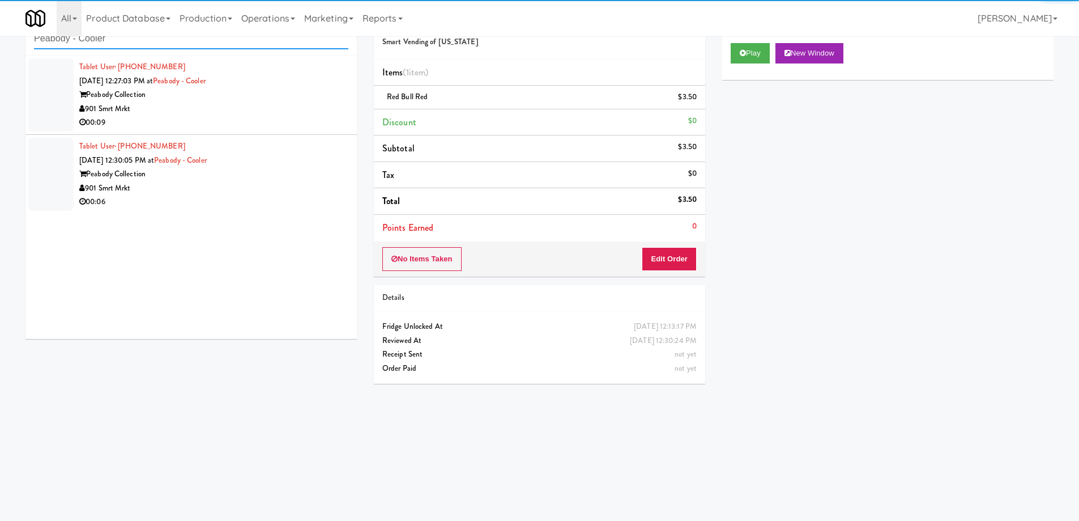
type input "Peabody - Cooler"
click at [261, 113] on div "901 Smrt Mrkt" at bounding box center [213, 109] width 269 height 14
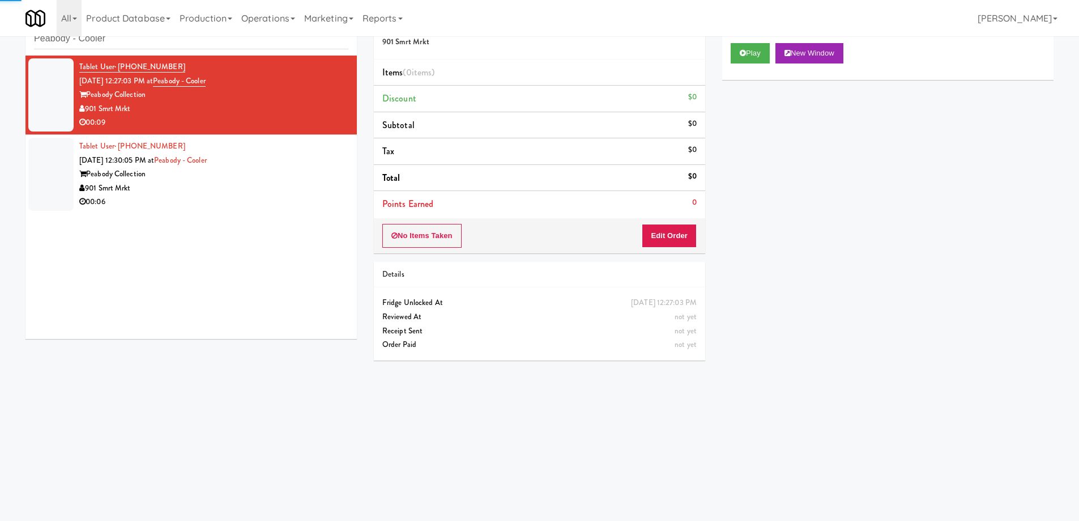
click at [751, 65] on div "Play New Window" at bounding box center [887, 57] width 331 height 45
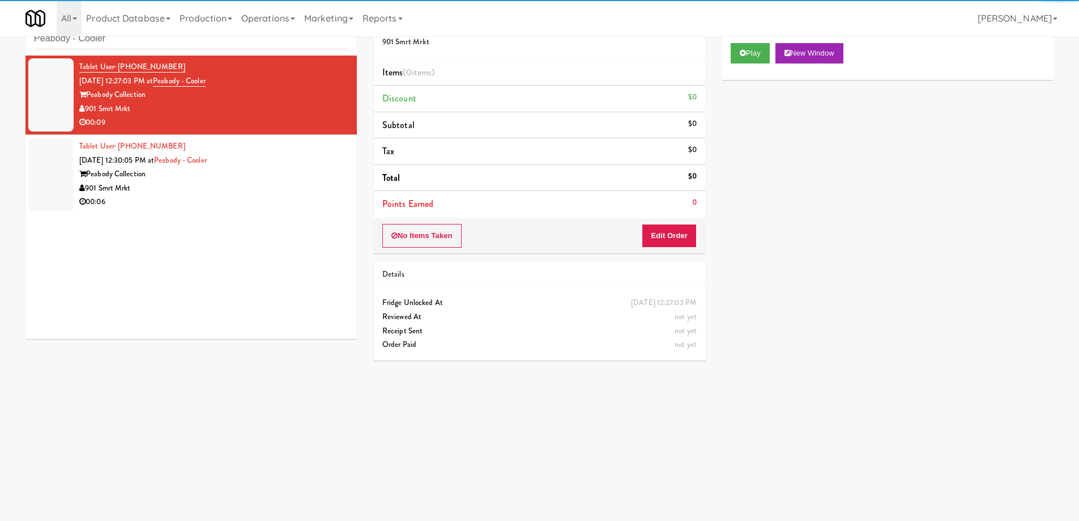
click at [751, 63] on div "Play New Window" at bounding box center [887, 57] width 331 height 45
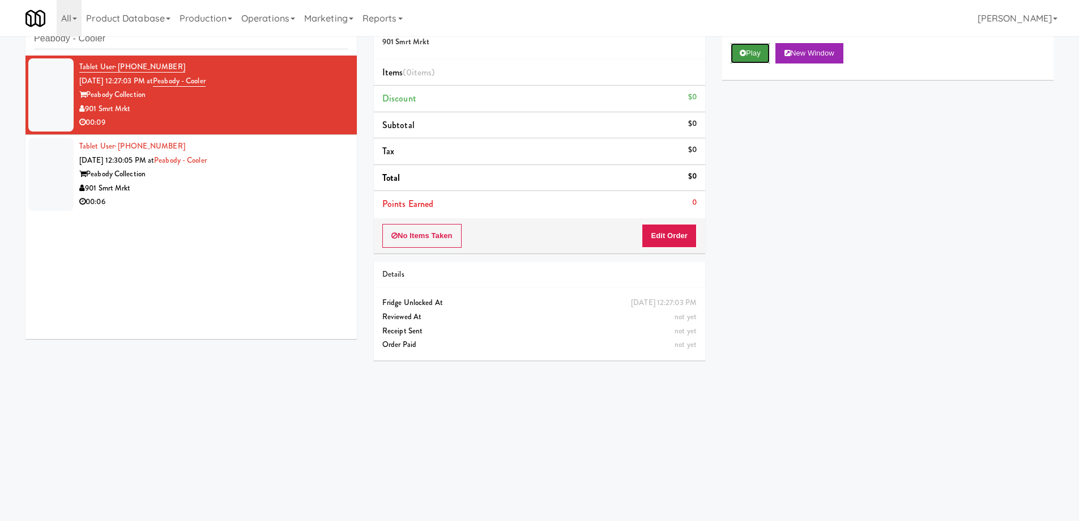
click at [753, 55] on button "Play" at bounding box center [750, 53] width 39 height 20
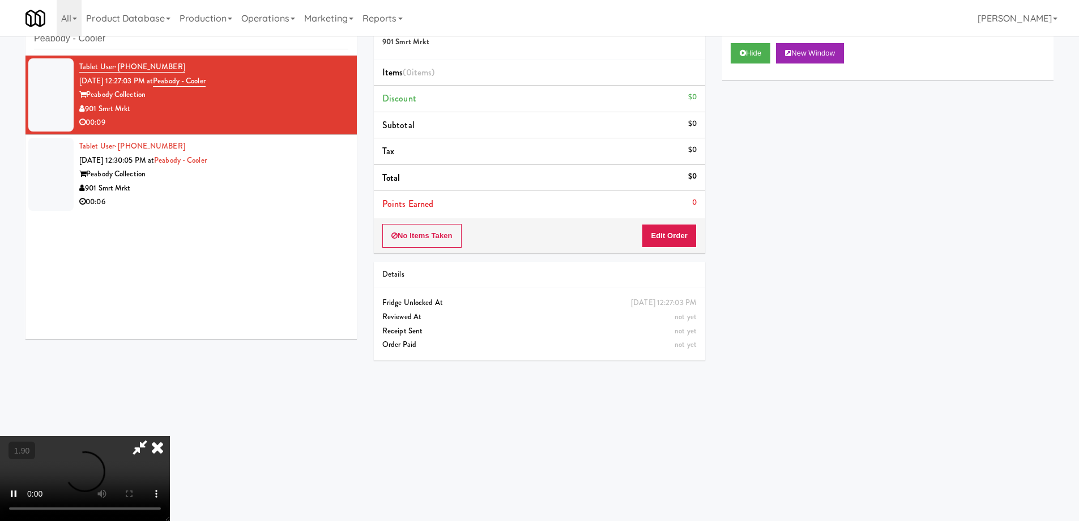
click at [170, 436] on video at bounding box center [85, 478] width 170 height 85
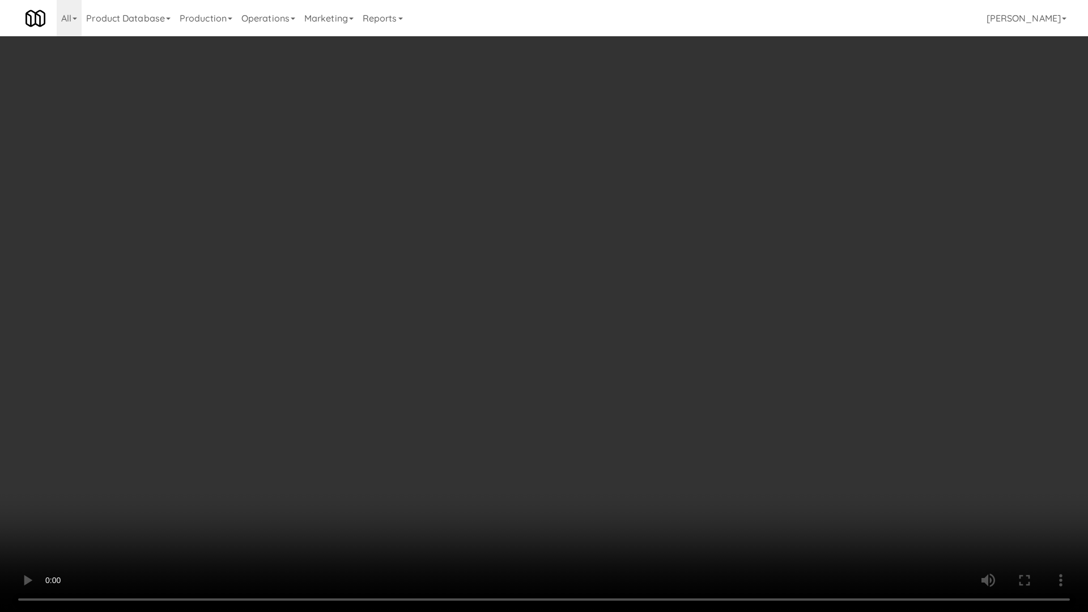
click at [548, 390] on video at bounding box center [544, 306] width 1088 height 612
click at [846, 435] on video at bounding box center [544, 306] width 1088 height 612
click at [636, 434] on video at bounding box center [544, 306] width 1088 height 612
click at [659, 400] on video at bounding box center [544, 306] width 1088 height 612
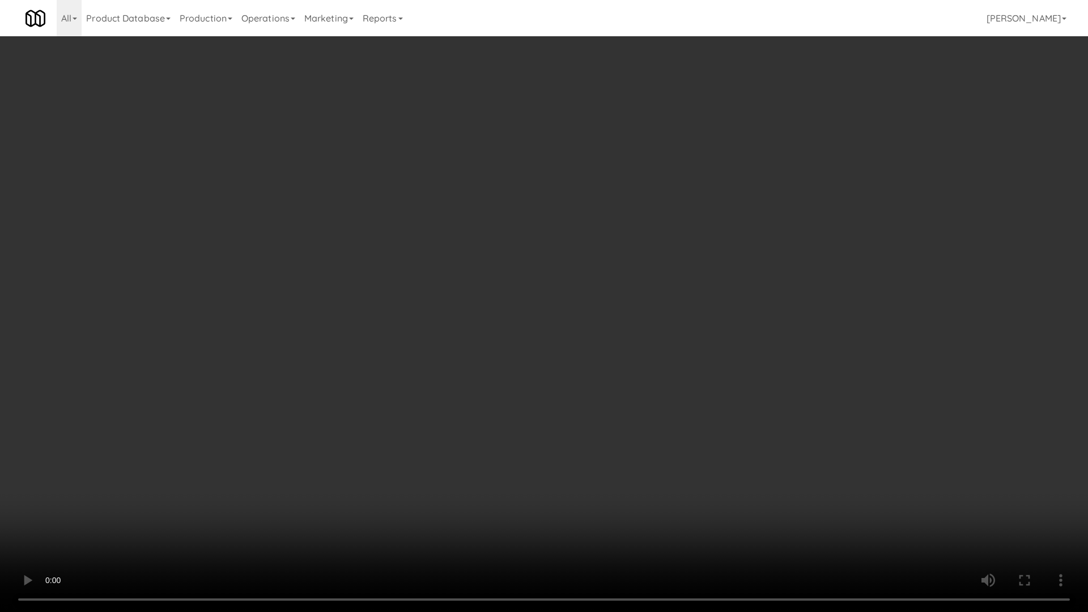
click at [658, 402] on video at bounding box center [544, 306] width 1088 height 612
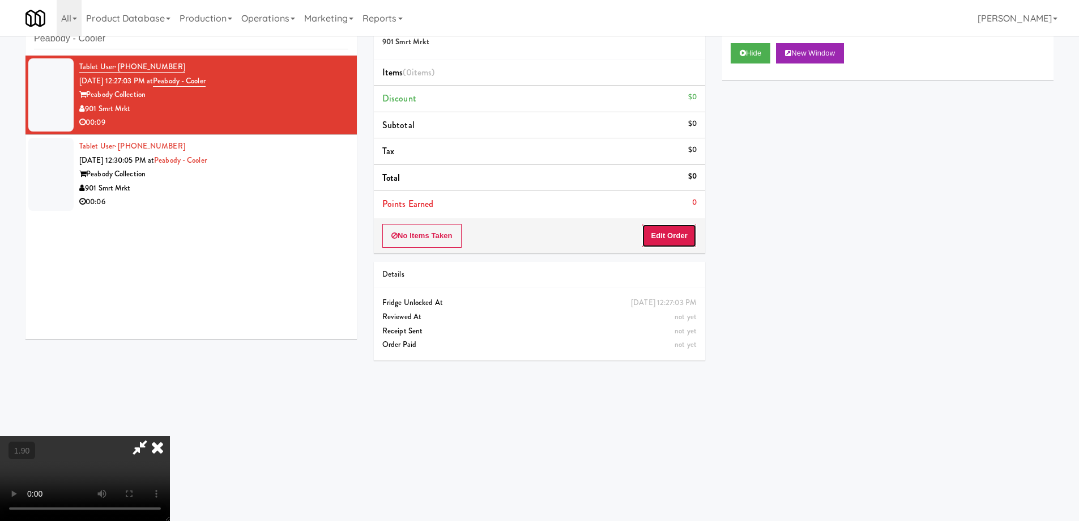
click at [683, 231] on button "Edit Order" at bounding box center [669, 236] width 55 height 24
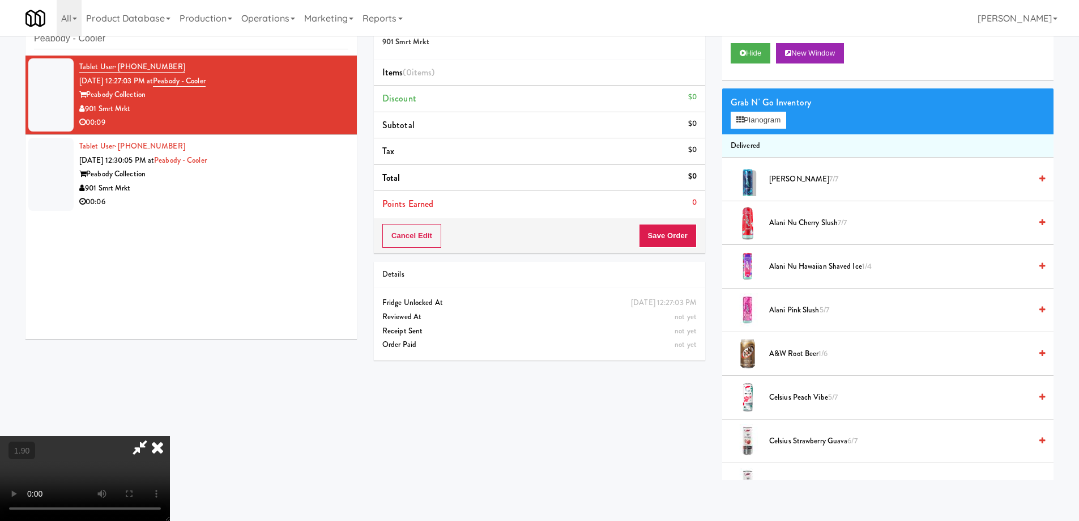
scroll to position [1071, 0]
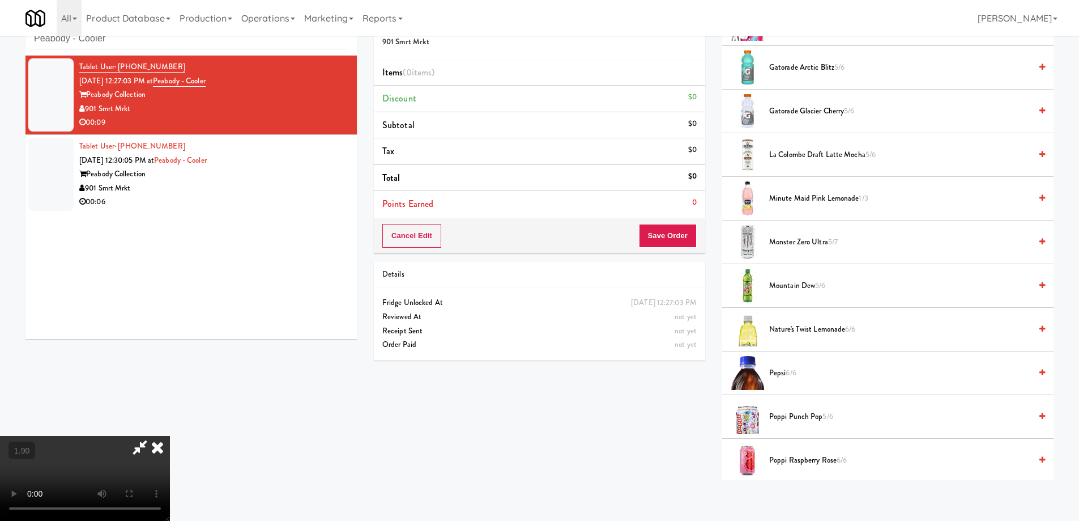
click at [786, 246] on span "Monster Zero Ultra 5/7" at bounding box center [900, 242] width 262 height 14
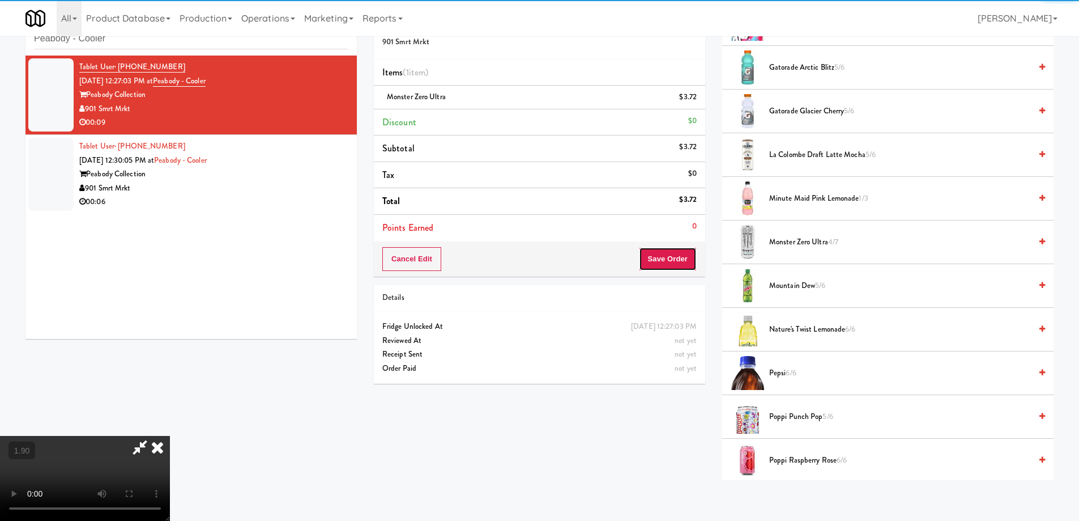
click at [692, 263] on button "Save Order" at bounding box center [668, 259] width 58 height 24
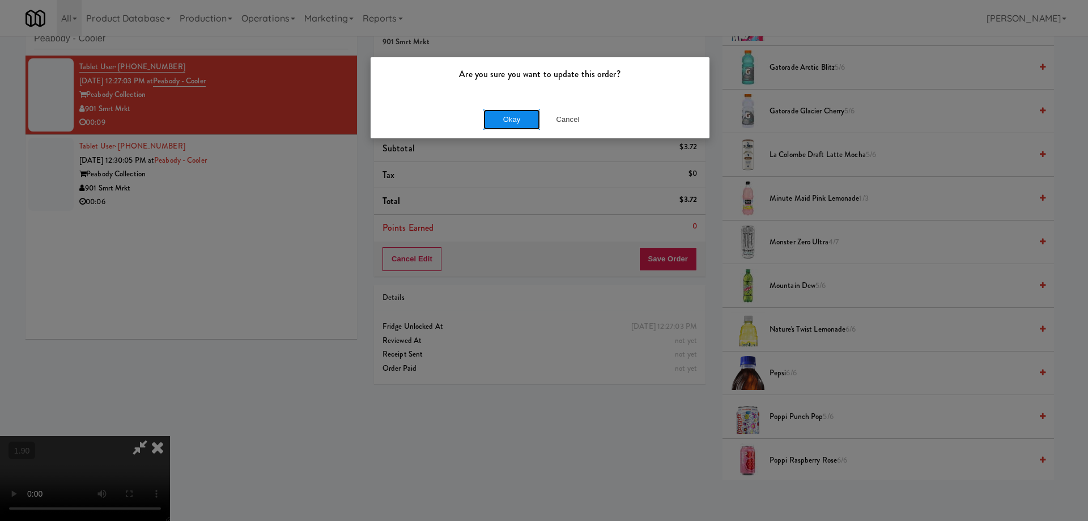
click at [521, 116] on button "Okay" at bounding box center [511, 119] width 57 height 20
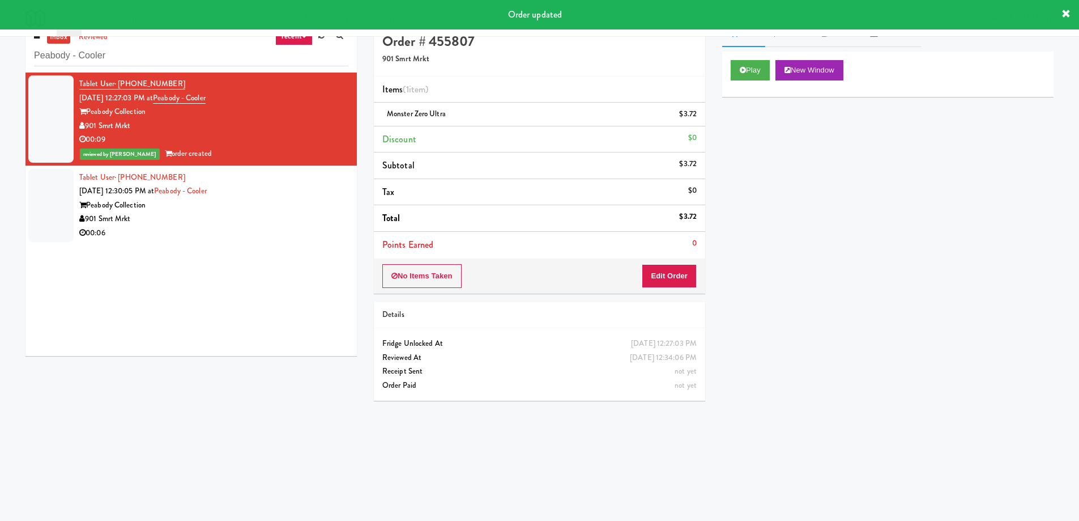
scroll to position [0, 0]
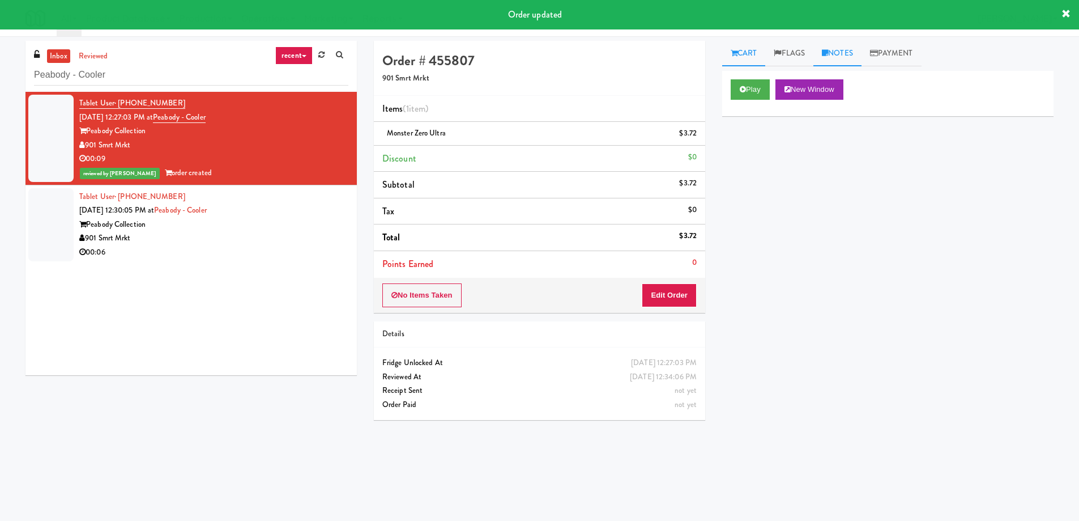
click at [838, 56] on link "Notes" at bounding box center [837, 53] width 48 height 25
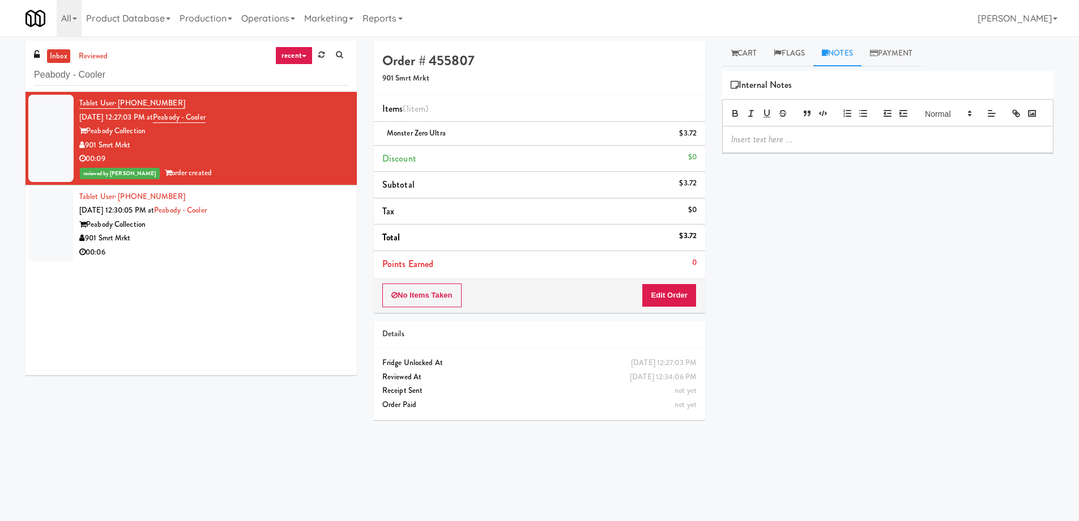
click at [801, 146] on p at bounding box center [887, 139] width 313 height 12
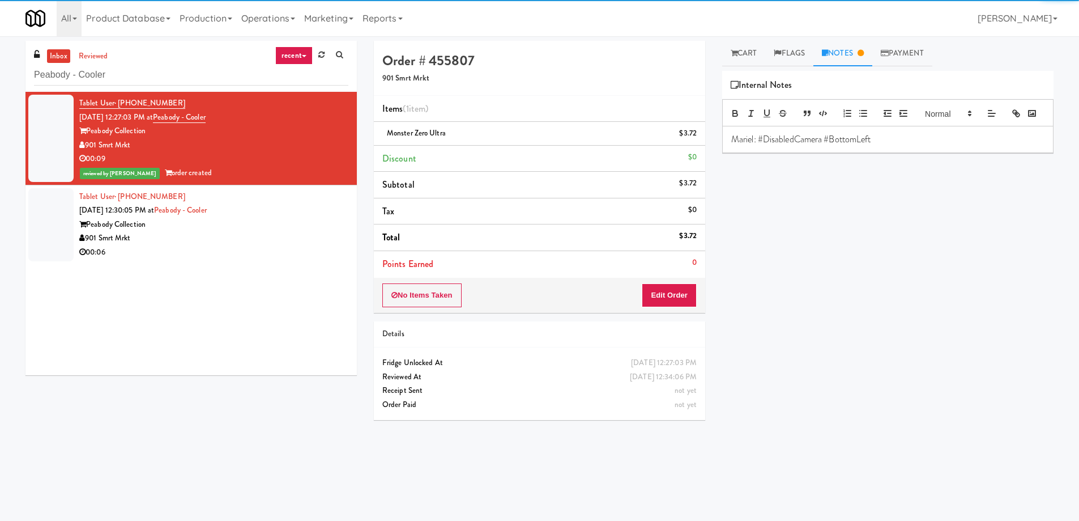
click at [319, 239] on div "901 Smrt Mrkt" at bounding box center [213, 238] width 269 height 14
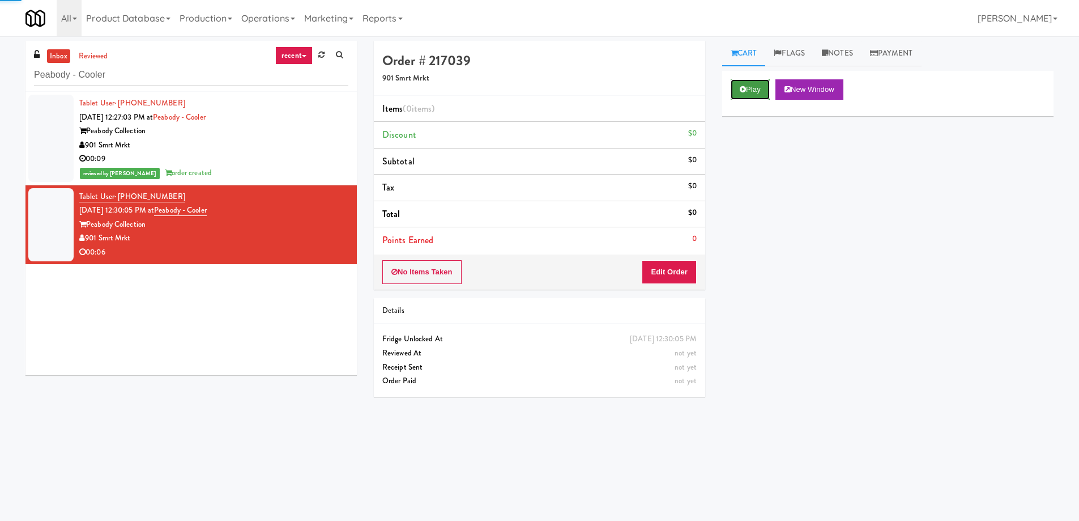
click at [752, 88] on button "Play" at bounding box center [750, 89] width 39 height 20
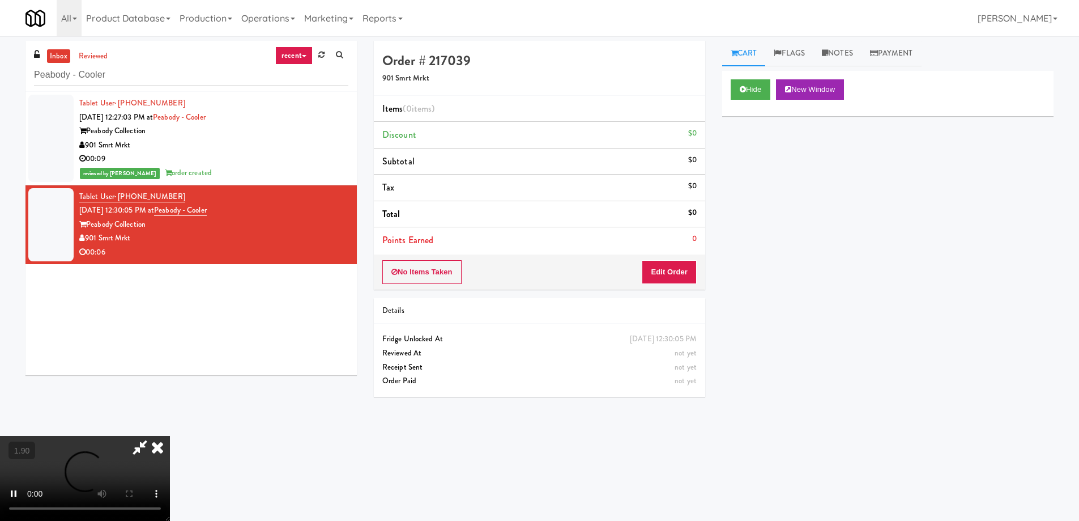
click at [170, 436] on video at bounding box center [85, 478] width 170 height 85
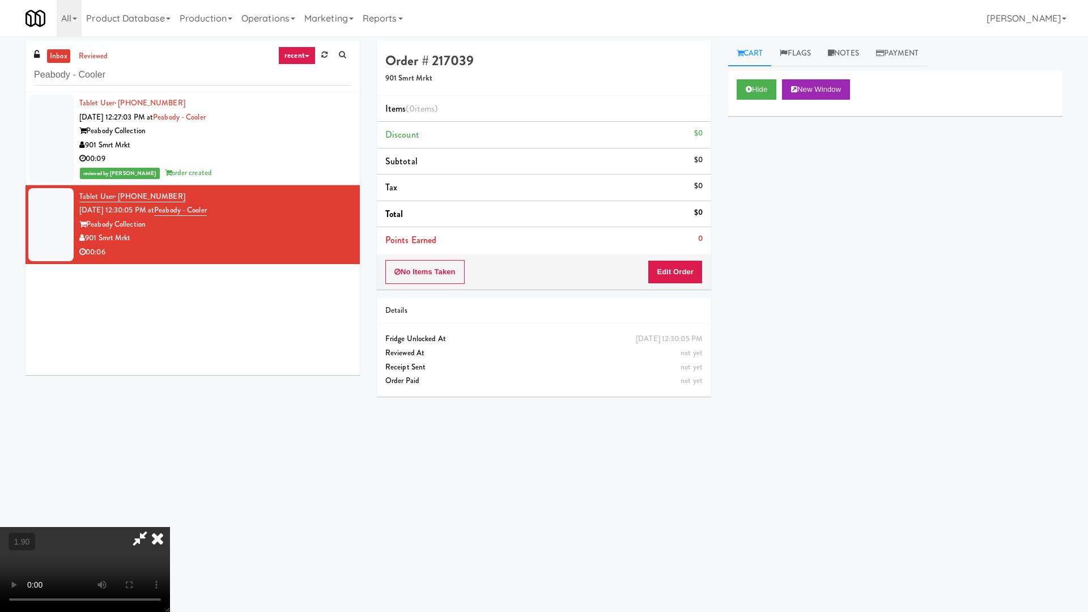
click at [170, 519] on video at bounding box center [85, 569] width 170 height 85
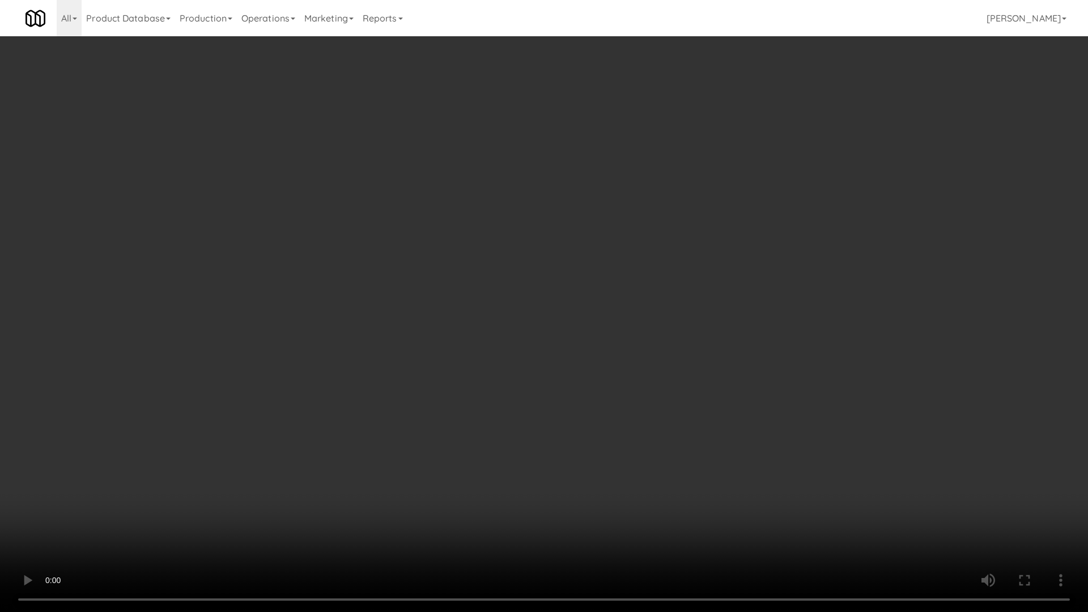
click at [718, 355] on video at bounding box center [544, 306] width 1088 height 612
click at [718, 359] on video at bounding box center [544, 306] width 1088 height 612
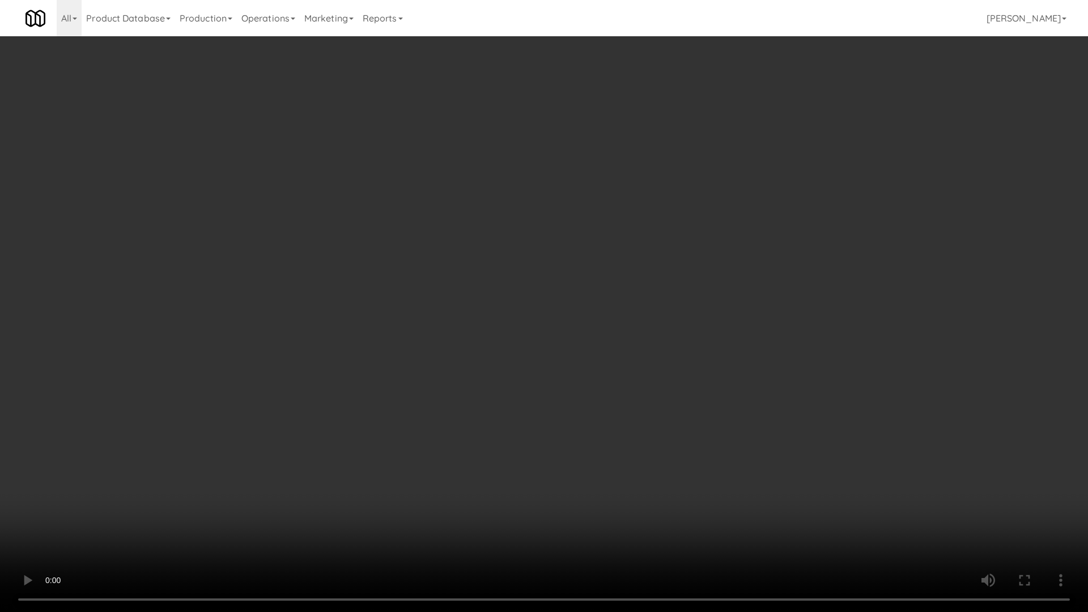
click at [718, 360] on video at bounding box center [544, 306] width 1088 height 612
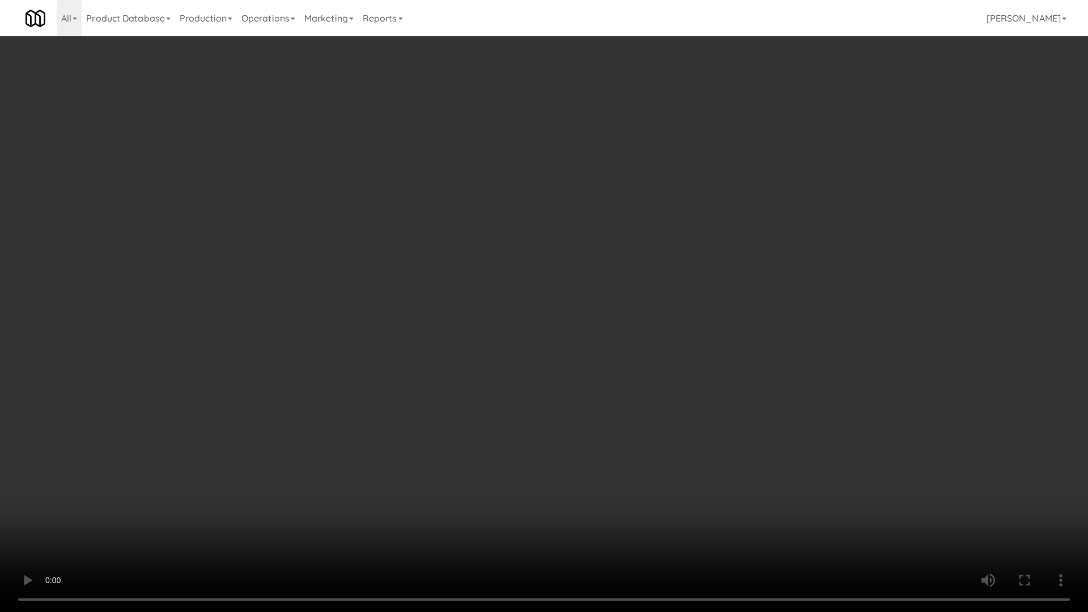
click at [672, 442] on video at bounding box center [544, 306] width 1088 height 612
click at [672, 443] on video at bounding box center [544, 306] width 1088 height 612
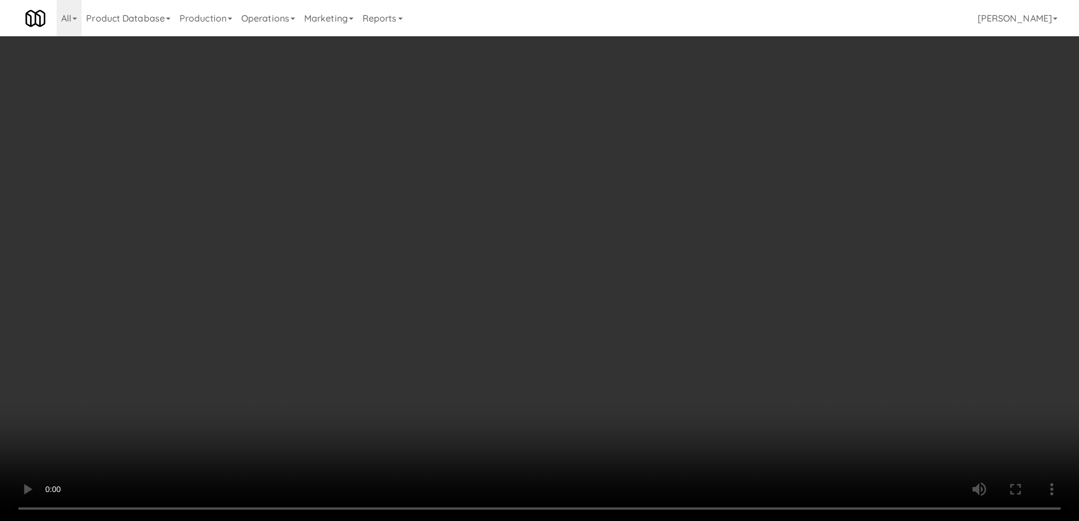
click at [696, 271] on div "No Items Taken Edit Order" at bounding box center [539, 271] width 331 height 35
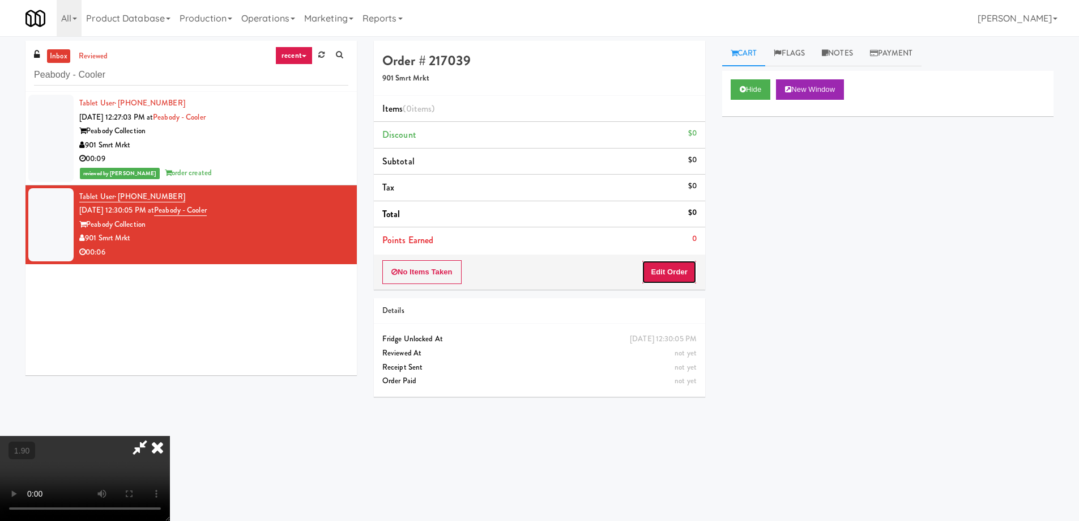
click at [680, 280] on button "Edit Order" at bounding box center [669, 272] width 55 height 24
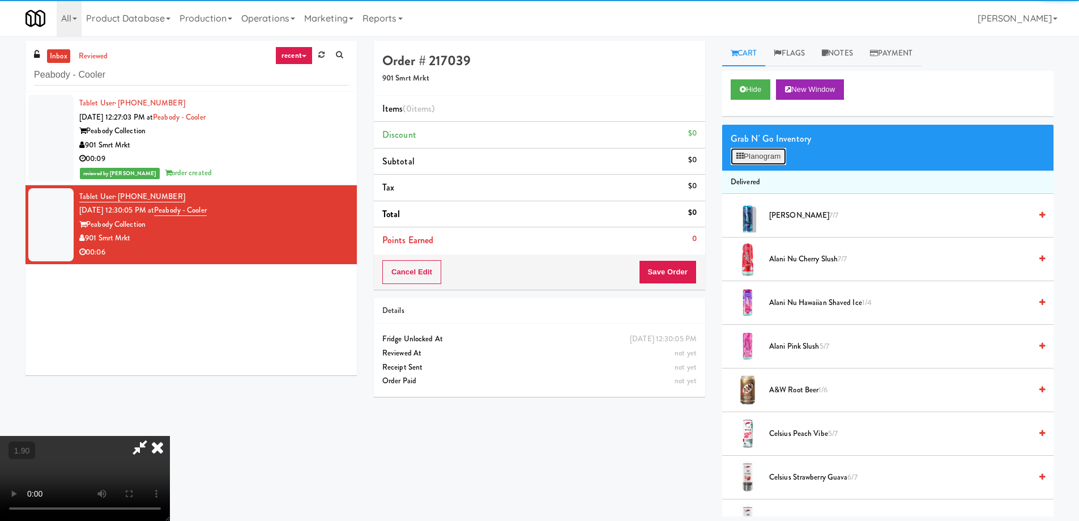
click at [768, 161] on button "Planogram" at bounding box center [759, 156] width 56 height 17
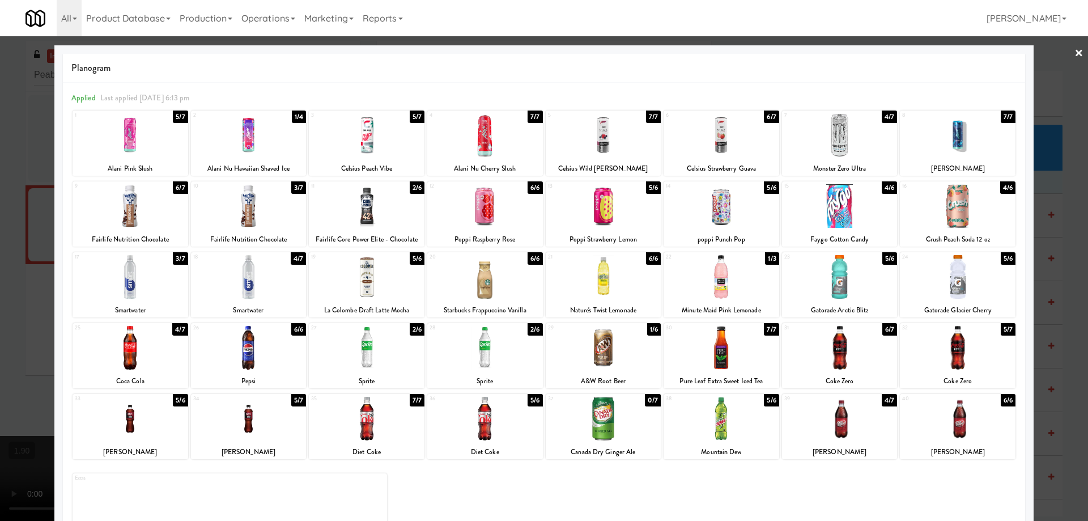
click at [731, 139] on div at bounding box center [721, 135] width 116 height 44
click at [0, 239] on div at bounding box center [544, 260] width 1088 height 521
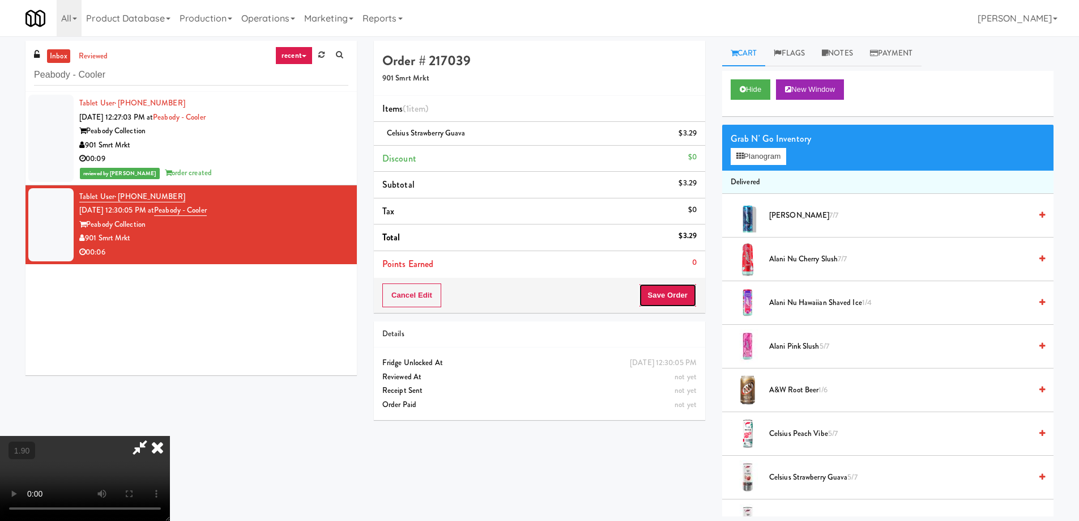
click at [686, 288] on button "Save Order" at bounding box center [668, 295] width 58 height 24
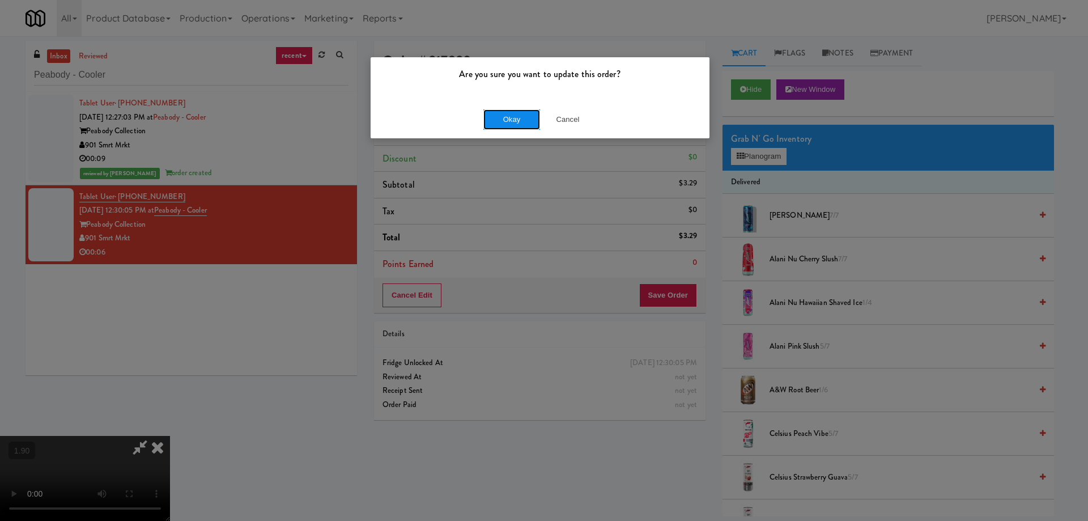
click at [512, 126] on button "Okay" at bounding box center [511, 119] width 57 height 20
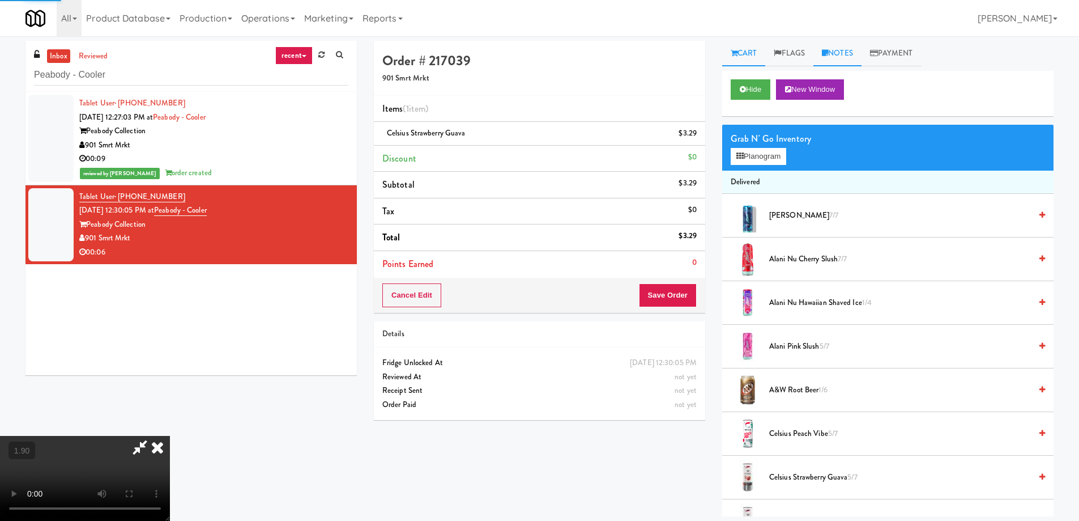
click at [835, 55] on link "Notes" at bounding box center [837, 53] width 48 height 25
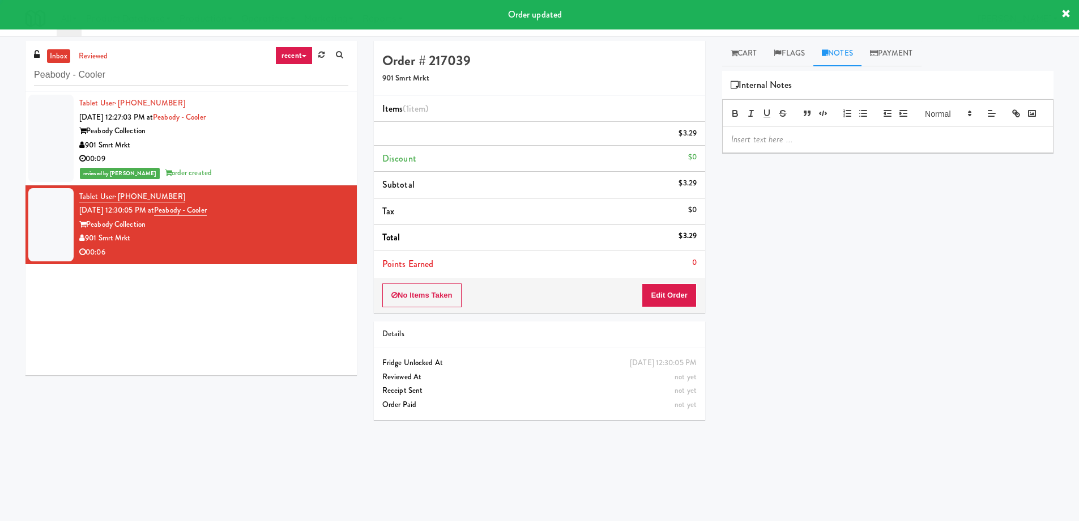
click at [760, 146] on p at bounding box center [887, 139] width 313 height 12
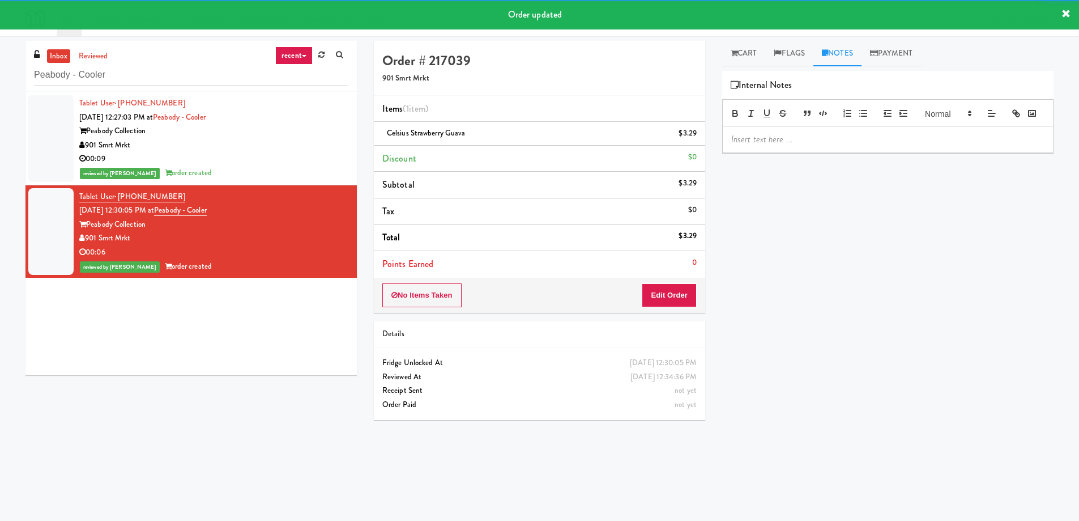
click at [195, 384] on div "inbox reviewed recent all unclear take inventory issue suspicious failed recent…" at bounding box center [539, 268] width 1045 height 455
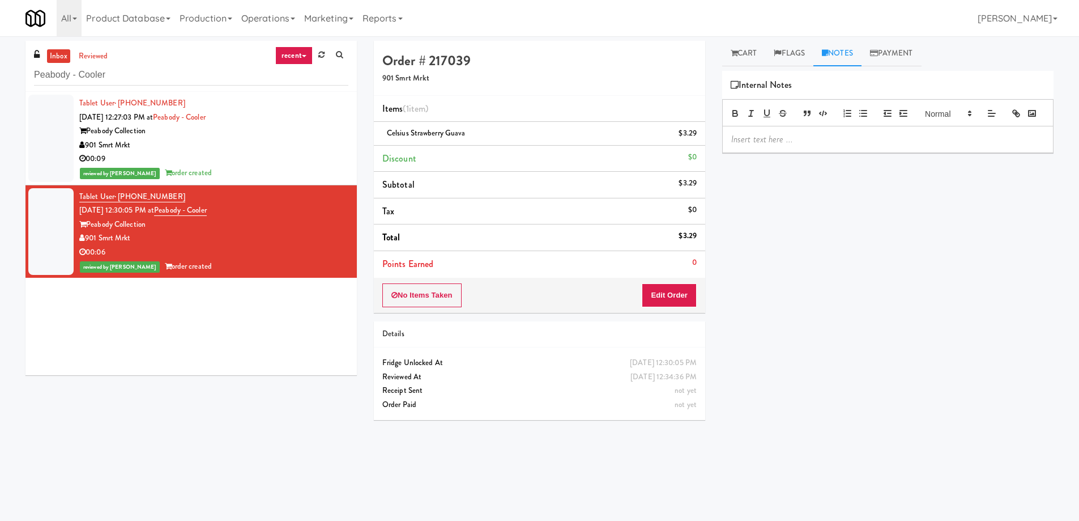
drag, startPoint x: 830, startPoint y: 487, endPoint x: 945, endPoint y: 517, distance: 119.2
click at [830, 487] on div "Play New Window Primary Flag Clear Flag if unable to determine what was taken o…" at bounding box center [887, 283] width 331 height 425
click at [126, 75] on input "Peabody - Cooler" at bounding box center [191, 75] width 314 height 21
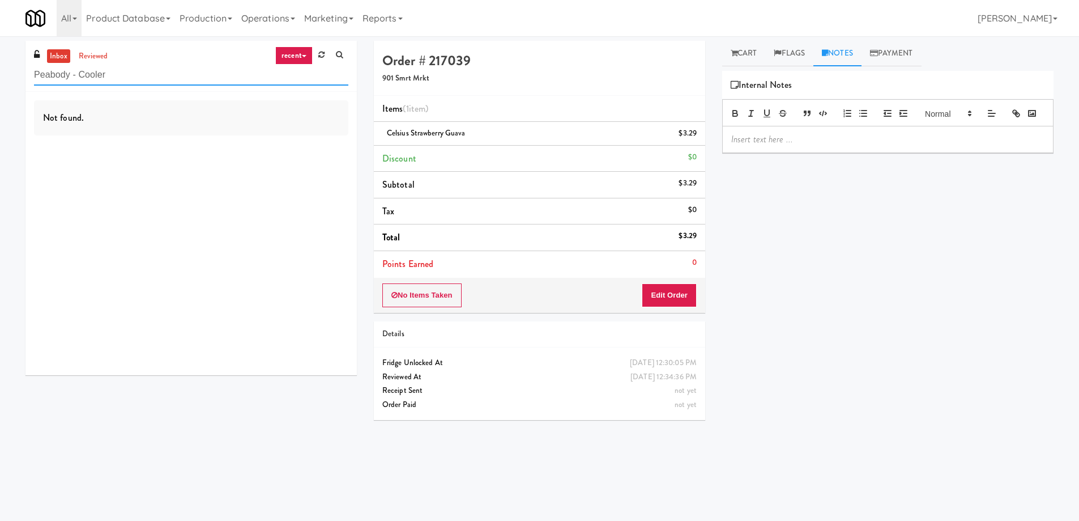
click at [164, 73] on input "Peabody - Cooler" at bounding box center [191, 75] width 314 height 21
paste input "IKEA Burlington EMPU"
type input "IKEA Burlington EMPU"
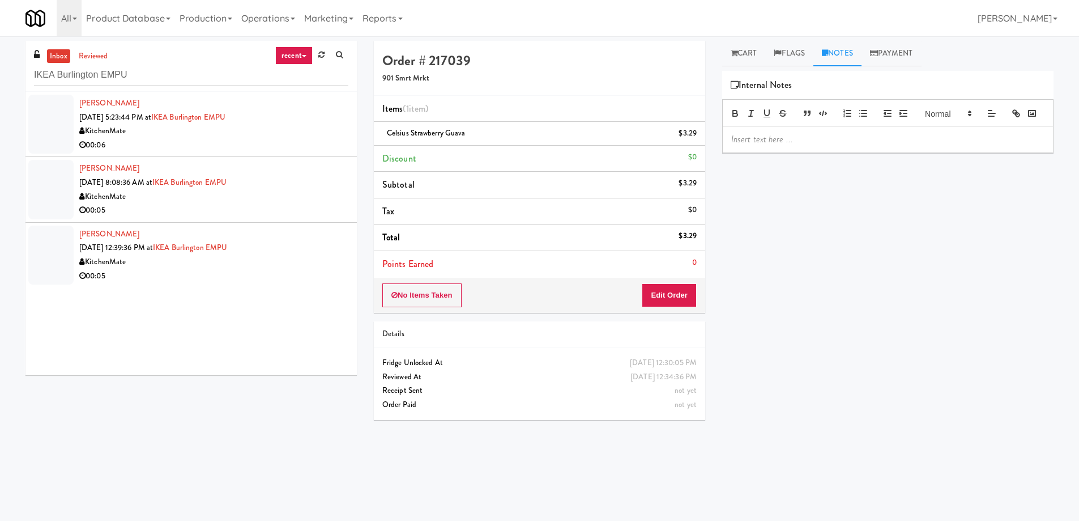
click at [203, 154] on li "Hong-[PERSON_NAME] [DATE] 5:23:44 PM at [GEOGRAPHIC_DATA] EMPU KitchenMate 00:06" at bounding box center [190, 124] width 331 height 65
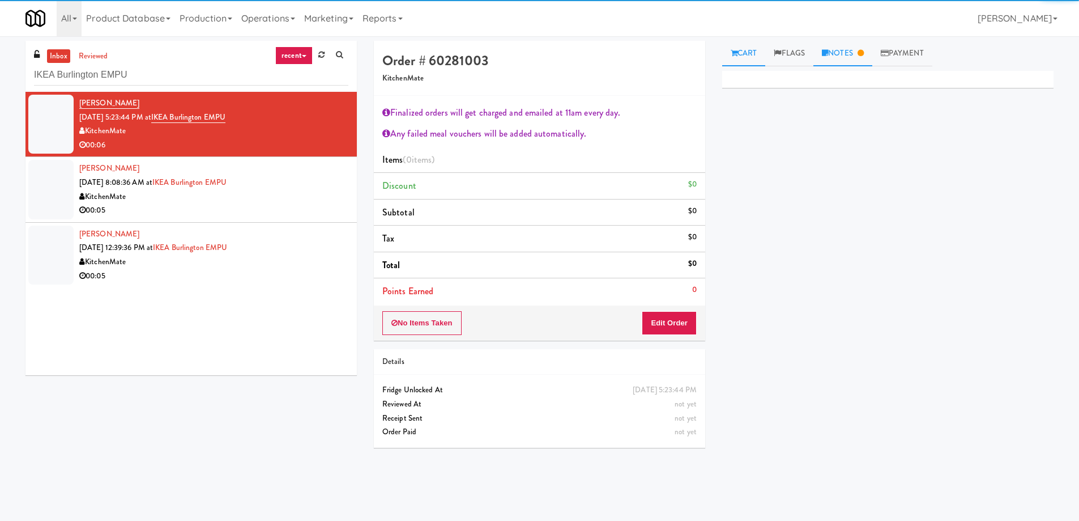
click at [867, 58] on link "Notes" at bounding box center [842, 53] width 59 height 25
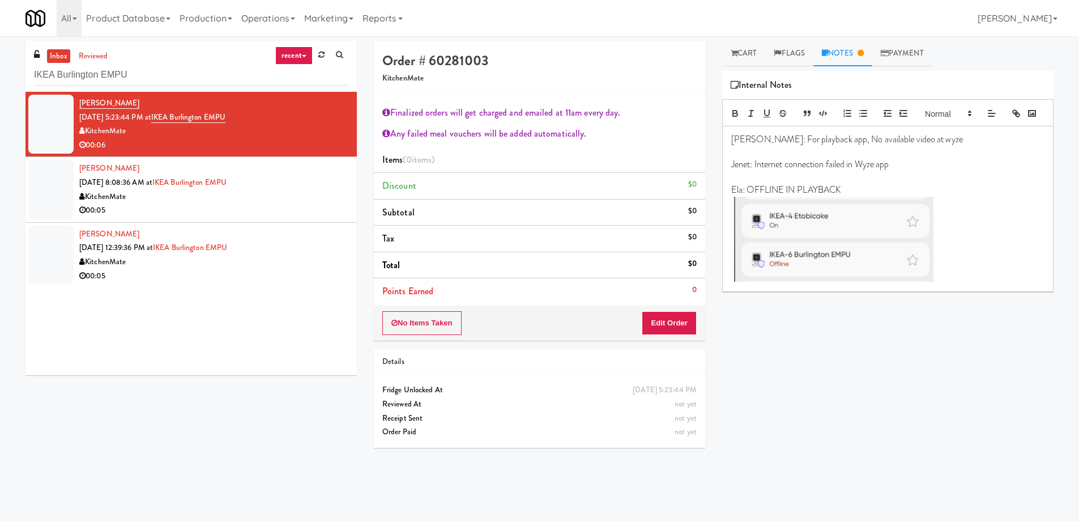
click at [291, 201] on div "KitchenMate" at bounding box center [213, 197] width 269 height 14
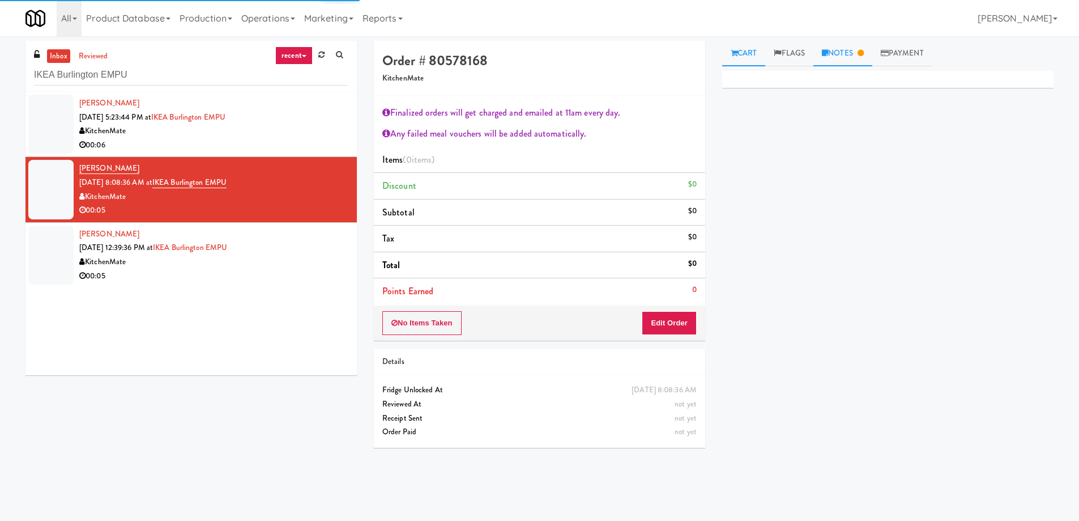
click at [864, 55] on icon at bounding box center [861, 52] width 6 height 7
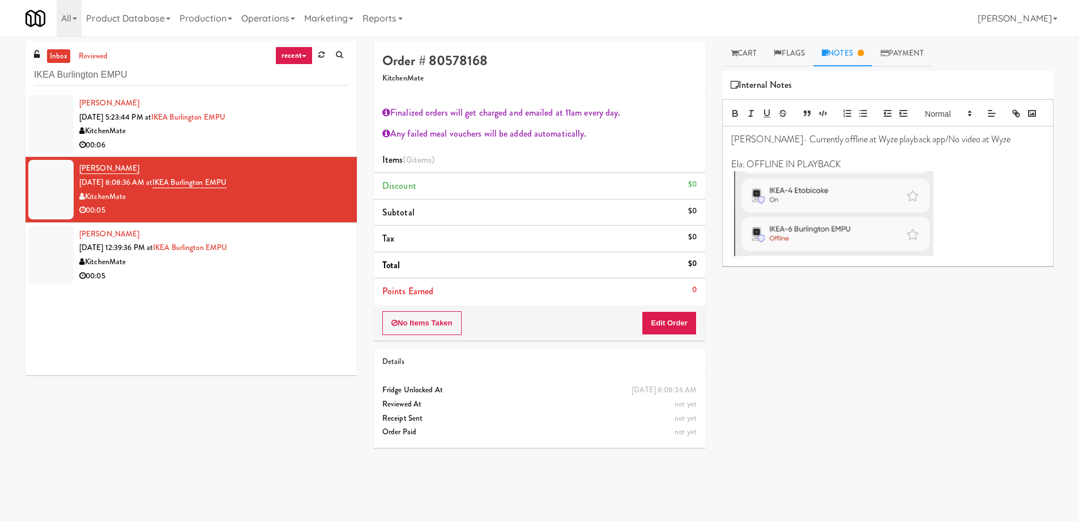
click at [308, 282] on div "00:05" at bounding box center [213, 276] width 269 height 14
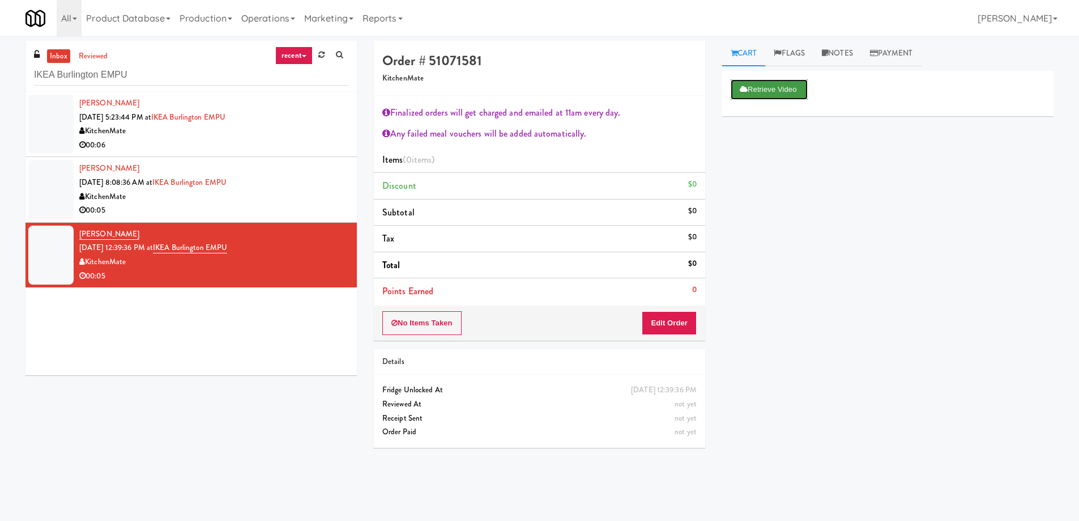
click at [746, 97] on button "Retrieve Video" at bounding box center [769, 89] width 77 height 20
click at [835, 54] on link "Notes" at bounding box center [837, 53] width 48 height 25
click at [282, 121] on div "Hong-[PERSON_NAME] [DATE] 5:23:44 PM at [GEOGRAPHIC_DATA] EMPU KitchenMate 00:06" at bounding box center [213, 124] width 269 height 56
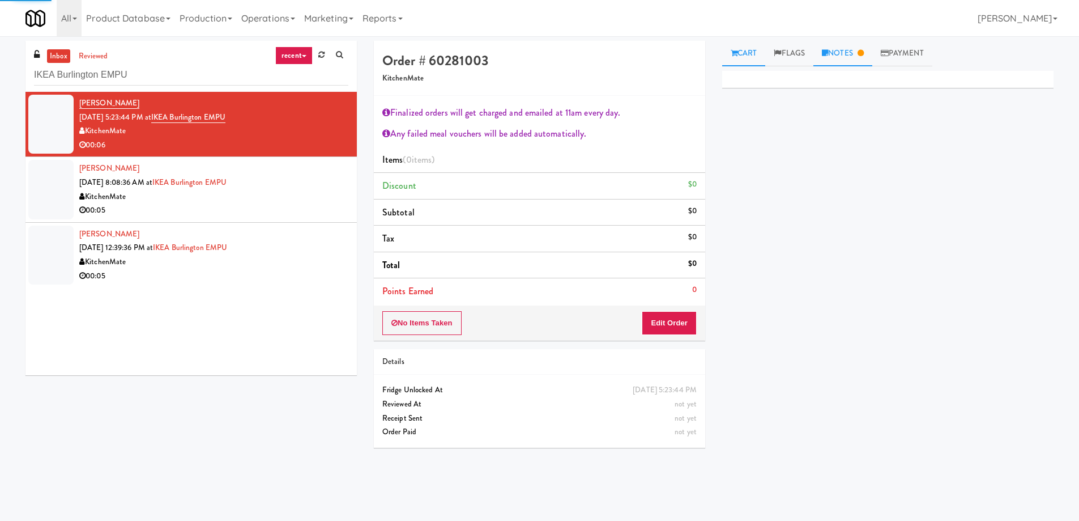
click at [843, 66] on link "Notes" at bounding box center [842, 53] width 59 height 25
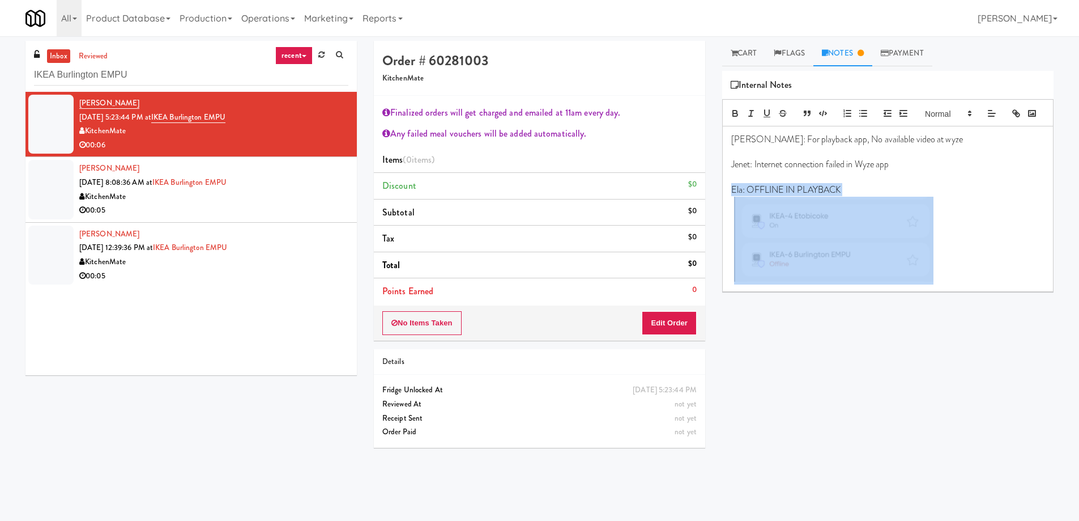
drag, startPoint x: 971, startPoint y: 278, endPoint x: 726, endPoint y: 201, distance: 256.9
click at [726, 201] on div "[PERSON_NAME]: For playback app, No available video at wyze Jenet: Internet con…" at bounding box center [888, 208] width 330 height 165
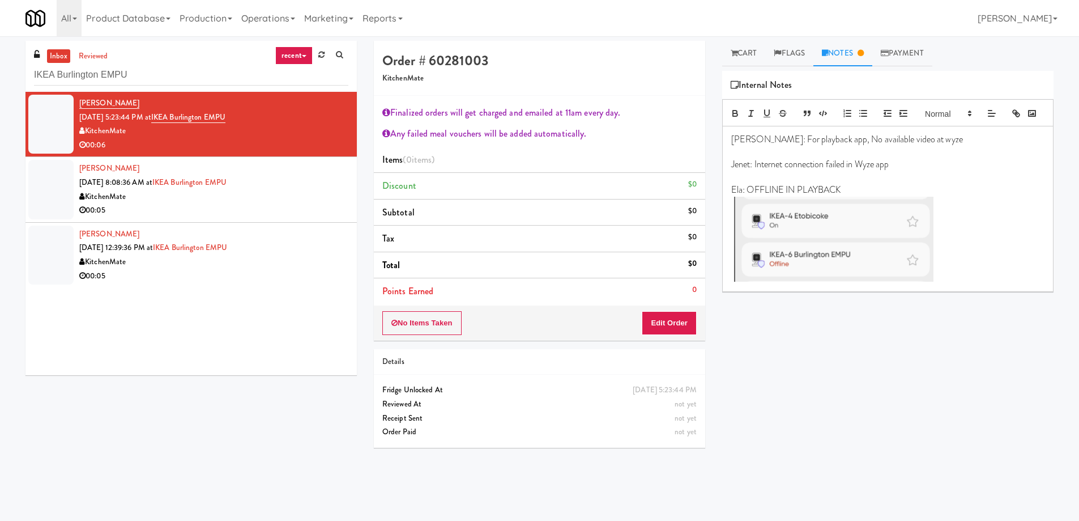
click at [261, 255] on div "KitchenMate" at bounding box center [213, 262] width 269 height 14
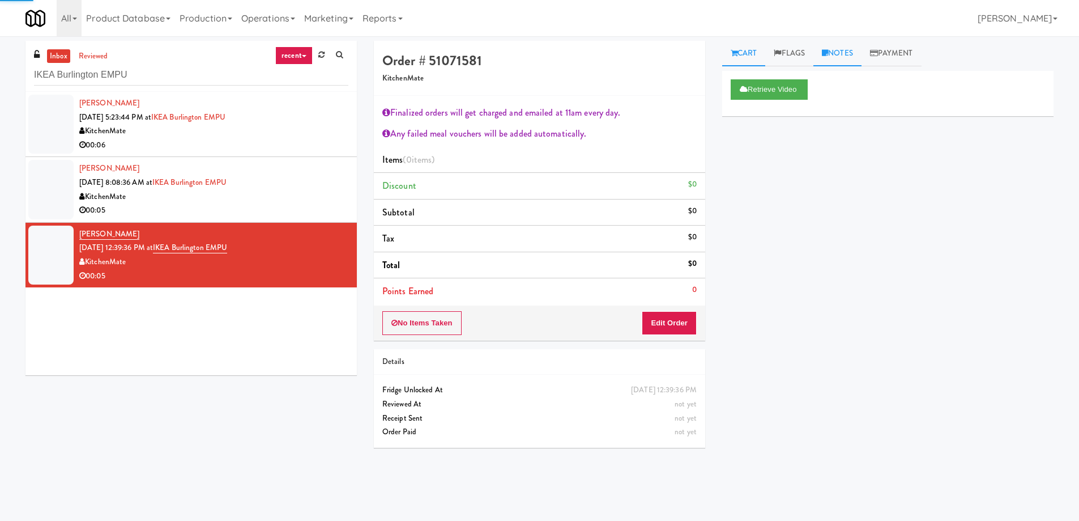
click at [833, 62] on link "Notes" at bounding box center [837, 53] width 48 height 25
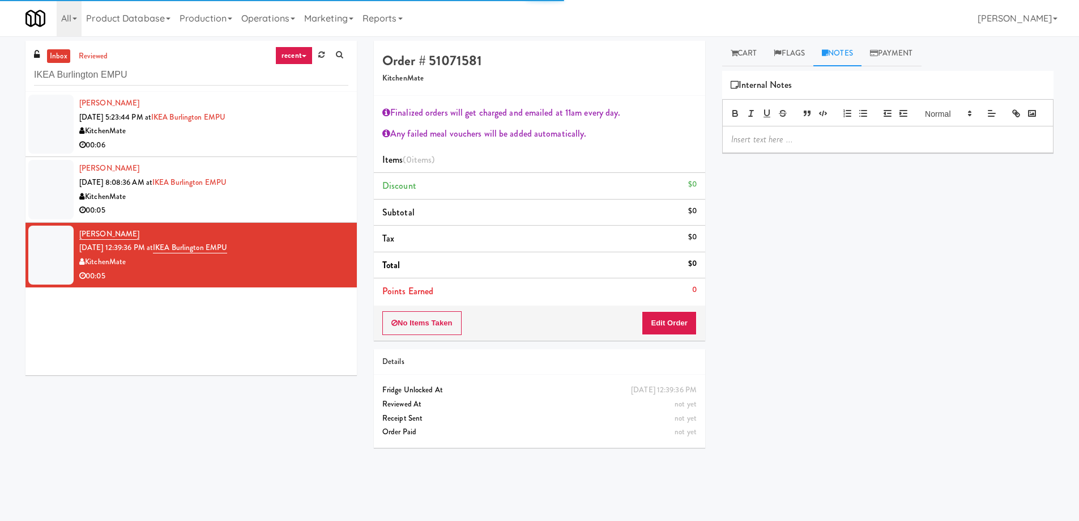
click at [798, 146] on p at bounding box center [887, 139] width 313 height 12
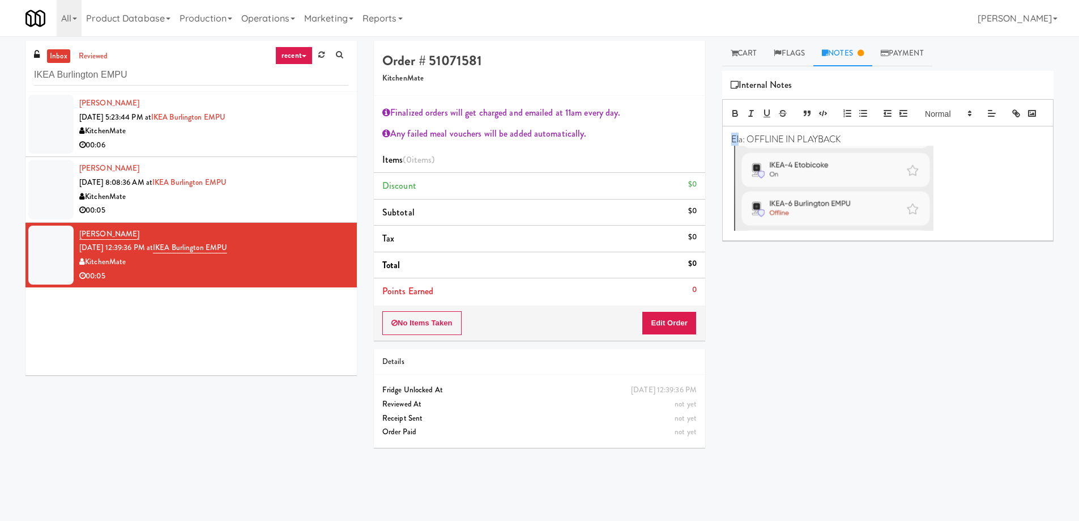
drag, startPoint x: 740, startPoint y: 152, endPoint x: 715, endPoint y: 154, distance: 25.5
click at [715, 154] on div "Cart Flags Notes Payment Retrieve Video Primary Flag Clear Flag if unable to de…" at bounding box center [888, 268] width 348 height 455
click at [730, 154] on div "Ela: OFFLINE IN PLAYBACK" at bounding box center [888, 183] width 330 height 114
click at [735, 154] on div "Ela: OFFLINE IN PLAYBACK" at bounding box center [888, 183] width 330 height 114
click at [966, 191] on p at bounding box center [887, 190] width 313 height 88
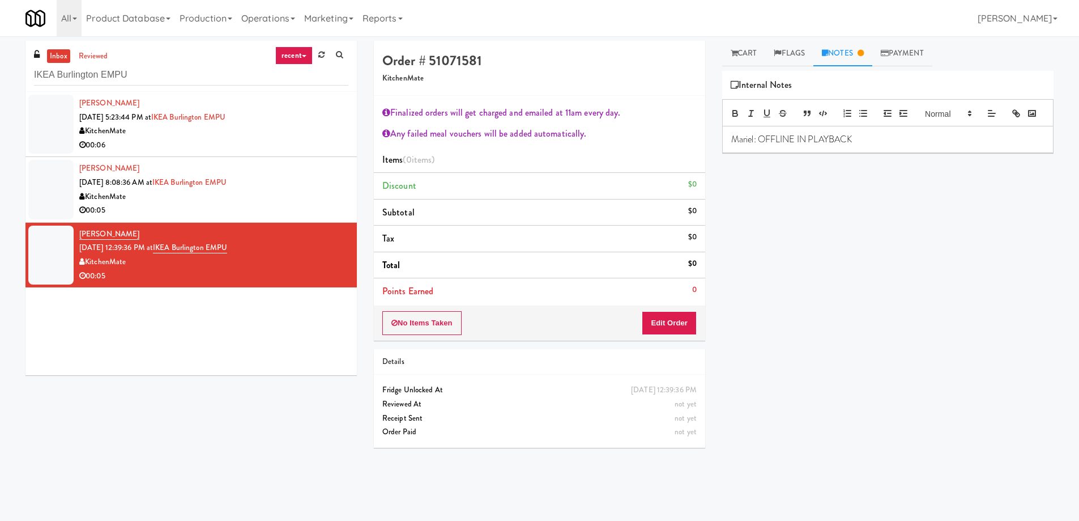
click at [778, 146] on p "Mariel: OFFLINE IN PLAYBACK" at bounding box center [887, 139] width 313 height 12
drag, startPoint x: 778, startPoint y: 151, endPoint x: 863, endPoint y: 148, distance: 85.0
click at [863, 148] on div "Mariel: OFFLINE IN PLAYBACK" at bounding box center [888, 139] width 330 height 26
click at [825, 296] on div "Retrieve Video Primary Flag Clear Flag if unable to determine what was taken or…" at bounding box center [887, 283] width 331 height 425
click at [120, 81] on input "IKEA Burlington EMPU" at bounding box center [191, 75] width 314 height 21
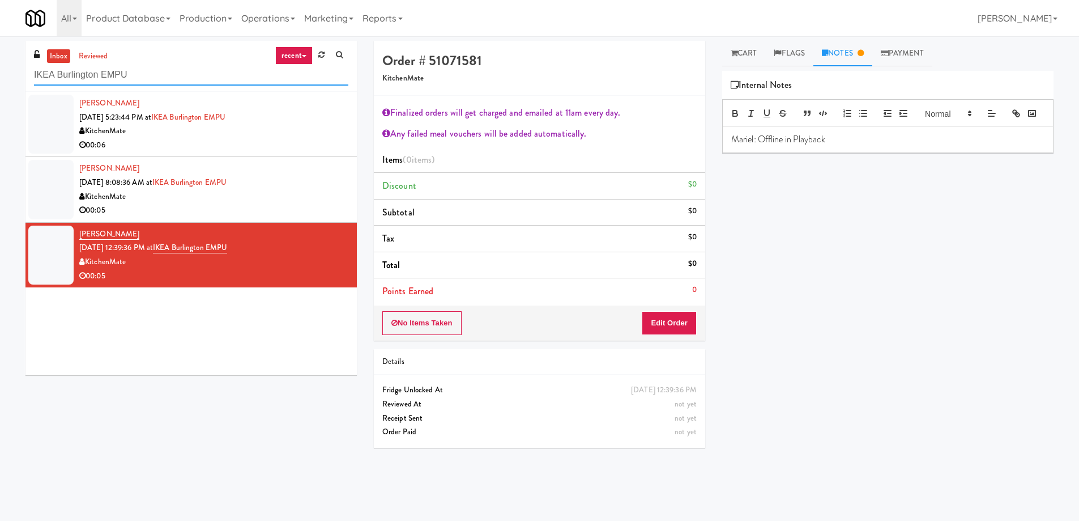
click at [120, 81] on input "IKEA Burlington EMPU" at bounding box center [191, 75] width 314 height 21
paste input "HaNoBe 6211 - w/ Gym"
type input "HaNoBe 6211 - w/ Gym"
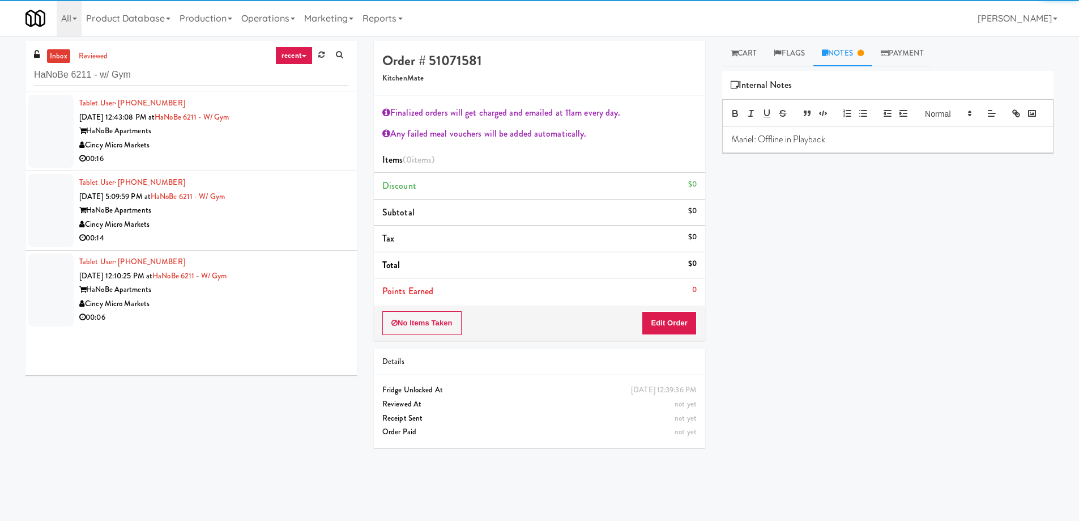
click at [215, 148] on div "Cincy Micro Markets" at bounding box center [213, 145] width 269 height 14
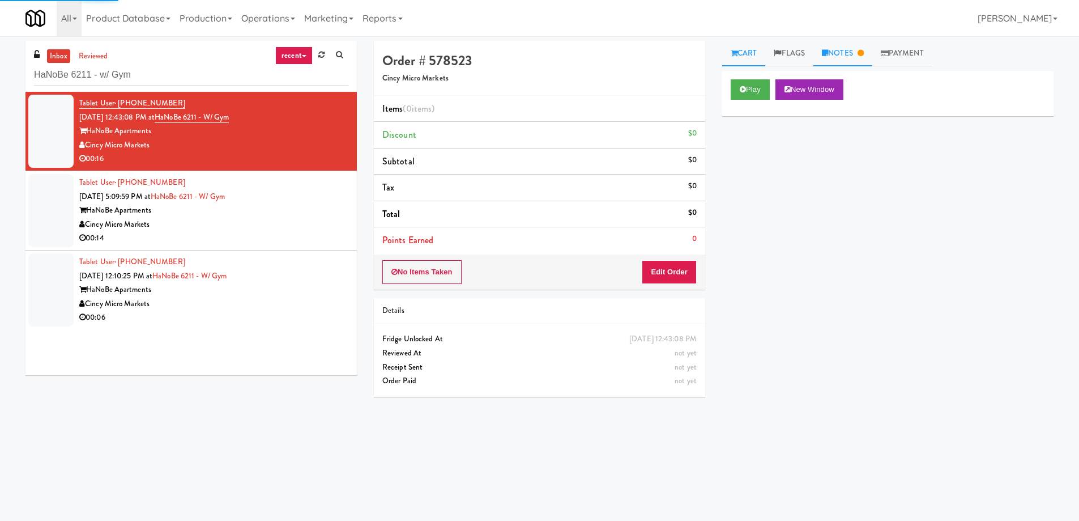
click at [850, 53] on link "Notes" at bounding box center [842, 53] width 59 height 25
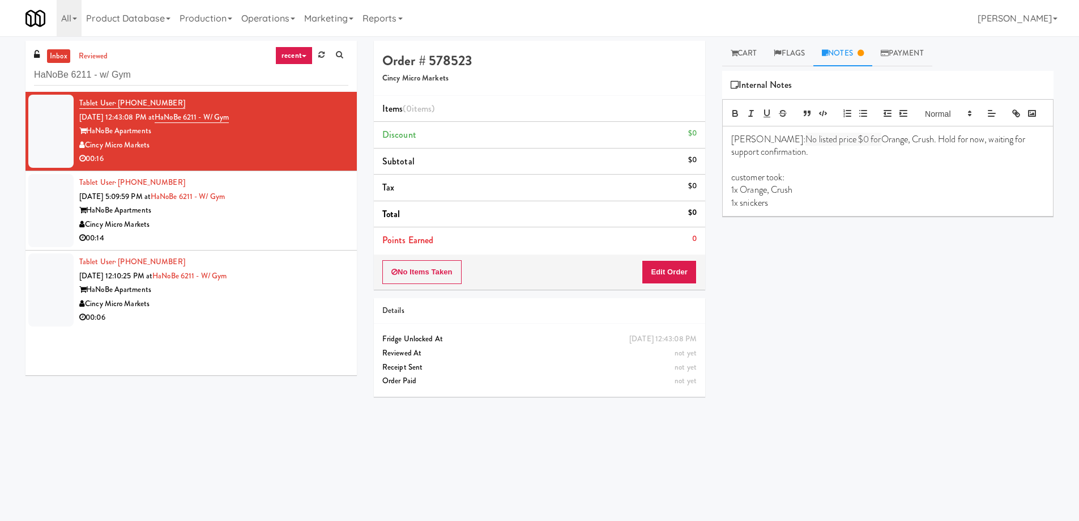
click at [287, 225] on div "Cincy Micro Markets" at bounding box center [213, 225] width 269 height 14
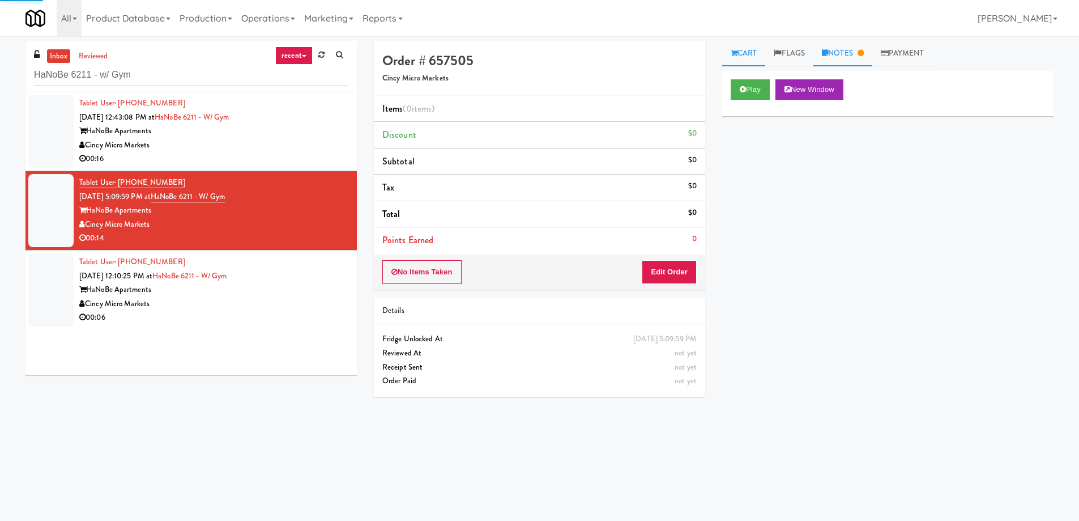
click at [841, 55] on link "Notes" at bounding box center [842, 53] width 59 height 25
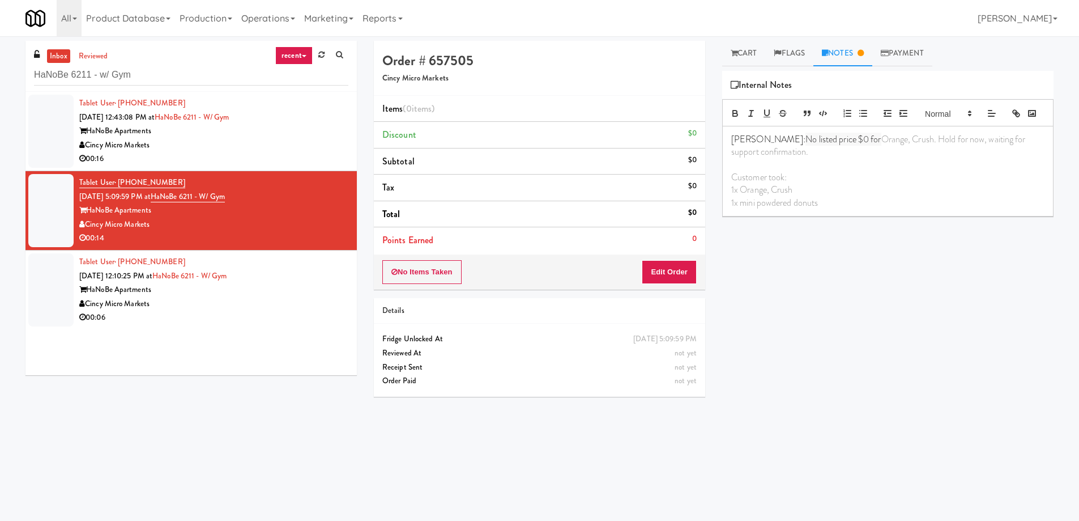
click at [863, 158] on span "Orange, Crush. Hold for now, waiting for support confirmation." at bounding box center [879, 145] width 296 height 25
click at [926, 216] on div "[PERSON_NAME]: No listed price $0 for Orange, Crush. Hold for now, waiting for …" at bounding box center [887, 171] width 331 height 90
click at [924, 158] on span "Orange, Crush. Hold for now, waiting for support confirmation." at bounding box center [879, 145] width 296 height 25
drag, startPoint x: 924, startPoint y: 160, endPoint x: 950, endPoint y: 207, distance: 53.8
click at [951, 203] on div "[PERSON_NAME]: No listed price $0 for Orange, Crush. Hold for now, waiting for …" at bounding box center [888, 170] width 330 height 89
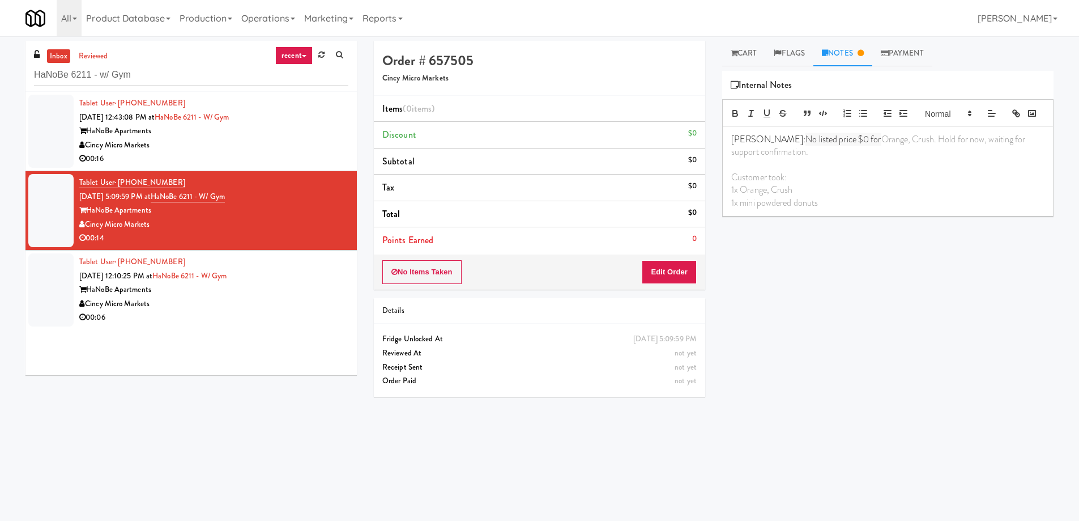
click at [957, 275] on div "Play New Window Primary Flag Clear Flag if unable to determine what was taken o…" at bounding box center [887, 283] width 331 height 425
click at [323, 289] on div "HaNoBe Apartments" at bounding box center [213, 290] width 269 height 14
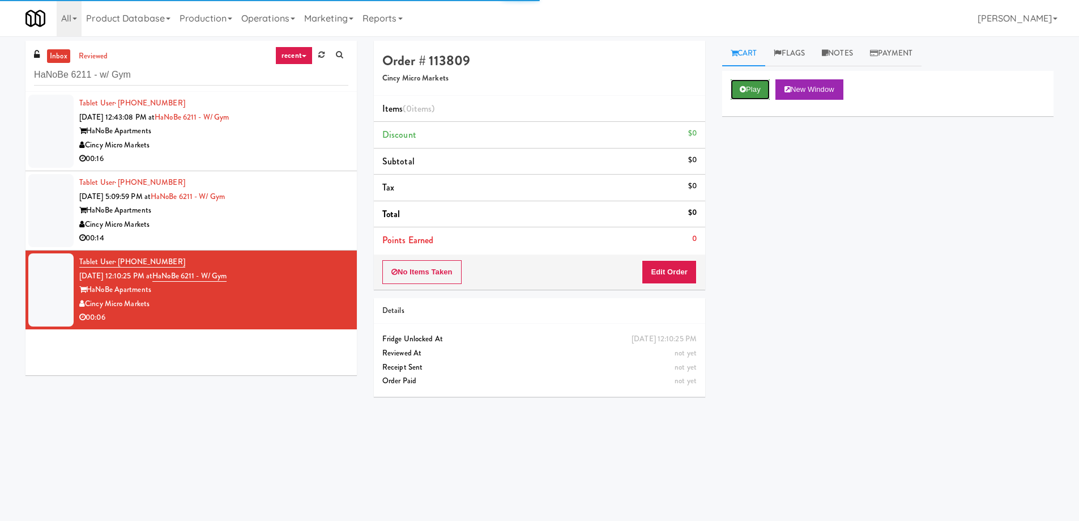
click at [754, 86] on button "Play" at bounding box center [750, 89] width 39 height 20
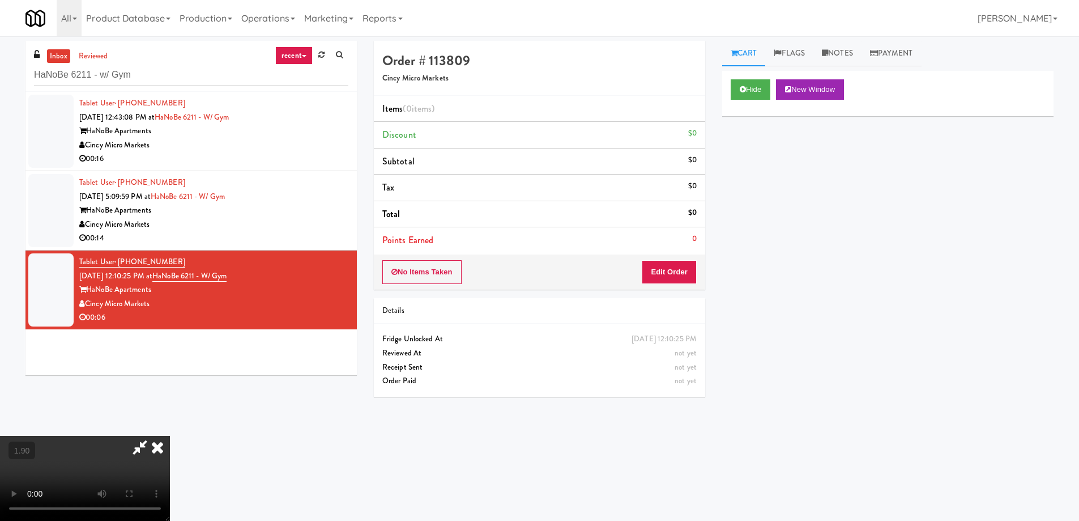
click at [170, 436] on video at bounding box center [85, 478] width 170 height 85
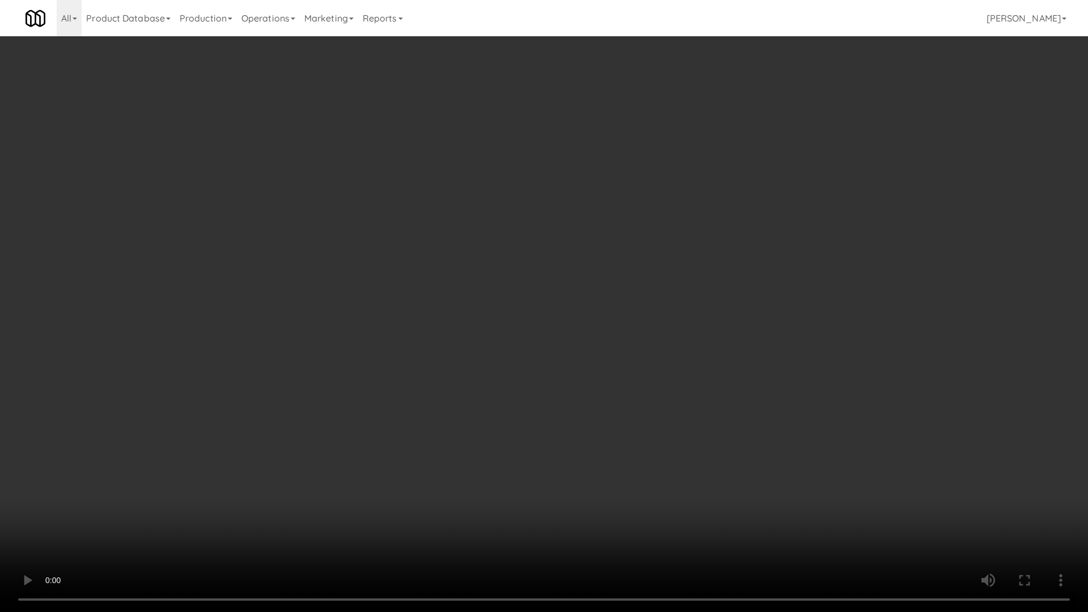
click at [741, 396] on video at bounding box center [544, 306] width 1088 height 612
click at [598, 467] on video at bounding box center [544, 306] width 1088 height 612
click at [595, 467] on video at bounding box center [544, 306] width 1088 height 612
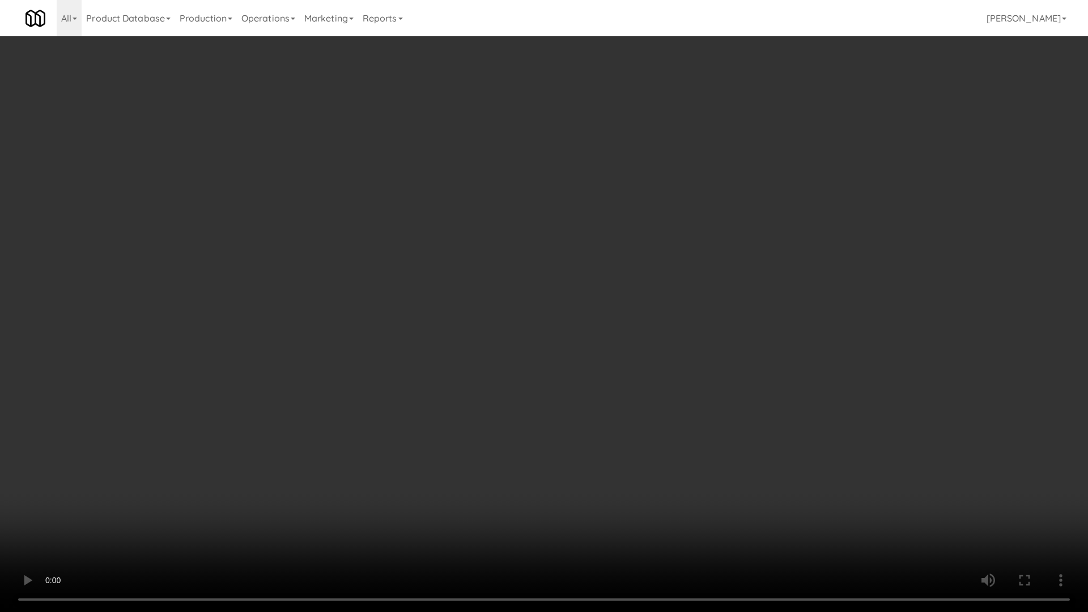
click at [594, 467] on video at bounding box center [544, 306] width 1088 height 612
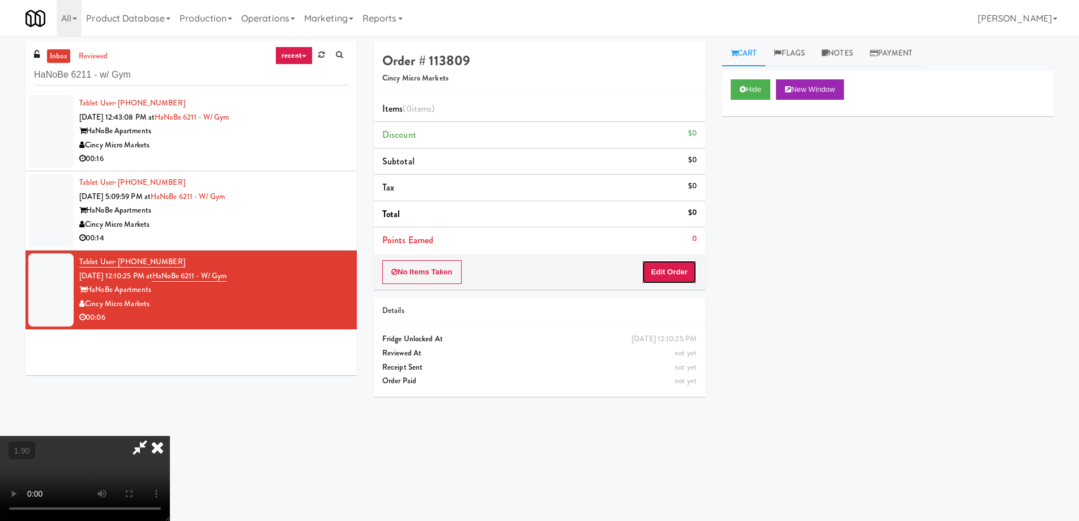
click at [682, 266] on button "Edit Order" at bounding box center [669, 272] width 55 height 24
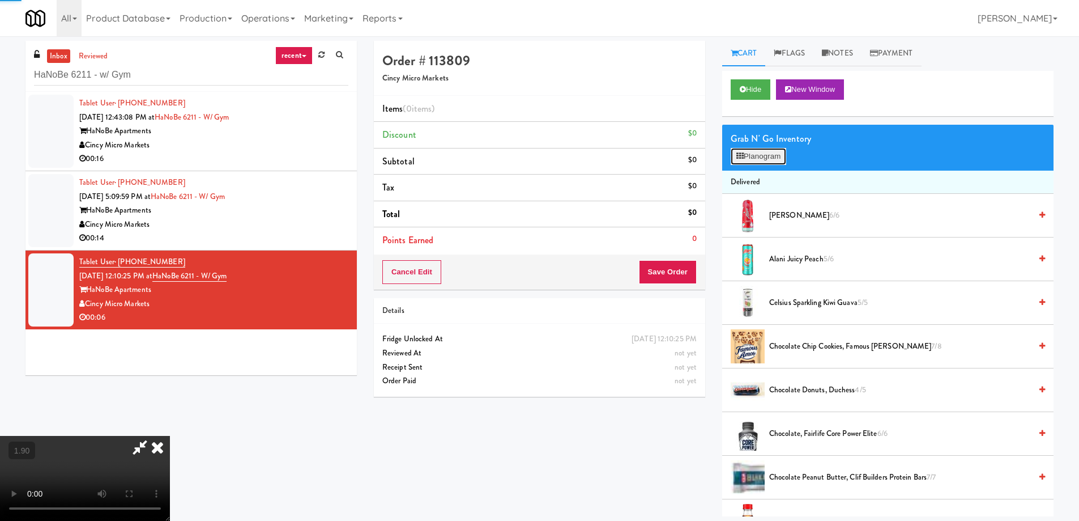
click at [773, 156] on button "Planogram" at bounding box center [759, 156] width 56 height 17
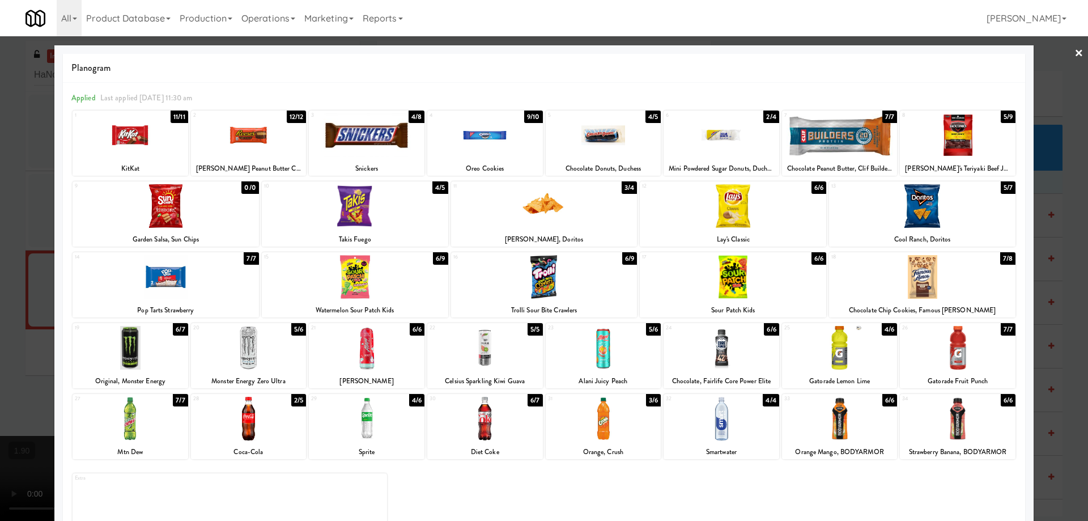
click at [3, 226] on div at bounding box center [544, 260] width 1088 height 521
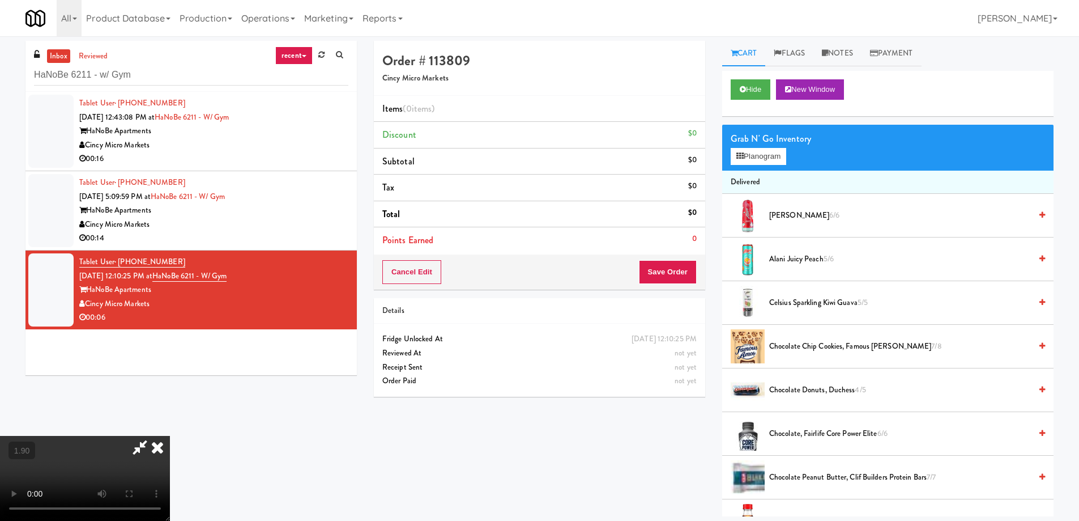
click at [170, 436] on video at bounding box center [85, 478] width 170 height 85
click at [743, 151] on button "Planogram" at bounding box center [759, 156] width 56 height 17
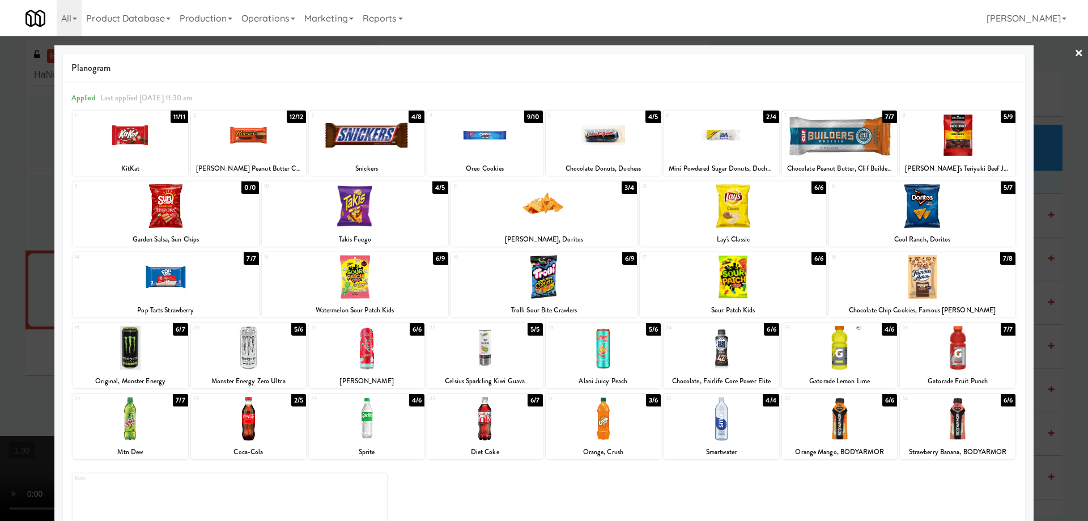
click at [748, 150] on div at bounding box center [721, 135] width 116 height 44
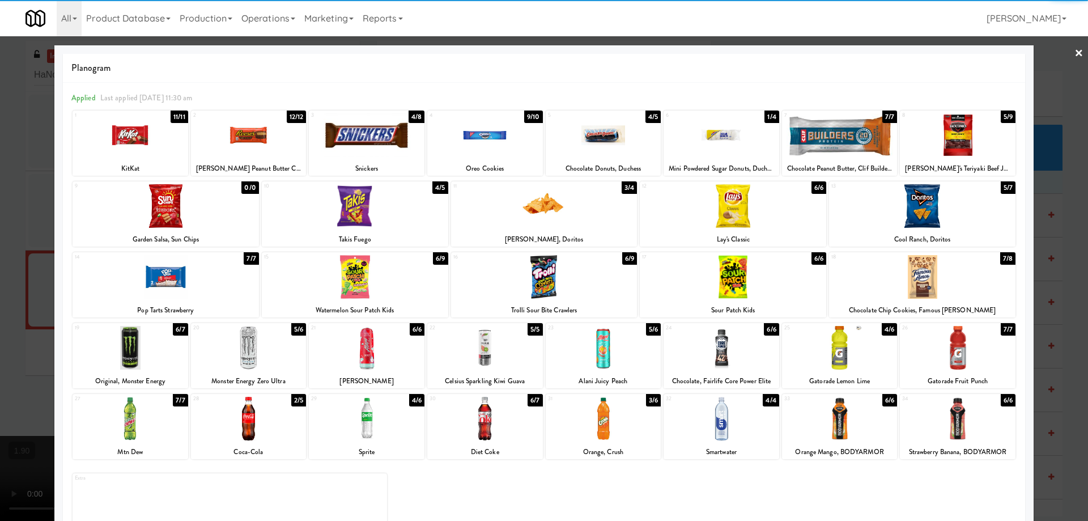
click at [0, 346] on div at bounding box center [544, 260] width 1088 height 521
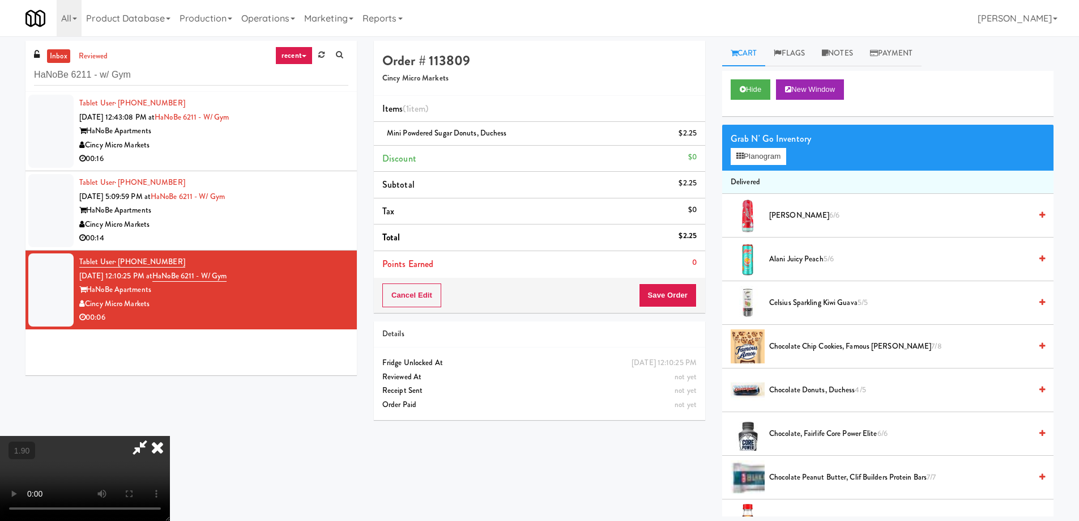
click at [170, 436] on video at bounding box center [85, 478] width 170 height 85
click at [681, 301] on button "Save Order" at bounding box center [668, 295] width 58 height 24
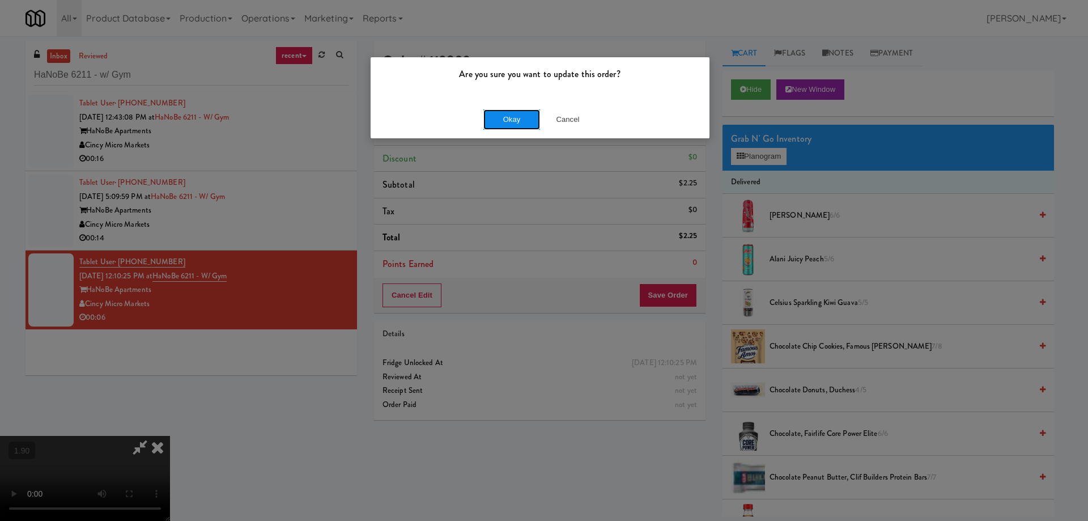
click at [519, 118] on button "Okay" at bounding box center [511, 119] width 57 height 20
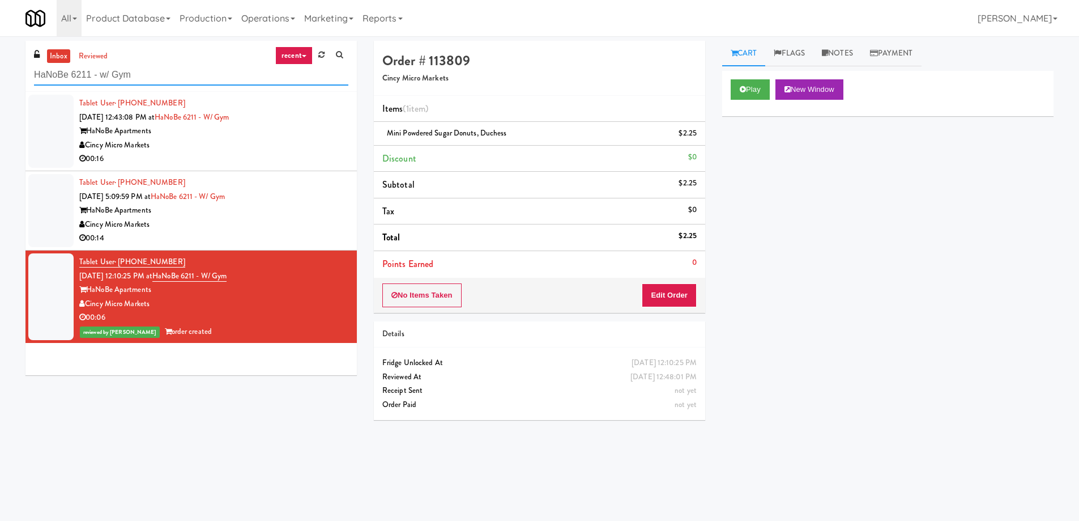
click at [98, 78] on input "HaNoBe 6211 - w/ Gym" at bounding box center [191, 75] width 314 height 21
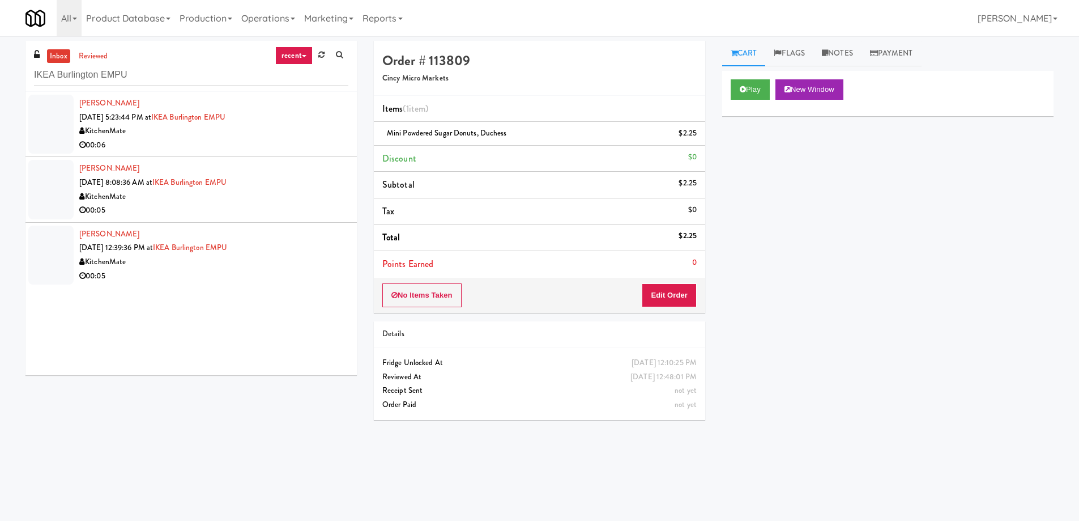
click at [288, 249] on div "[PERSON_NAME] [DATE] 12:39:36 PM at [GEOGRAPHIC_DATA] EMPU KitchenMate 00:05" at bounding box center [213, 255] width 269 height 56
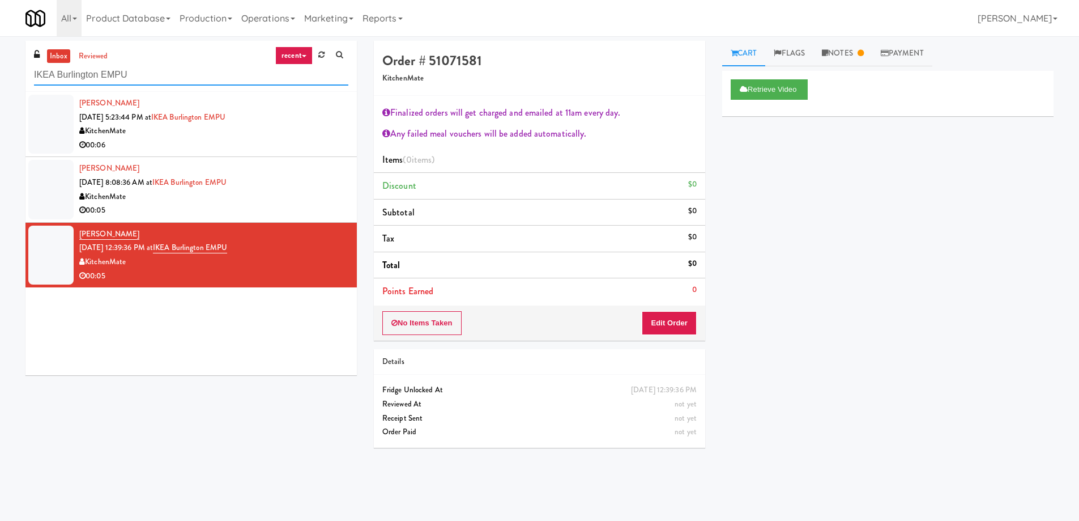
click at [132, 85] on input "IKEA Burlington EMPU" at bounding box center [191, 75] width 314 height 21
paste input "Park Place - Cooler - Right"
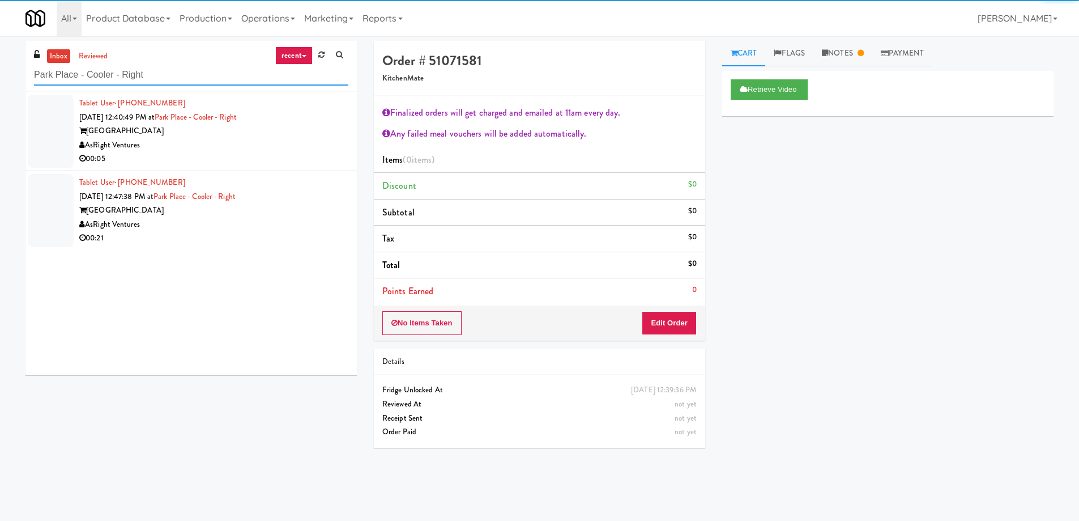
type input "Park Place - Cooler - Right"
click at [228, 156] on div "00:05" at bounding box center [213, 159] width 269 height 14
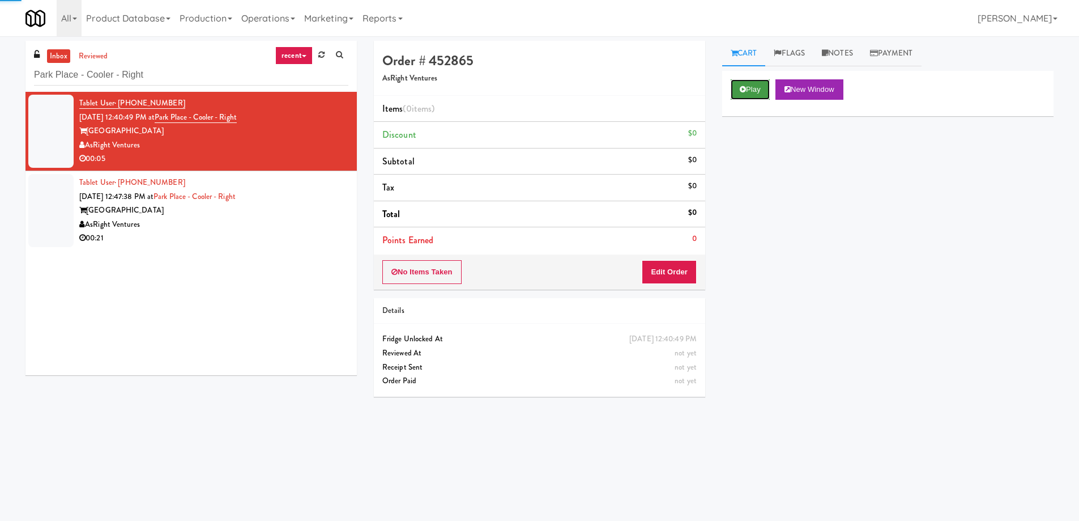
click at [754, 92] on button "Play" at bounding box center [750, 89] width 39 height 20
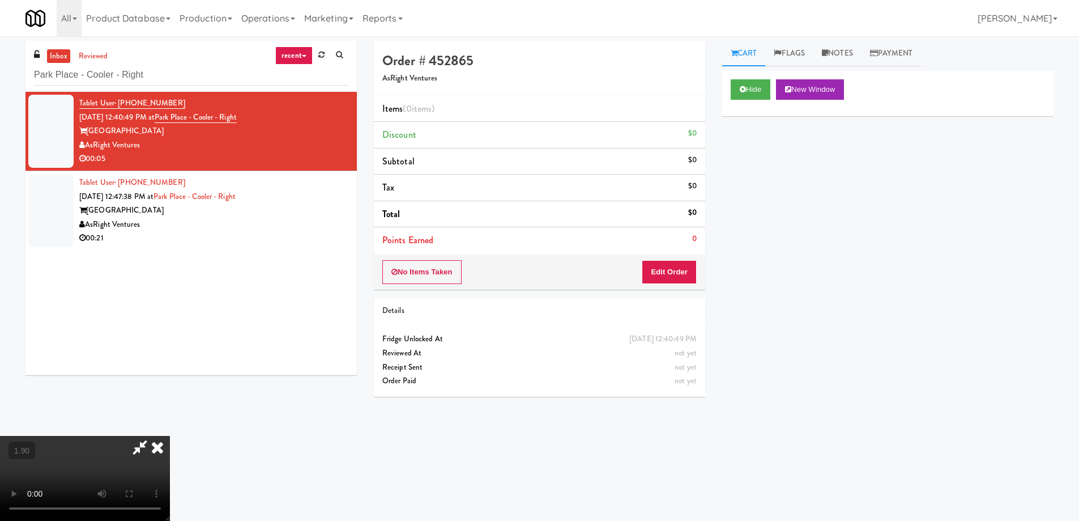
click at [170, 449] on video at bounding box center [85, 478] width 170 height 85
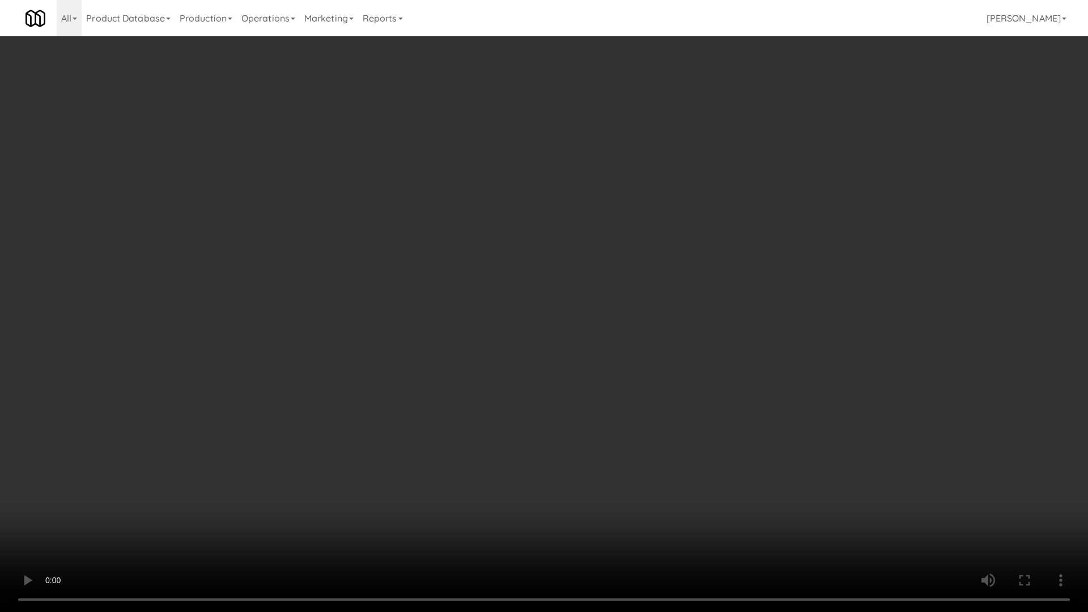
click at [603, 491] on video at bounding box center [544, 306] width 1088 height 612
click at [628, 490] on video at bounding box center [544, 306] width 1088 height 612
click at [629, 490] on video at bounding box center [544, 306] width 1088 height 612
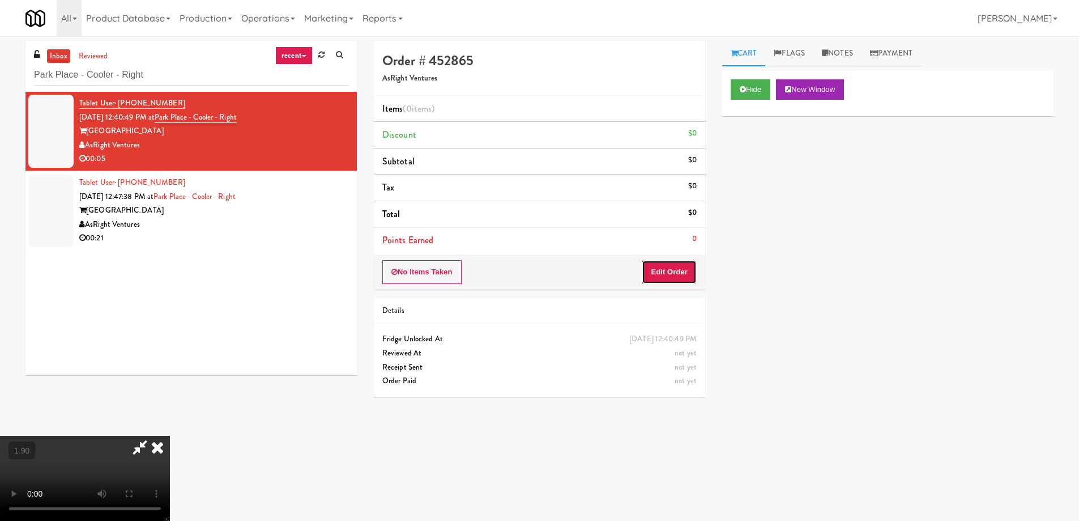
click at [666, 279] on button "Edit Order" at bounding box center [669, 272] width 55 height 24
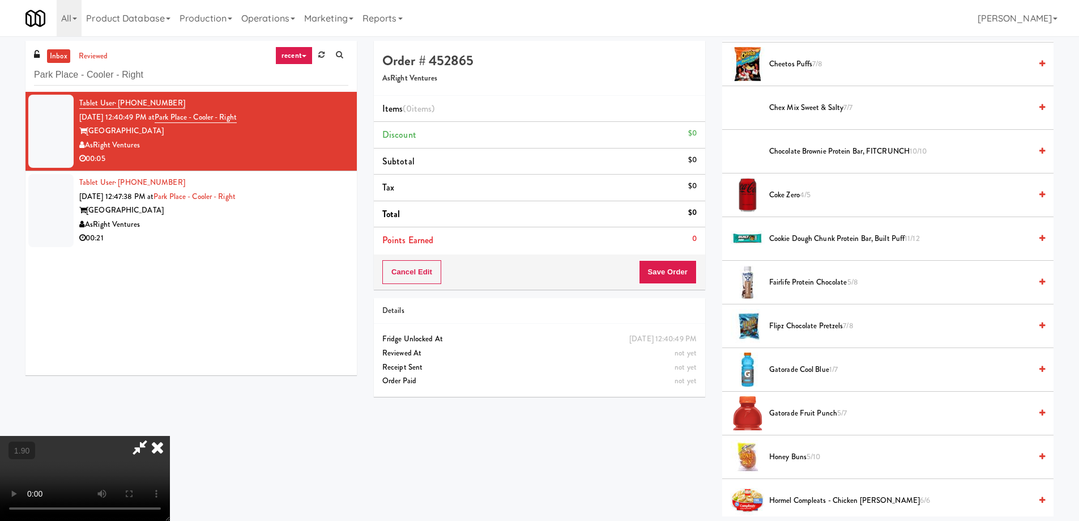
scroll to position [340, 0]
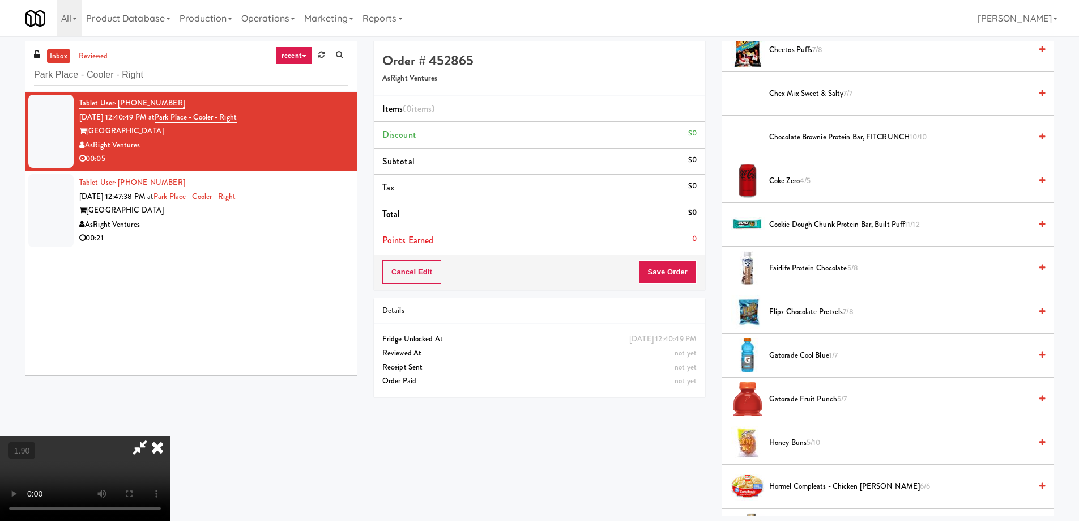
click at [792, 262] on span "Fairlife Protein Chocolate 5/8" at bounding box center [900, 268] width 262 height 14
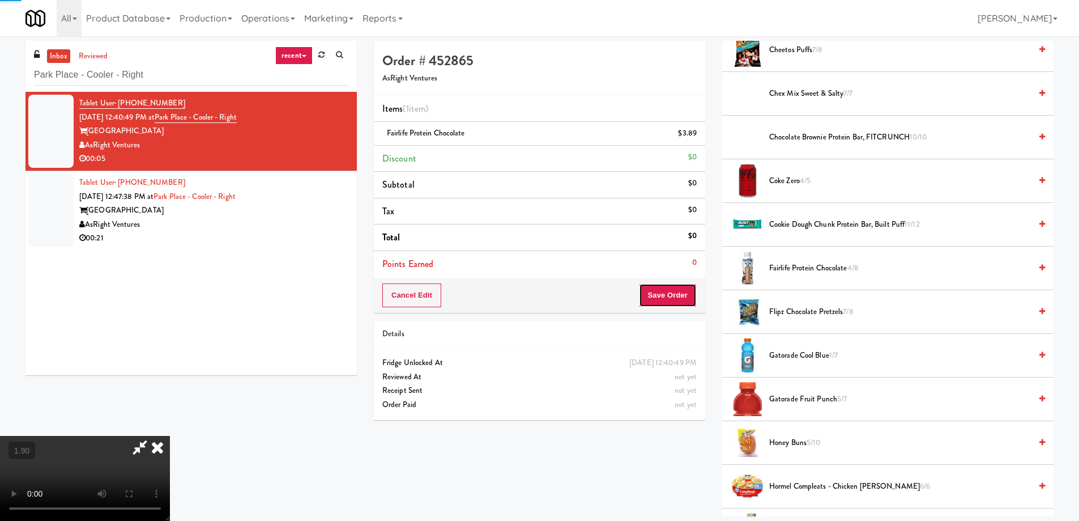
click at [669, 302] on button "Save Order" at bounding box center [668, 295] width 58 height 24
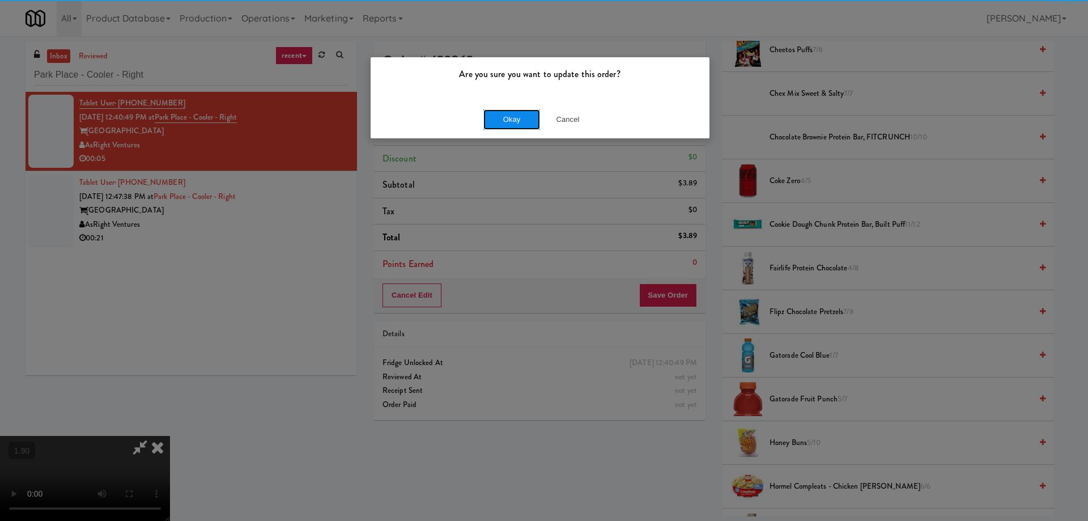
click at [513, 125] on button "Okay" at bounding box center [511, 119] width 57 height 20
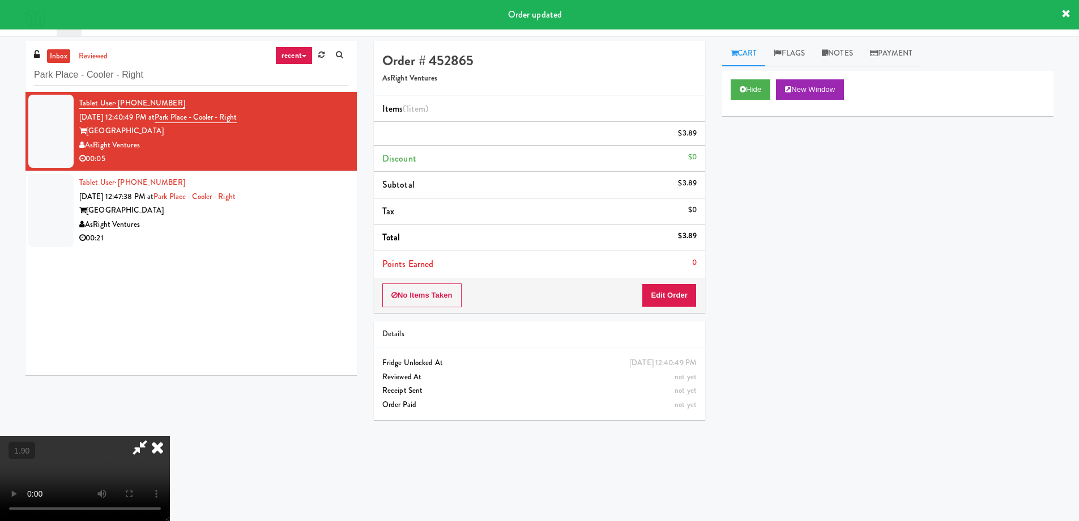
scroll to position [0, 0]
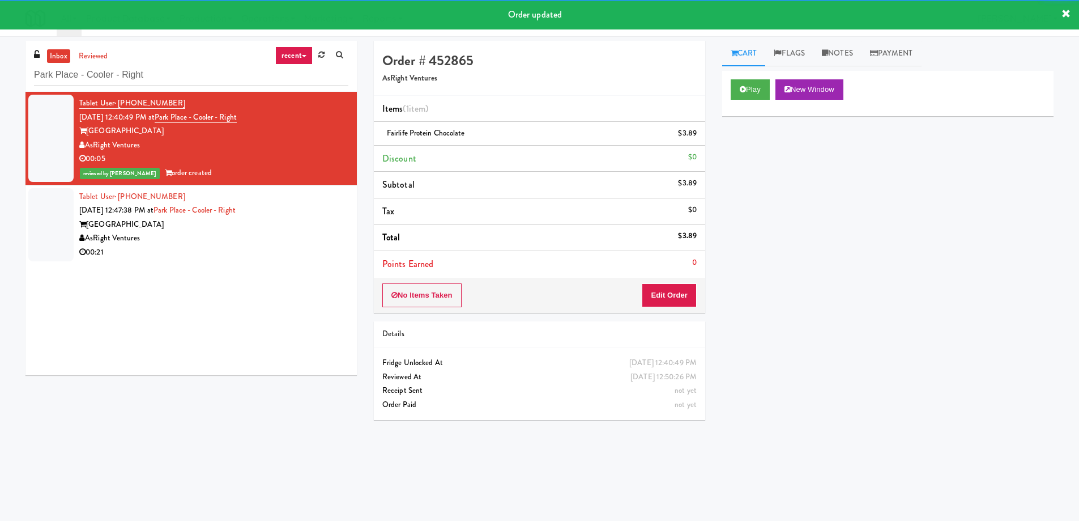
click at [266, 238] on div "AsRight Ventures" at bounding box center [213, 238] width 269 height 14
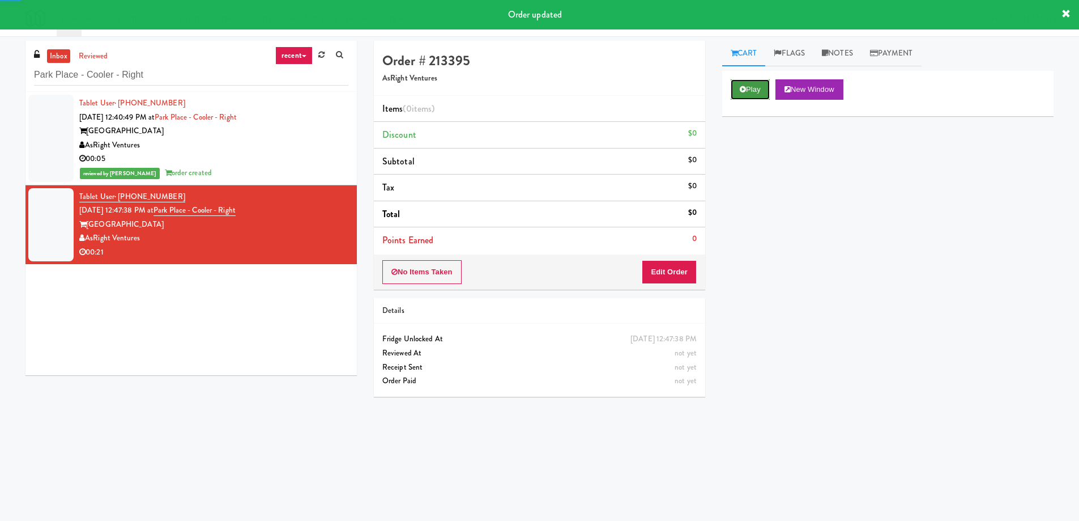
click at [737, 91] on button "Play" at bounding box center [750, 89] width 39 height 20
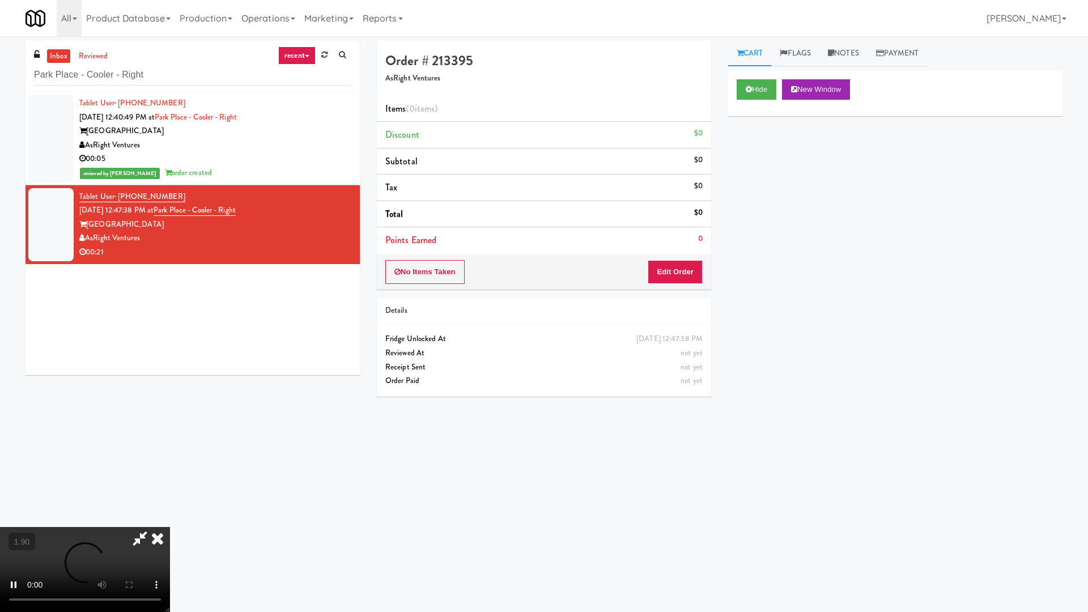
click at [170, 519] on video at bounding box center [85, 569] width 170 height 85
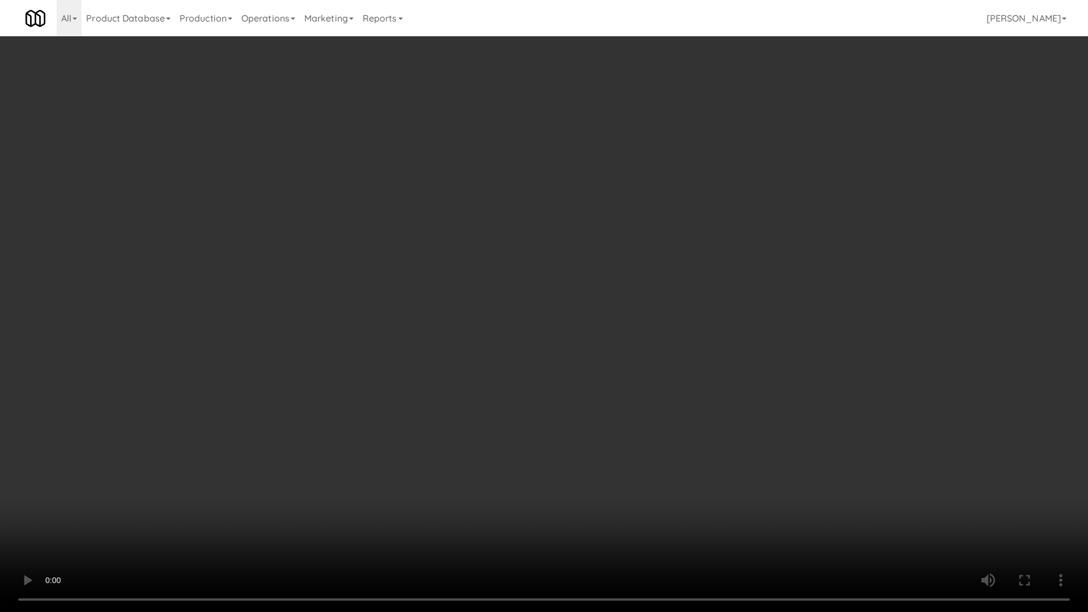
click at [411, 422] on video at bounding box center [544, 306] width 1088 height 612
click at [664, 386] on video at bounding box center [544, 306] width 1088 height 612
click at [502, 421] on video at bounding box center [544, 306] width 1088 height 612
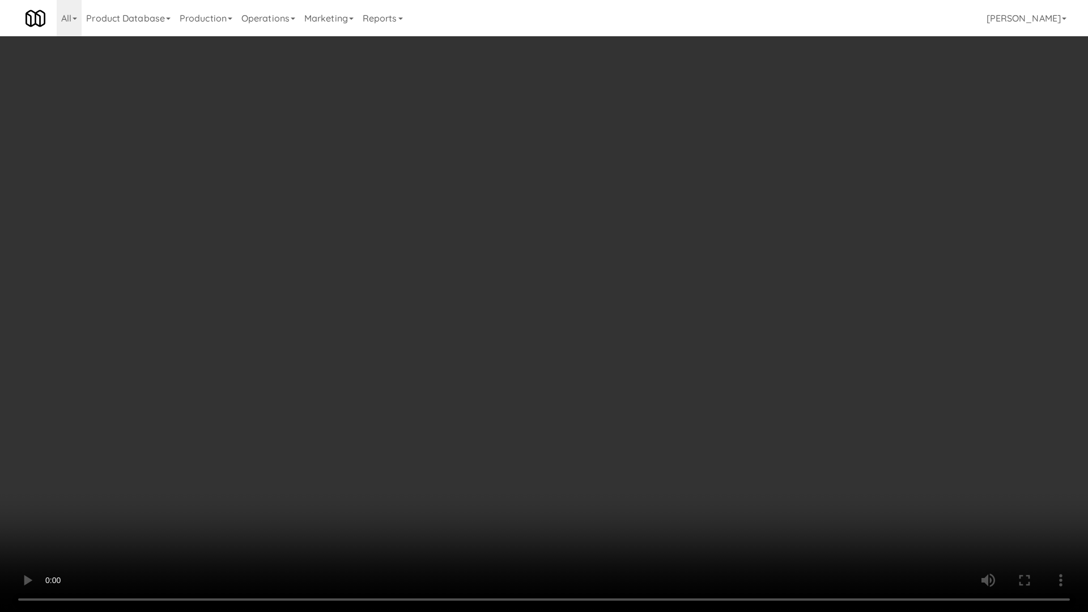
click at [513, 491] on video at bounding box center [544, 306] width 1088 height 612
click at [540, 519] on video at bounding box center [544, 306] width 1088 height 612
click at [562, 458] on video at bounding box center [544, 306] width 1088 height 612
click at [711, 474] on video at bounding box center [544, 306] width 1088 height 612
click at [712, 462] on video at bounding box center [544, 306] width 1088 height 612
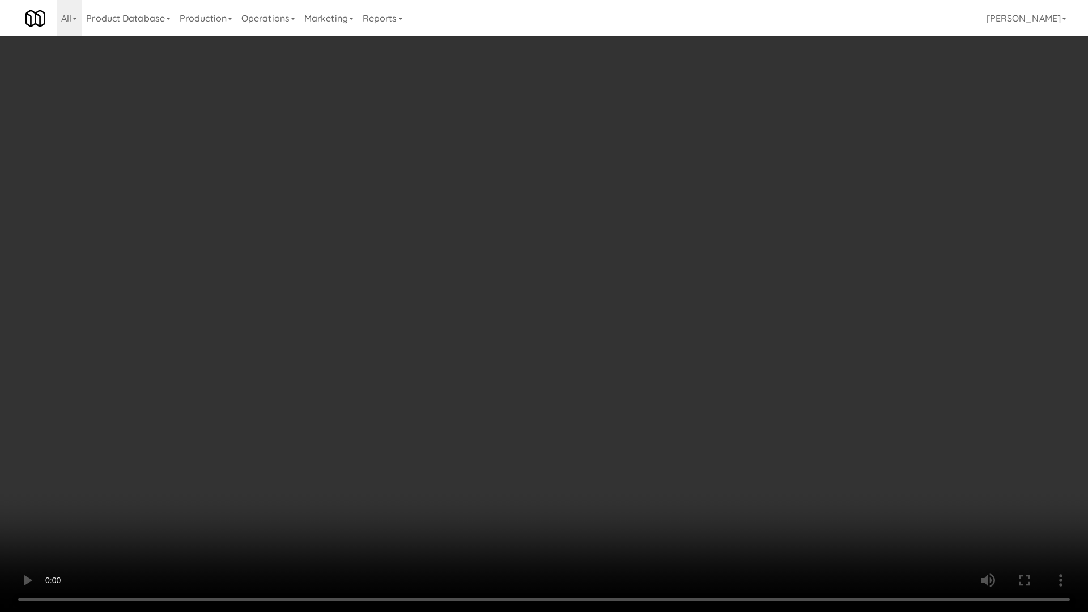
click at [711, 462] on video at bounding box center [544, 306] width 1088 height 612
click at [709, 463] on video at bounding box center [544, 306] width 1088 height 612
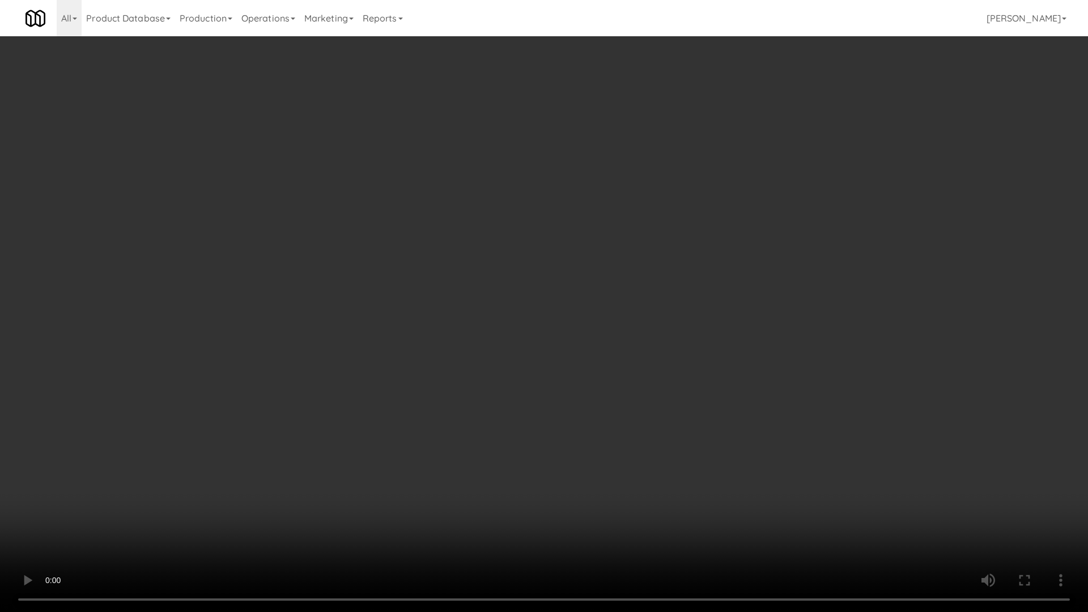
click at [709, 463] on video at bounding box center [544, 306] width 1088 height 612
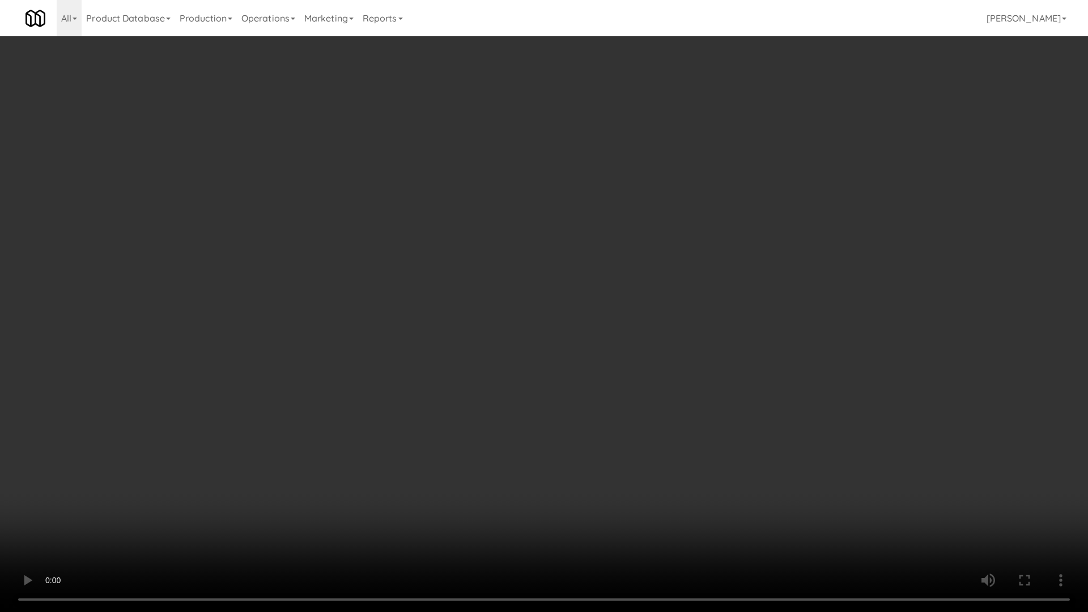
click at [709, 463] on video at bounding box center [544, 306] width 1088 height 612
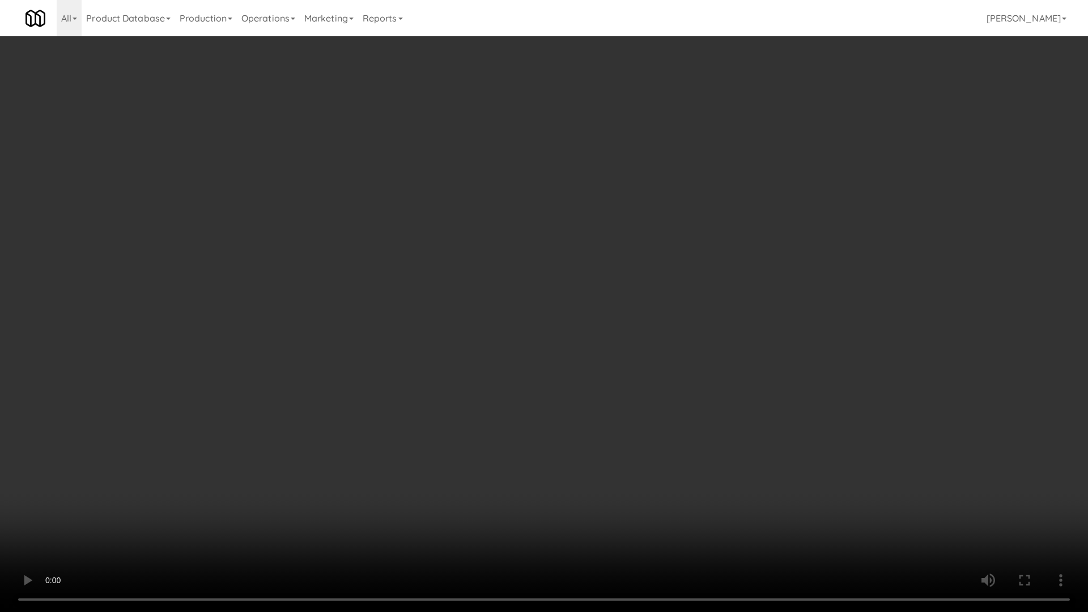
click at [709, 463] on video at bounding box center [544, 306] width 1088 height 612
click at [622, 472] on video at bounding box center [544, 306] width 1088 height 612
click at [645, 472] on video at bounding box center [544, 306] width 1088 height 612
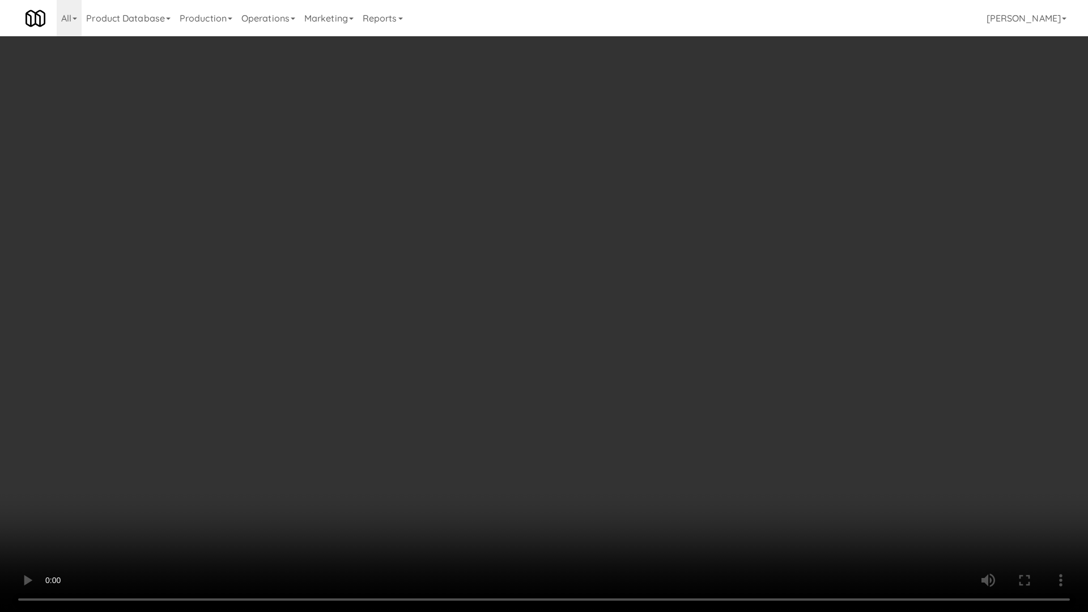
click at [645, 472] on video at bounding box center [544, 306] width 1088 height 612
click at [649, 365] on video at bounding box center [544, 306] width 1088 height 612
click at [652, 363] on video at bounding box center [544, 306] width 1088 height 612
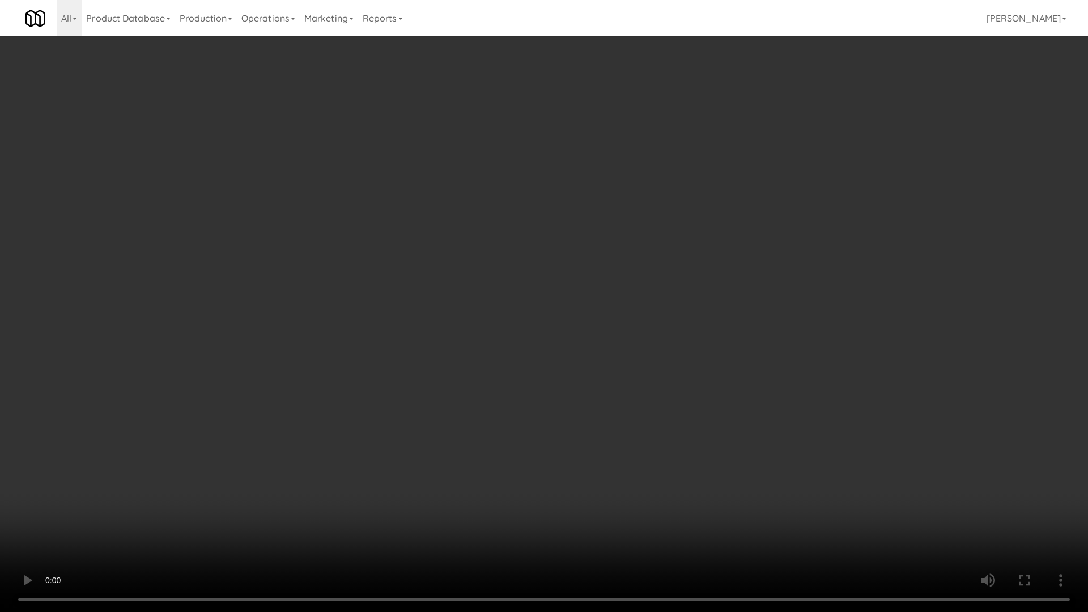
click at [660, 370] on video at bounding box center [544, 306] width 1088 height 612
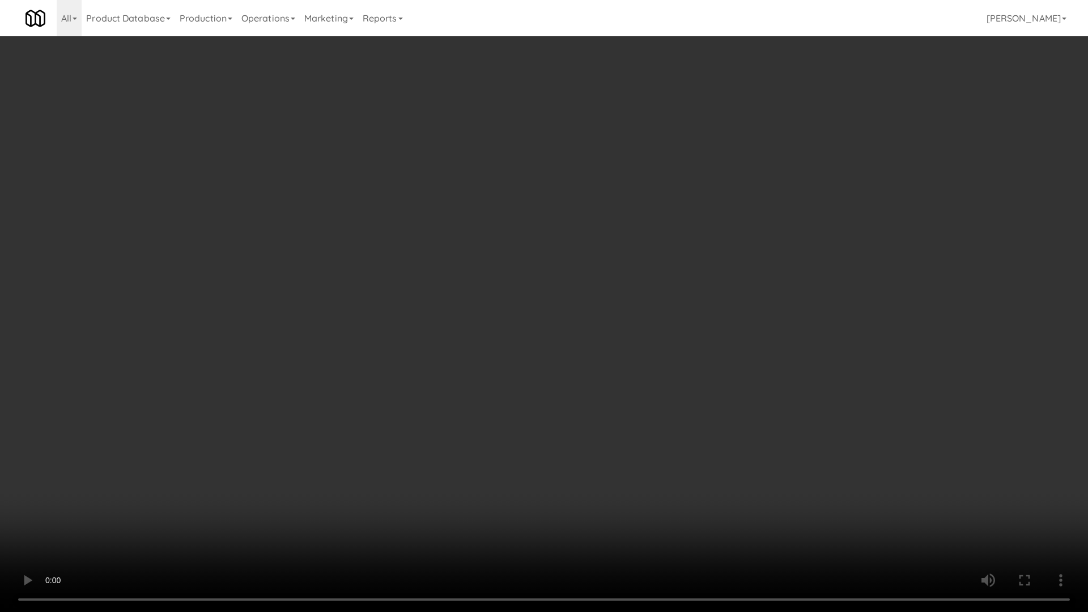
click at [792, 504] on video at bounding box center [544, 306] width 1088 height 612
click at [791, 501] on video at bounding box center [544, 306] width 1088 height 612
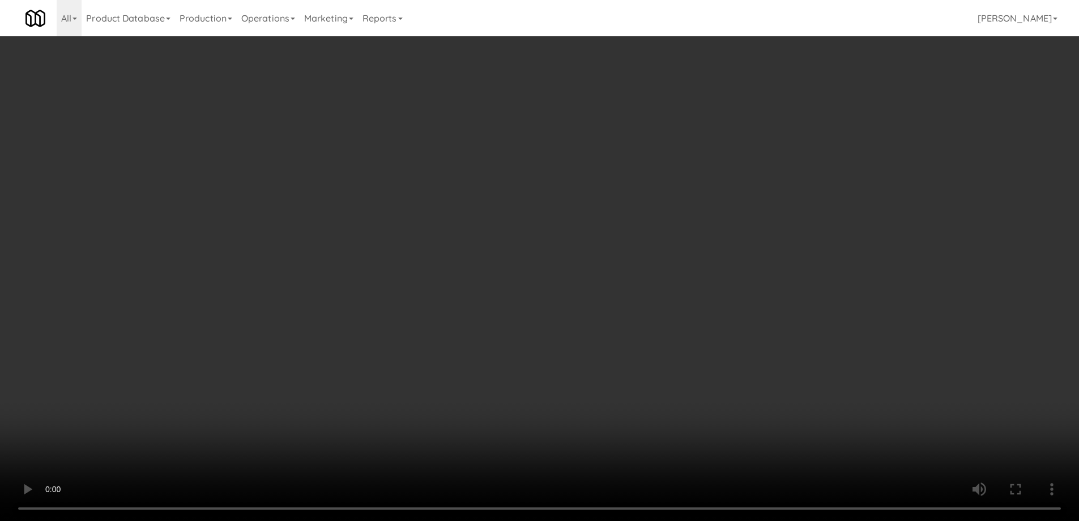
click at [671, 287] on div "No Items Taken Edit Order" at bounding box center [539, 271] width 331 height 35
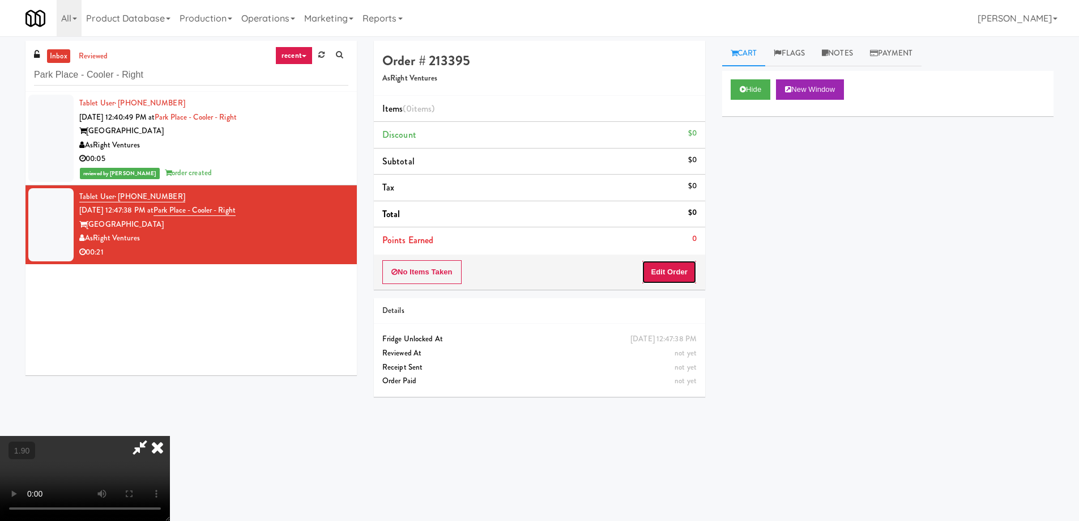
click at [676, 276] on button "Edit Order" at bounding box center [669, 272] width 55 height 24
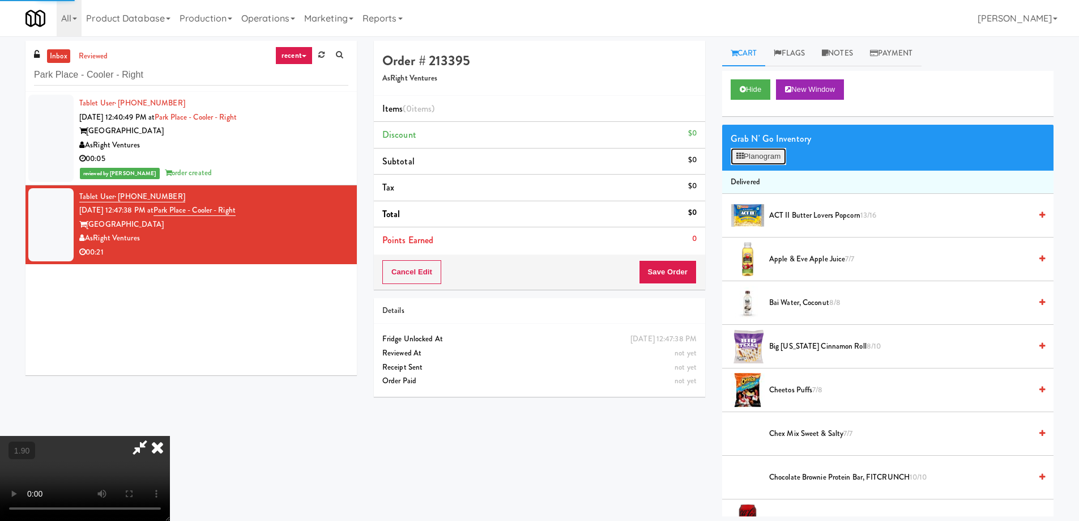
click at [745, 152] on button "Planogram" at bounding box center [759, 156] width 56 height 17
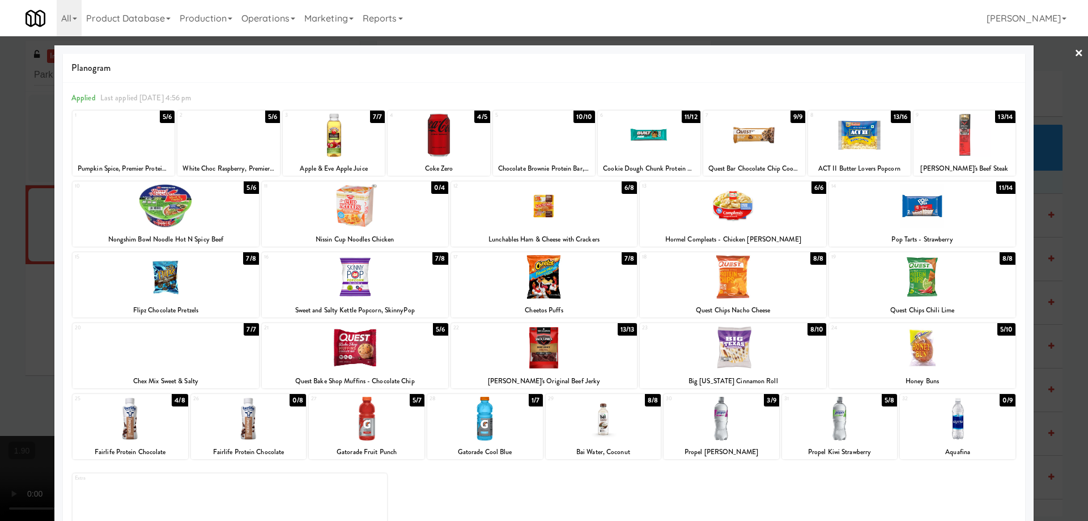
click at [177, 282] on div at bounding box center [166, 277] width 186 height 44
click at [365, 364] on div at bounding box center [355, 348] width 186 height 44
click at [0, 376] on div at bounding box center [544, 260] width 1088 height 521
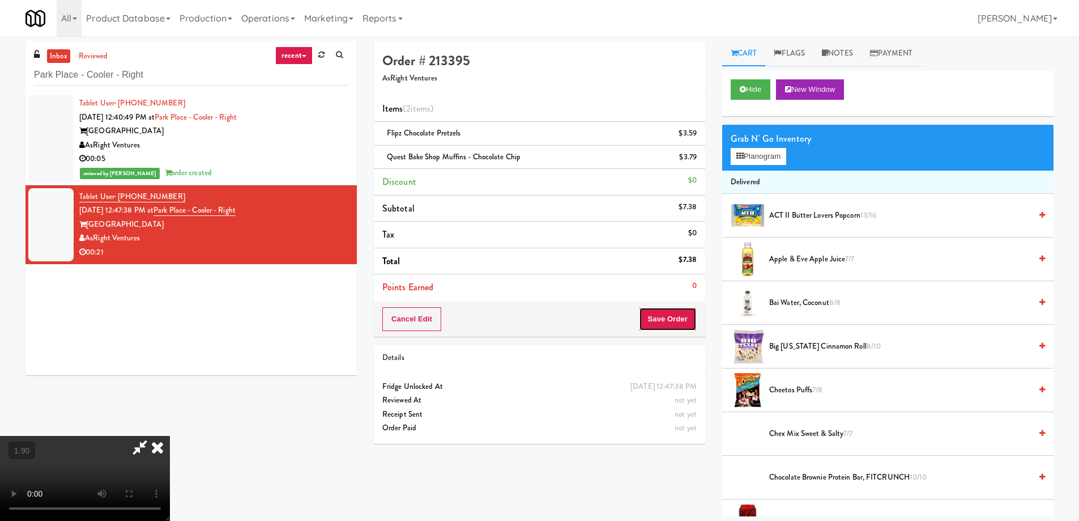
click at [694, 323] on button "Save Order" at bounding box center [668, 319] width 58 height 24
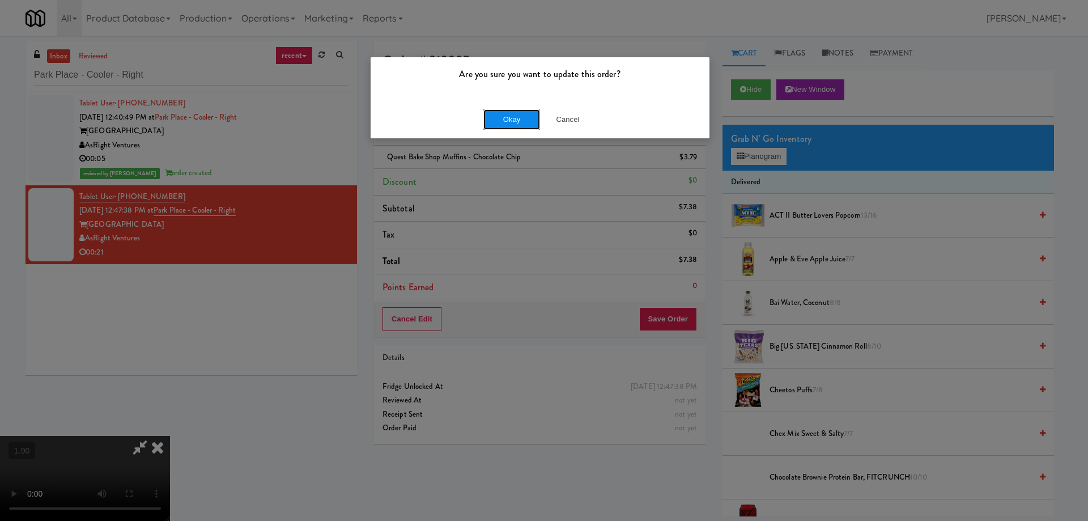
click at [506, 116] on button "Okay" at bounding box center [511, 119] width 57 height 20
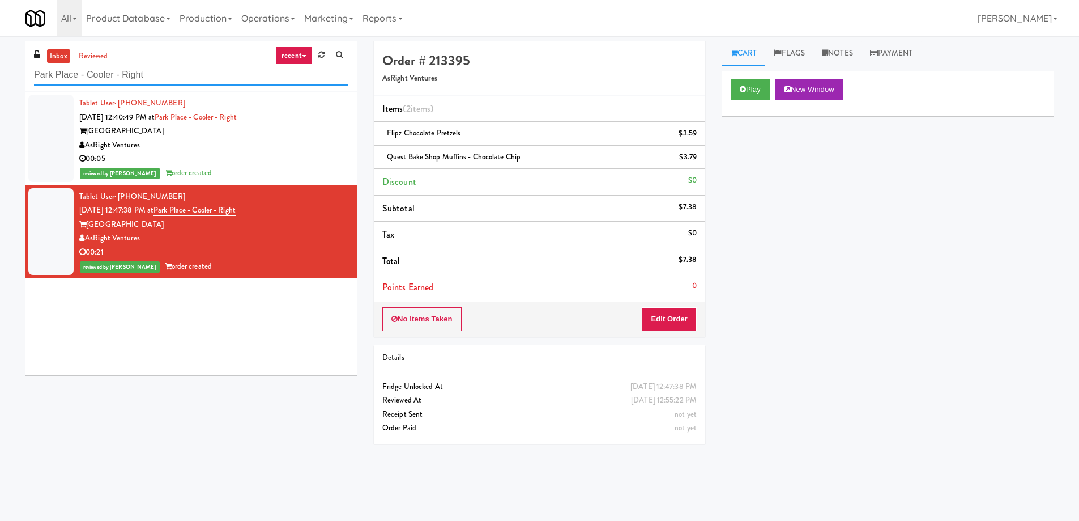
click at [154, 82] on input "Park Place - Cooler - Right" at bounding box center [191, 75] width 314 height 21
